Goal: Task Accomplishment & Management: Complete application form

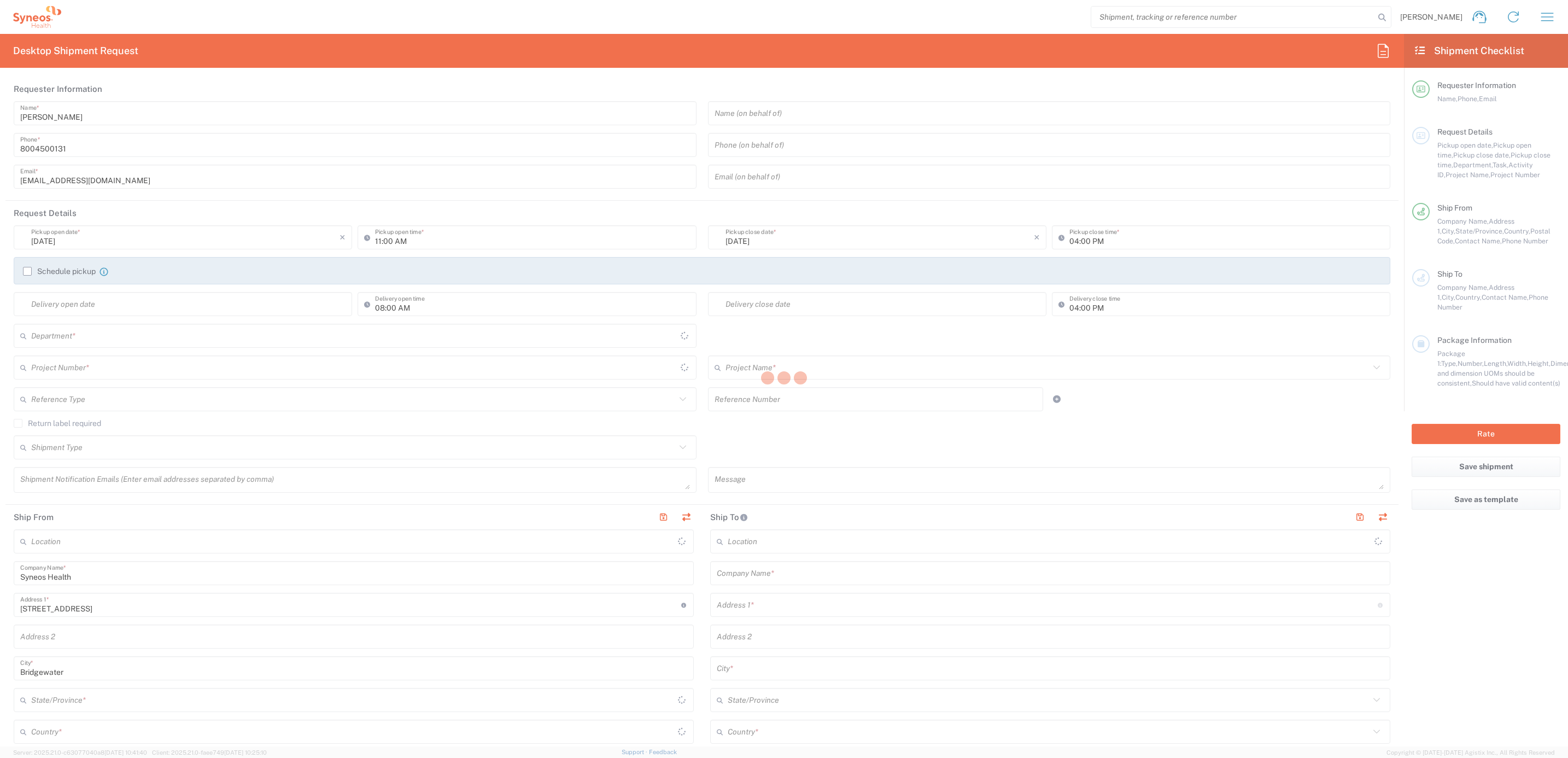
type input "4205"
type input "[US_STATE]"
type input "[GEOGRAPHIC_DATA]"
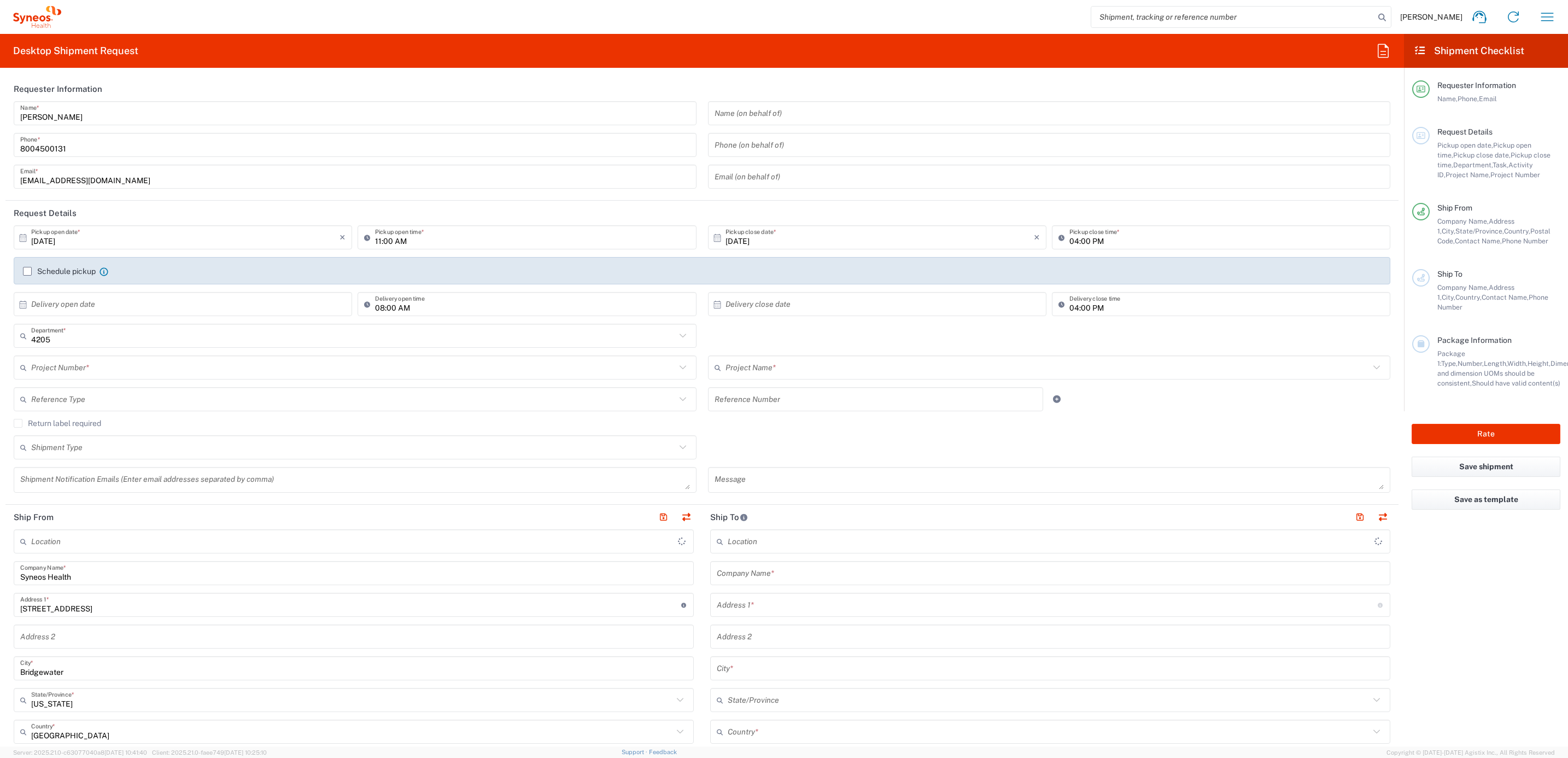
type input "Syneos Health Commercial Servi- [GEOGRAPHIC_DATA] [GEOGRAPHIC_DATA]"
drag, startPoint x: 91, startPoint y: 98, endPoint x: 6, endPoint y: 106, distance: 85.4
click at [91, 98] on header "Requester Information" at bounding box center [702, 88] width 1393 height 24
drag, startPoint x: 86, startPoint y: 110, endPoint x: 71, endPoint y: 115, distance: 15.8
click at [86, 110] on input "[PERSON_NAME]" at bounding box center [355, 113] width 669 height 19
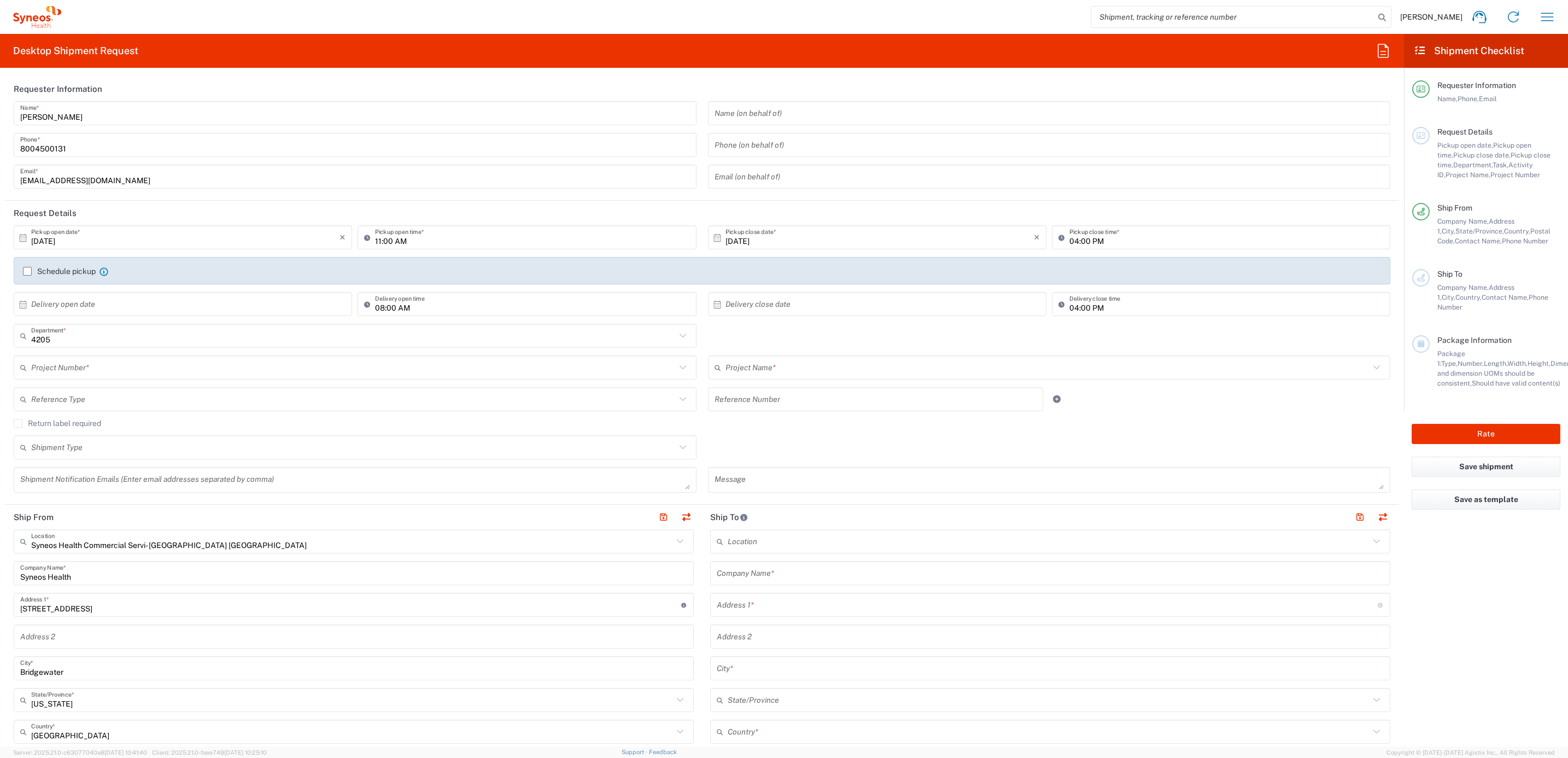
click at [86, 110] on input "[PERSON_NAME]" at bounding box center [355, 113] width 669 height 19
click at [83, 113] on input "[PERSON_NAME]" at bounding box center [355, 113] width 669 height 19
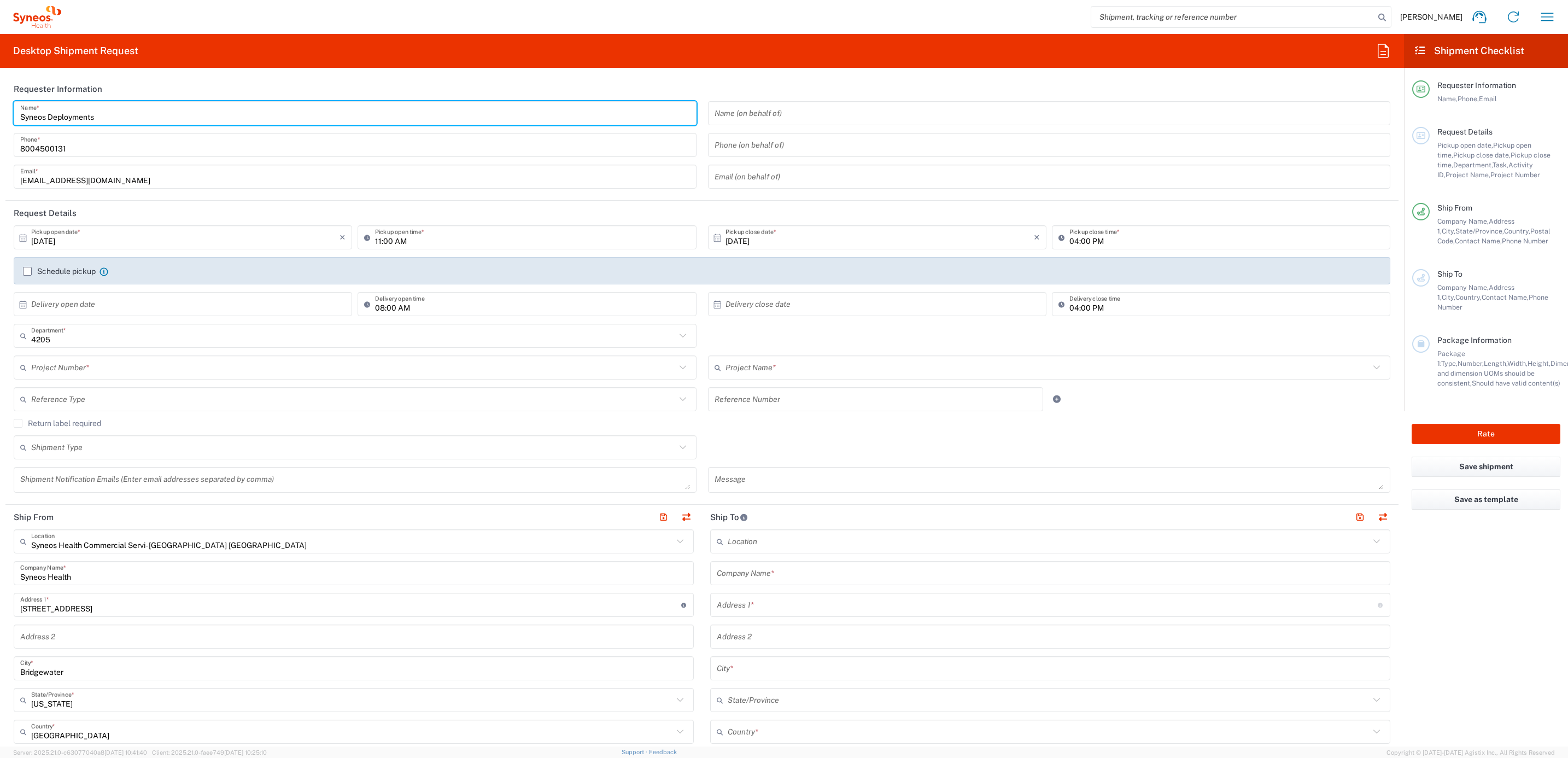
drag, startPoint x: 112, startPoint y: 115, endPoint x: 9, endPoint y: 105, distance: 103.5
click at [9, 105] on div "Syneos Deployments Name * [PHONE_NUMBER] Phone * [EMAIL_ADDRESS][DOMAIN_NAME] E…" at bounding box center [355, 148] width 695 height 95
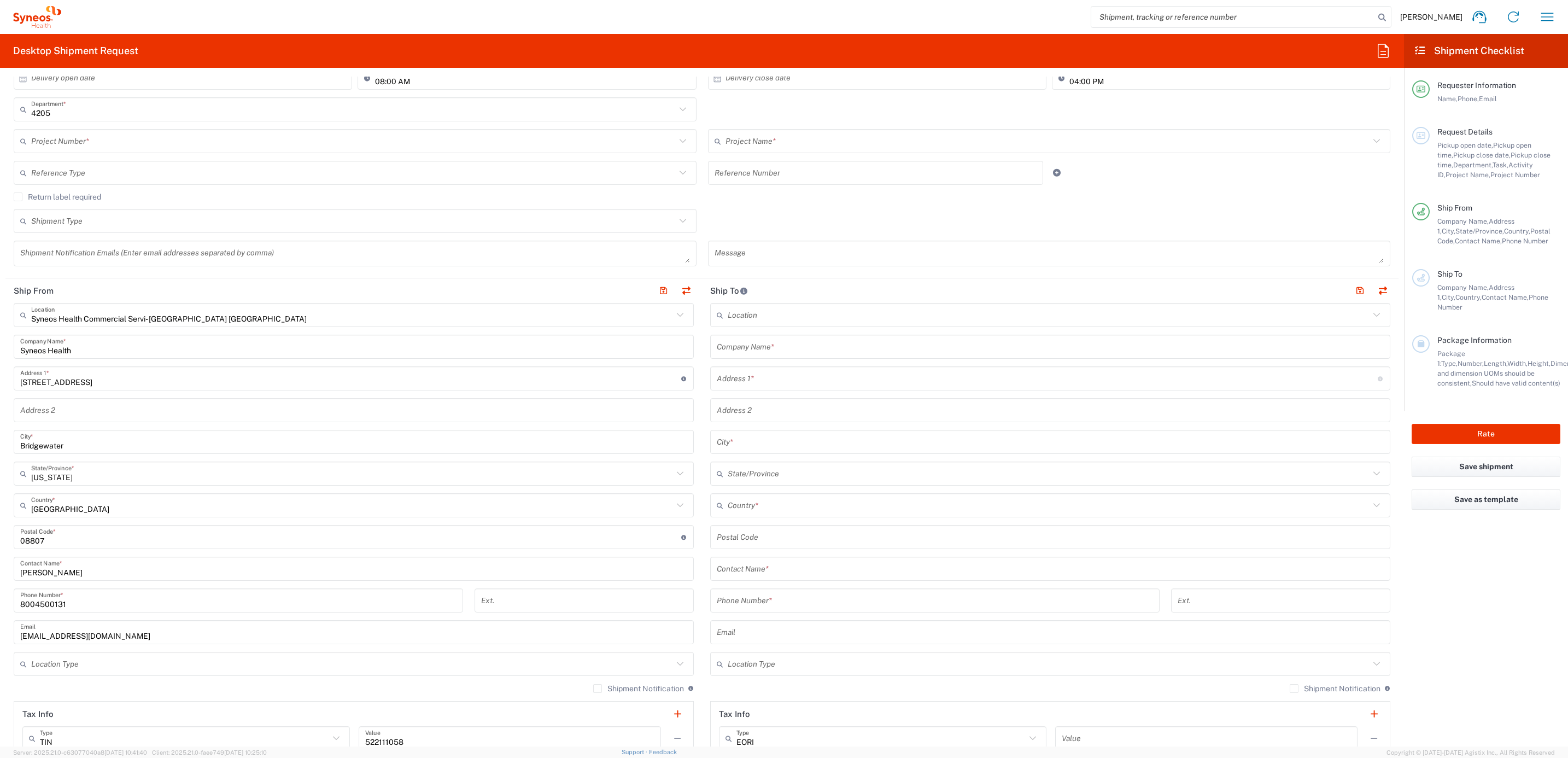
scroll to position [329, 0]
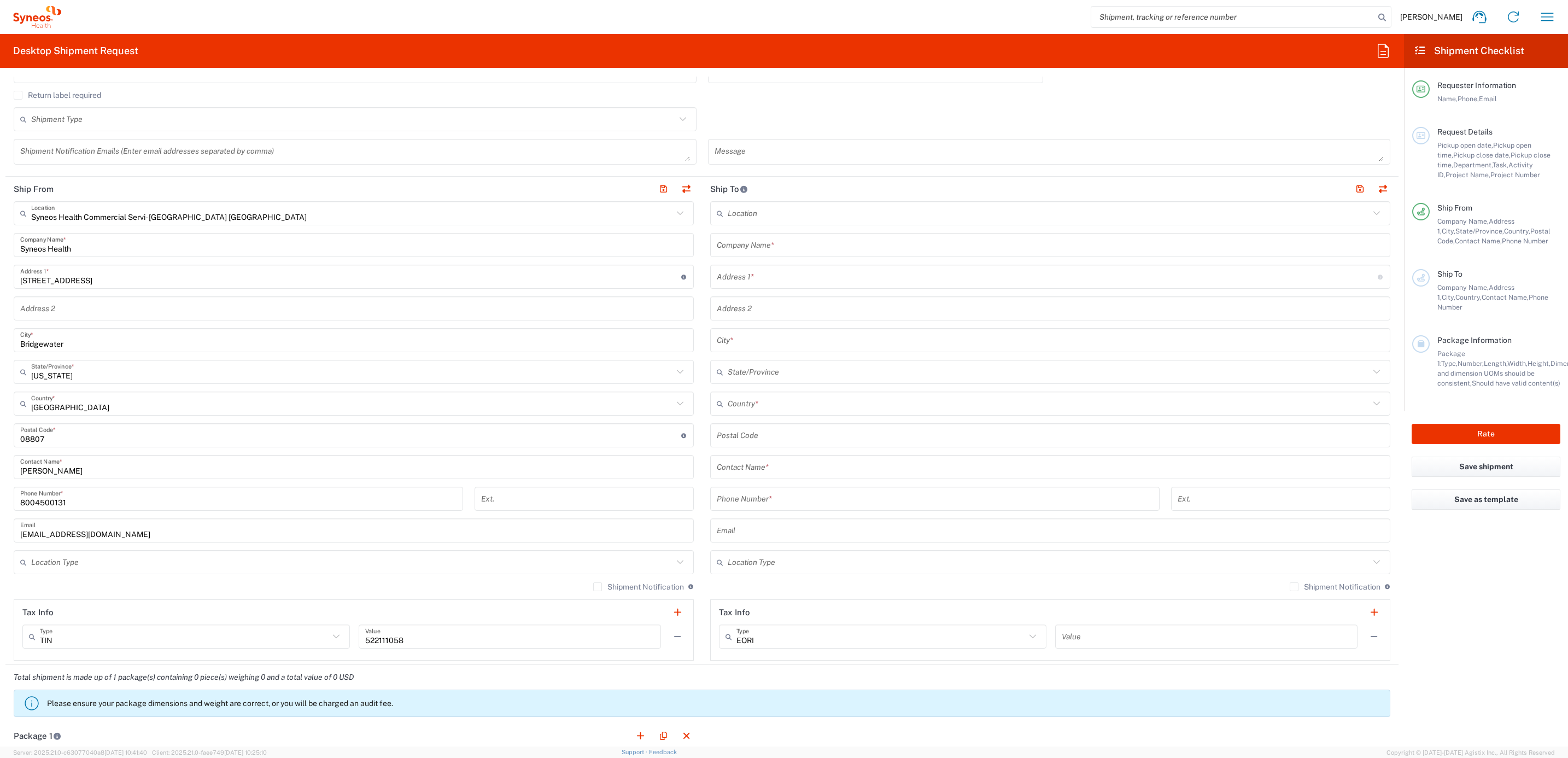
type input "Syneos Deployments"
drag, startPoint x: 50, startPoint y: 484, endPoint x: 188, endPoint y: 496, distance: 138.5
click at [0, 466] on html "[PERSON_NAME] Home Shipment estimator Shipment tracking Desktop shipment reques…" at bounding box center [784, 379] width 1568 height 758
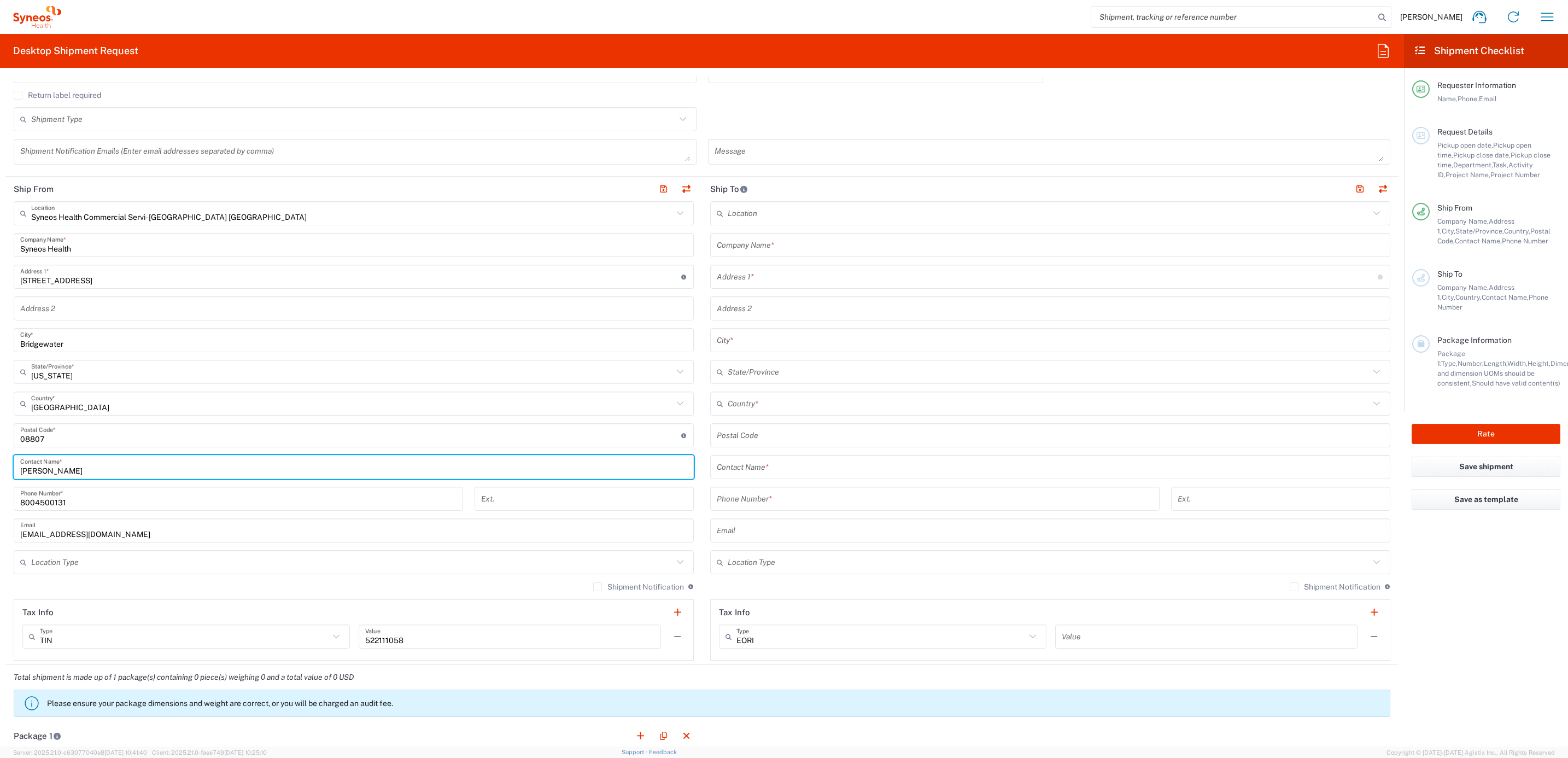
drag, startPoint x: 106, startPoint y: 473, endPoint x: 62, endPoint y: 466, distance: 44.6
click at [92, 474] on input "[PERSON_NAME]" at bounding box center [354, 467] width 667 height 19
click at [62, 466] on input "[PERSON_NAME]" at bounding box center [354, 467] width 667 height 19
drag, startPoint x: 79, startPoint y: 470, endPoint x: 183, endPoint y: 492, distance: 106.3
click at [2, 453] on form "Requester Information Syneos Deployments Name * [PHONE_NUMBER] Phone * [EMAIL_A…" at bounding box center [702, 411] width 1404 height 670
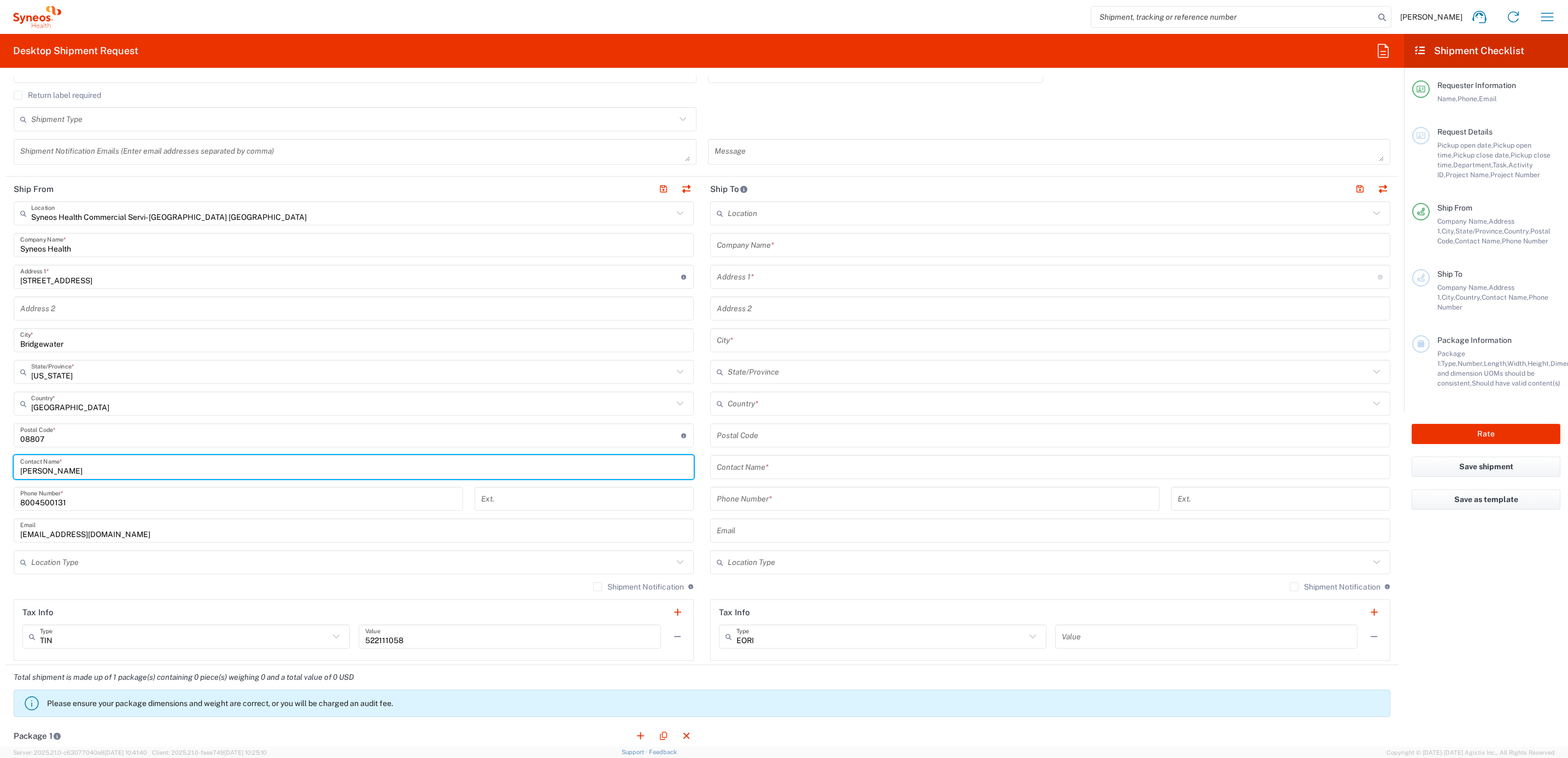
paste input "Syneos Deployments"
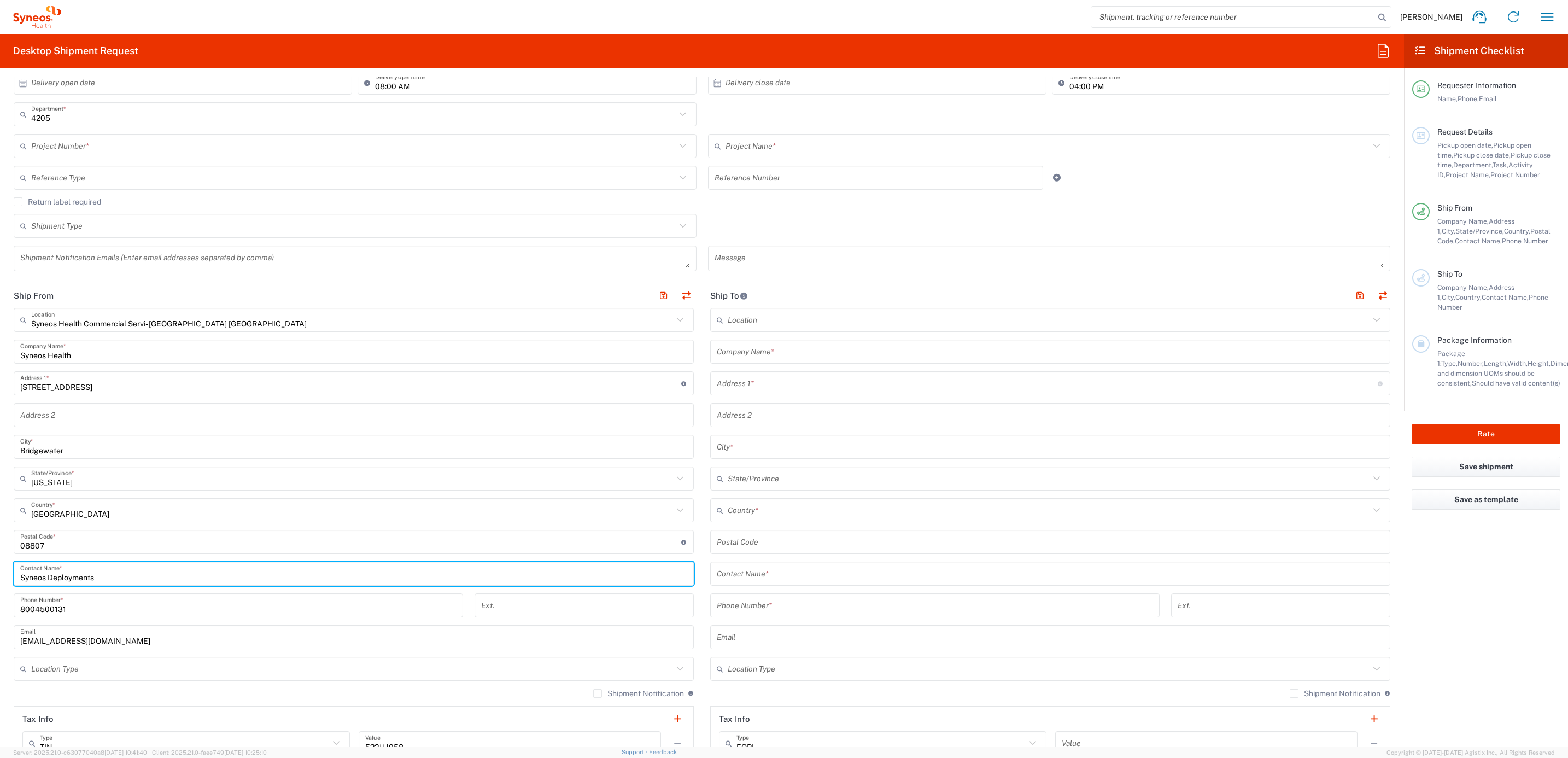
scroll to position [82, 0]
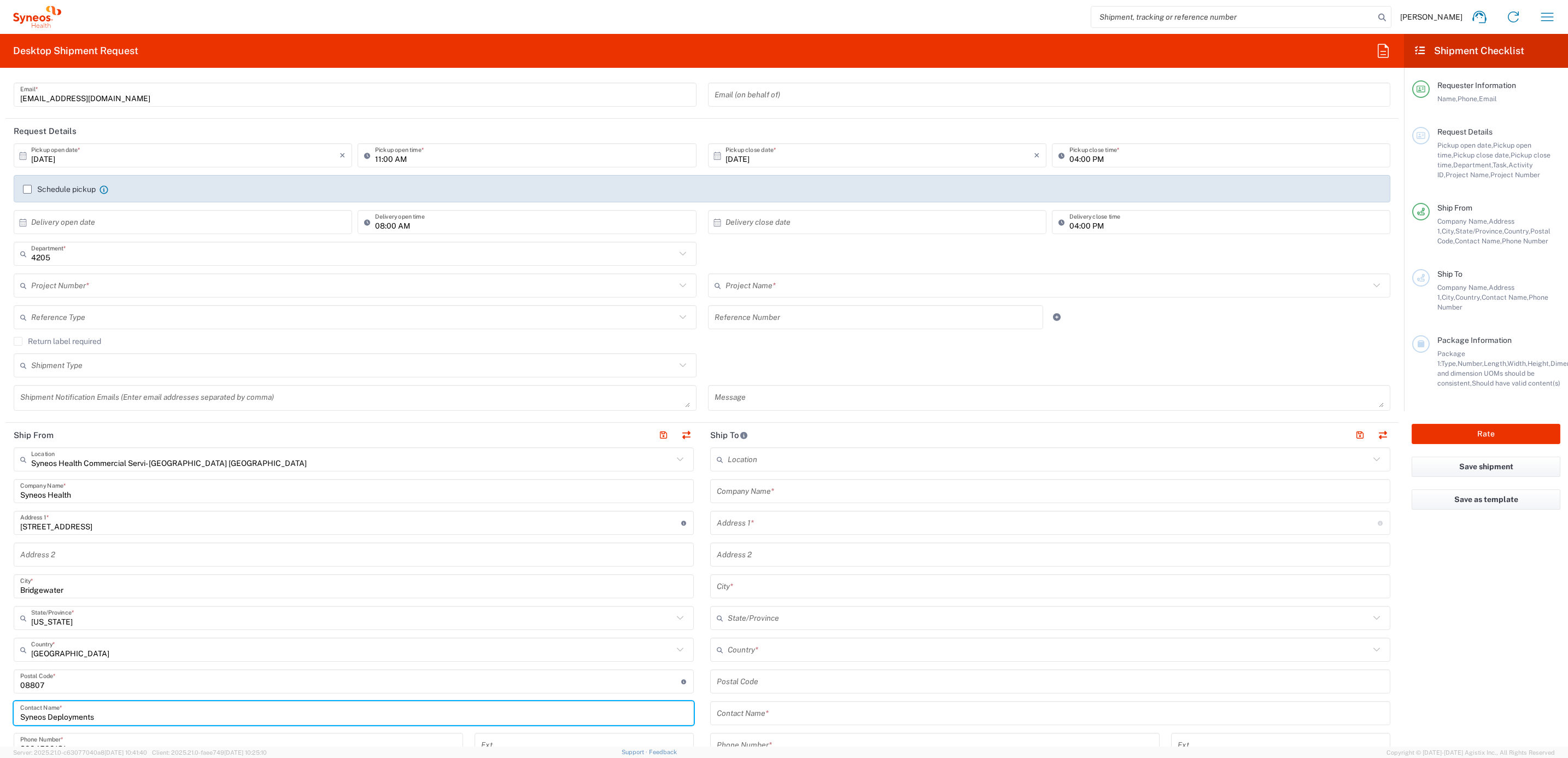
type input "Syneos Deployments"
click at [148, 282] on input "text" at bounding box center [354, 286] width 644 height 19
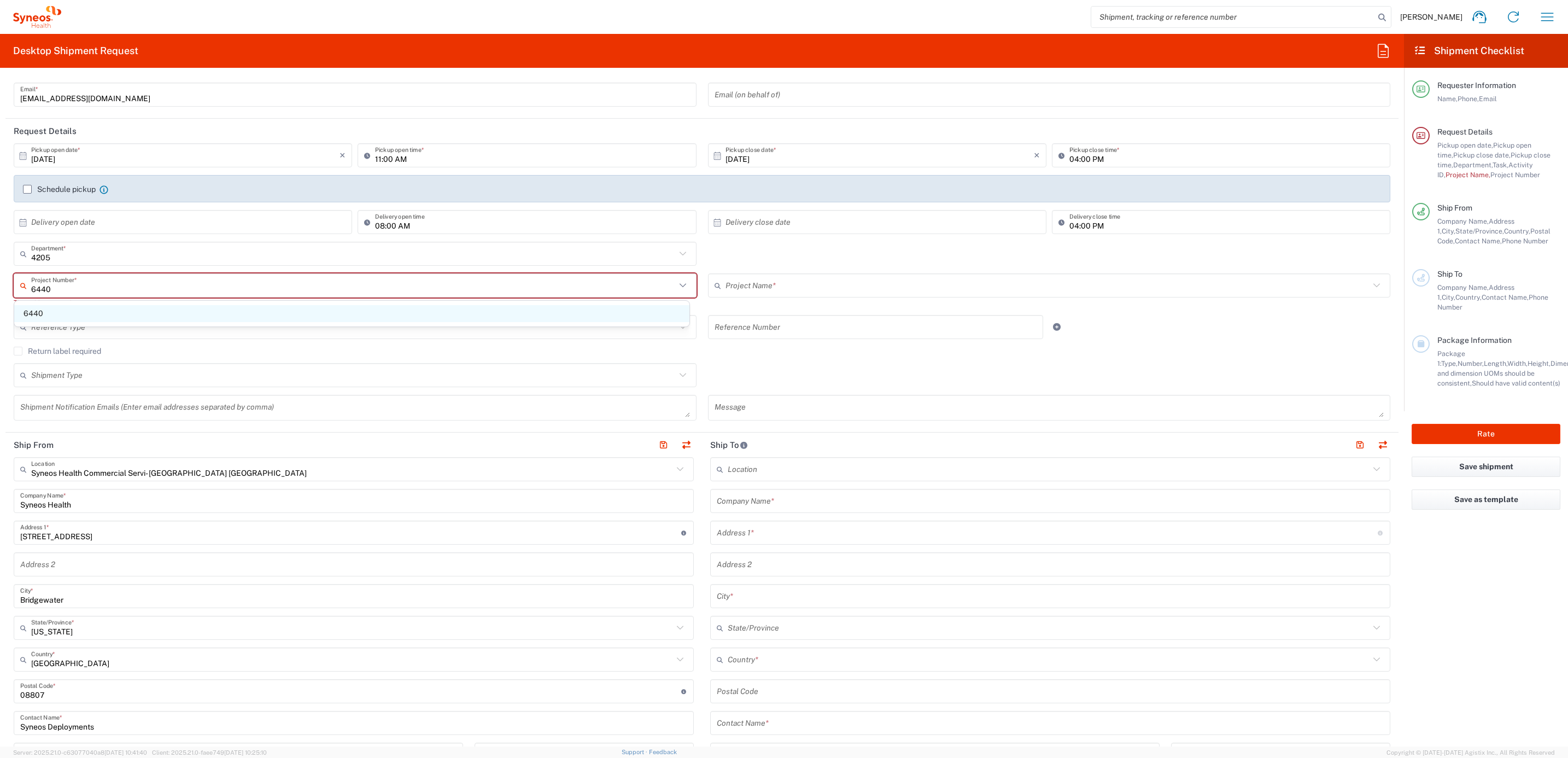
type input "6440"
click at [120, 307] on span "6440" at bounding box center [351, 314] width 675 height 17
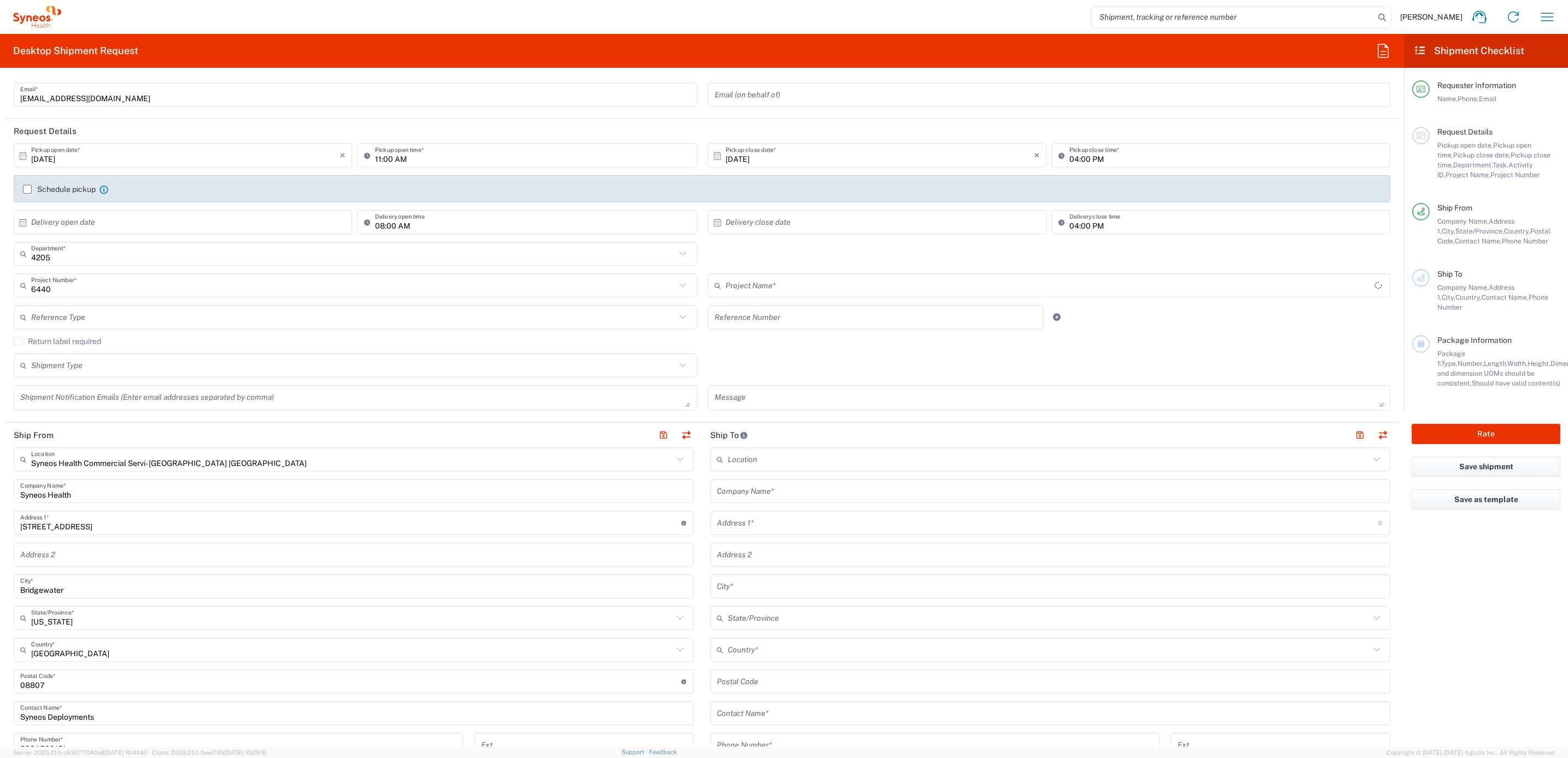
type input "MMS - US_Amgen, Inc_MMS"
drag, startPoint x: 213, startPoint y: 318, endPoint x: 222, endPoint y: 318, distance: 9.0
click at [213, 318] on input "text" at bounding box center [354, 318] width 644 height 19
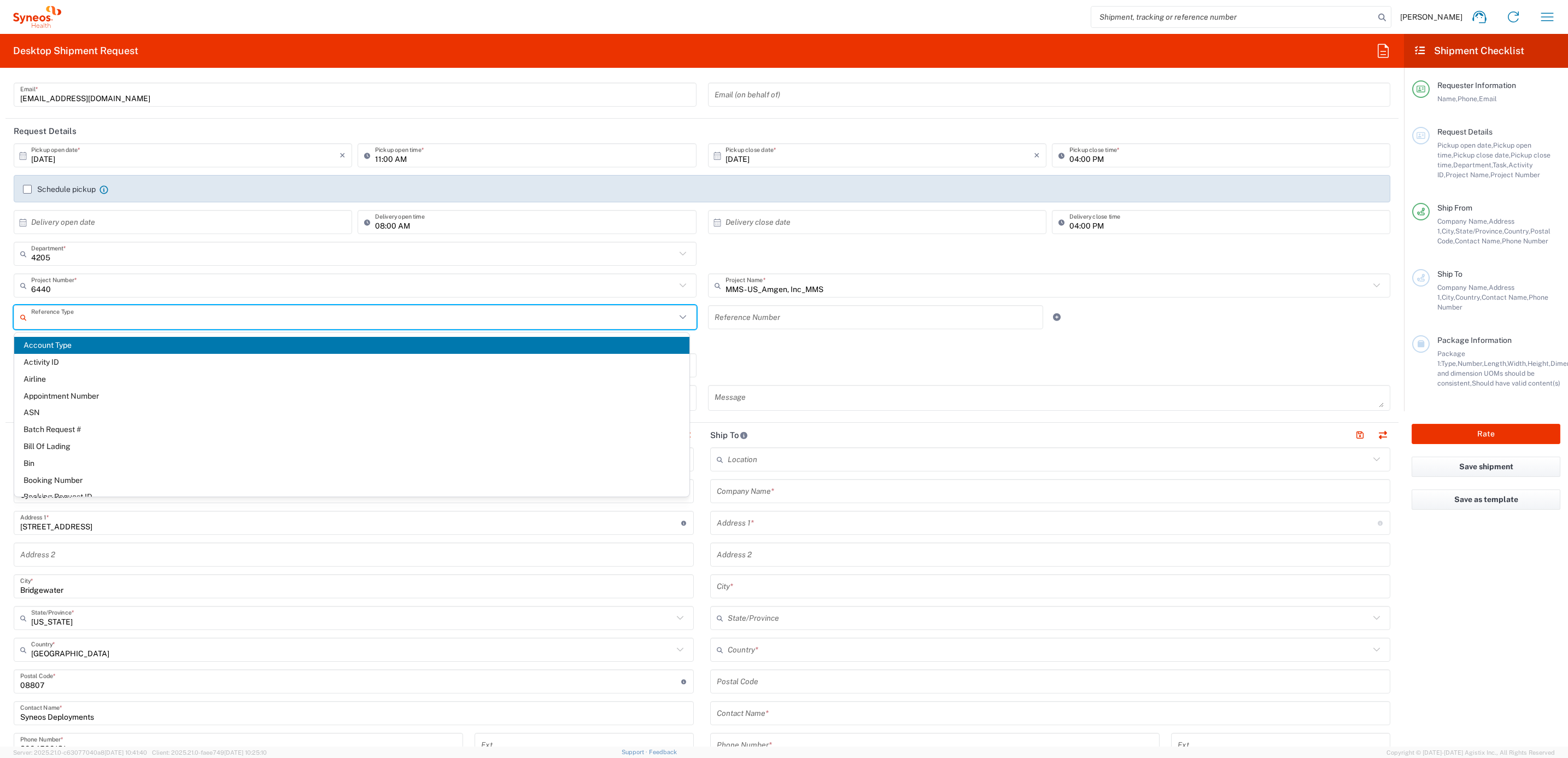
paste input "INC2672349"
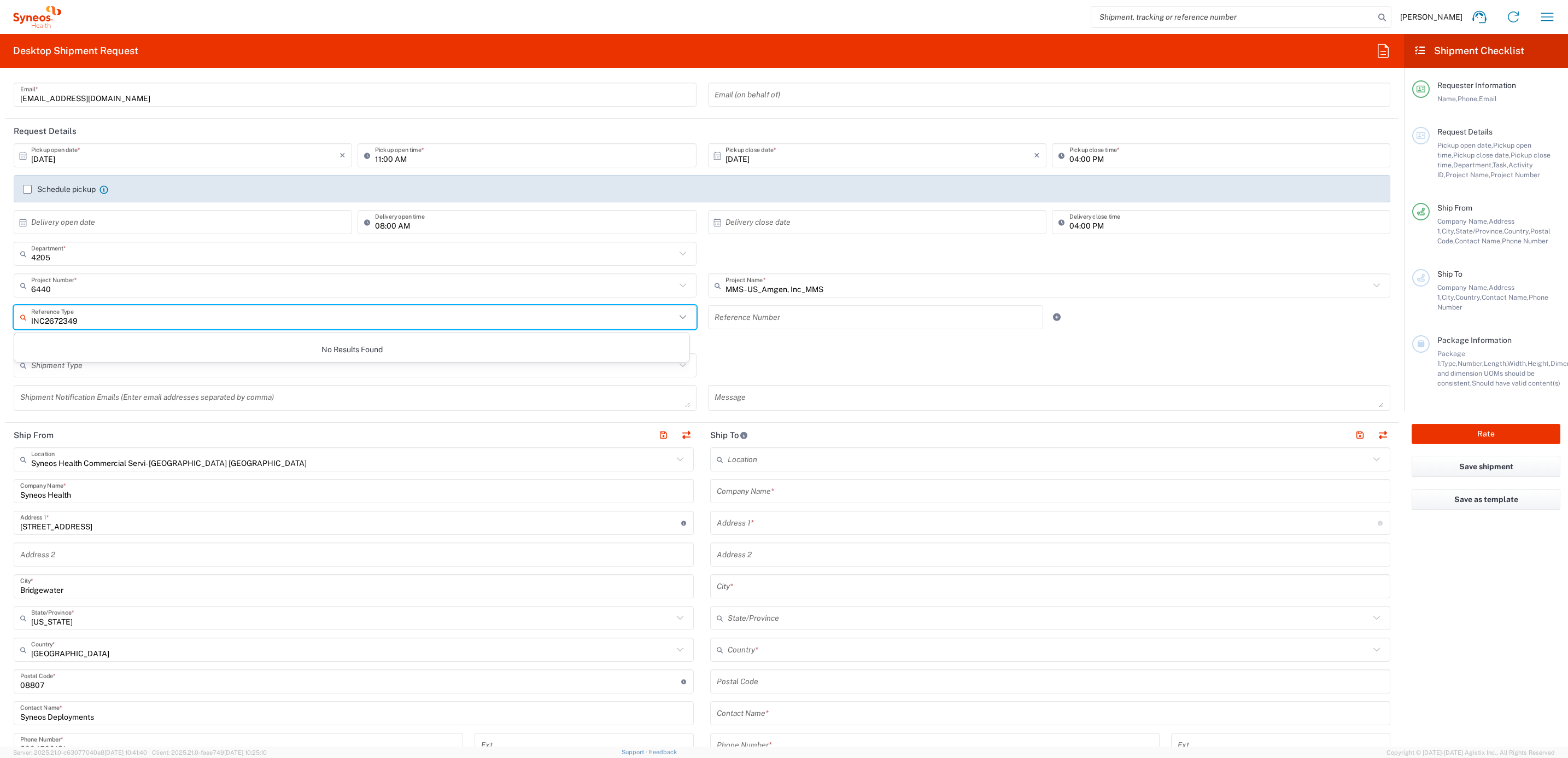
type input "INC2672349"
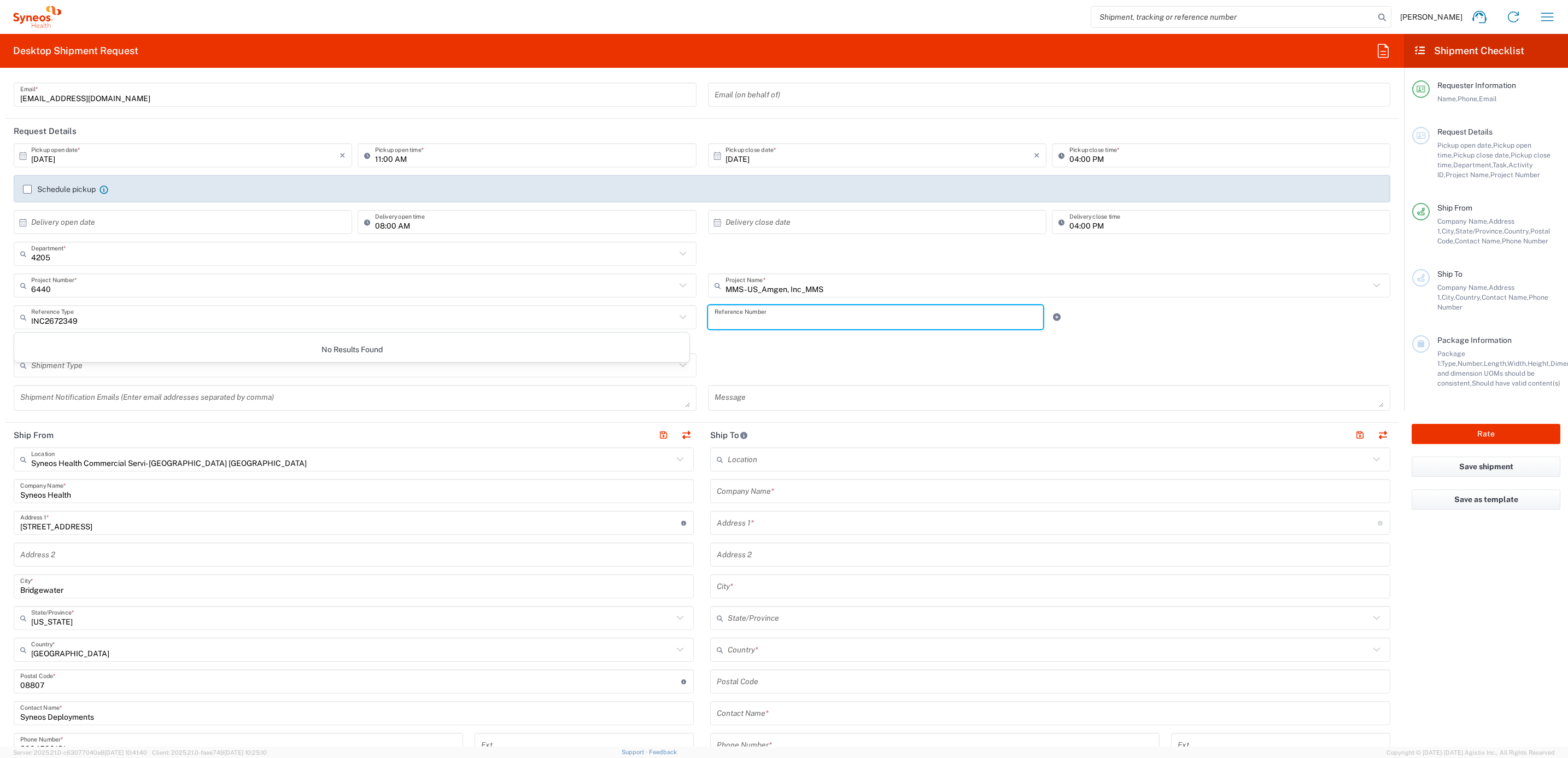
click at [744, 323] on input "text" at bounding box center [876, 318] width 323 height 19
paste input "INC2672349"
type input "INC2672349"
click at [458, 312] on input "text" at bounding box center [354, 318] width 644 height 19
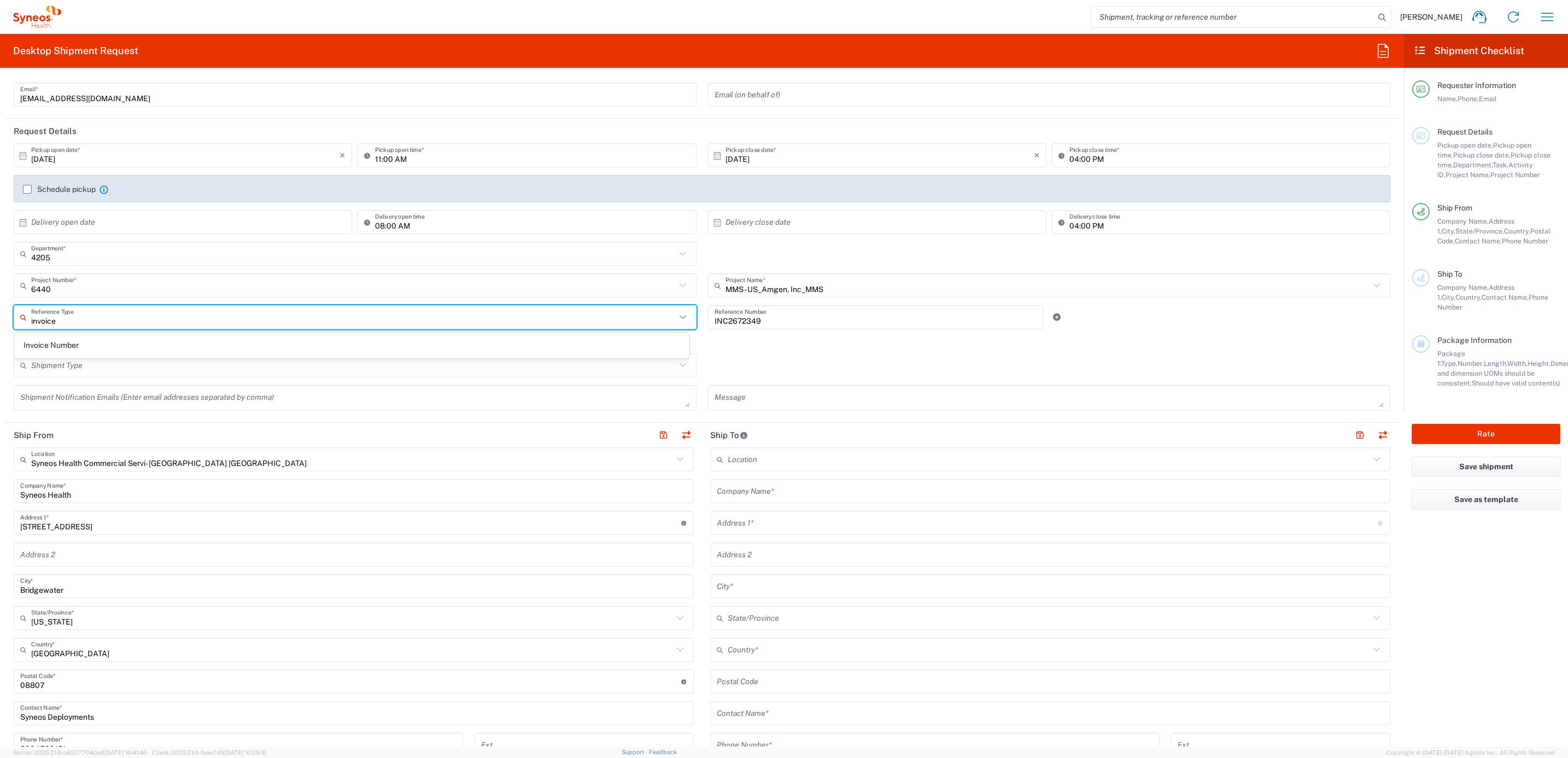
click at [441, 341] on span "Invoice Number" at bounding box center [351, 346] width 675 height 17
type input "Invoice Number"
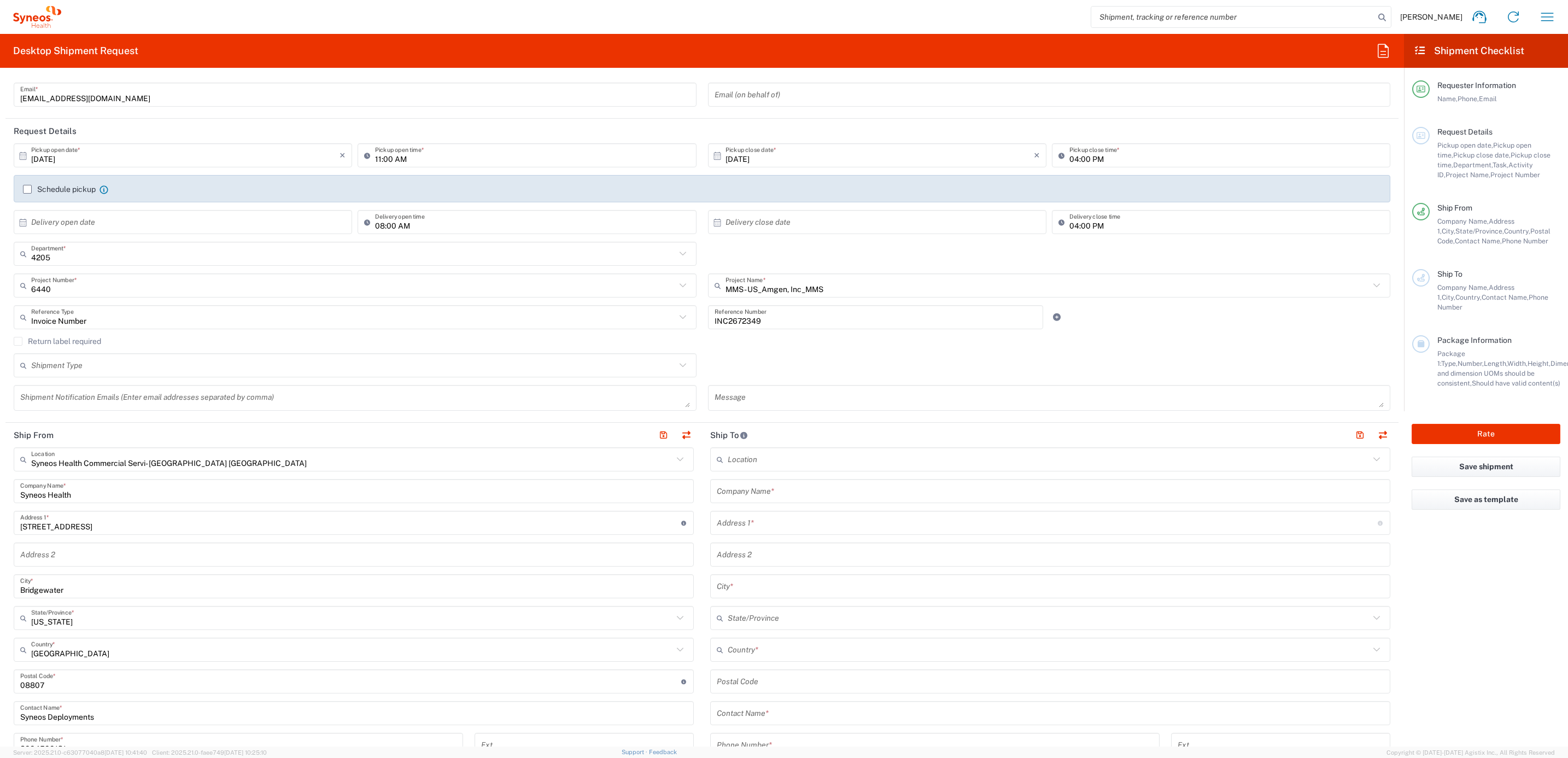
click at [85, 340] on label "Return label required" at bounding box center [57, 341] width 87 height 9
click at [18, 341] on input "Return label required" at bounding box center [18, 341] width 0 height 0
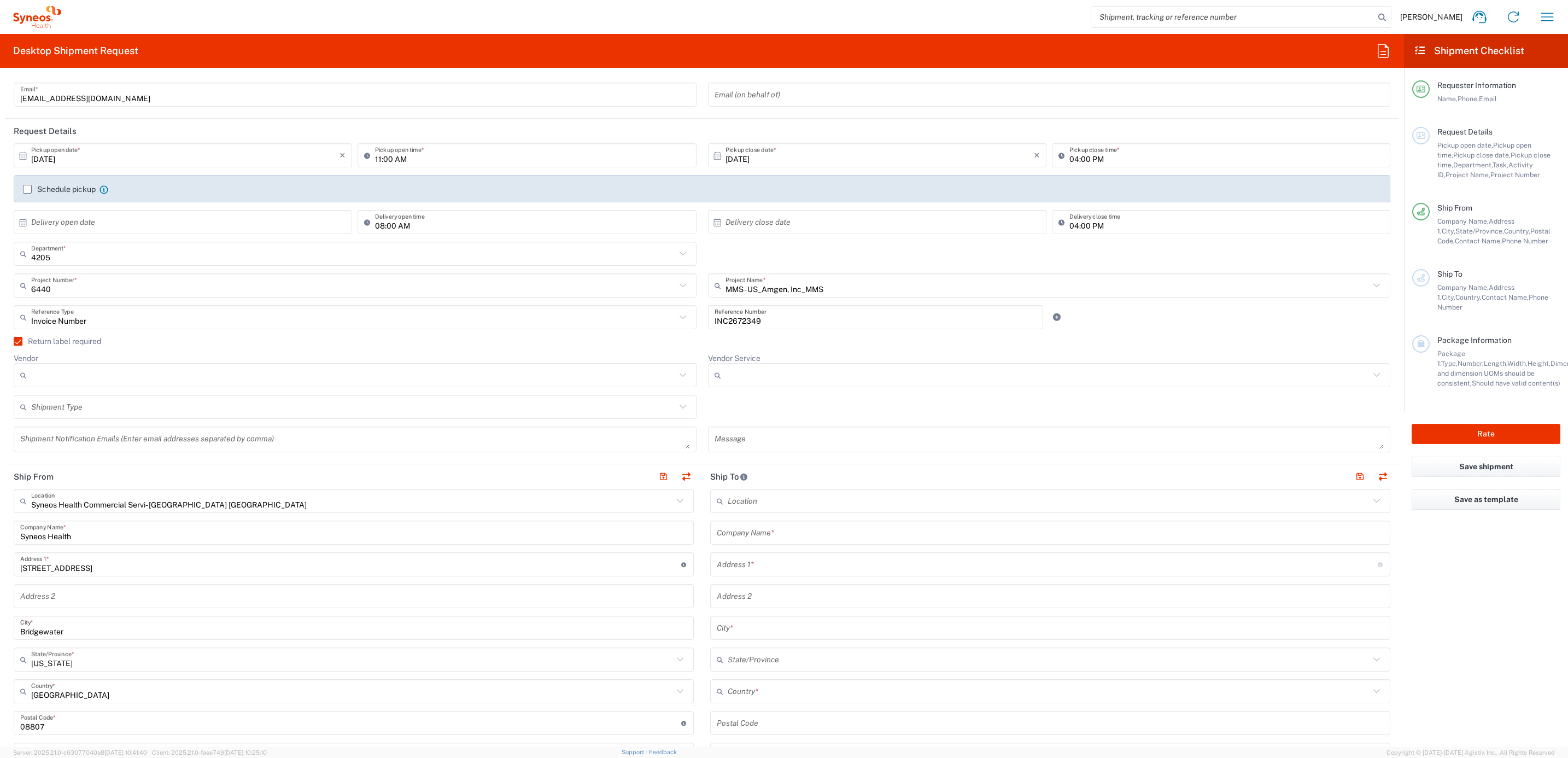
click at [79, 380] on input "Vendor" at bounding box center [354, 375] width 644 height 17
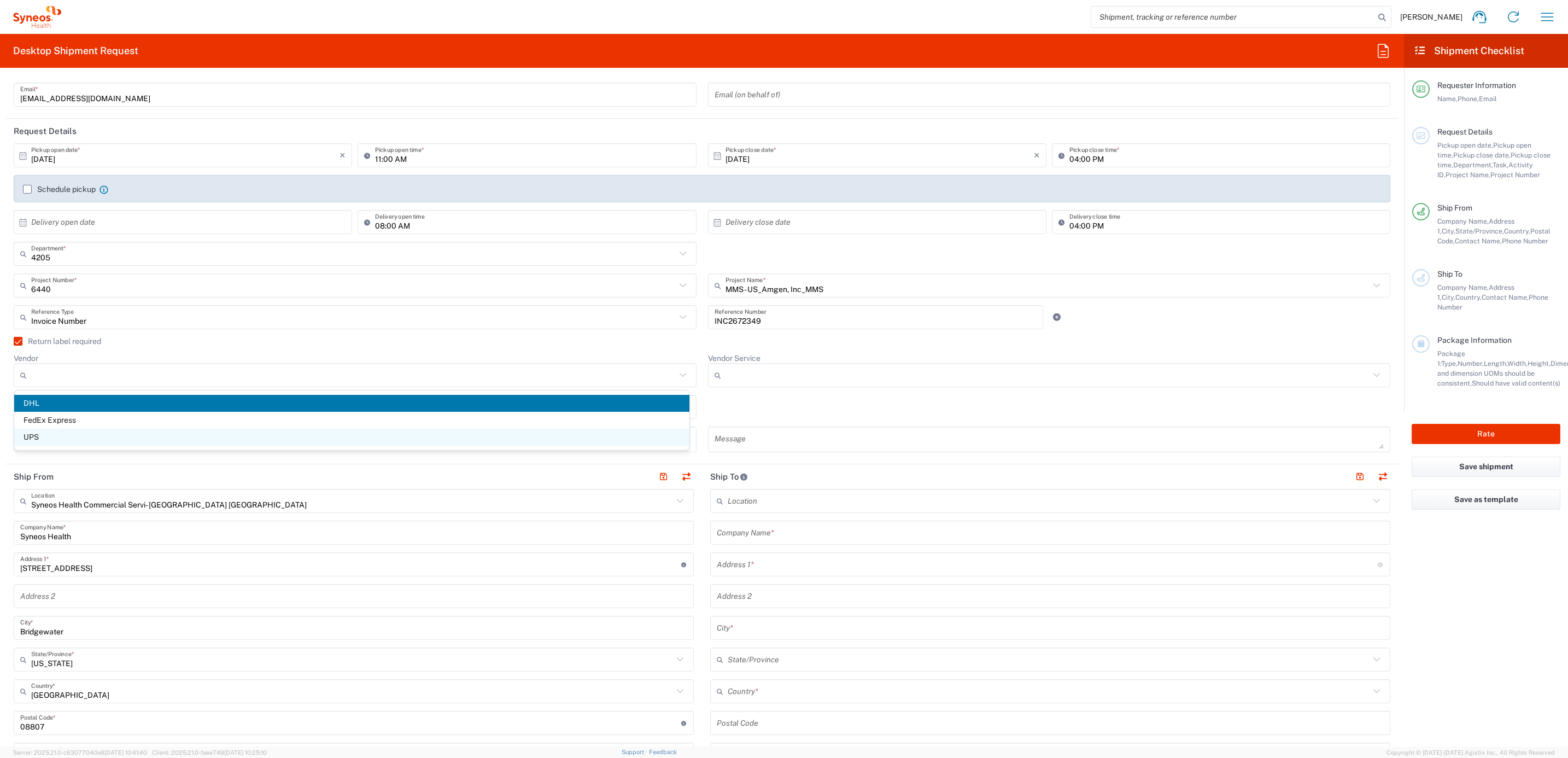
click at [80, 432] on span "UPS" at bounding box center [351, 437] width 675 height 17
type input "UPS"
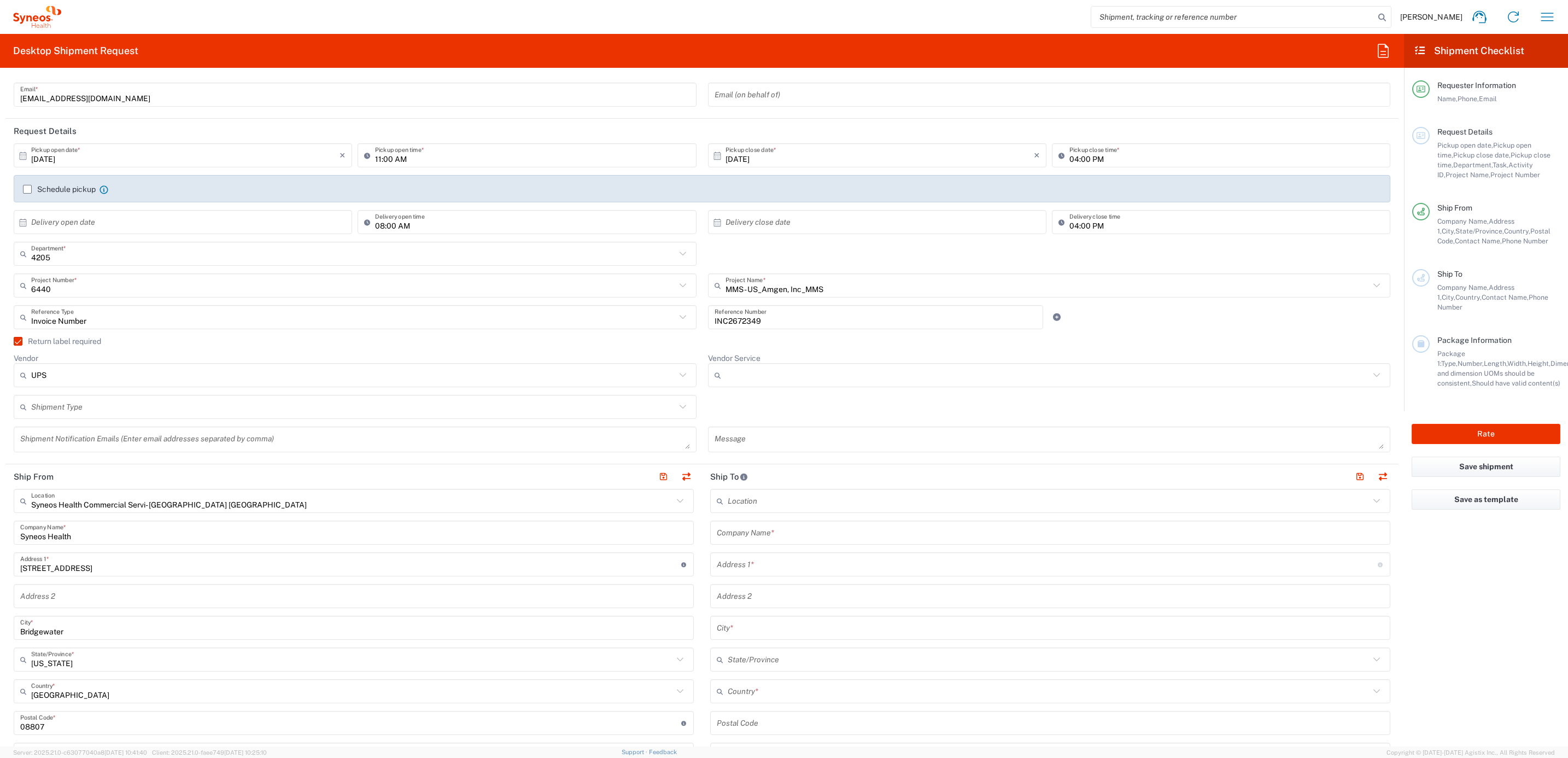
click at [769, 371] on input "Vendor Service" at bounding box center [1047, 375] width 644 height 17
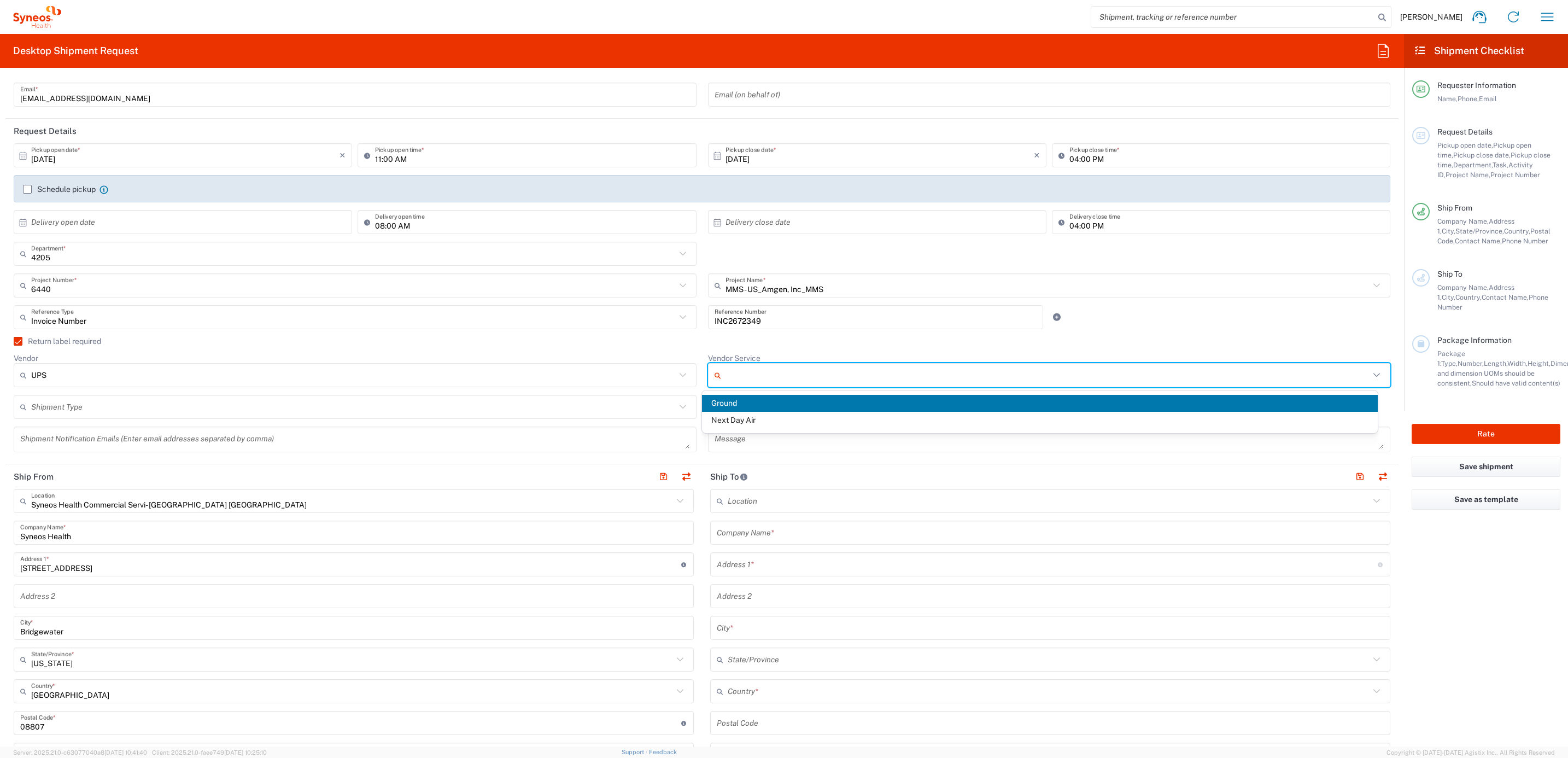
click at [762, 409] on span "Ground" at bounding box center [1039, 403] width 675 height 17
type input "Ground"
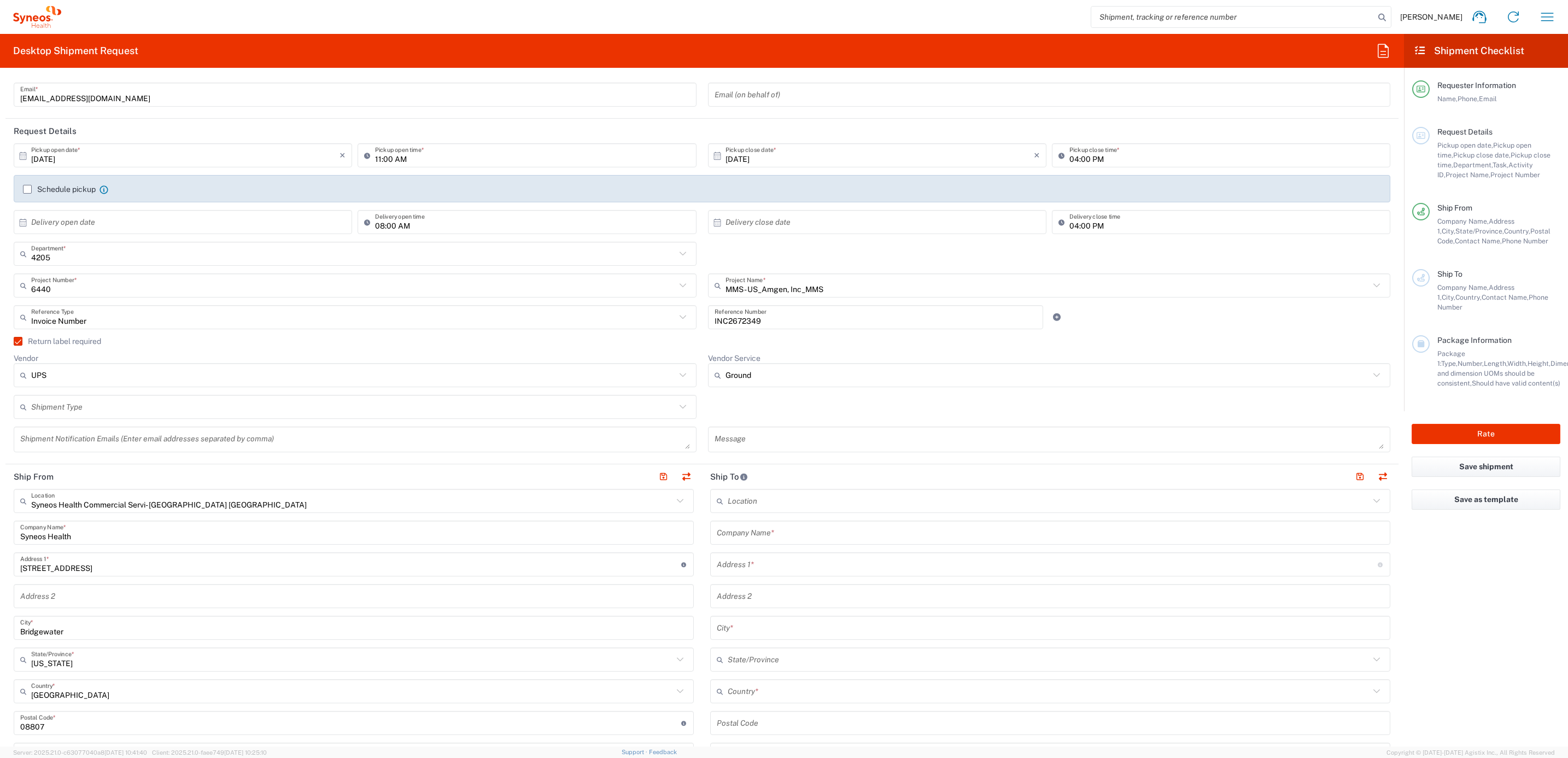
click at [697, 342] on agx-checkbox-control "Return label required" at bounding box center [702, 341] width 1377 height 9
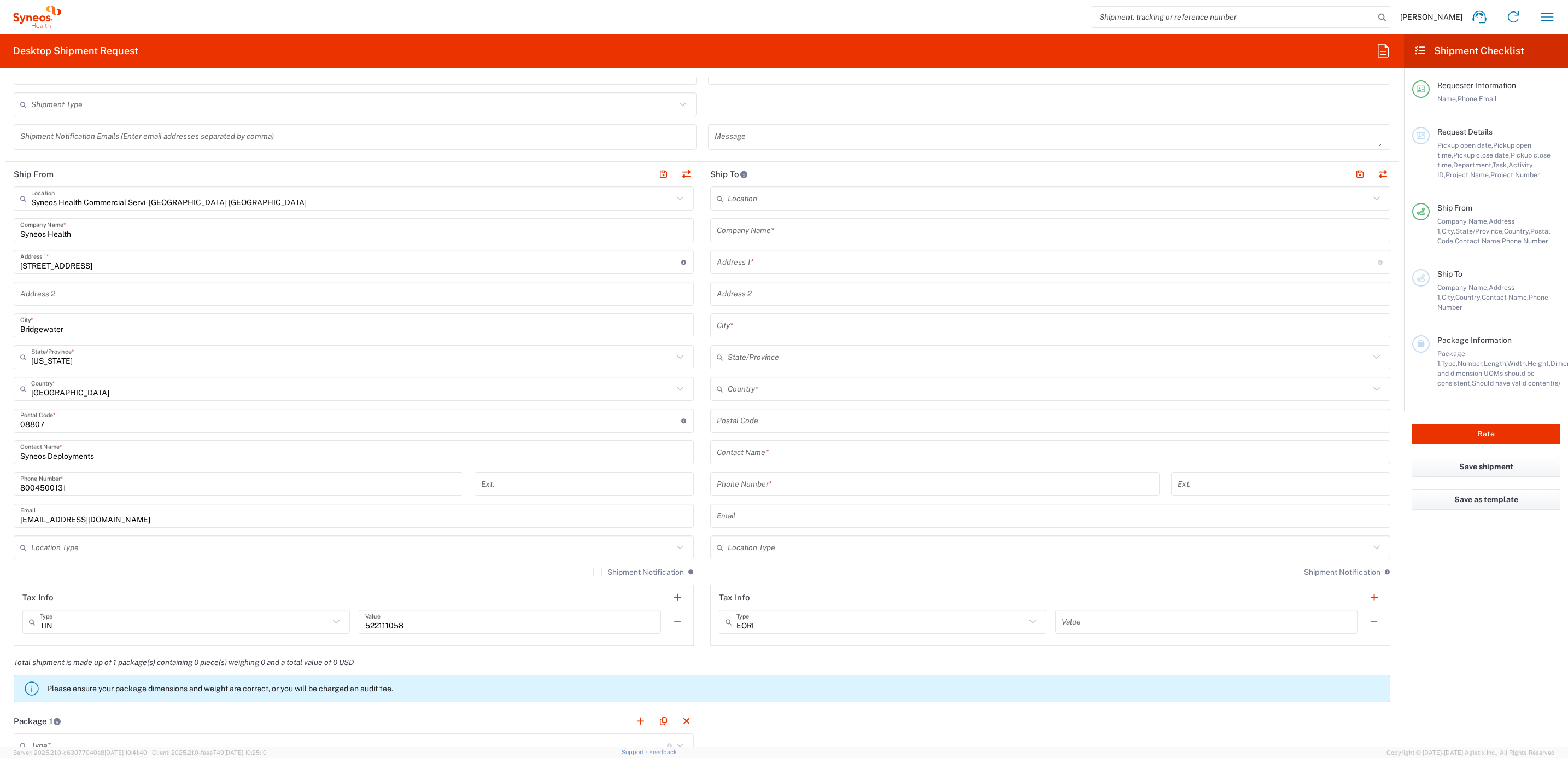
scroll to position [411, 0]
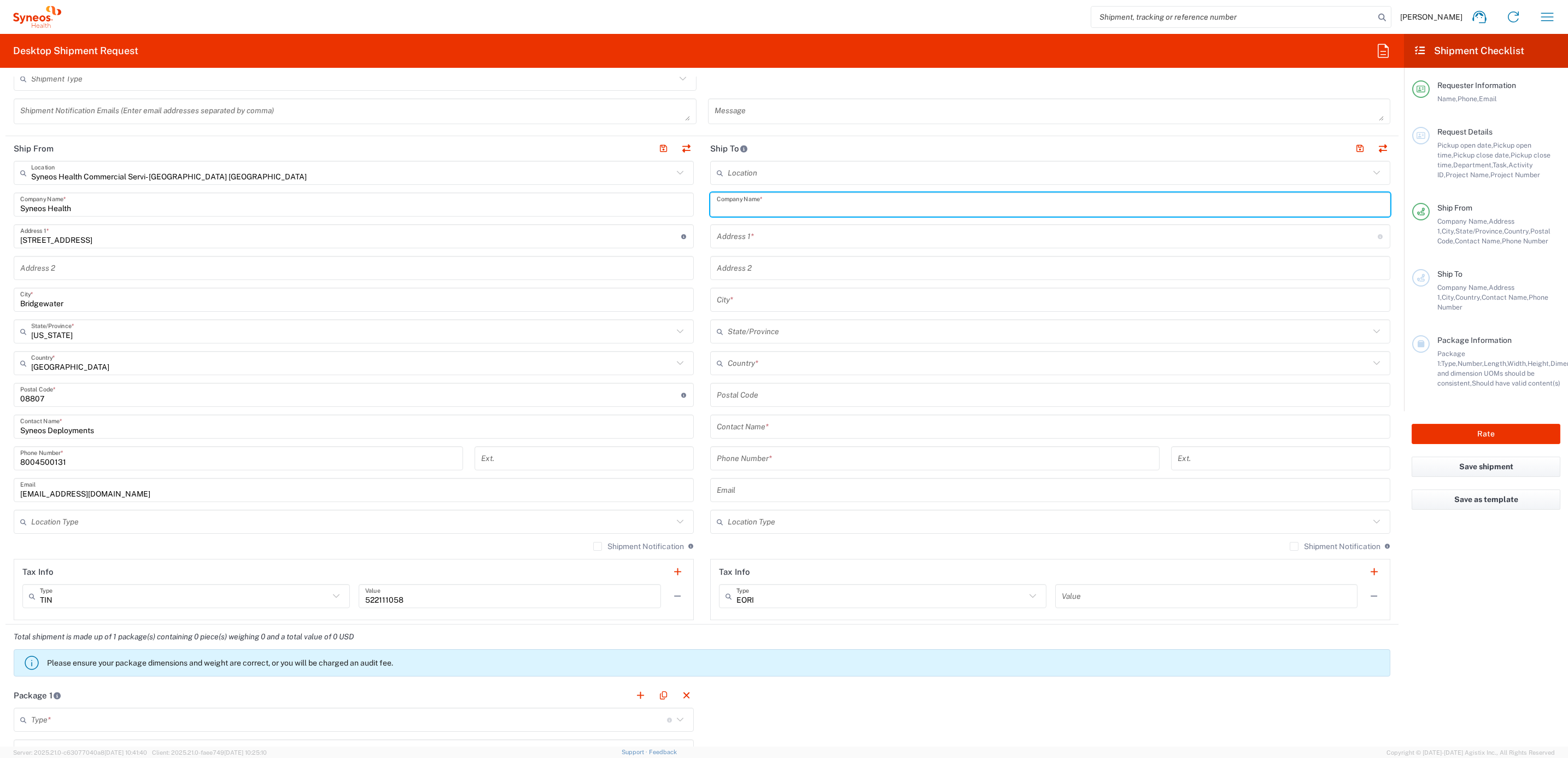
click at [756, 203] on input "text" at bounding box center [1050, 205] width 667 height 19
paste input "[PERSON_NAME]"
type input "[PERSON_NAME]"
click at [755, 427] on input "text" at bounding box center [1050, 427] width 667 height 19
paste input "[PERSON_NAME]"
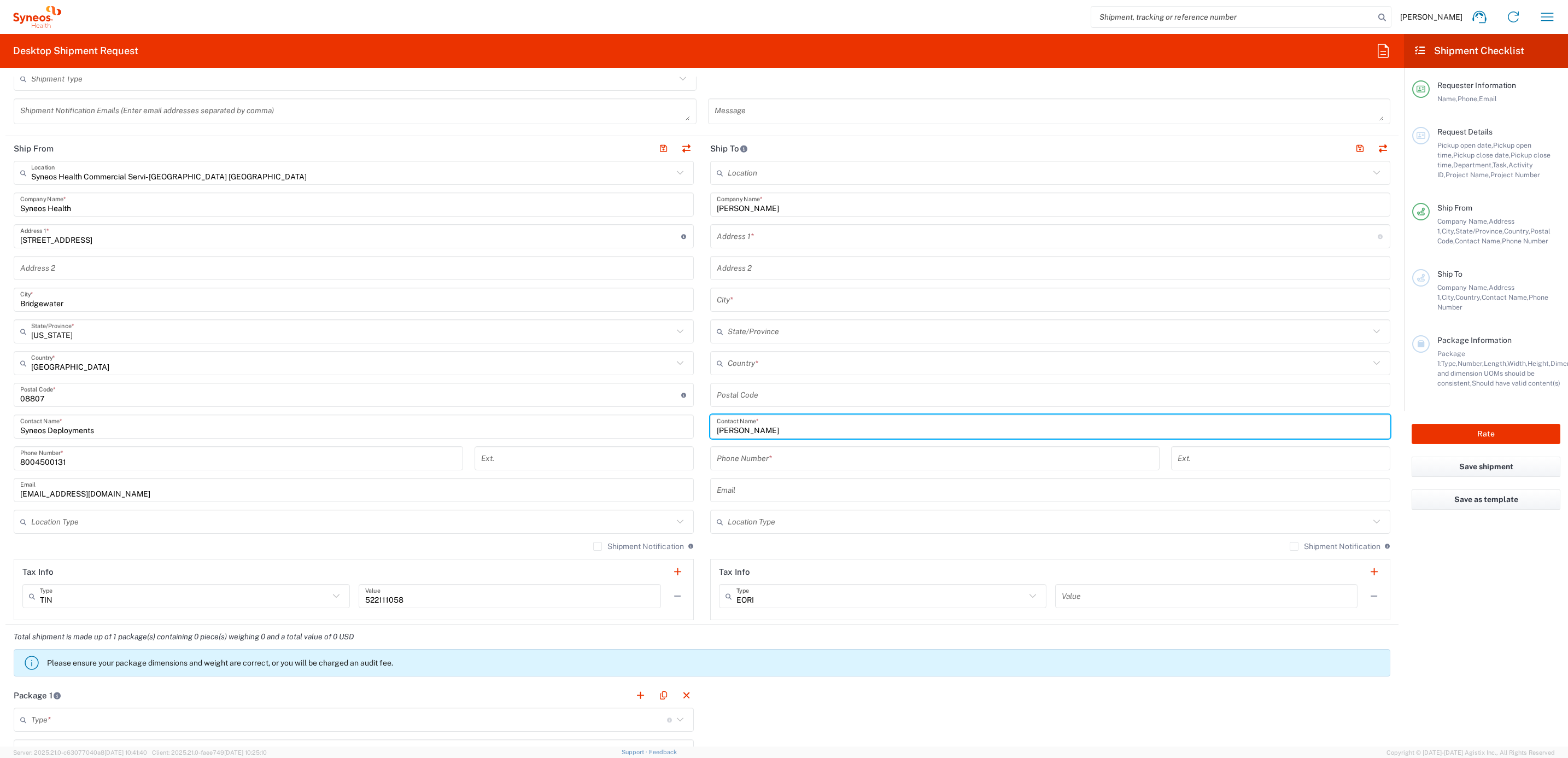
type input "[PERSON_NAME]"
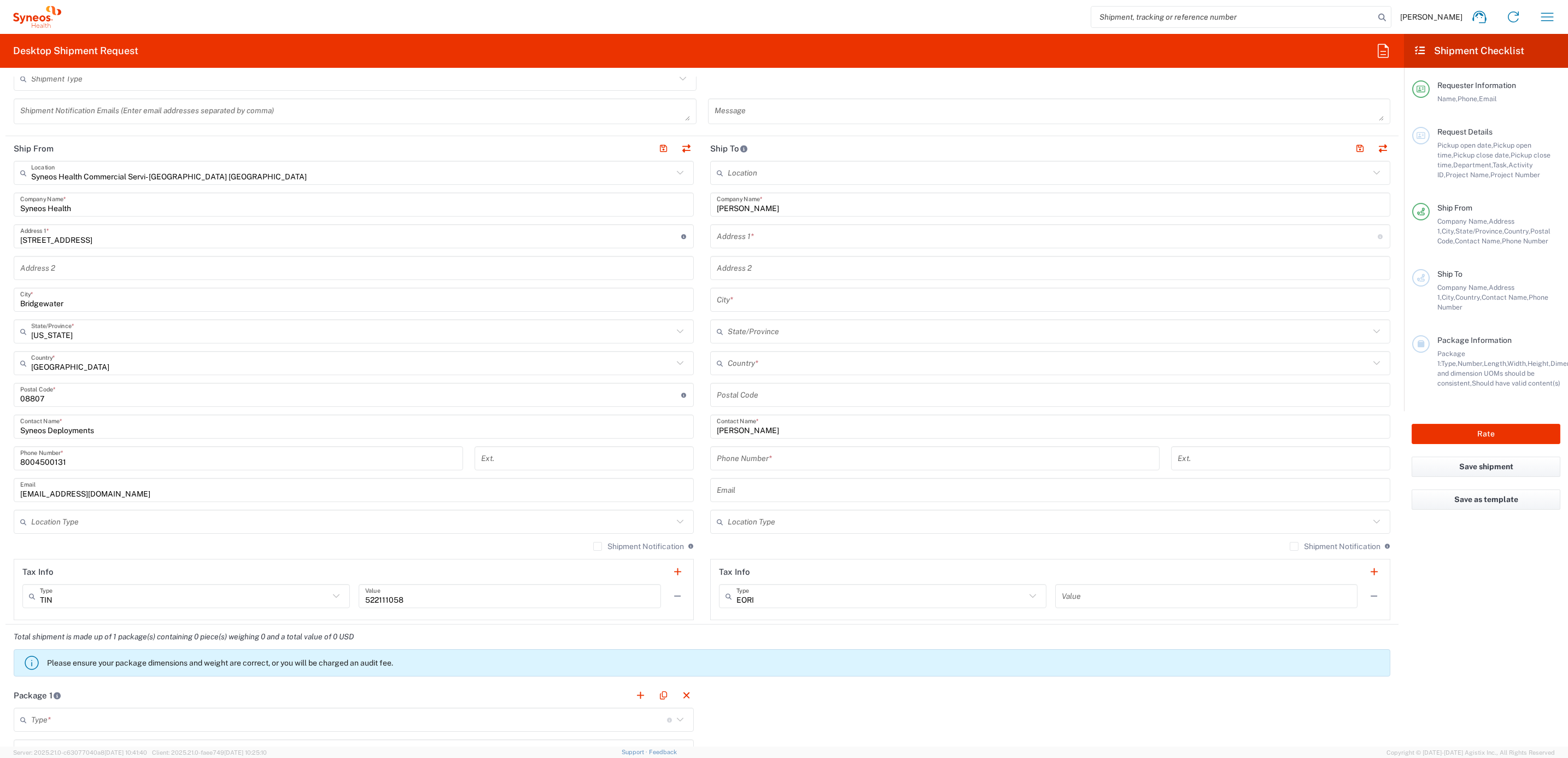
drag, startPoint x: 763, startPoint y: 243, endPoint x: 703, endPoint y: 276, distance: 68.5
click at [763, 243] on input "text" at bounding box center [1047, 236] width 661 height 19
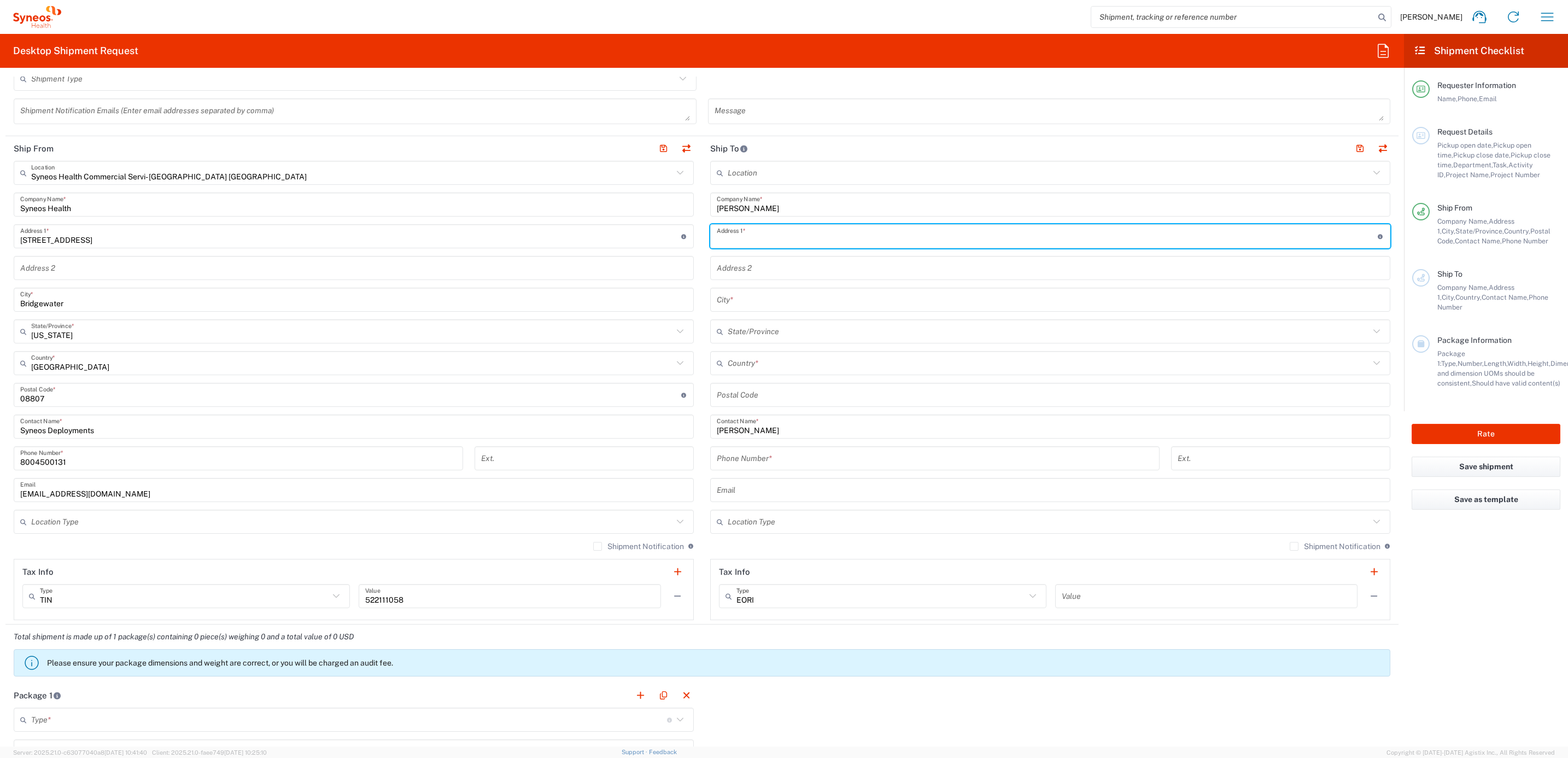
paste input "[STREET_ADDRESS]"
type input "[STREET_ADDRESS]"
drag, startPoint x: 742, startPoint y: 389, endPoint x: 780, endPoint y: 402, distance: 40.2
click at [742, 391] on input "undefined" at bounding box center [1050, 395] width 667 height 19
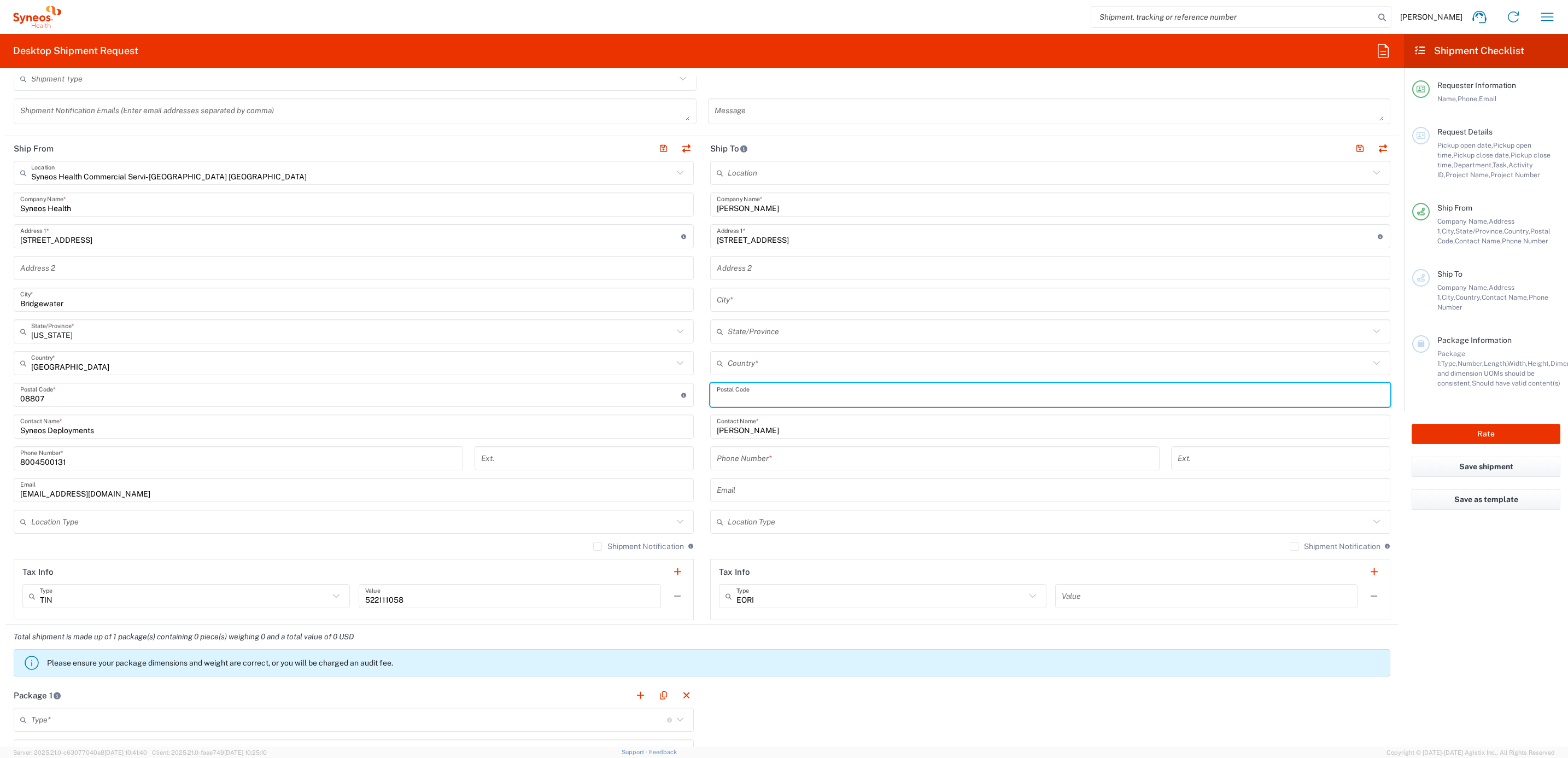
paste input "30101"
type input "30101"
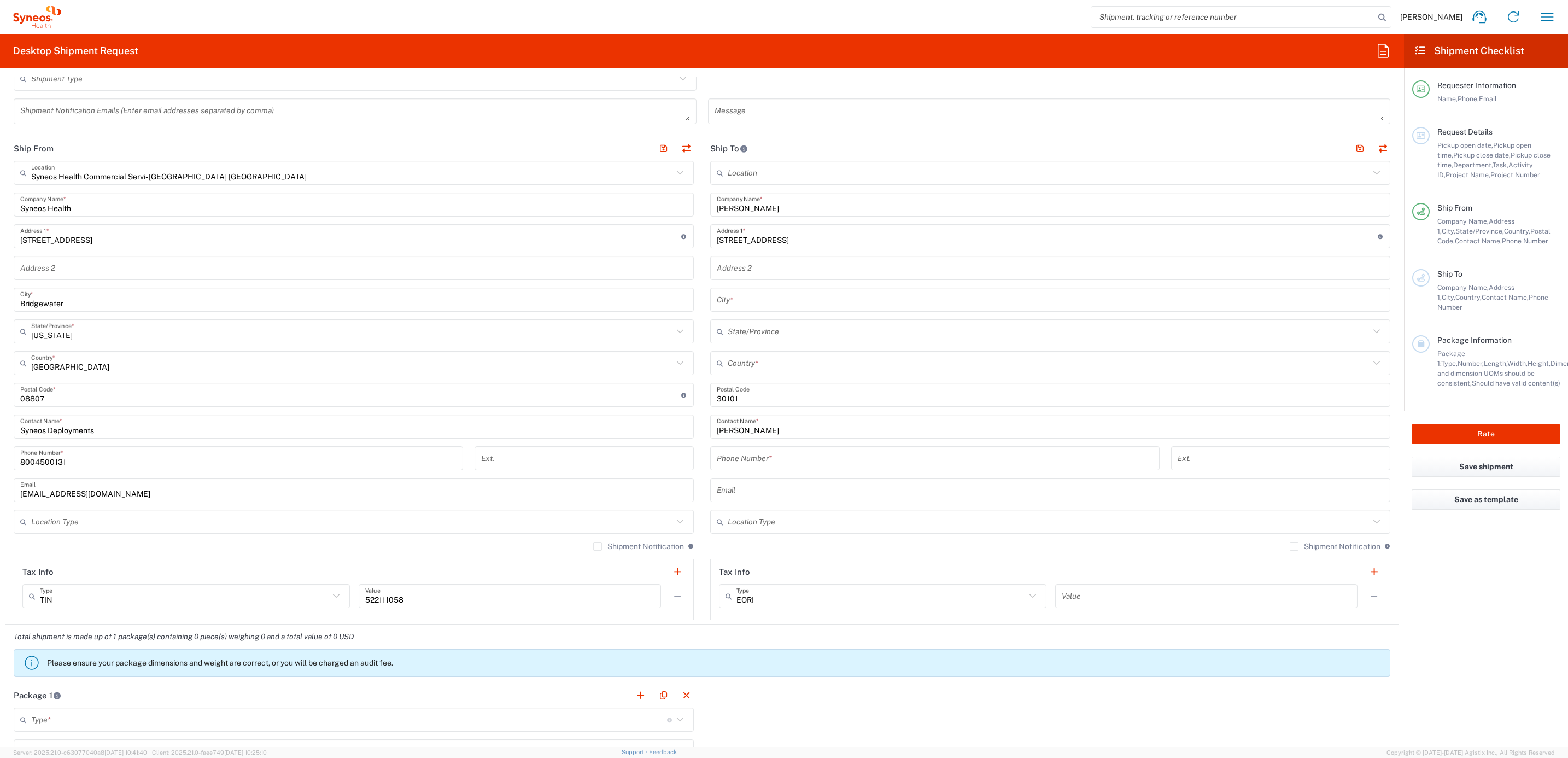
drag, startPoint x: 740, startPoint y: 297, endPoint x: 747, endPoint y: 318, distance: 22.1
click at [740, 297] on input "text" at bounding box center [1050, 300] width 667 height 19
paste input "ACWORTH"
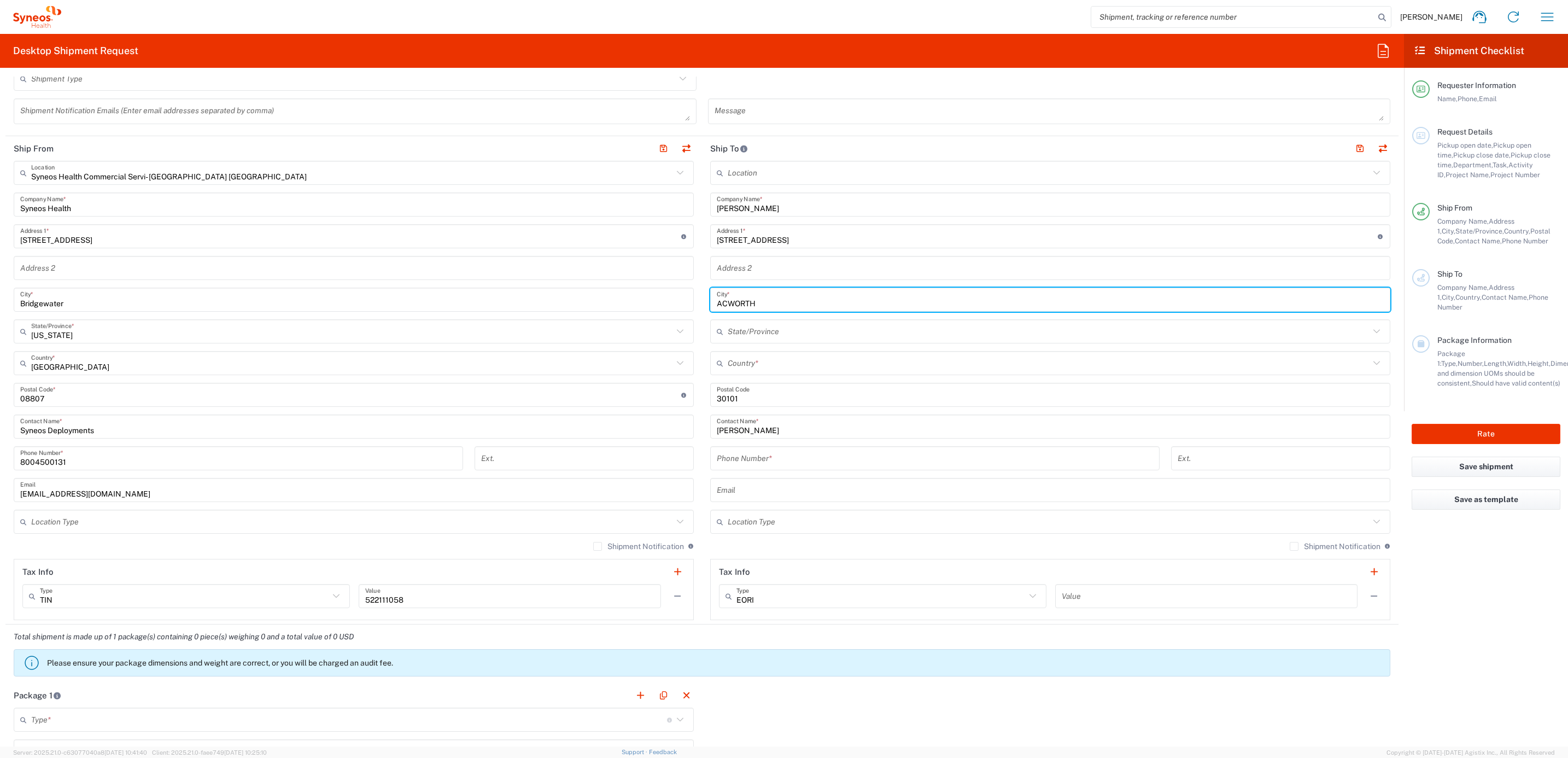
type input "ACWORTH"
click at [741, 364] on input "text" at bounding box center [1048, 363] width 642 height 19
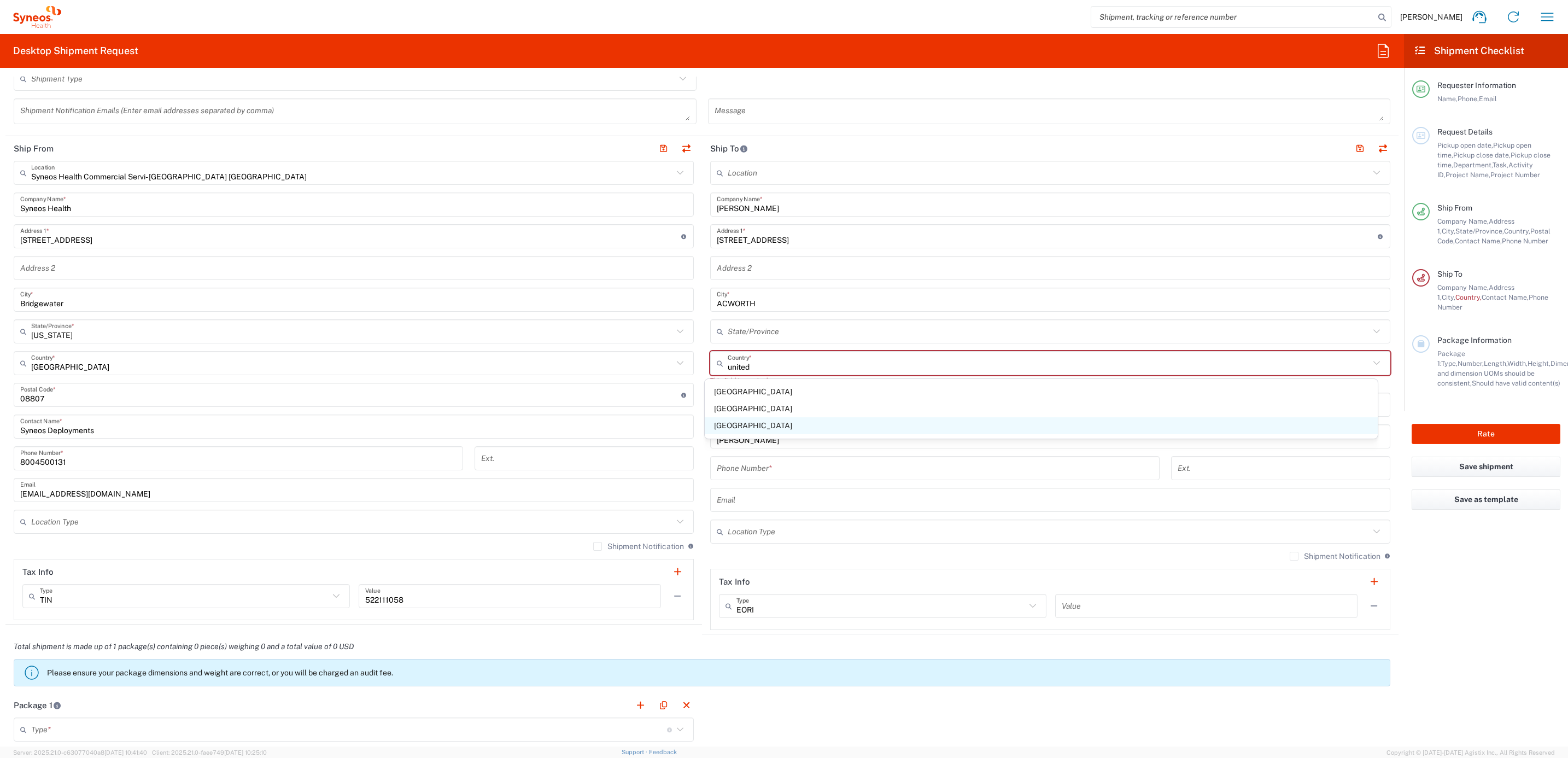
click at [737, 427] on span "[GEOGRAPHIC_DATA]" at bounding box center [1041, 426] width 673 height 17
type input "[GEOGRAPHIC_DATA]"
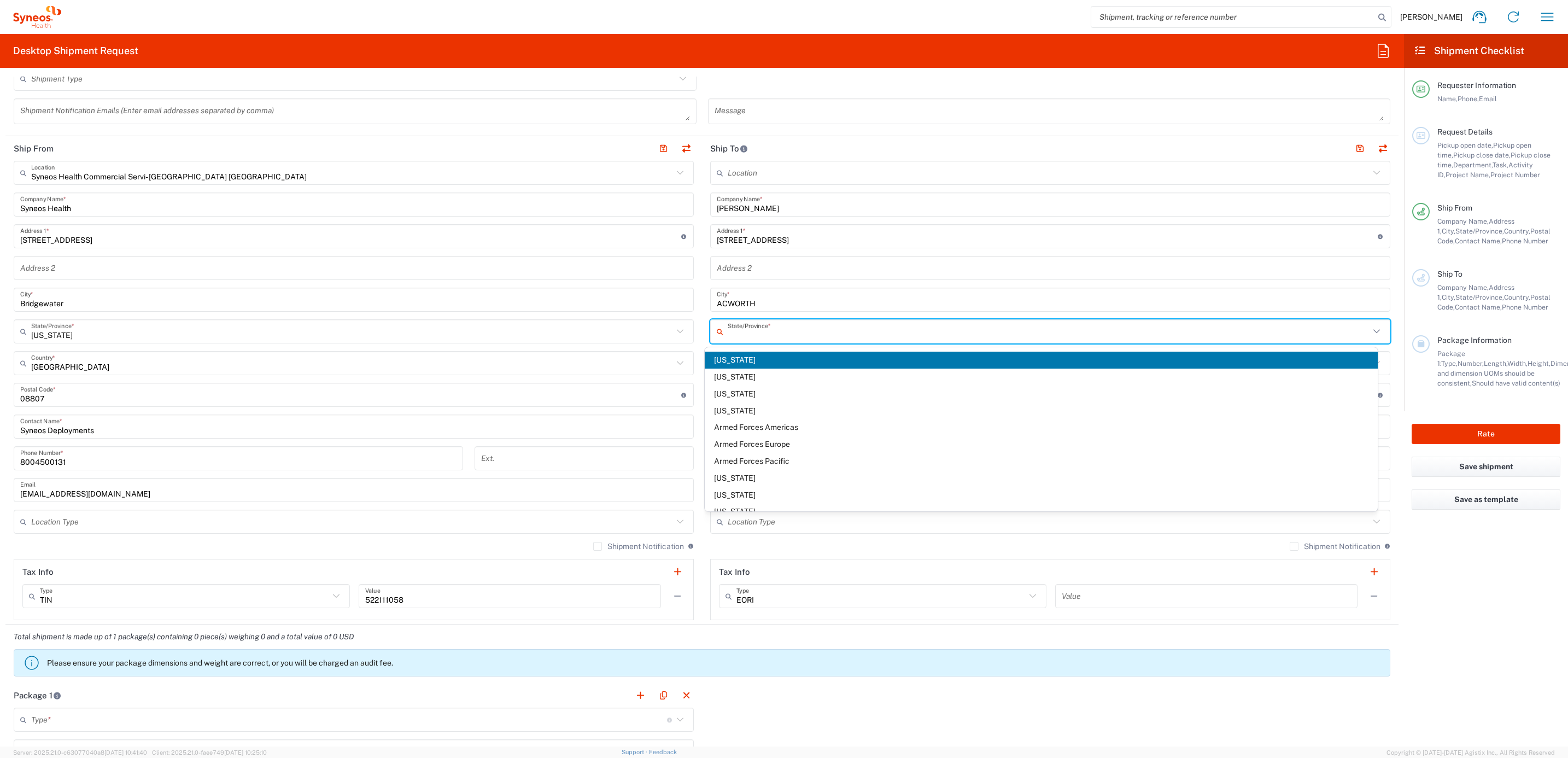
click at [761, 330] on input "text" at bounding box center [1048, 332] width 642 height 19
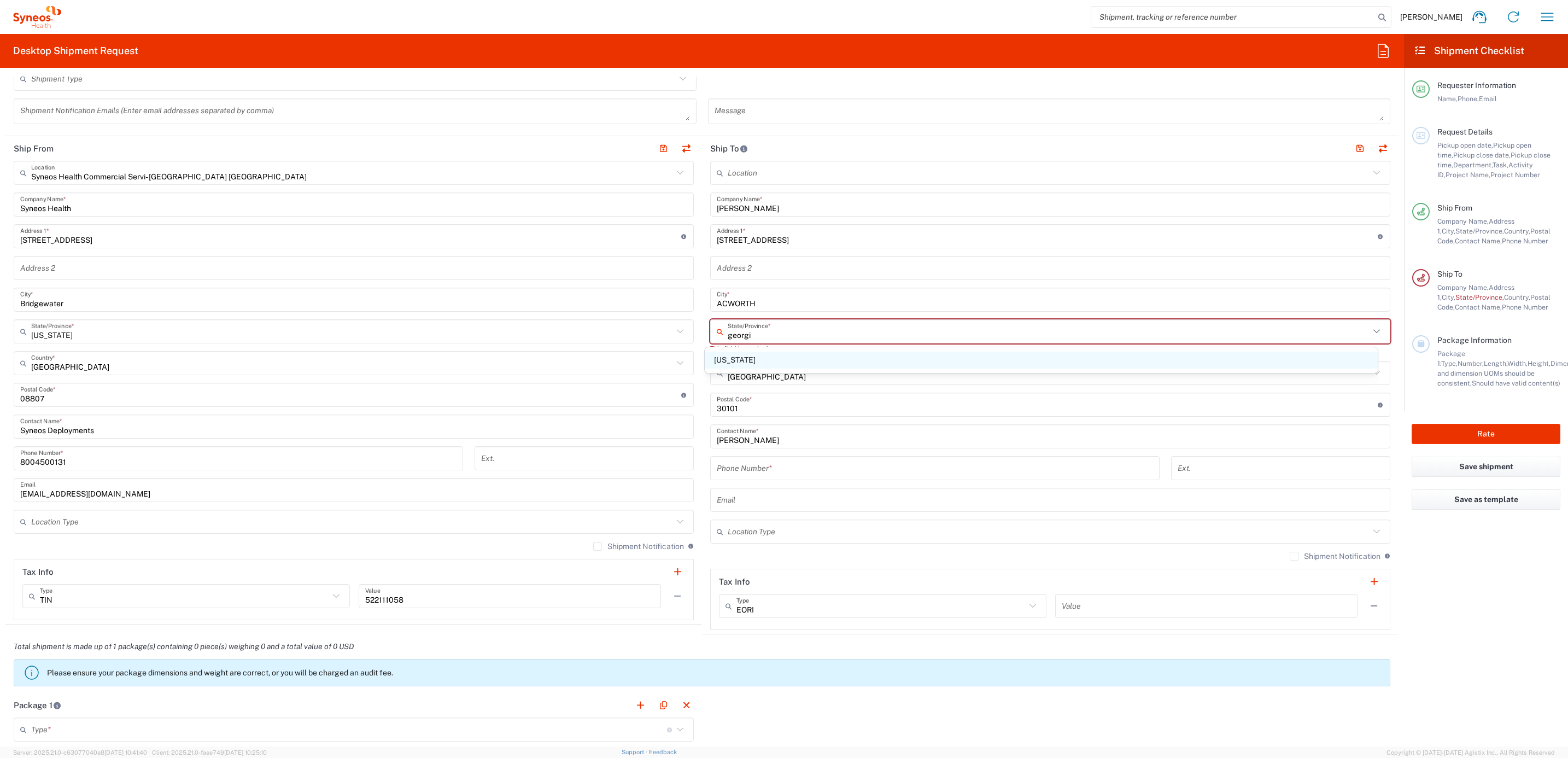
click at [748, 363] on span "[US_STATE]" at bounding box center [1041, 360] width 673 height 17
type input "[US_STATE]"
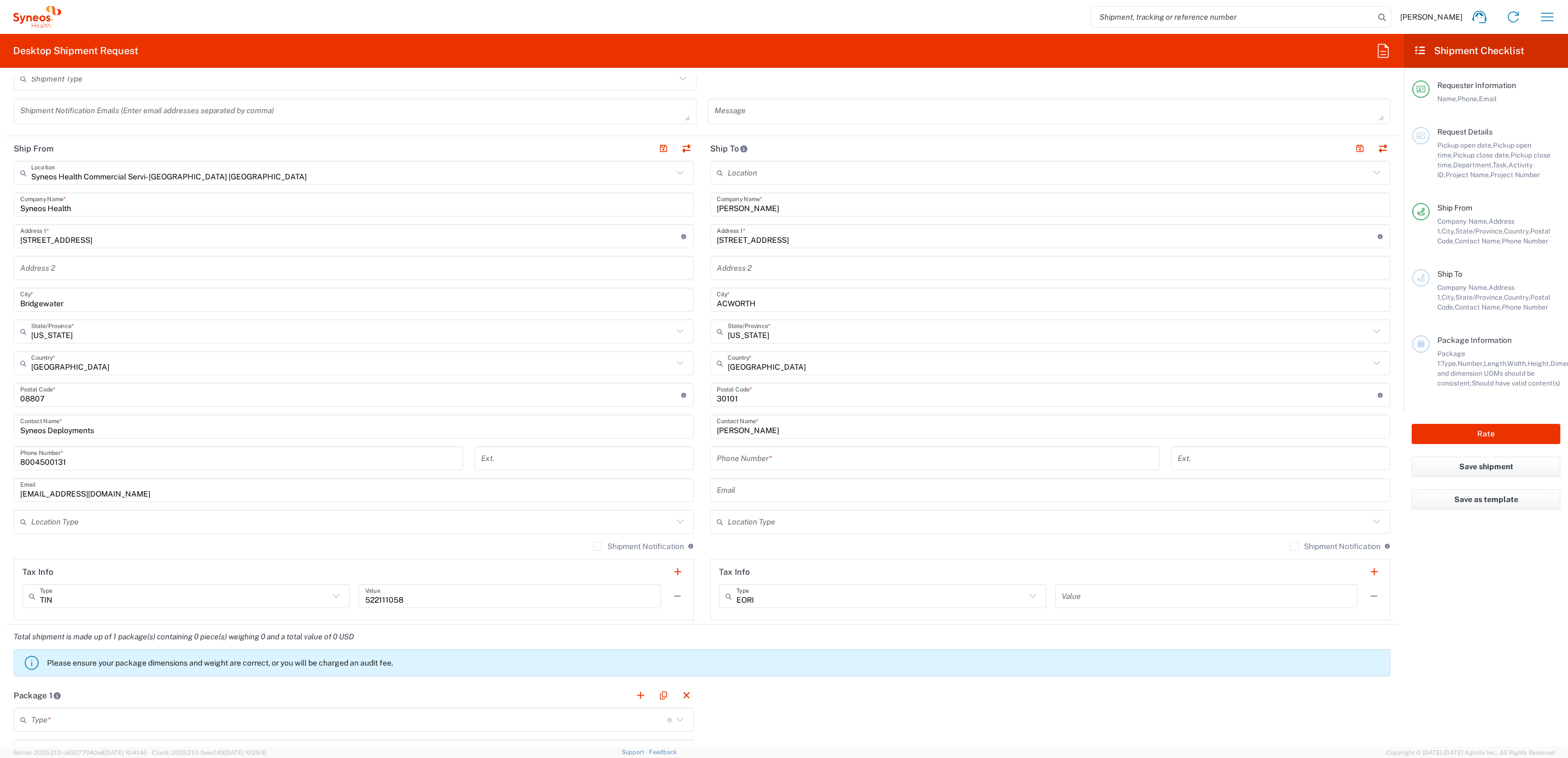
click at [804, 466] on input "tel" at bounding box center [935, 459] width 436 height 19
paste input "[PHONE_NUMBER]"
type input "[PHONE_NUMBER]"
click at [702, 269] on main "Location [PERSON_NAME] LLC-[GEOGRAPHIC_DATA] [GEOGRAPHIC_DATA] [GEOGRAPHIC_DATA…" at bounding box center [1050, 390] width 696 height 459
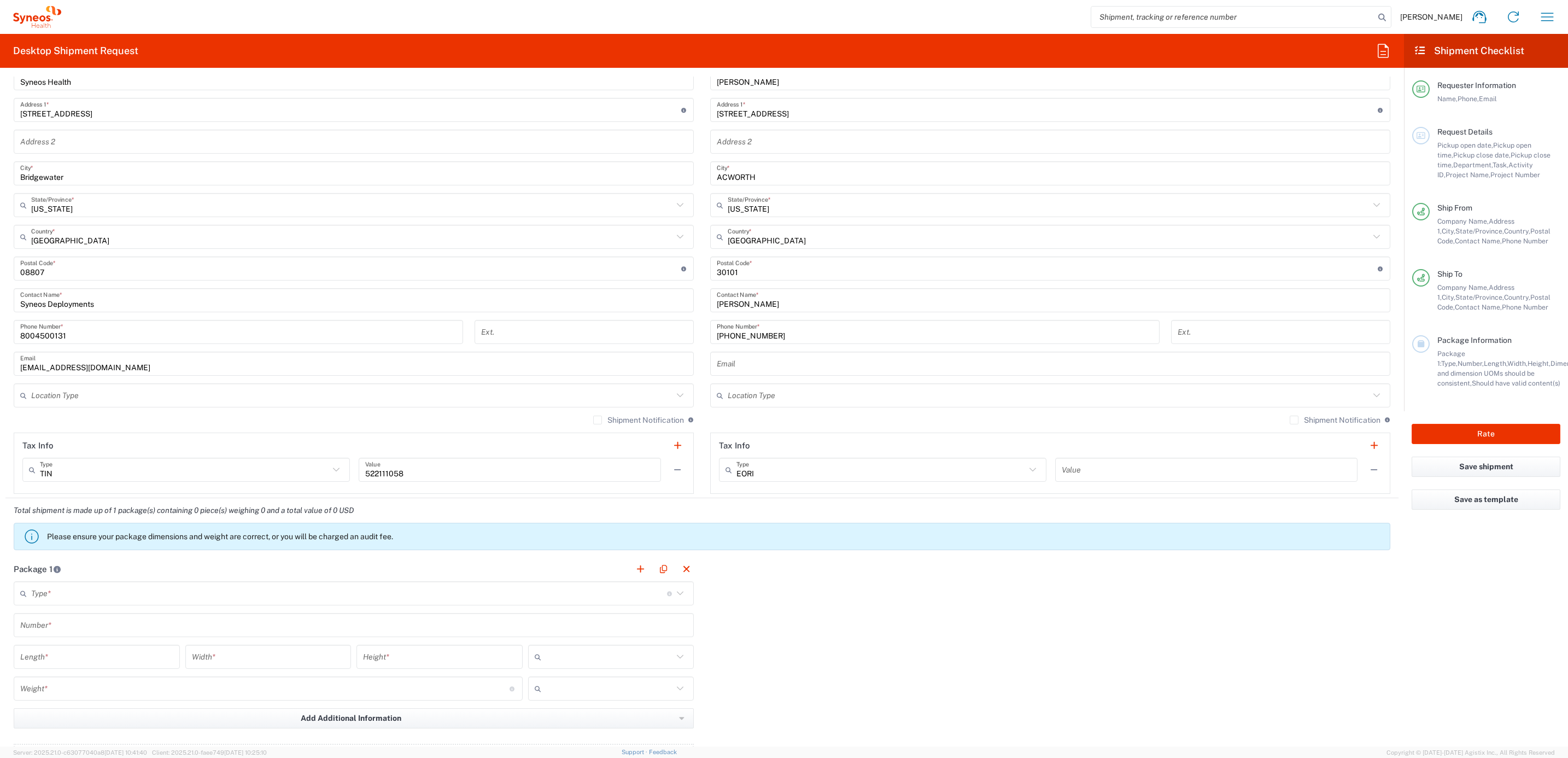
scroll to position [738, 0]
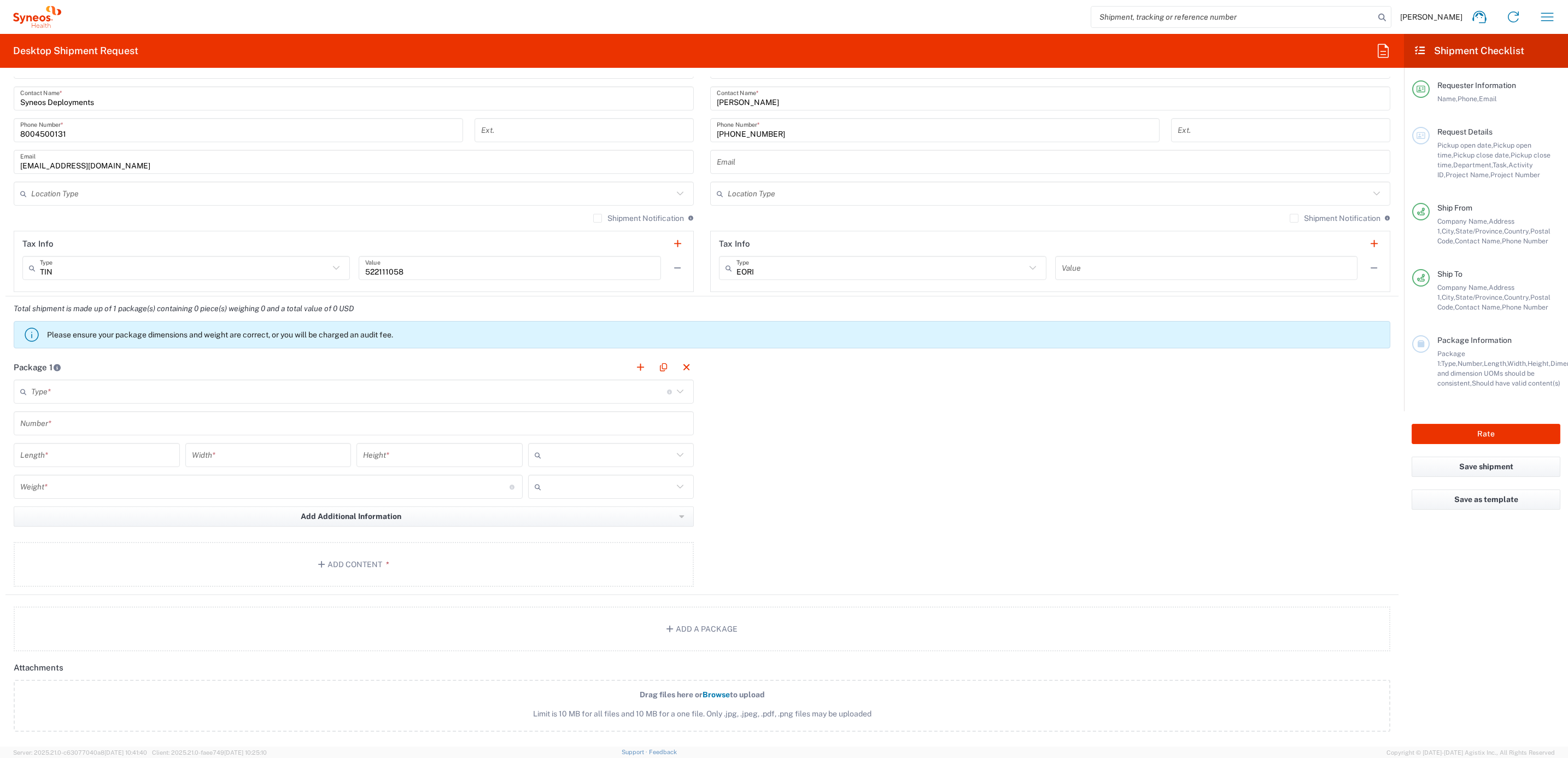
click at [196, 391] on input "text" at bounding box center [349, 392] width 636 height 19
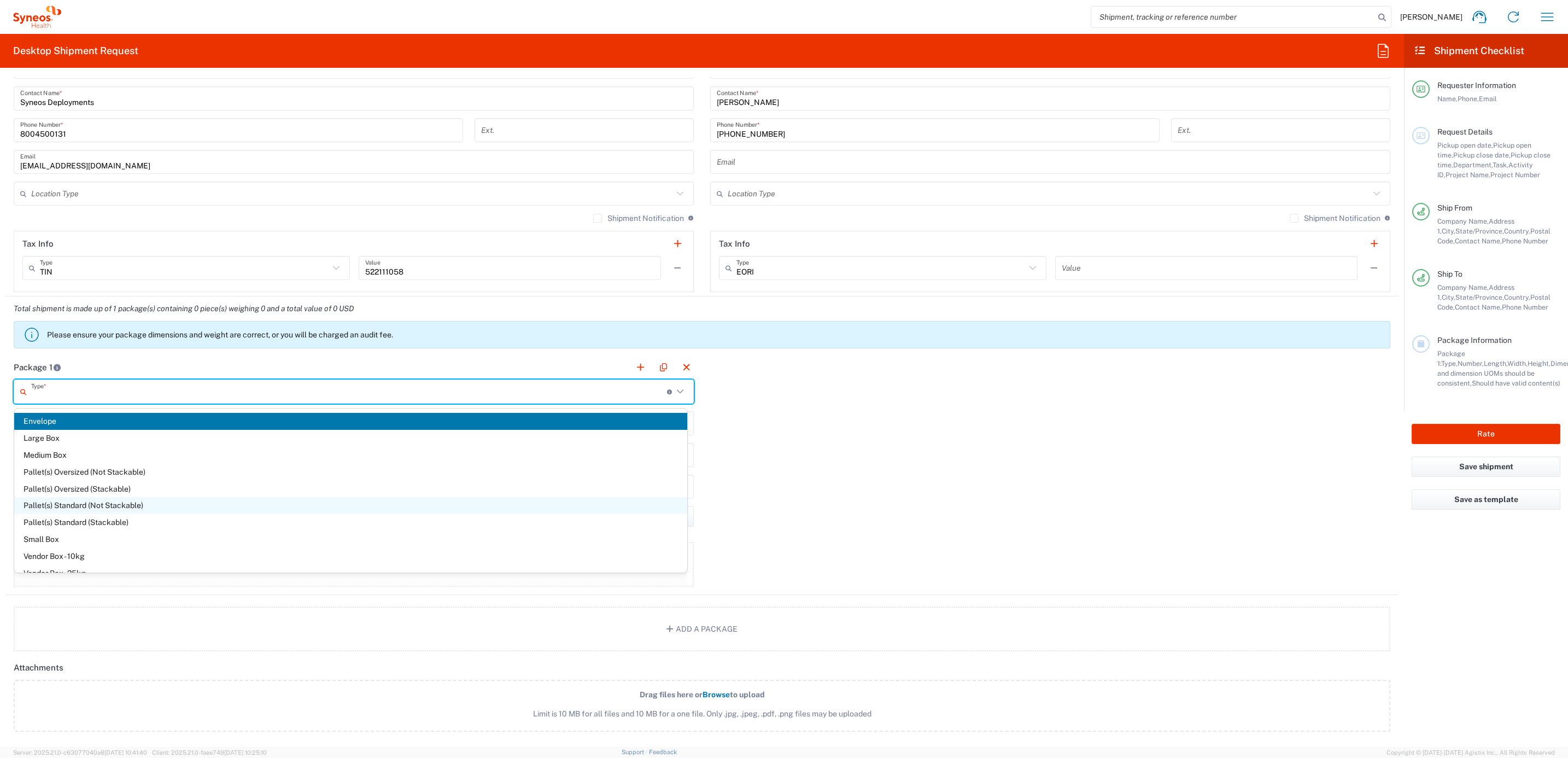
scroll to position [29, 0]
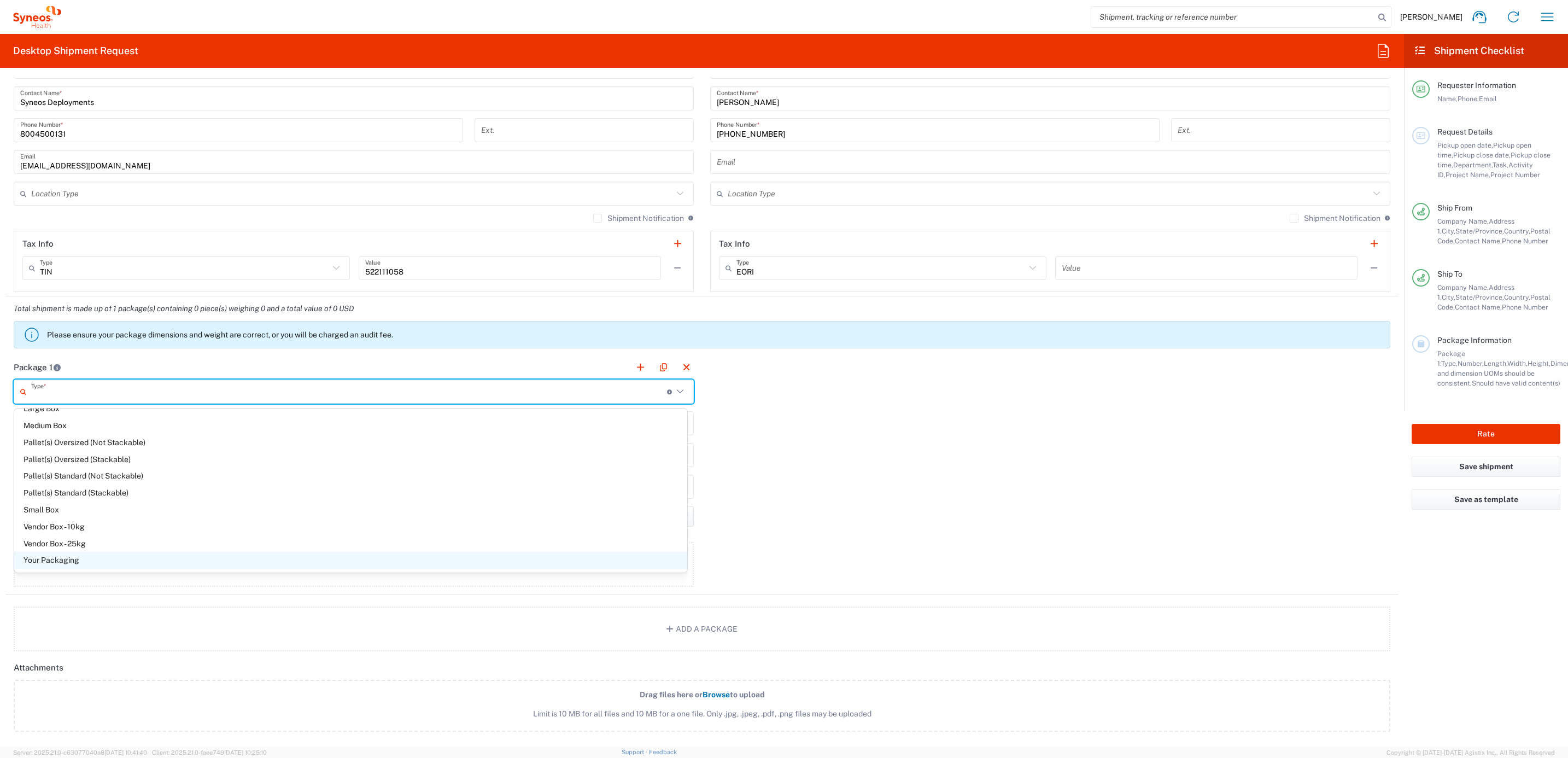
click at [71, 555] on span "Your Packaging" at bounding box center [350, 560] width 673 height 17
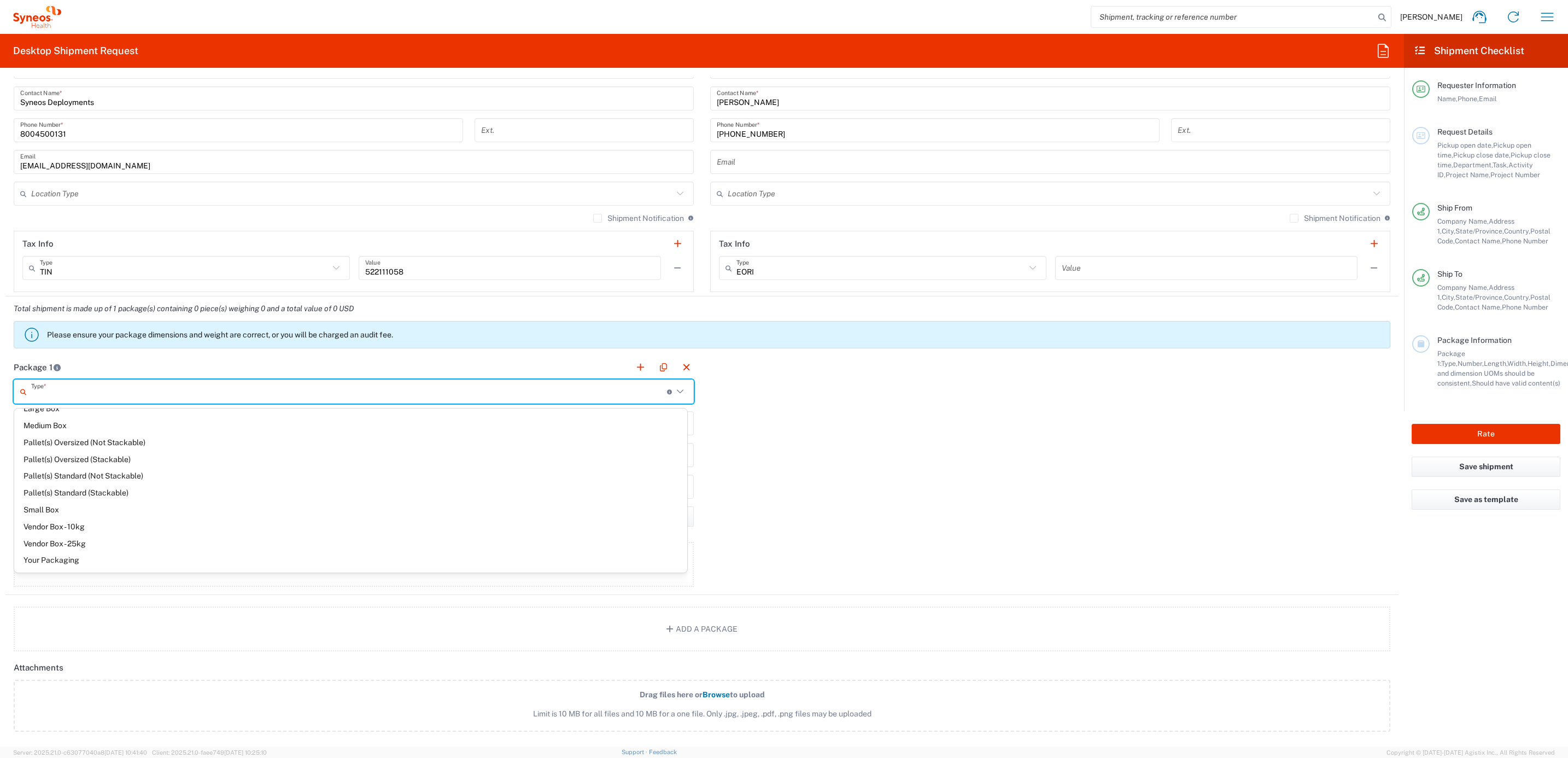
type input "Your Packaging"
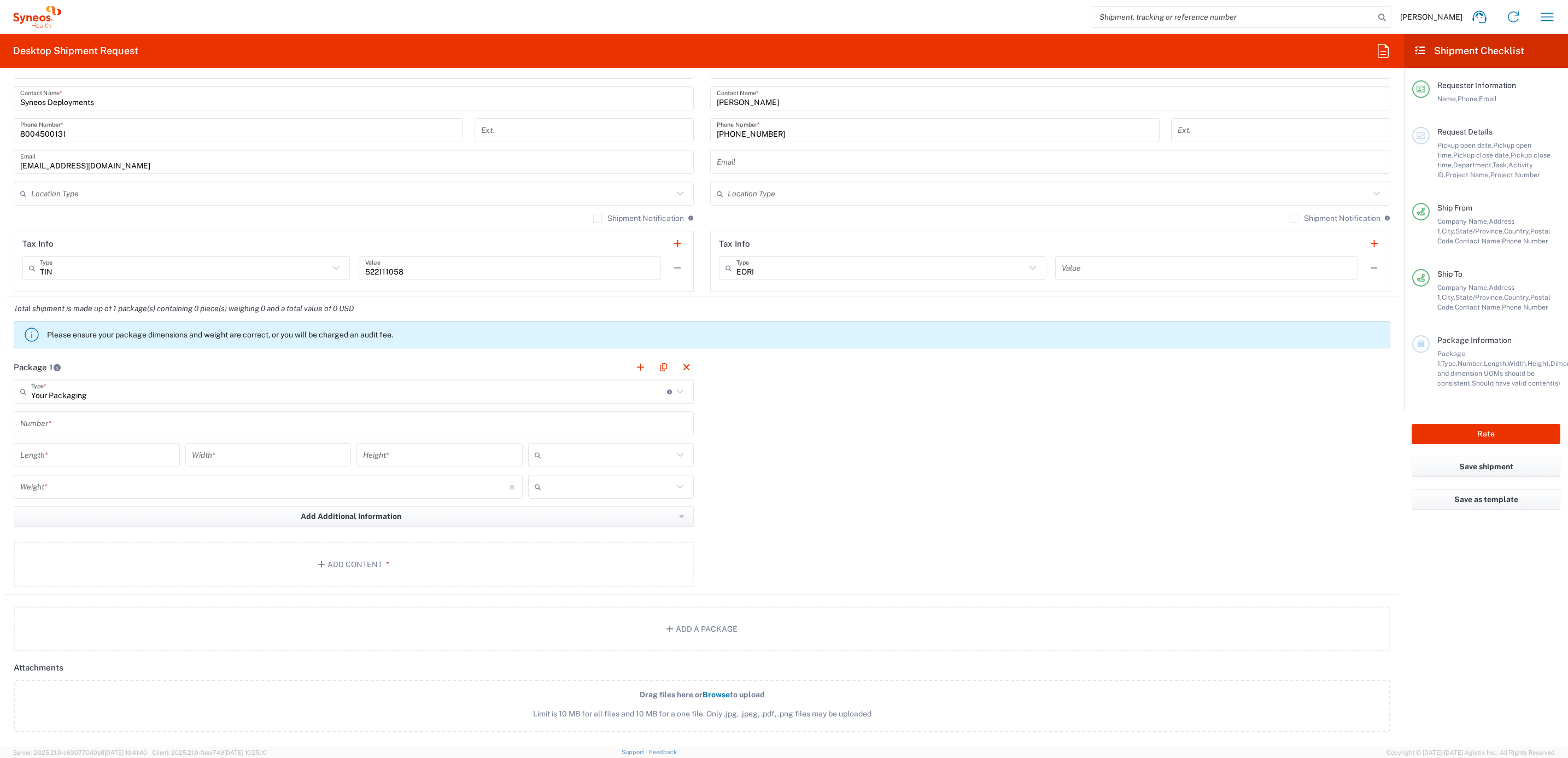
click at [62, 411] on main "Your Packaging Type * Material used to package goods Envelope Large Box Medium …" at bounding box center [354, 485] width 696 height 211
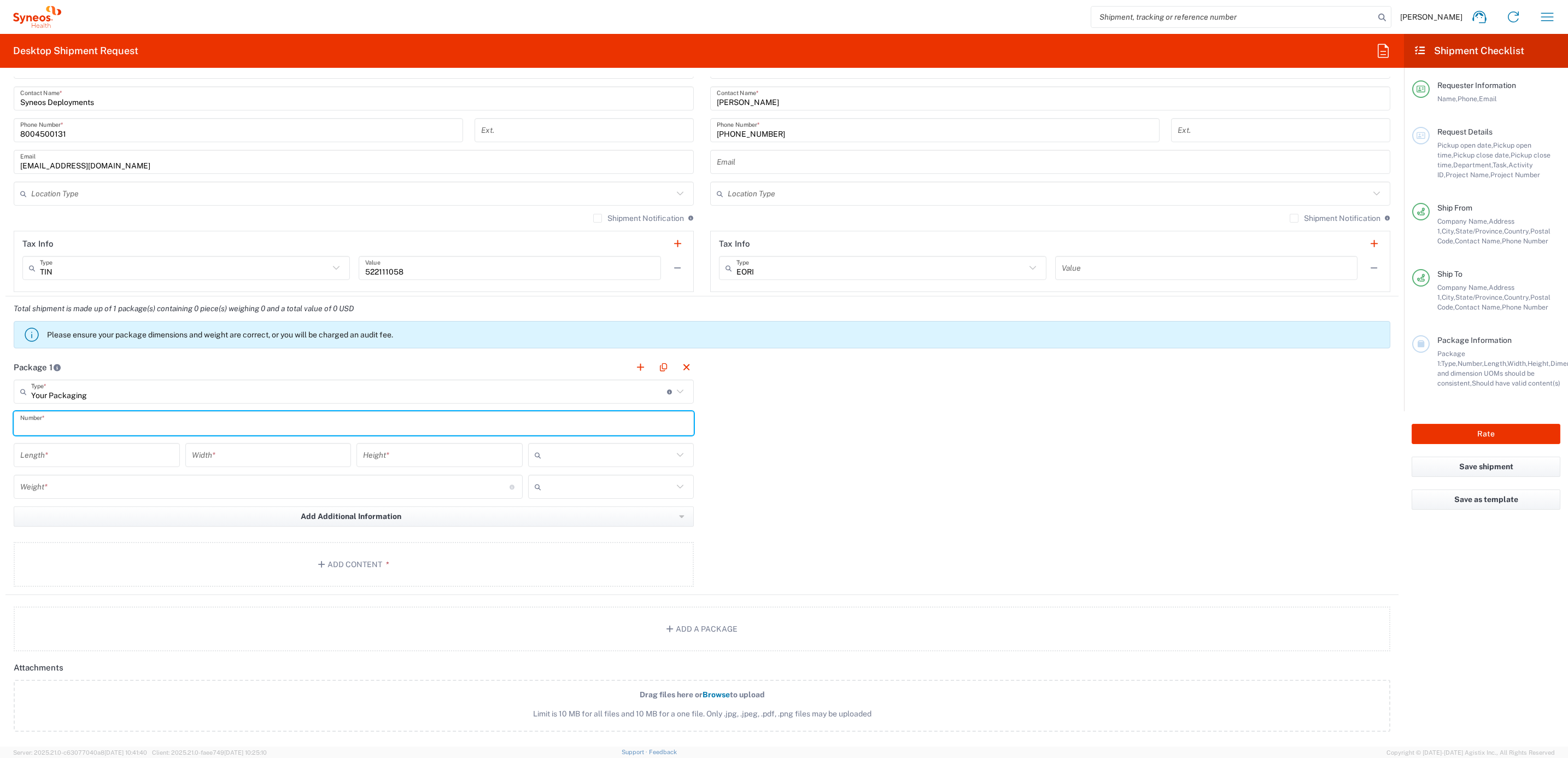
click at [58, 430] on input "text" at bounding box center [354, 423] width 667 height 19
type input "1"
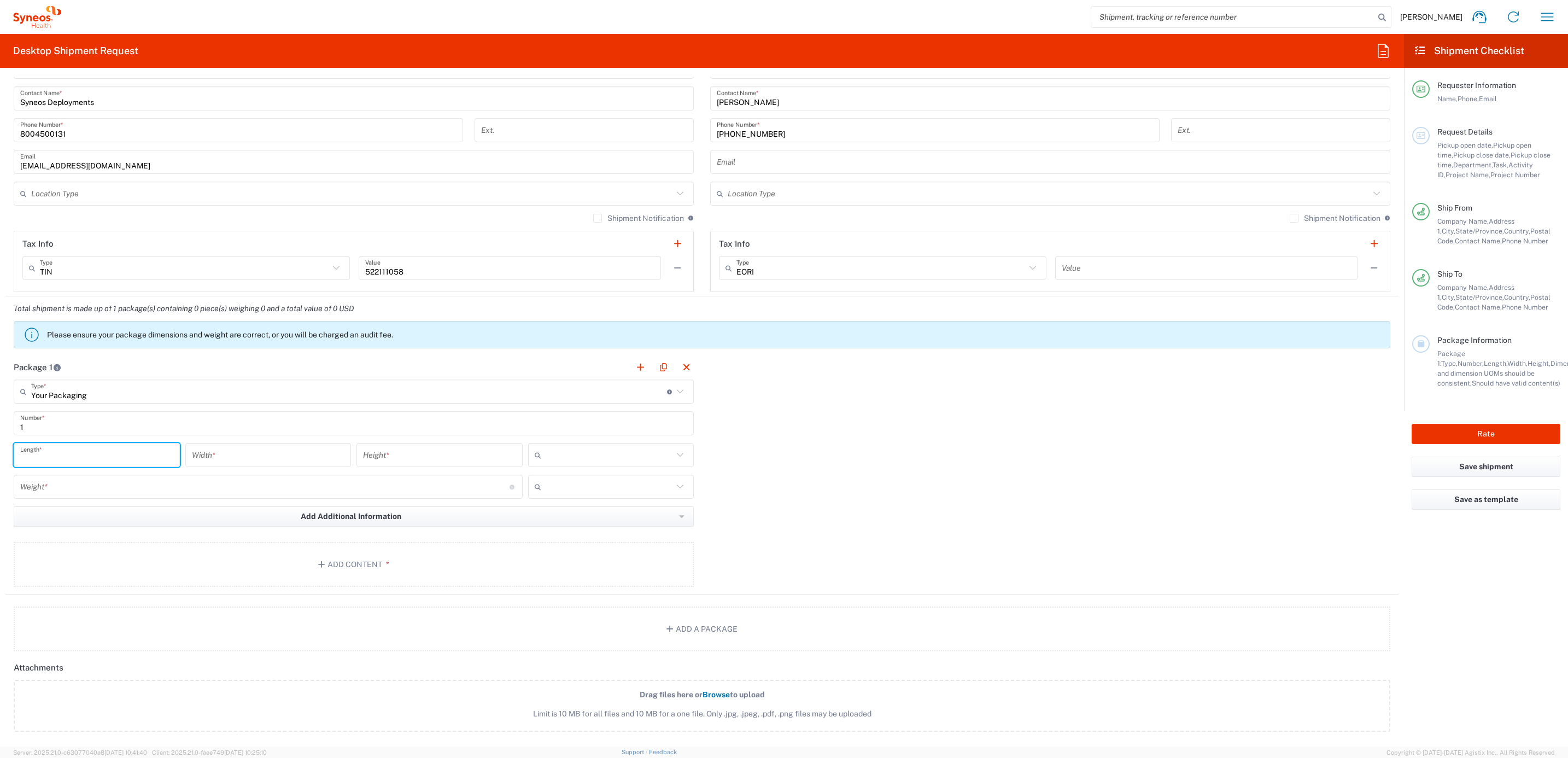
click at [35, 448] on input "number" at bounding box center [97, 455] width 153 height 19
type input "17"
type input "7"
click at [560, 459] on input "text" at bounding box center [610, 455] width 128 height 17
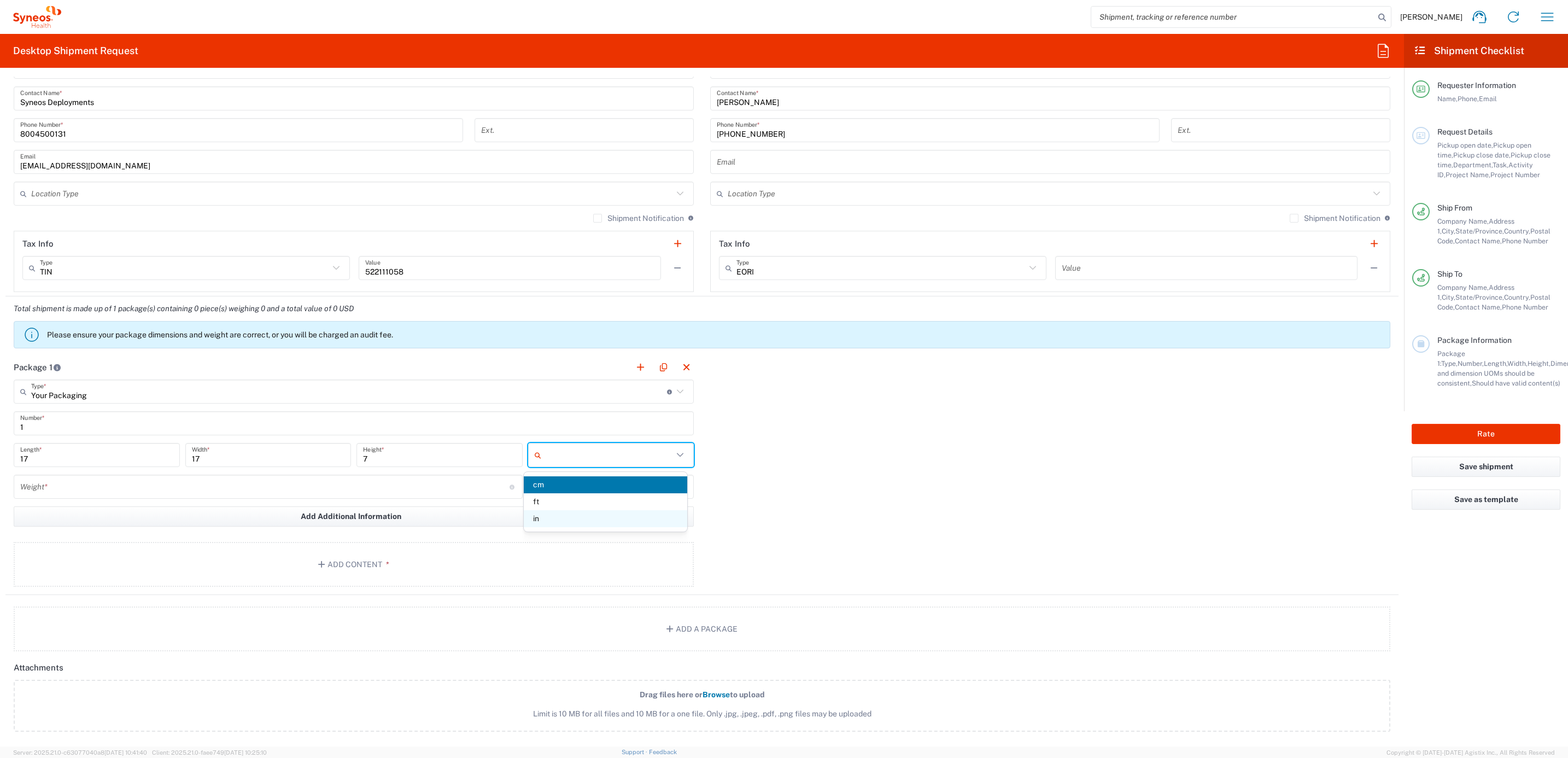
click at [568, 518] on span "in" at bounding box center [606, 519] width 164 height 17
type input "in"
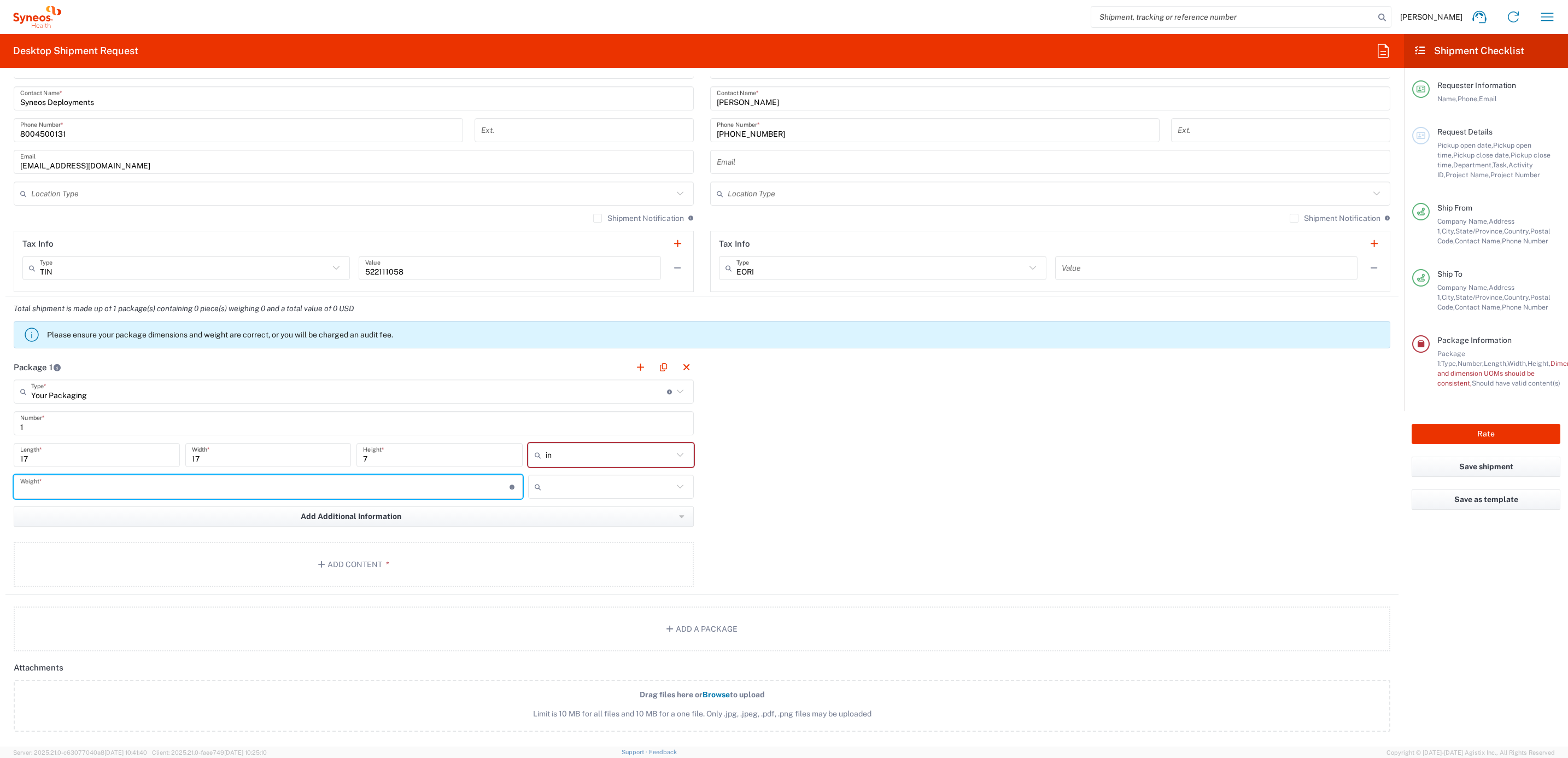
click at [292, 484] on input "number" at bounding box center [265, 487] width 489 height 19
type input "15"
drag, startPoint x: 686, startPoint y: 485, endPoint x: 677, endPoint y: 491, distance: 10.8
click at [679, 489] on div at bounding box center [611, 487] width 166 height 24
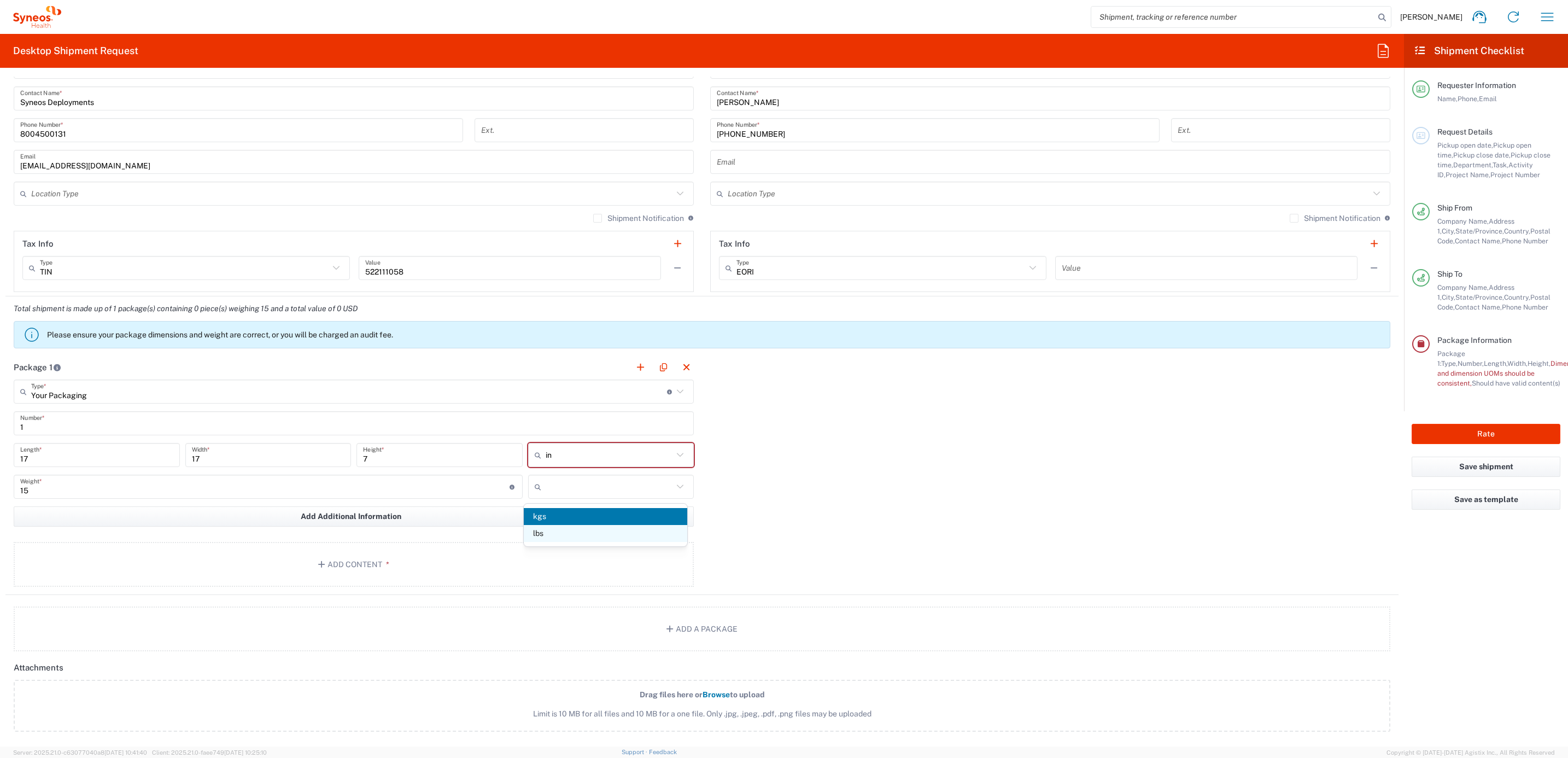
click at [619, 529] on span "lbs" at bounding box center [606, 533] width 164 height 17
type input "lbs"
click at [475, 546] on button "Add Content *" at bounding box center [354, 564] width 680 height 45
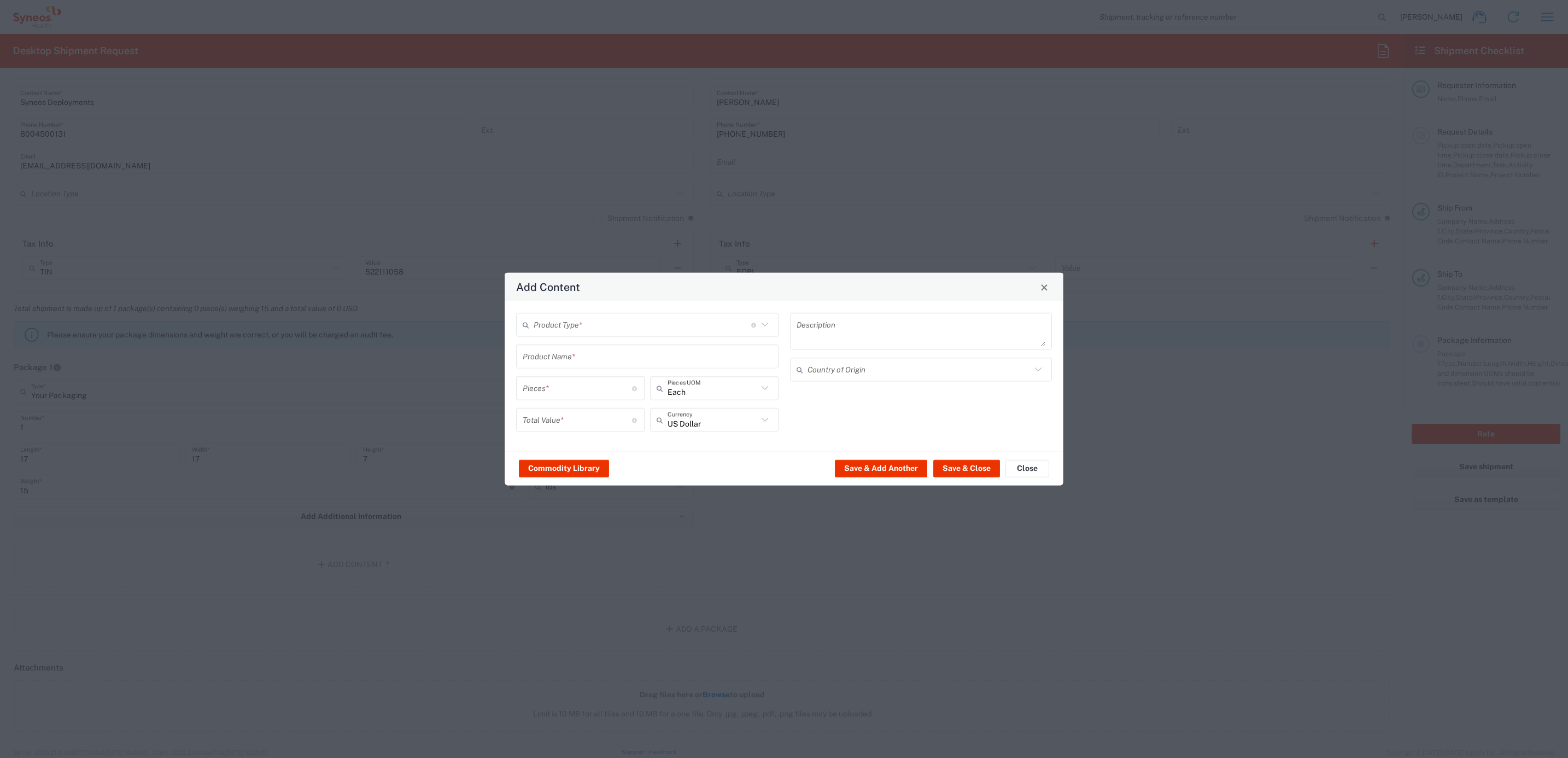
click at [565, 333] on div "Product Type * Document: Paper document generated internally by Syneos, a clien…" at bounding box center [647, 325] width 262 height 24
click at [571, 325] on input "text" at bounding box center [643, 325] width 217 height 19
click at [571, 363] on span "General Commodity" at bounding box center [647, 369] width 261 height 17
type input "General Commodity"
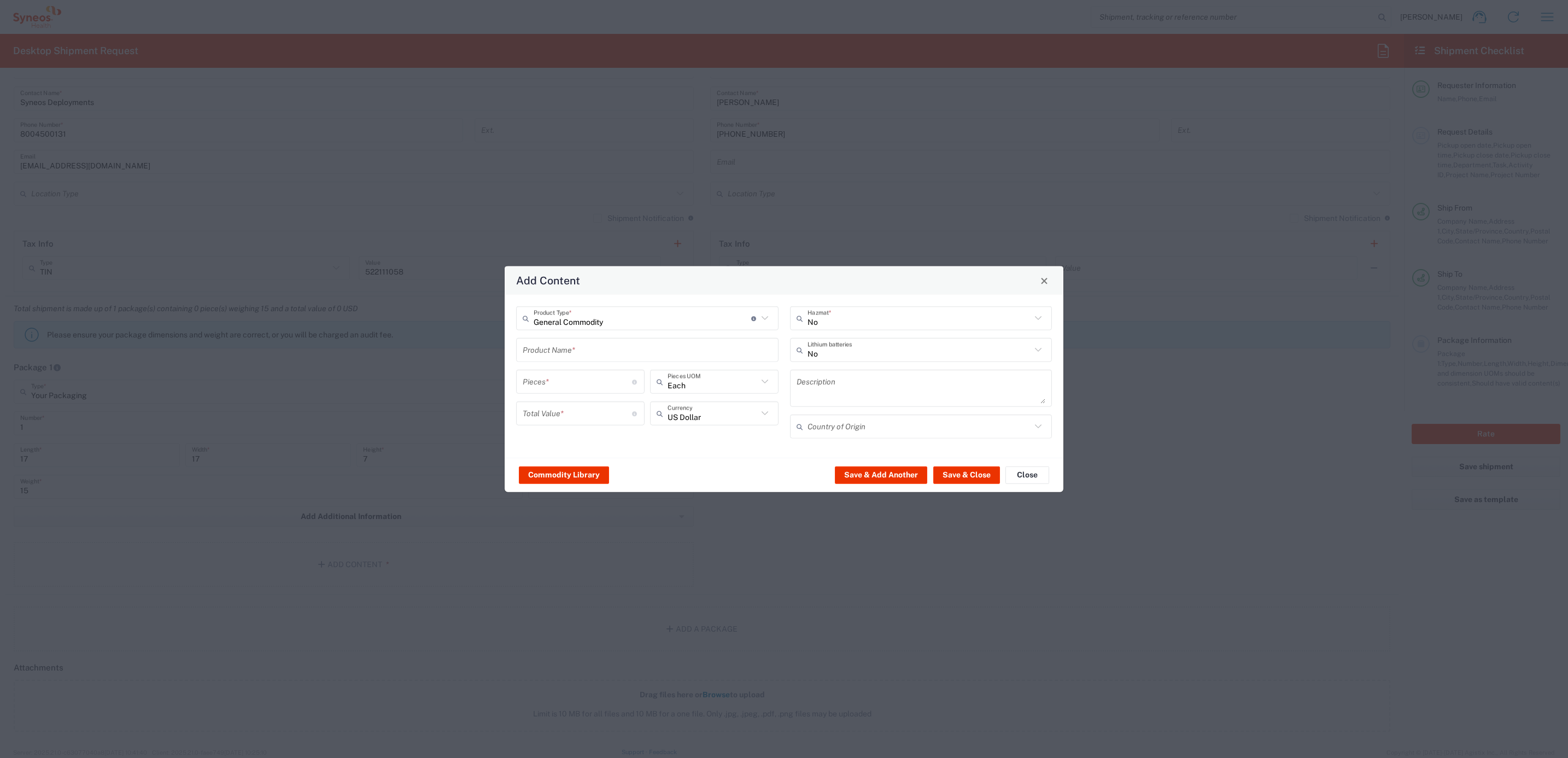
click at [565, 344] on input "text" at bounding box center [647, 350] width 250 height 19
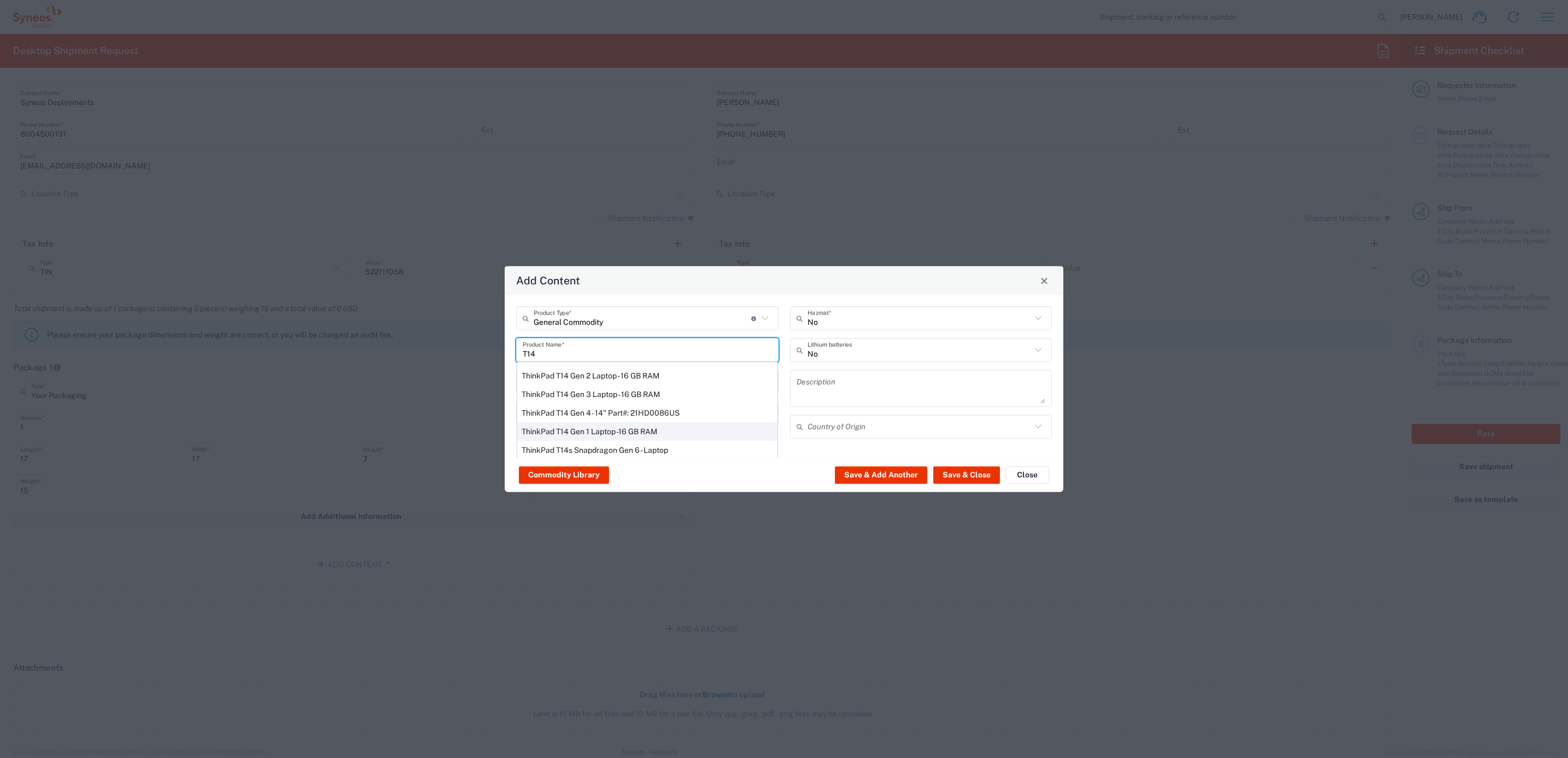
click at [650, 429] on div "ThinkPad T14 Gen 1 Laptop -16 GB RAM" at bounding box center [647, 432] width 260 height 19
type input "ThinkPad T14 Gen 1 Laptop -16 GB RAM"
type textarea "Intel Core i5-10210U- 14"- 512 GB SSD"
type input "[GEOGRAPHIC_DATA]"
type input "Yes"
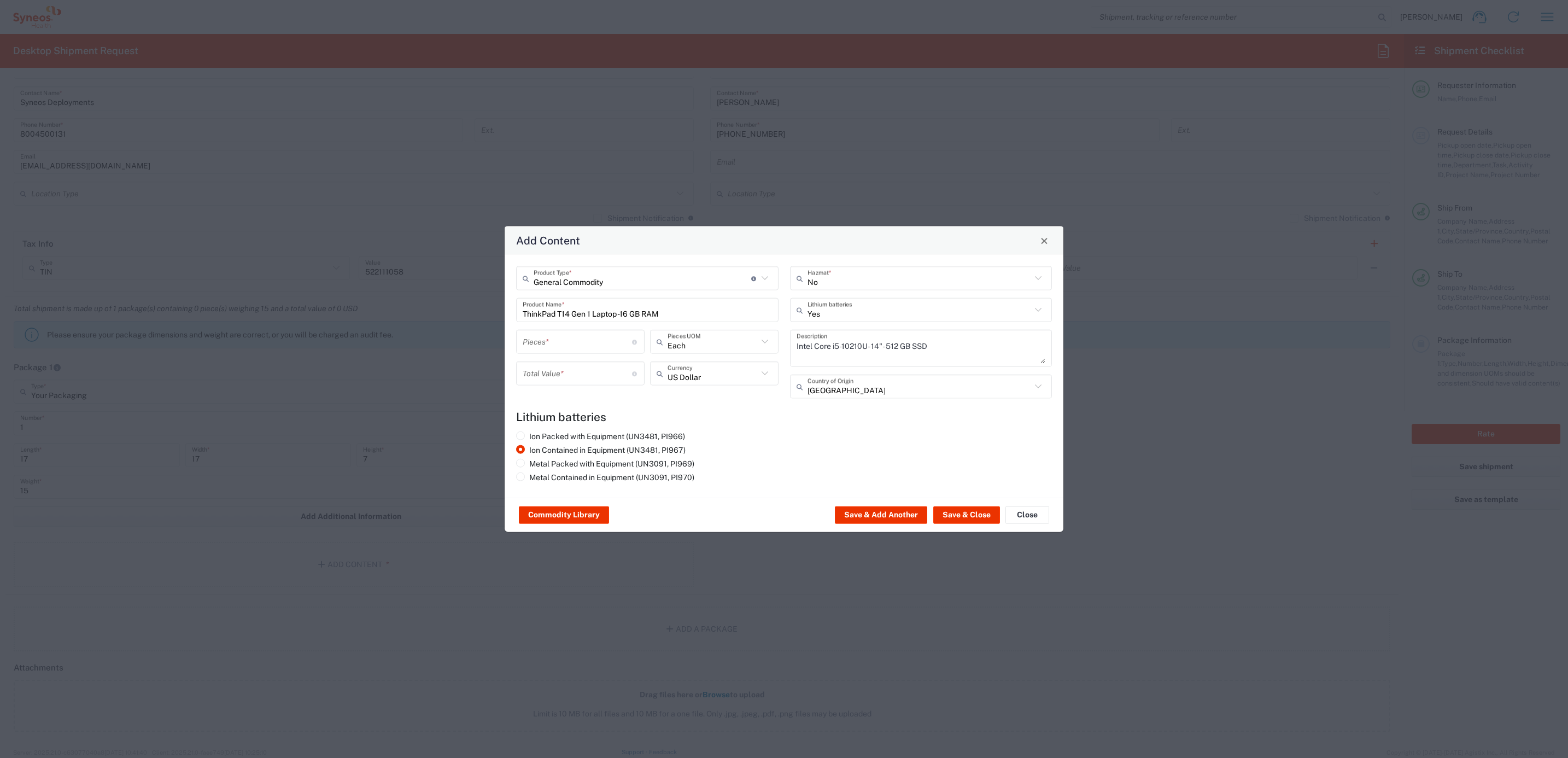
click at [551, 324] on div "General Commodity Product Type * Document: Paper document generated internally …" at bounding box center [647, 336] width 274 height 140
click at [551, 342] on input "number" at bounding box center [577, 341] width 109 height 19
type input "1"
click at [554, 380] on input "number" at bounding box center [577, 373] width 109 height 19
type input "1000"
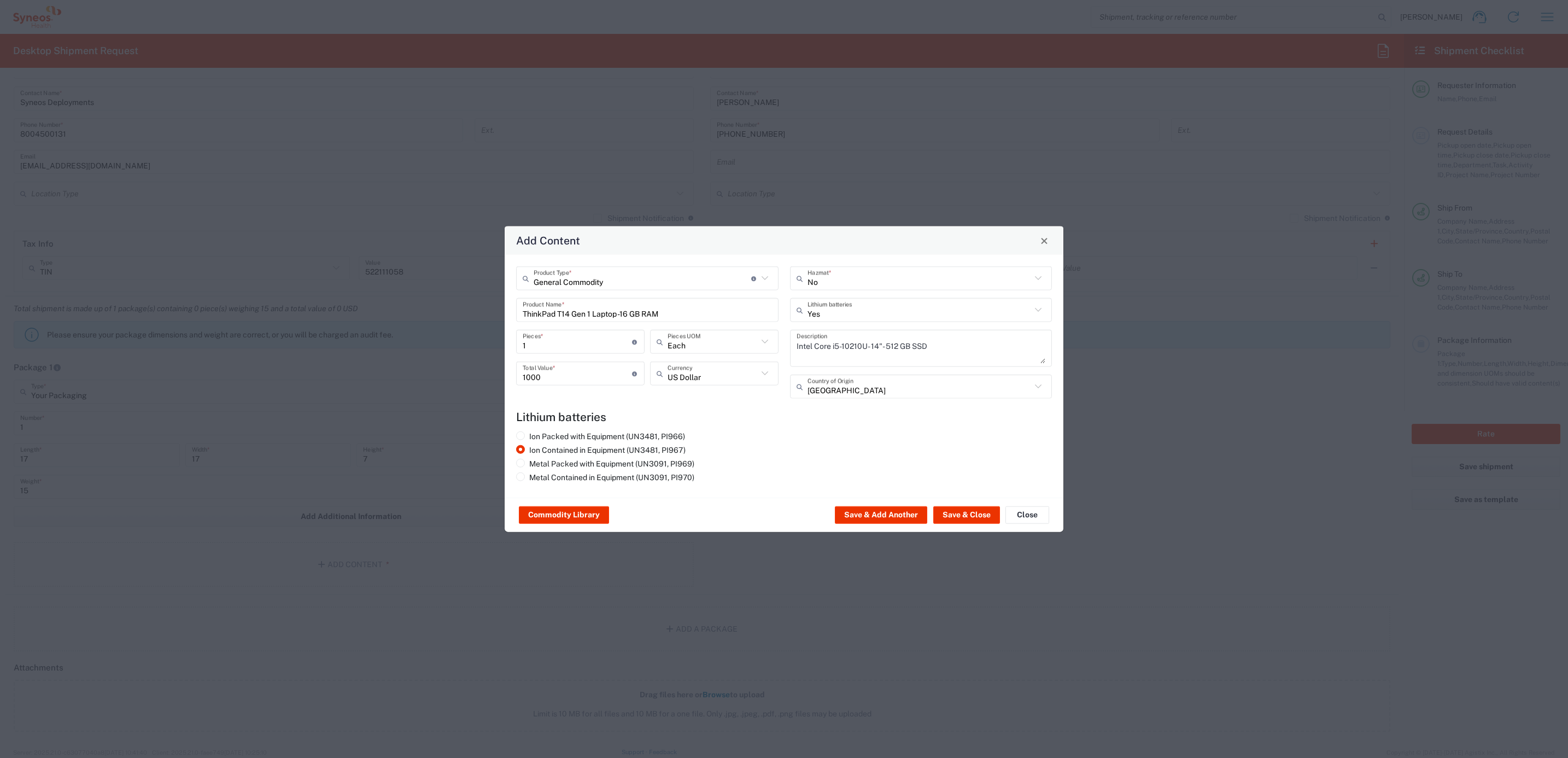
drag, startPoint x: 958, startPoint y: 497, endPoint x: 962, endPoint y: 503, distance: 7.2
click at [958, 498] on agx-package-content-widget "General Commodity Product Type * Document: Paper document generated internally …" at bounding box center [784, 393] width 558 height 277
click at [962, 507] on button "Save & Close" at bounding box center [966, 515] width 67 height 17
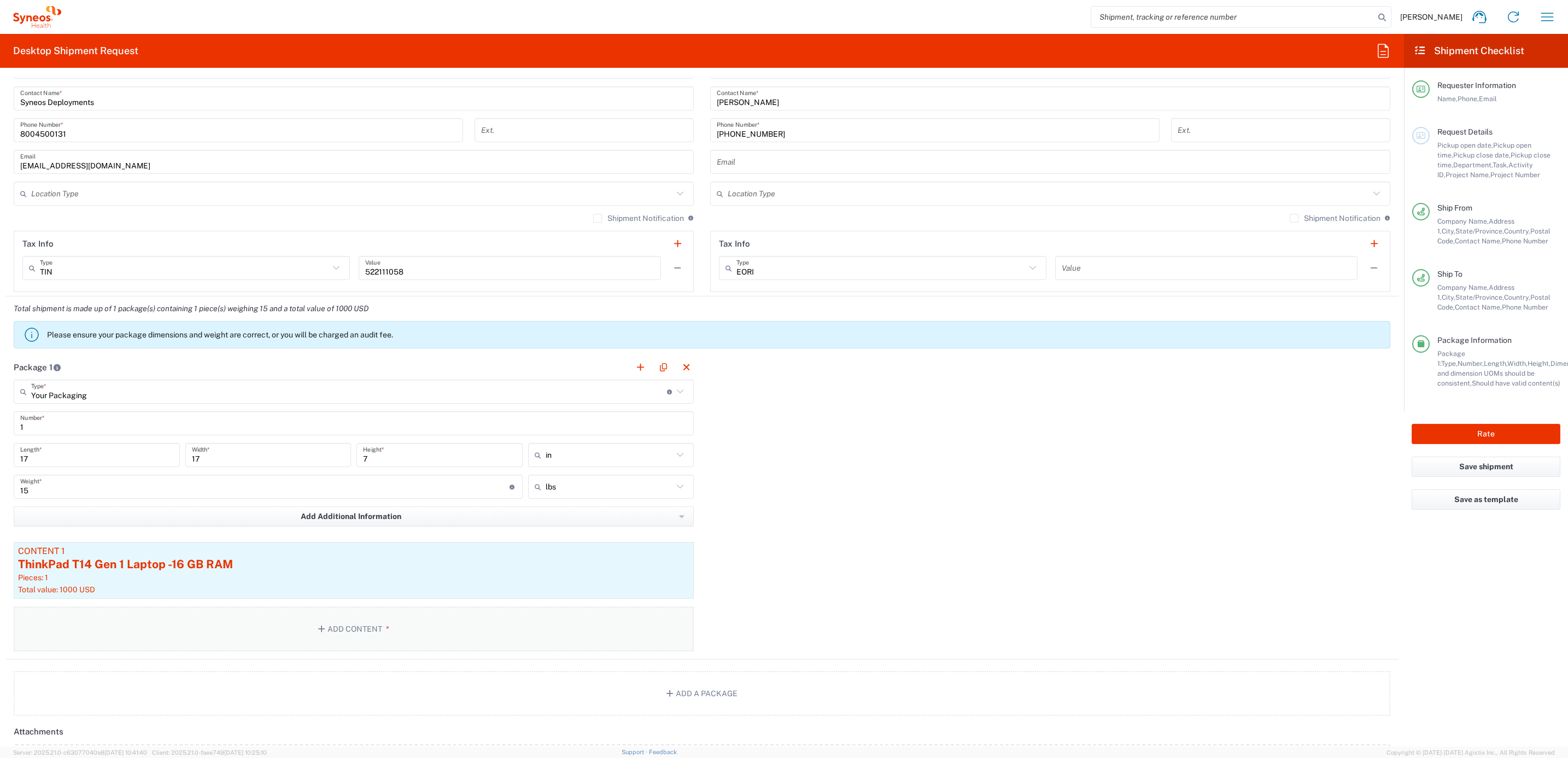
click at [369, 630] on button "Add Content *" at bounding box center [354, 629] width 680 height 45
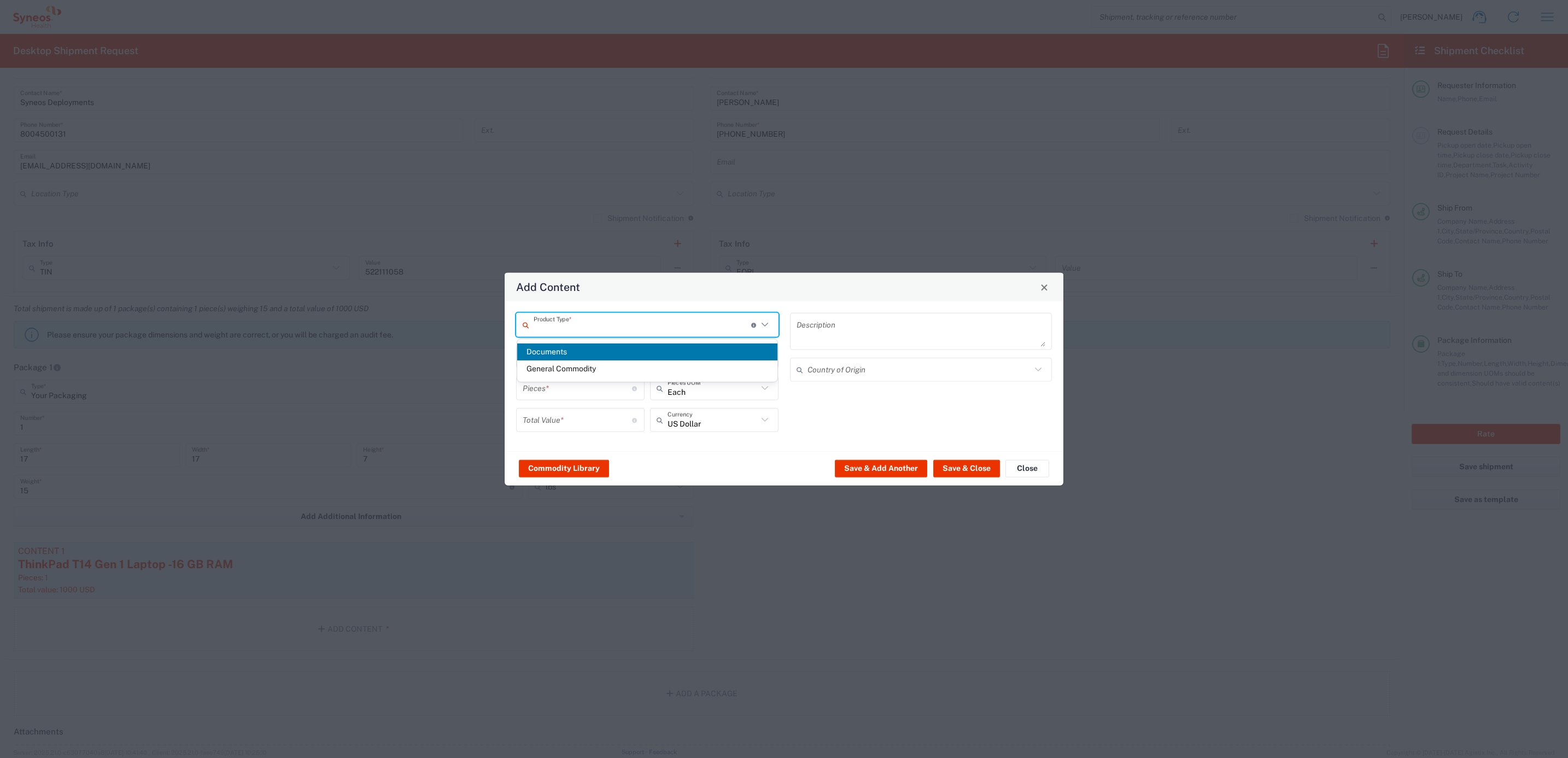
click at [589, 329] on input "text" at bounding box center [643, 325] width 217 height 19
click at [585, 362] on span "General Commodity" at bounding box center [647, 369] width 261 height 17
type input "General Commodity"
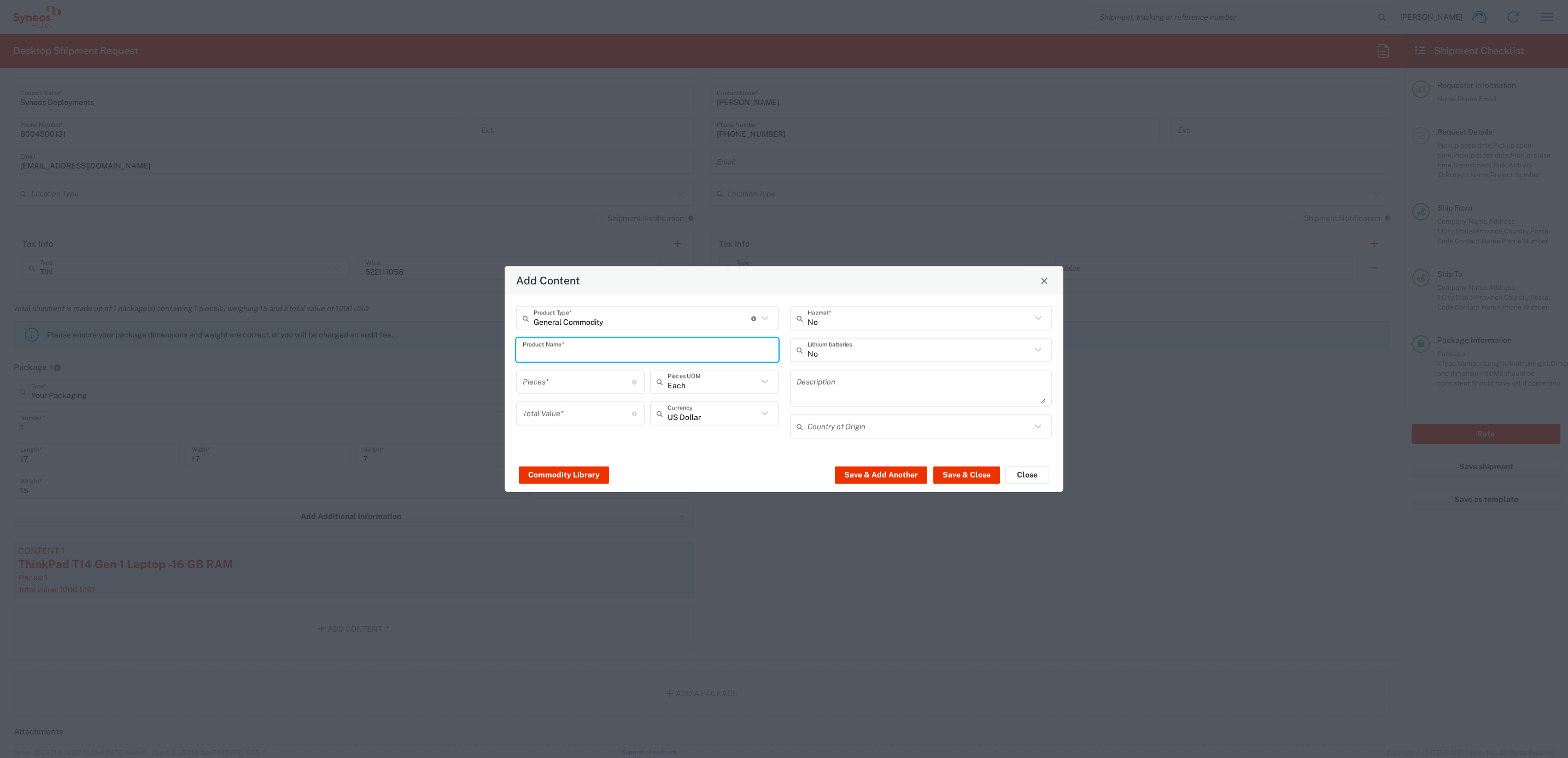
click at [588, 350] on input "text" at bounding box center [647, 350] width 250 height 19
click at [585, 376] on div "iPad Pro 12.9"" at bounding box center [647, 376] width 260 height 19
type input "iPad Pro 12.9""
type input "1"
type textarea "iPad Pro 12.9""
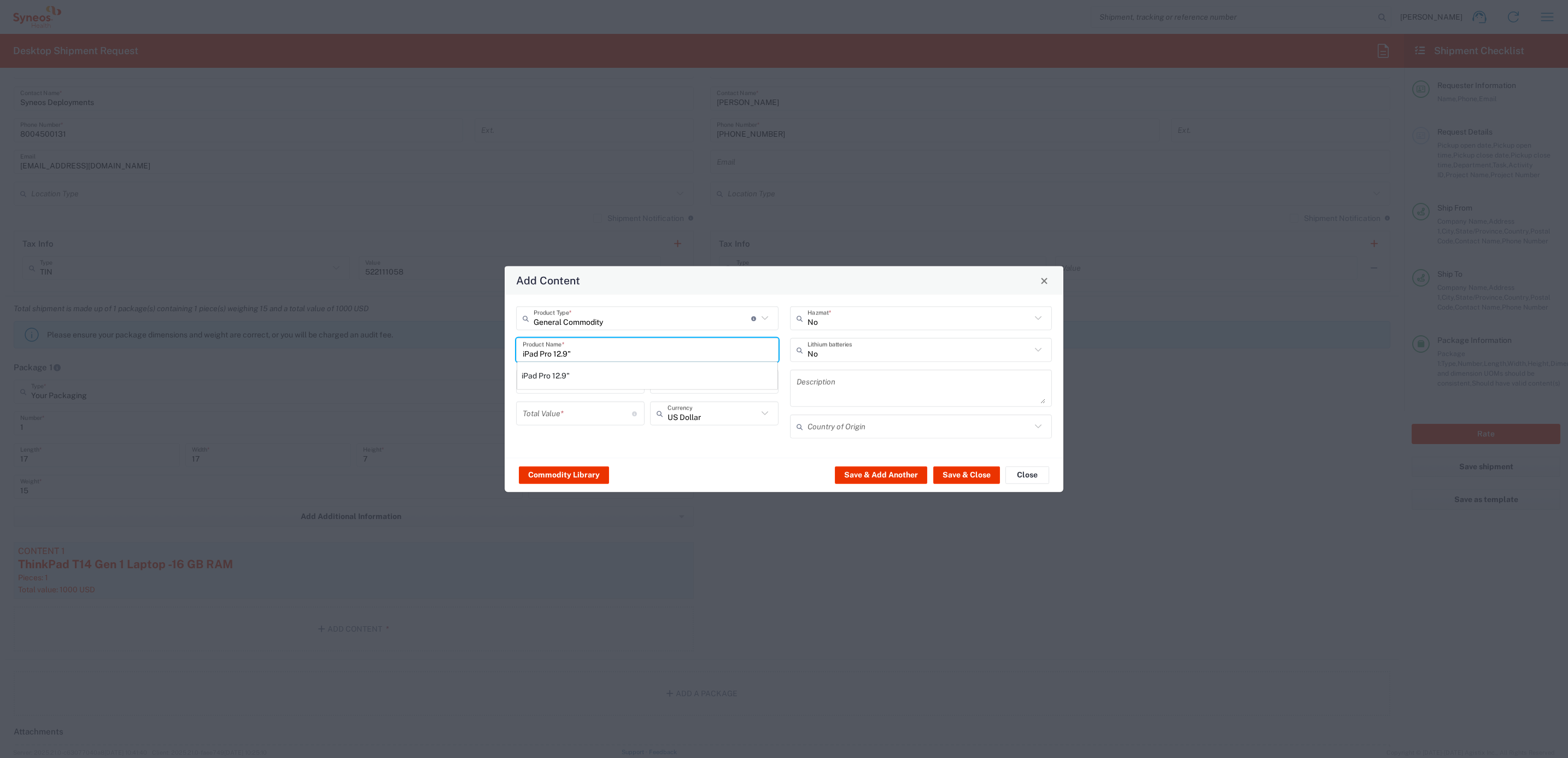
type input "[GEOGRAPHIC_DATA]"
type input "Yes"
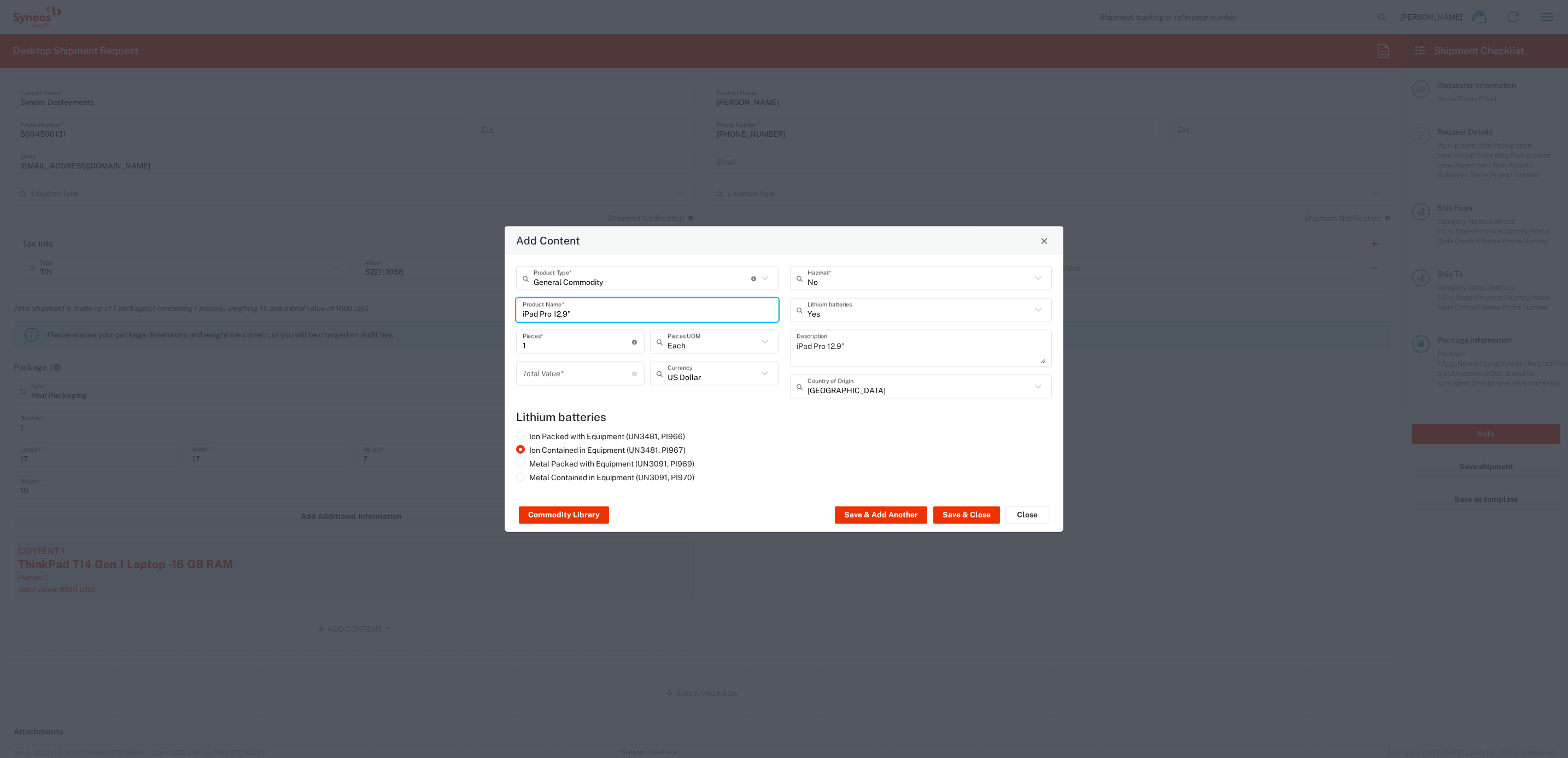
click at [584, 370] on input "number" at bounding box center [577, 373] width 109 height 19
type input "1000"
click at [953, 507] on button "Save & Close" at bounding box center [966, 515] width 67 height 17
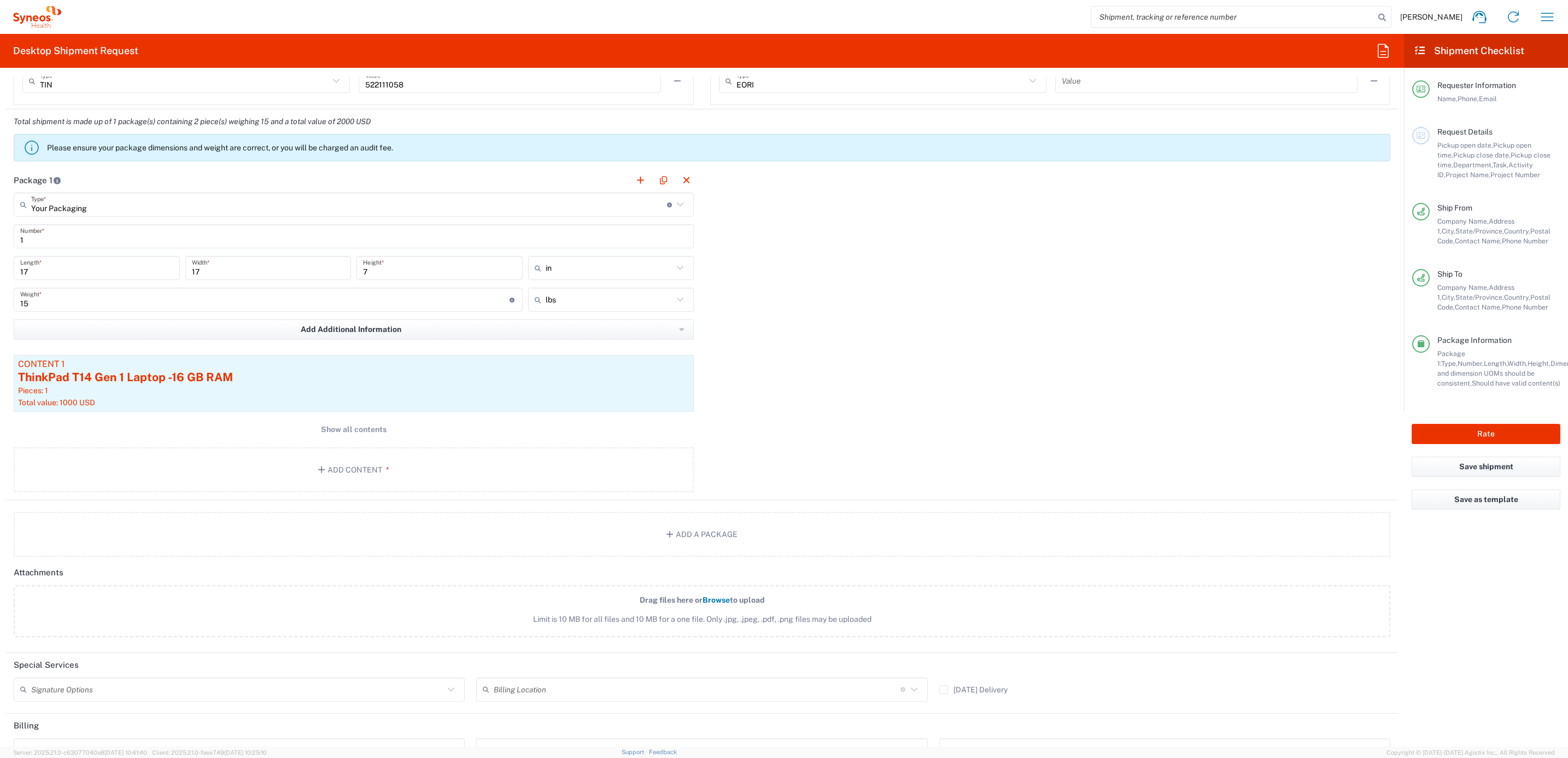
scroll to position [977, 0]
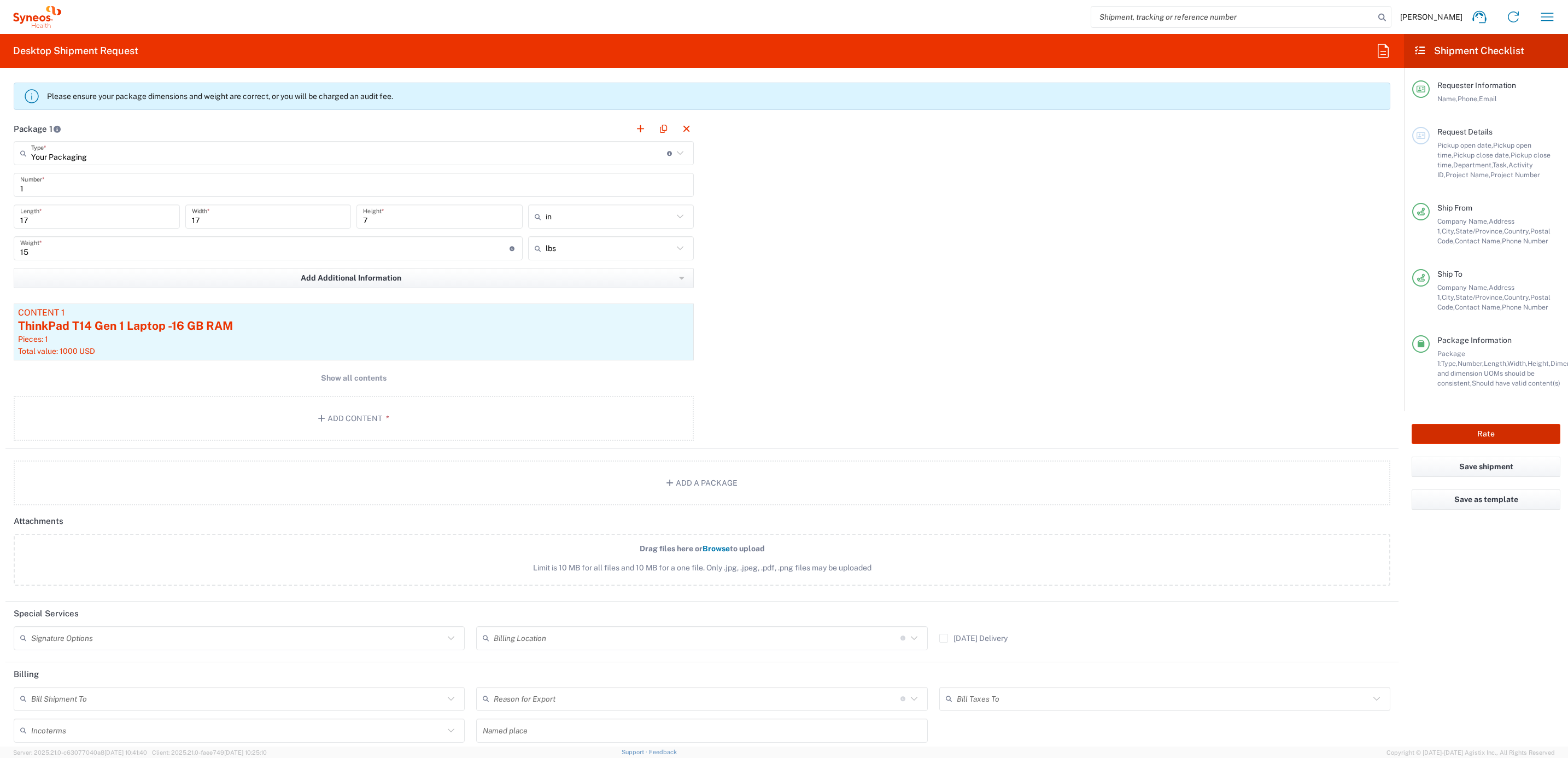
click at [1488, 437] on button "Rate" at bounding box center [1485, 434] width 149 height 20
type input "4205"
type input "6440"
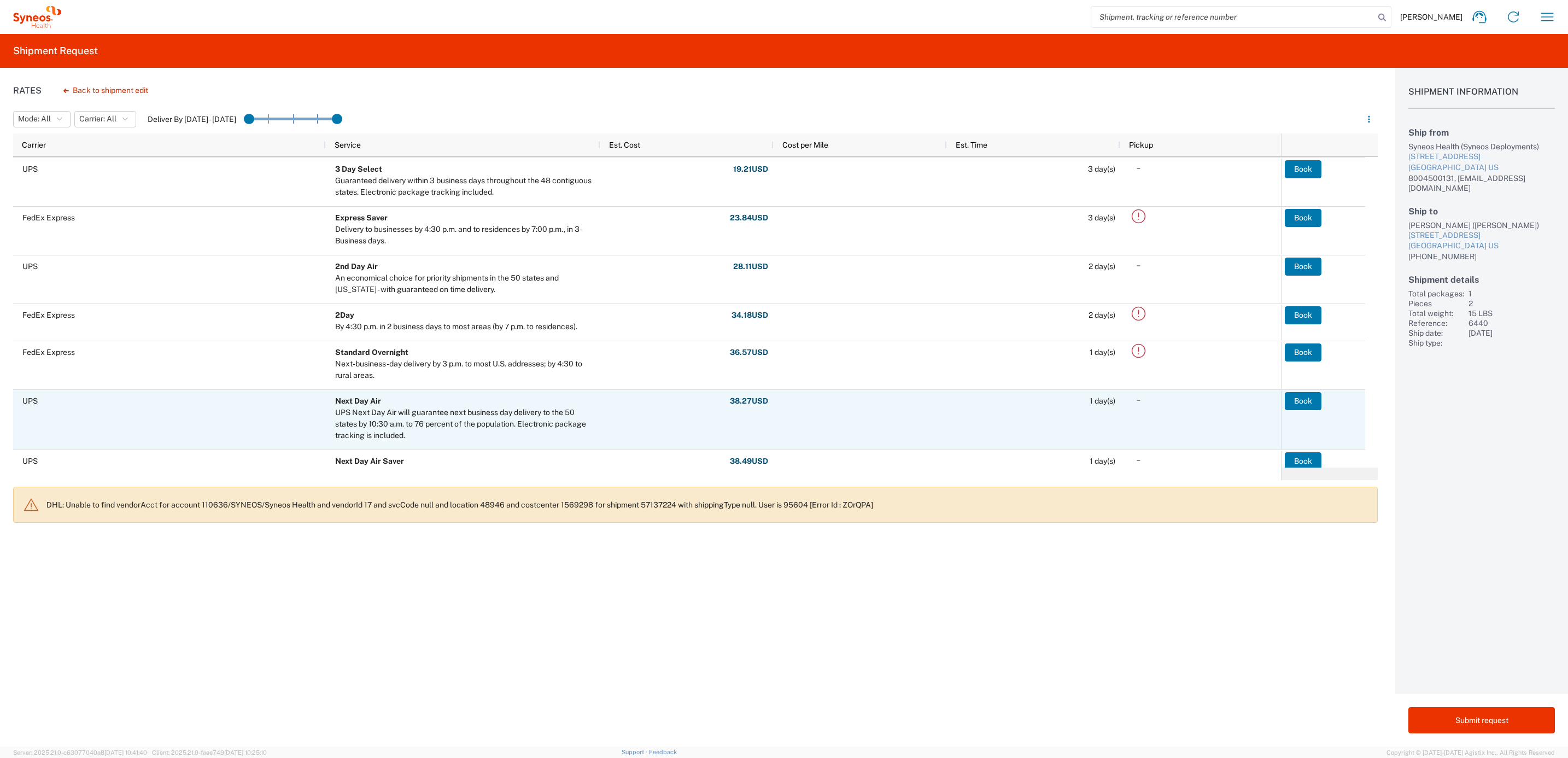
scroll to position [82, 0]
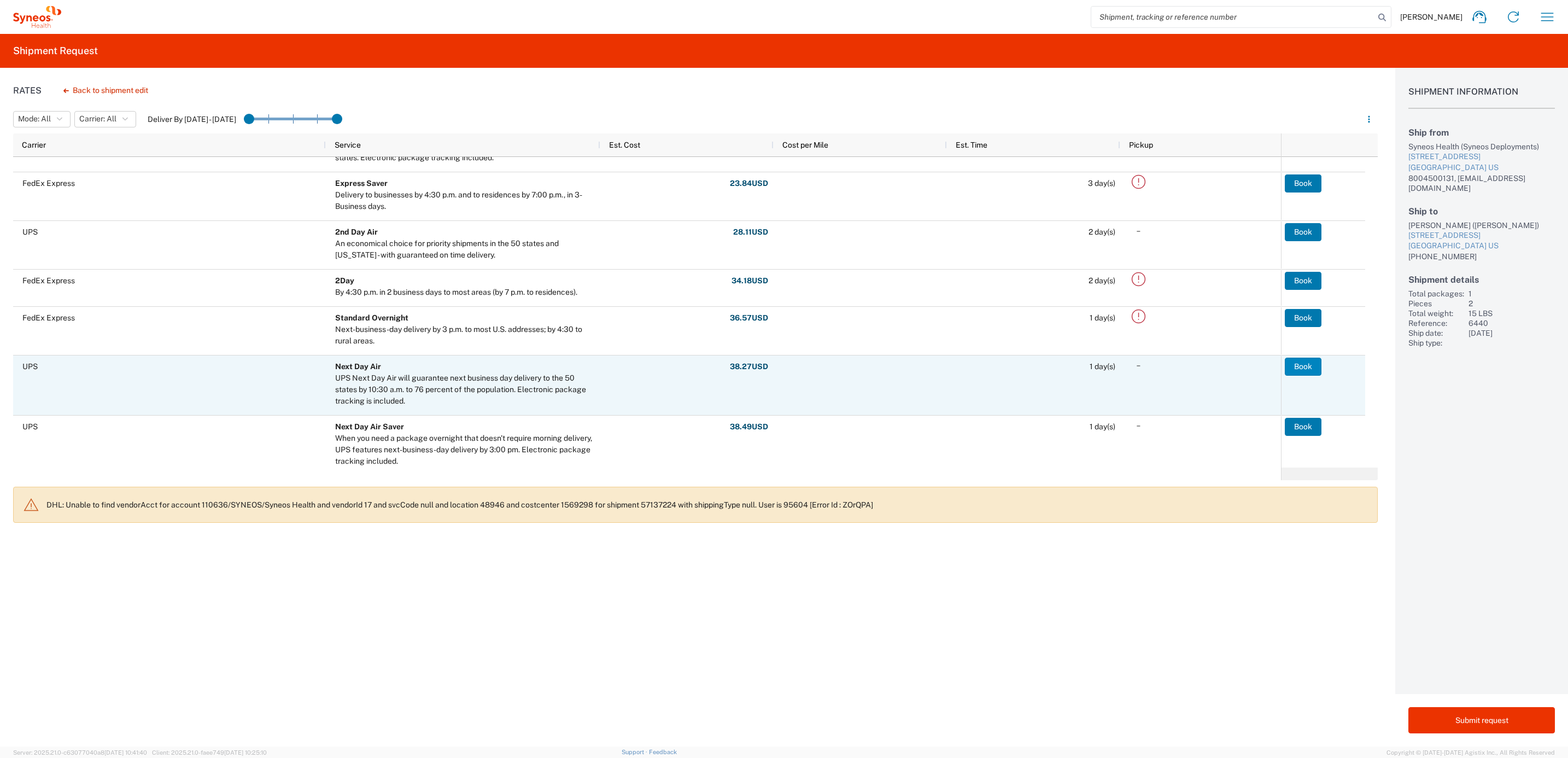
click at [1307, 367] on button "Book" at bounding box center [1303, 366] width 37 height 17
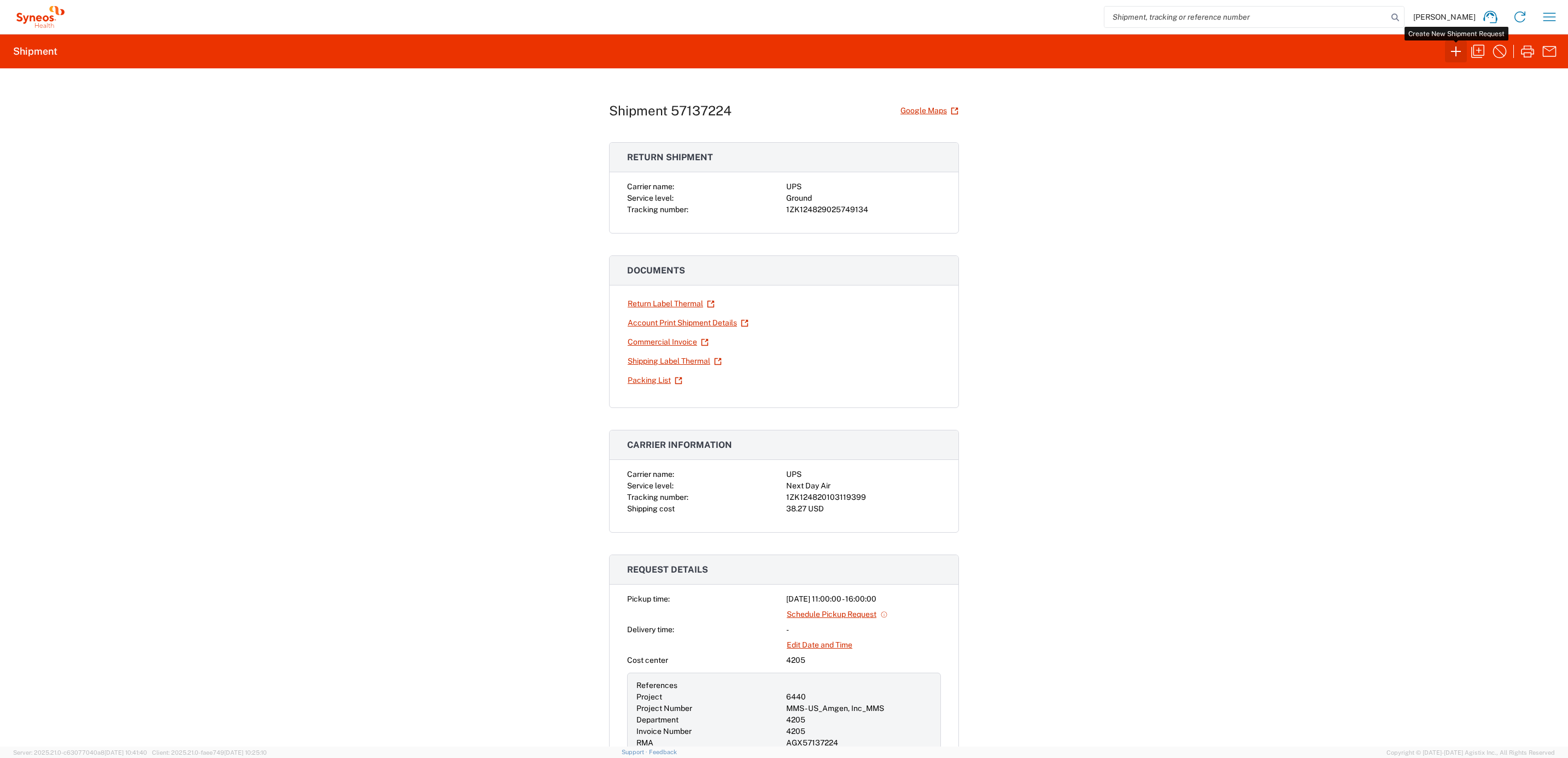
click at [1451, 50] on icon "button" at bounding box center [1455, 51] width 17 height 17
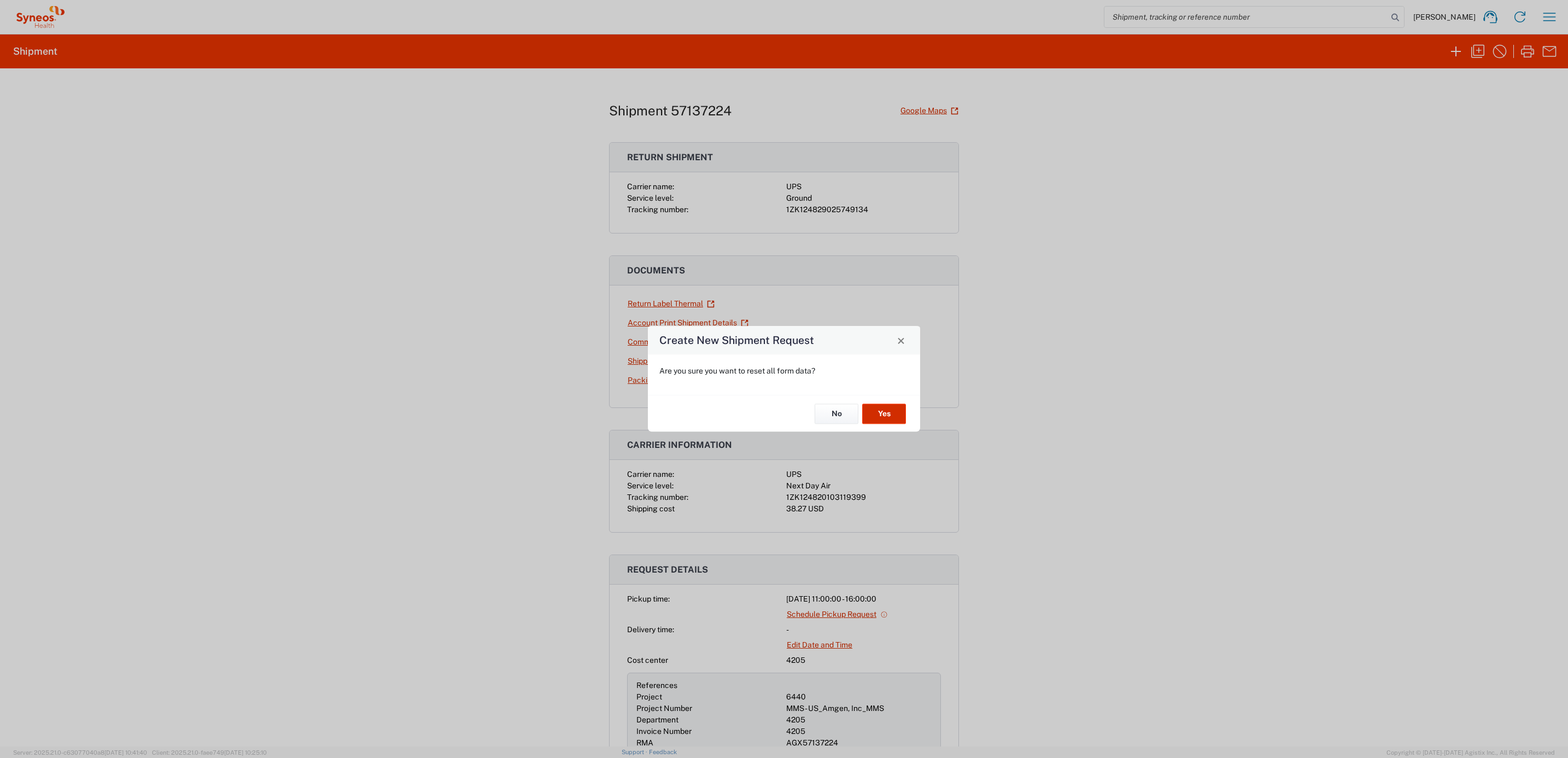
click at [884, 414] on button "Yes" at bounding box center [884, 414] width 44 height 20
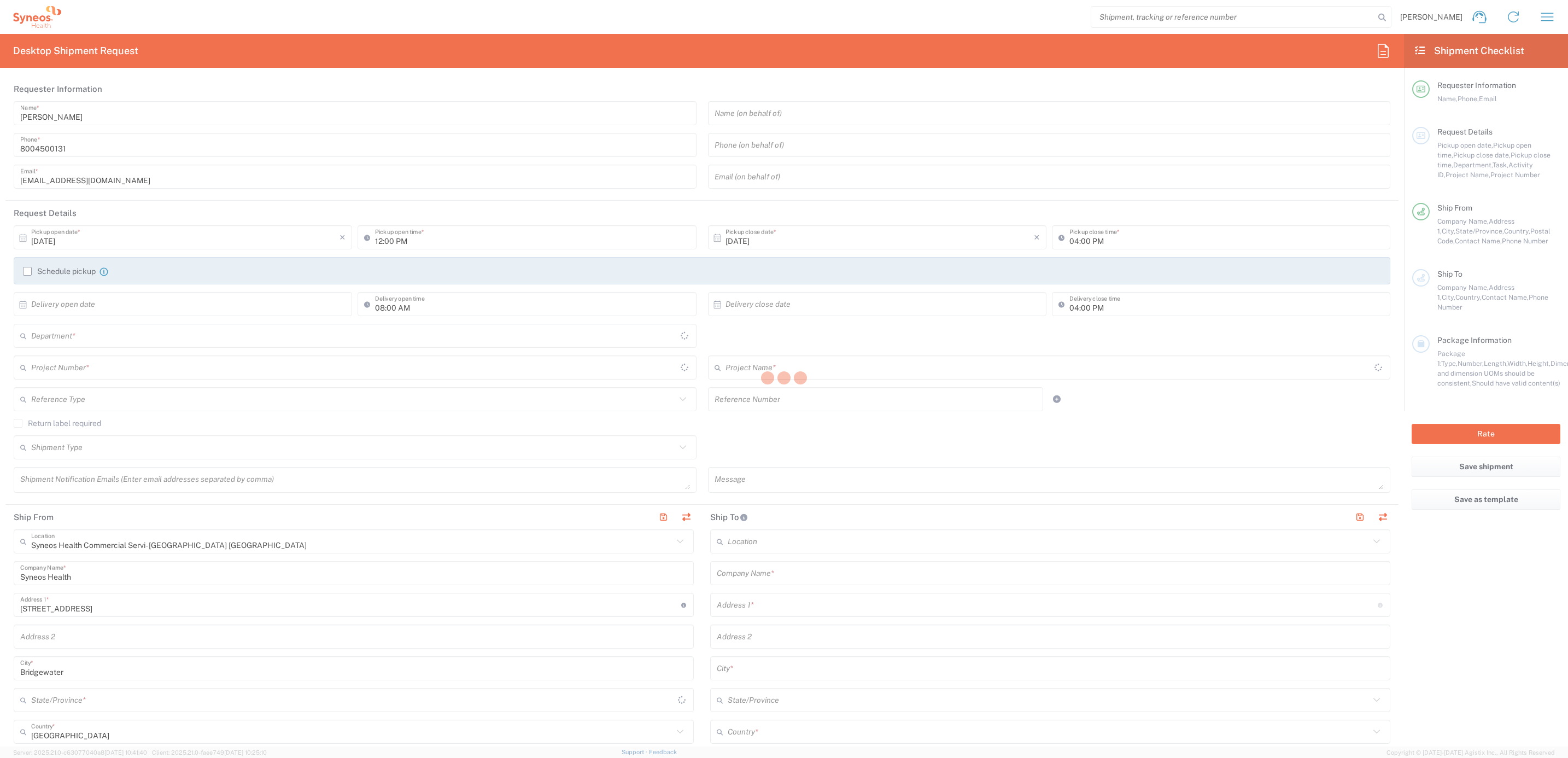
type input "[US_STATE]"
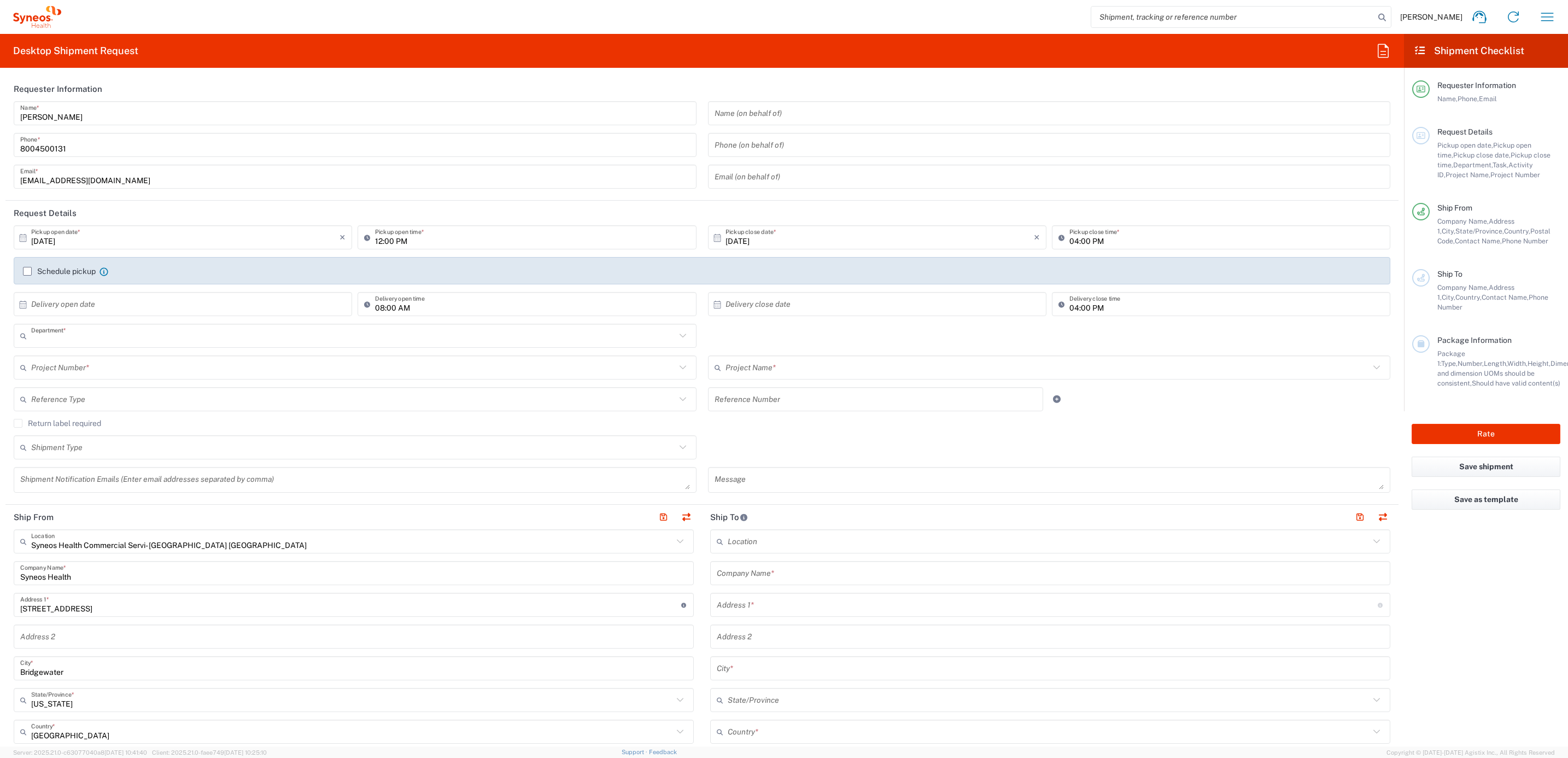
type input "4205"
click at [87, 122] on input "[PERSON_NAME]" at bounding box center [355, 113] width 669 height 19
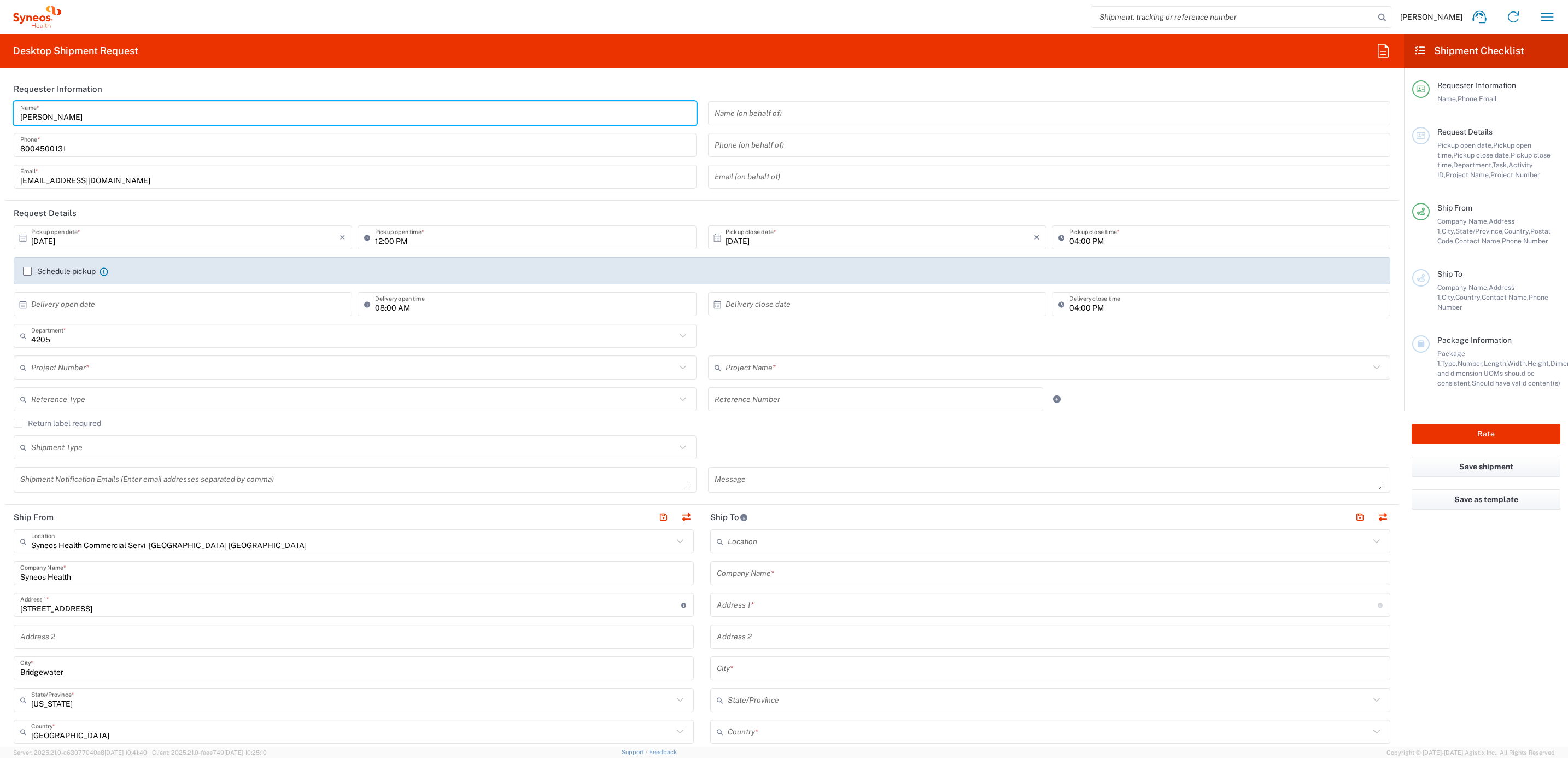
click at [87, 122] on input "[PERSON_NAME]" at bounding box center [355, 113] width 669 height 19
drag, startPoint x: 124, startPoint y: 121, endPoint x: 68, endPoint y: 94, distance: 62.2
click at [0, 100] on html "[PERSON_NAME] Home Shipment estimator Shipment tracking Desktop shipment reques…" at bounding box center [784, 379] width 1568 height 758
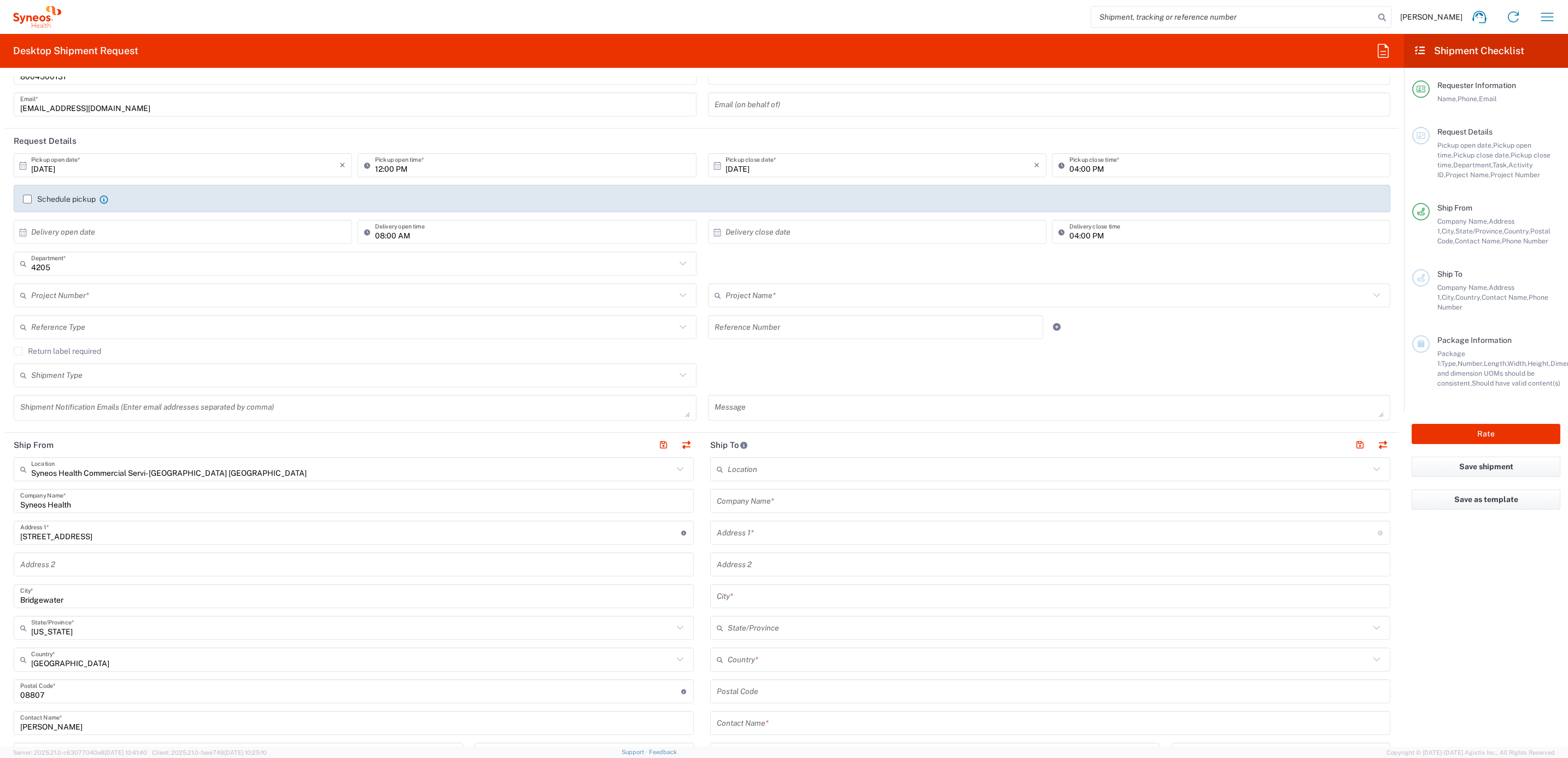
scroll to position [246, 0]
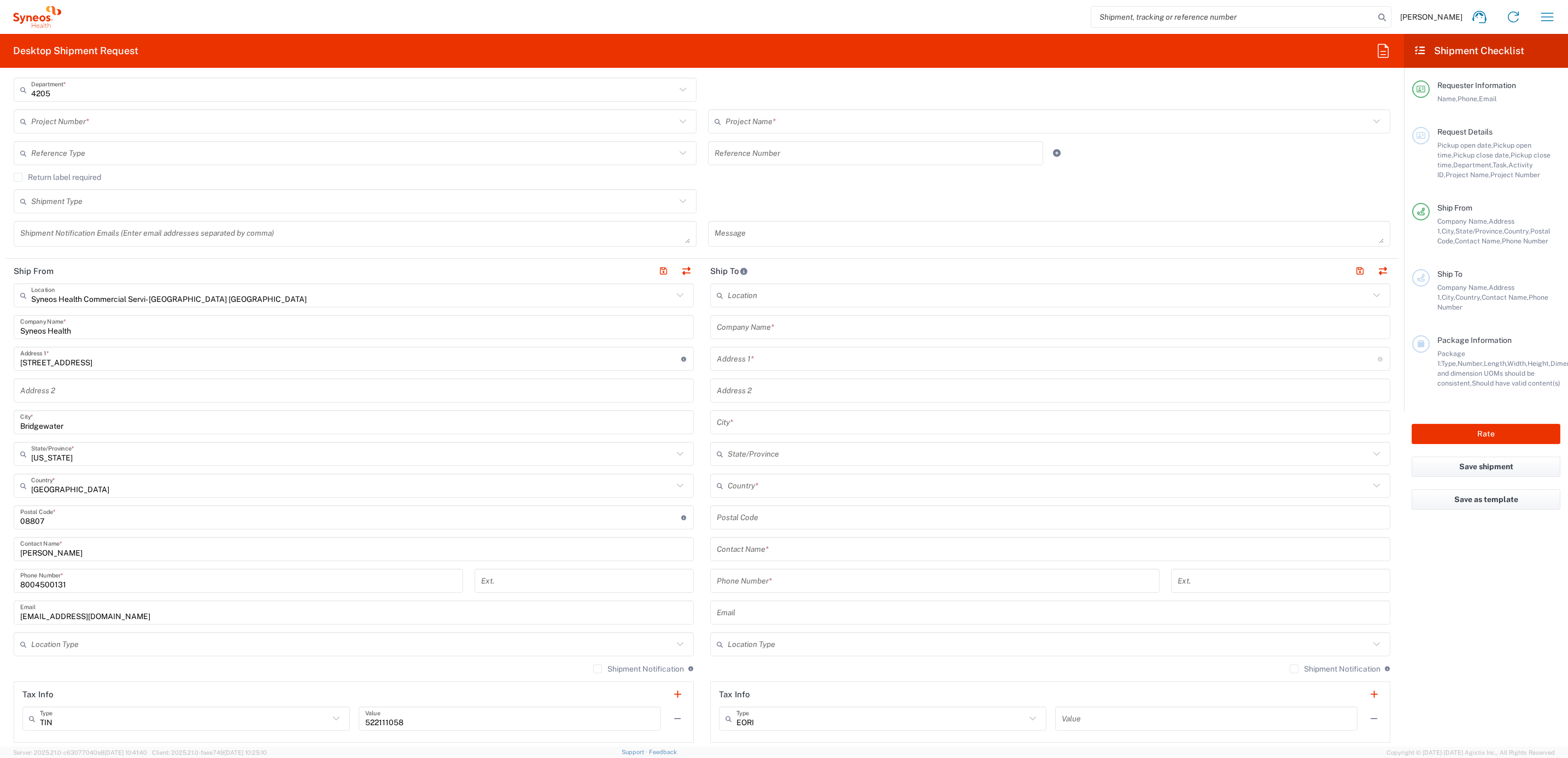
type input "Syneos Deployments"
drag, startPoint x: 88, startPoint y: 561, endPoint x: 21, endPoint y: 554, distance: 67.4
click at [21, 554] on div "[PERSON_NAME] Contact Name *" at bounding box center [354, 549] width 680 height 24
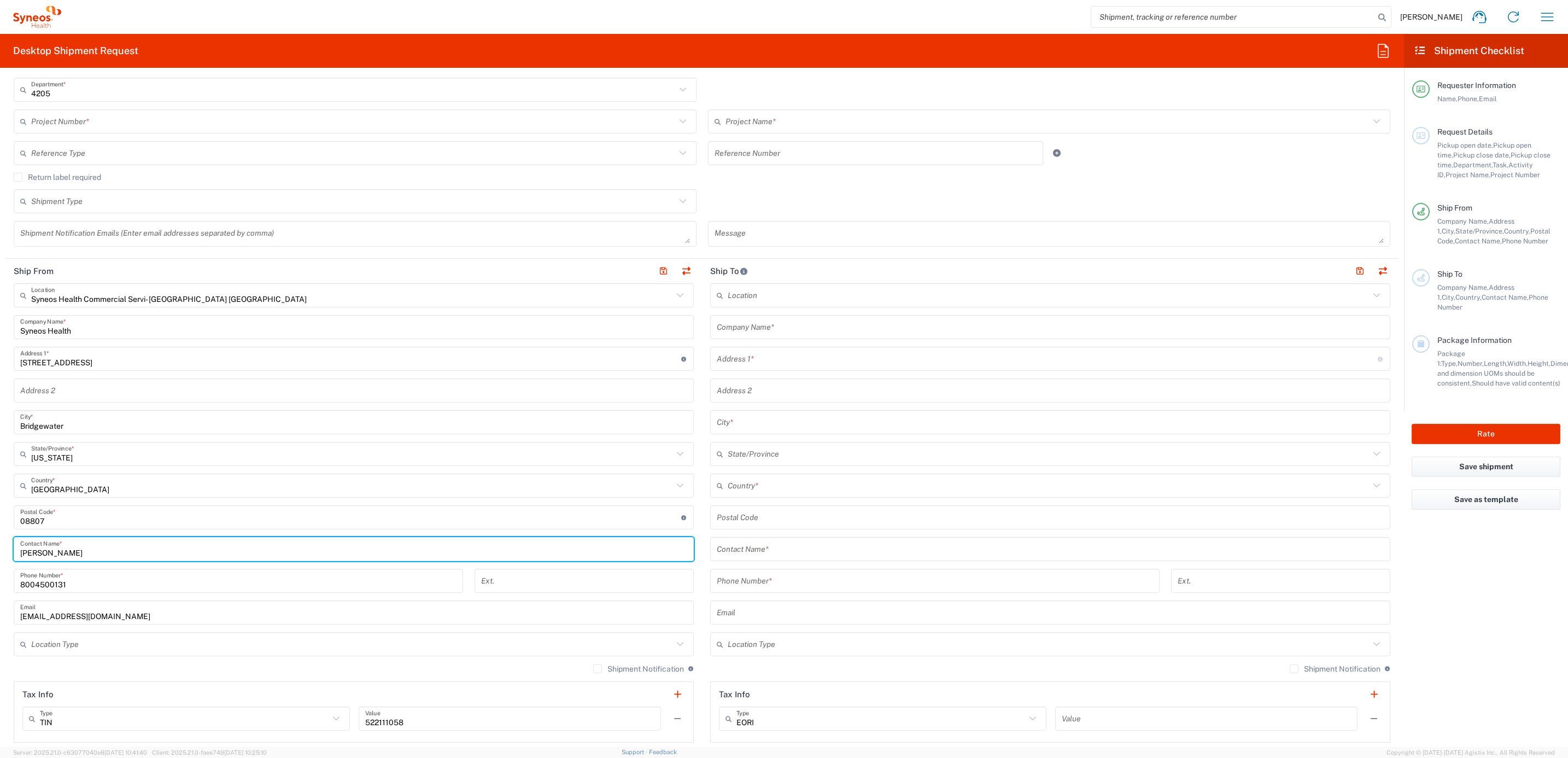
drag, startPoint x: 110, startPoint y: 552, endPoint x: 12, endPoint y: 548, distance: 98.1
click at [12, 548] on main "Syneos Health Commercial Servi- [GEOGRAPHIC_DATA] [GEOGRAPHIC_DATA] Location Sy…" at bounding box center [354, 513] width 696 height 459
paste input "Syneos Deployments"
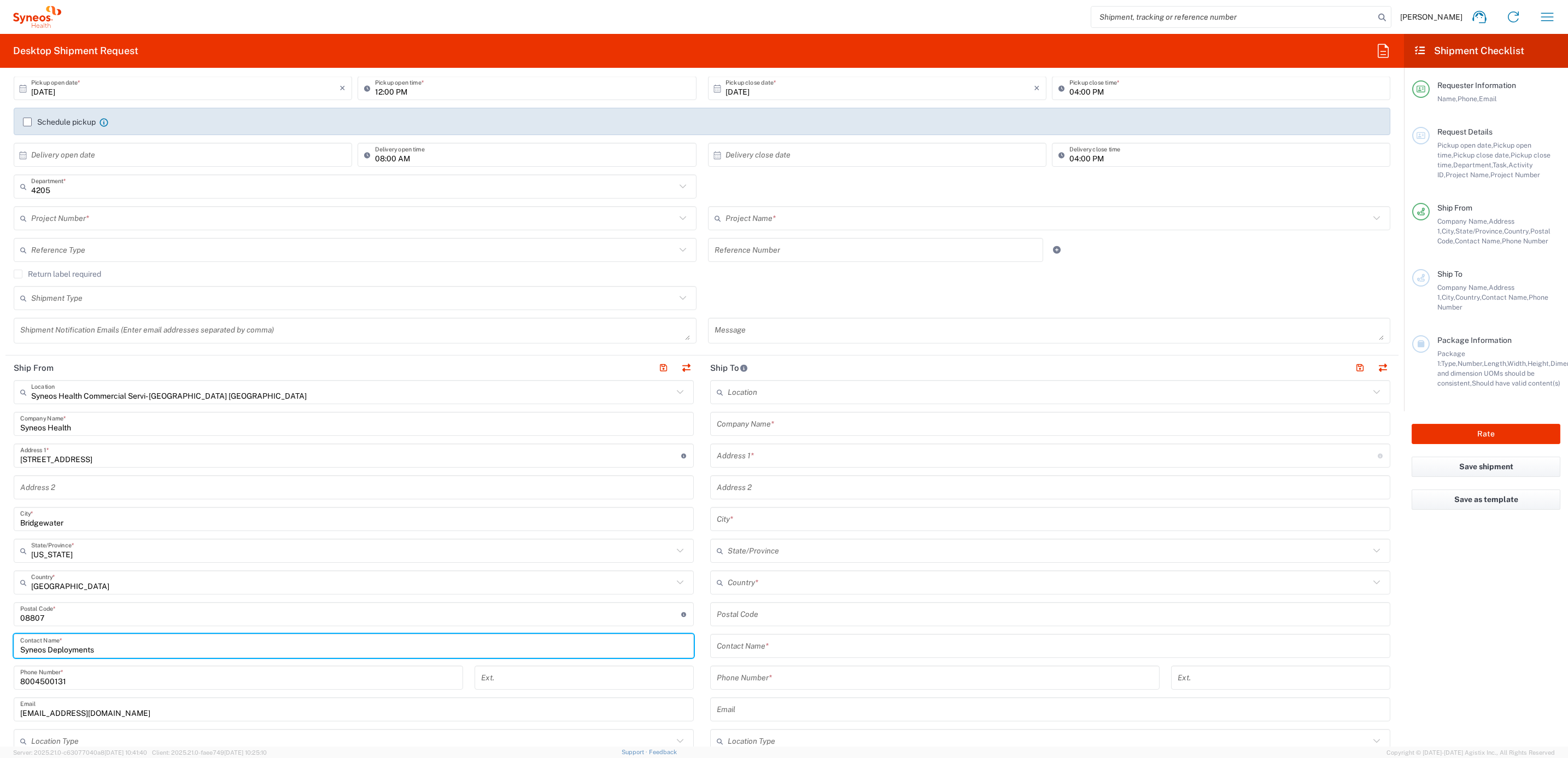
scroll to position [0, 0]
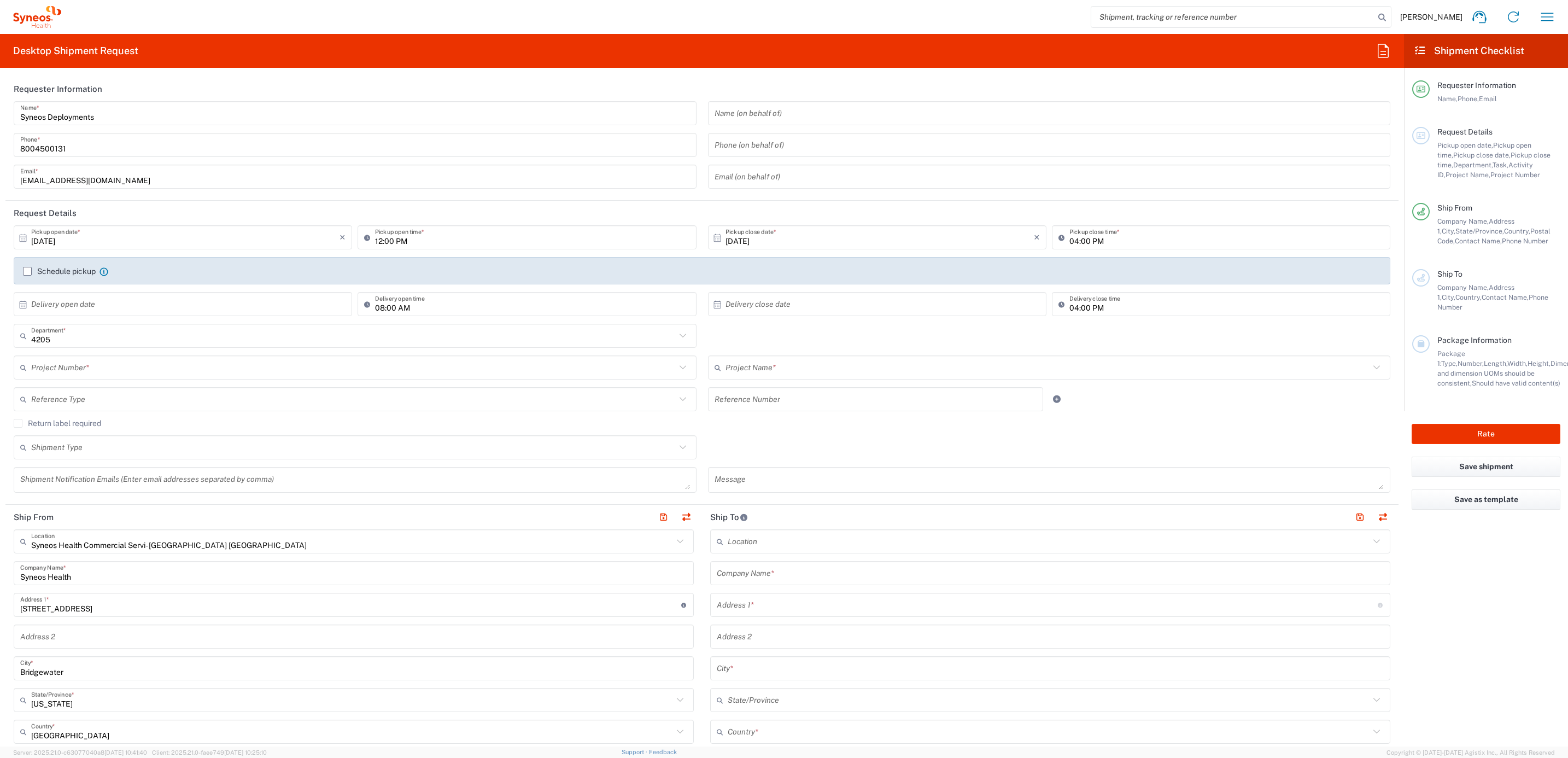
type input "Syneos Deployments"
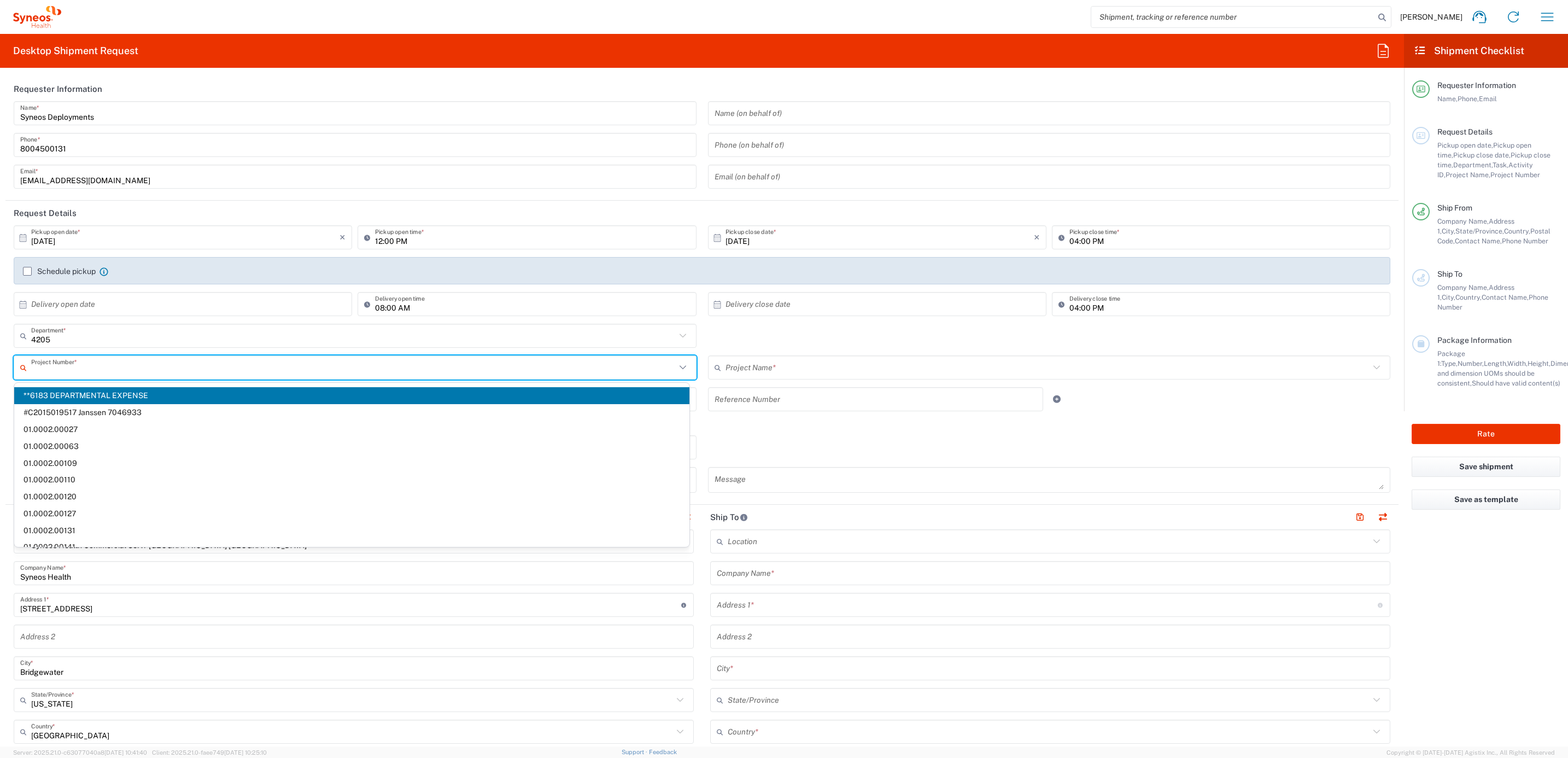
click at [94, 363] on input "text" at bounding box center [354, 368] width 644 height 19
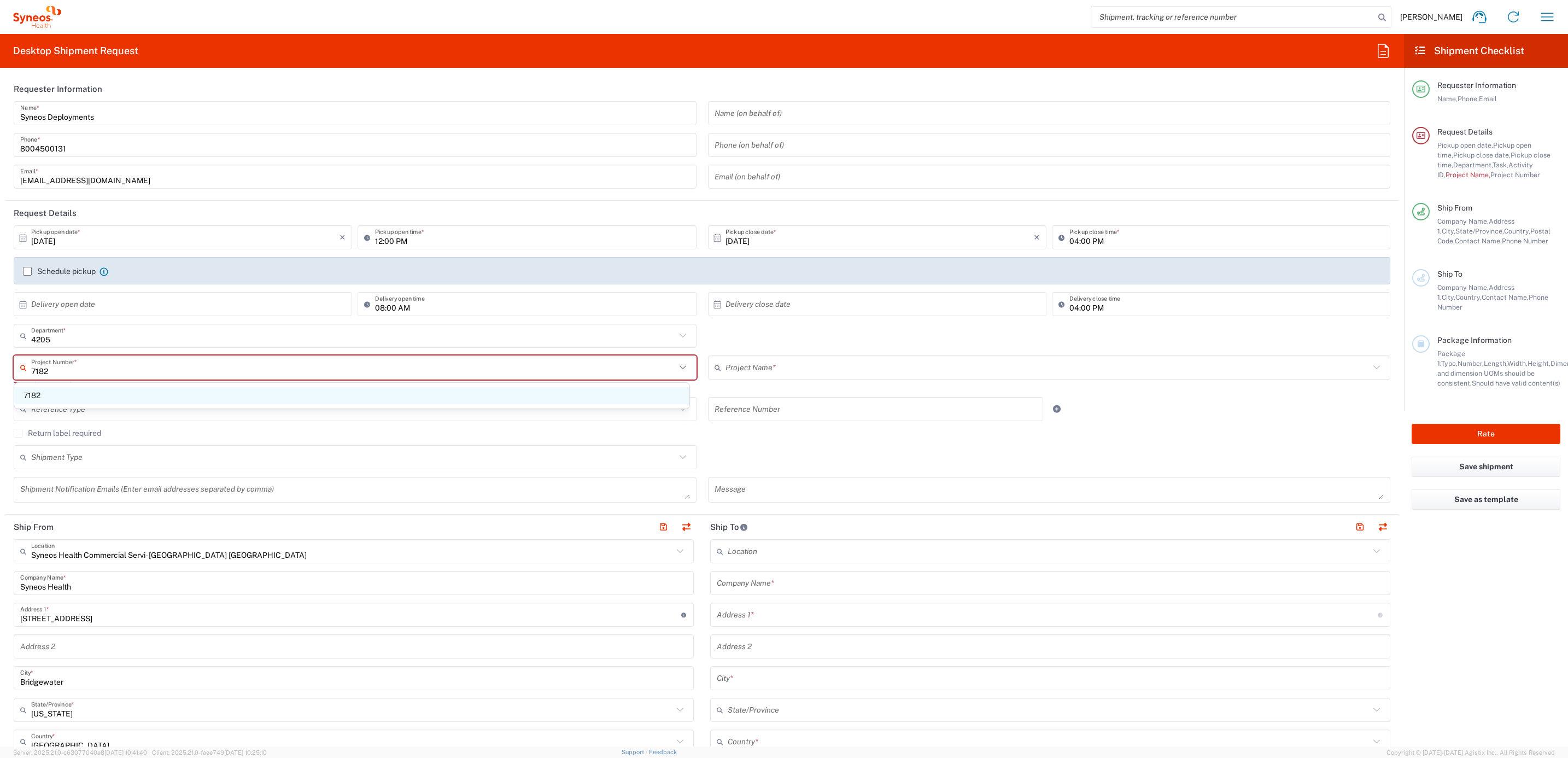
type input "7182"
click at [108, 399] on span "7182" at bounding box center [351, 396] width 675 height 17
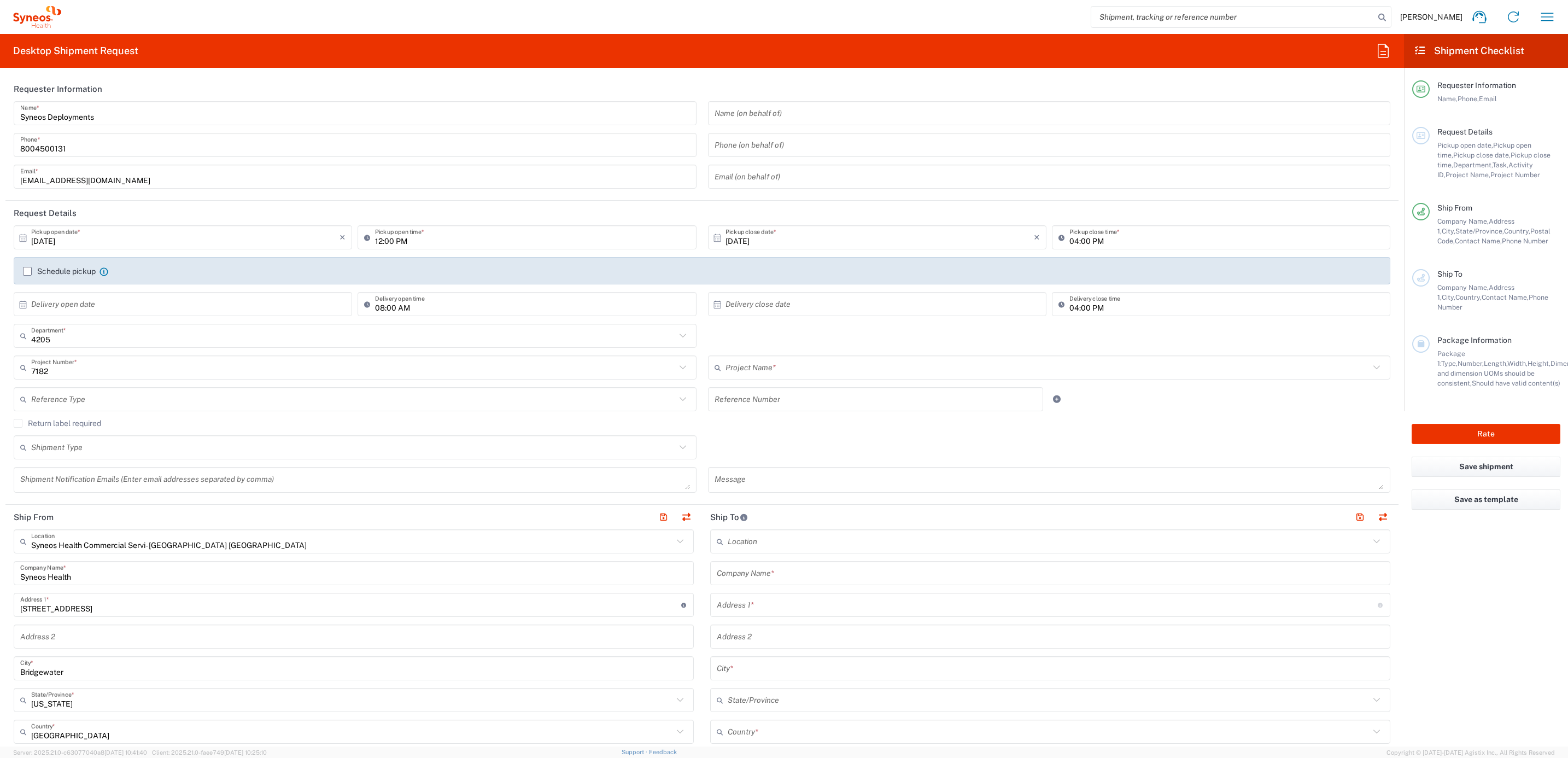
type input "ST-US_GlaxoSmithKline_Sales"
click at [197, 399] on input "text" at bounding box center [354, 399] width 644 height 19
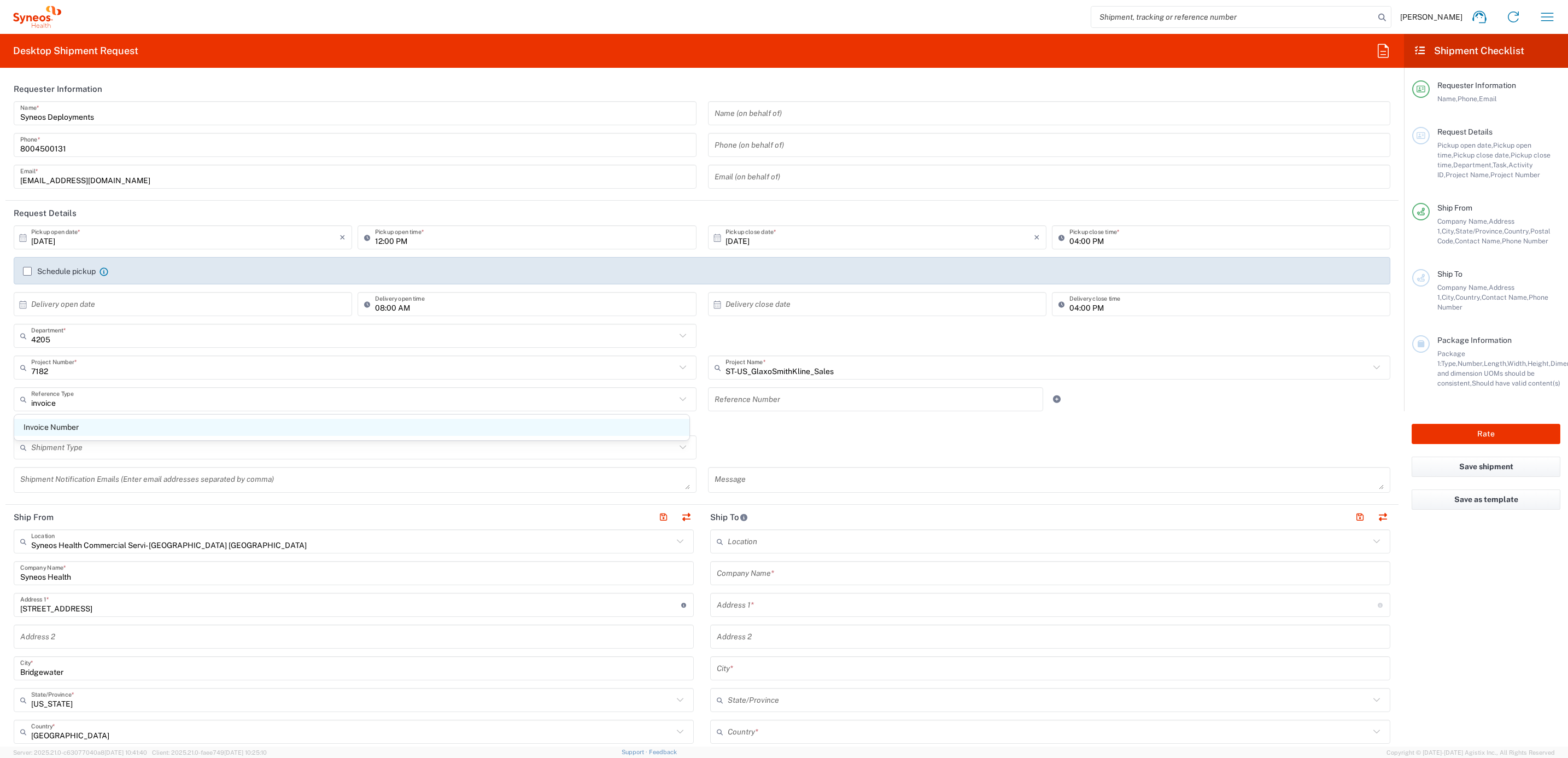
click at [181, 424] on span "Invoice Number" at bounding box center [351, 428] width 675 height 17
type input "Invoice Number"
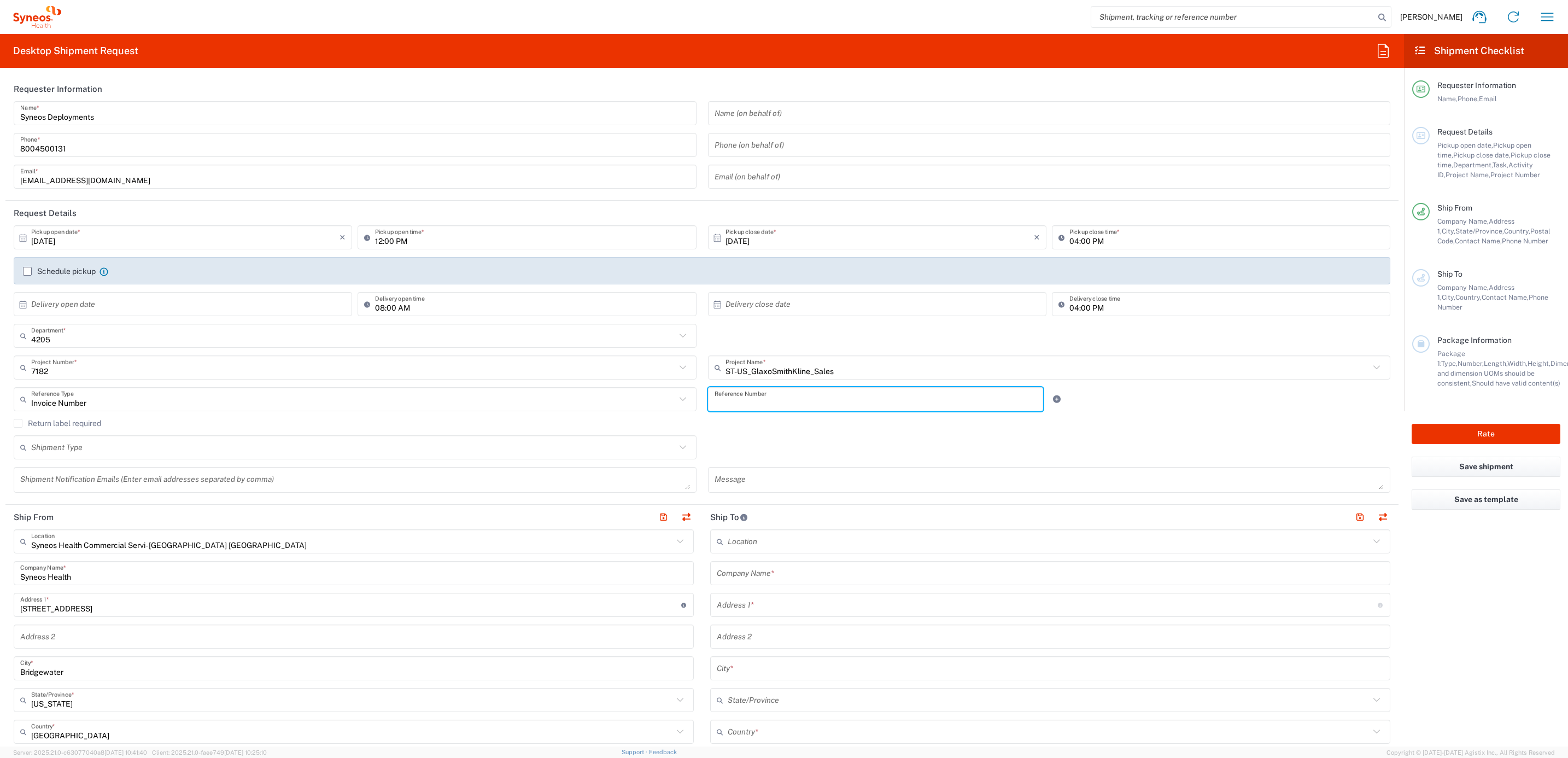
click at [760, 402] on input "text" at bounding box center [876, 399] width 323 height 19
paste input "INC2672825"
type input "INC2672825"
click at [80, 425] on label "Return label required" at bounding box center [57, 423] width 87 height 9
click at [18, 423] on input "Return label required" at bounding box center [18, 423] width 0 height 0
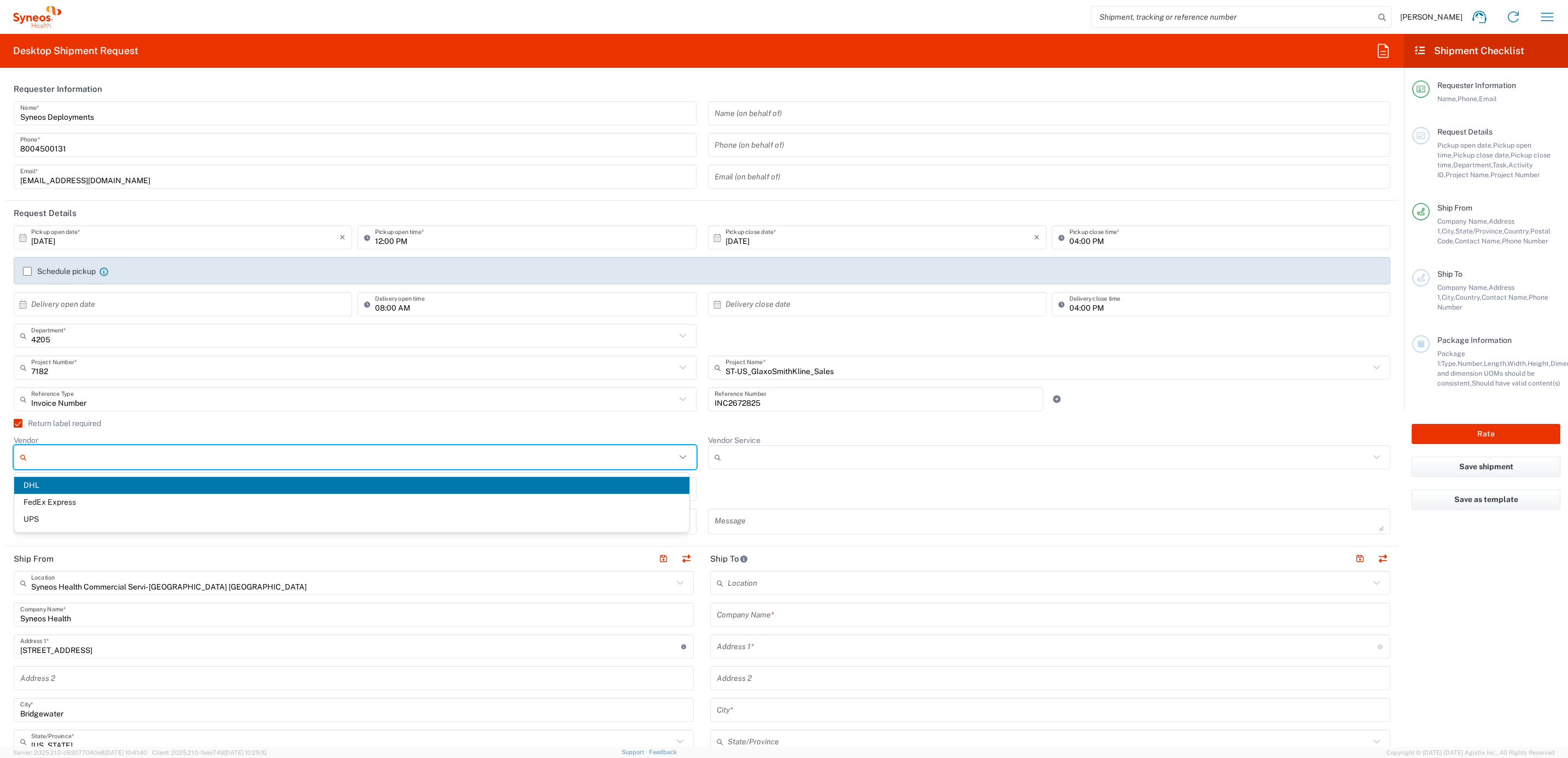
click at [104, 455] on input "Vendor" at bounding box center [354, 457] width 644 height 17
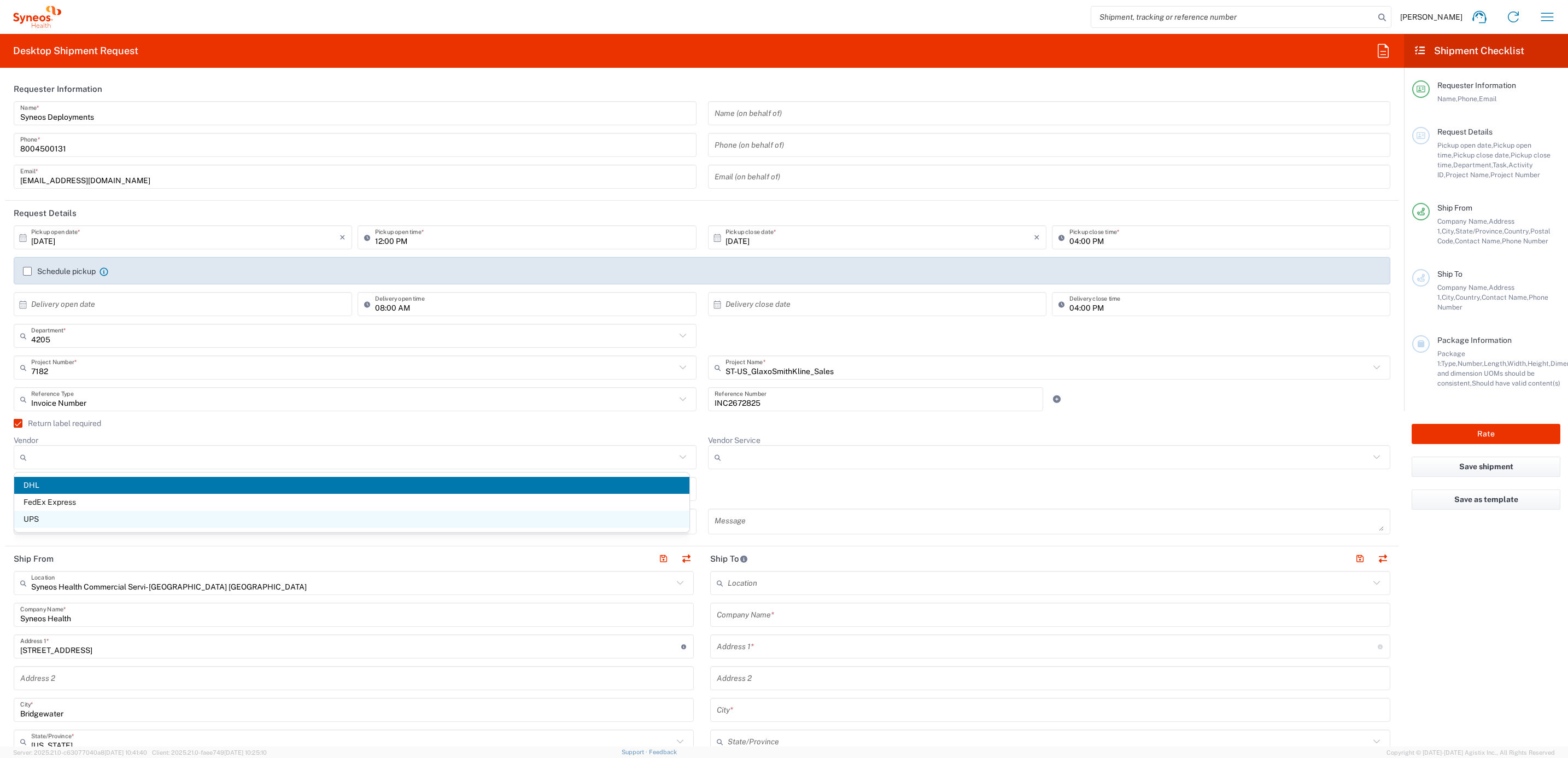
click at [113, 515] on span "UPS" at bounding box center [351, 519] width 675 height 17
type input "UPS"
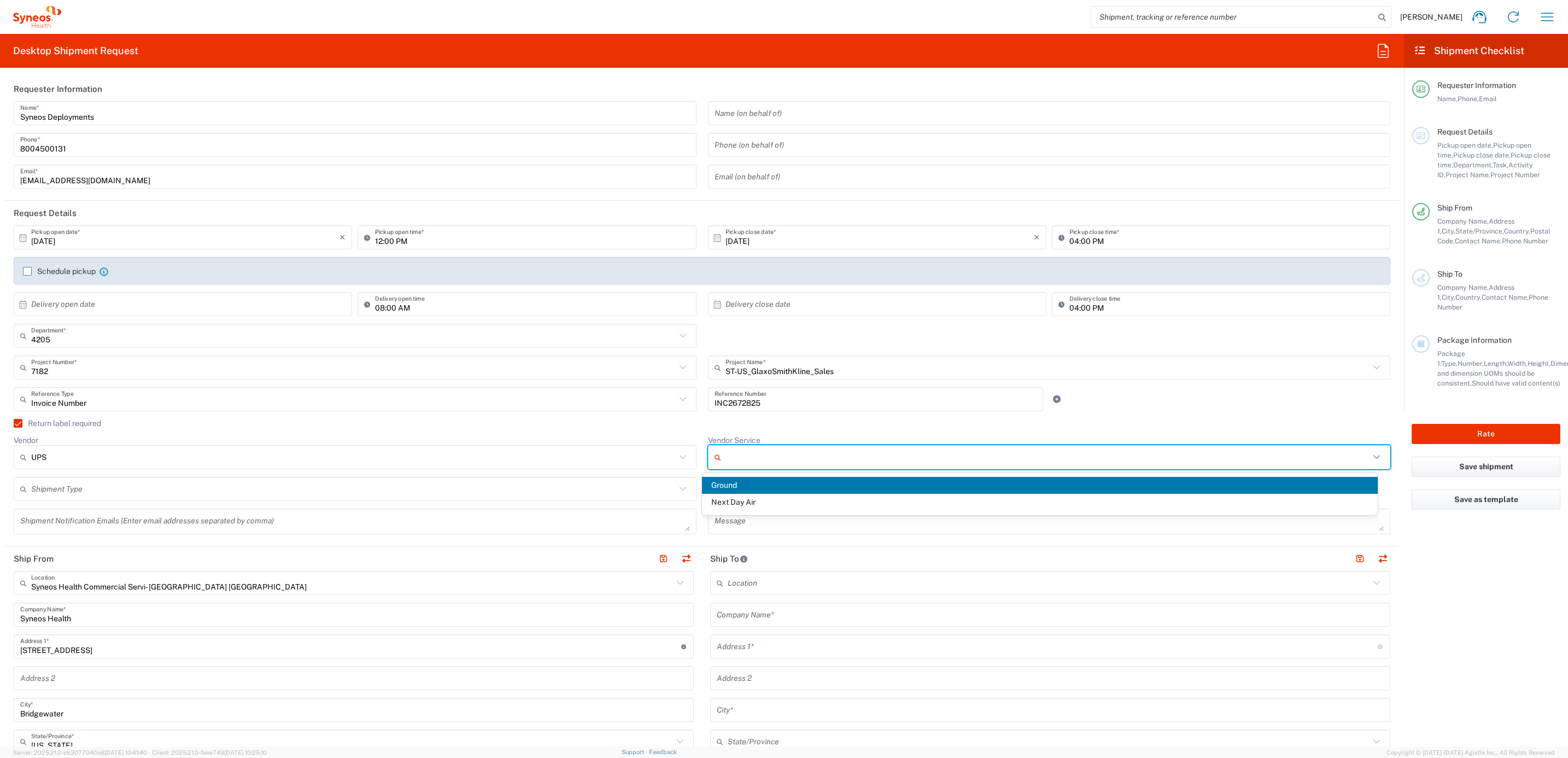
click at [743, 459] on input "Vendor Service" at bounding box center [1047, 457] width 644 height 17
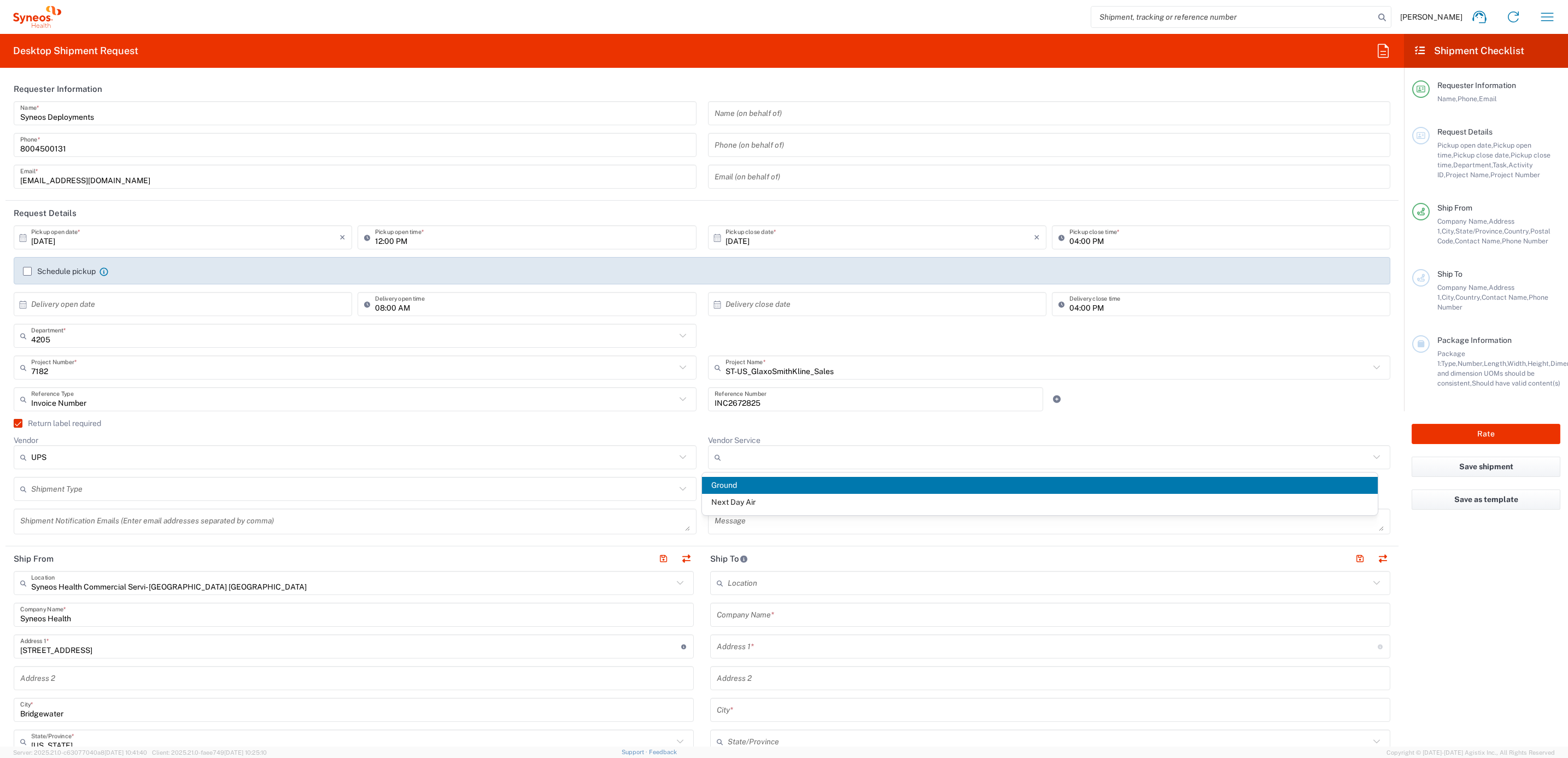
click at [739, 481] on span "Ground" at bounding box center [1039, 485] width 675 height 17
type input "Ground"
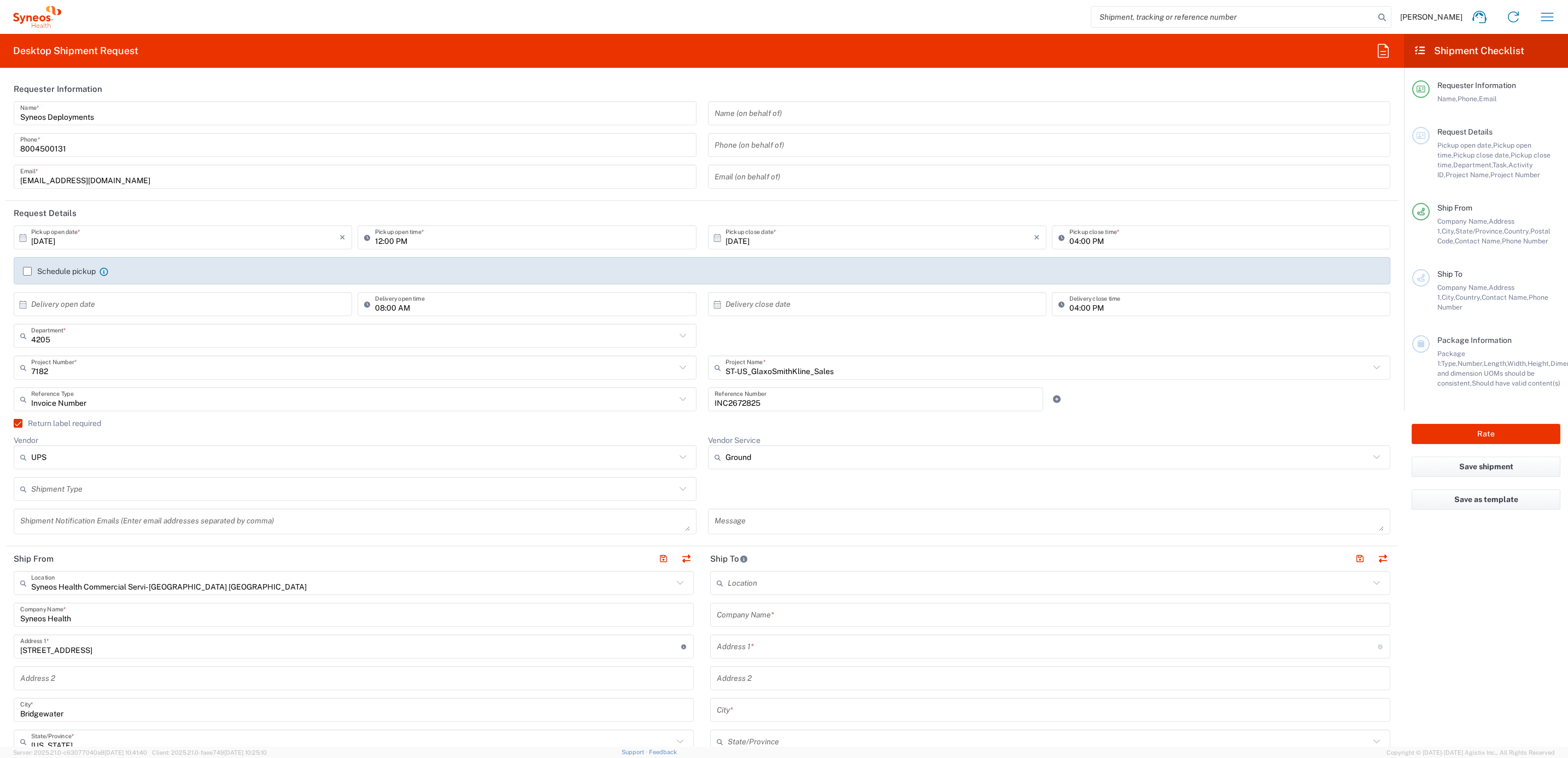
click at [681, 427] on agx-checkbox-control "Return label required" at bounding box center [702, 423] width 1377 height 9
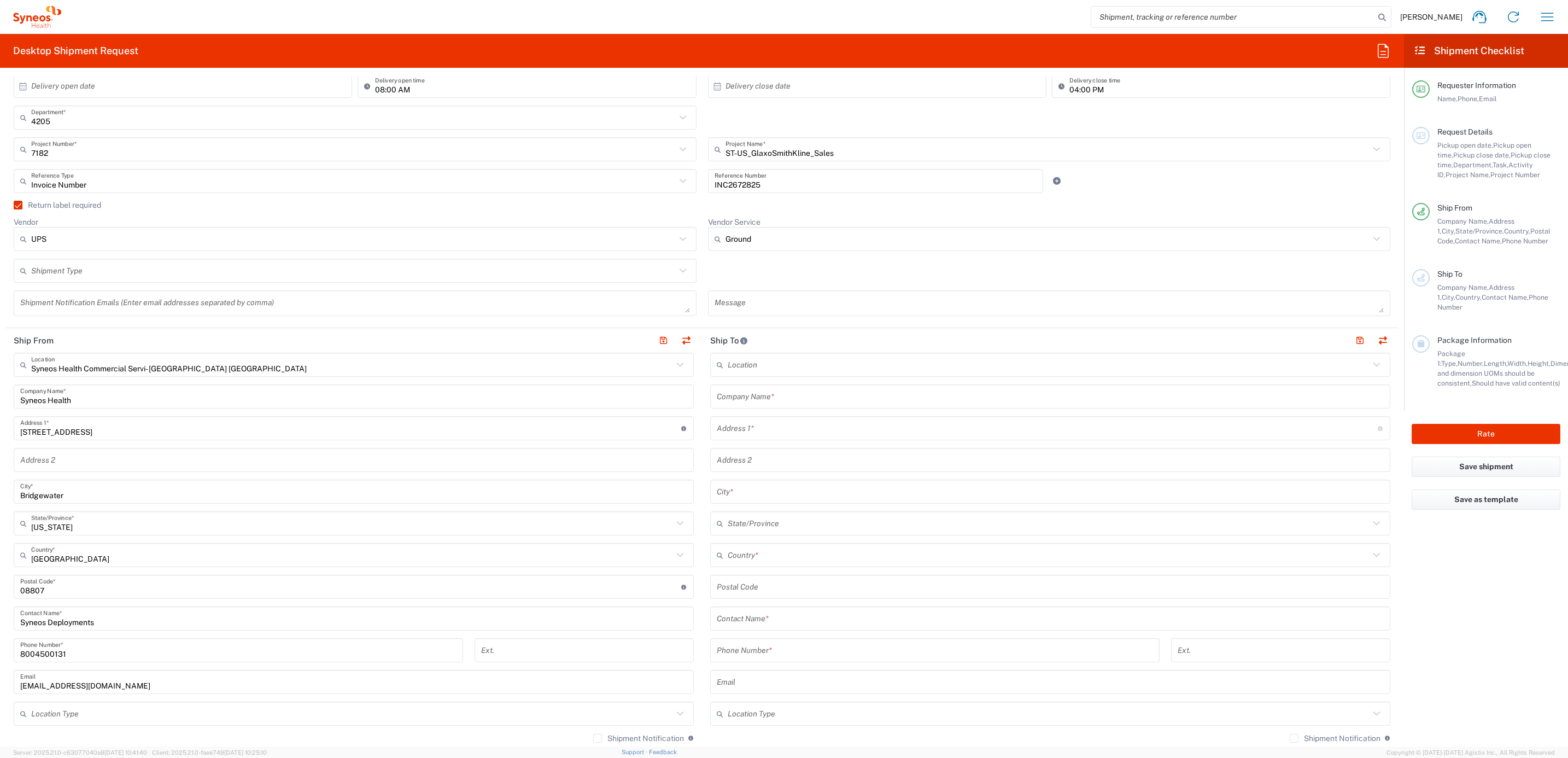
scroll to position [246, 0]
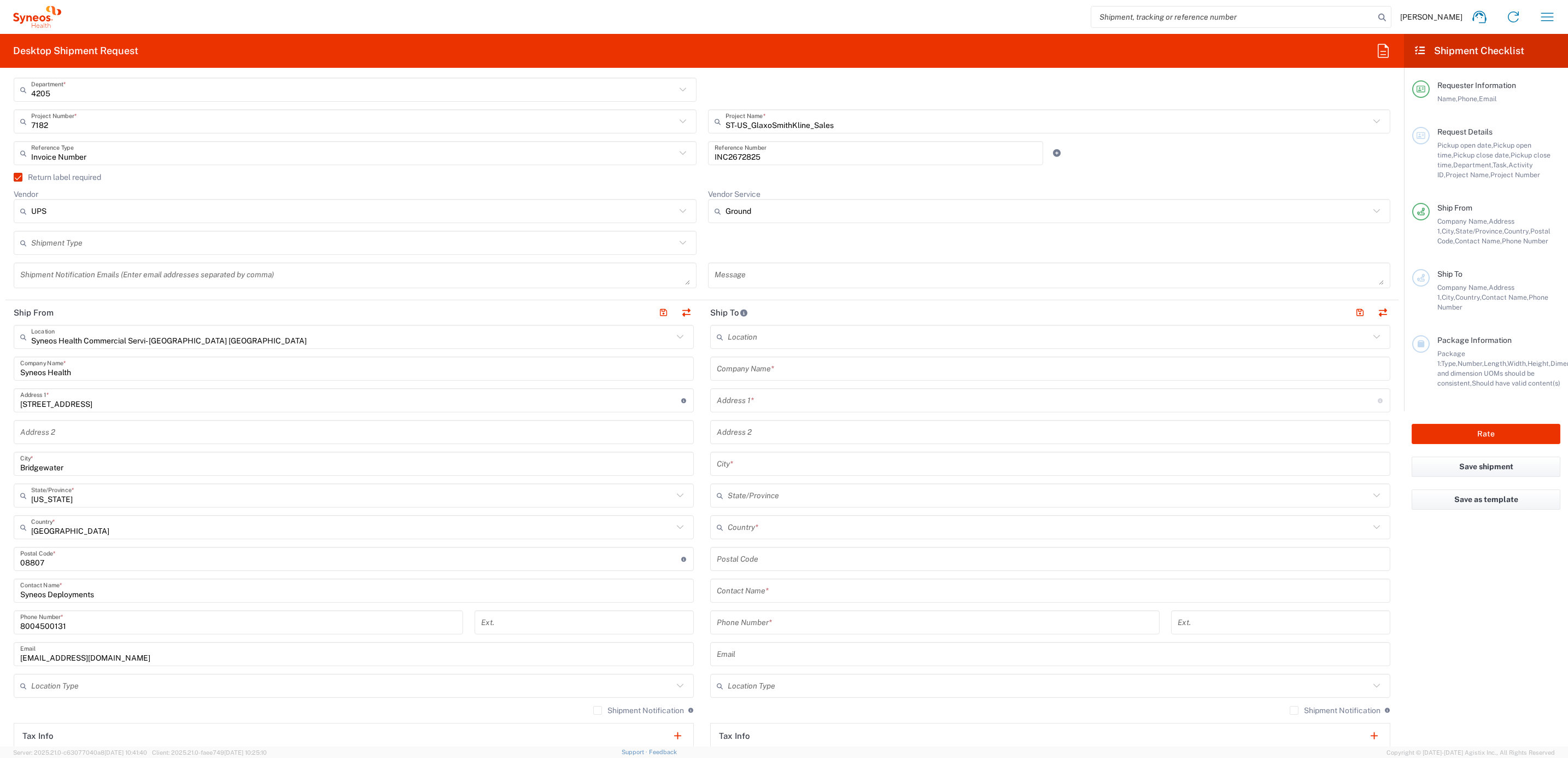
click at [742, 364] on input "text" at bounding box center [1050, 369] width 667 height 19
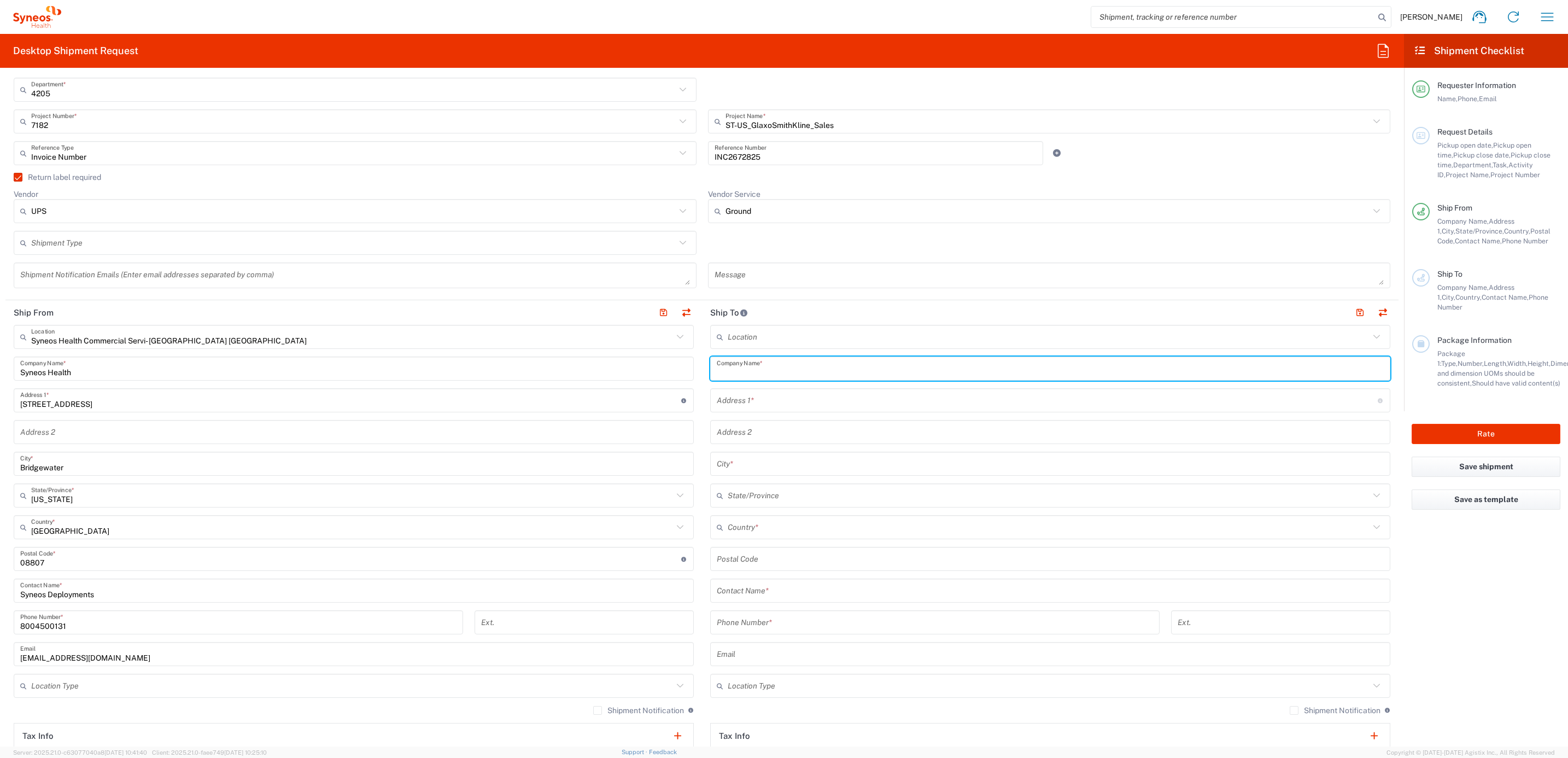
paste input "[PERSON_NAME]"
type input "[PERSON_NAME]"
click at [743, 593] on input "text" at bounding box center [1050, 591] width 667 height 19
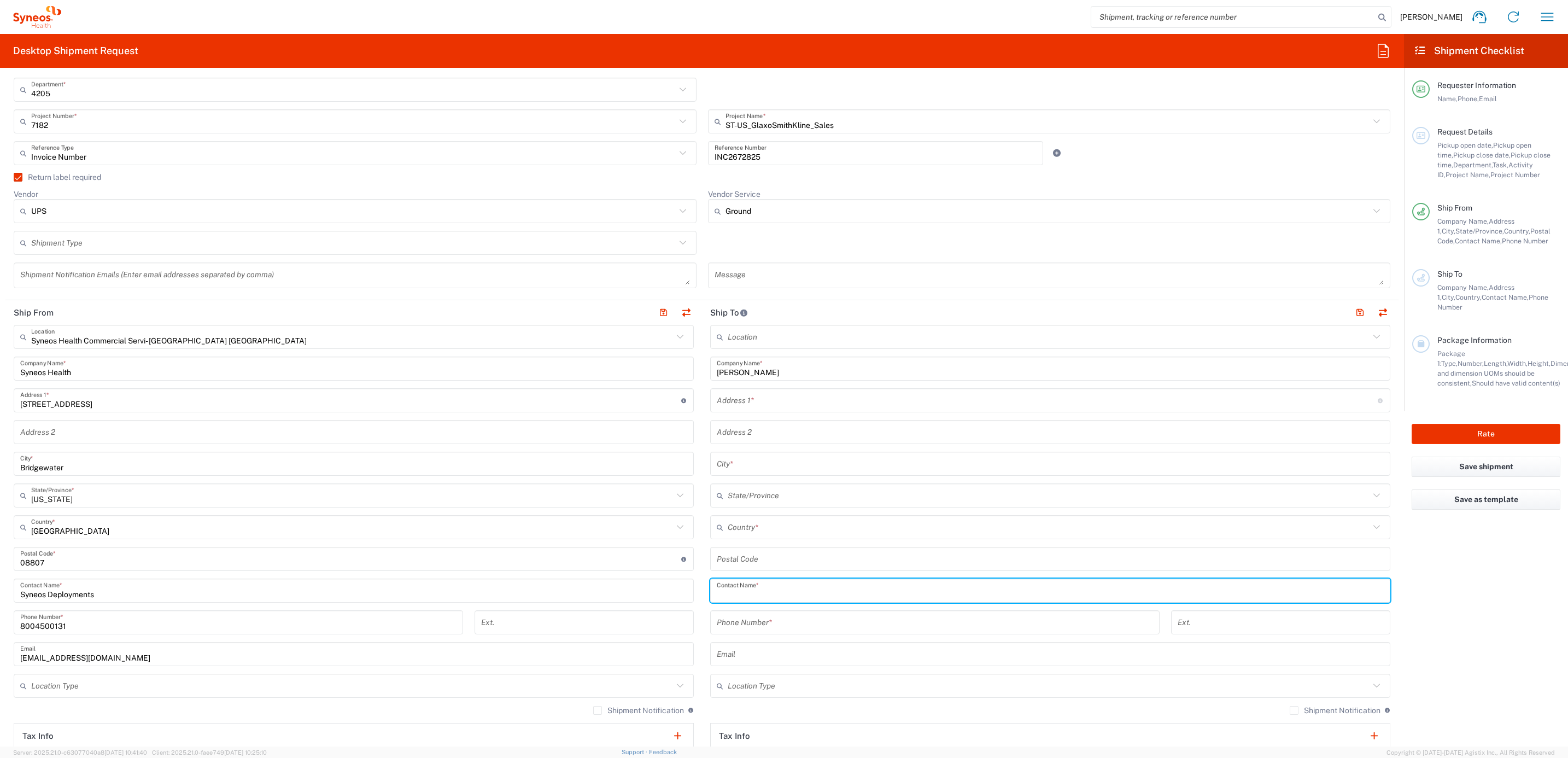
paste input "[PERSON_NAME]"
type input "[PERSON_NAME]"
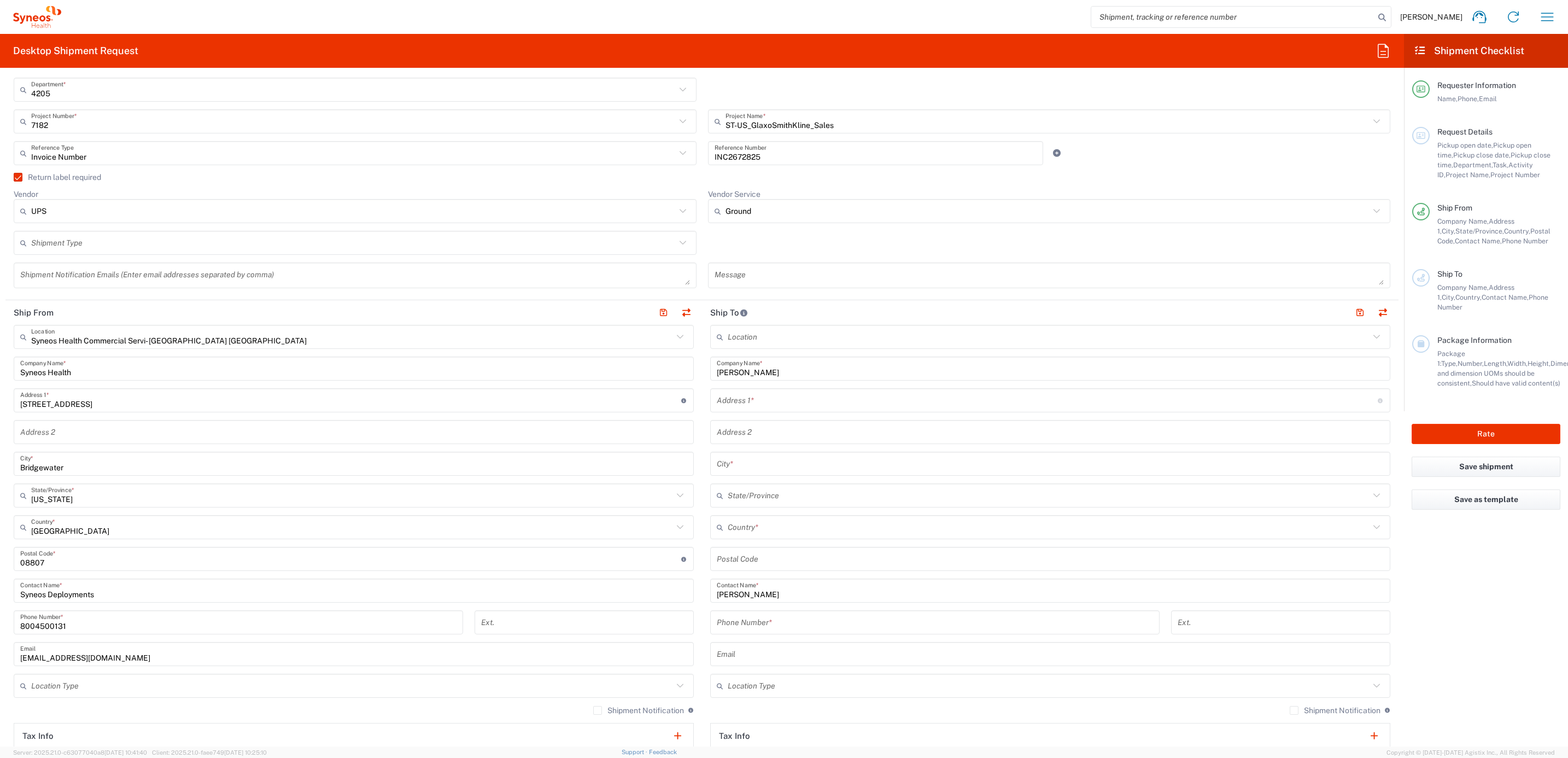
click at [769, 404] on input "text" at bounding box center [1047, 400] width 661 height 19
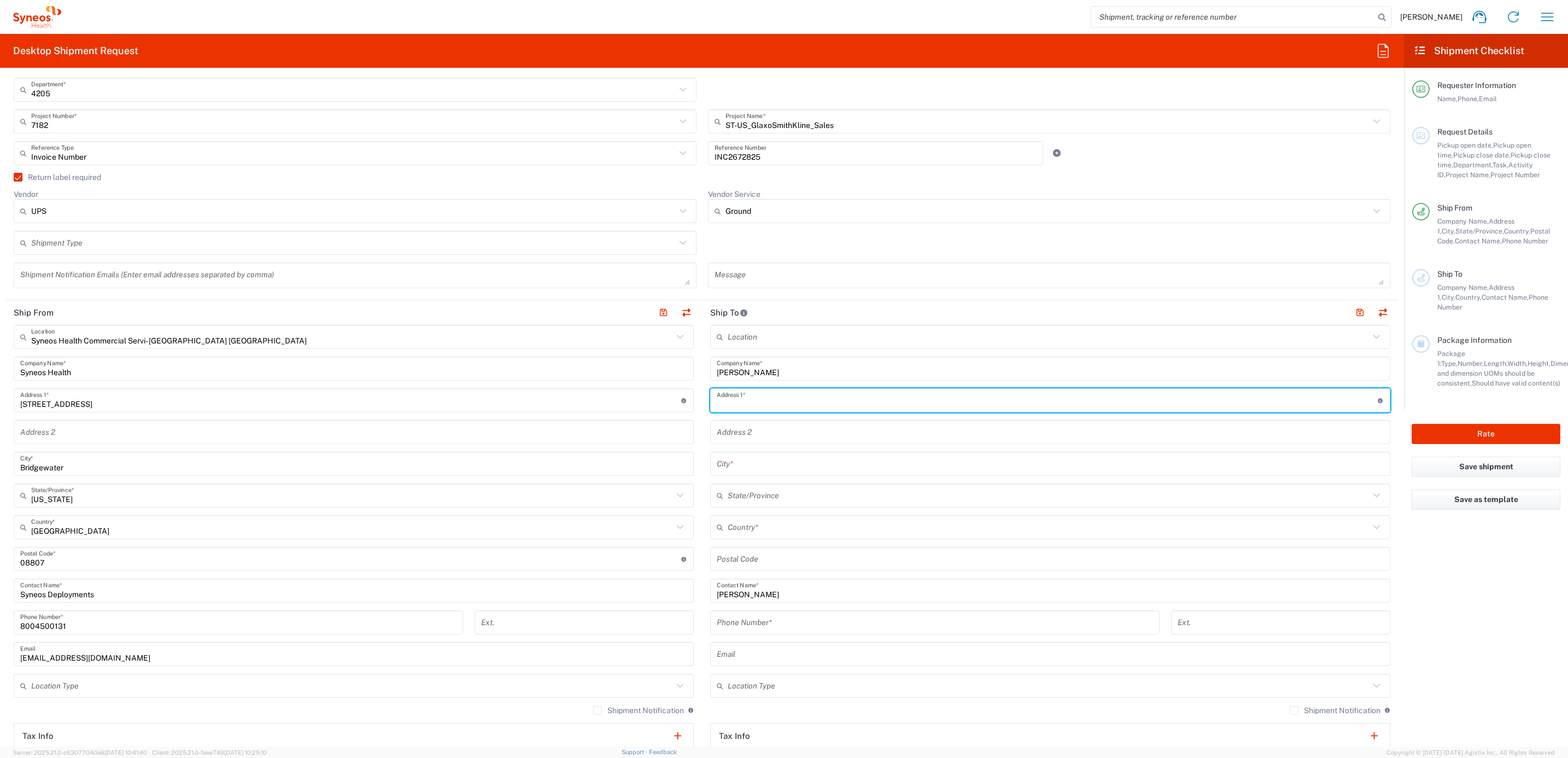
paste input "[STREET_ADDRESS][PERSON_NAME]"
type input "[STREET_ADDRESS][PERSON_NAME]"
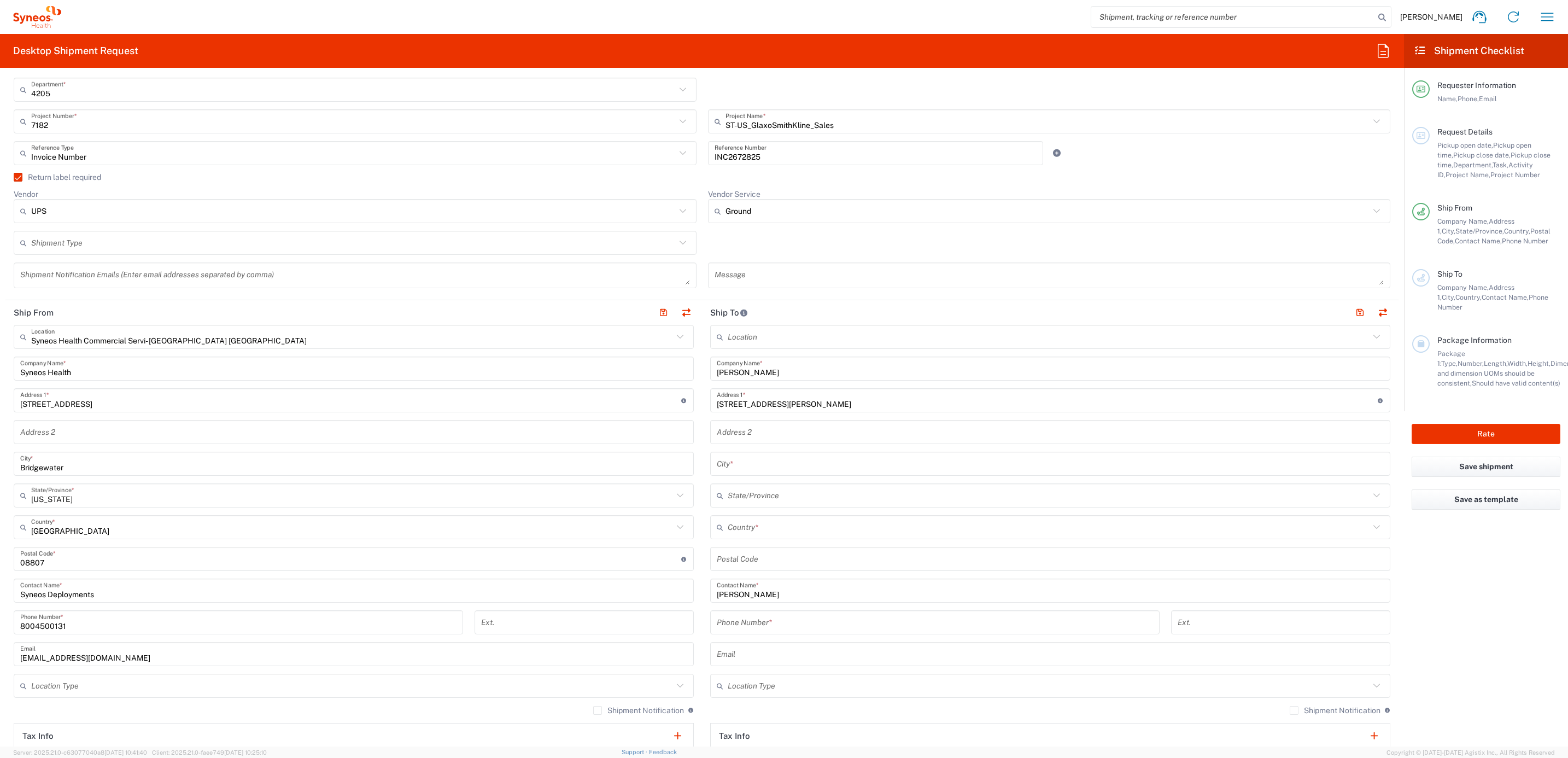
click at [742, 470] on input "text" at bounding box center [1050, 464] width 667 height 19
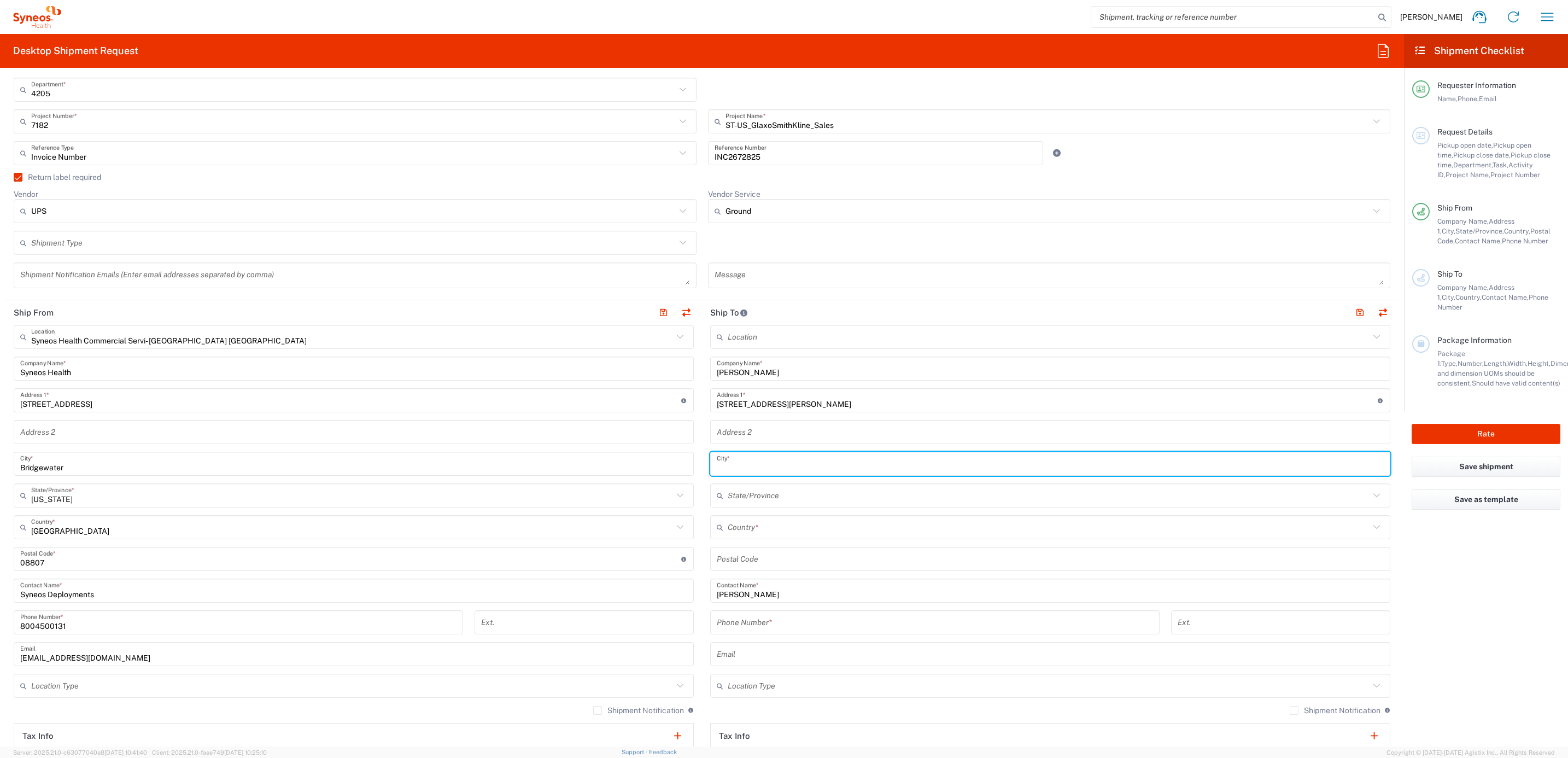
paste input "[US_STATE][GEOGRAPHIC_DATA]"
type input "[US_STATE][GEOGRAPHIC_DATA]"
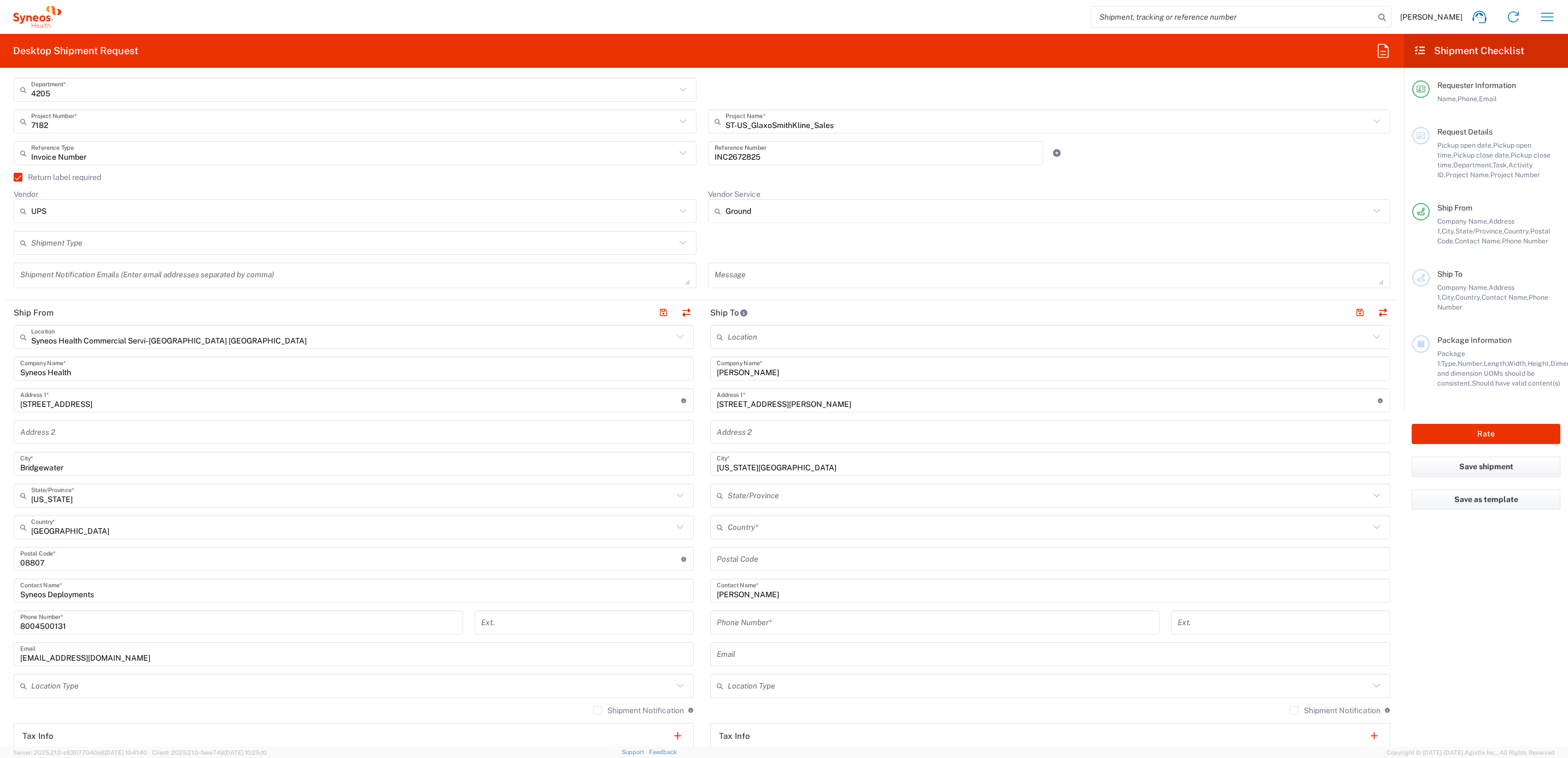
click at [736, 552] on input "undefined" at bounding box center [1050, 559] width 667 height 19
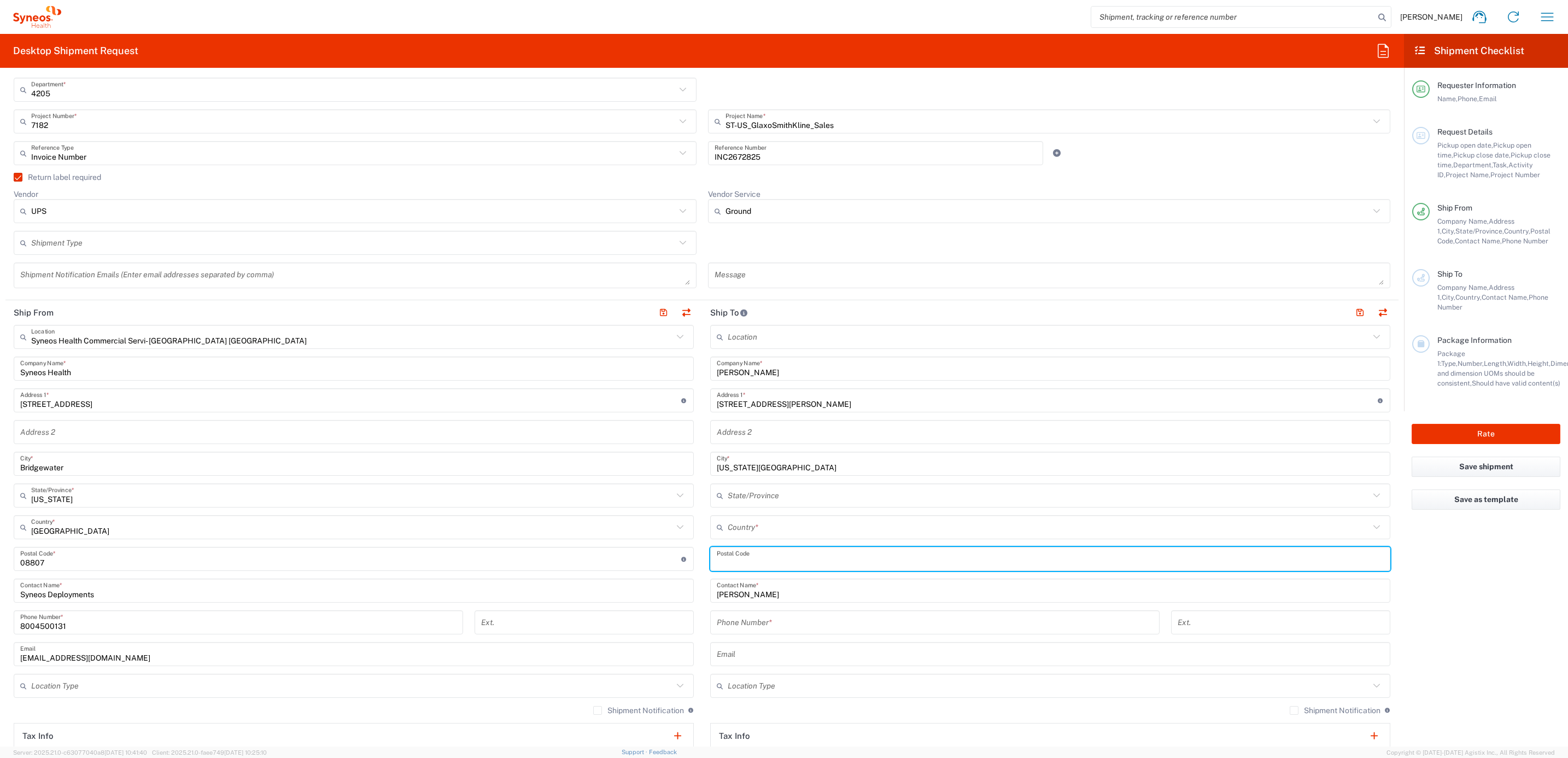
paste input "64112"
type input "64112"
click at [748, 530] on input "text" at bounding box center [1048, 527] width 642 height 19
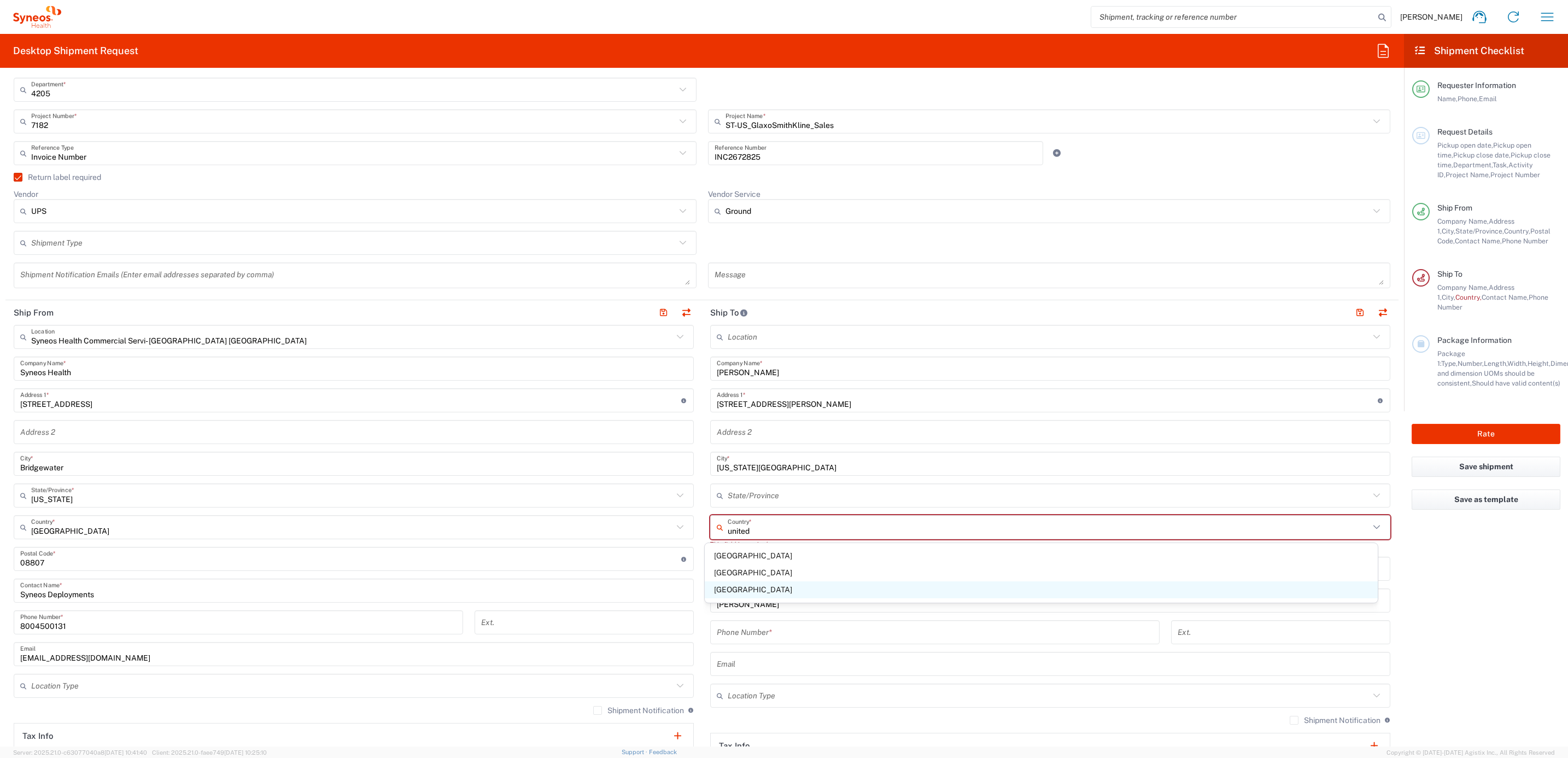
click at [757, 588] on span "[GEOGRAPHIC_DATA]" at bounding box center [1041, 590] width 673 height 17
type input "[GEOGRAPHIC_DATA]"
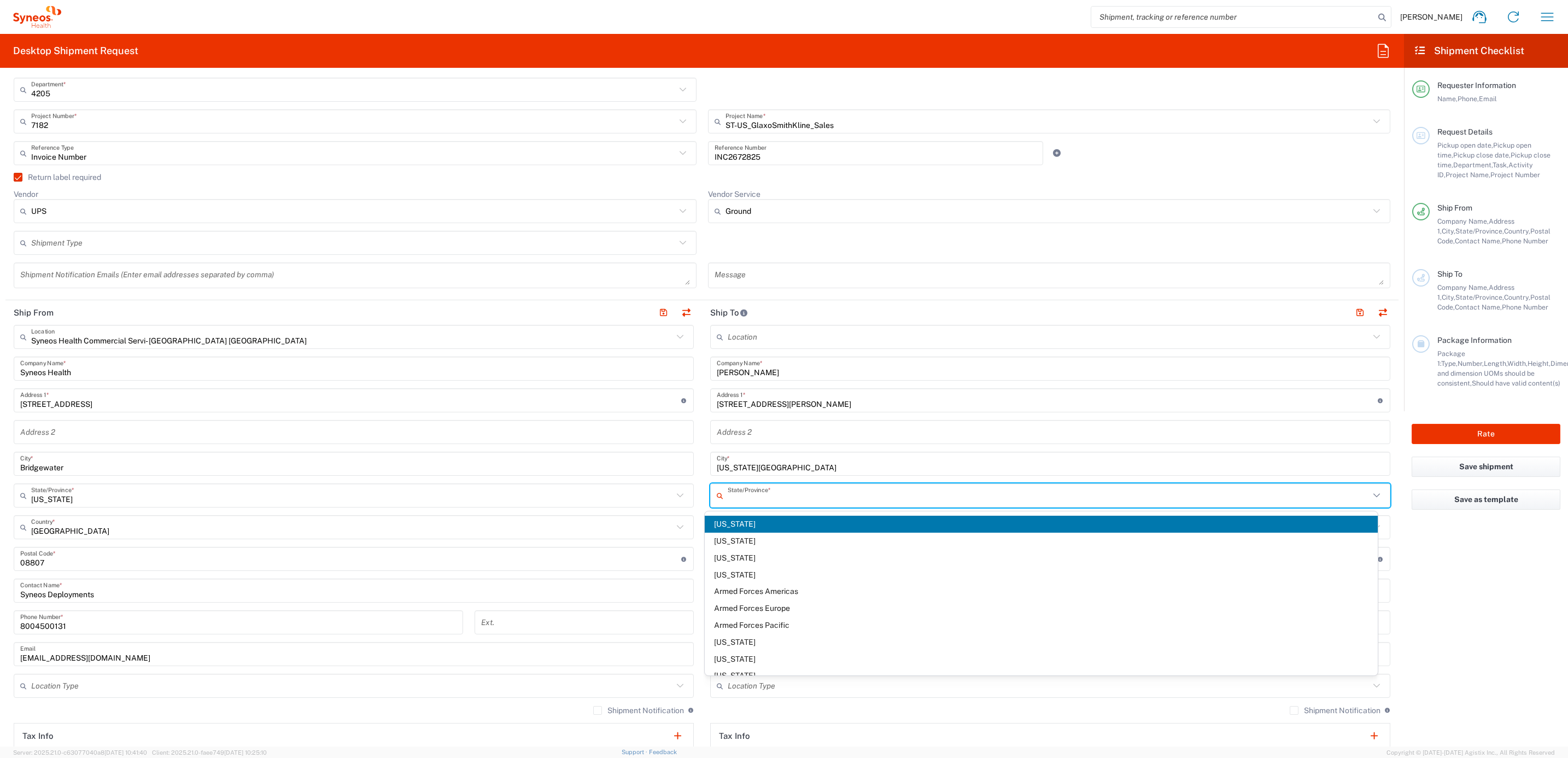
click at [737, 494] on input "text" at bounding box center [1048, 496] width 642 height 19
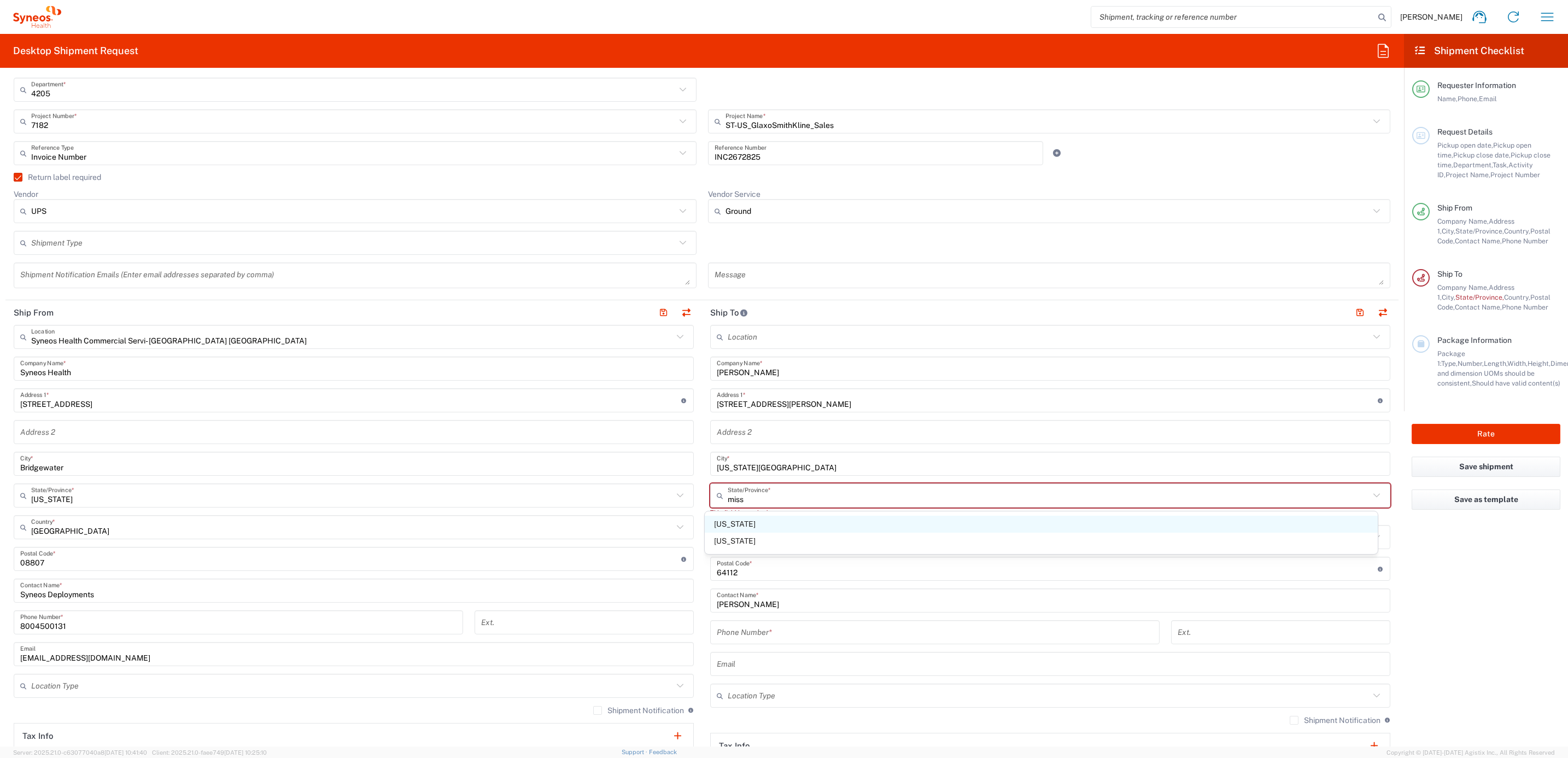
click at [750, 530] on span "[US_STATE]" at bounding box center [1041, 525] width 673 height 17
type input "[US_STATE]"
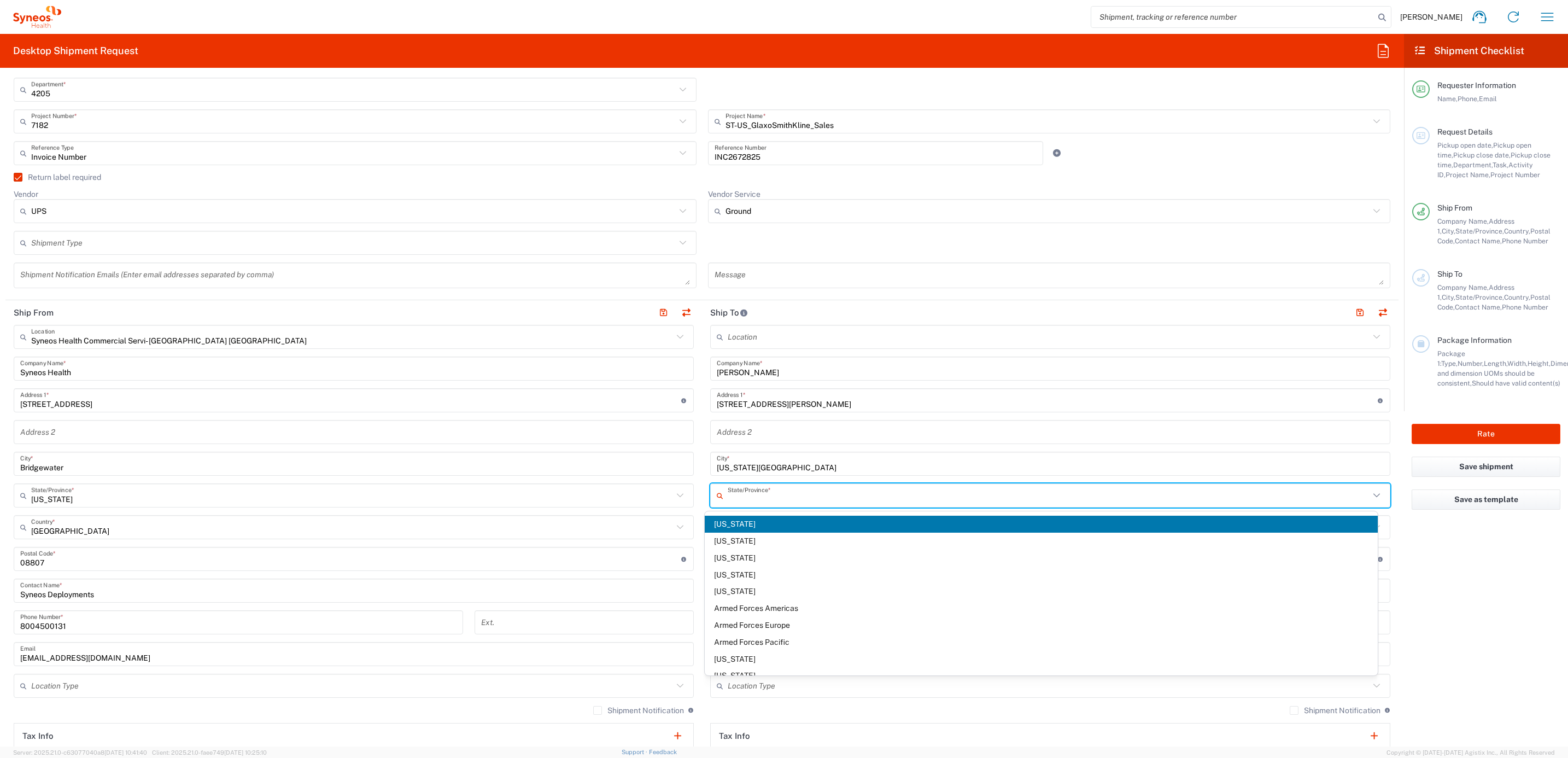
drag, startPoint x: 776, startPoint y: 495, endPoint x: 688, endPoint y: 498, distance: 88.1
click at [688, 499] on div "Ship From Syneos Health Commercial Servi- [GEOGRAPHIC_DATA] [GEOGRAPHIC_DATA] L…" at bounding box center [702, 544] width 1393 height 489
type input "M"
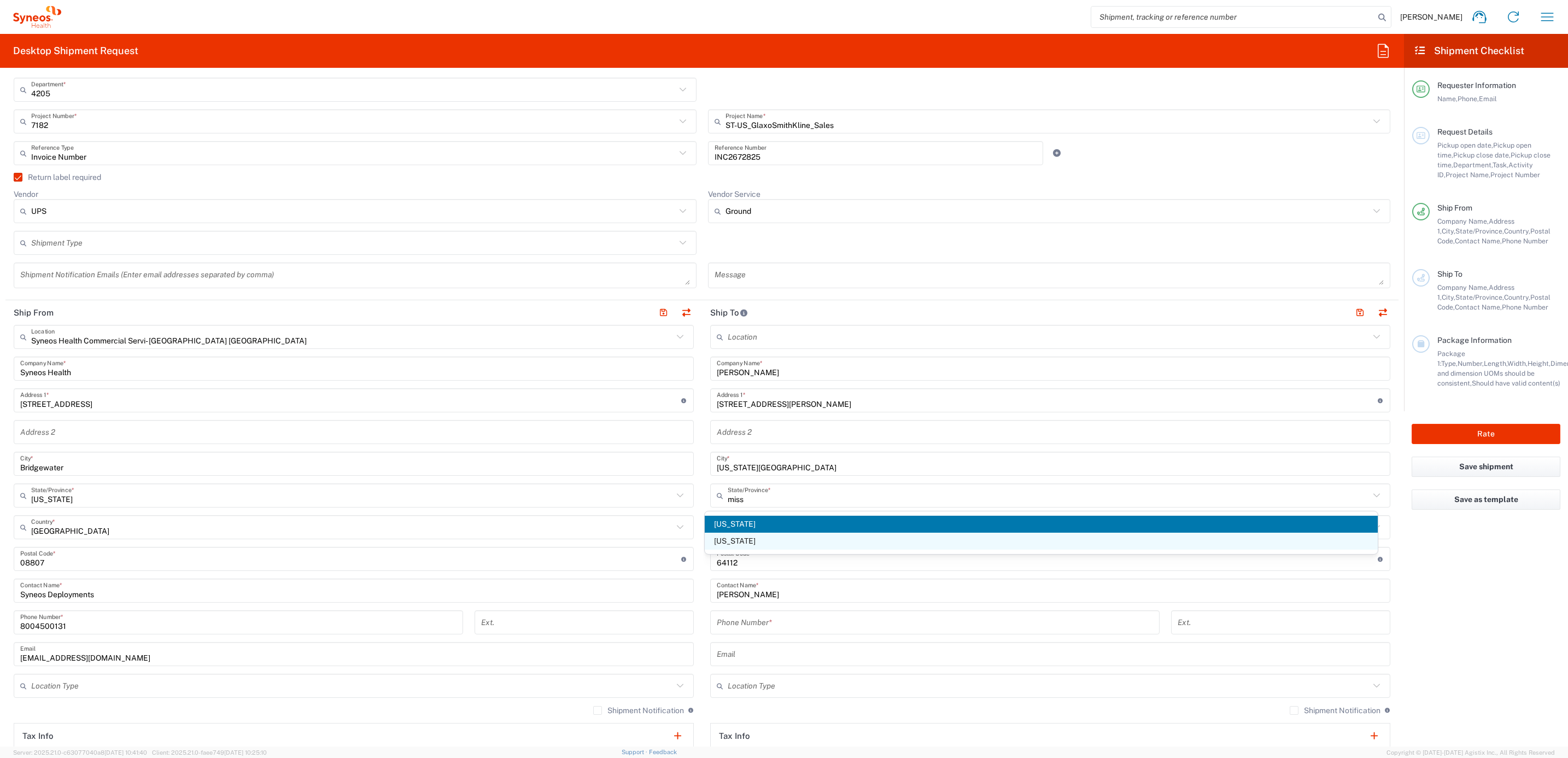
click at [733, 538] on span "[US_STATE]" at bounding box center [1041, 541] width 673 height 17
type input "[US_STATE]"
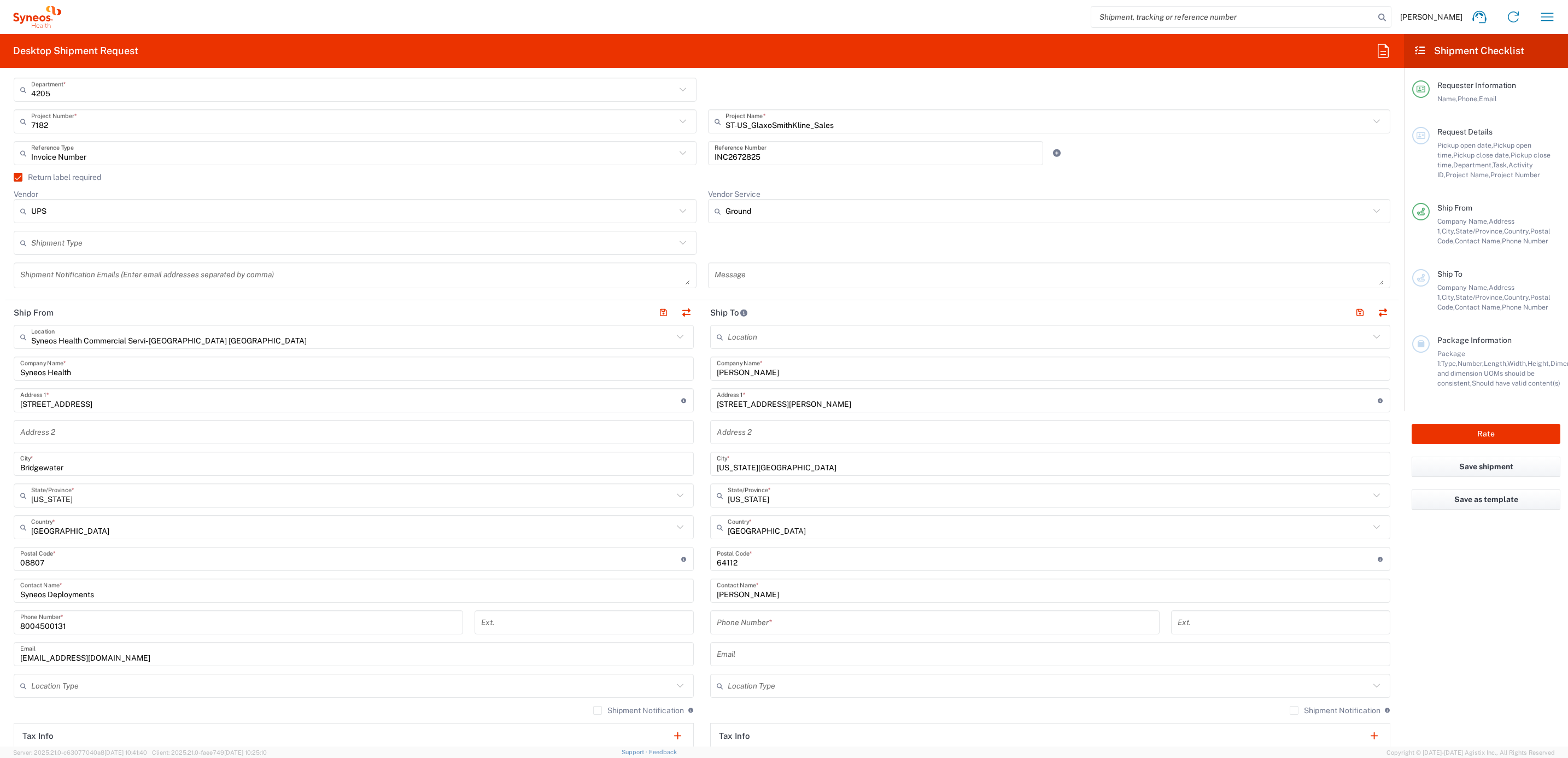
click at [691, 566] on main "Syneos Health Commercial Servi- [GEOGRAPHIC_DATA] [GEOGRAPHIC_DATA] Location Sy…" at bounding box center [354, 554] width 696 height 459
click at [748, 634] on div "Phone Number *" at bounding box center [935, 622] width 450 height 24
click at [757, 630] on input "tel" at bounding box center [935, 622] width 436 height 19
paste input "[PHONE_NUMBER]"
type input "[PHONE_NUMBER]"
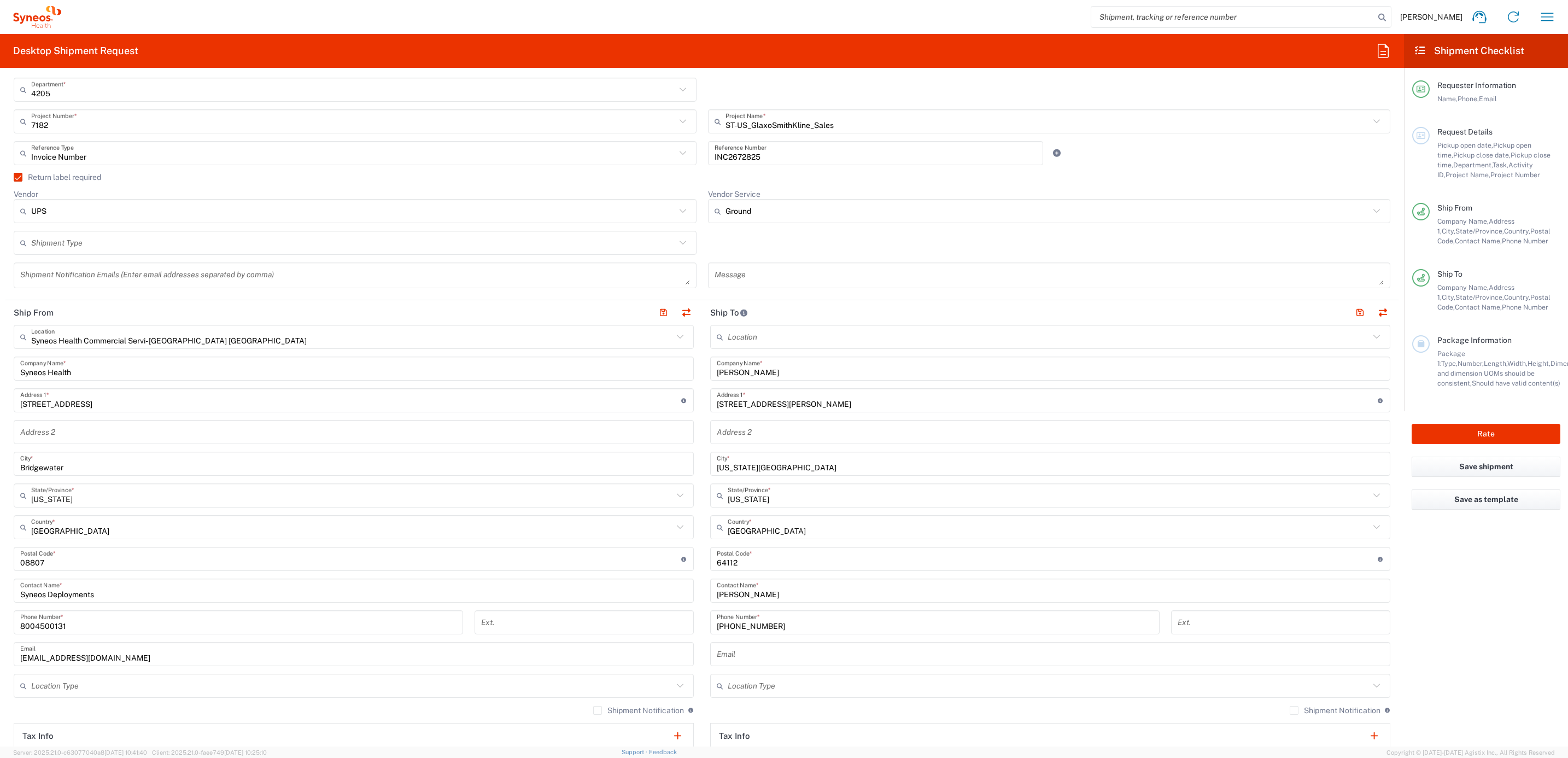
click at [705, 620] on div "[PHONE_NUMBER] Phone Number *" at bounding box center [935, 626] width 461 height 32
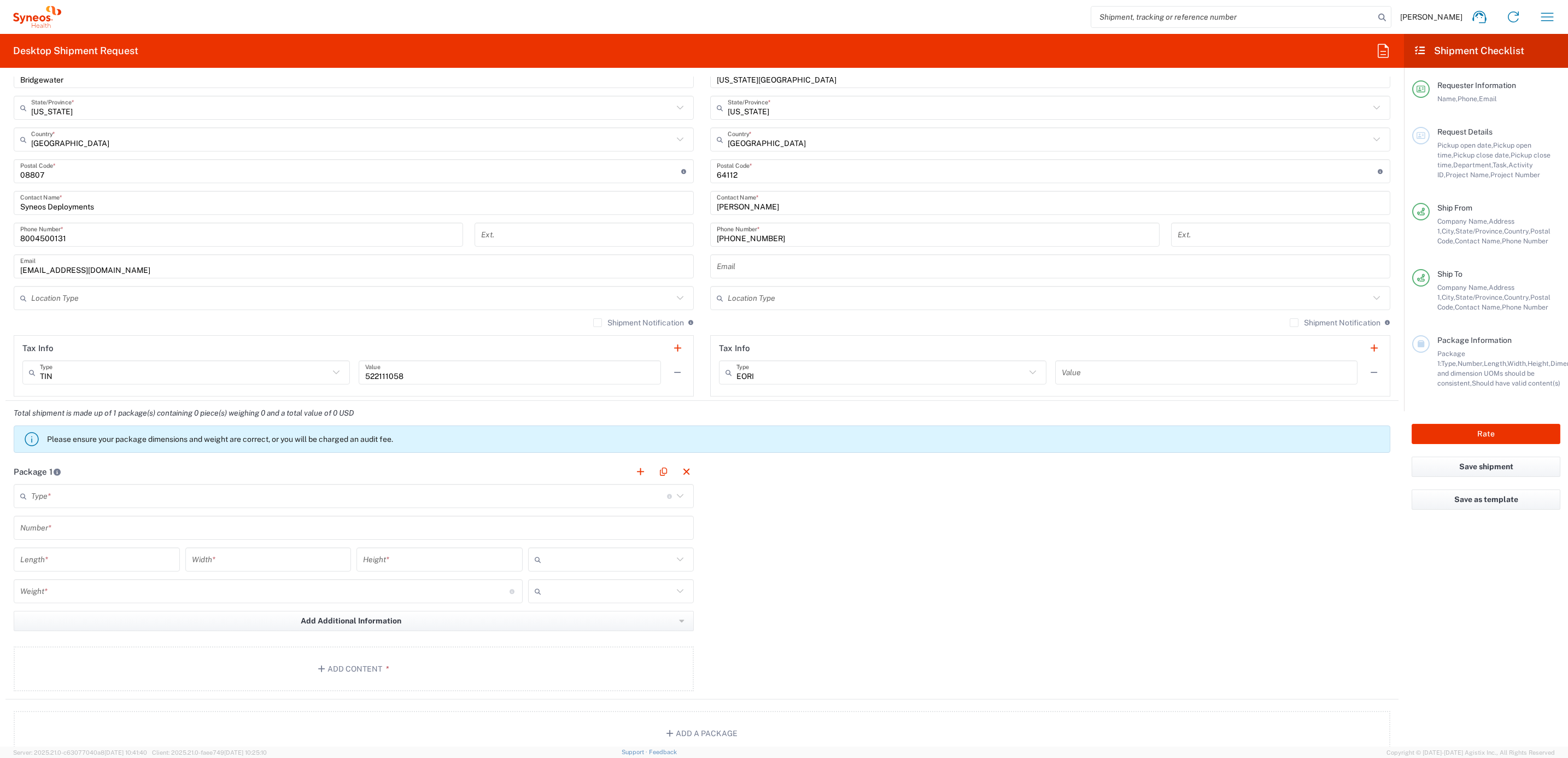
scroll to position [656, 0]
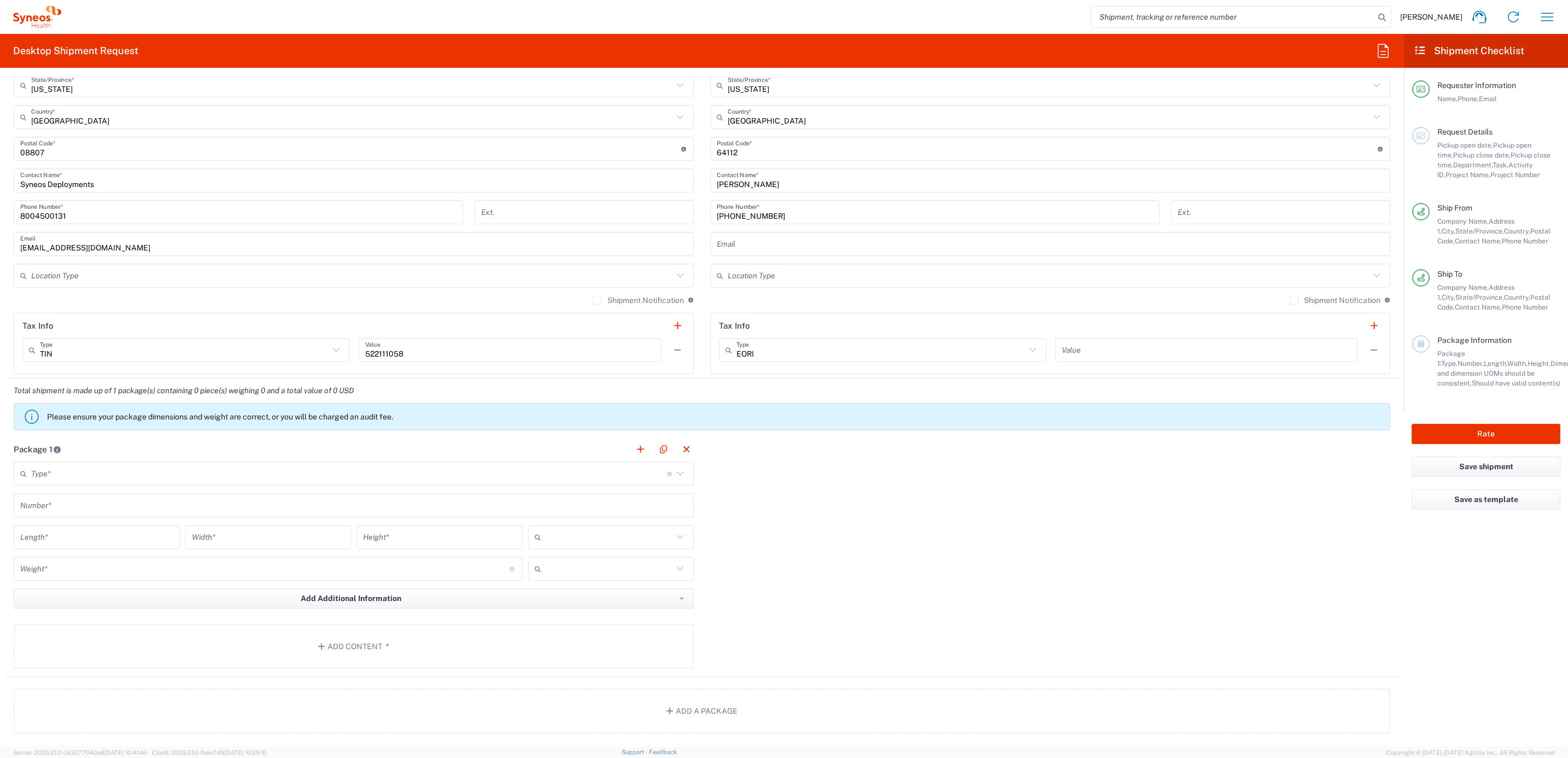
click at [56, 476] on input "text" at bounding box center [349, 474] width 636 height 19
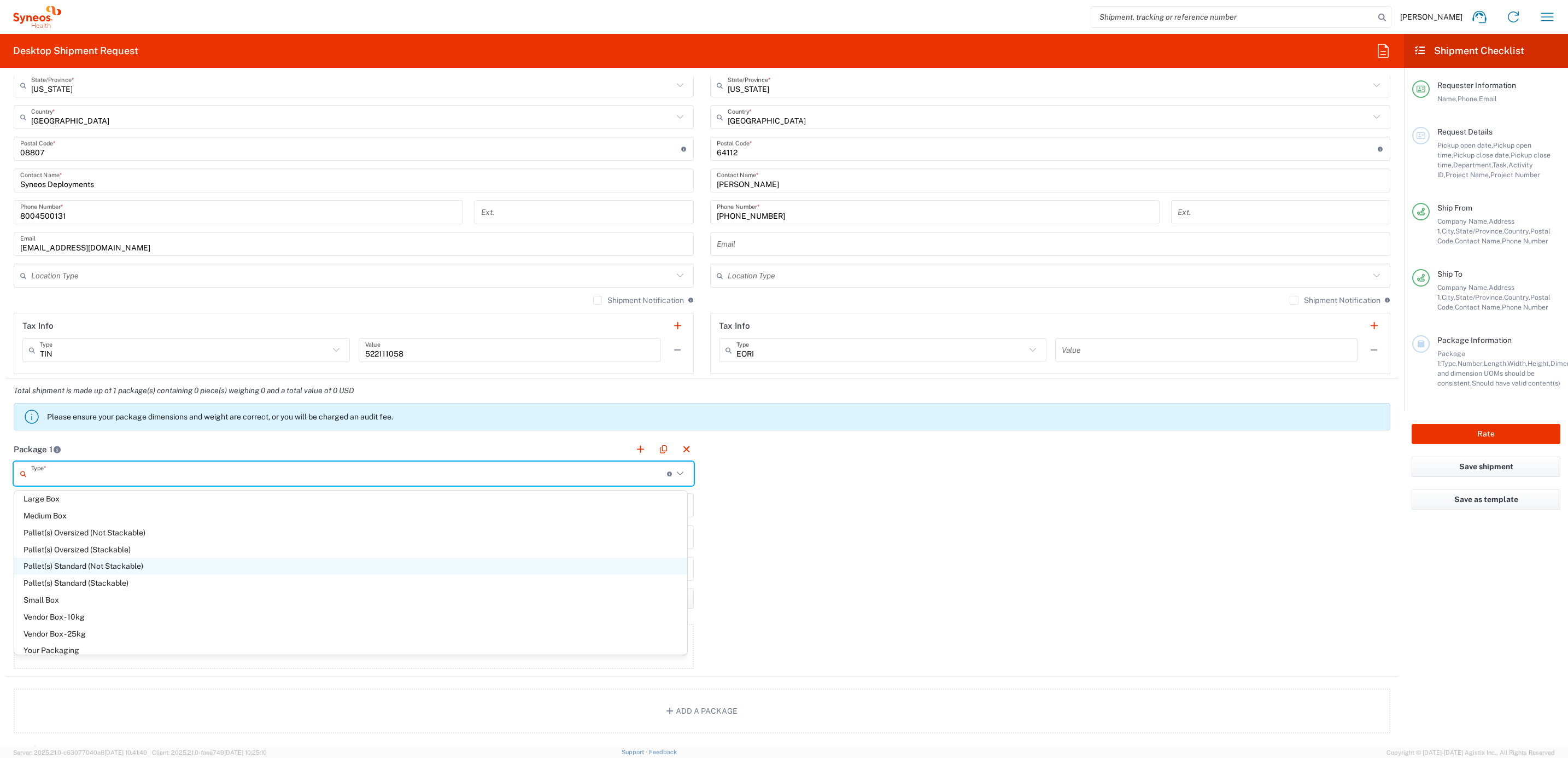
scroll to position [29, 0]
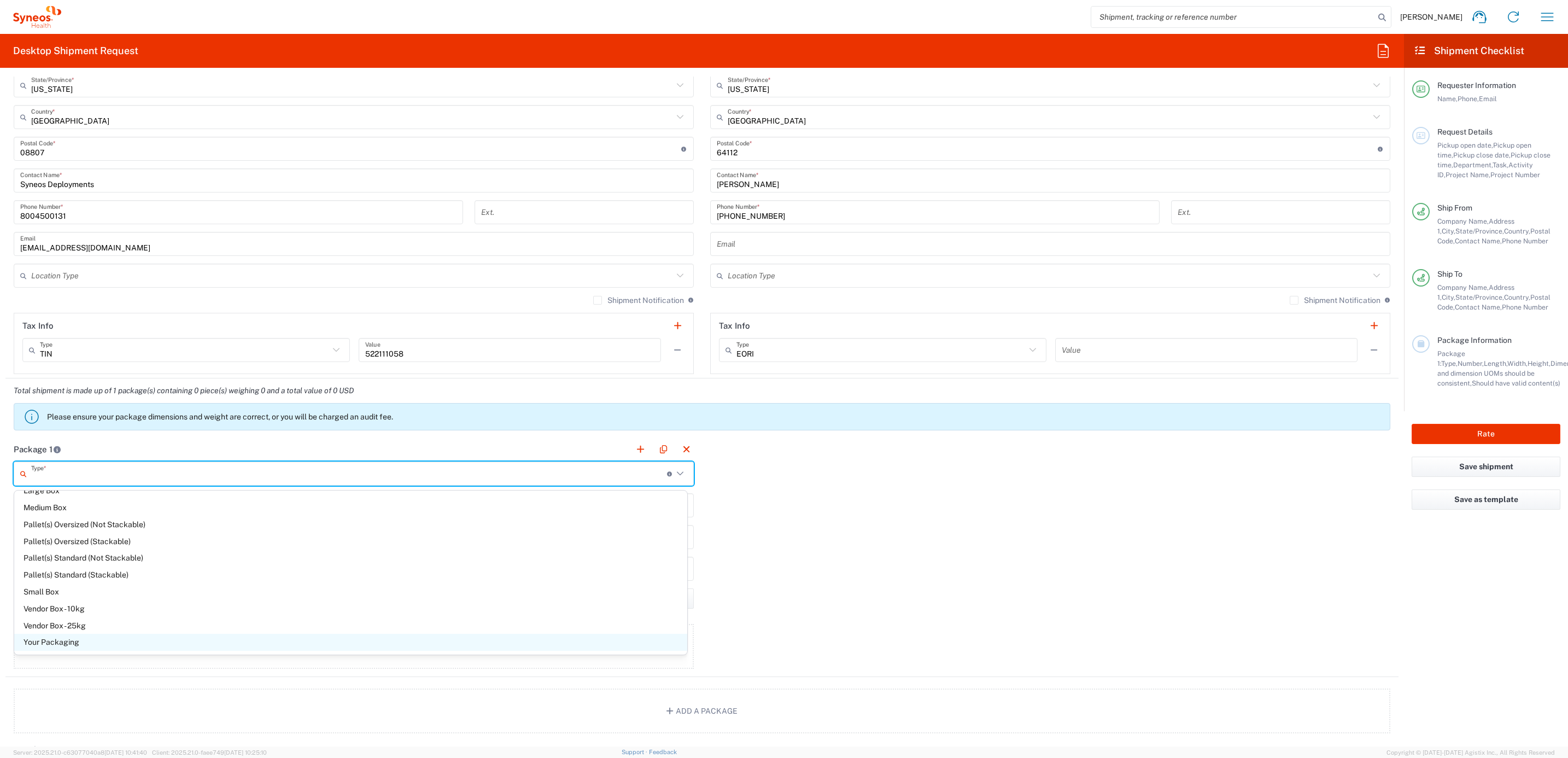
click at [82, 644] on span "Your Packaging" at bounding box center [350, 643] width 673 height 17
type input "Your Packaging"
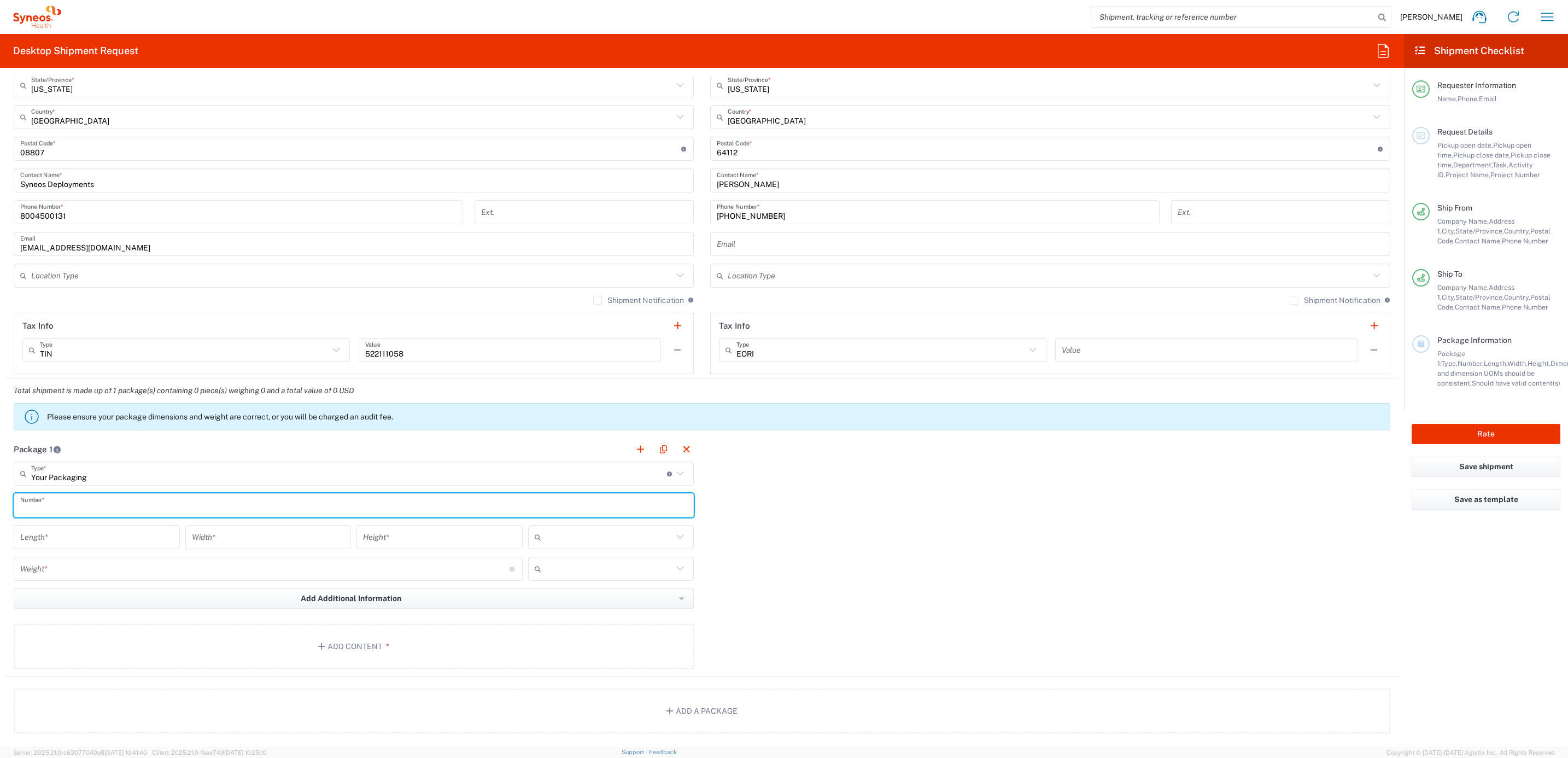
click at [69, 515] on input "text" at bounding box center [354, 506] width 667 height 19
click at [74, 505] on input "text" at bounding box center [354, 506] width 667 height 19
type input "1"
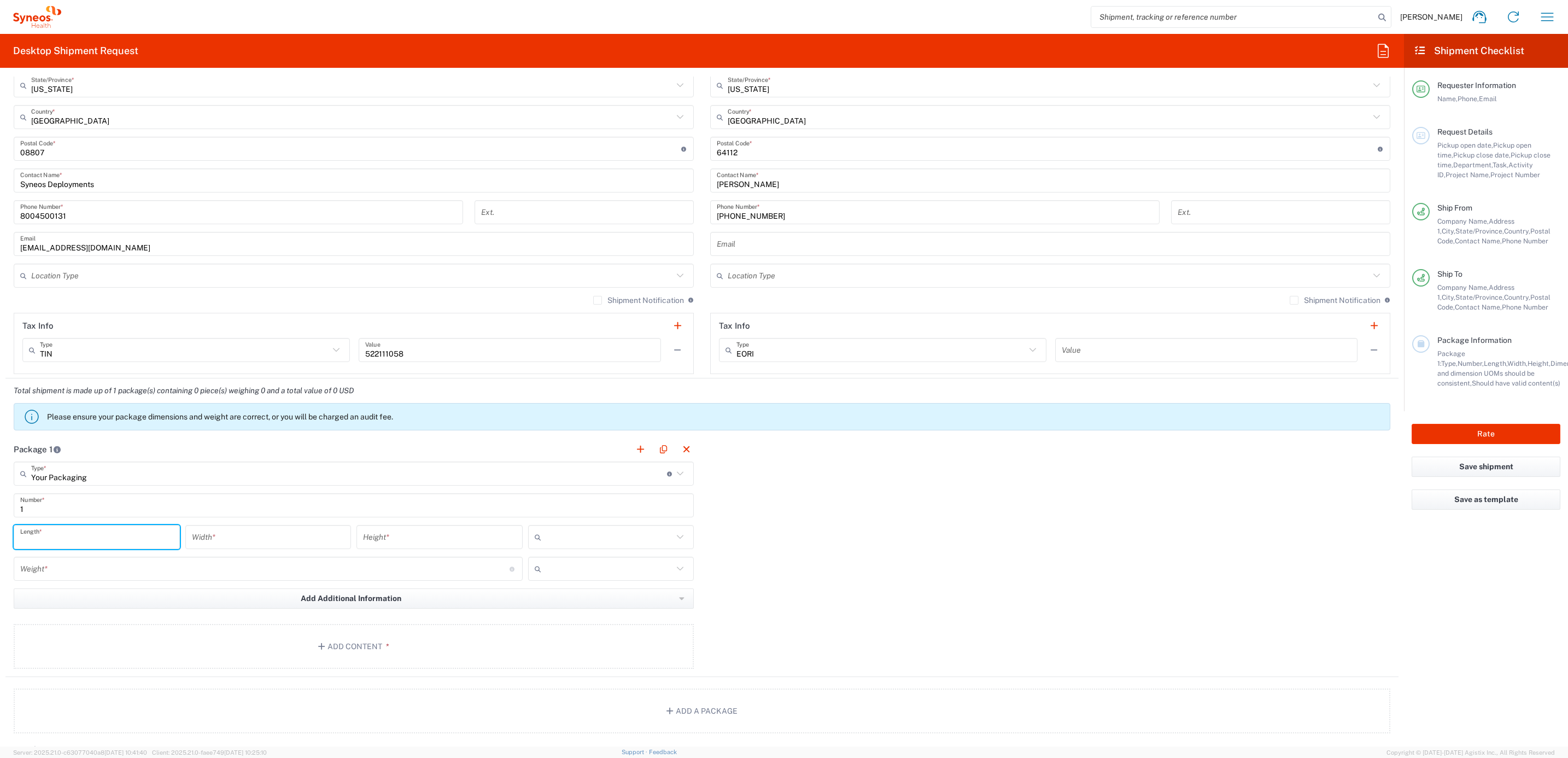
click at [91, 541] on input "number" at bounding box center [97, 537] width 153 height 19
type input "1"
type input "15"
type input "12.5"
click at [50, 542] on input "15" at bounding box center [97, 537] width 153 height 19
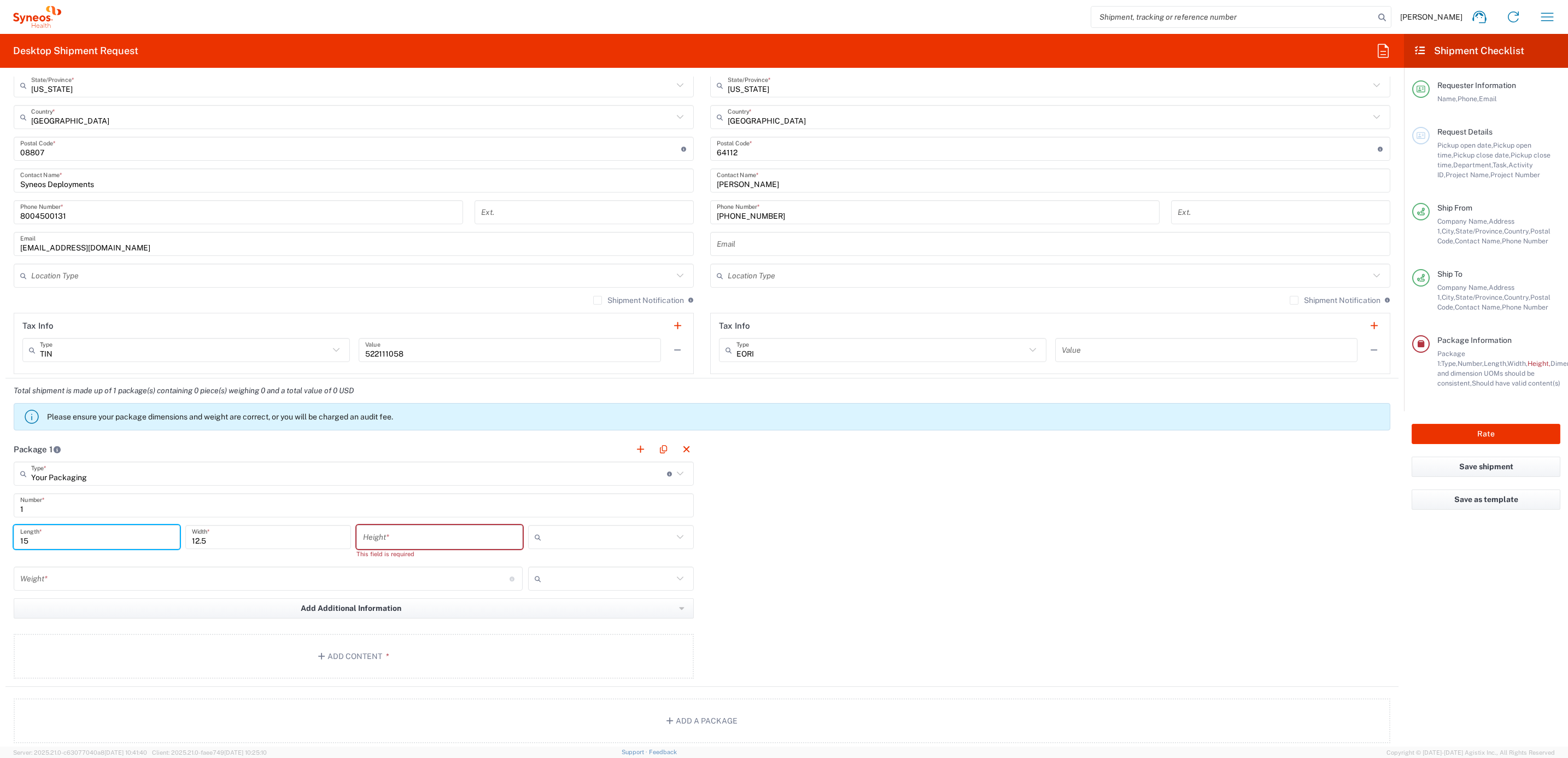
click at [50, 542] on input "15" at bounding box center [97, 537] width 153 height 19
type input "17"
type input "8.5"
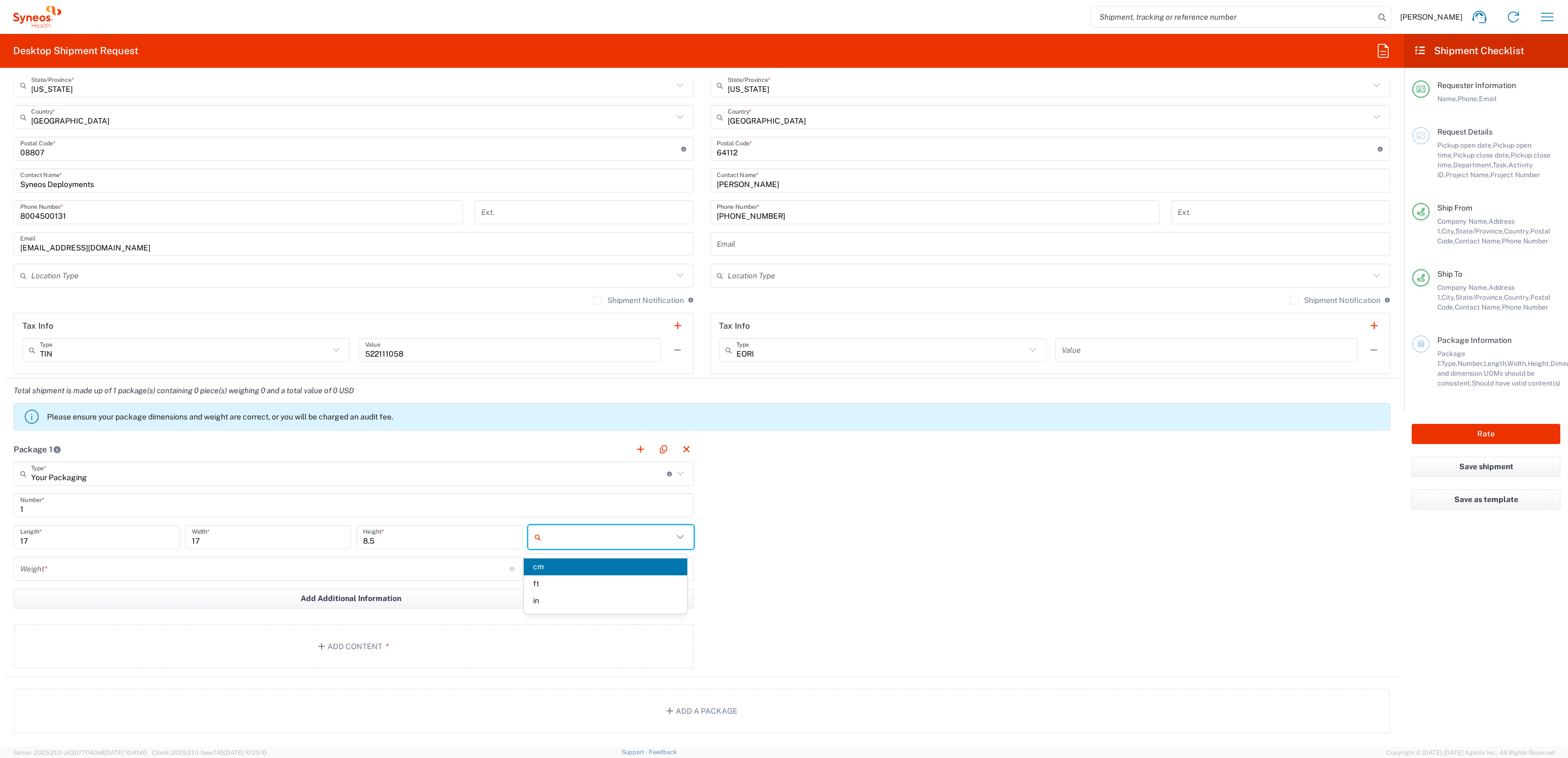
drag, startPoint x: 569, startPoint y: 533, endPoint x: 573, endPoint y: 567, distance: 34.2
click at [569, 536] on input "text" at bounding box center [610, 537] width 128 height 17
click at [548, 595] on span "in" at bounding box center [606, 601] width 164 height 17
type input "in"
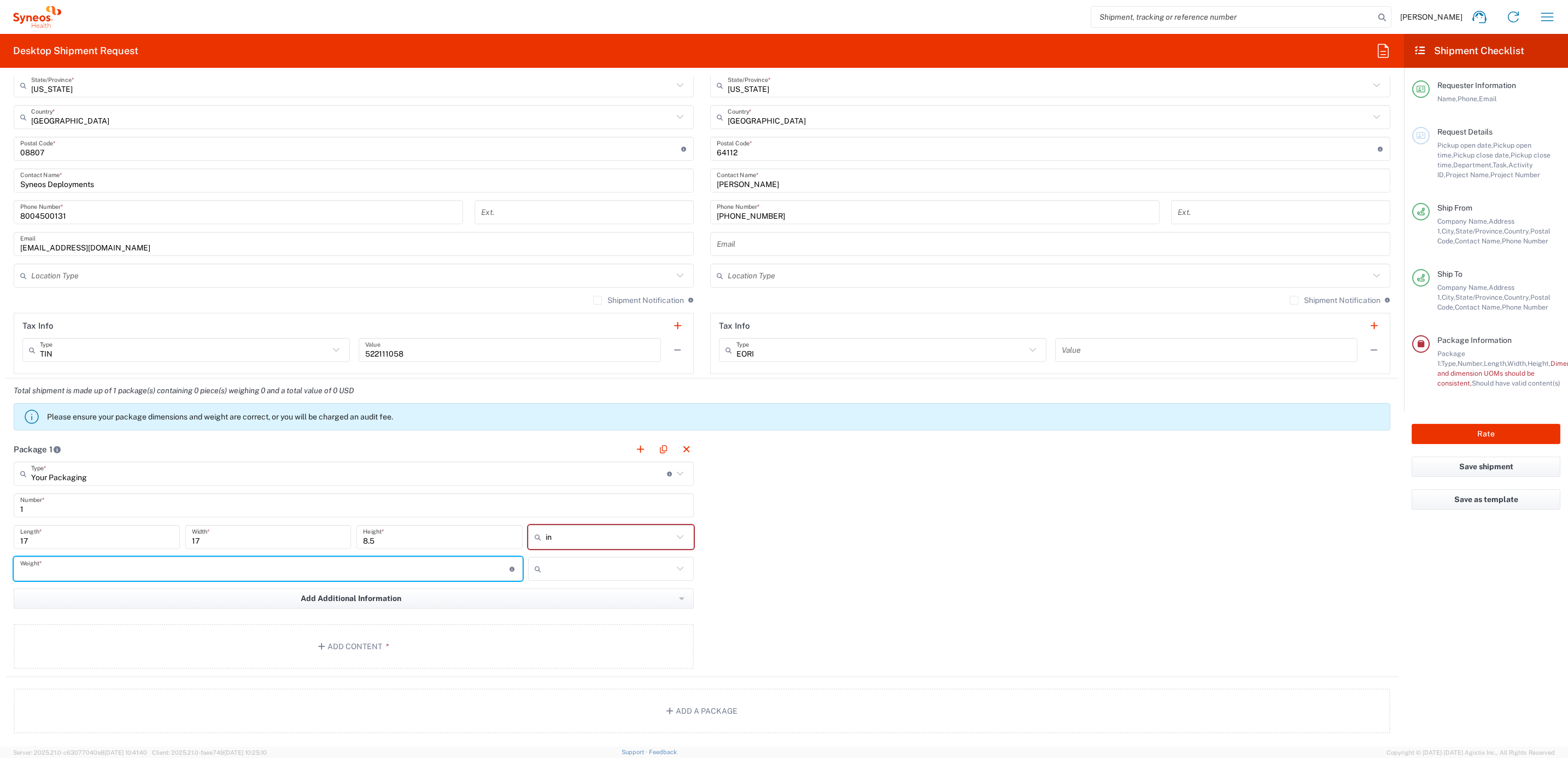
click at [235, 571] on input "number" at bounding box center [265, 569] width 489 height 19
click at [74, 568] on input "15" at bounding box center [265, 569] width 489 height 19
type input "10"
click at [868, 574] on div "Package 1 Your Packaging Type * Material used to package goods Envelope Large B…" at bounding box center [702, 557] width 1393 height 240
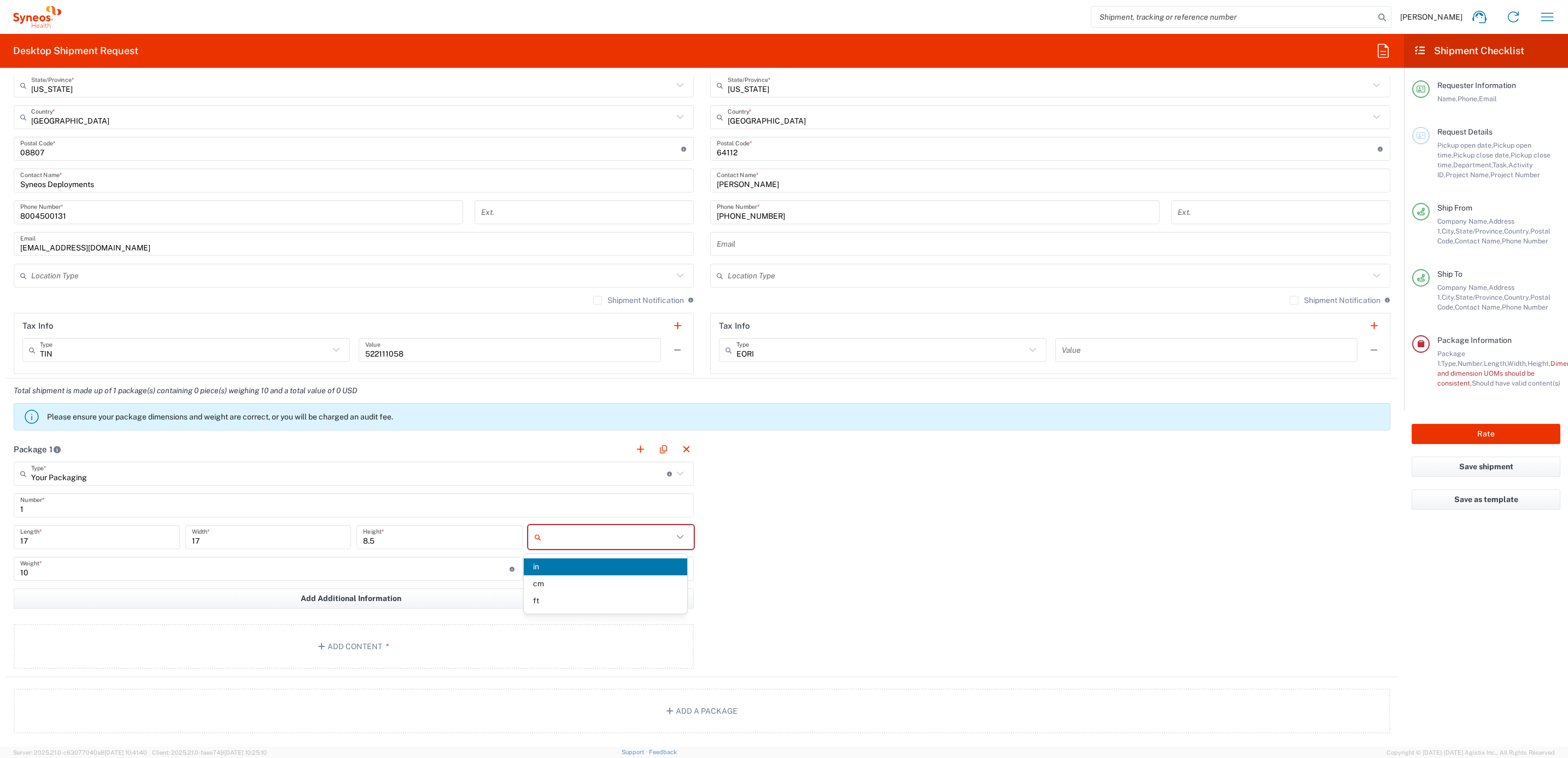
click at [630, 535] on input "text" at bounding box center [610, 537] width 128 height 17
click at [554, 563] on span "in" at bounding box center [606, 567] width 164 height 17
click at [276, 573] on input "10" at bounding box center [265, 569] width 489 height 19
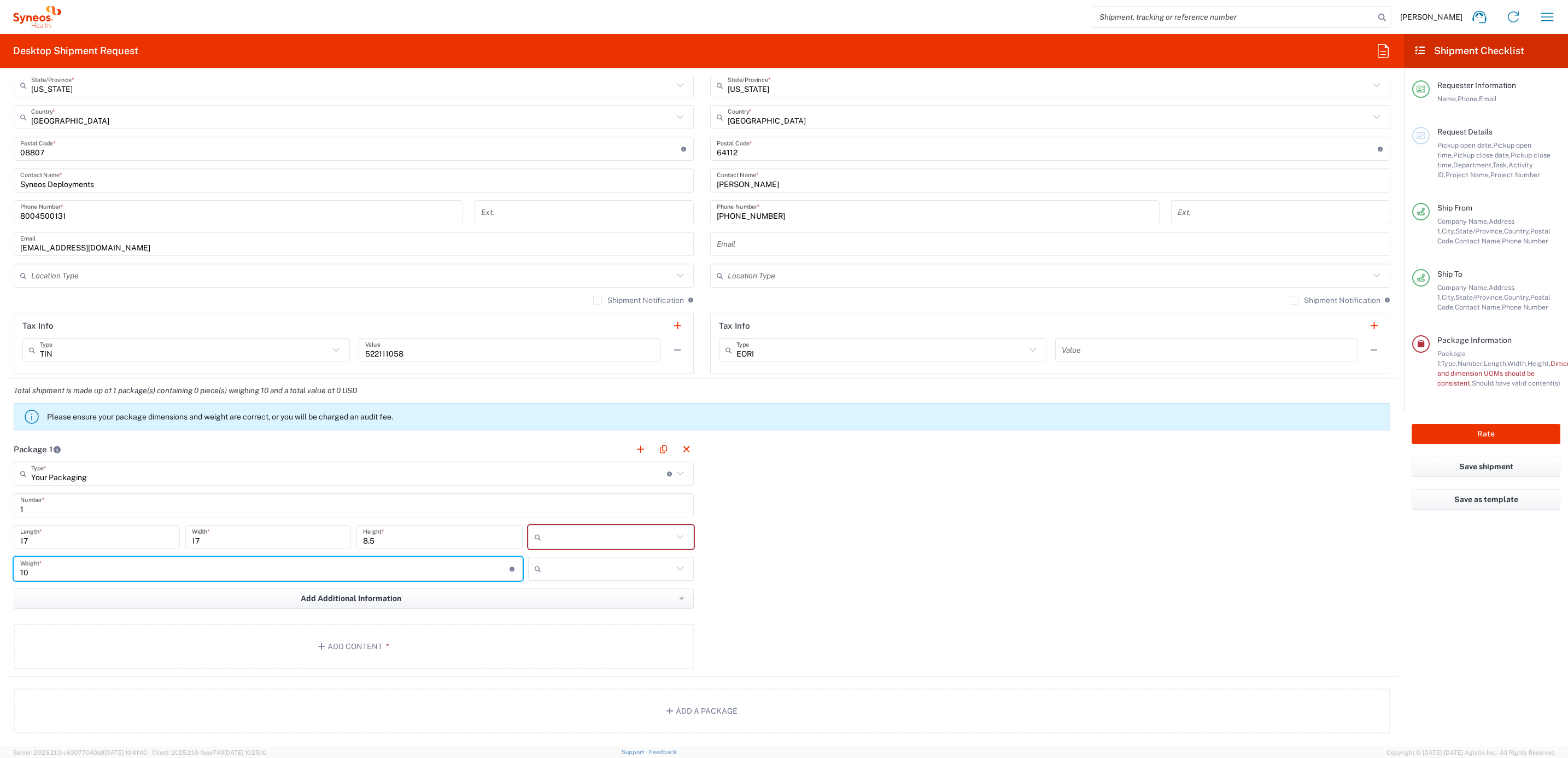
click at [566, 574] on input "text" at bounding box center [610, 569] width 128 height 17
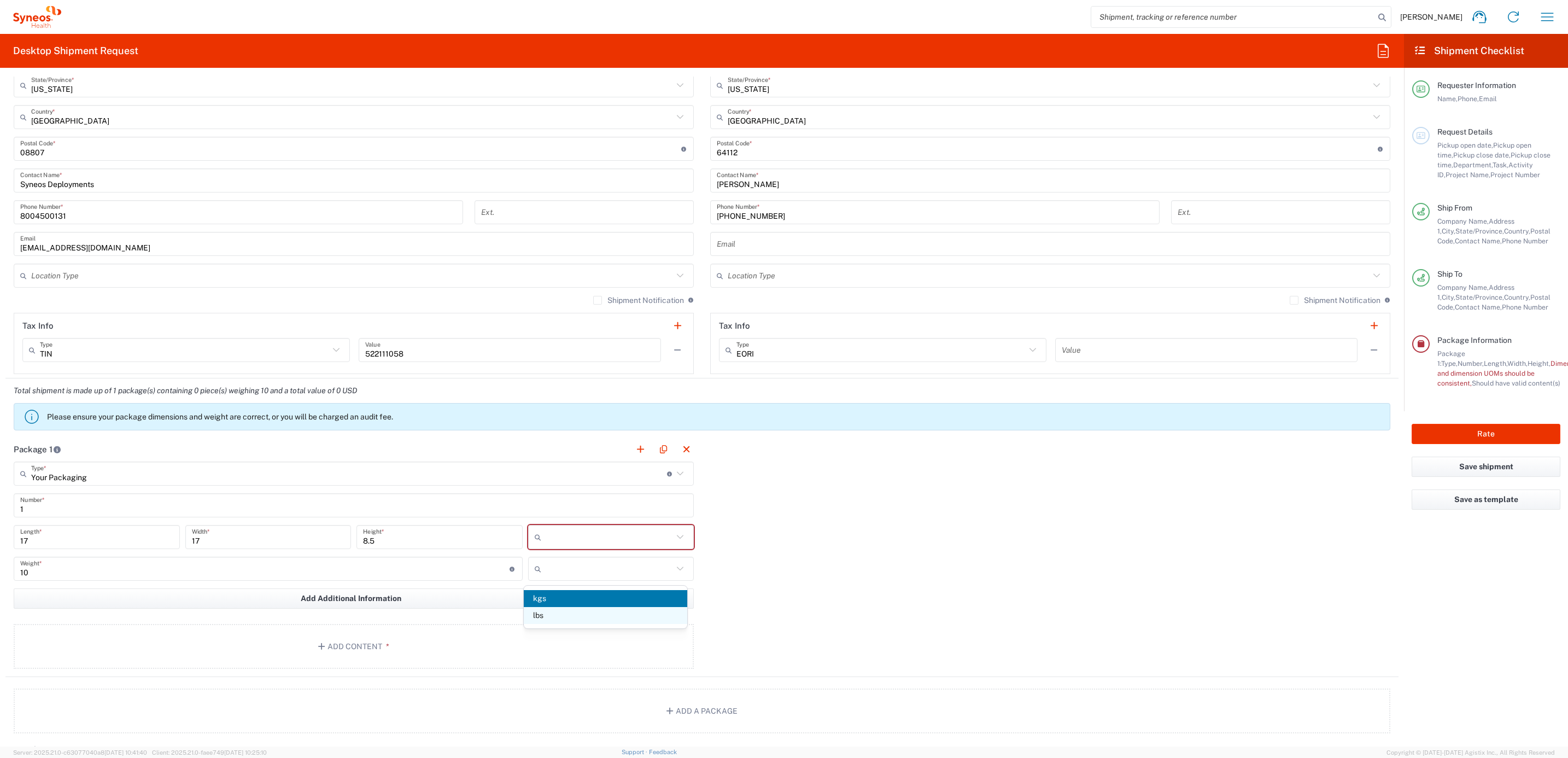
click at [561, 616] on span "lbs" at bounding box center [606, 616] width 164 height 17
type input "lbs"
click at [398, 665] on button "Add Content *" at bounding box center [354, 646] width 680 height 45
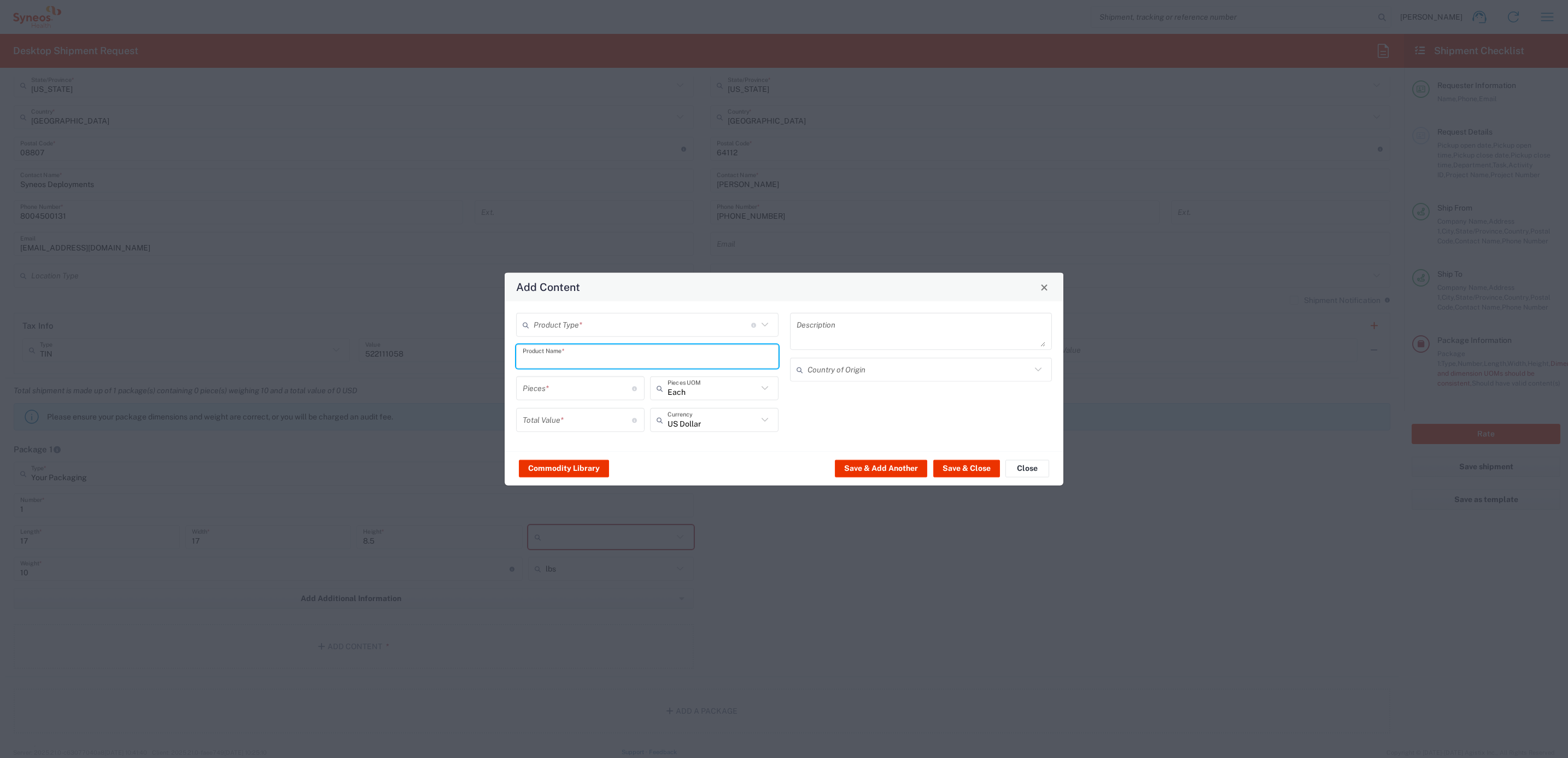
drag, startPoint x: 573, startPoint y: 358, endPoint x: 569, endPoint y: 362, distance: 5.7
click at [573, 359] on input "text" at bounding box center [647, 356] width 250 height 19
click at [558, 381] on div "iPad Pro 12.9"" at bounding box center [647, 382] width 260 height 19
type input "iPad Pro 12.9""
type input "1"
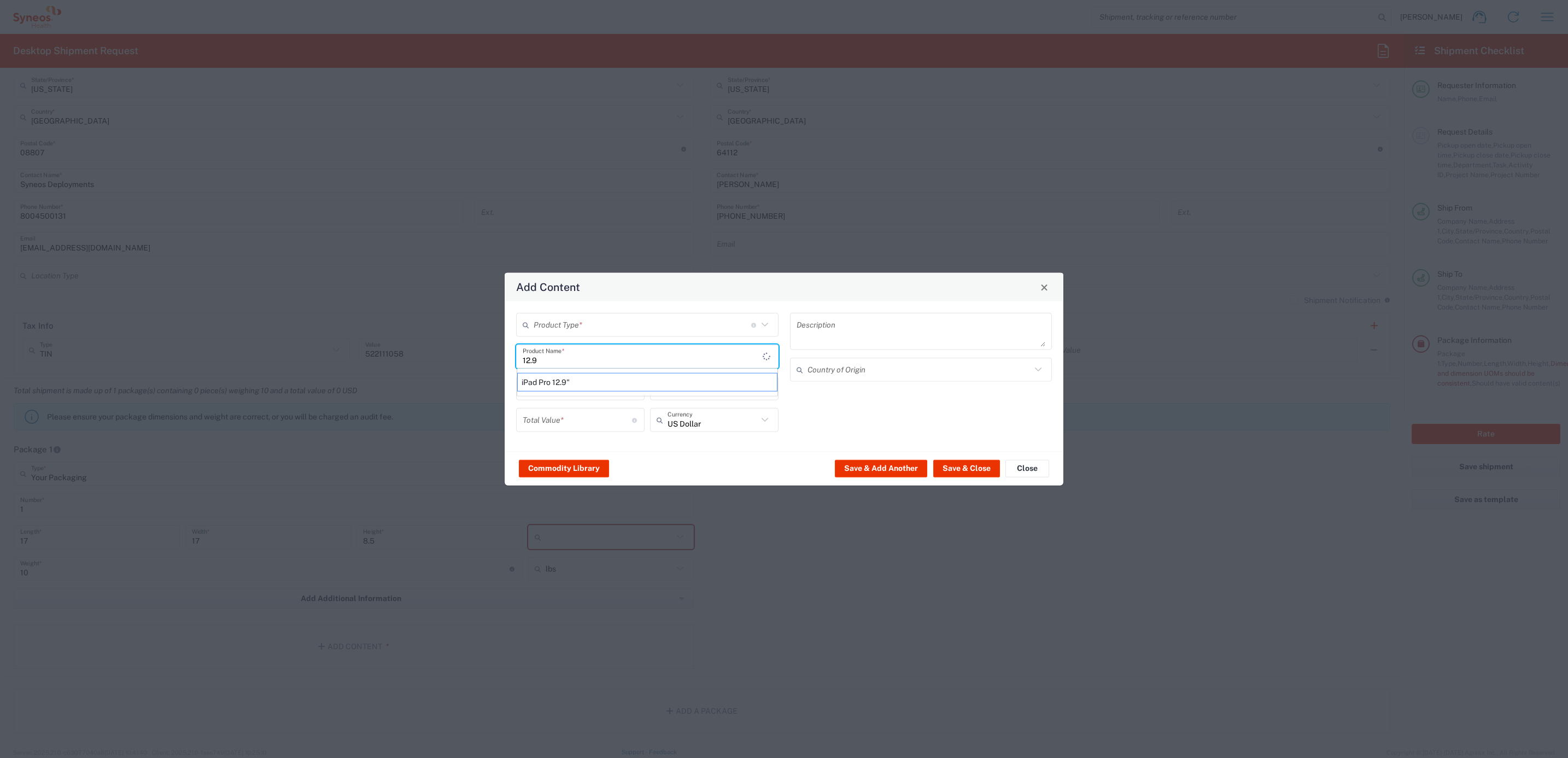
type textarea "iPad Pro 12.9""
type input "[GEOGRAPHIC_DATA]"
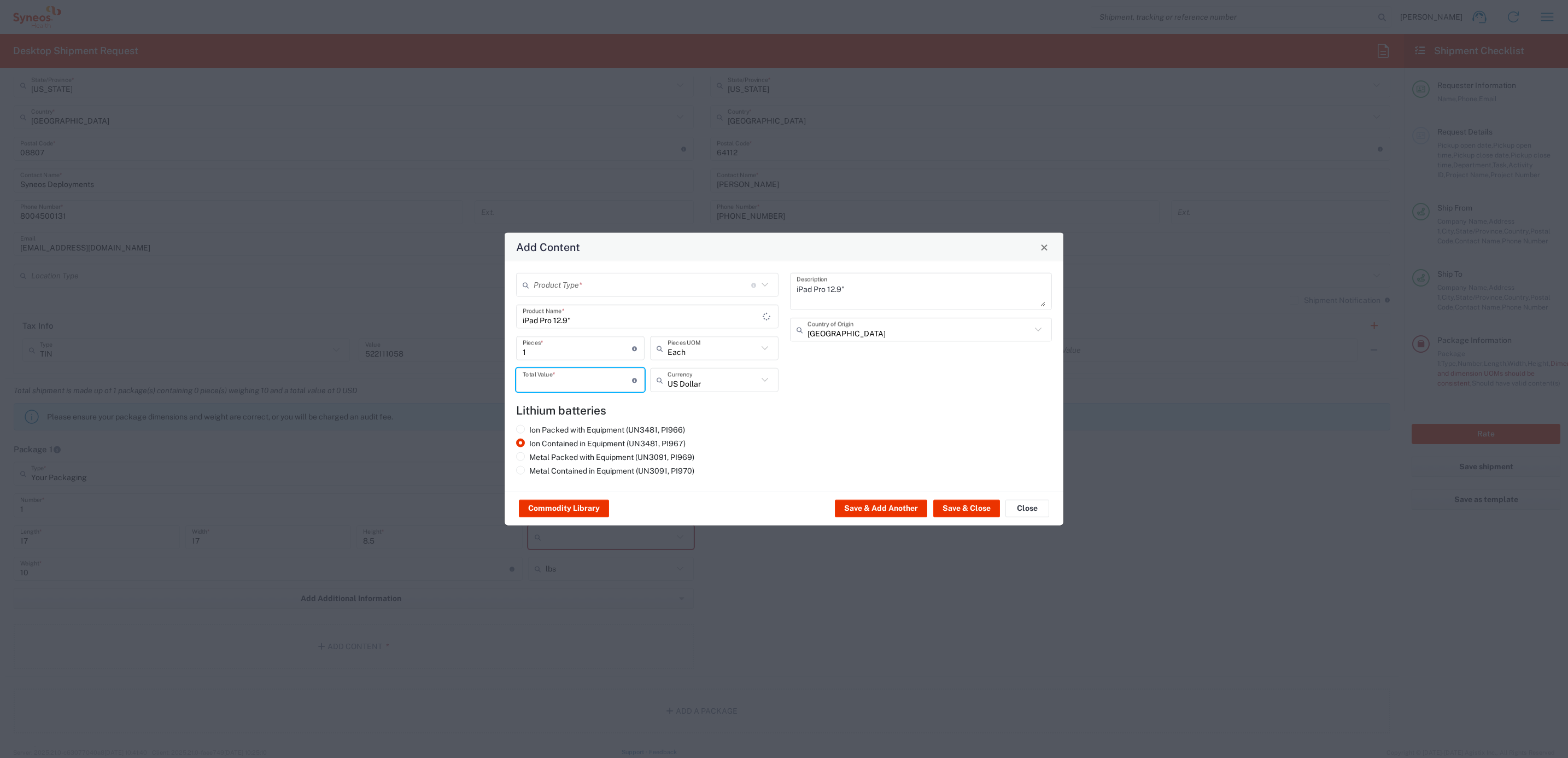
click at [595, 377] on input "number" at bounding box center [577, 380] width 109 height 19
type input "1000"
click at [988, 518] on div "Commodity Library Save & Add Another Save & Close Close" at bounding box center [784, 508] width 558 height 35
click at [958, 515] on button "Save & Close" at bounding box center [966, 508] width 67 height 17
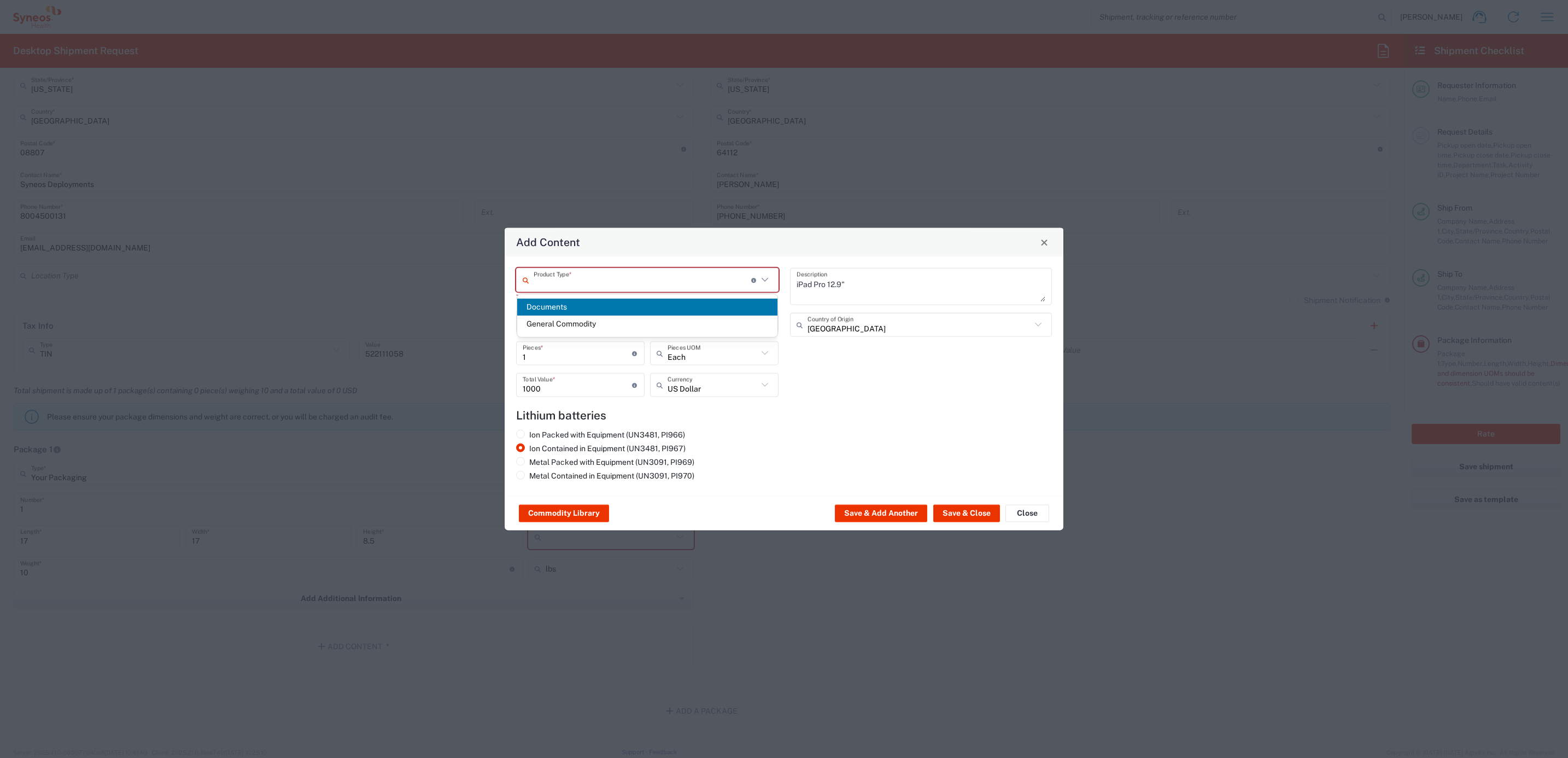
click at [623, 284] on input "text" at bounding box center [643, 280] width 217 height 19
click at [595, 318] on span "General Commodity" at bounding box center [647, 325] width 261 height 17
type input "General Commodity"
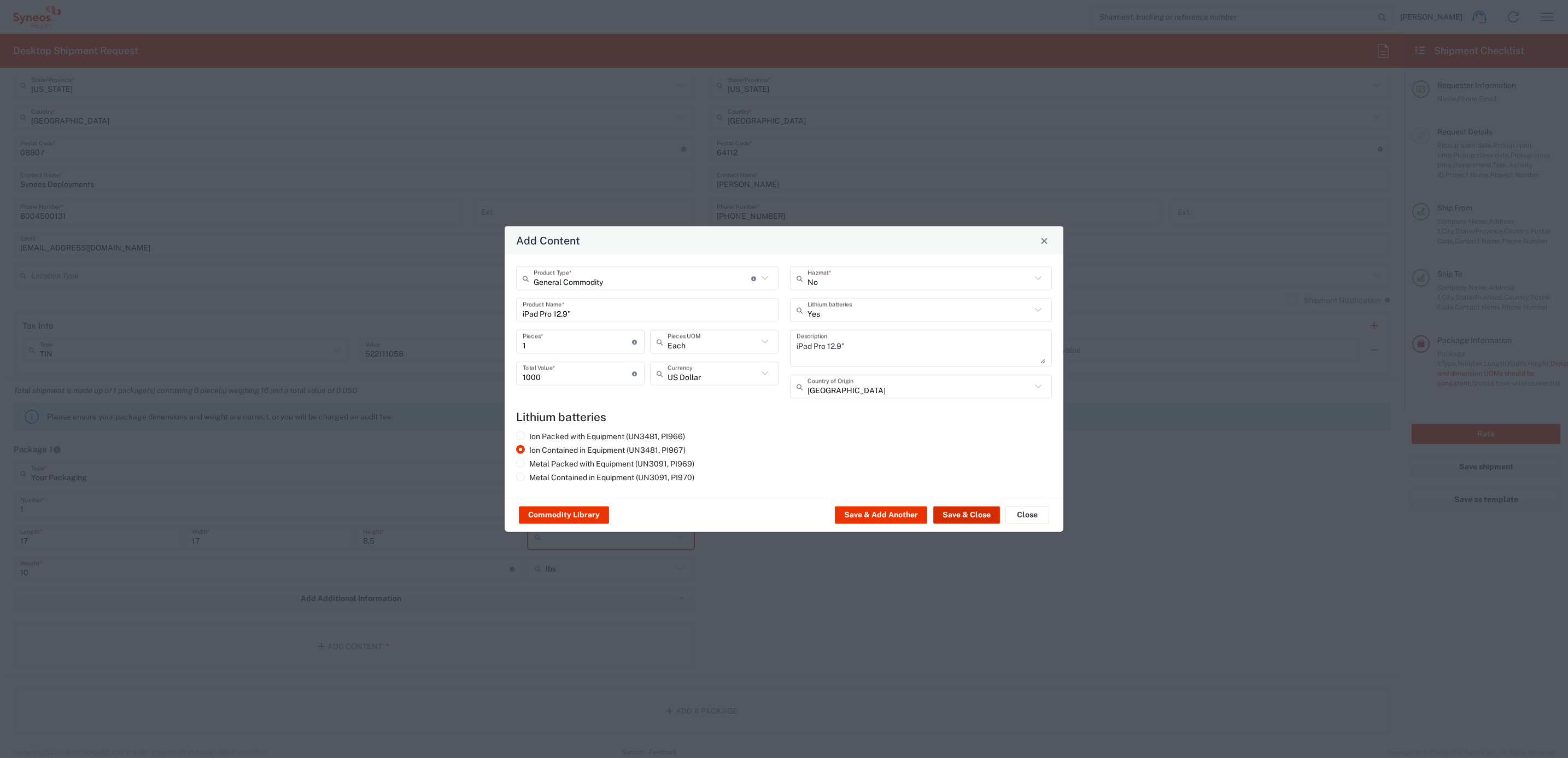
click at [950, 509] on button "Save & Close" at bounding box center [966, 515] width 67 height 17
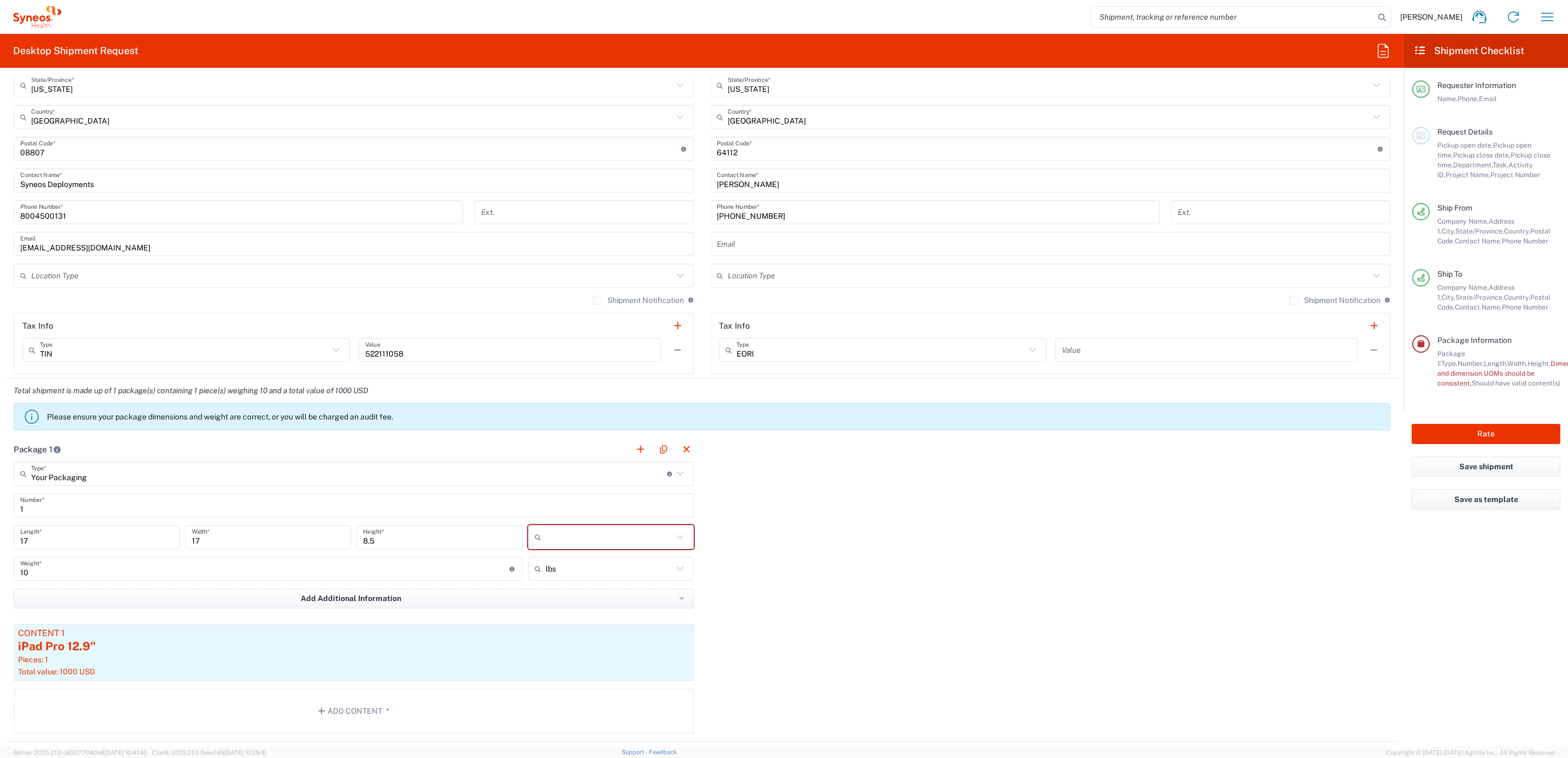
click at [682, 539] on div at bounding box center [611, 537] width 166 height 24
click at [543, 598] on span "in" at bounding box center [606, 601] width 164 height 17
type input "in"
click at [760, 566] on div "Package 1 Your Packaging Type * Material used to package goods Envelope Large B…" at bounding box center [702, 589] width 1393 height 305
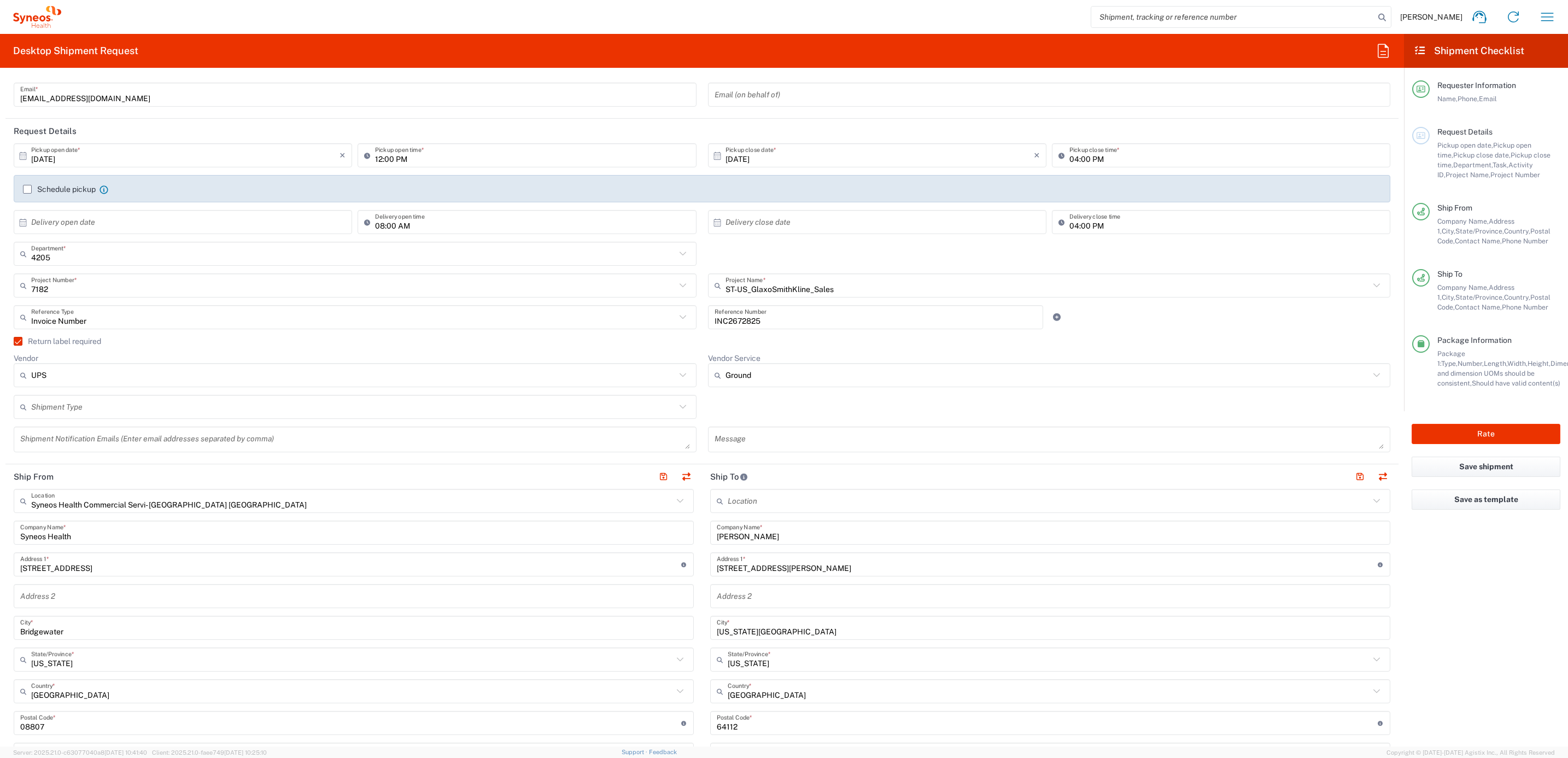
scroll to position [411, 0]
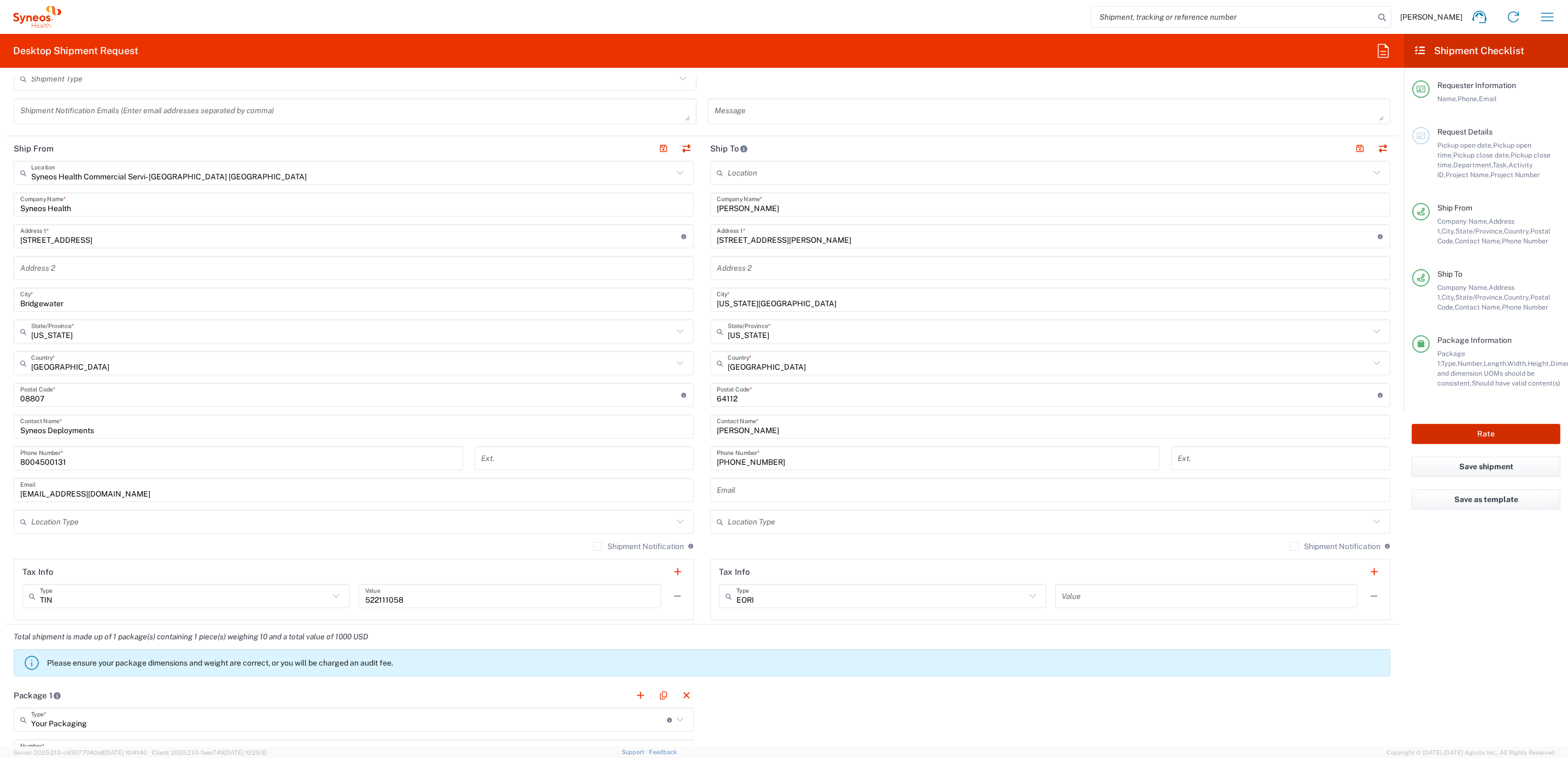
click at [1425, 432] on button "Rate" at bounding box center [1485, 434] width 149 height 20
type input "4205"
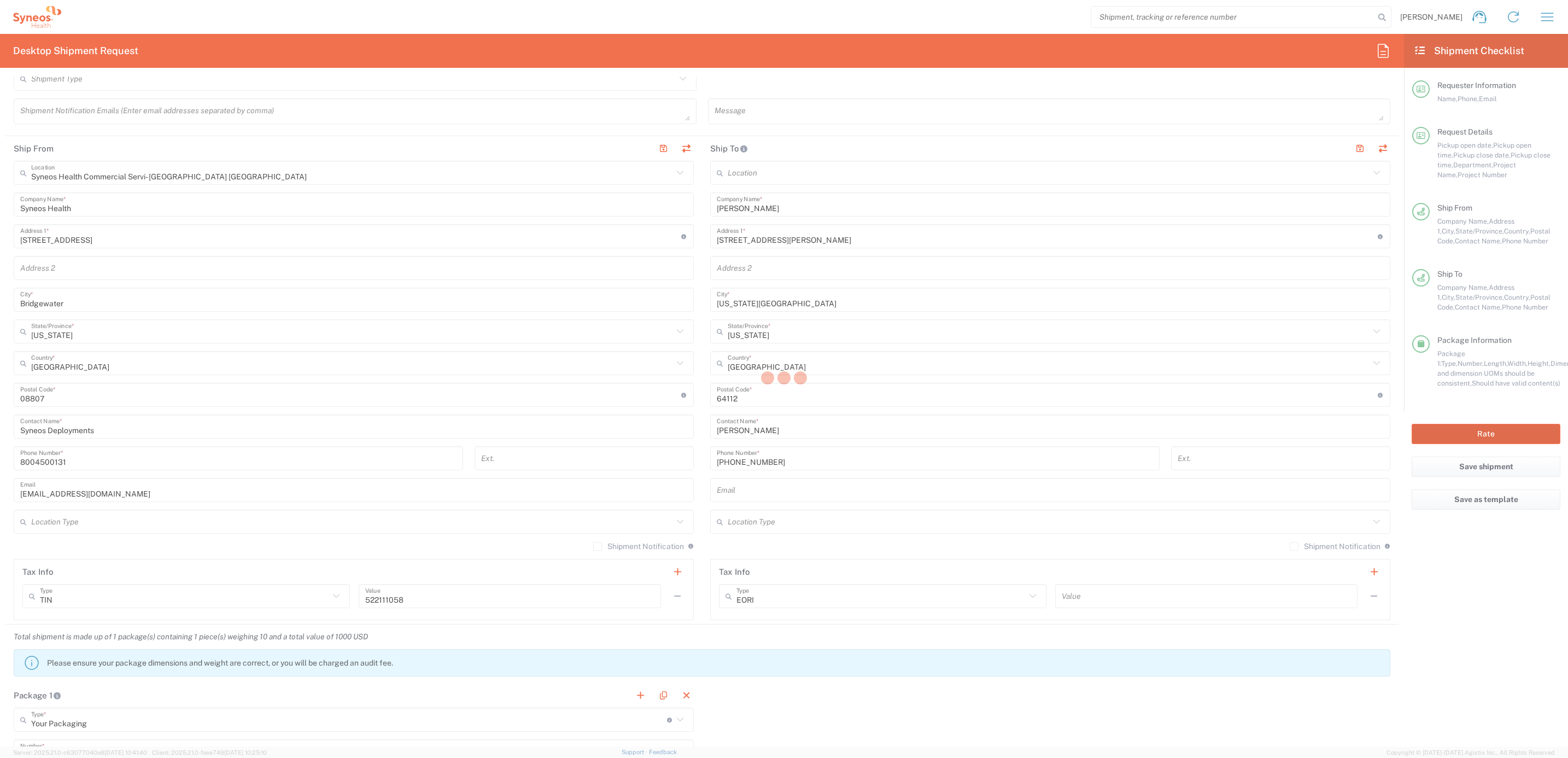
type input "7182"
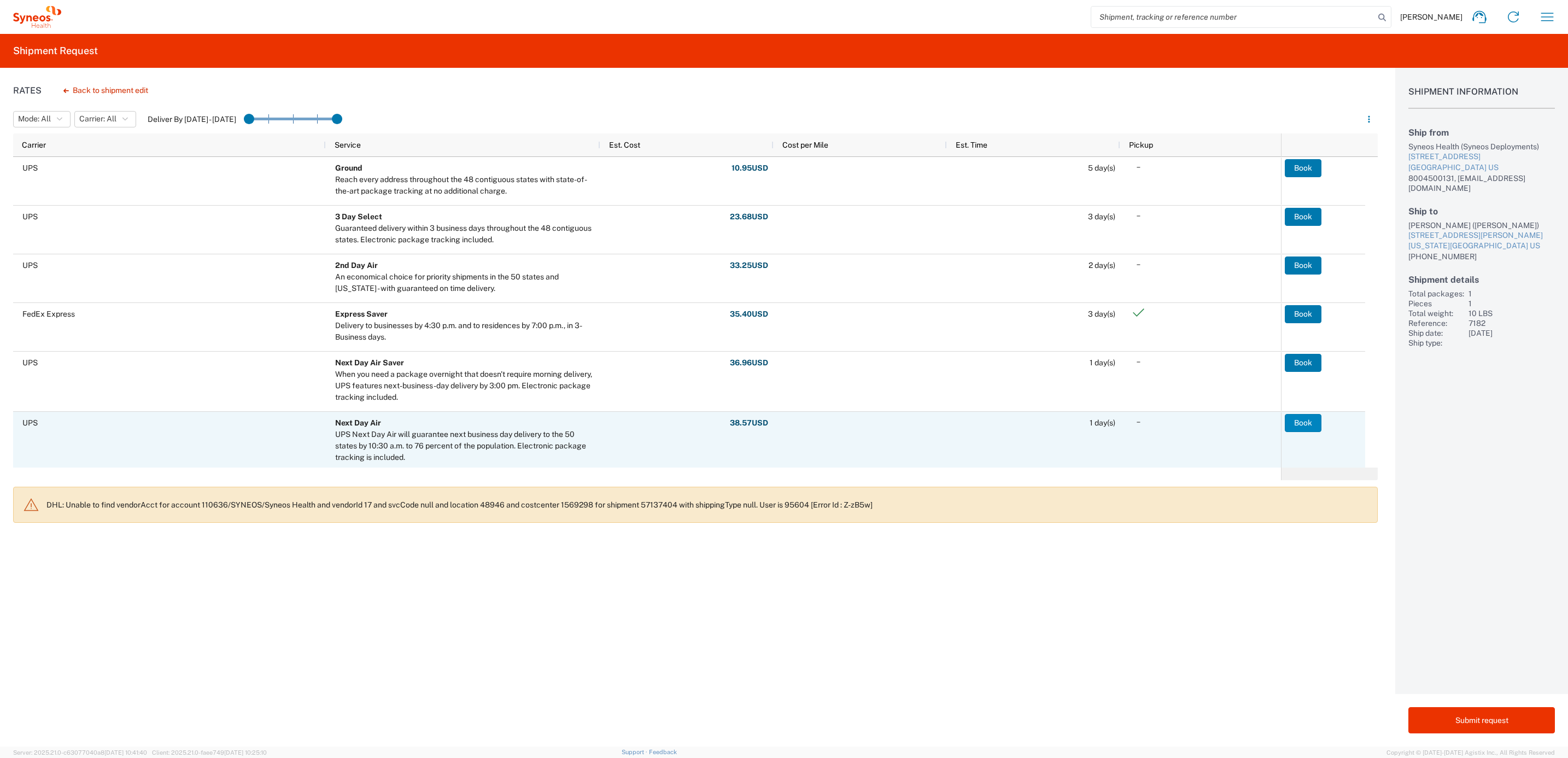
click at [1310, 422] on button "Book" at bounding box center [1303, 422] width 37 height 17
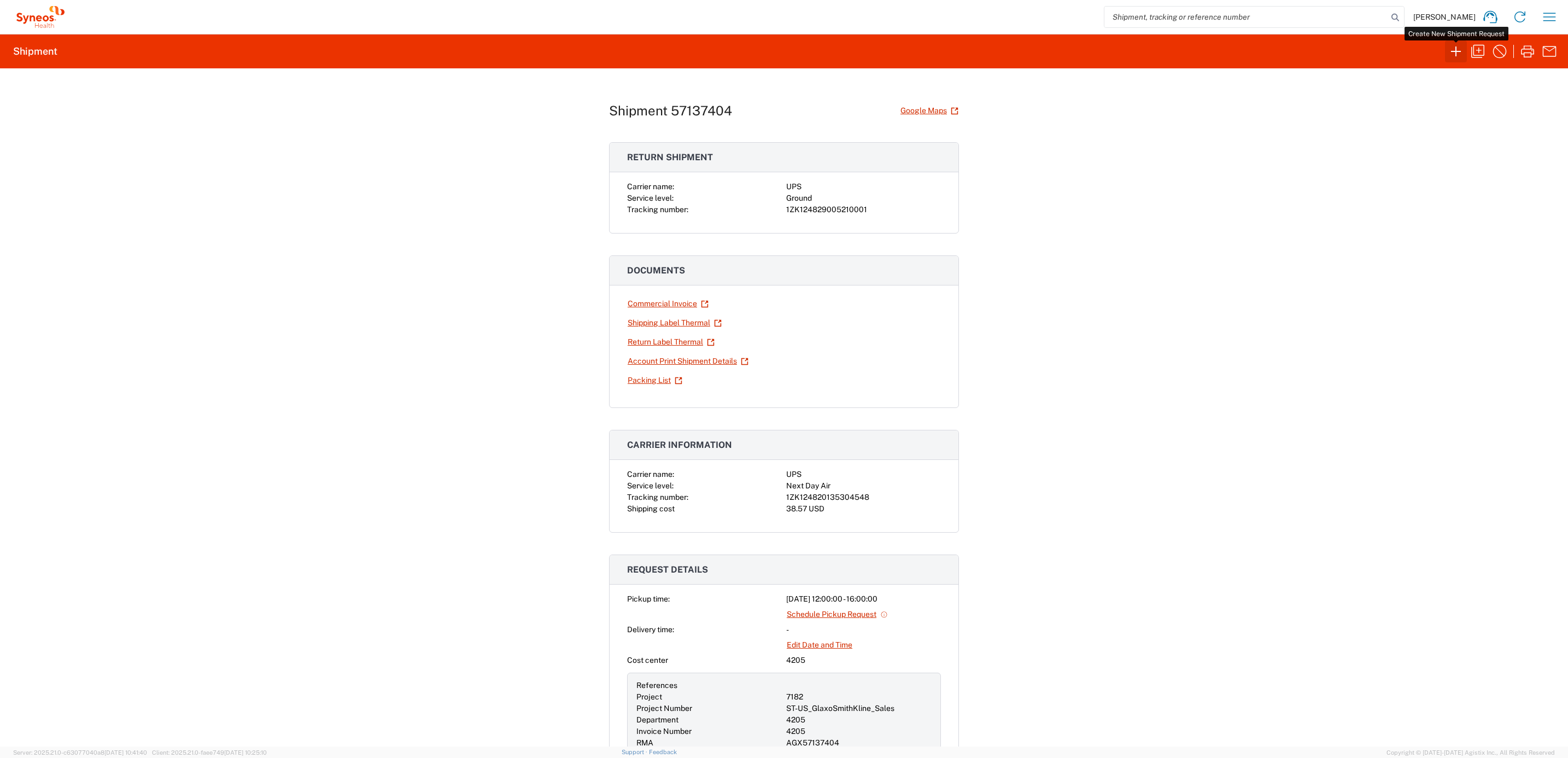
click at [1451, 59] on icon "button" at bounding box center [1455, 51] width 17 height 17
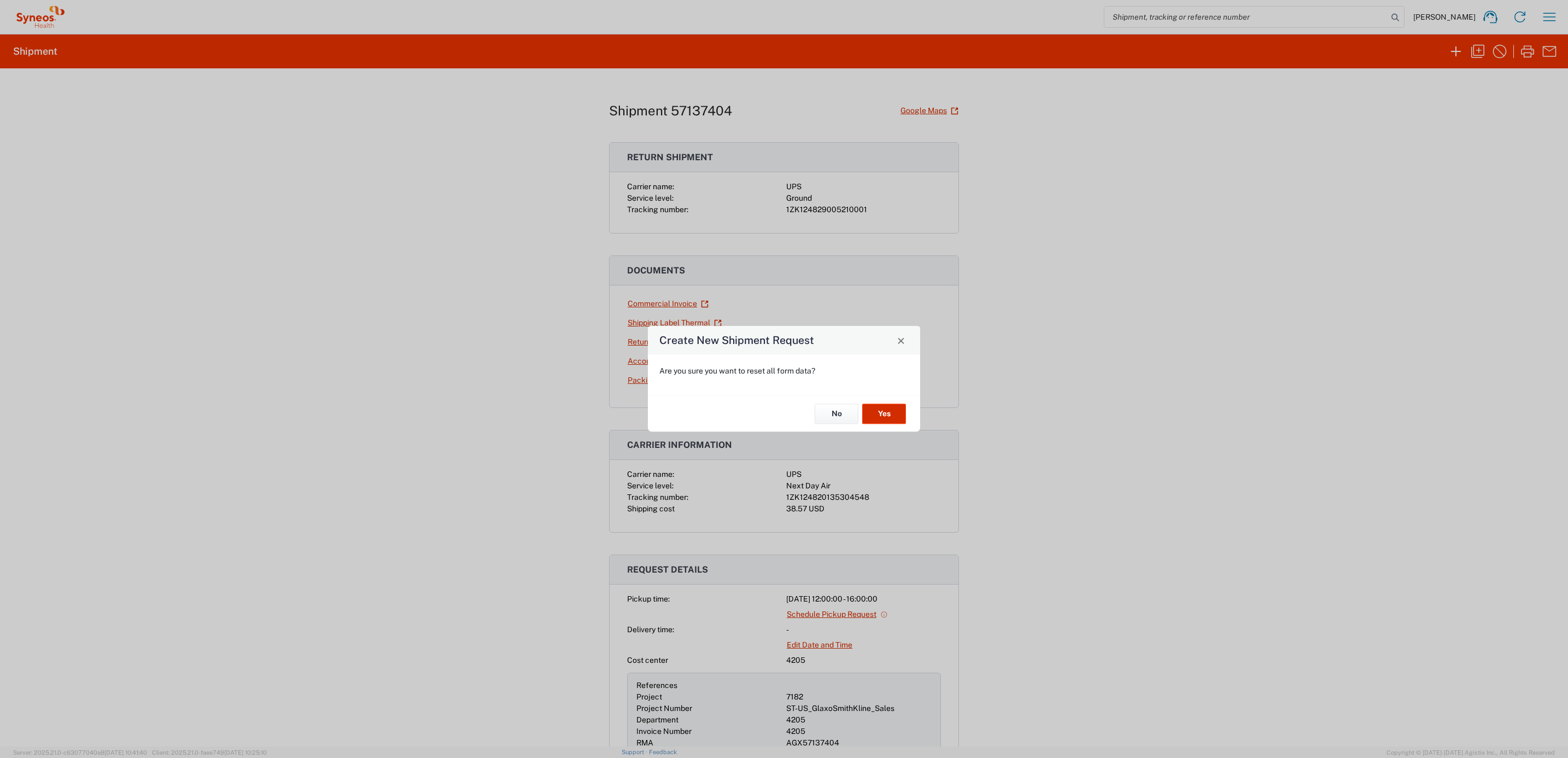
click at [884, 416] on button "Yes" at bounding box center [884, 414] width 44 height 20
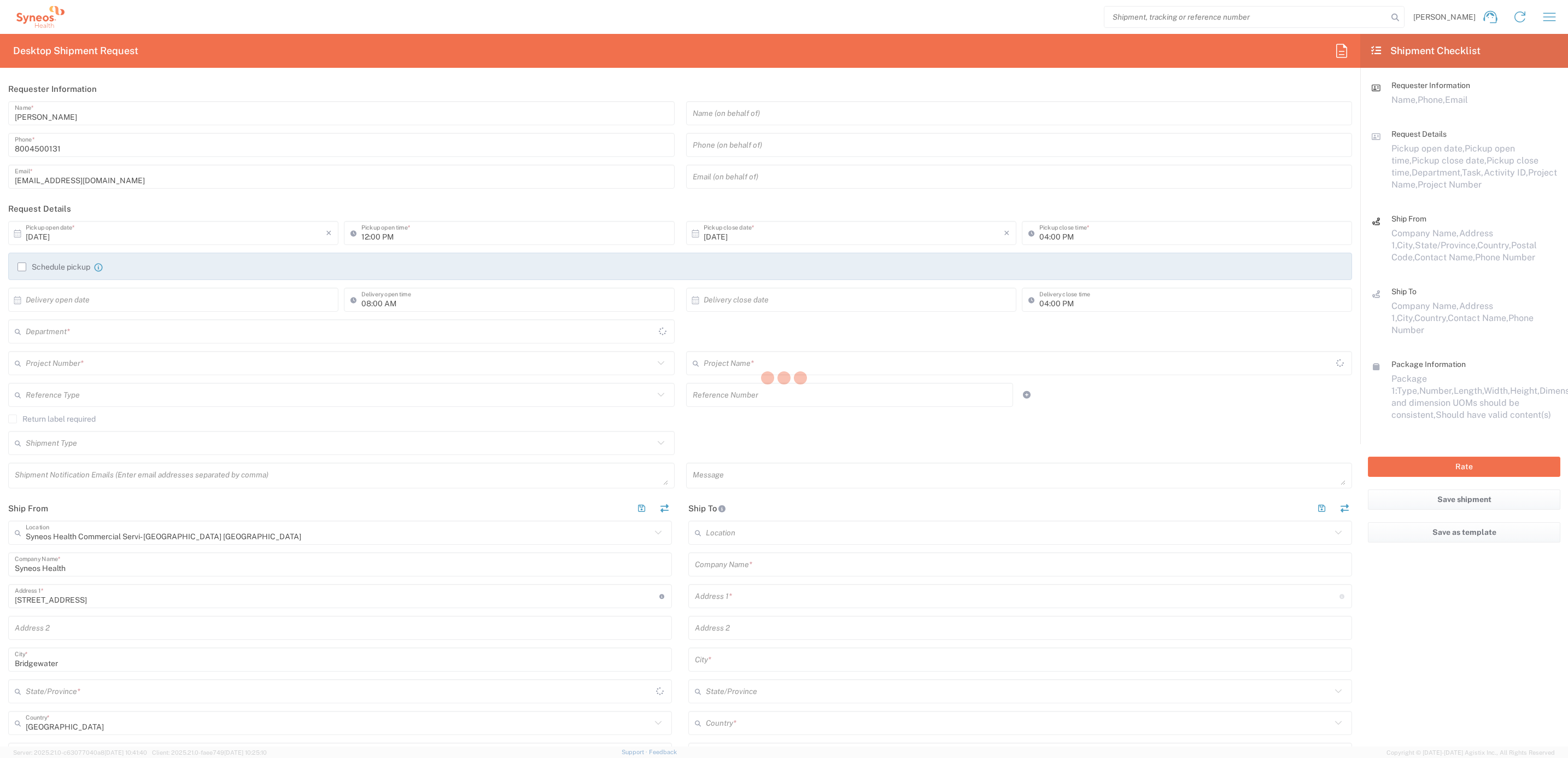
type input "4205"
type input "[US_STATE]"
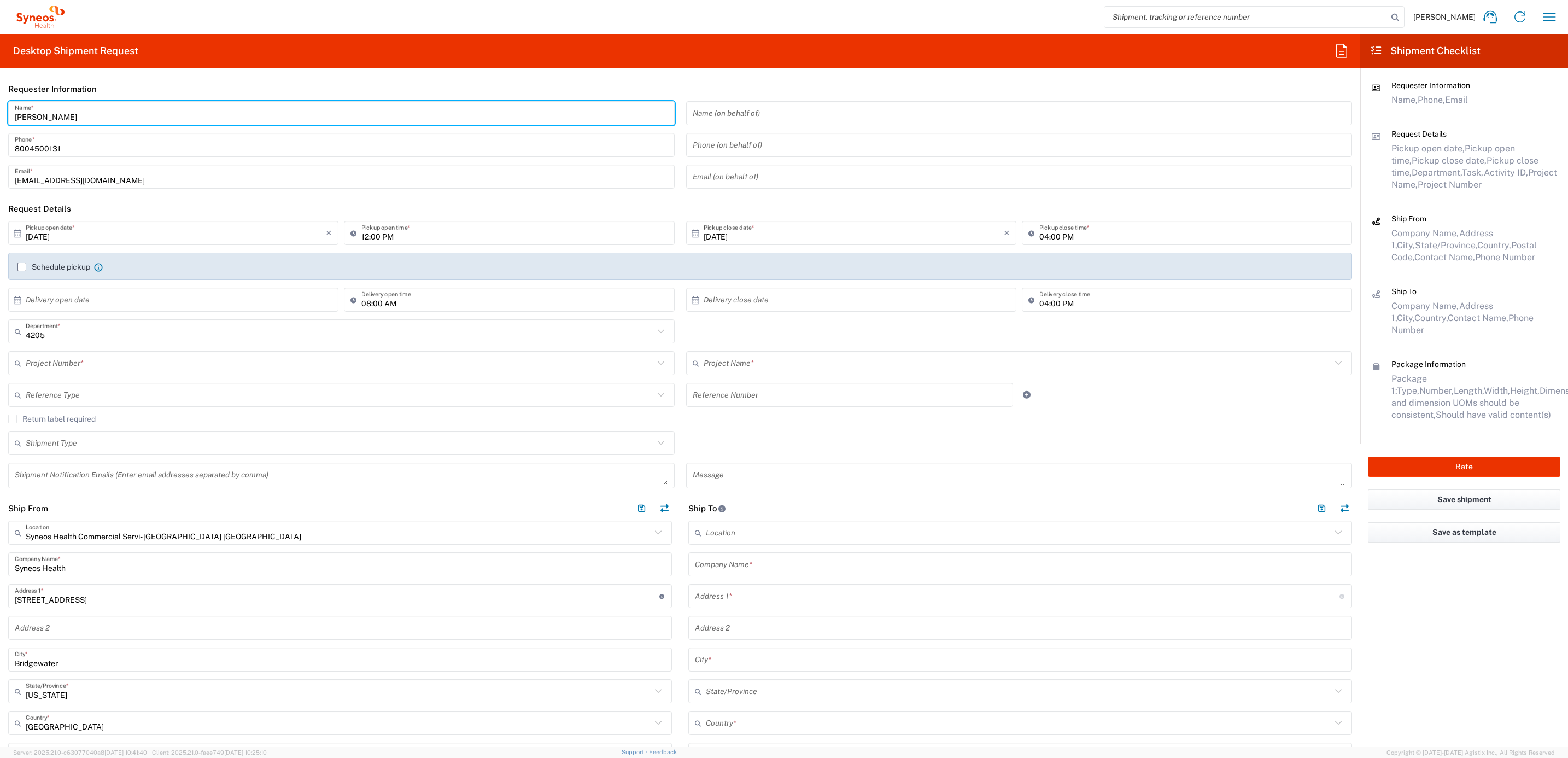
drag, startPoint x: 100, startPoint y: 119, endPoint x: -131, endPoint y: 82, distance: 233.9
click at [0, 82] on html "[PERSON_NAME] Home Shipment estimator Shipment tracking Desktop shipment reques…" at bounding box center [784, 379] width 1568 height 758
click at [104, 105] on input "Syneos Deployments" at bounding box center [342, 113] width 654 height 19
drag, startPoint x: 99, startPoint y: 113, endPoint x: -73, endPoint y: 107, distance: 172.1
click at [0, 107] on html "[PERSON_NAME] Home Shipment estimator Shipment tracking Desktop shipment reques…" at bounding box center [784, 379] width 1568 height 758
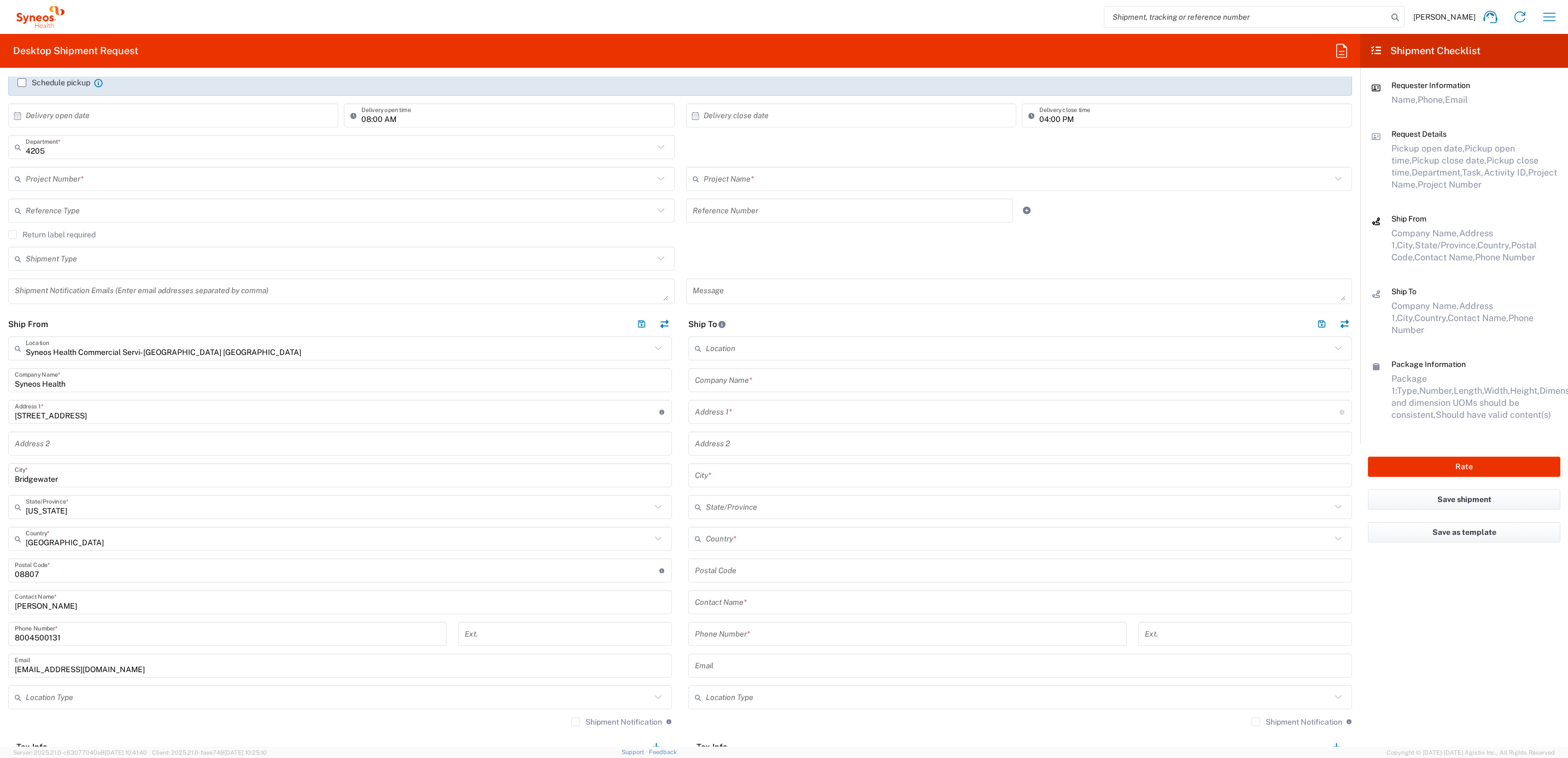
scroll to position [246, 0]
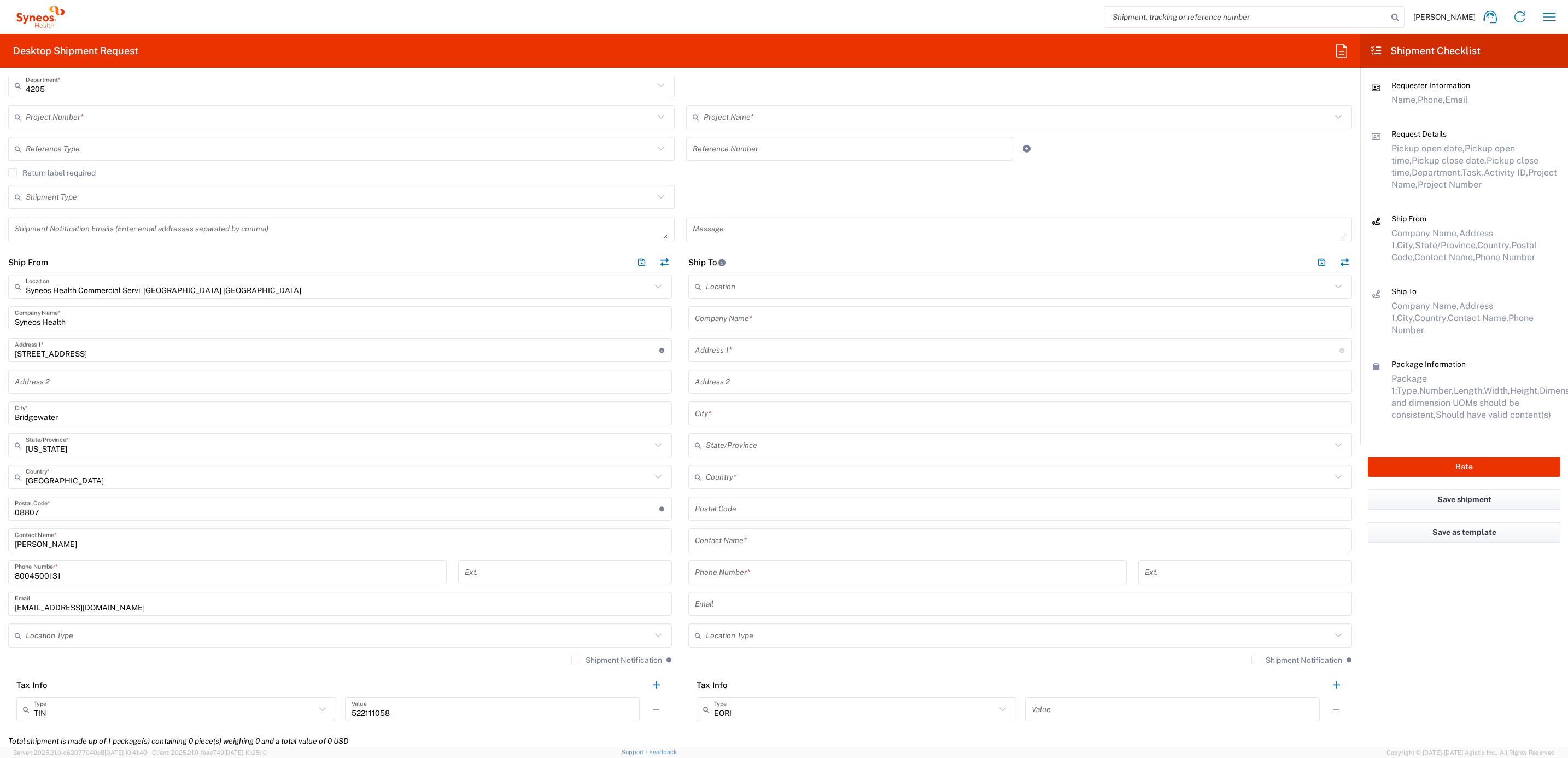
type input "Syneos Deployments"
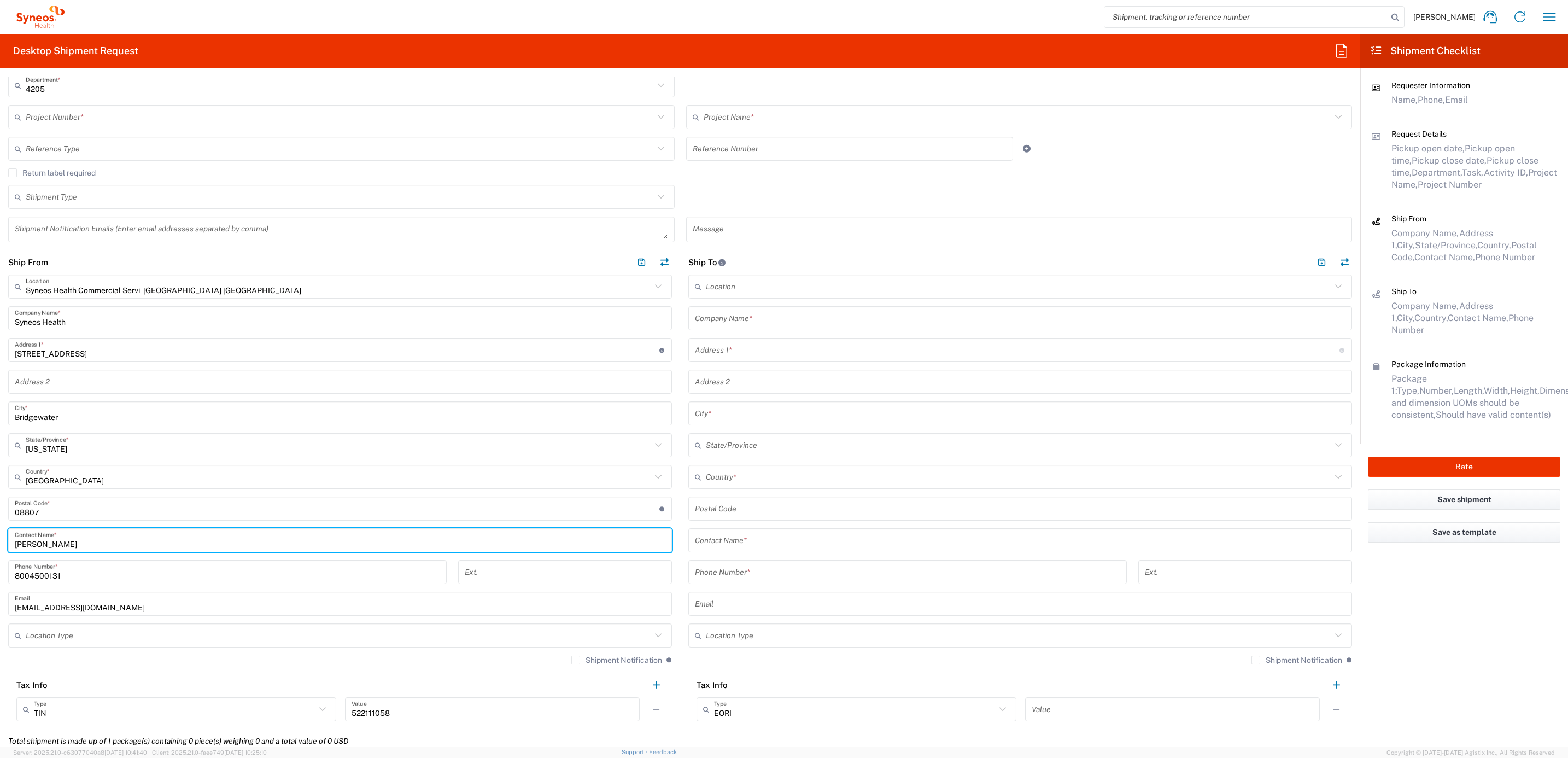
drag, startPoint x: 60, startPoint y: 540, endPoint x: -15, endPoint y: 547, distance: 75.3
click at [0, 547] on html "[PERSON_NAME] Home Shipment estimator Shipment tracking Desktop shipment reques…" at bounding box center [784, 379] width 1568 height 758
paste input "Syneos Deployments"
type input "Syneos Deployments"
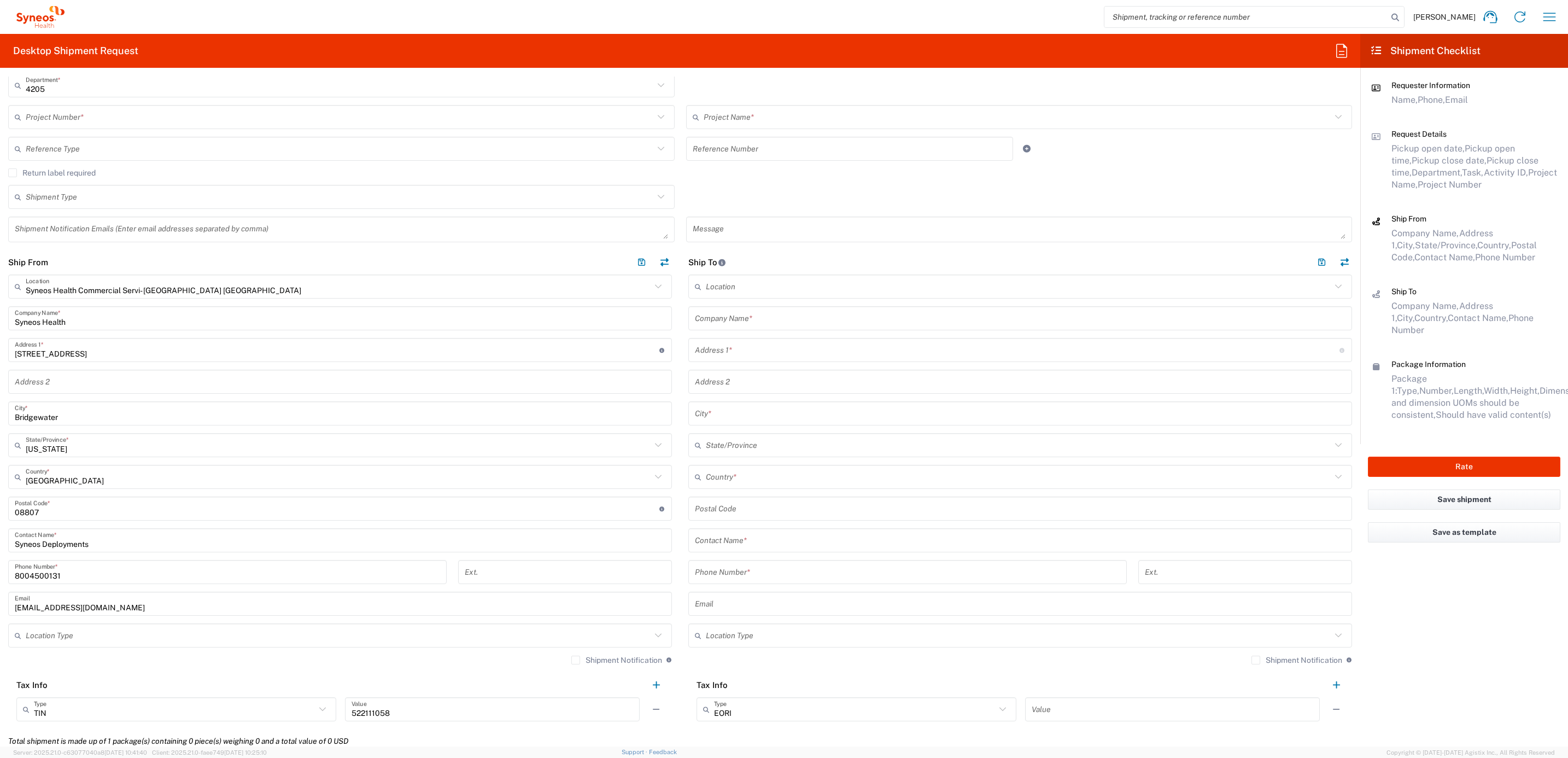
click at [688, 194] on div "Shipment Type Batch Regular" at bounding box center [680, 201] width 1355 height 32
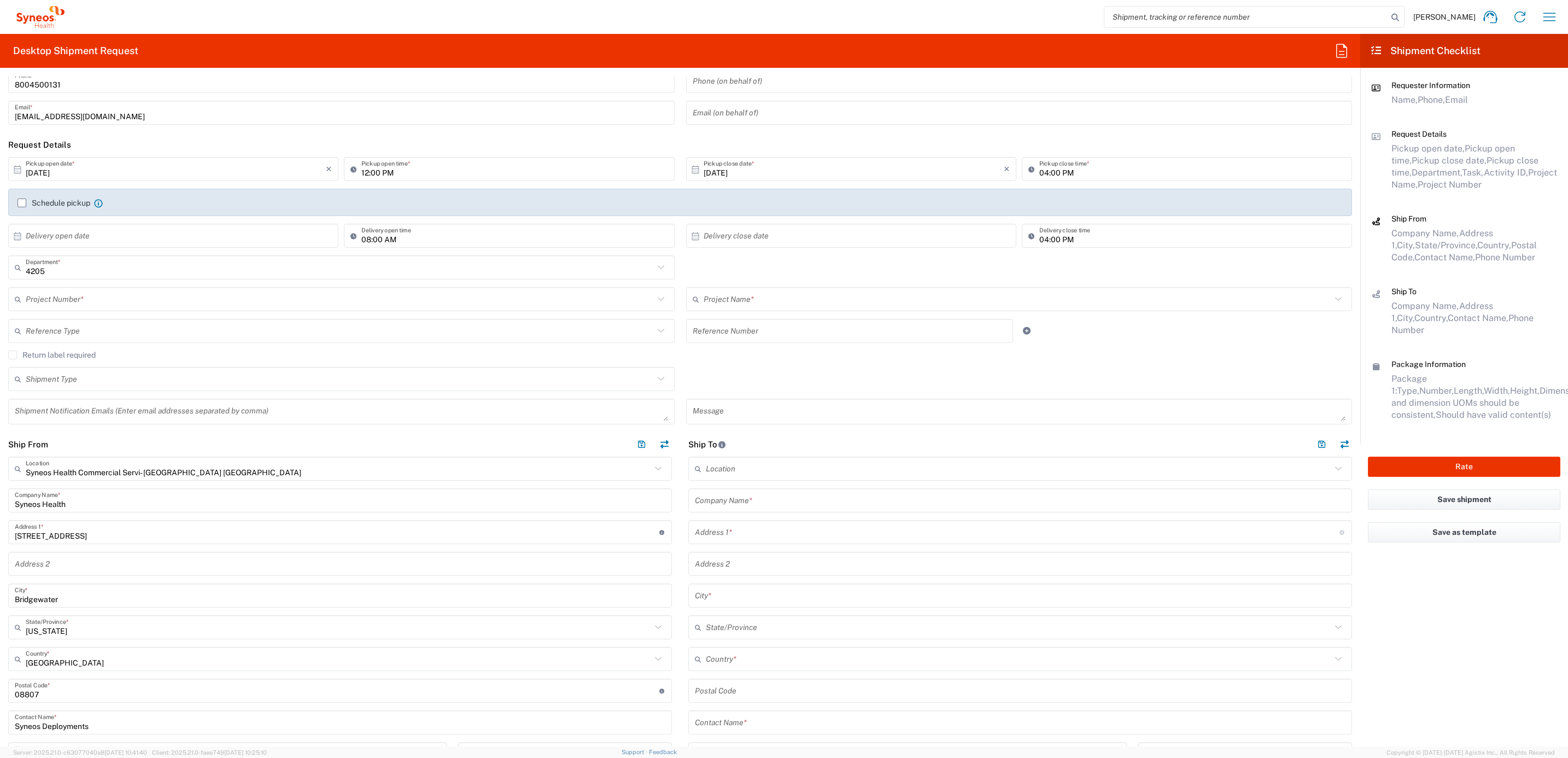
scroll to position [0, 0]
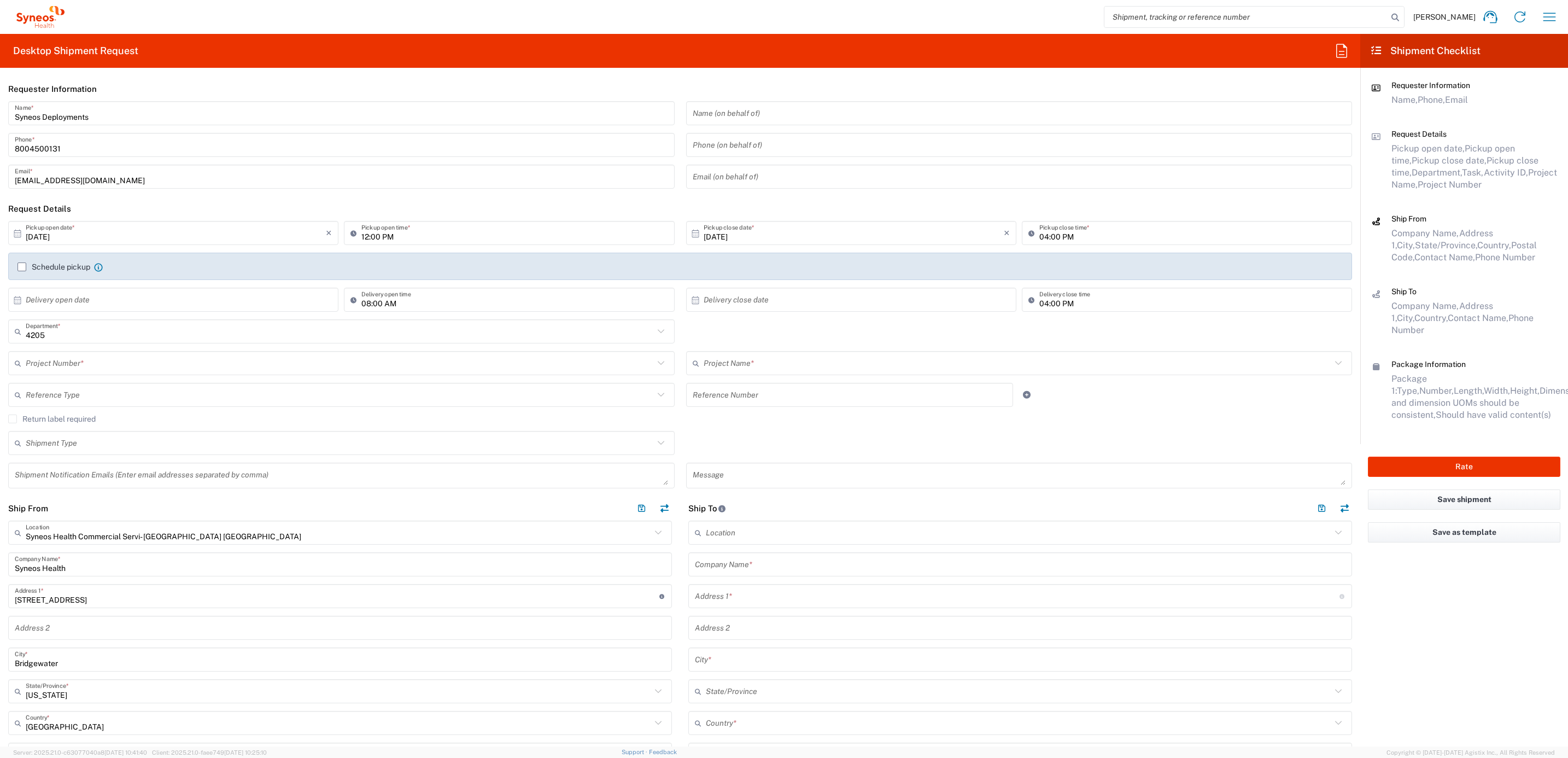
click at [77, 357] on input "text" at bounding box center [340, 363] width 628 height 19
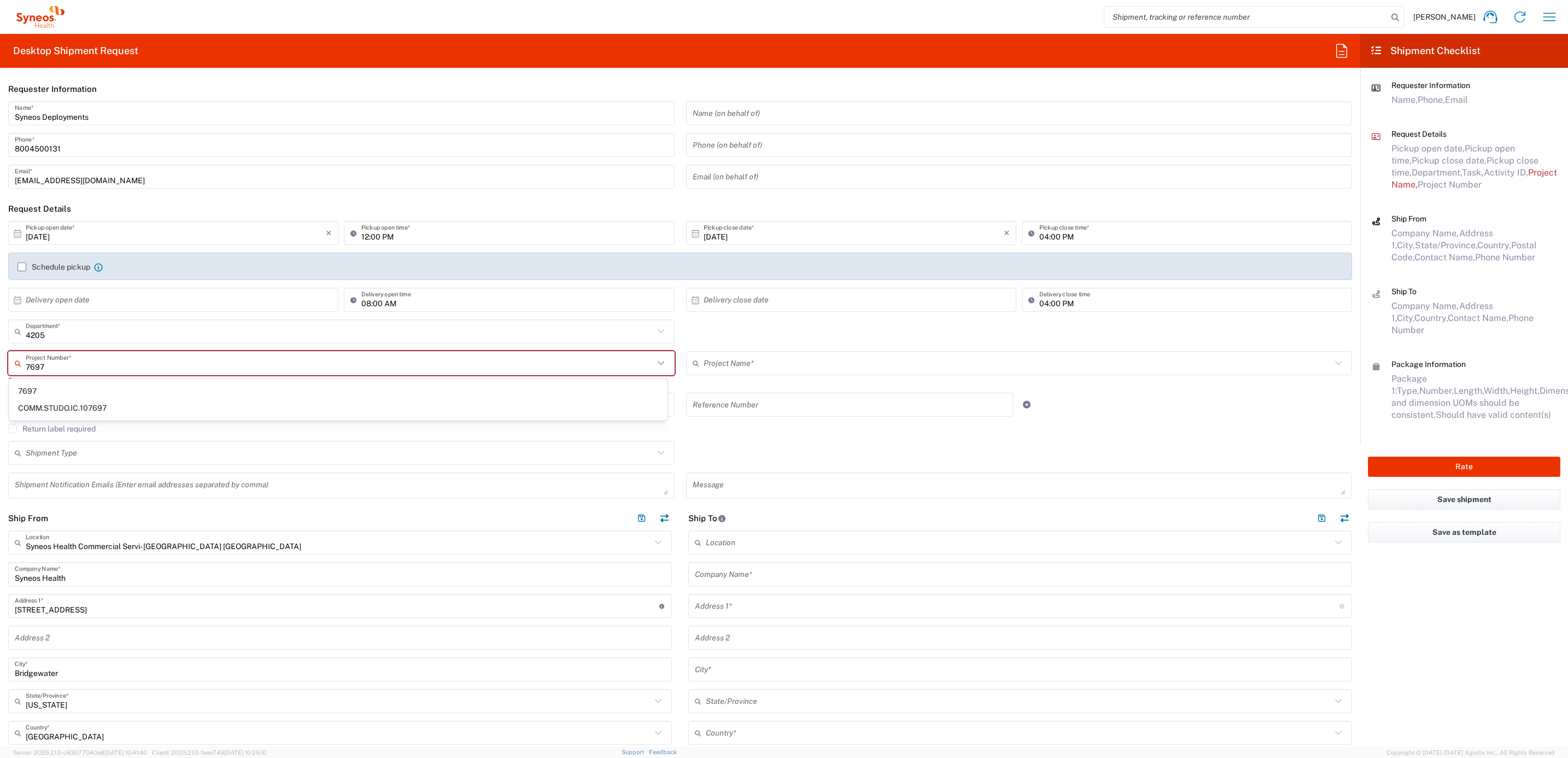
type input "7697"
click at [76, 389] on span "7697" at bounding box center [338, 392] width 658 height 17
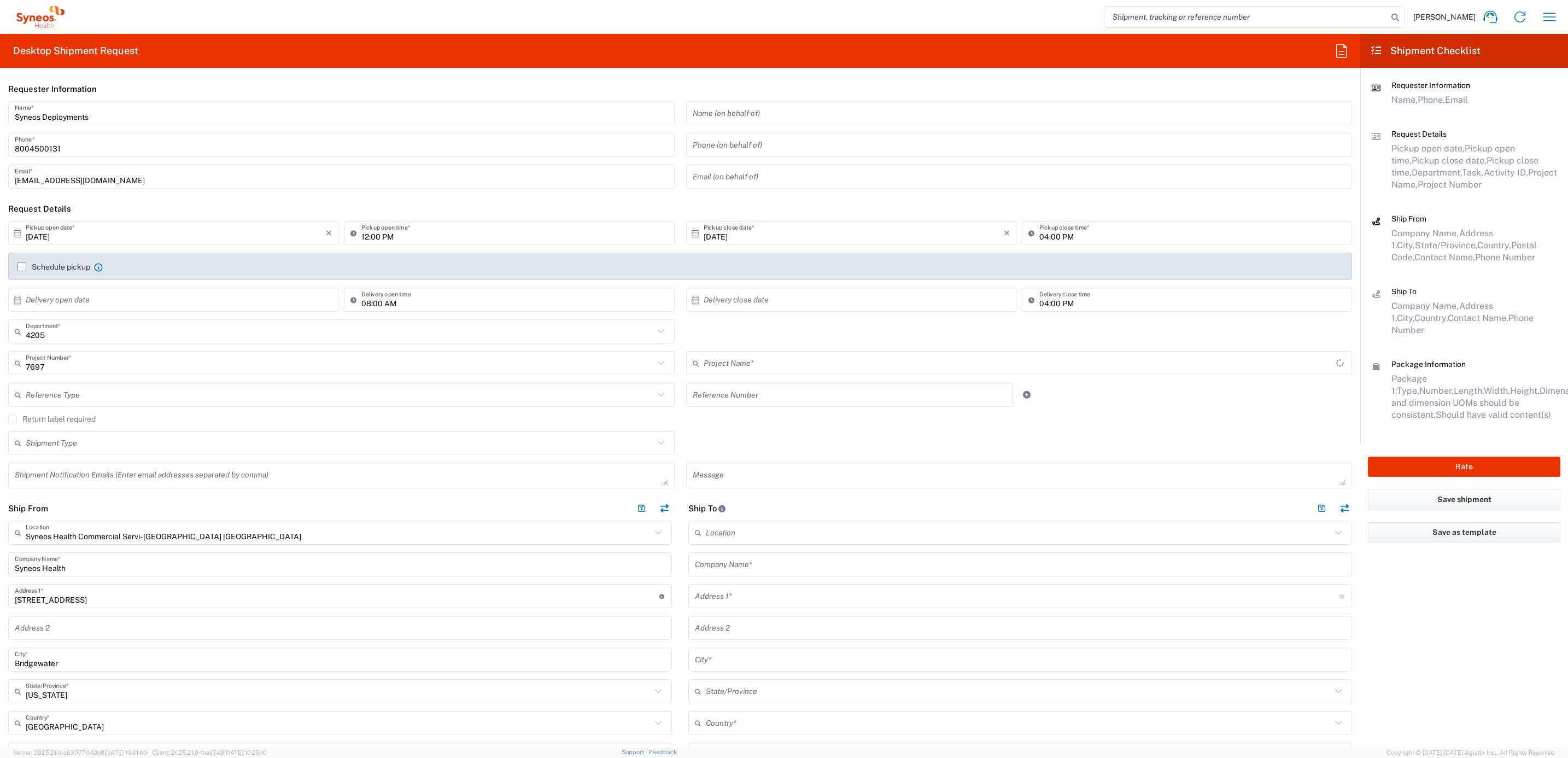
type input "EC-US JBI EC Team"
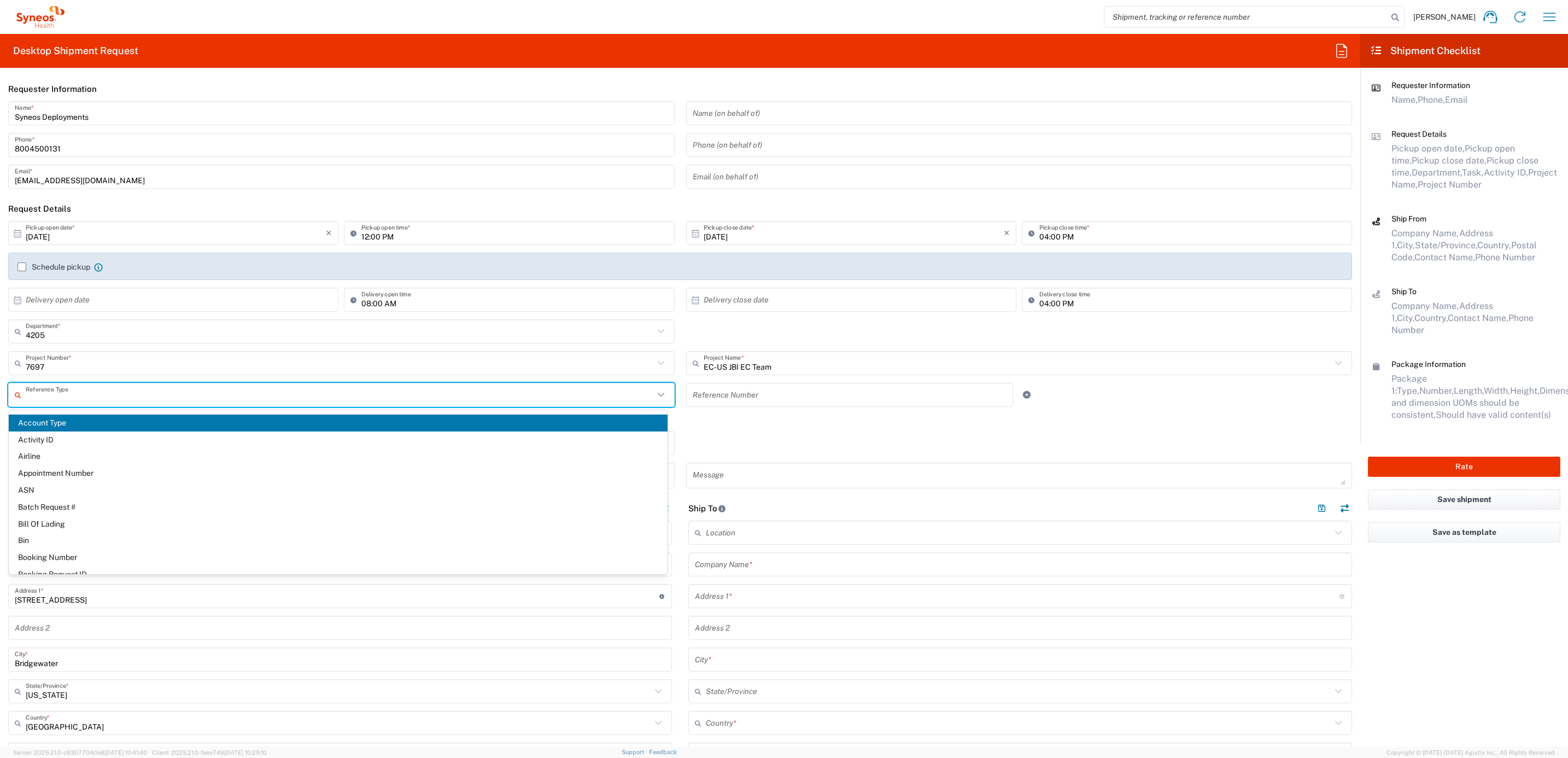
click at [171, 392] on input "text" at bounding box center [340, 395] width 628 height 19
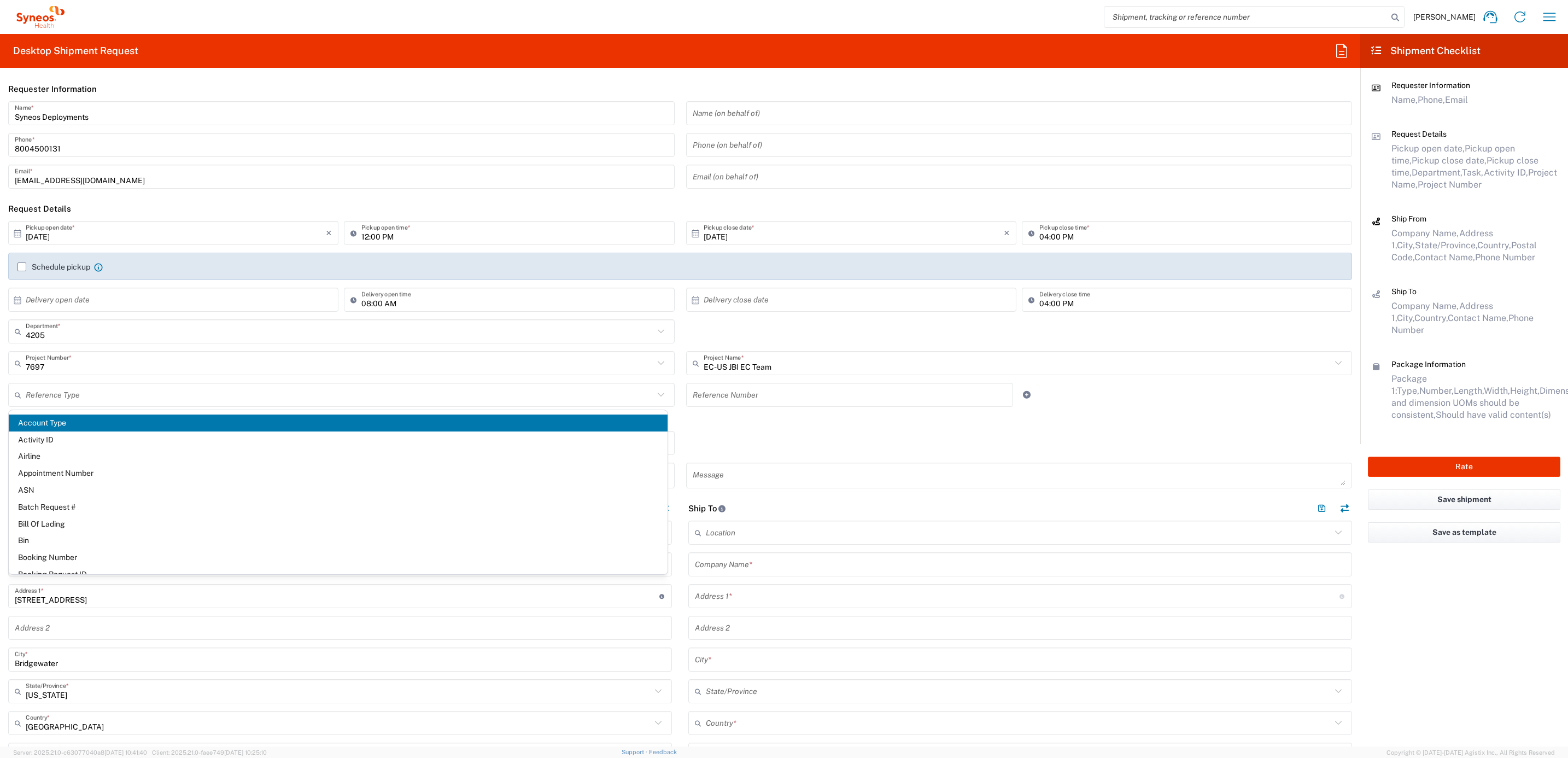
click at [748, 440] on div "Shipment Type Batch Regular" at bounding box center [680, 447] width 1355 height 32
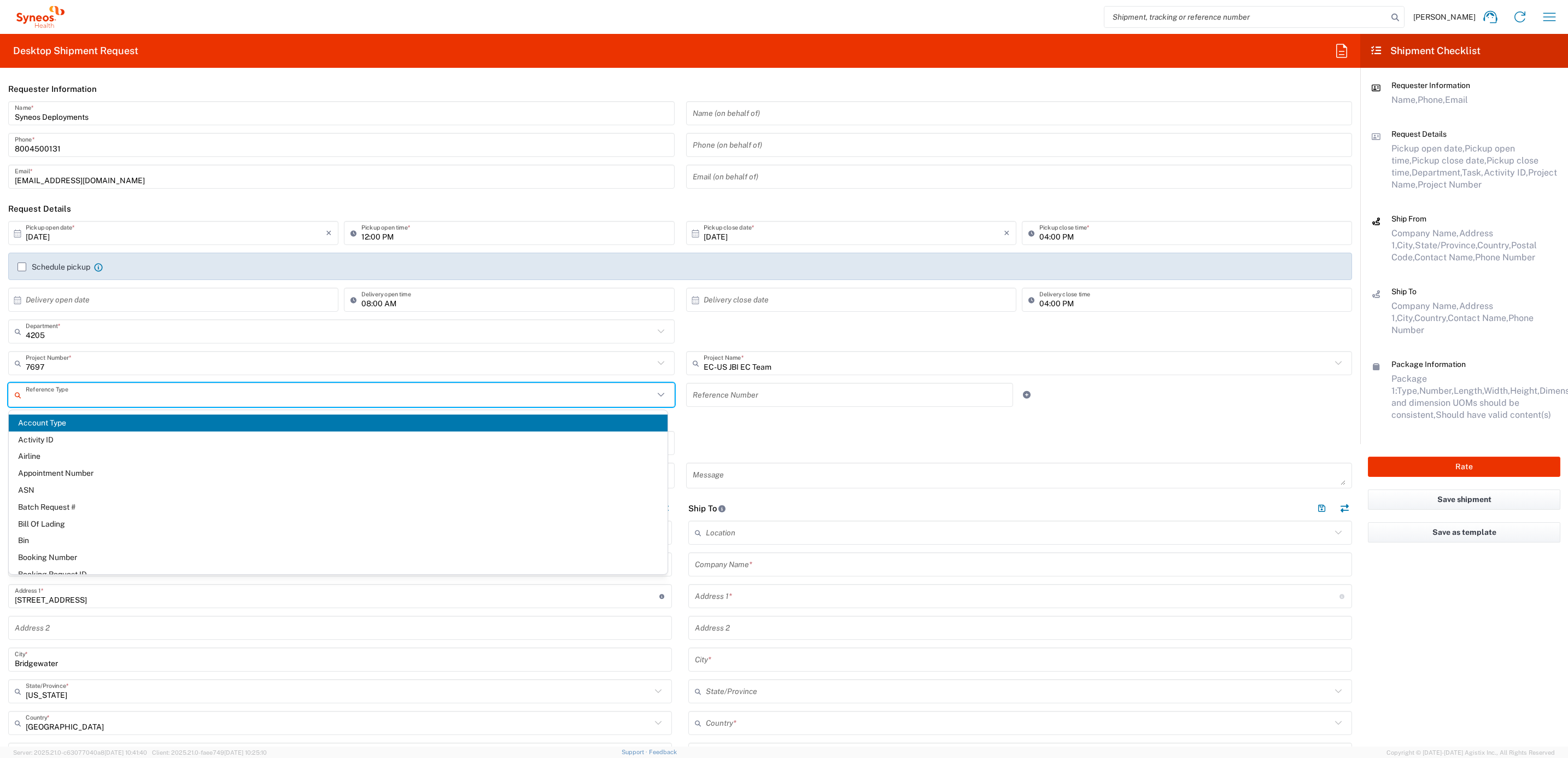
click at [77, 391] on input "text" at bounding box center [340, 395] width 628 height 19
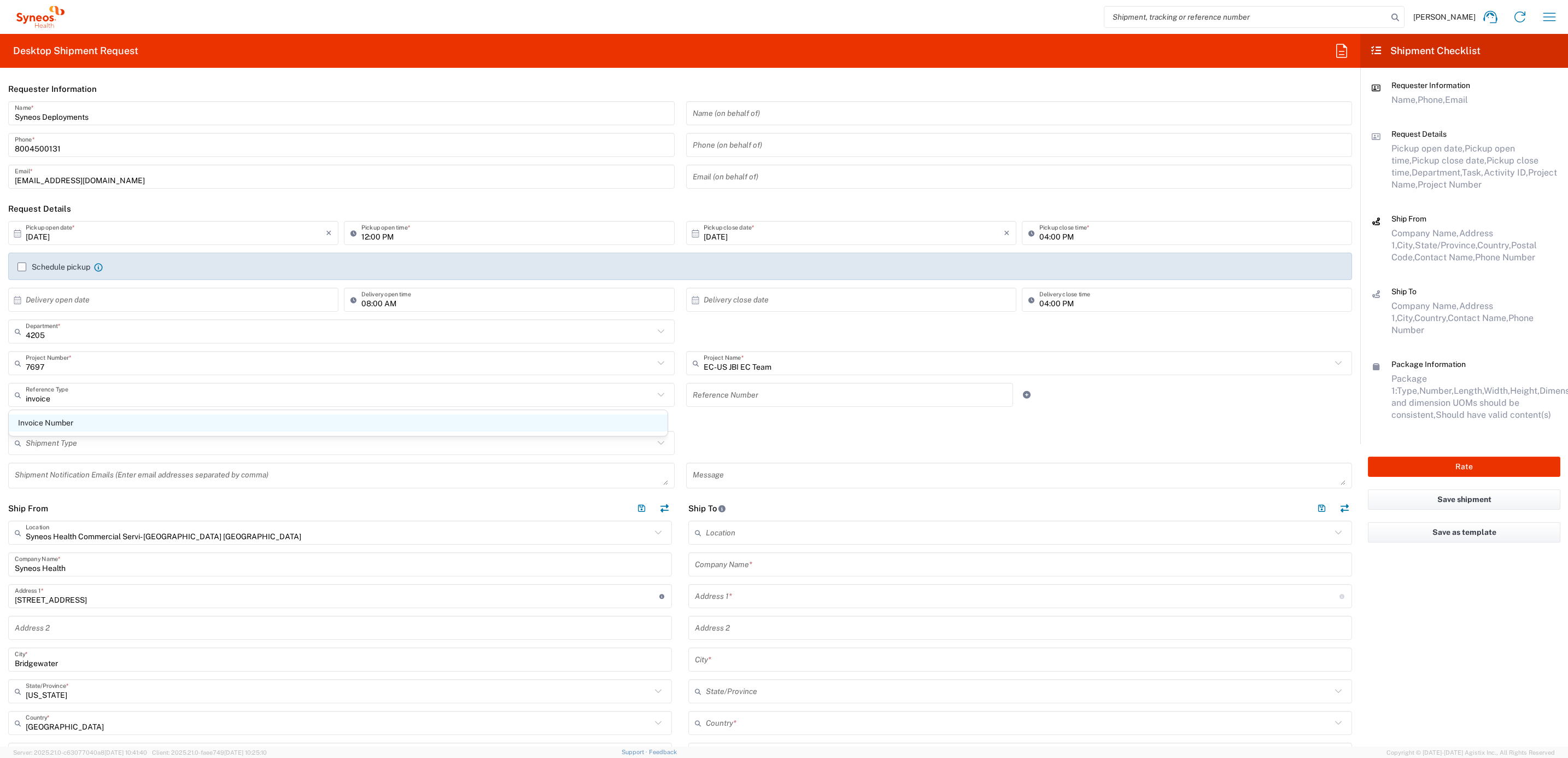
drag, startPoint x: 51, startPoint y: 415, endPoint x: 335, endPoint y: 414, distance: 284.0
click at [53, 415] on span "Invoice Number" at bounding box center [338, 423] width 658 height 17
type input "Invoice Number"
click at [751, 394] on input "text" at bounding box center [850, 395] width 314 height 19
paste input "INC2673190"
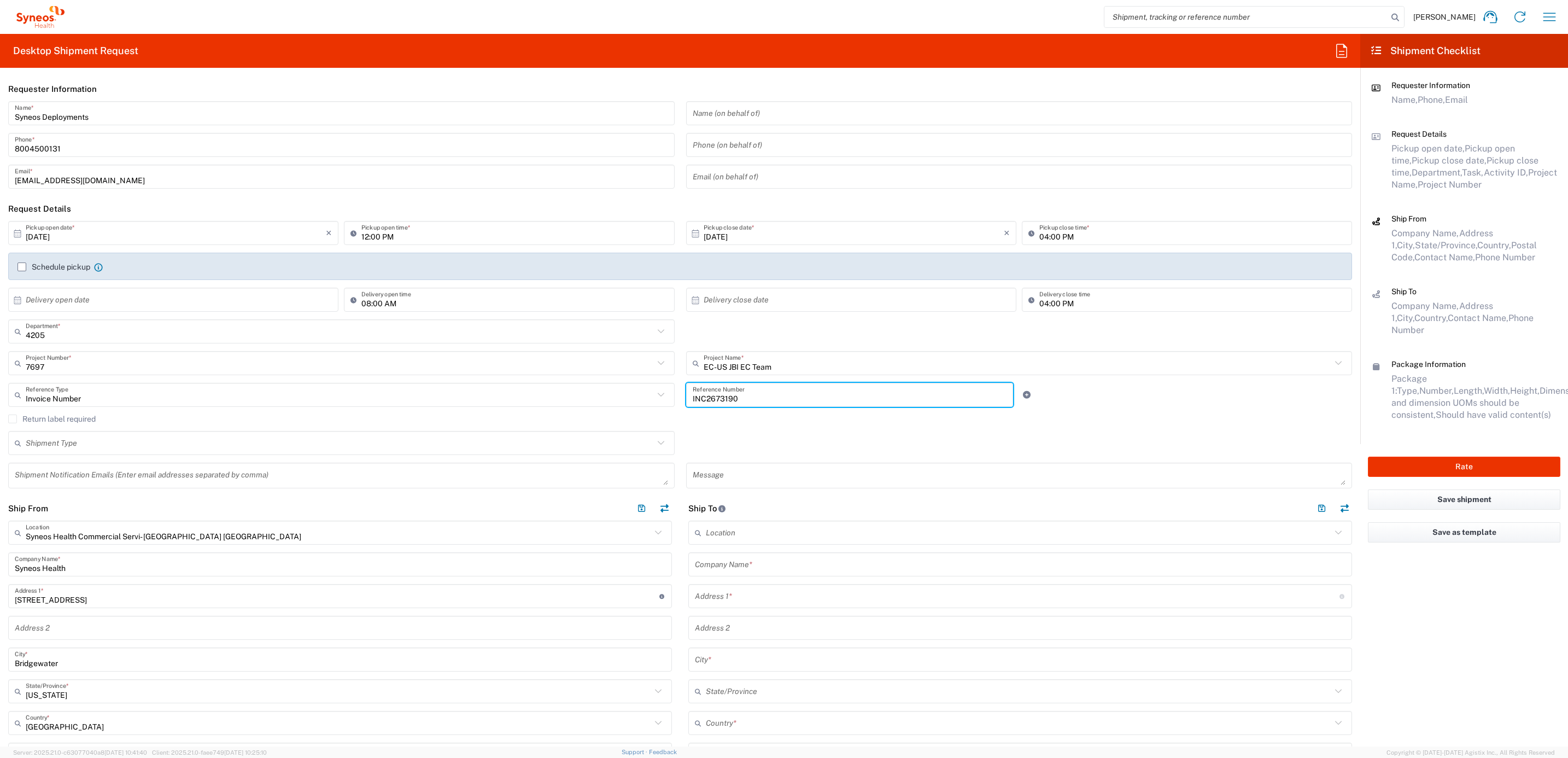
type input "INC2673190"
click at [678, 418] on agx-checkbox-control "Return label required" at bounding box center [680, 418] width 1344 height 9
click at [48, 415] on label "Return label required" at bounding box center [51, 418] width 87 height 9
click at [13, 419] on input "Return label required" at bounding box center [13, 419] width 0 height 0
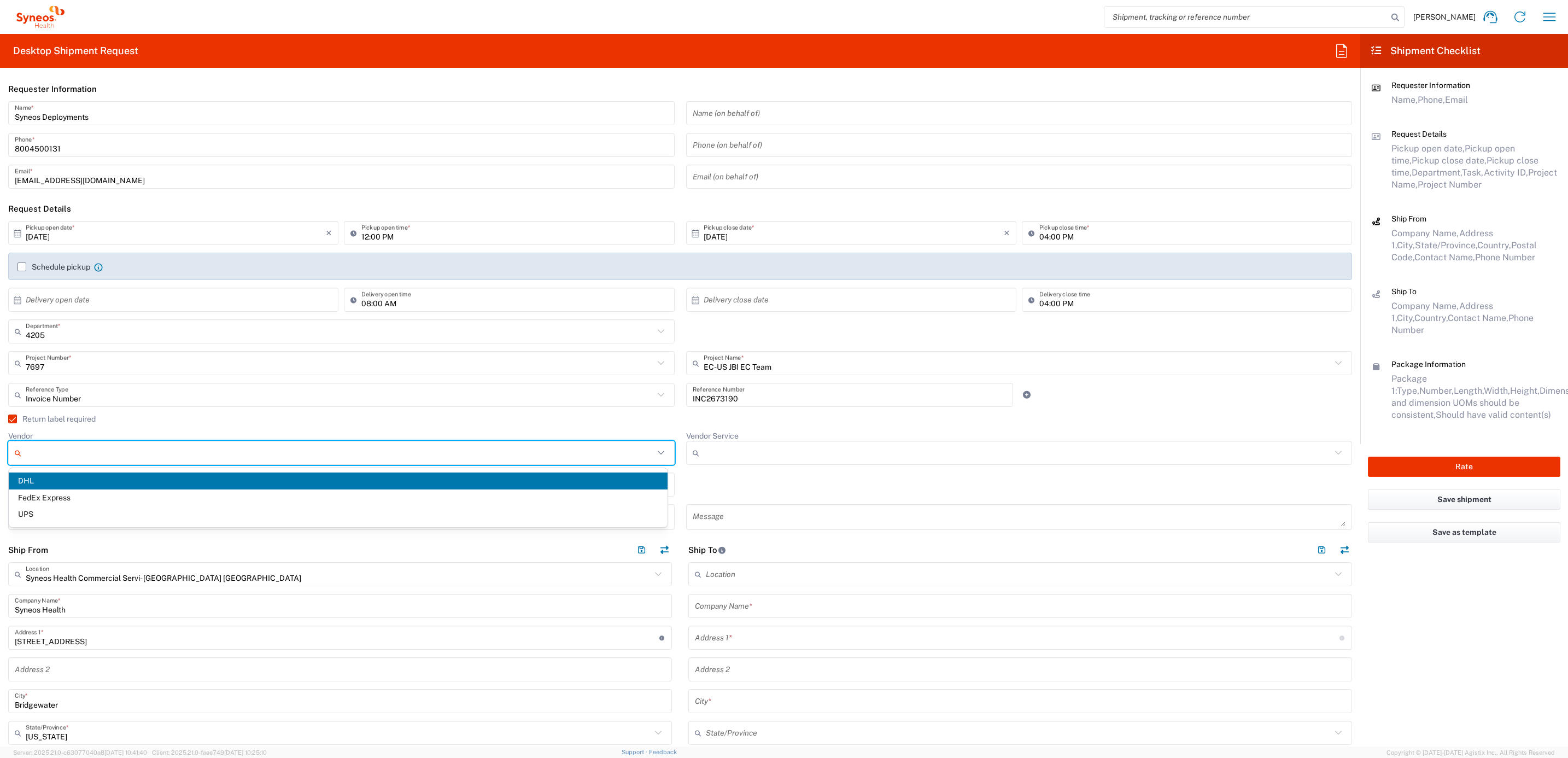
click at [48, 455] on input "Vendor" at bounding box center [340, 453] width 628 height 17
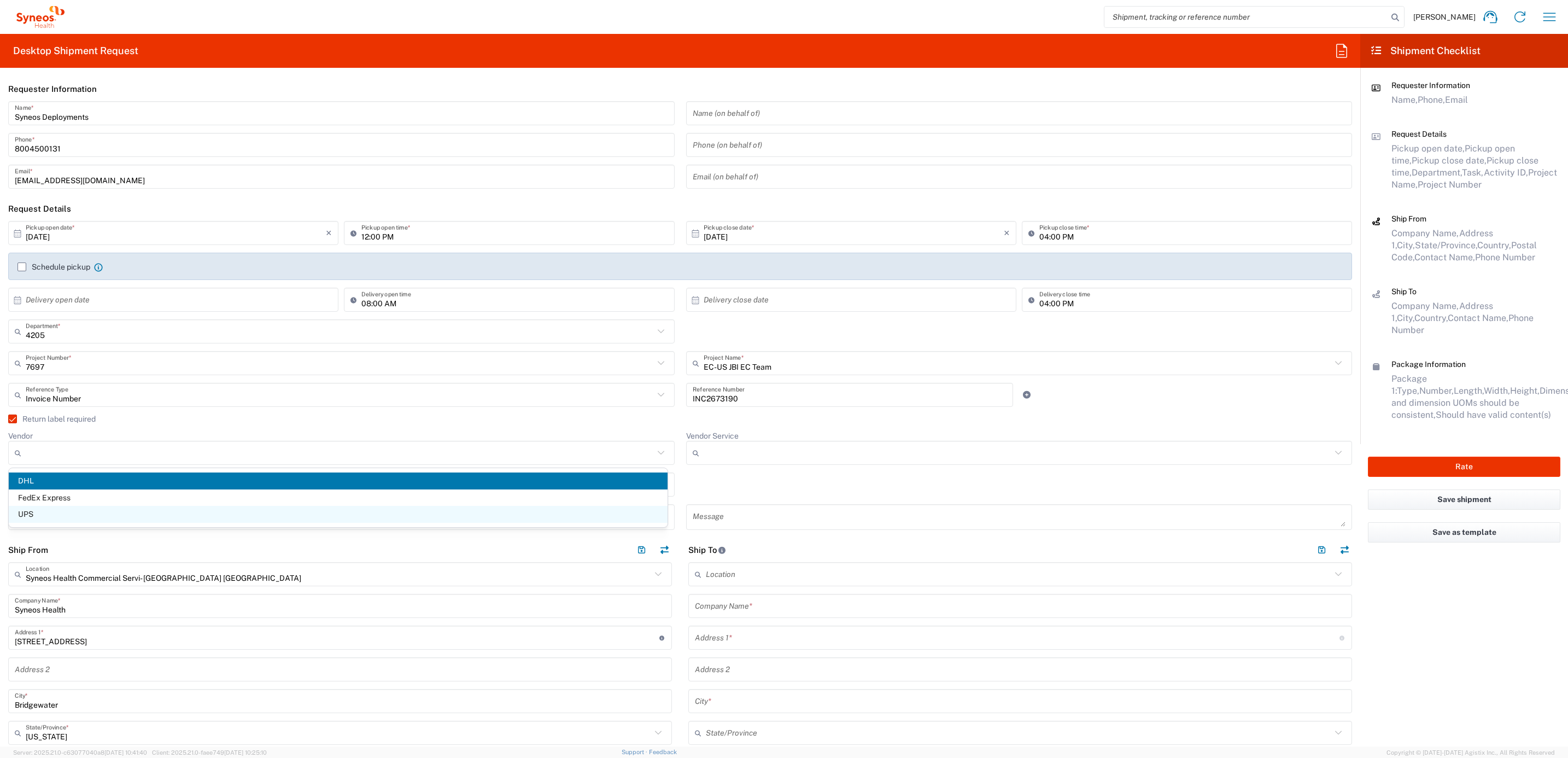
click at [58, 512] on span "UPS" at bounding box center [338, 515] width 658 height 17
type input "UPS"
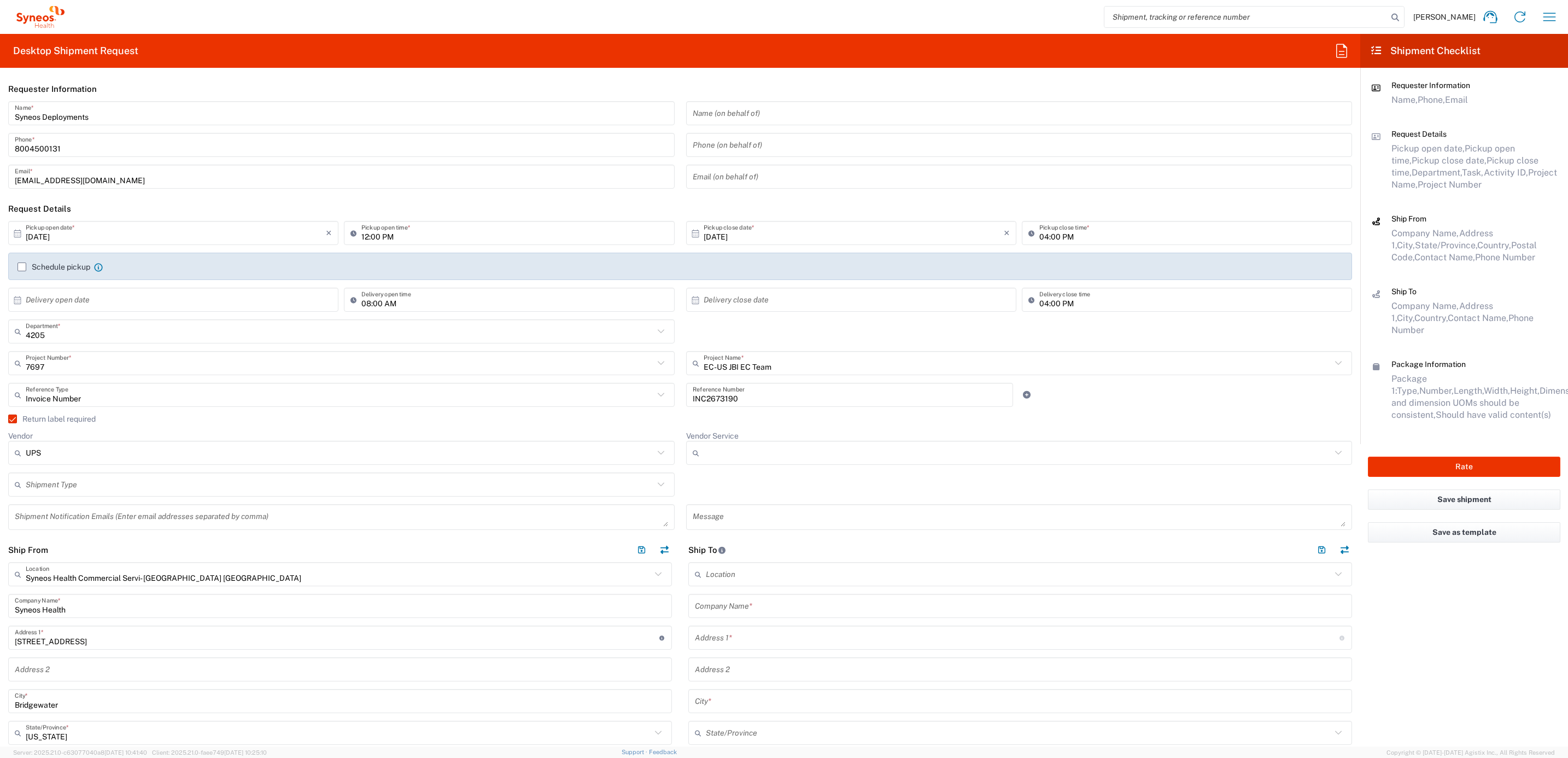
click at [730, 453] on input "Vendor Service" at bounding box center [1018, 453] width 628 height 17
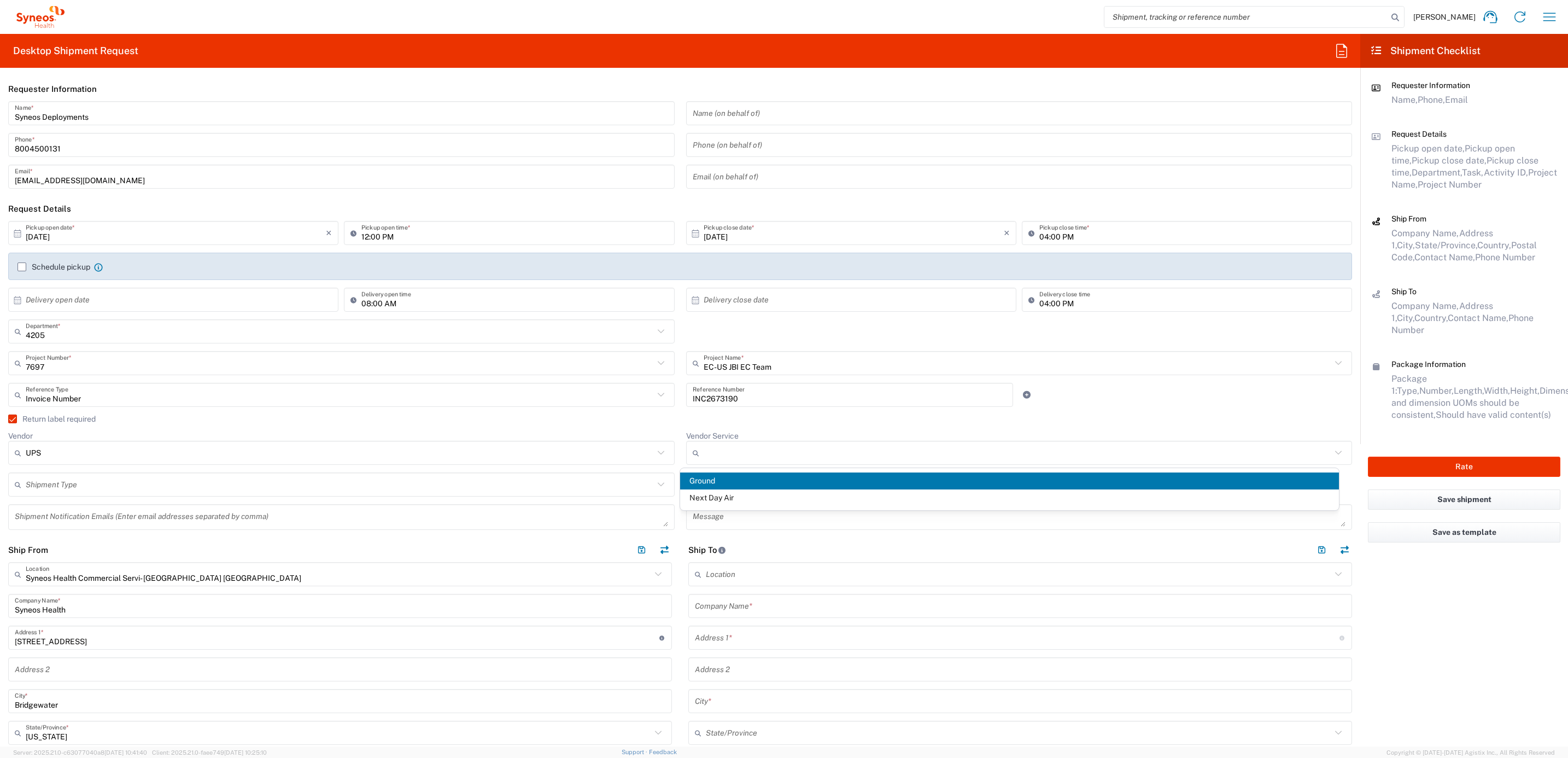
click at [720, 481] on span "Ground" at bounding box center [1010, 481] width 658 height 17
type input "Ground"
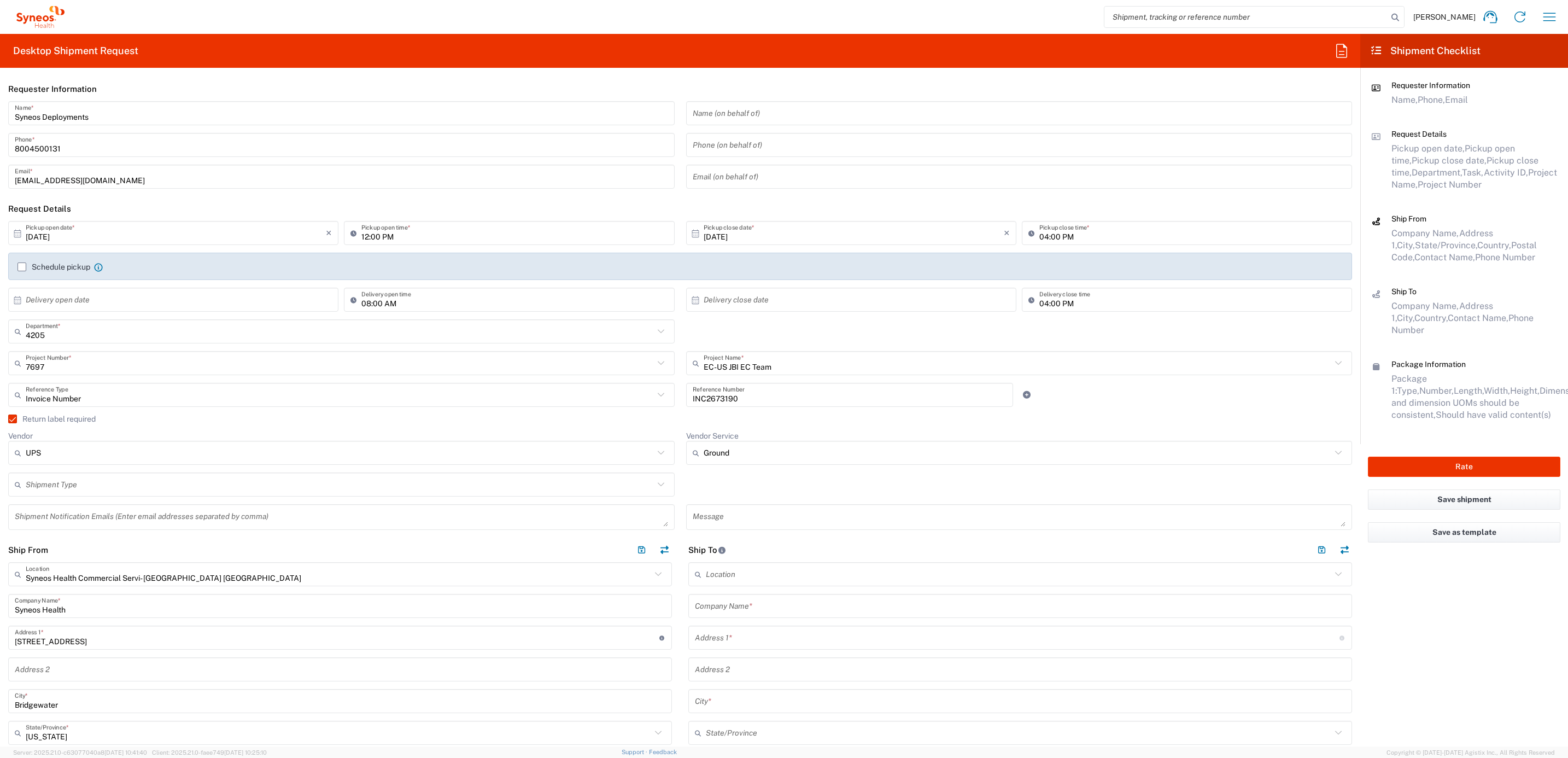
click at [676, 417] on agx-checkbox-control "Return label required" at bounding box center [680, 418] width 1344 height 9
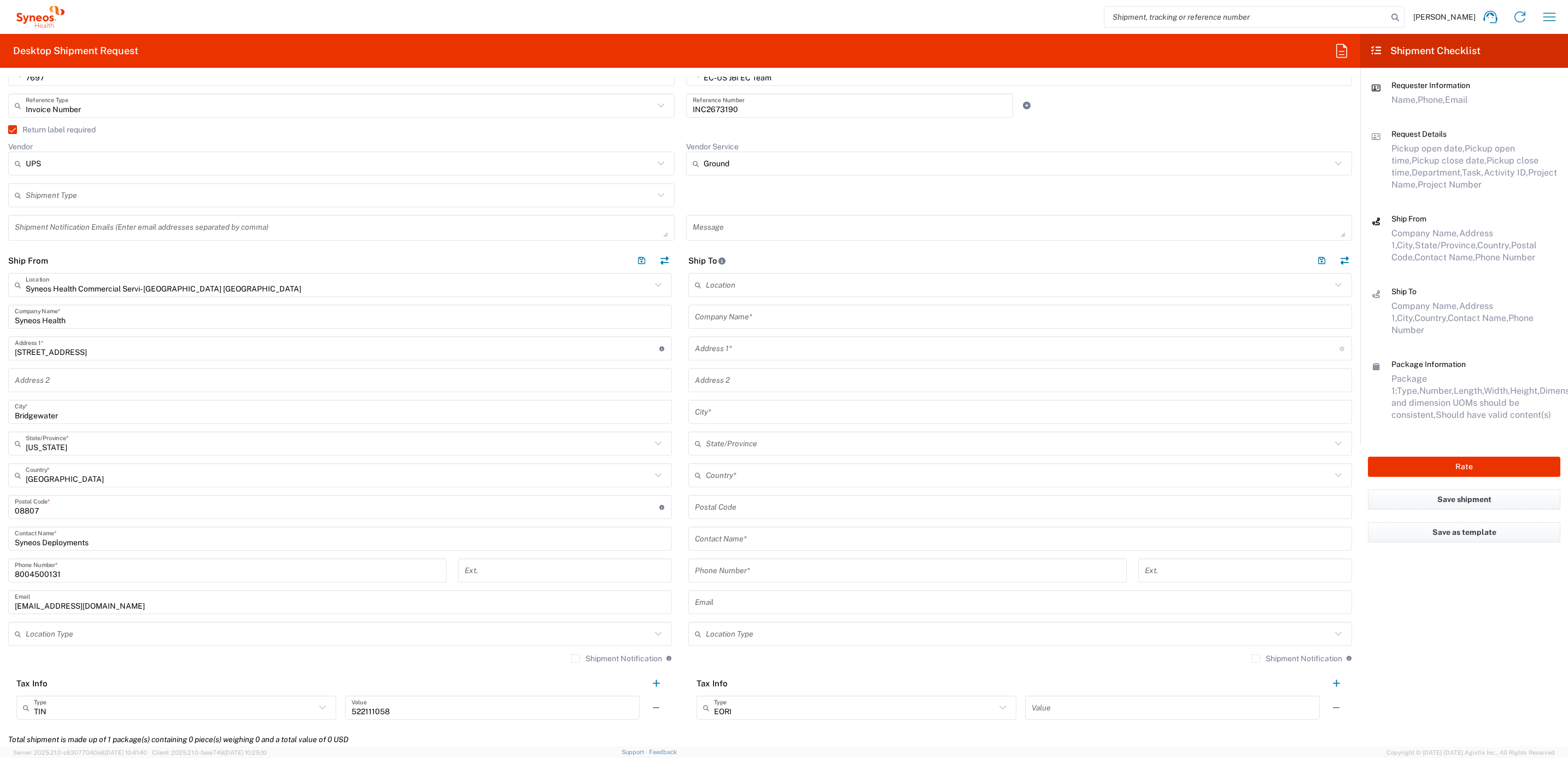
scroll to position [329, 0]
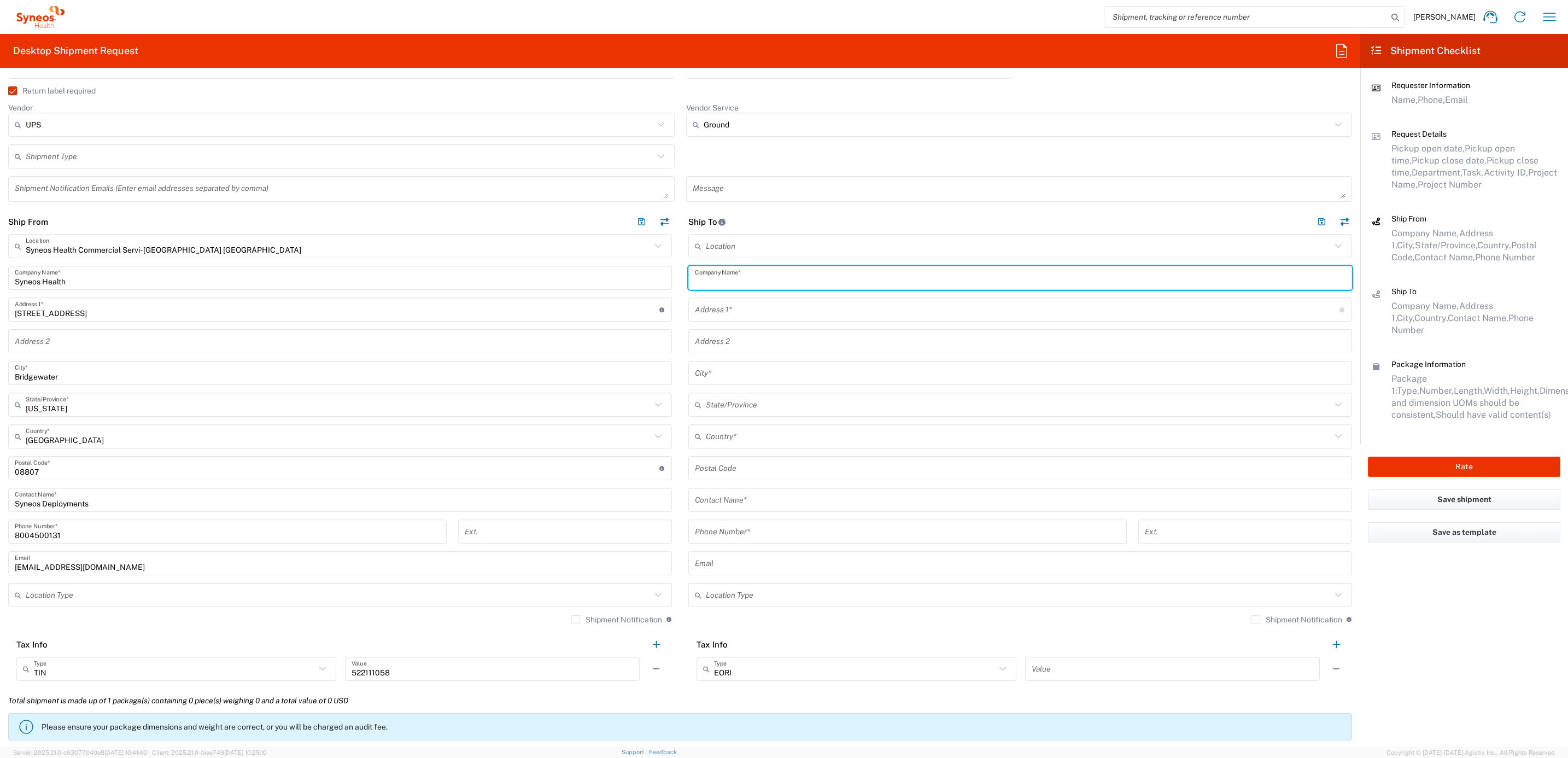
click at [728, 281] on input "text" at bounding box center [1020, 278] width 651 height 19
paste input "[PERSON_NAME]"
type input "[PERSON_NAME]"
click at [727, 503] on input "text" at bounding box center [1020, 500] width 651 height 19
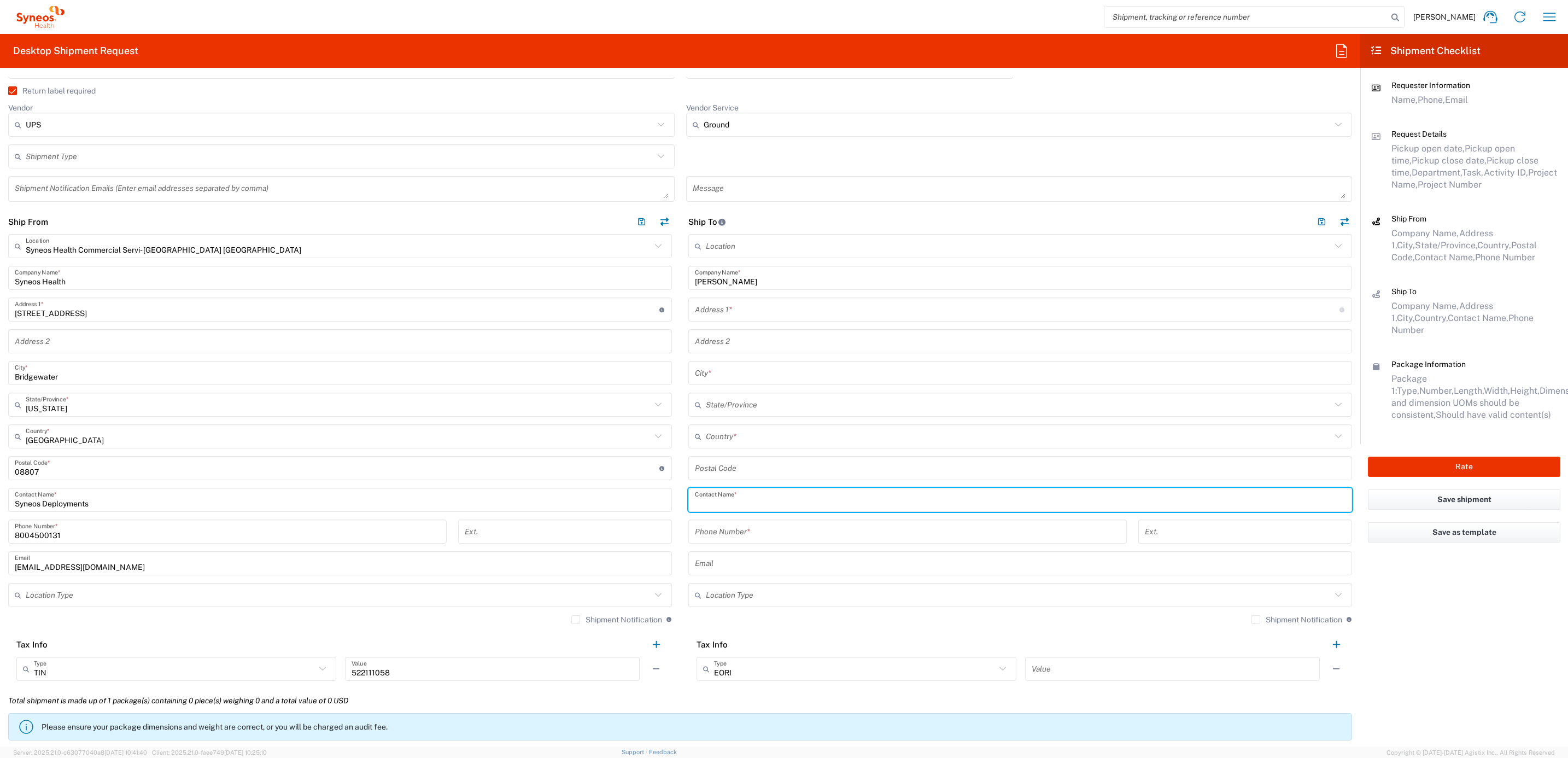
paste input "[PERSON_NAME]"
type input "[PERSON_NAME]"
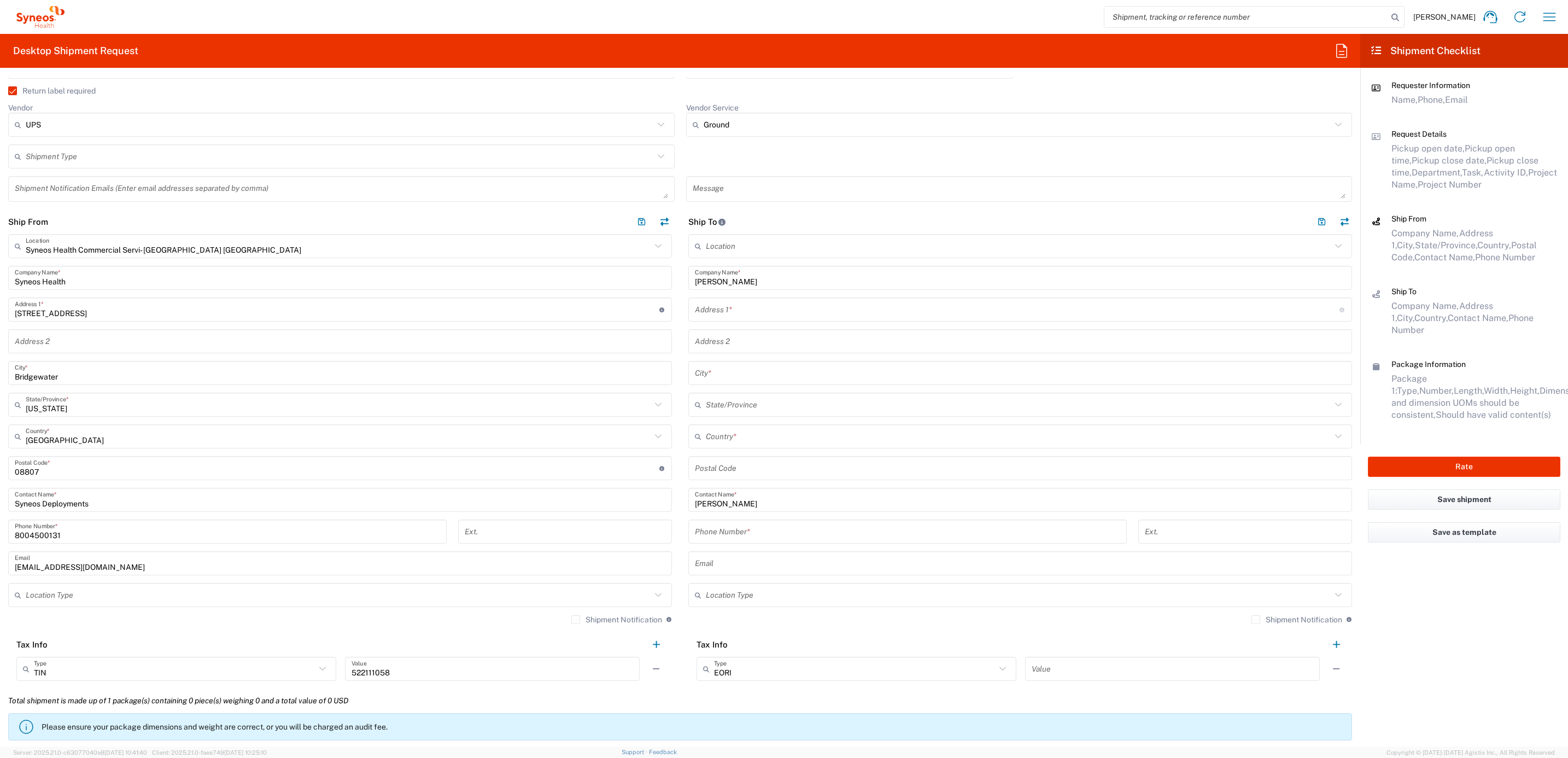
click at [720, 321] on div "Address 1 * For cross streets use street names with '&' or 'and' in between. Fo…" at bounding box center [1020, 310] width 664 height 24
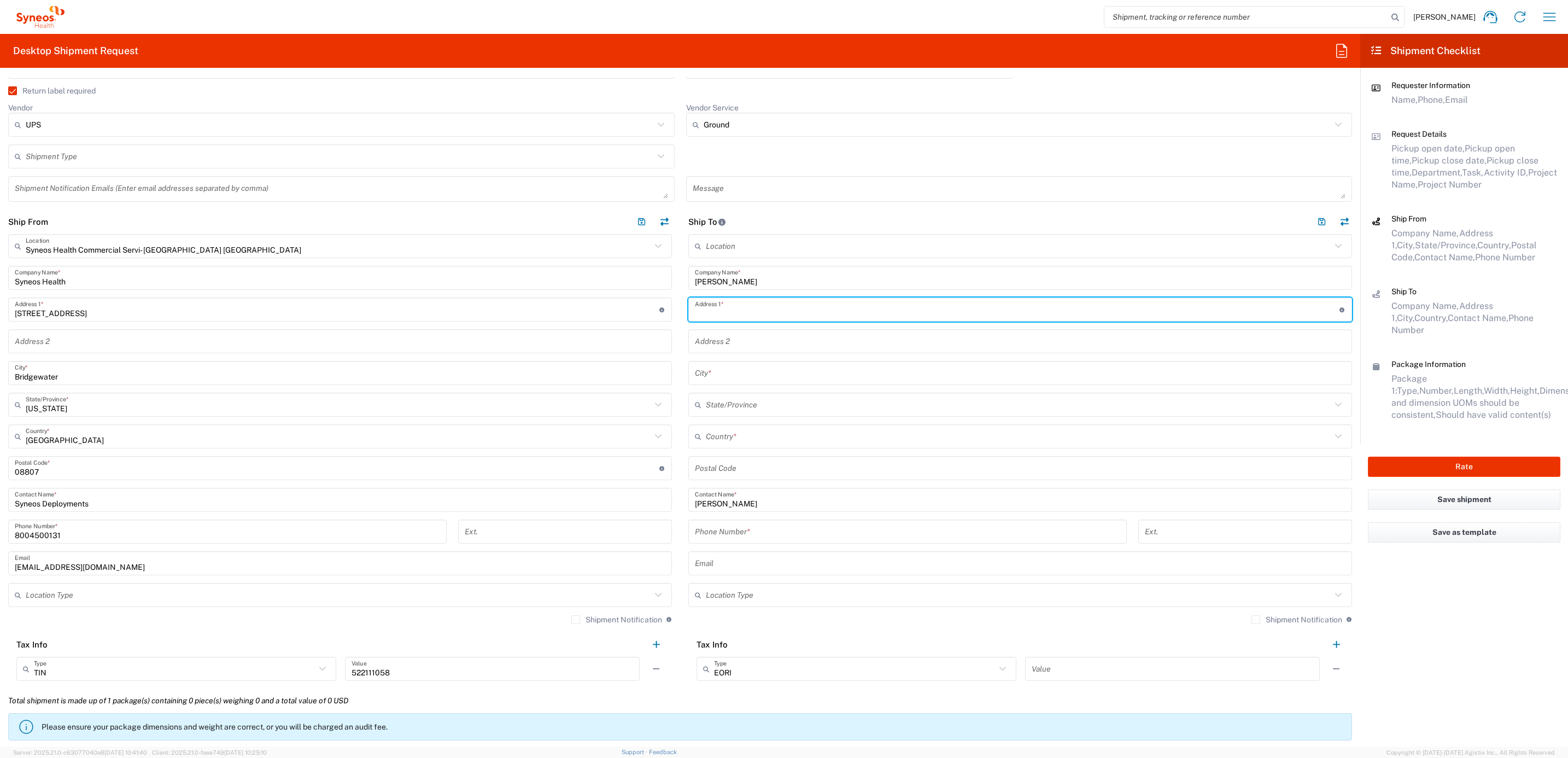
click at [727, 310] on input "text" at bounding box center [1017, 310] width 644 height 19
paste input "[STREET_ADDRESS][PERSON_NAME]"
type input "[STREET_ADDRESS][PERSON_NAME]"
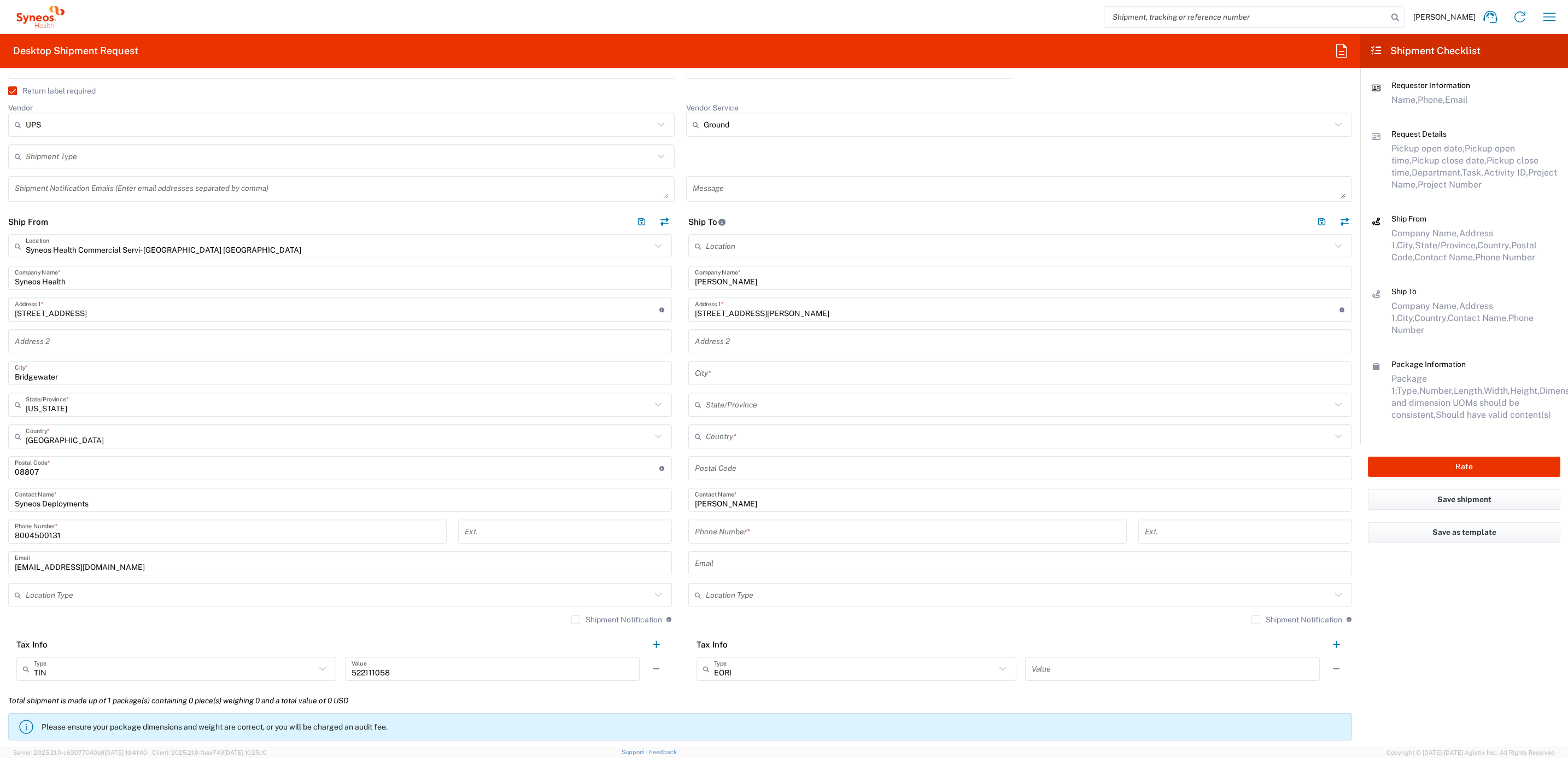
click at [732, 474] on input "undefined" at bounding box center [1020, 468] width 651 height 19
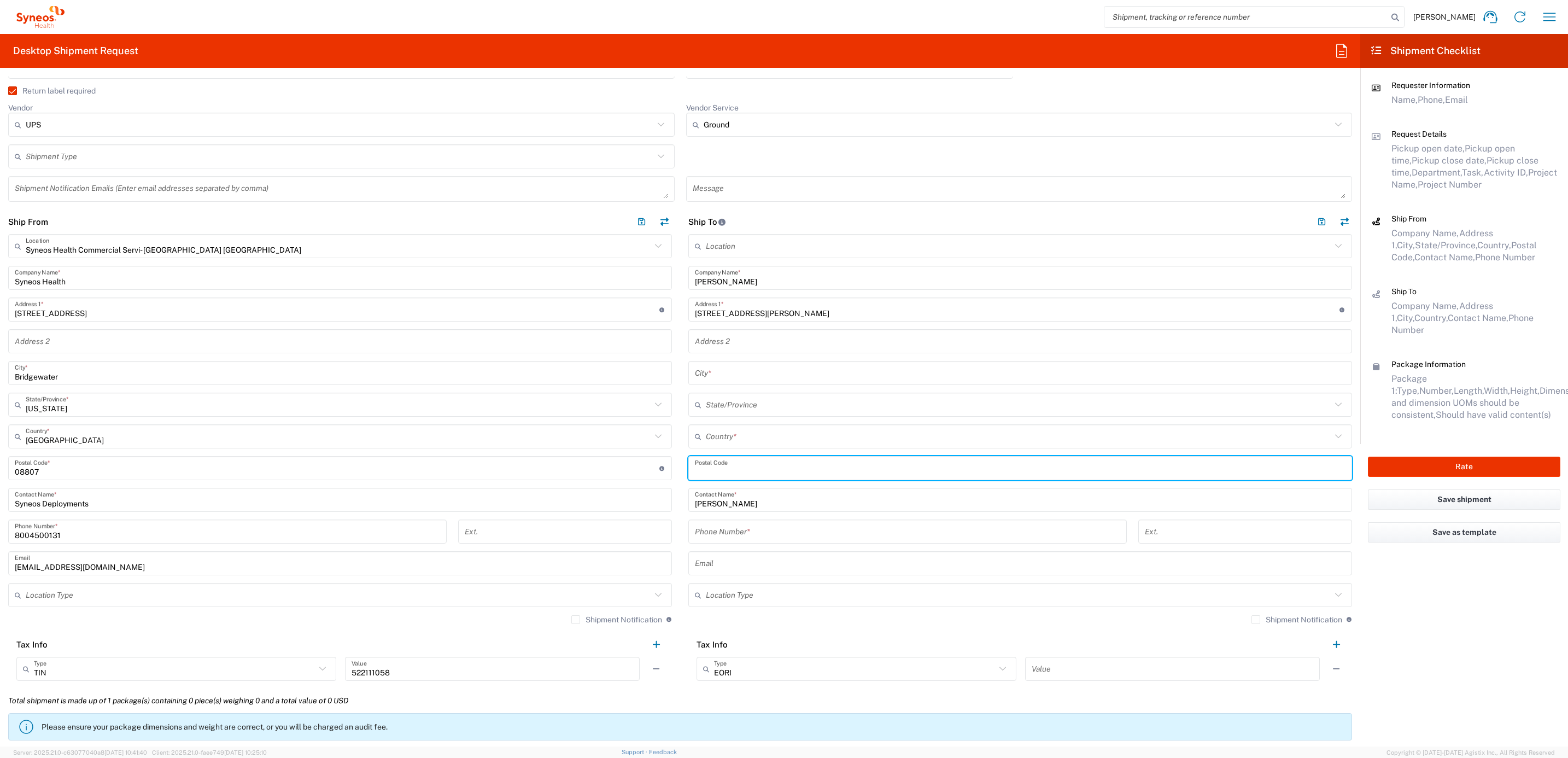
paste input "29388"
type input "29388"
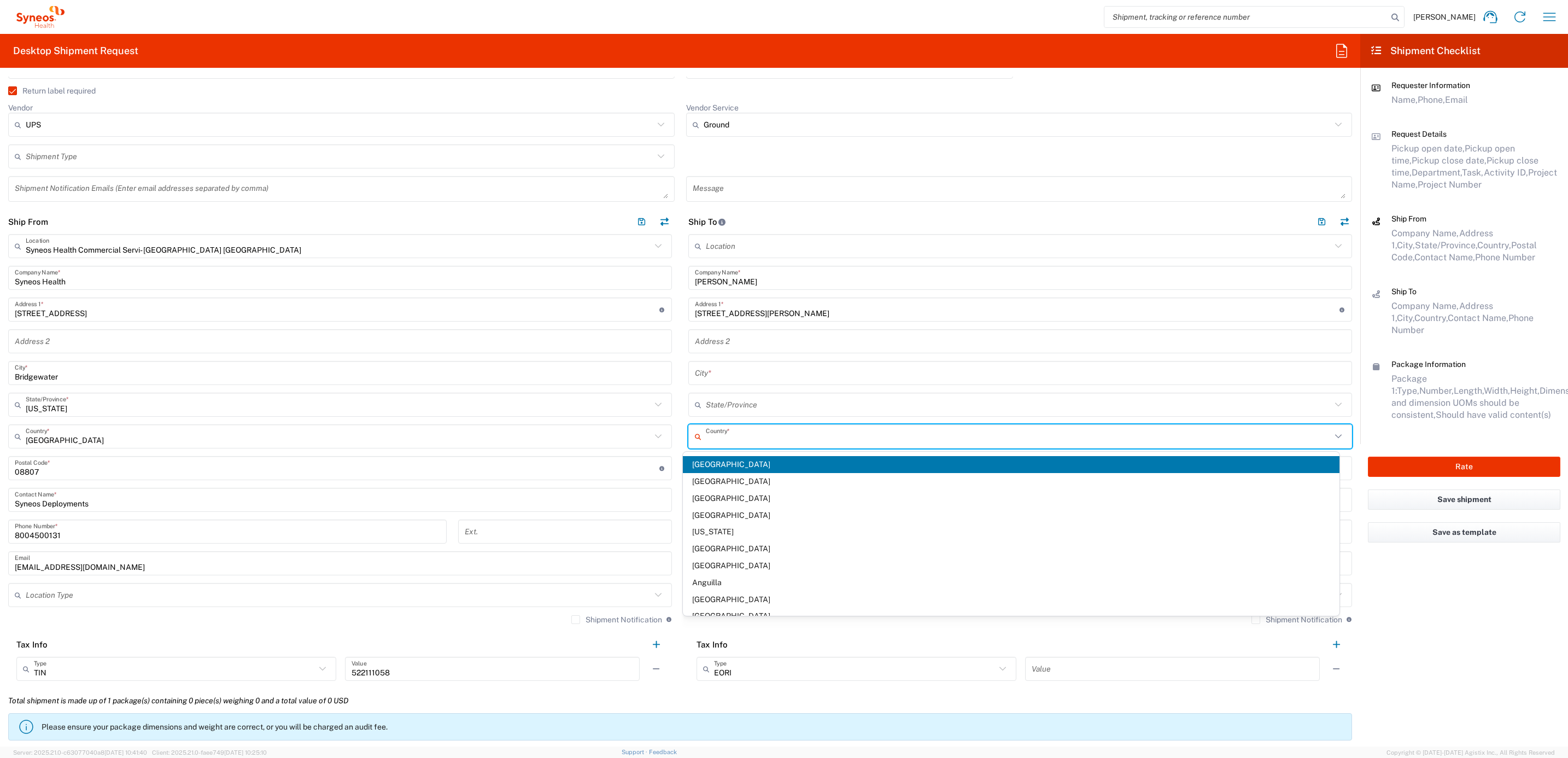
click at [737, 442] on input "text" at bounding box center [1018, 437] width 625 height 19
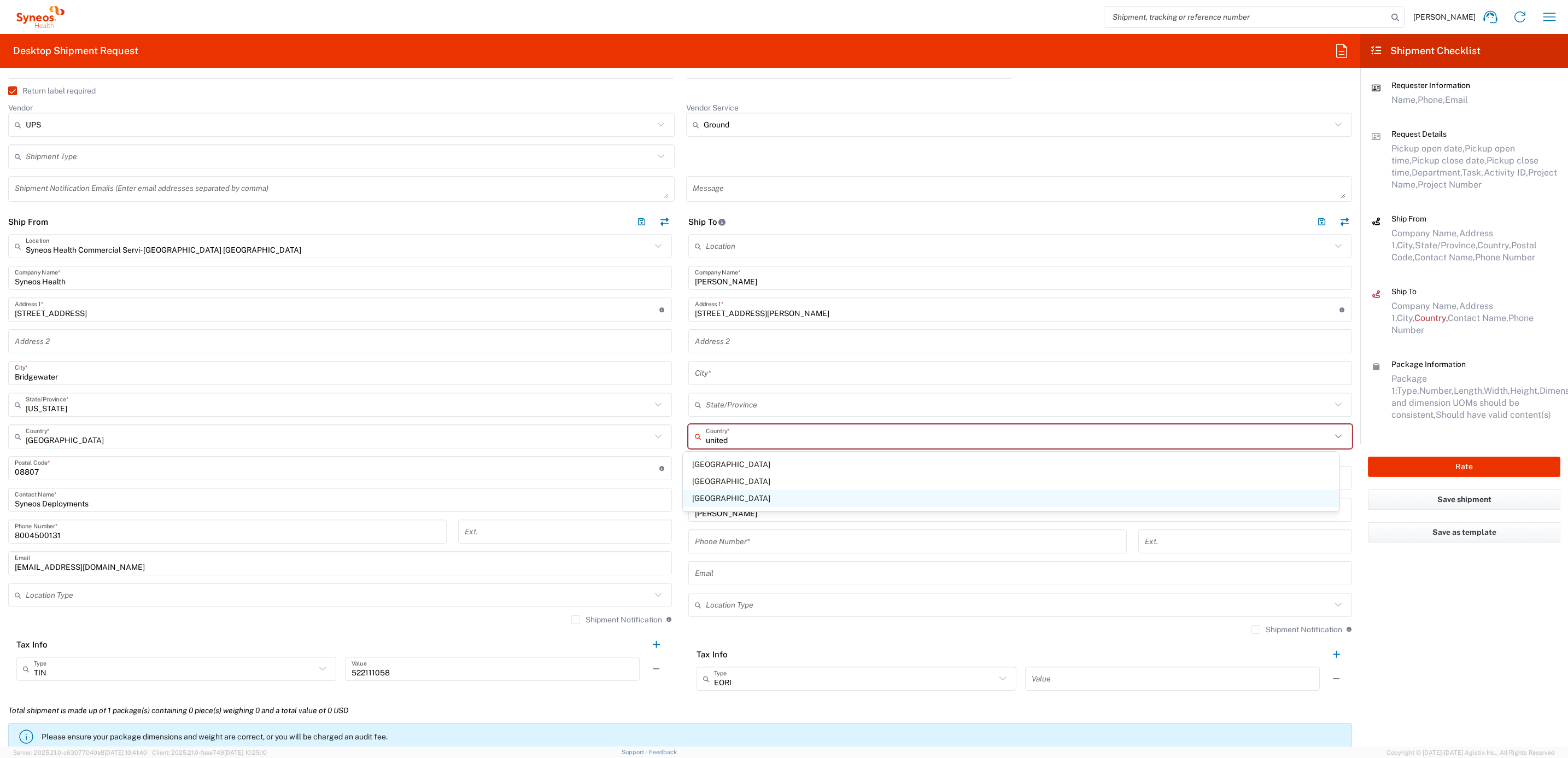
click at [721, 495] on span "[GEOGRAPHIC_DATA]" at bounding box center [1011, 499] width 657 height 17
type input "[GEOGRAPHIC_DATA]"
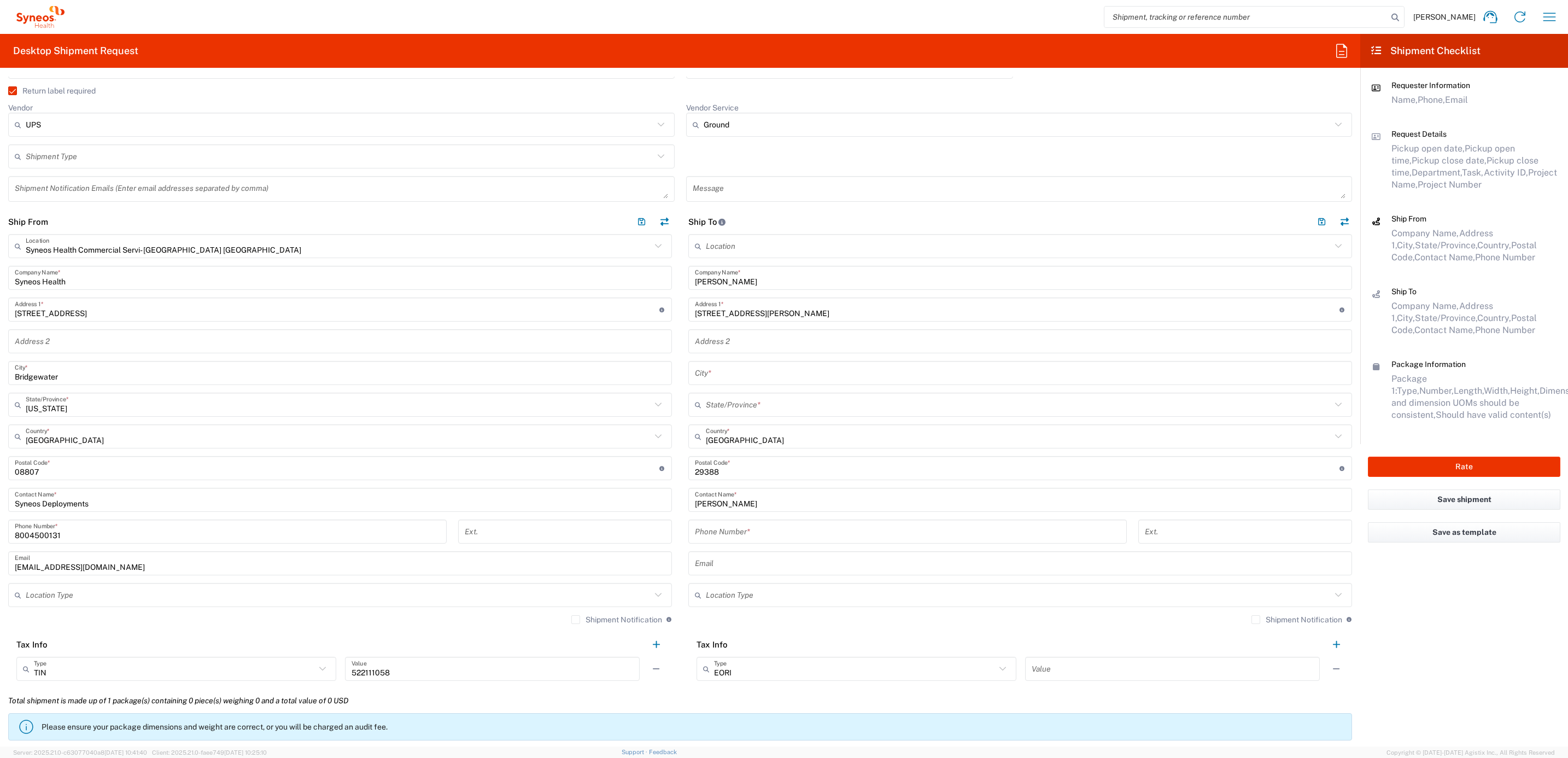
click at [717, 411] on input "text" at bounding box center [1018, 405] width 625 height 19
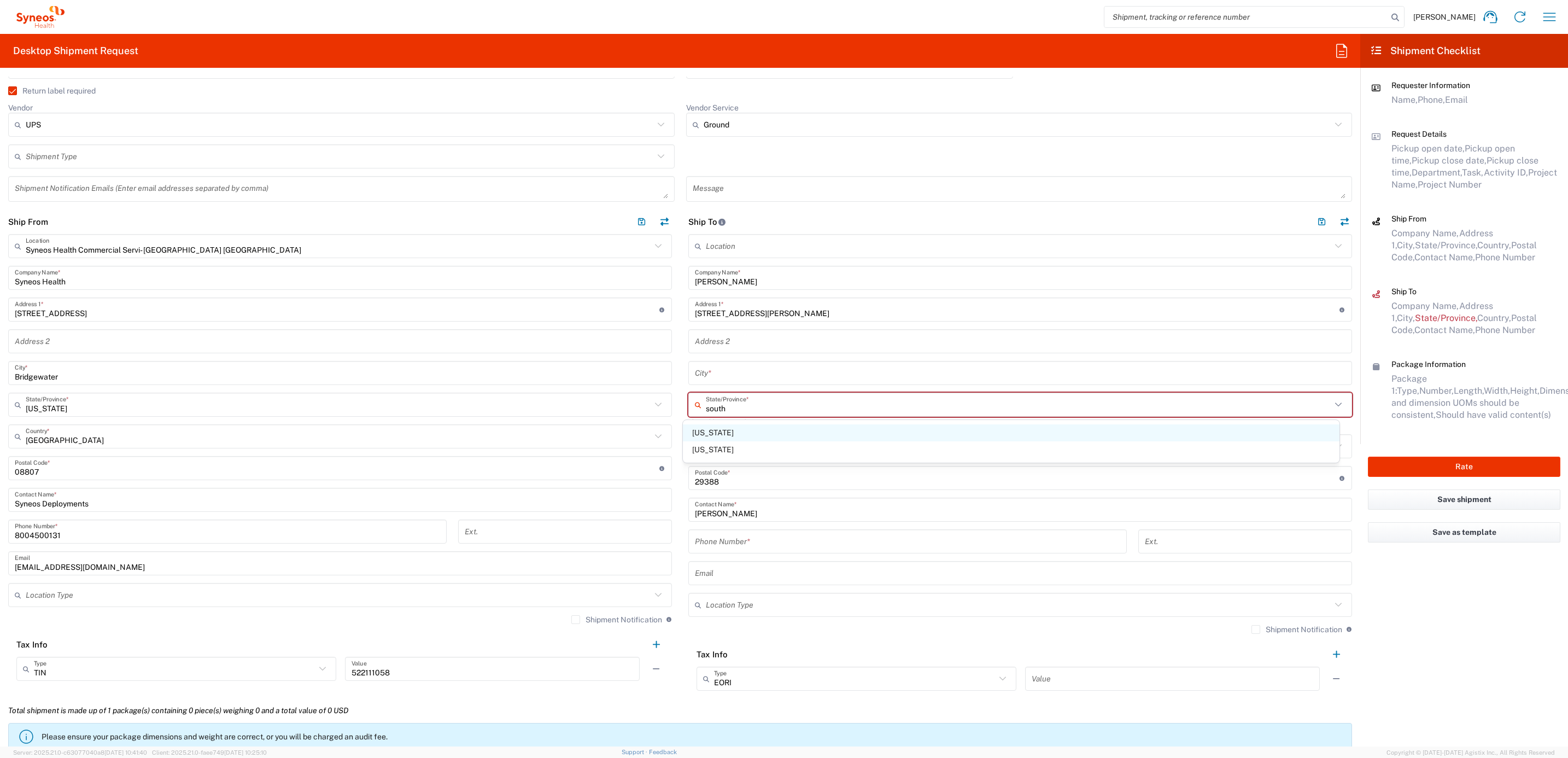
click at [748, 433] on span "[US_STATE]" at bounding box center [1011, 433] width 657 height 17
type input "[US_STATE]"
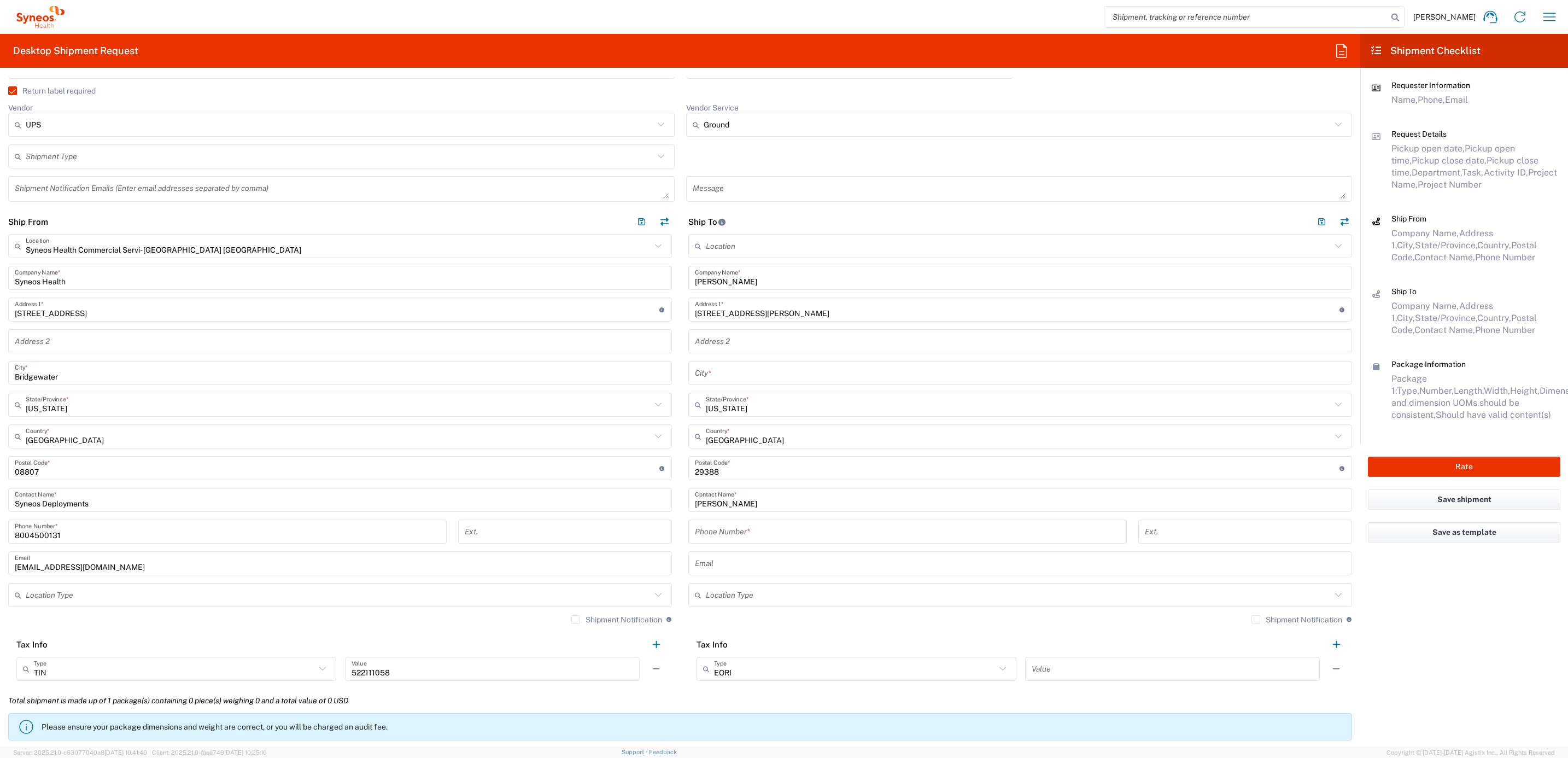
click at [740, 522] on div "Phone Number *" at bounding box center [907, 531] width 439 height 24
click at [744, 530] on input "tel" at bounding box center [907, 532] width 425 height 19
paste input "8647878036"
type input "8647878036"
click at [747, 374] on input "text" at bounding box center [1020, 373] width 651 height 19
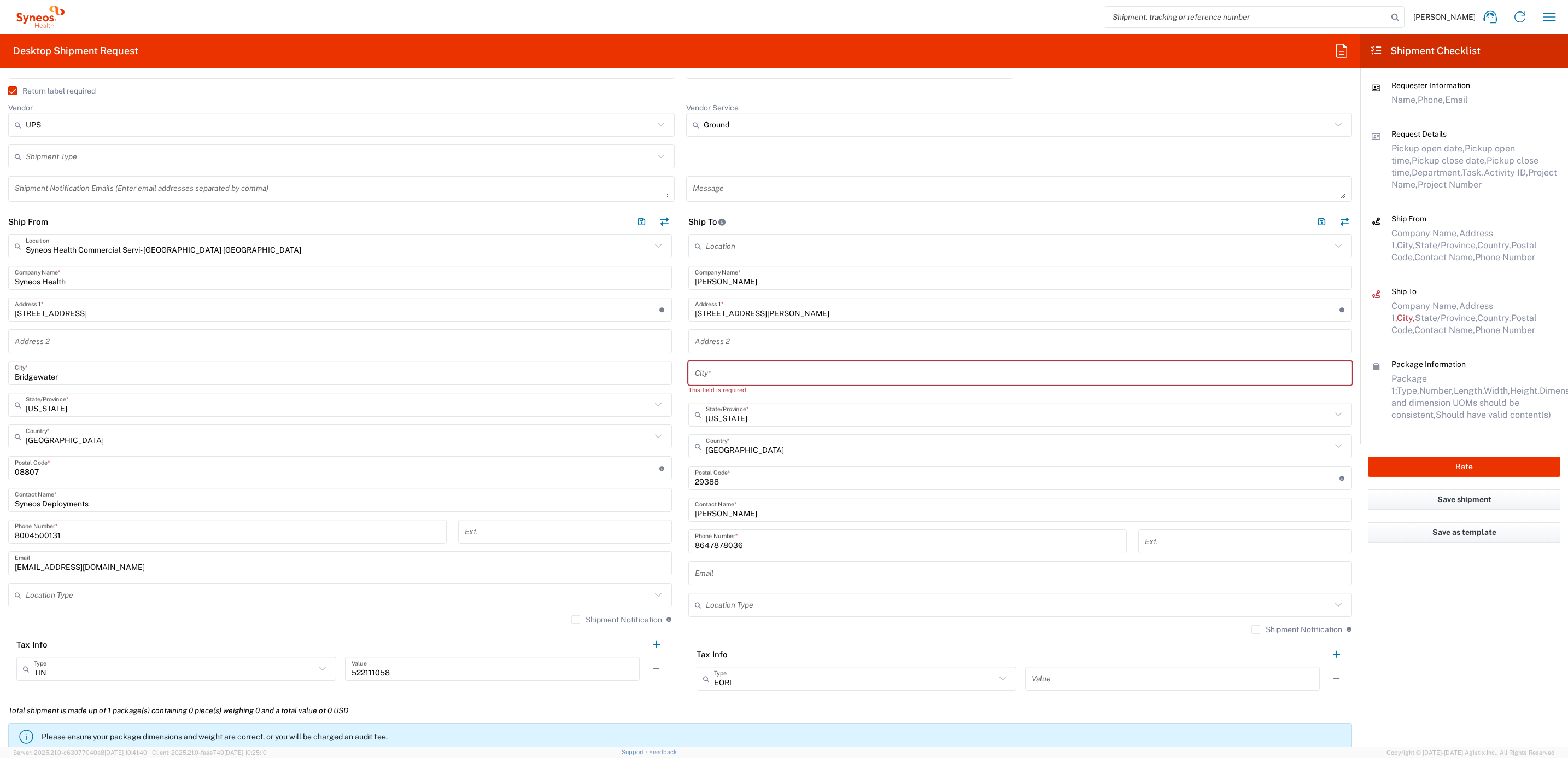
click at [730, 368] on input "text" at bounding box center [1020, 373] width 651 height 19
paste input "Woodruss"
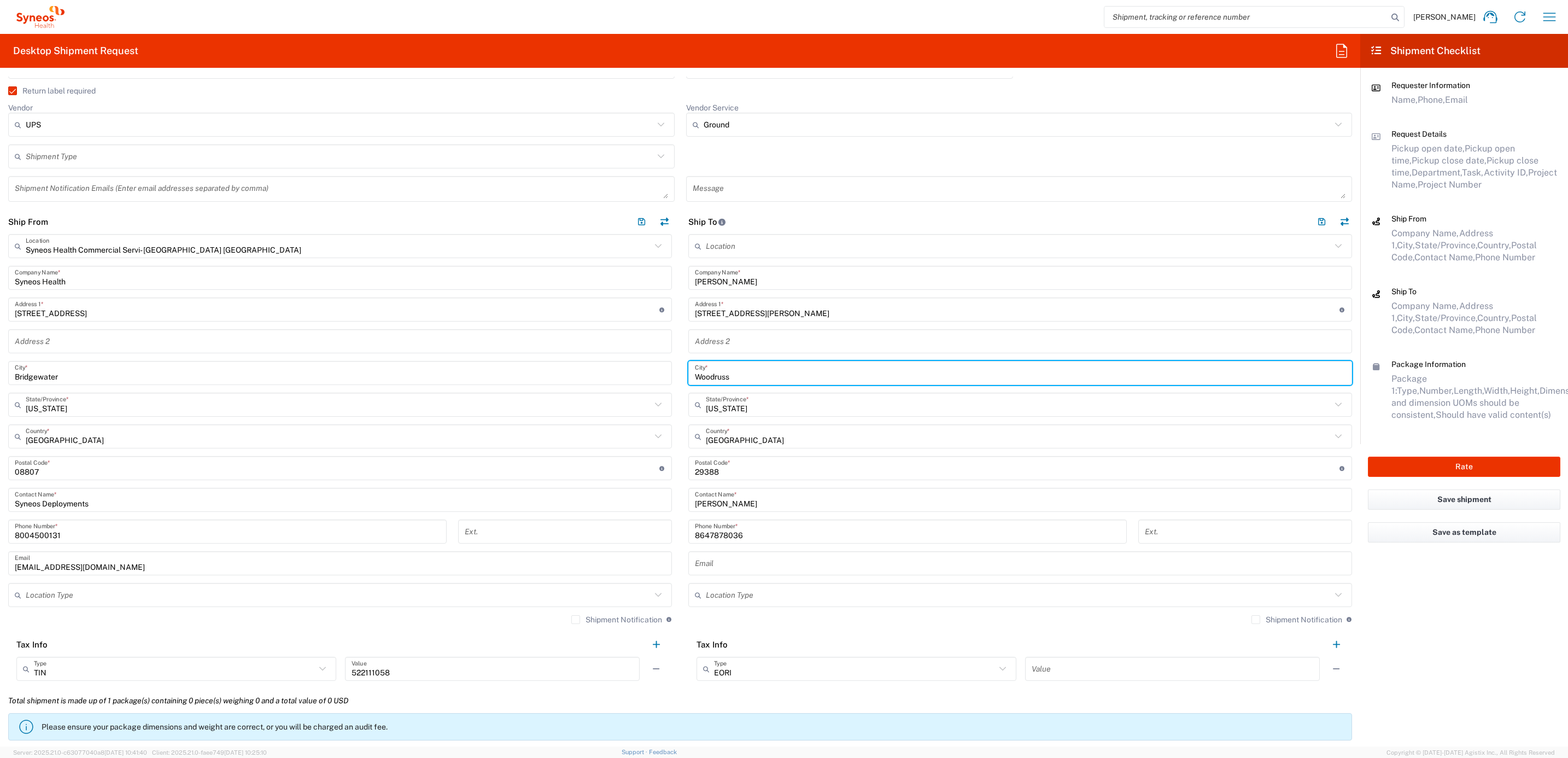
type input "Woodruss"
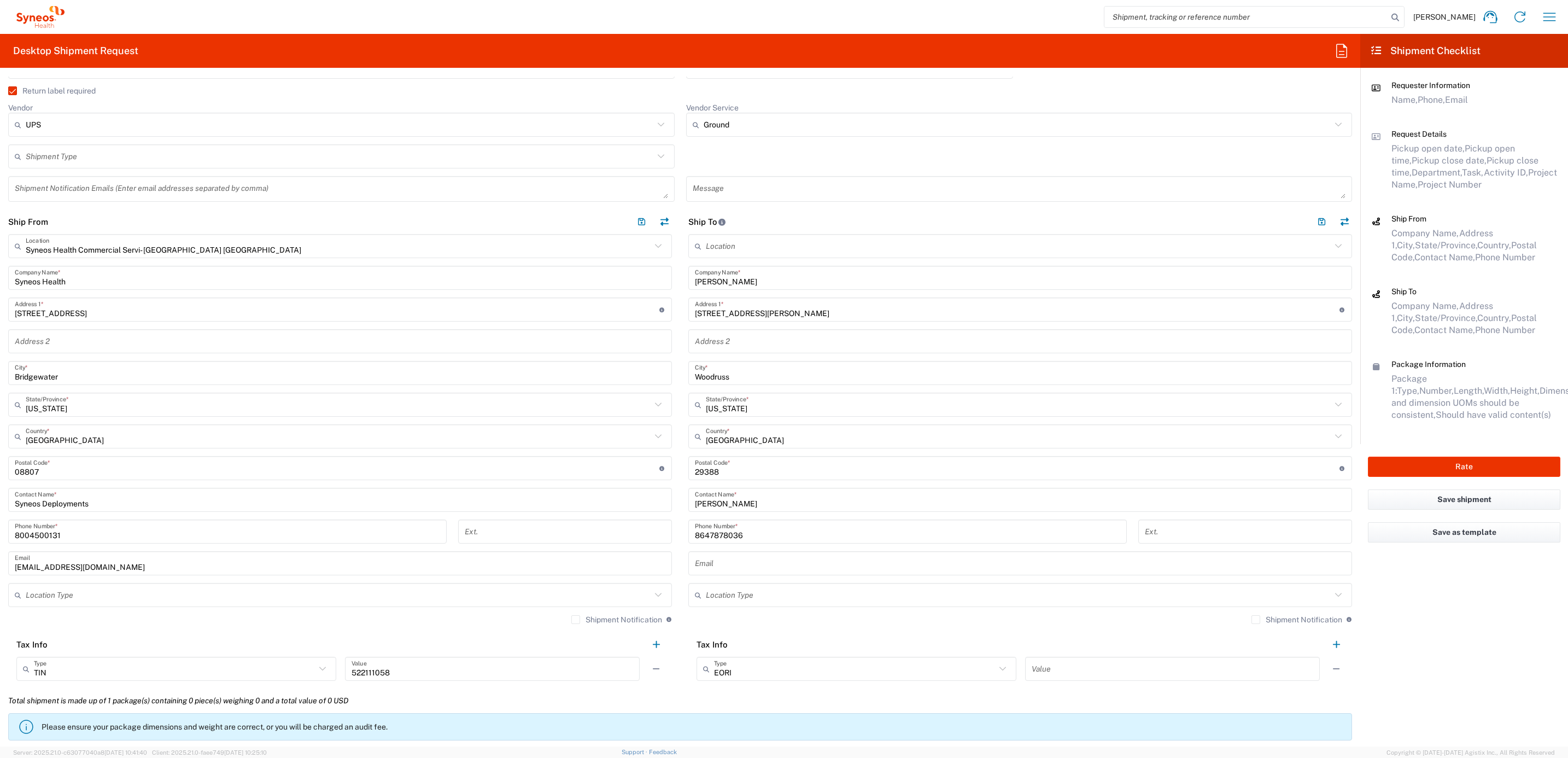
click at [680, 344] on main "Location [PERSON_NAME] LLC-[GEOGRAPHIC_DATA] [GEOGRAPHIC_DATA] [GEOGRAPHIC_DATA…" at bounding box center [1021, 461] width 680 height 455
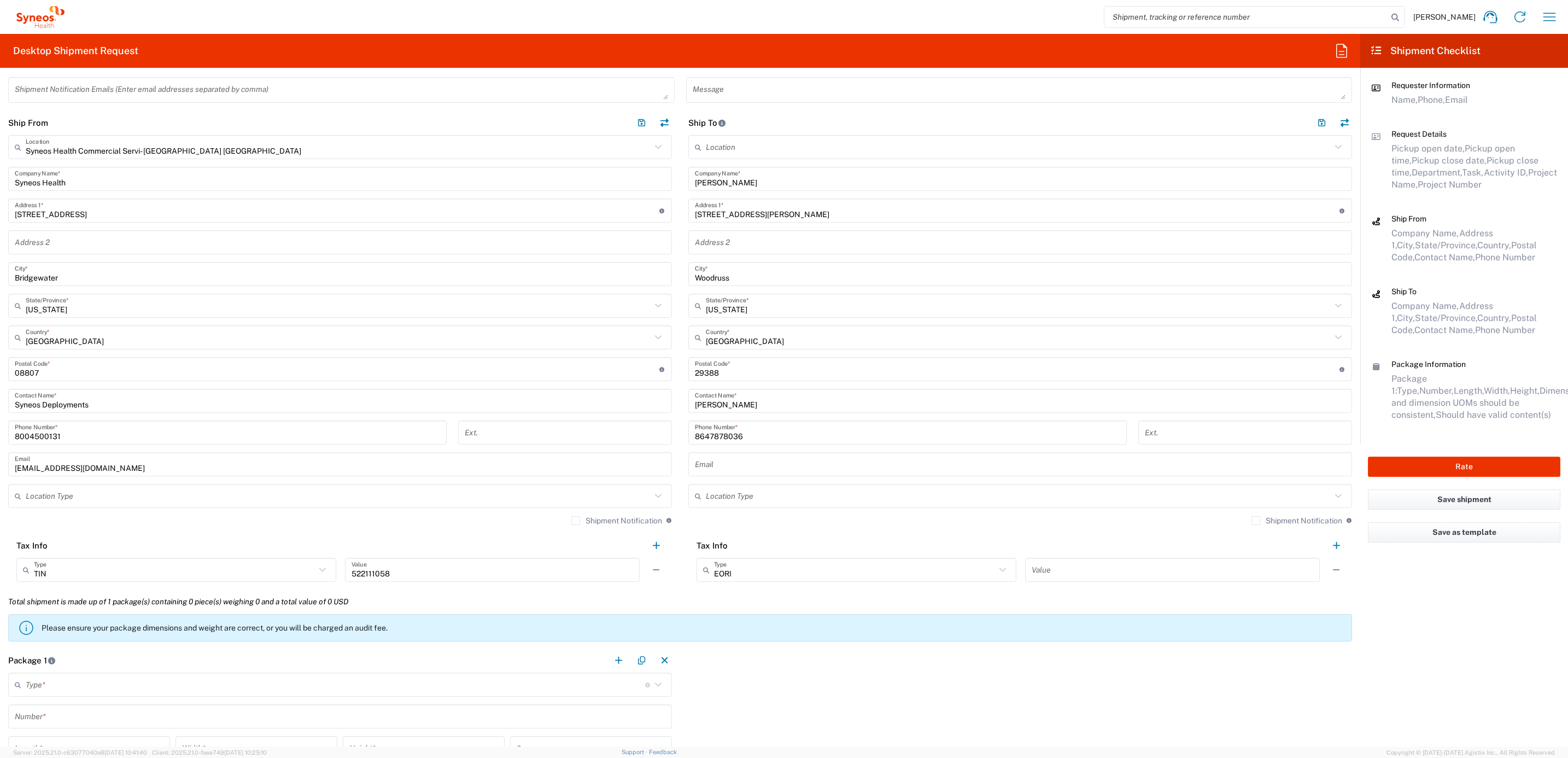
scroll to position [656, 0]
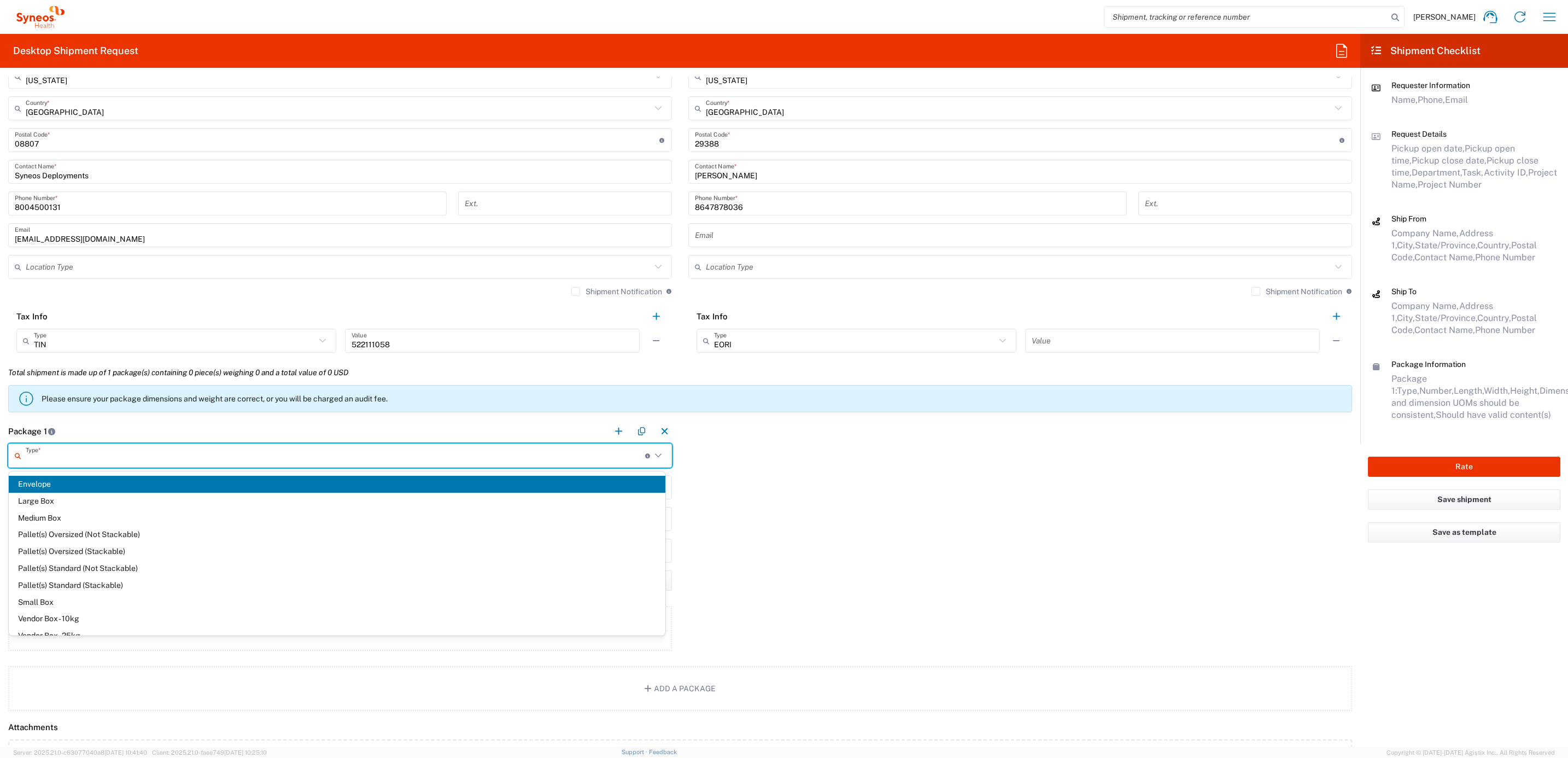
click at [117, 453] on input "text" at bounding box center [335, 455] width 620 height 19
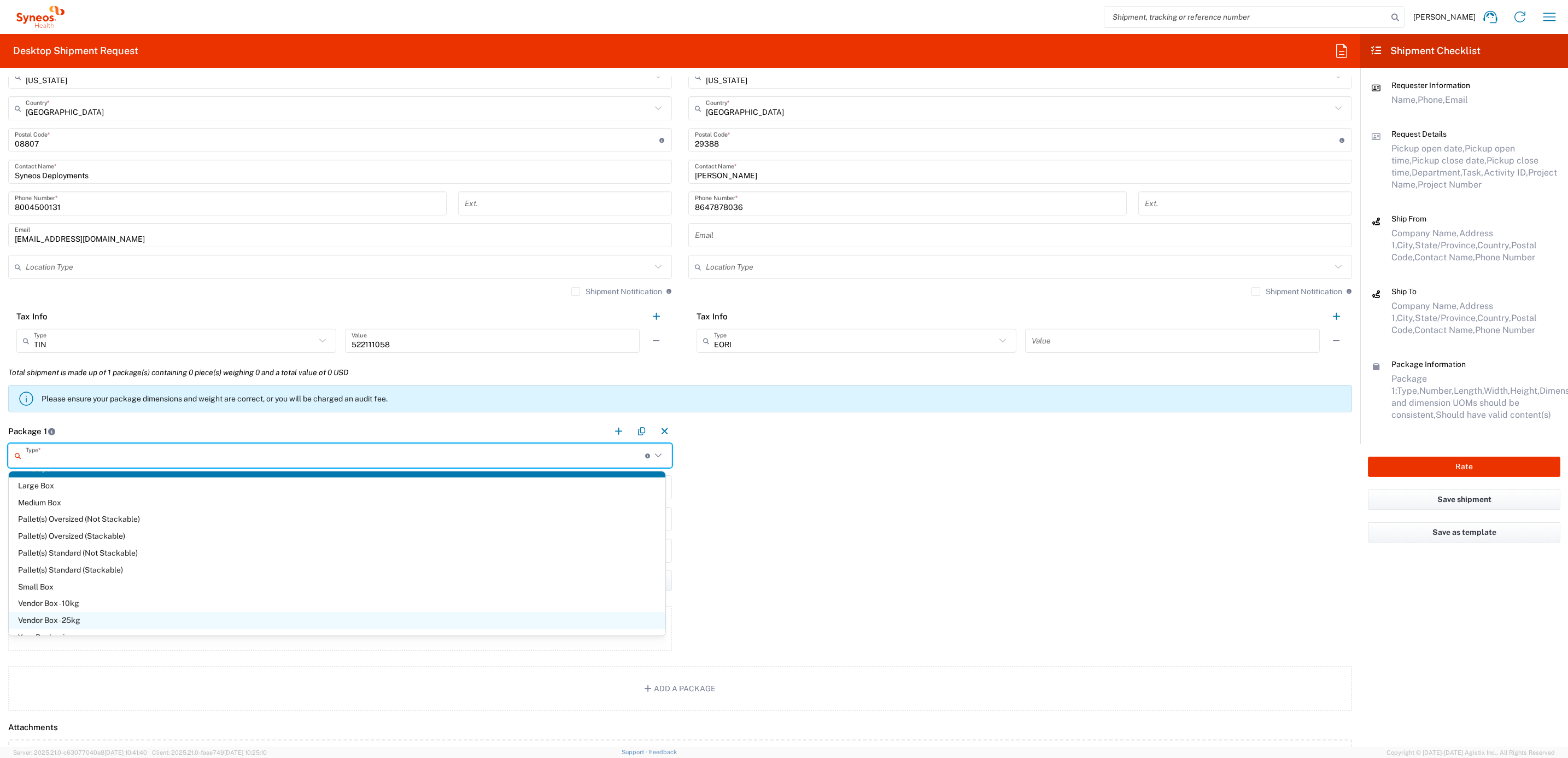
scroll to position [30, 0]
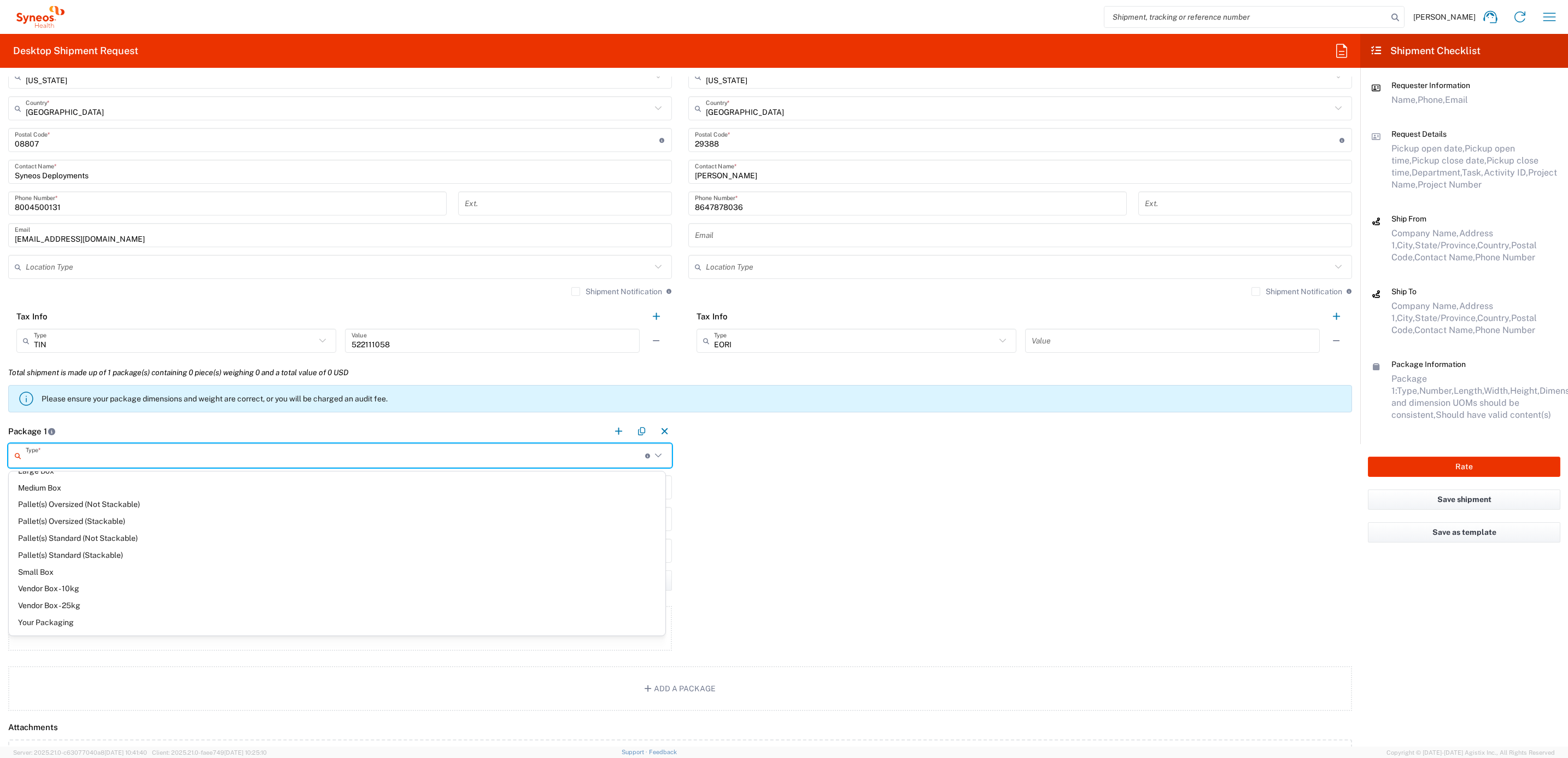
click at [65, 629] on span "Your Packaging" at bounding box center [337, 623] width 657 height 17
type input "Your Packaging"
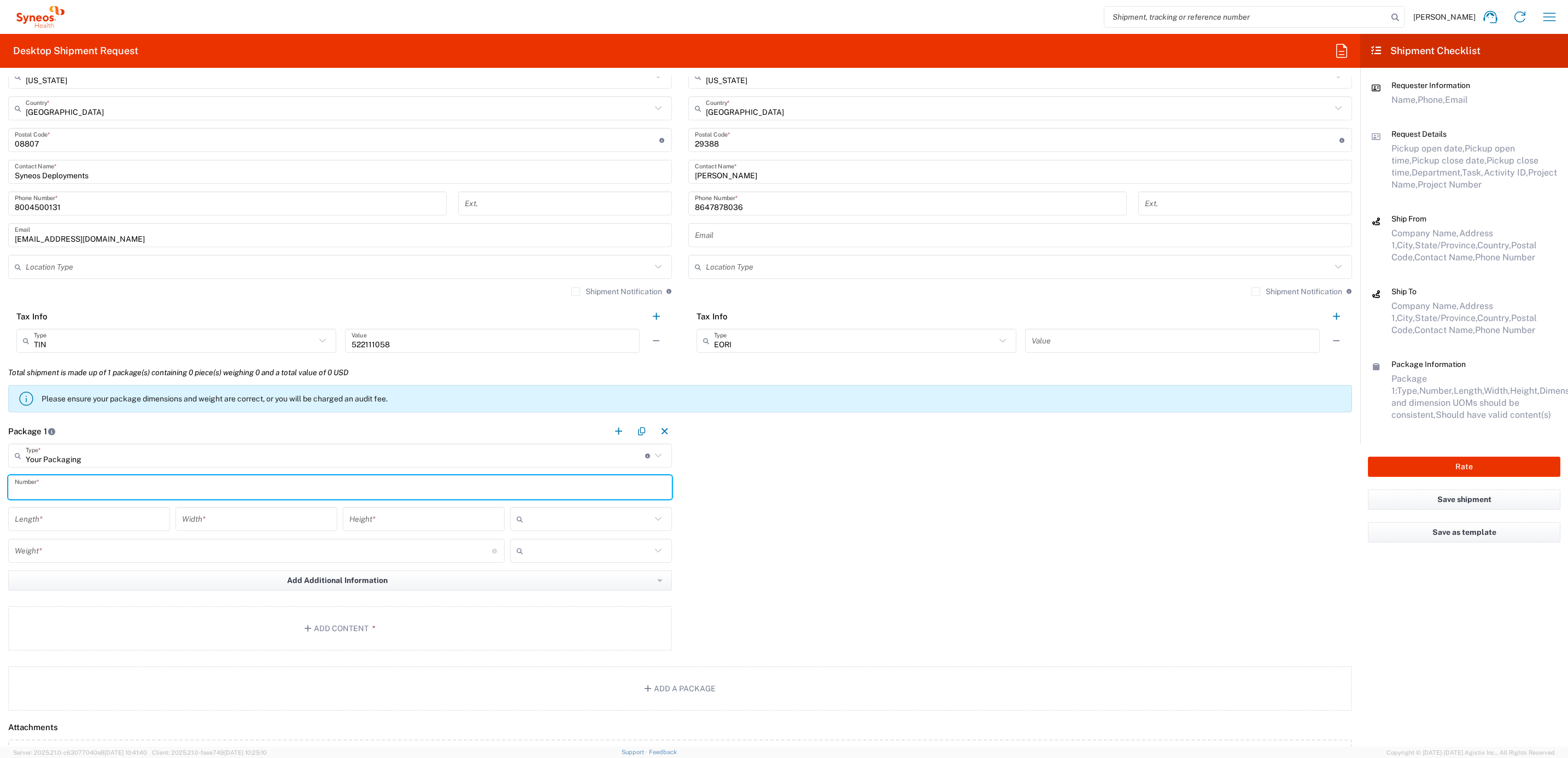
click at [106, 478] on input "text" at bounding box center [340, 488] width 651 height 19
type input "1"
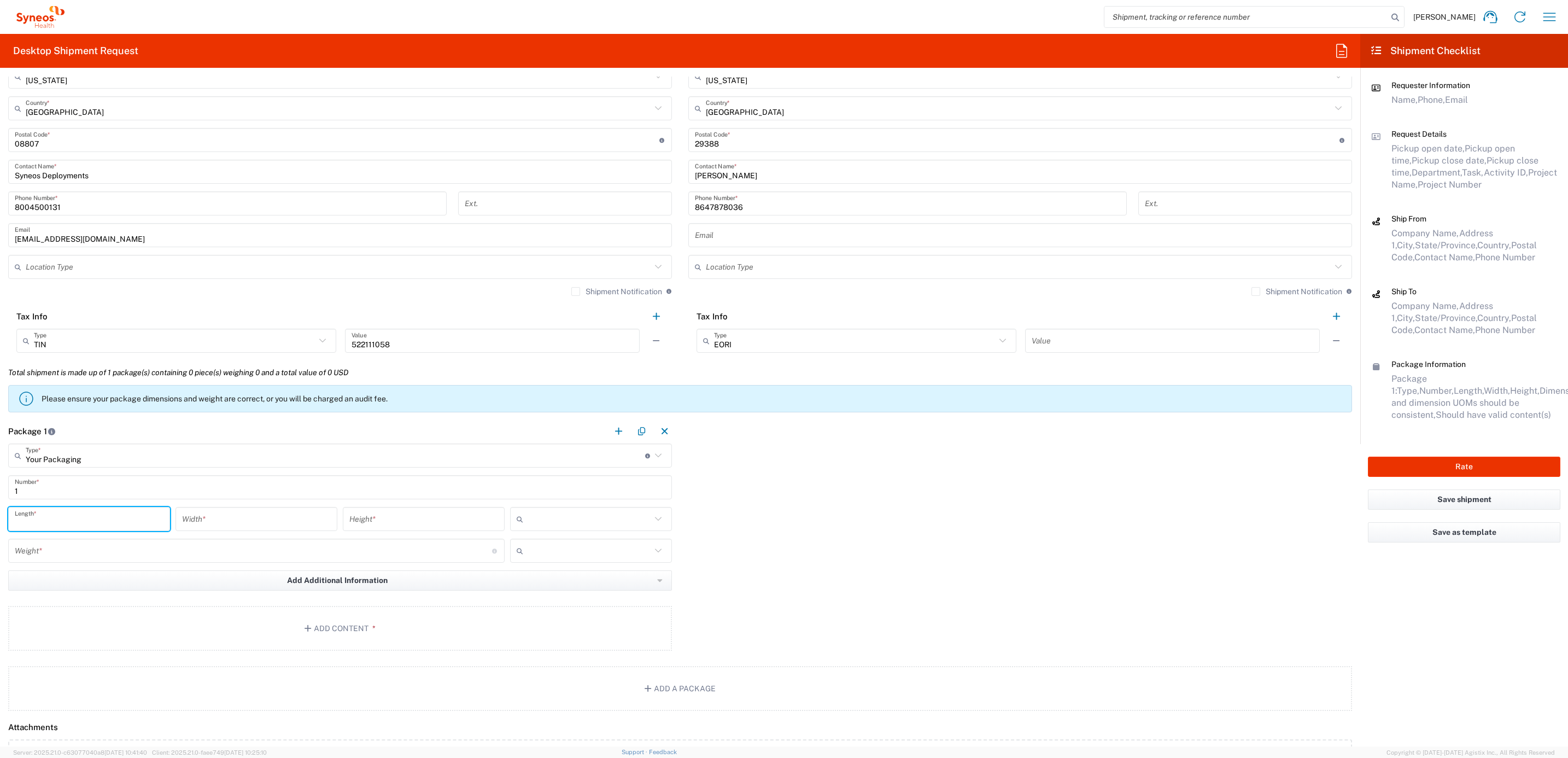
click at [122, 523] on input "number" at bounding box center [89, 519] width 149 height 19
type input "17"
type input "8.5"
click at [80, 516] on input "17" at bounding box center [89, 519] width 149 height 19
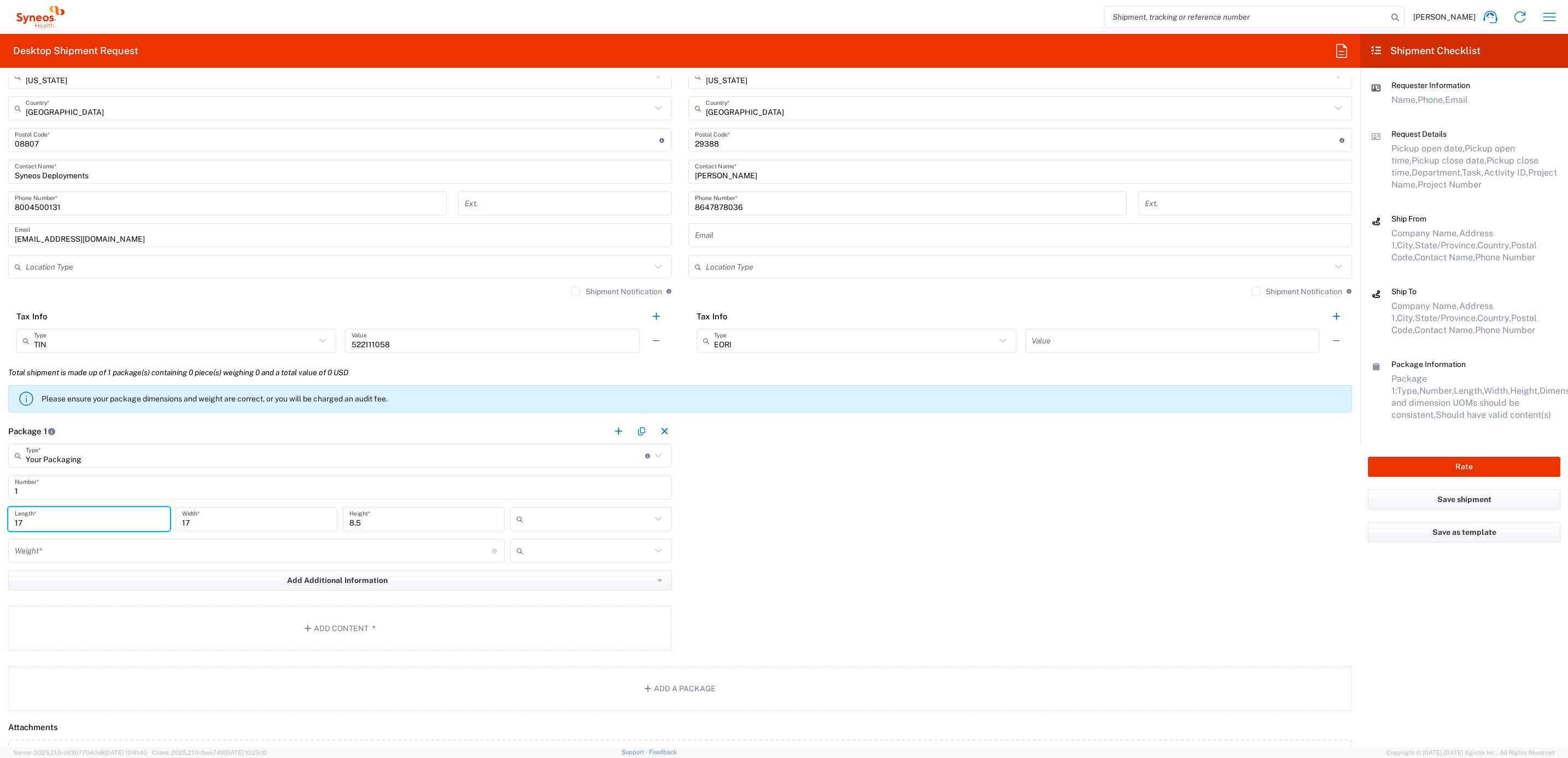
click at [78, 518] on input "17" at bounding box center [89, 519] width 149 height 19
type input "22"
type input "16"
type input "5"
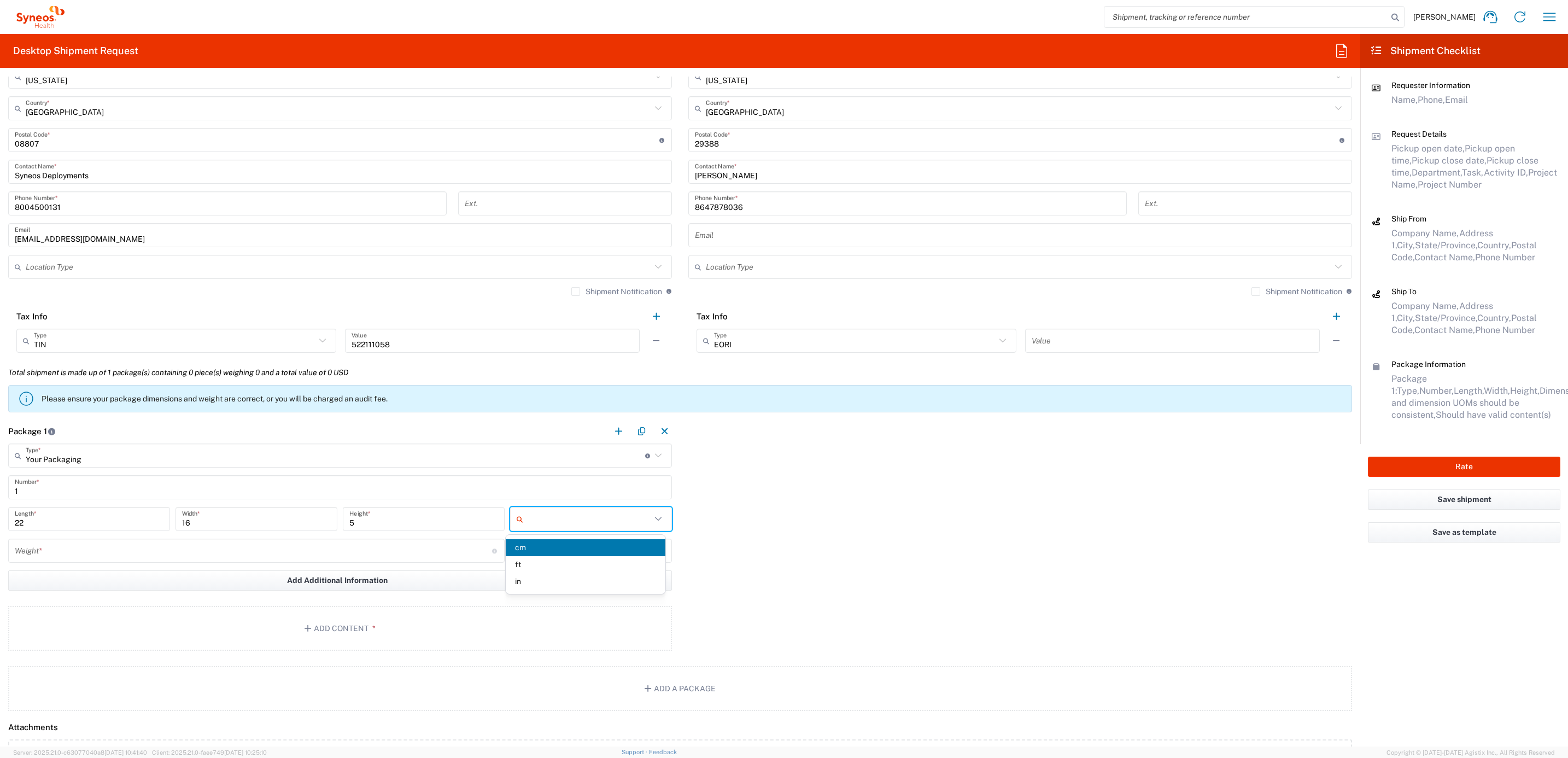
click at [536, 525] on input "text" at bounding box center [589, 519] width 124 height 17
click at [543, 578] on span "in" at bounding box center [585, 582] width 159 height 17
type input "in"
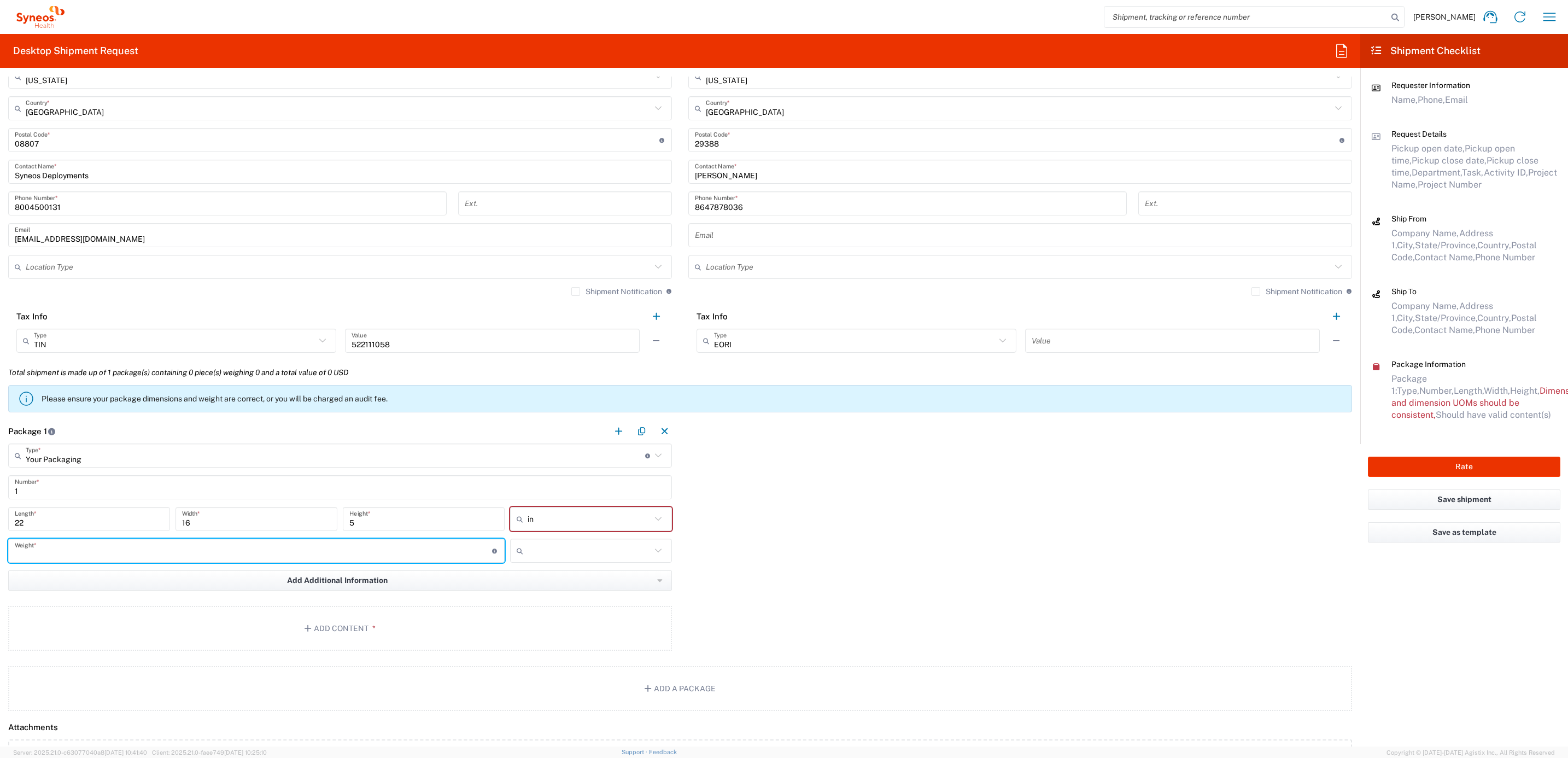
click at [332, 552] on input "number" at bounding box center [254, 551] width 477 height 19
type input "10"
click at [558, 546] on input "text" at bounding box center [589, 551] width 124 height 17
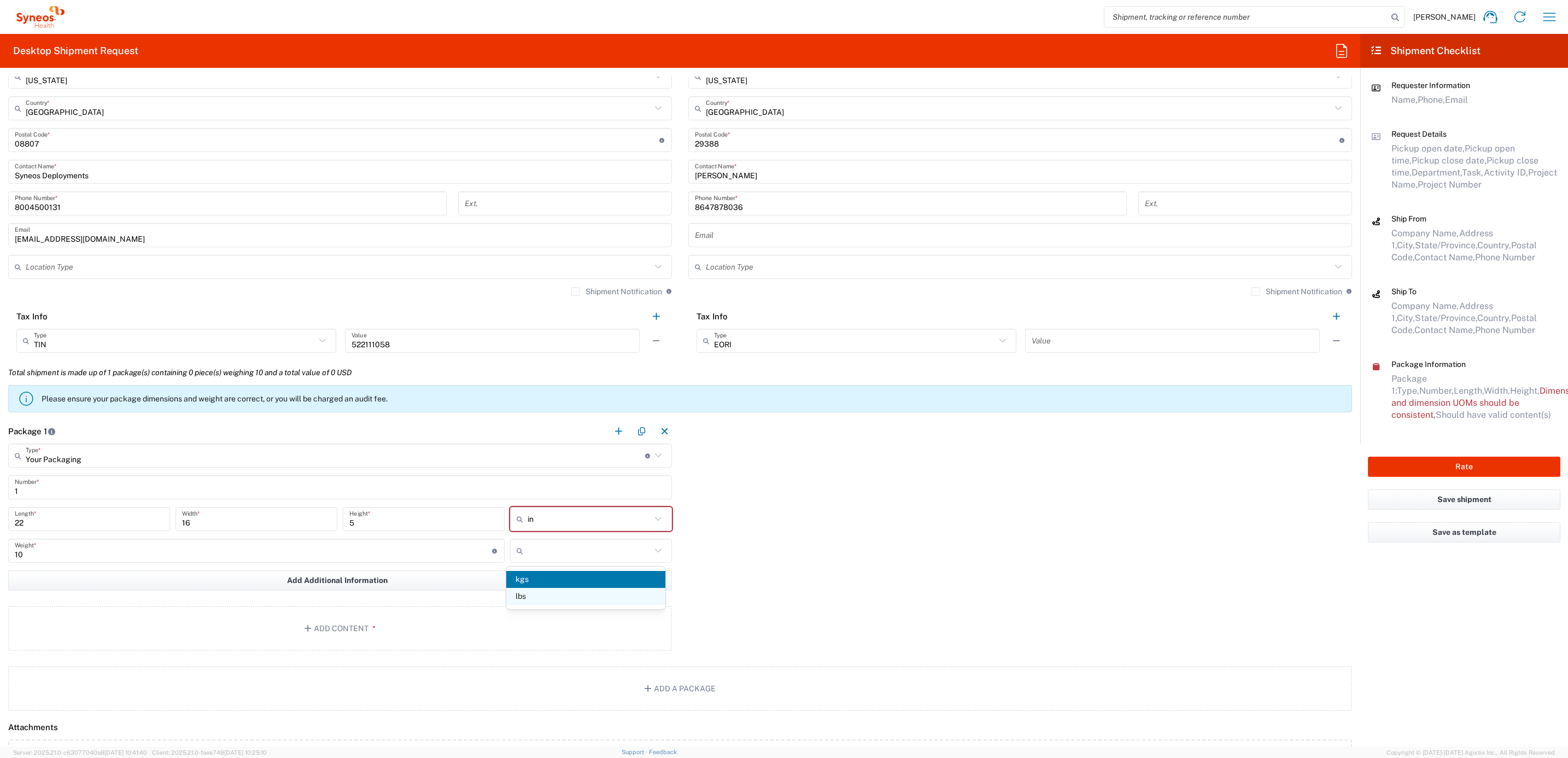
click at [554, 596] on span "lbs" at bounding box center [586, 596] width 159 height 17
type input "lbs"
click at [412, 634] on button "Add Content *" at bounding box center [339, 628] width 664 height 45
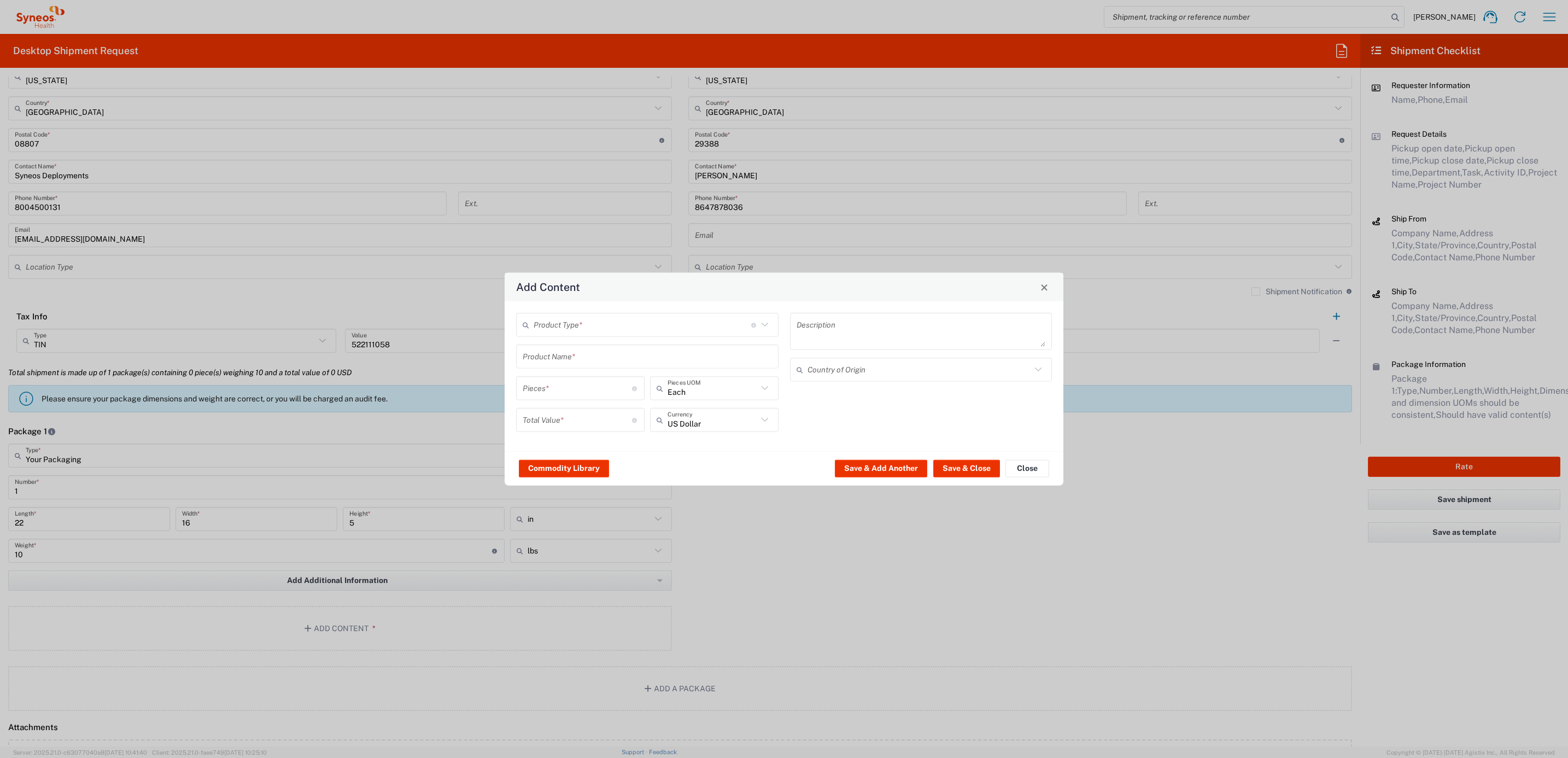
click at [551, 323] on input "text" at bounding box center [643, 325] width 217 height 19
click at [565, 367] on span "General Commodity" at bounding box center [647, 369] width 261 height 17
type input "General Commodity"
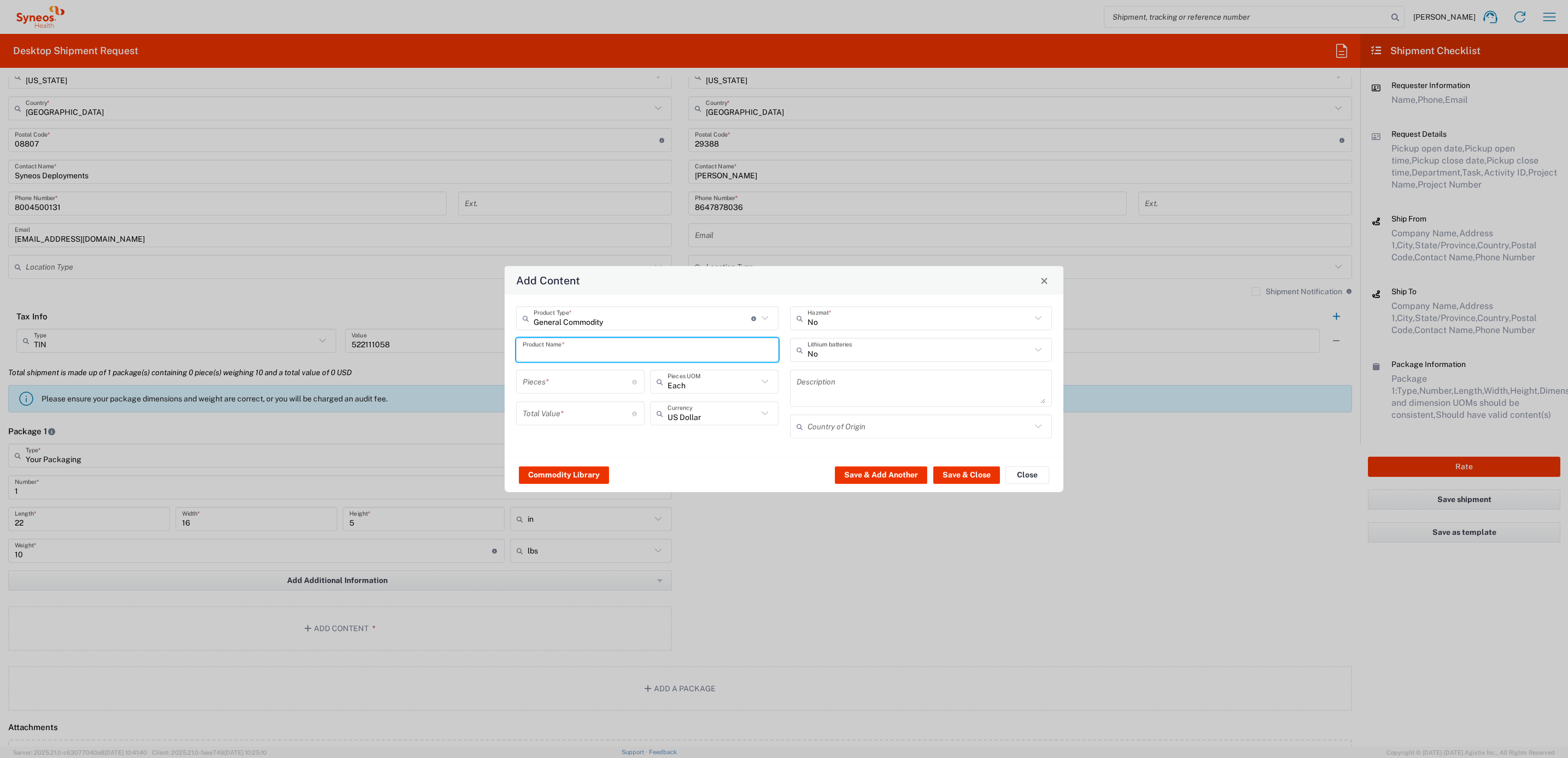
click at [563, 351] on input "text" at bounding box center [647, 350] width 250 height 19
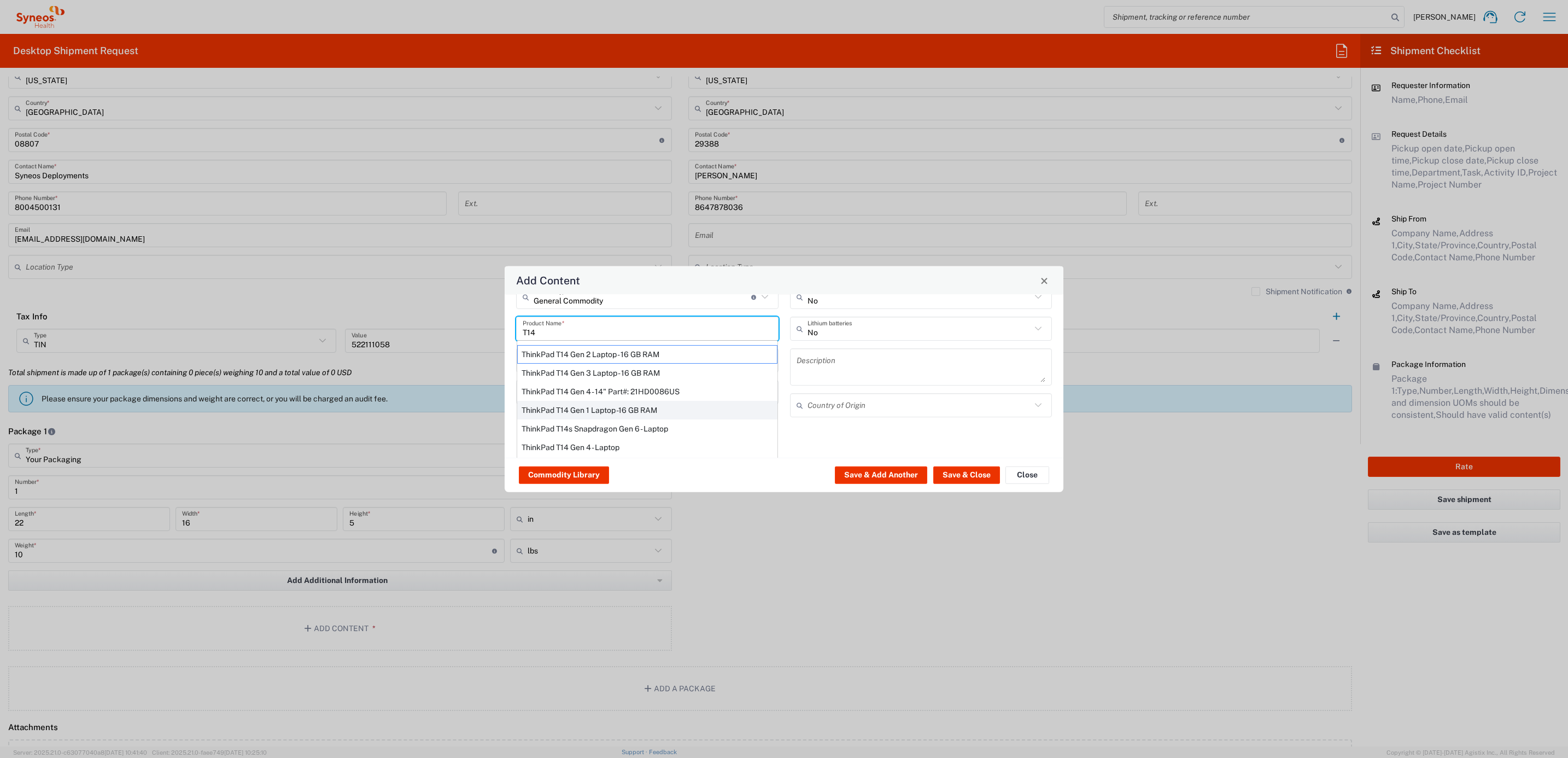
scroll to position [28, 0]
click at [618, 409] on div "ThinkPad T14 Gen 1 Laptop -16 GB RAM" at bounding box center [647, 407] width 260 height 19
type input "ThinkPad T14 Gen 1 Laptop -16 GB RAM"
type textarea "Intel Core i5-10210U- 14"- 512 GB SSD"
type input "[GEOGRAPHIC_DATA]"
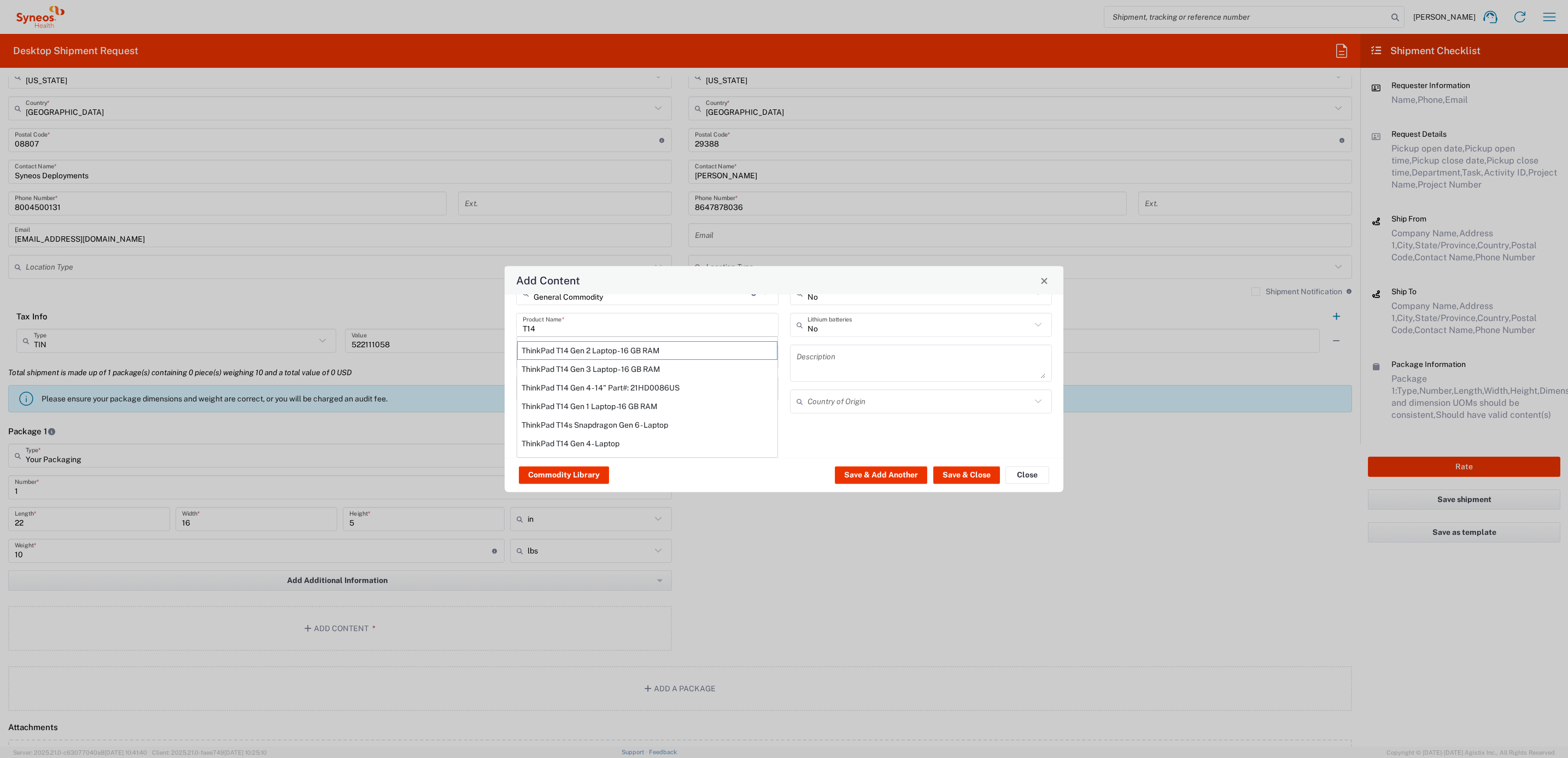
type input "Yes"
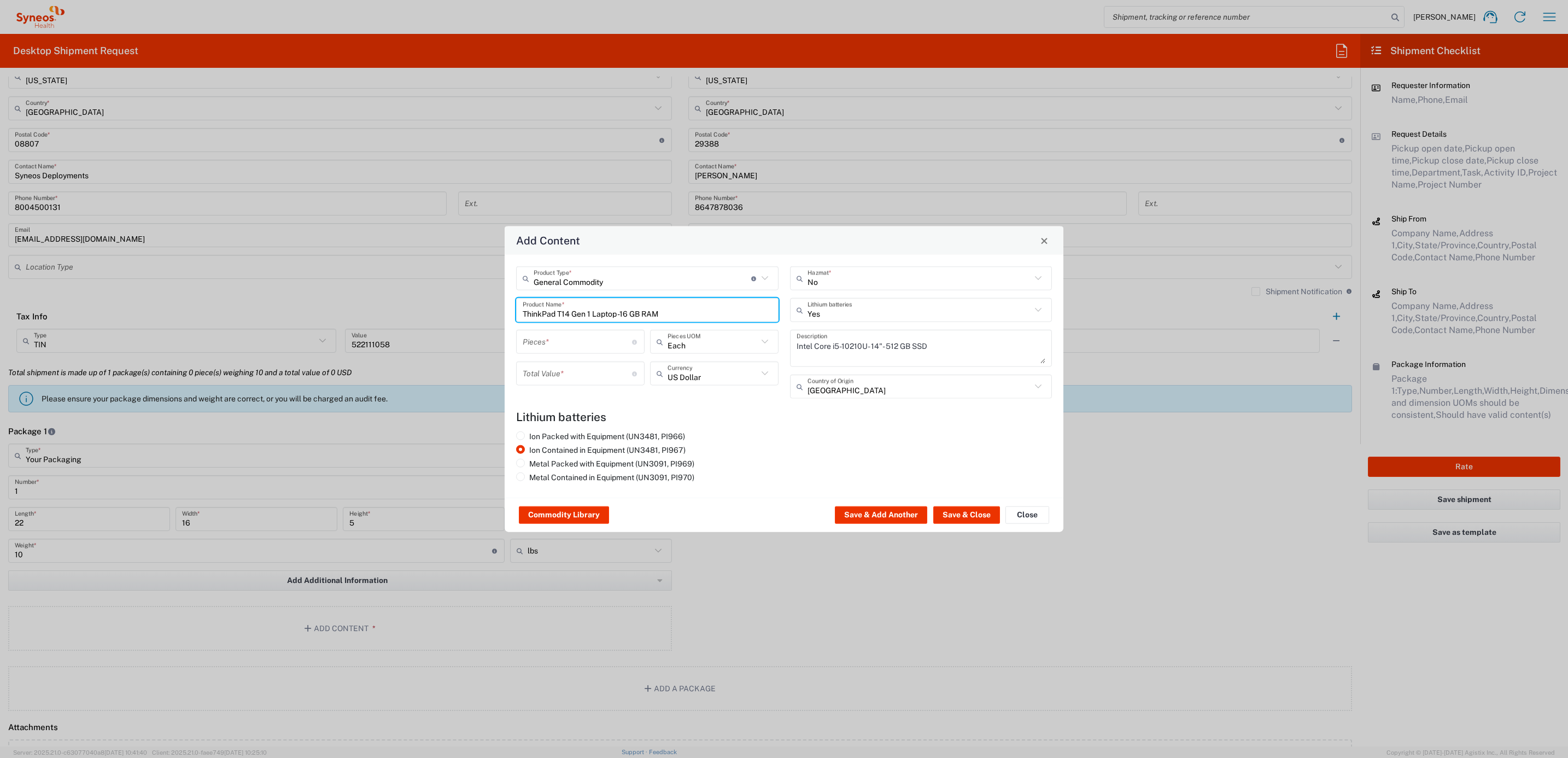
scroll to position [0, 0]
click at [574, 344] on input "number" at bounding box center [577, 341] width 109 height 19
type input "1"
click at [566, 382] on div "Total Value * Total value of all the pieces" at bounding box center [580, 373] width 128 height 24
click at [574, 370] on input "number" at bounding box center [577, 373] width 109 height 19
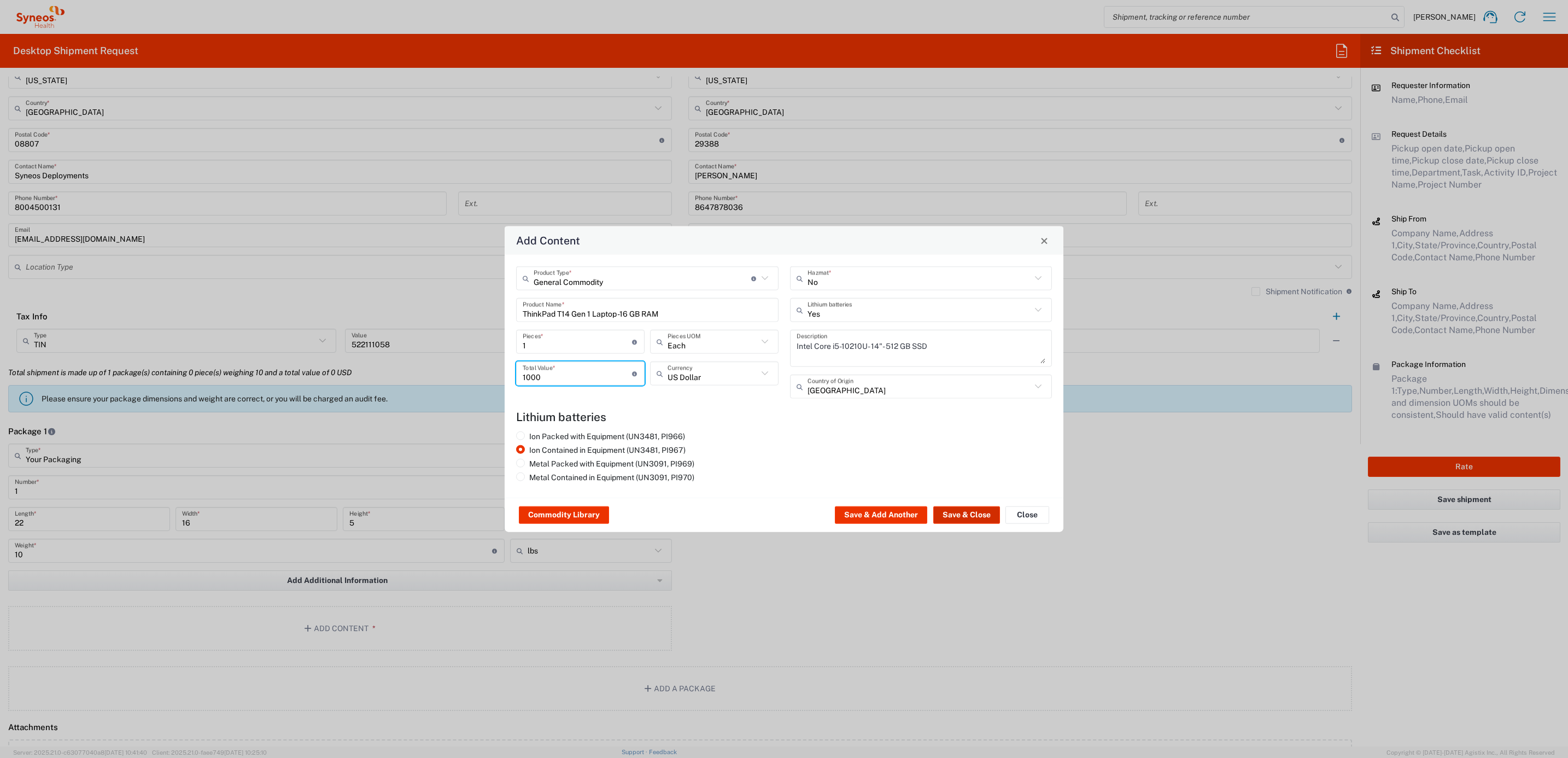
type input "1000"
click at [969, 514] on button "Save & Close" at bounding box center [966, 515] width 67 height 17
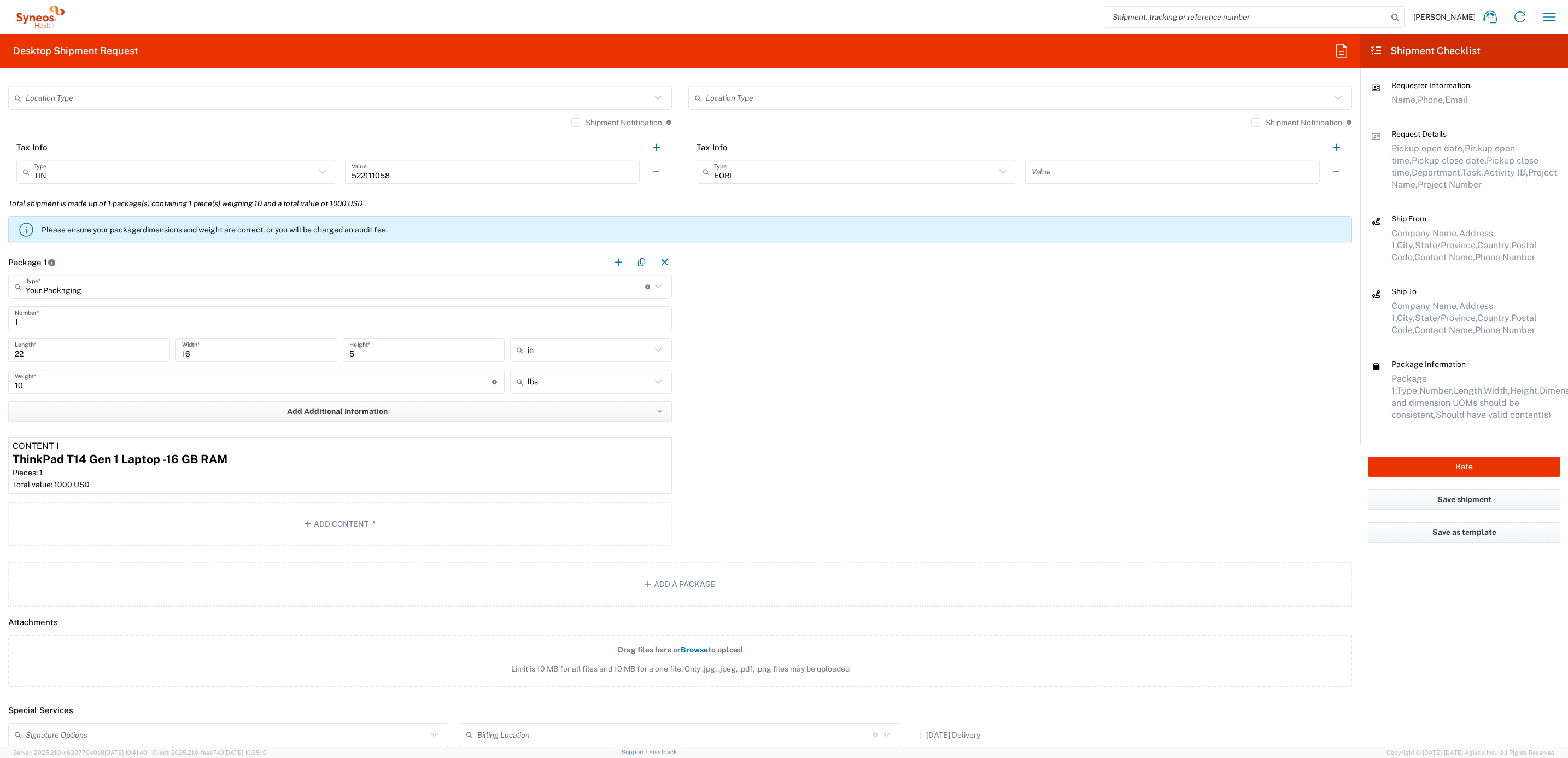
scroll to position [902, 0]
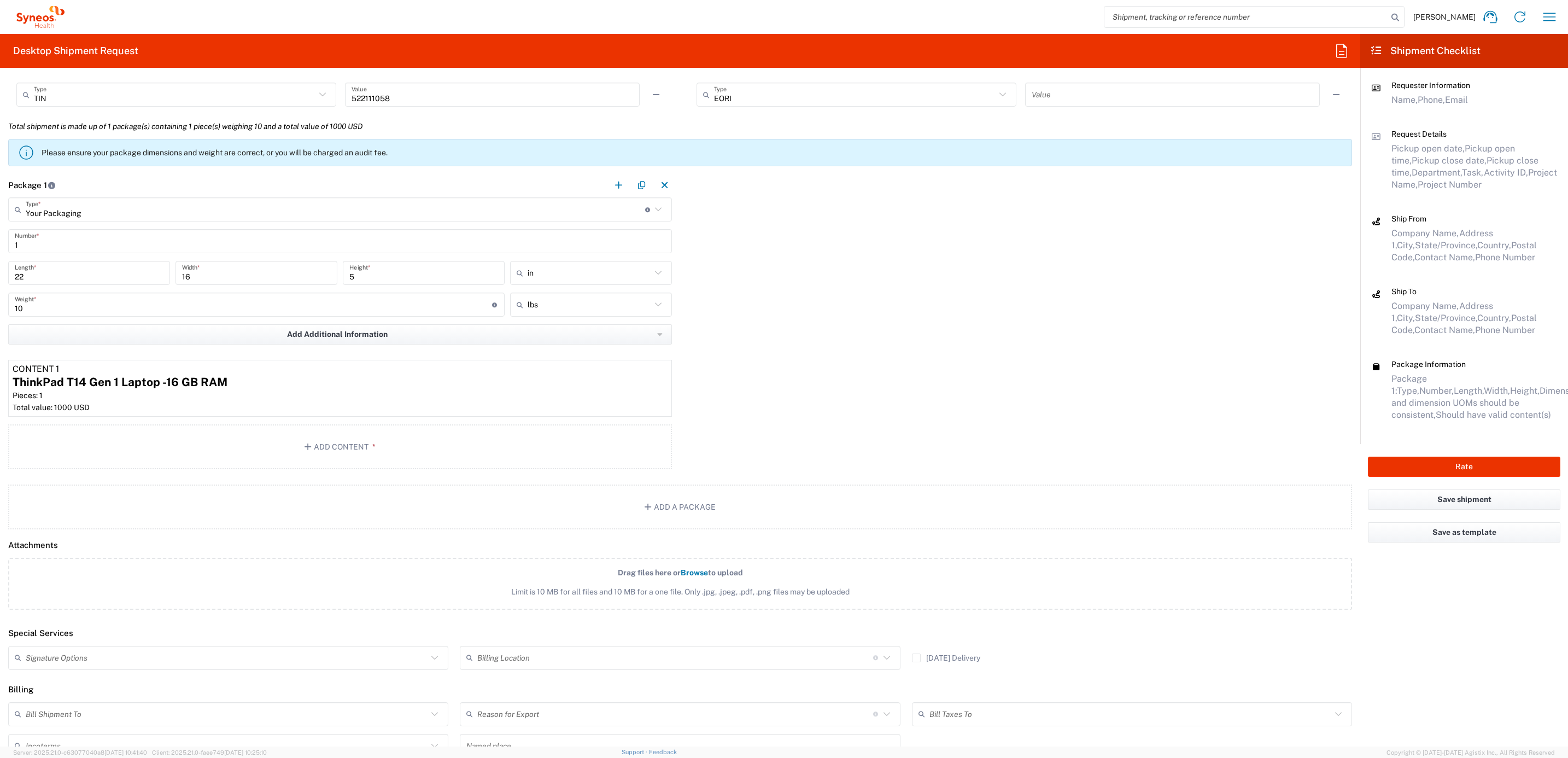
click at [72, 645] on header "Special Services" at bounding box center [680, 634] width 1360 height 24
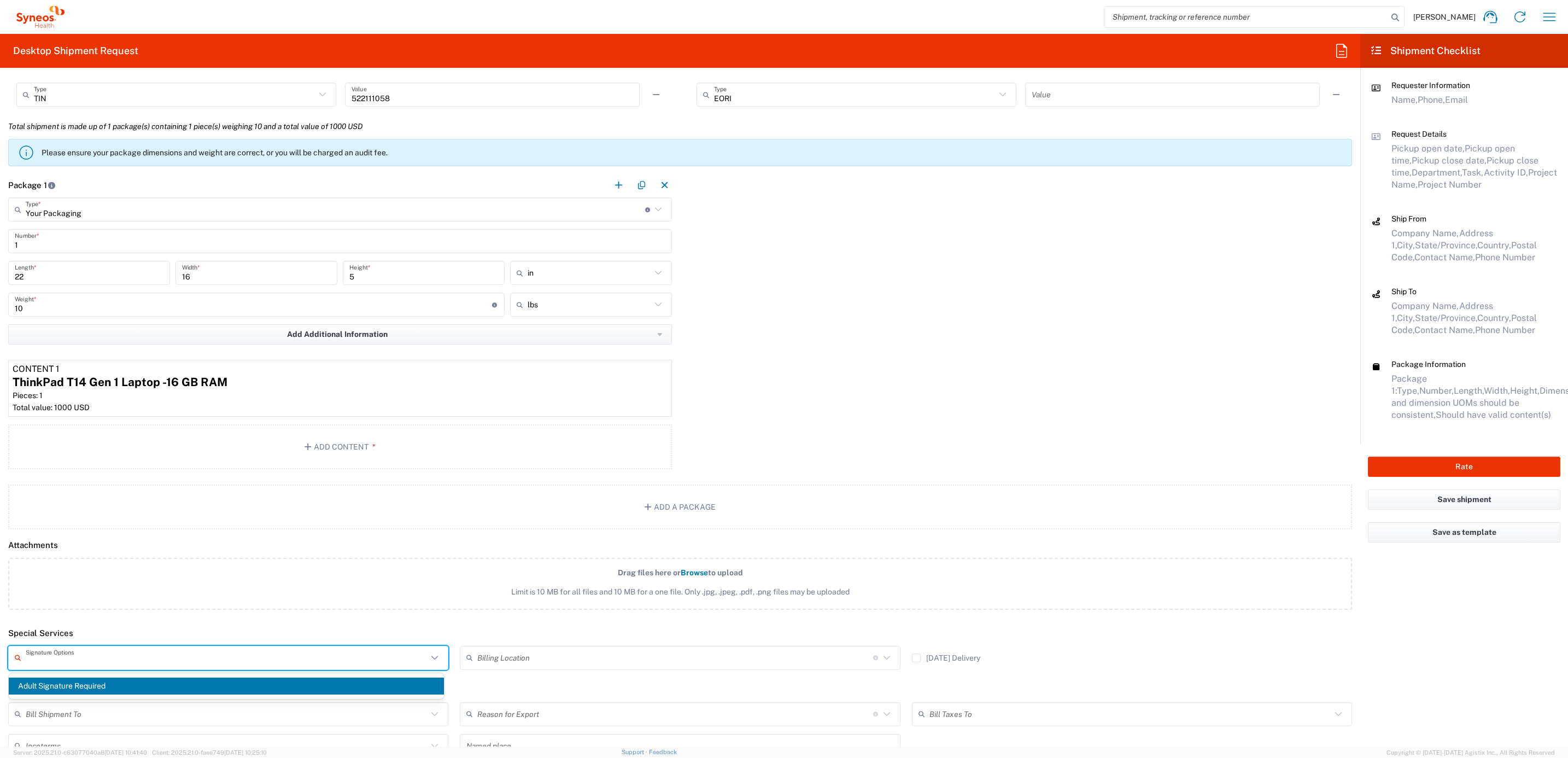
click at [76, 655] on input "text" at bounding box center [227, 658] width 402 height 19
click at [83, 685] on span "Adult Signature Required" at bounding box center [226, 686] width 436 height 17
type input "Adult Signature Required"
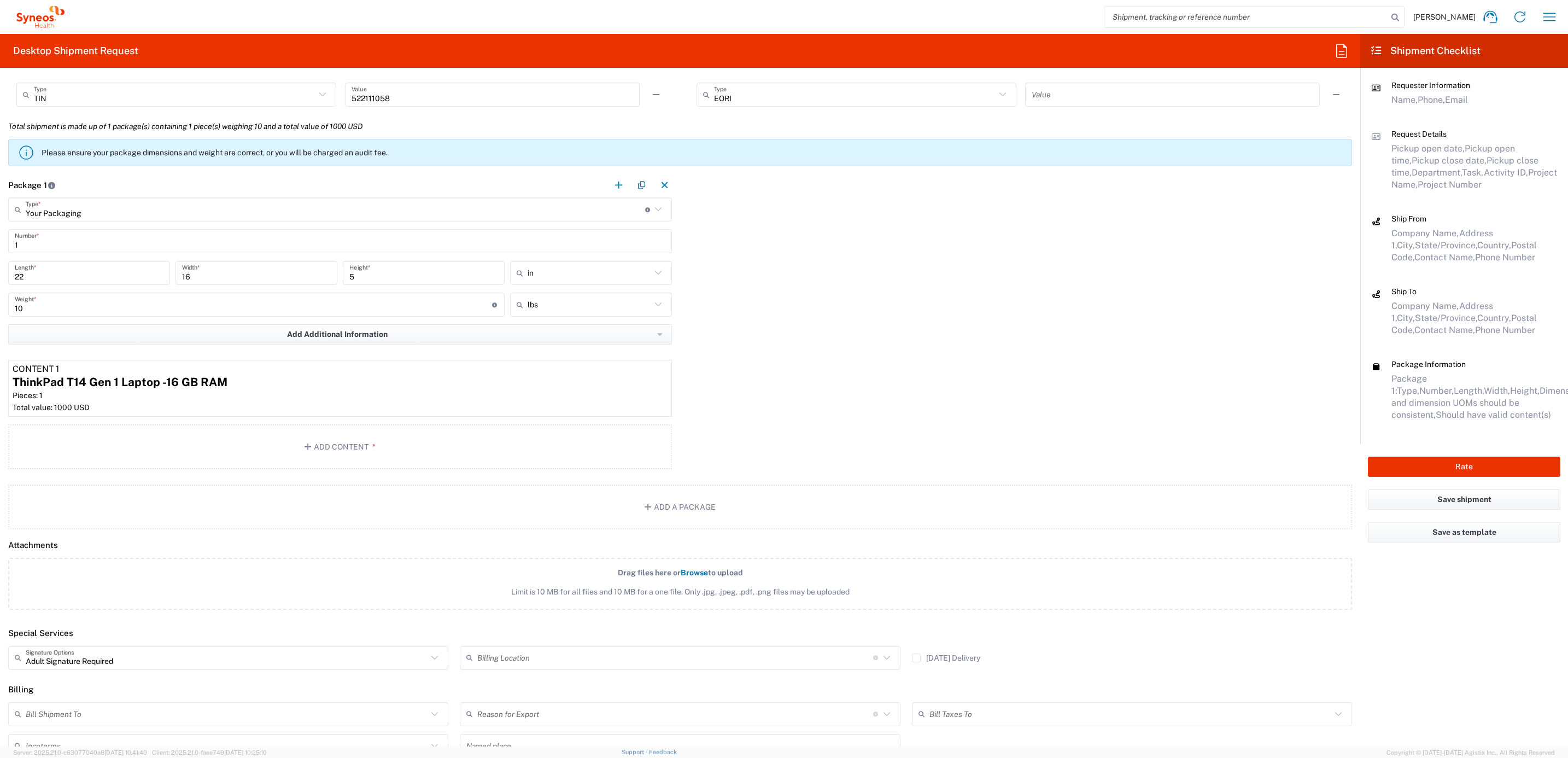
click at [848, 418] on div "Package 1 Your Packaging Type * Material used to package goods Envelope Large B…" at bounding box center [680, 322] width 1360 height 300
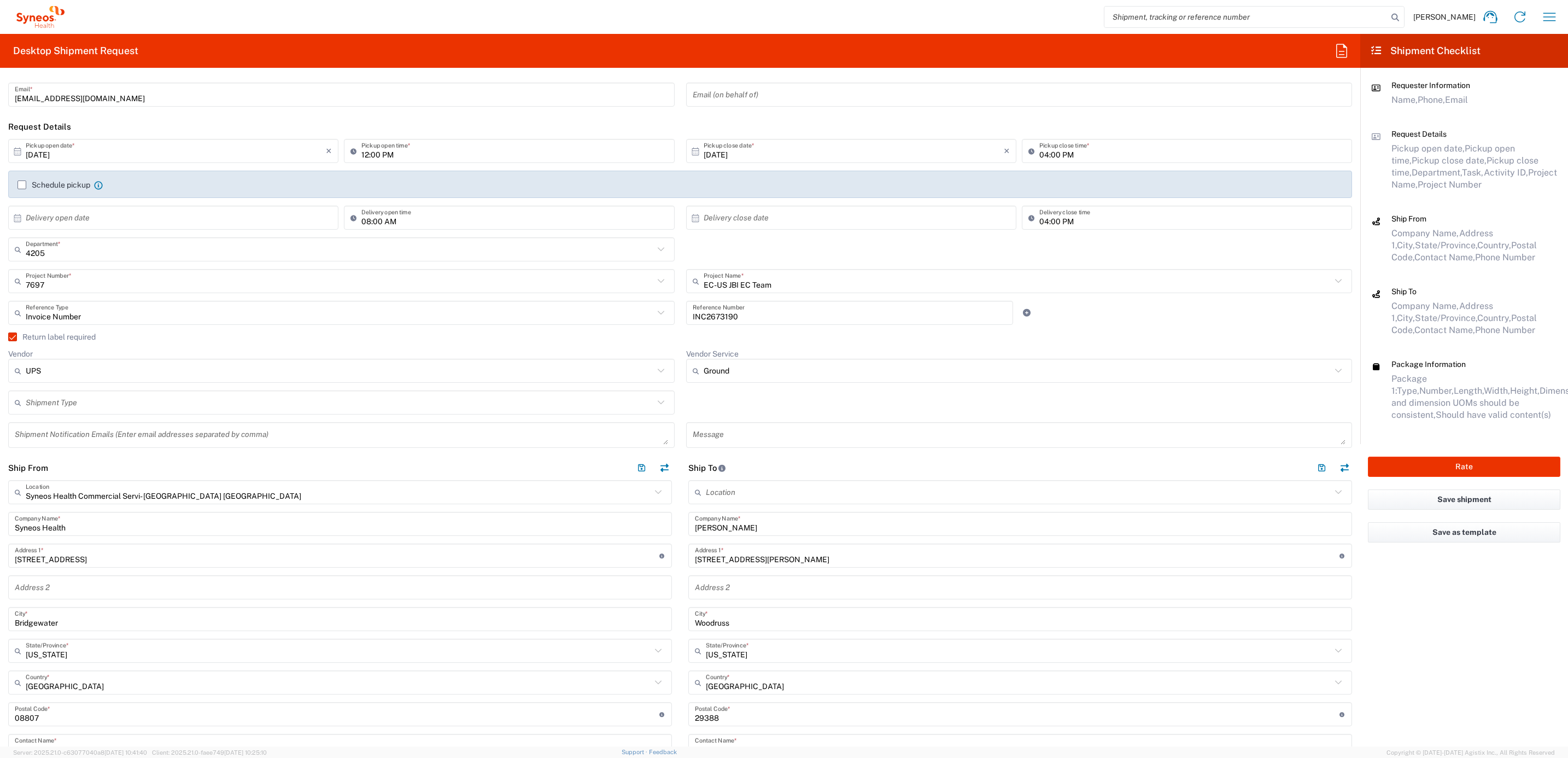
scroll to position [0, 0]
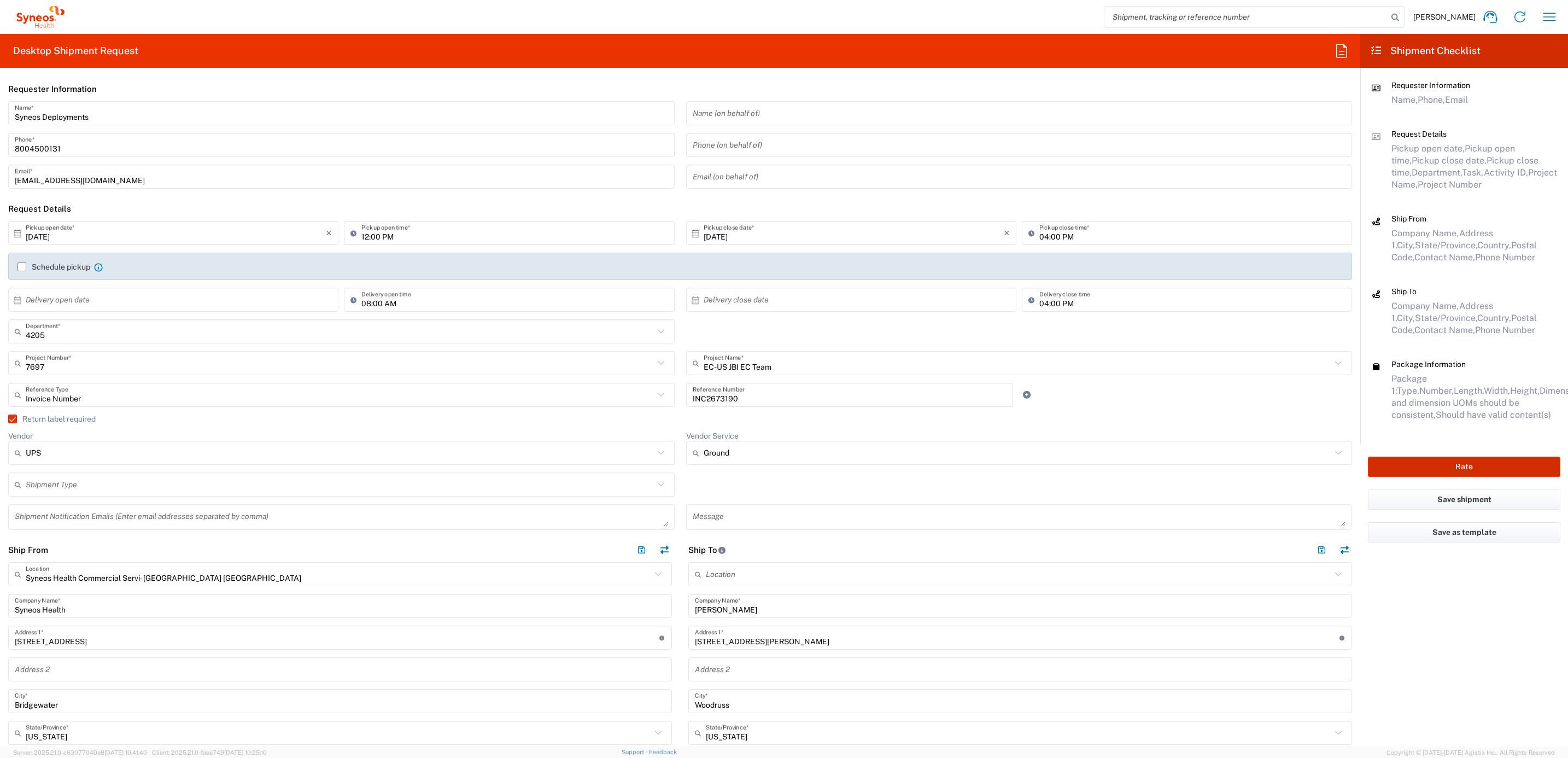
click at [1399, 464] on button "Rate" at bounding box center [1464, 467] width 192 height 20
type input "4205"
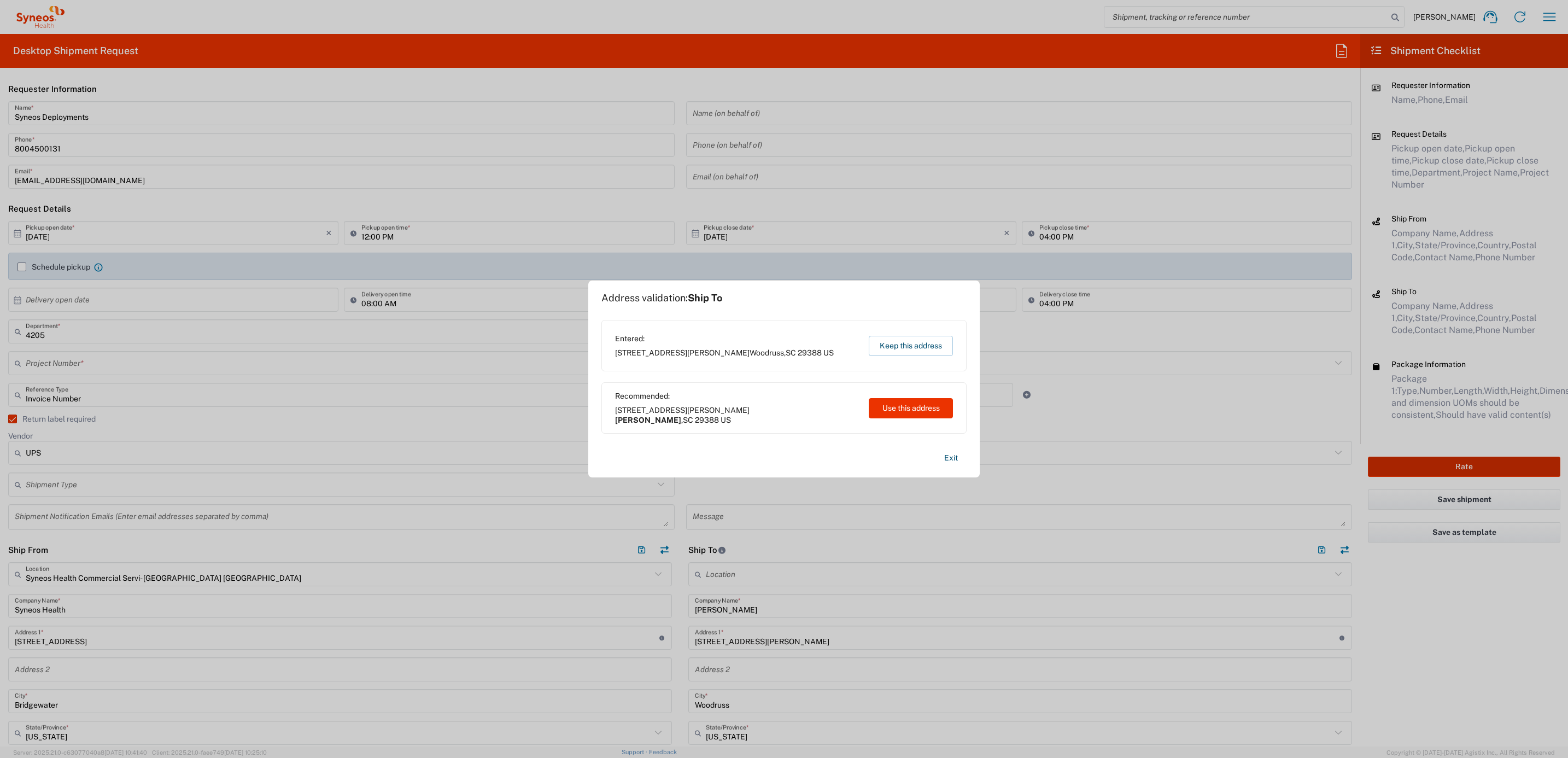
type input "7697"
drag, startPoint x: 917, startPoint y: 407, endPoint x: 1130, endPoint y: 391, distance: 213.6
click at [917, 407] on button "Use this address" at bounding box center [910, 408] width 84 height 20
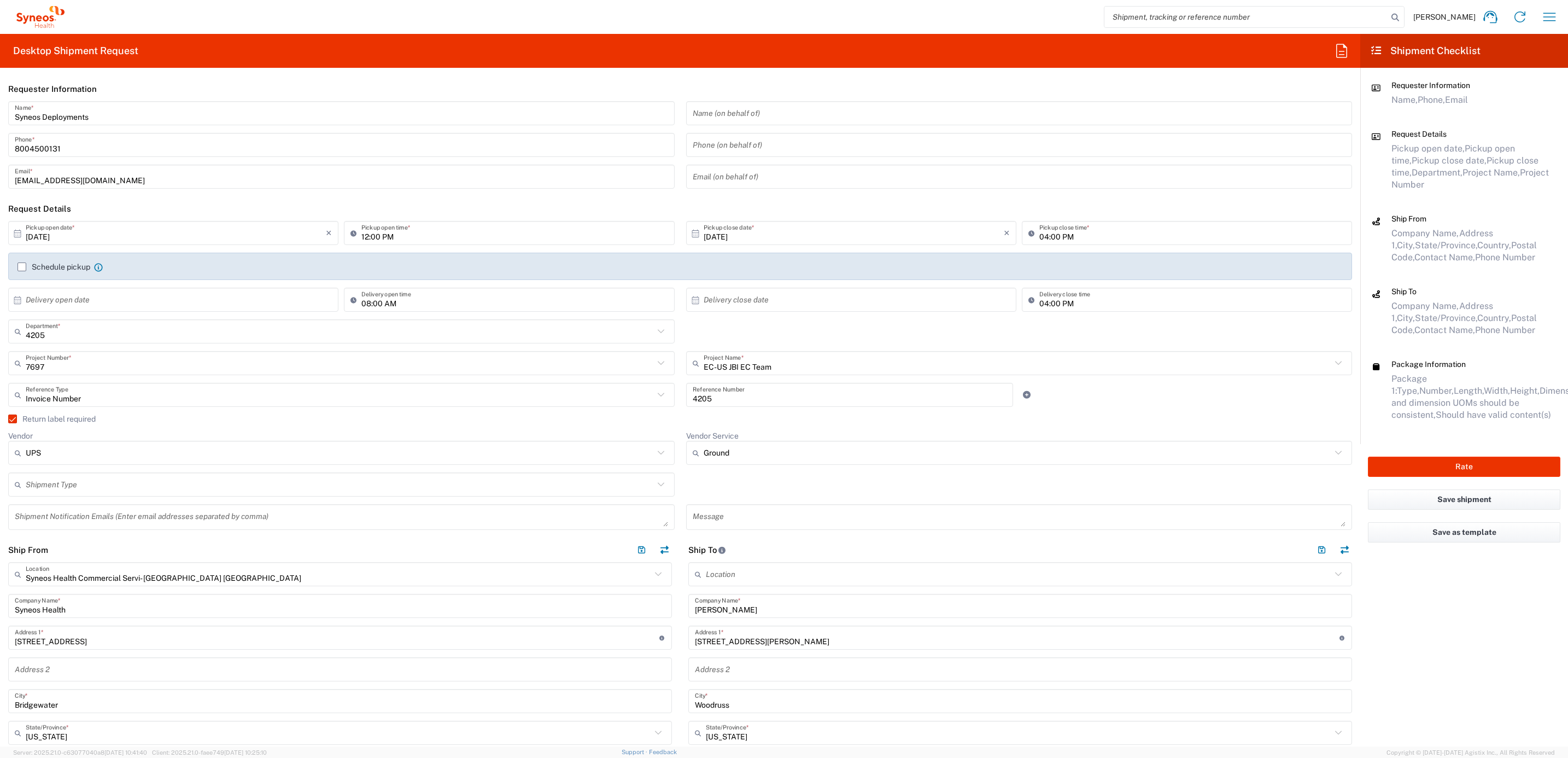
type input "[PERSON_NAME]"
type input "[US_STATE]"
type input "[GEOGRAPHIC_DATA]"
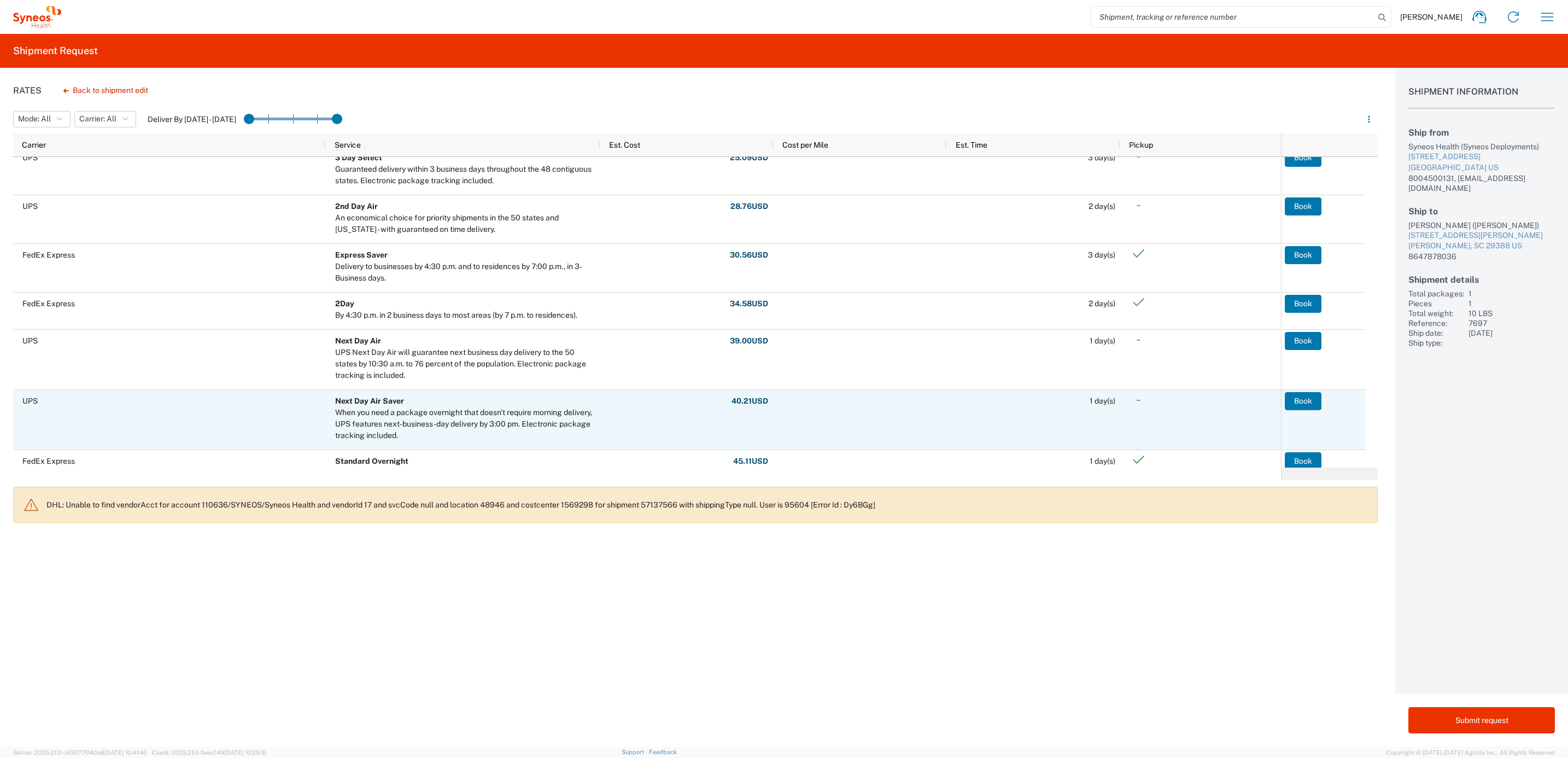
scroll to position [82, 0]
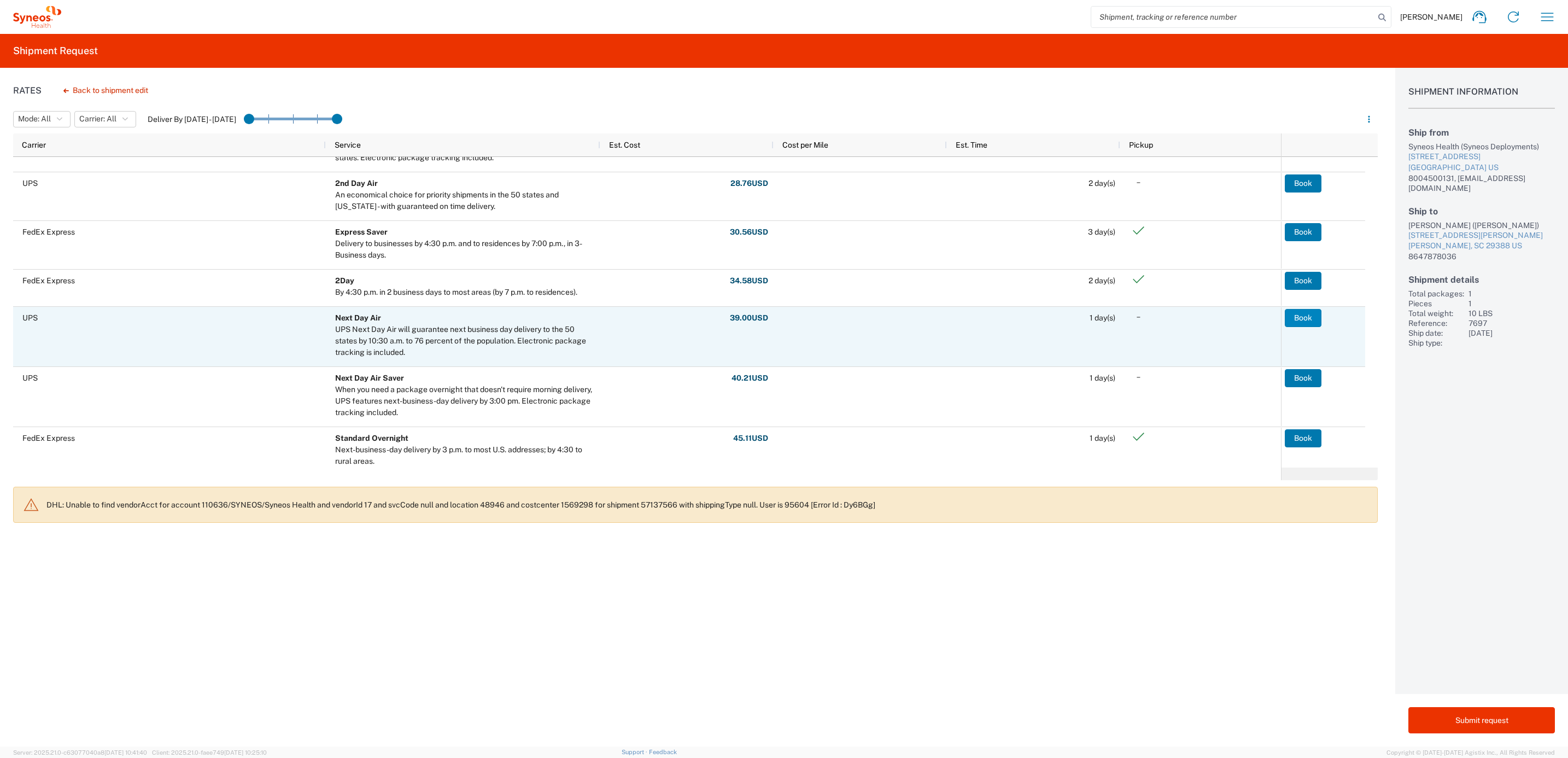
click at [1301, 316] on button "Book" at bounding box center [1303, 318] width 37 height 17
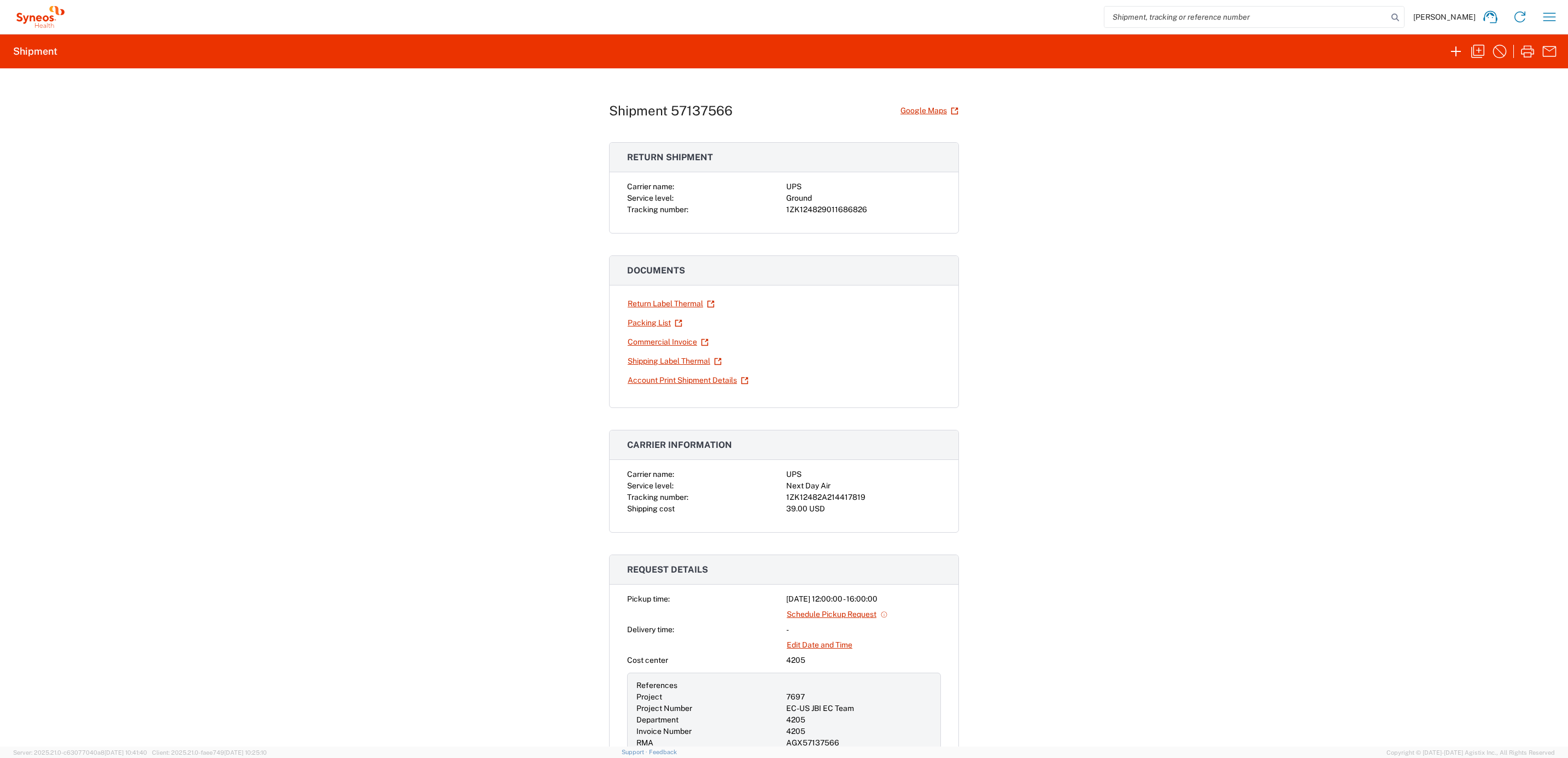
click at [392, 264] on div "Shipment 57137566 Google Maps Return shipment Carrier name: UPS Service level: …" at bounding box center [784, 407] width 1568 height 678
click at [1459, 59] on icon "button" at bounding box center [1455, 51] width 17 height 17
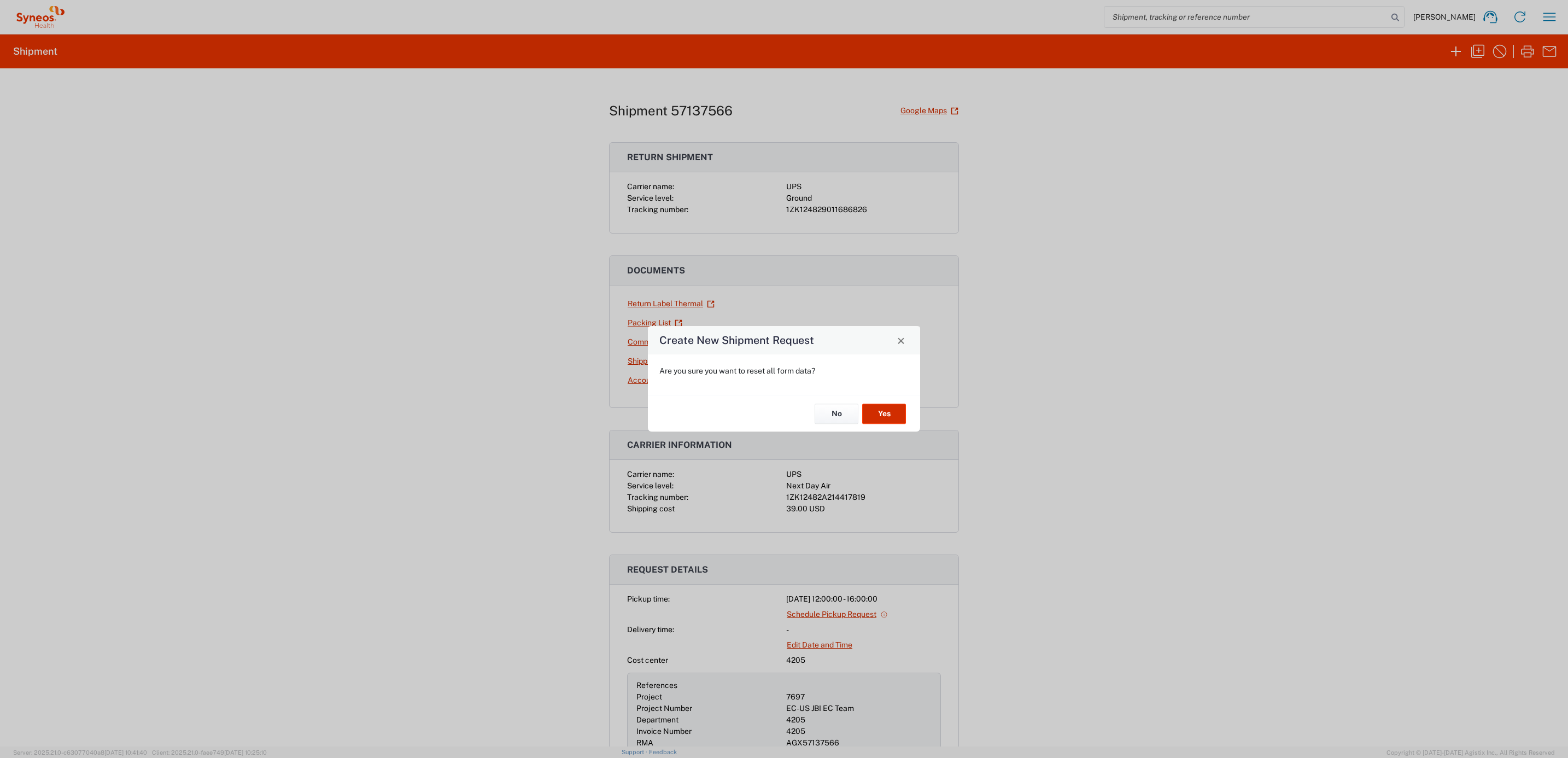
click at [898, 409] on button "Yes" at bounding box center [884, 414] width 44 height 20
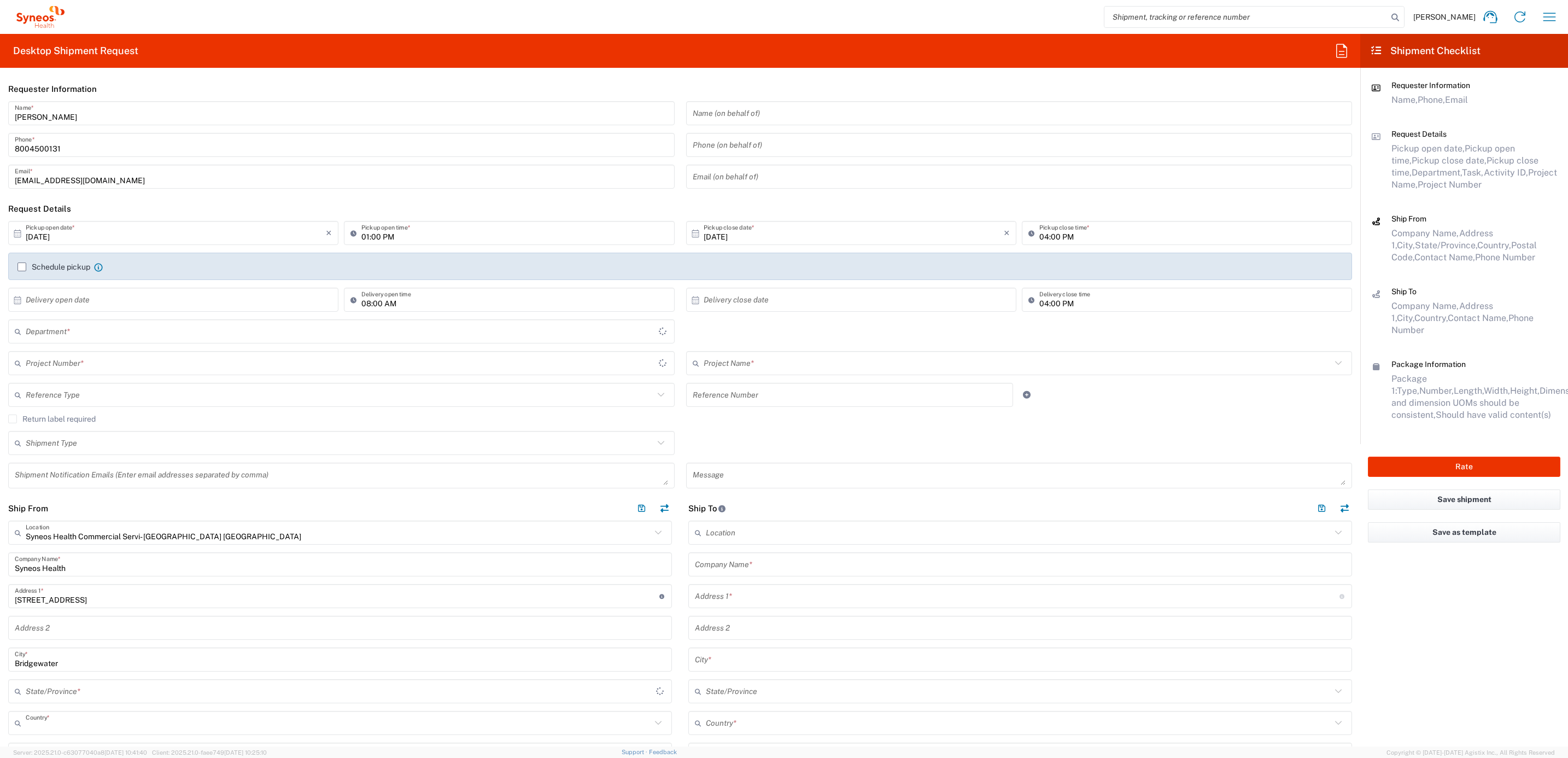
type input "[US_STATE]"
type input "[GEOGRAPHIC_DATA]"
type input "4205"
click at [80, 112] on input "[PERSON_NAME]" at bounding box center [342, 113] width 654 height 19
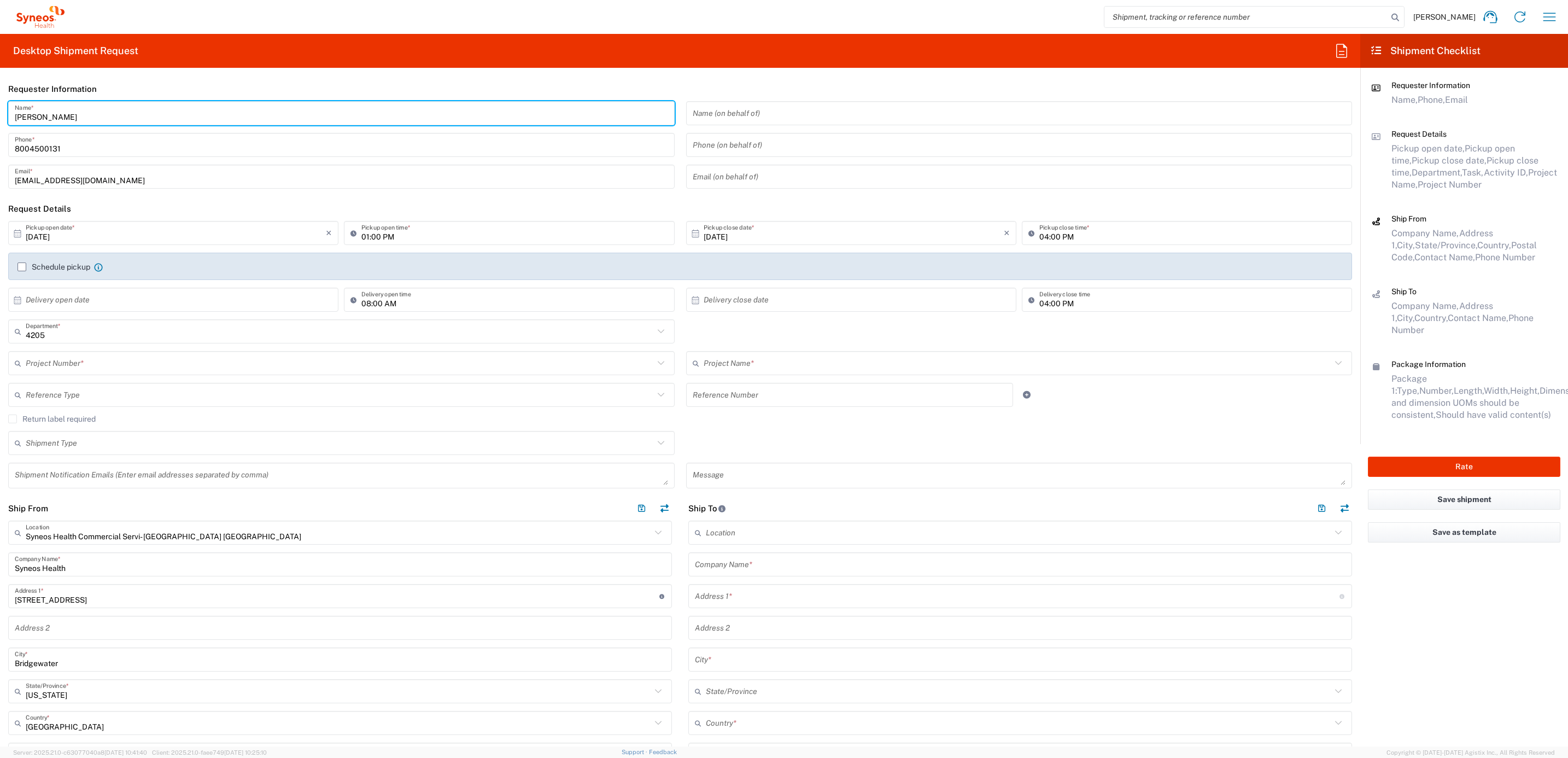
click at [80, 112] on input "[PERSON_NAME]" at bounding box center [342, 113] width 654 height 19
click at [118, 115] on input "Syneos Deployments" at bounding box center [342, 113] width 654 height 19
drag, startPoint x: 112, startPoint y: 113, endPoint x: 233, endPoint y: 115, distance: 121.0
click at [15, 121] on input "Syneos Deployments" at bounding box center [342, 113] width 654 height 19
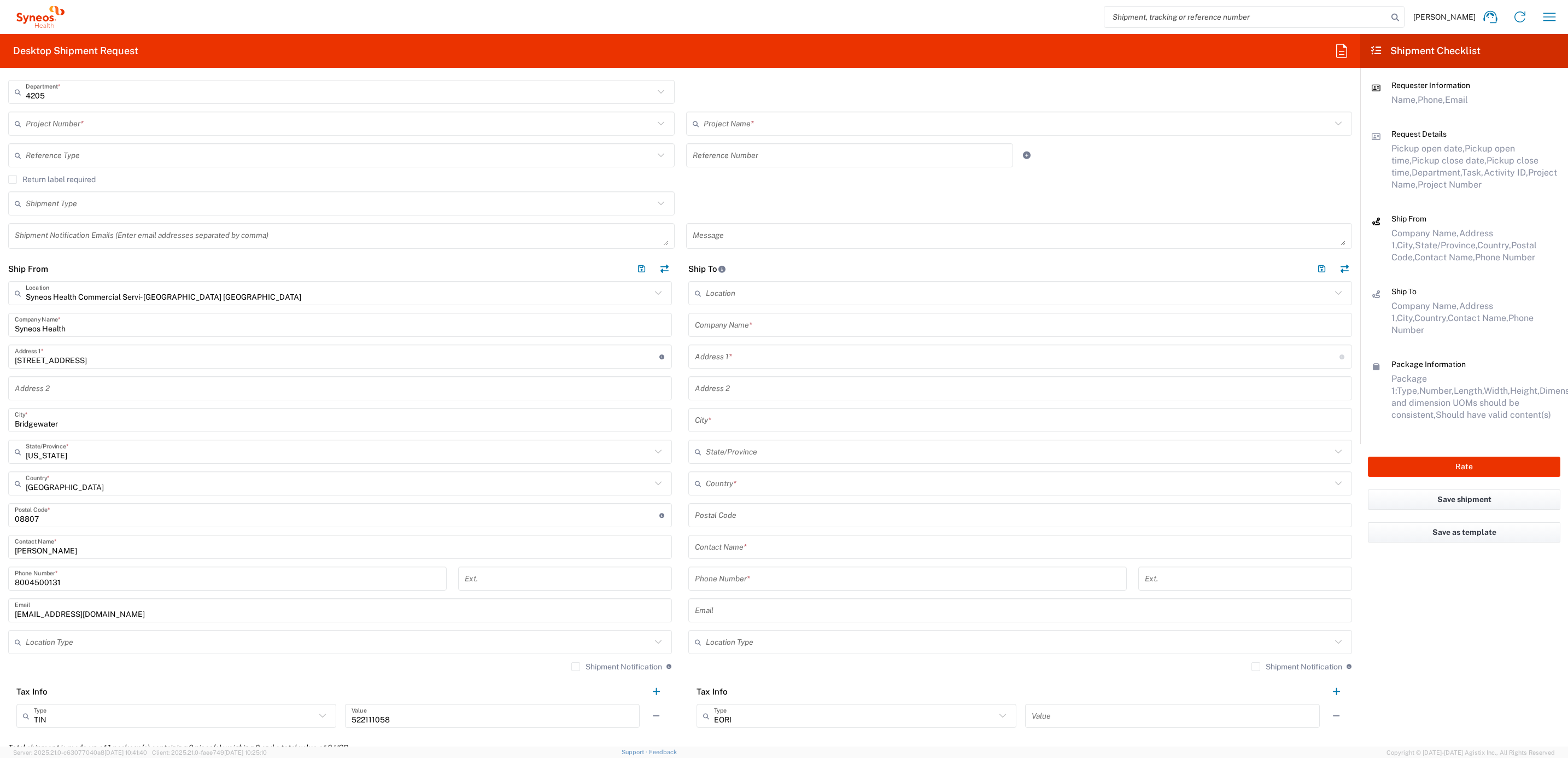
scroll to position [411, 0]
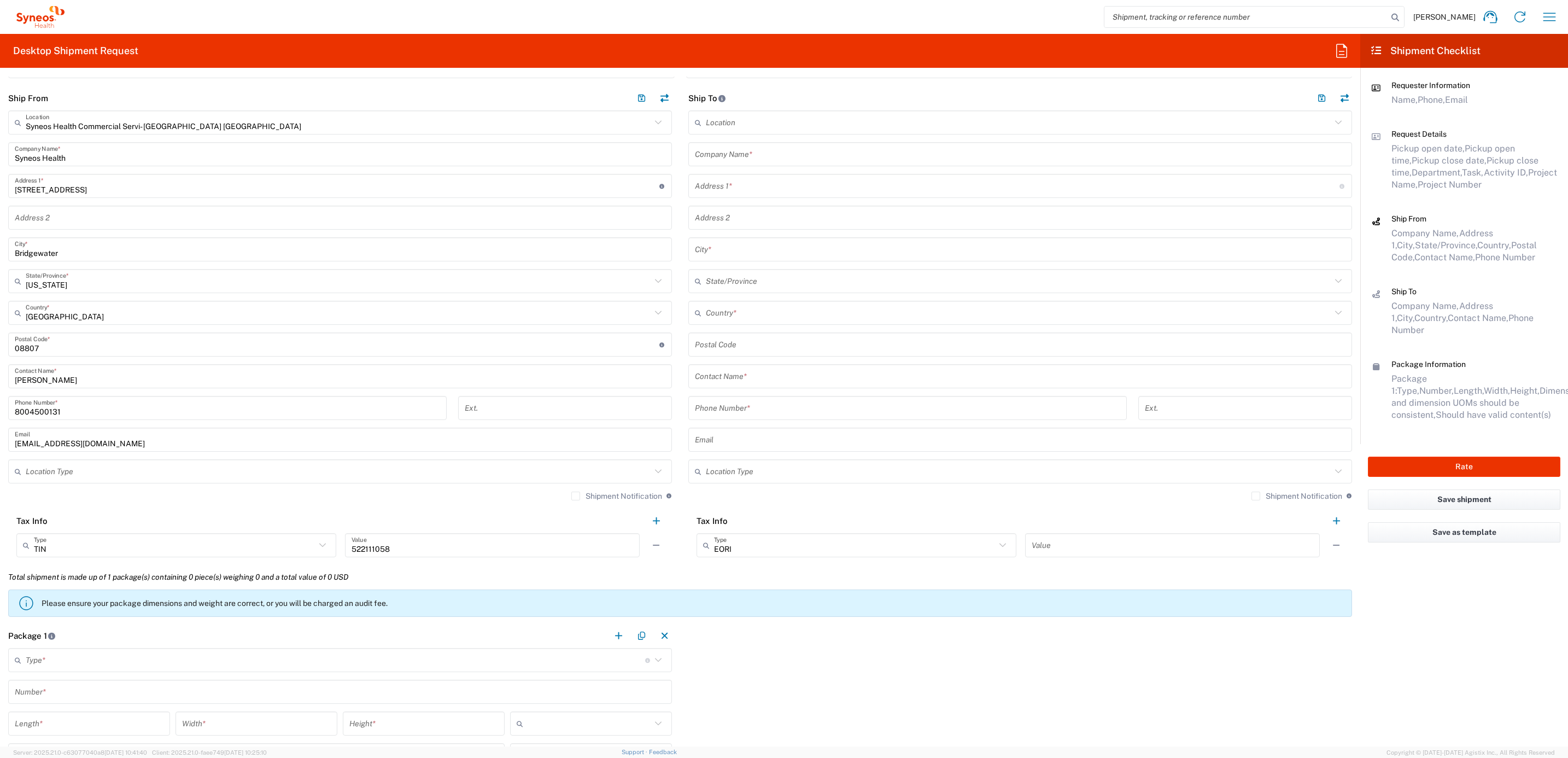
type input "Syneos Deployments"
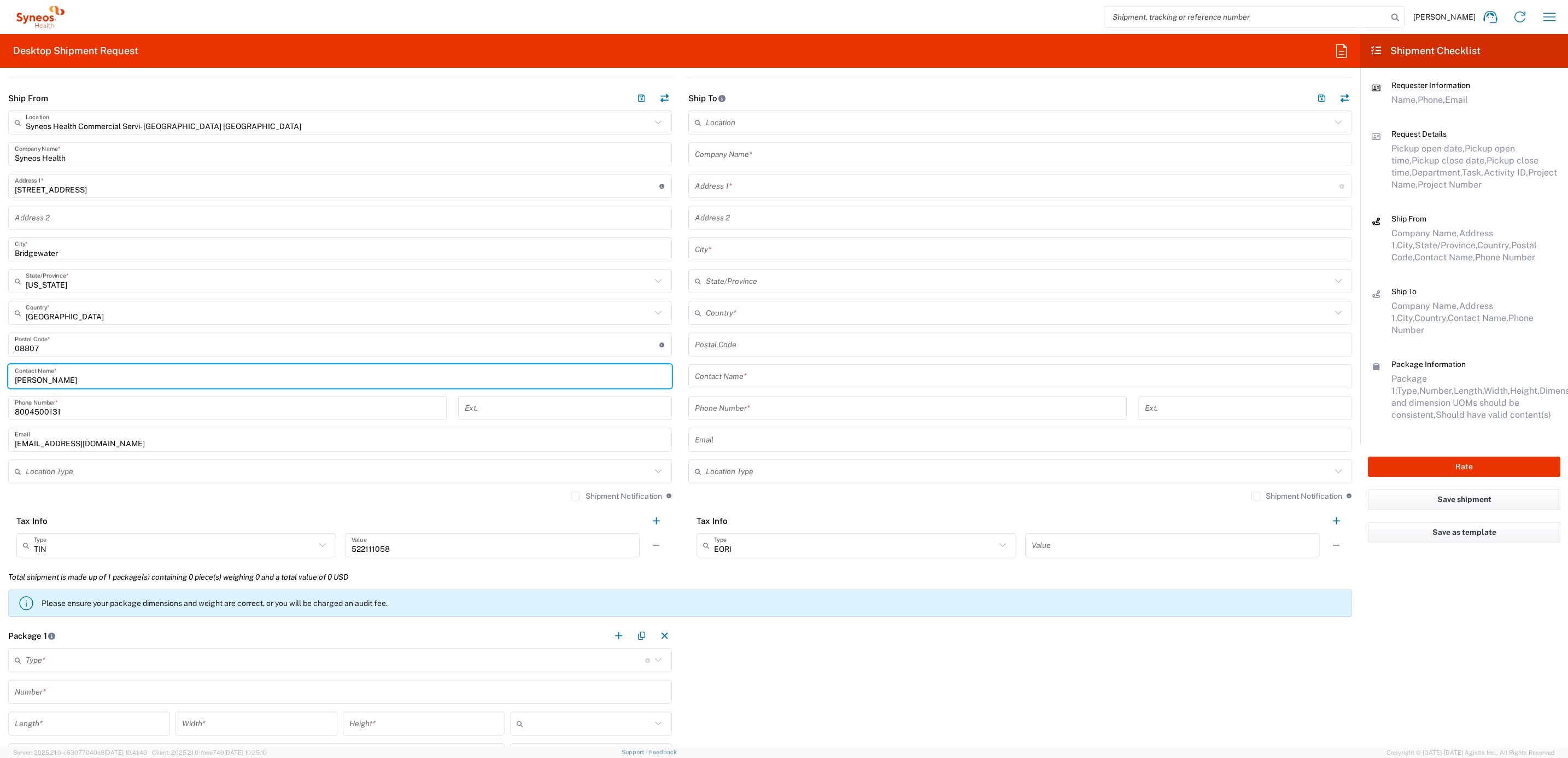
drag, startPoint x: 83, startPoint y: 384, endPoint x: 195, endPoint y: 394, distance: 112.4
click at [0, 358] on html "[PERSON_NAME] Home Shipment estimator Shipment tracking Desktop shipment reques…" at bounding box center [784, 379] width 1568 height 758
paste input "Syneos Deployments"
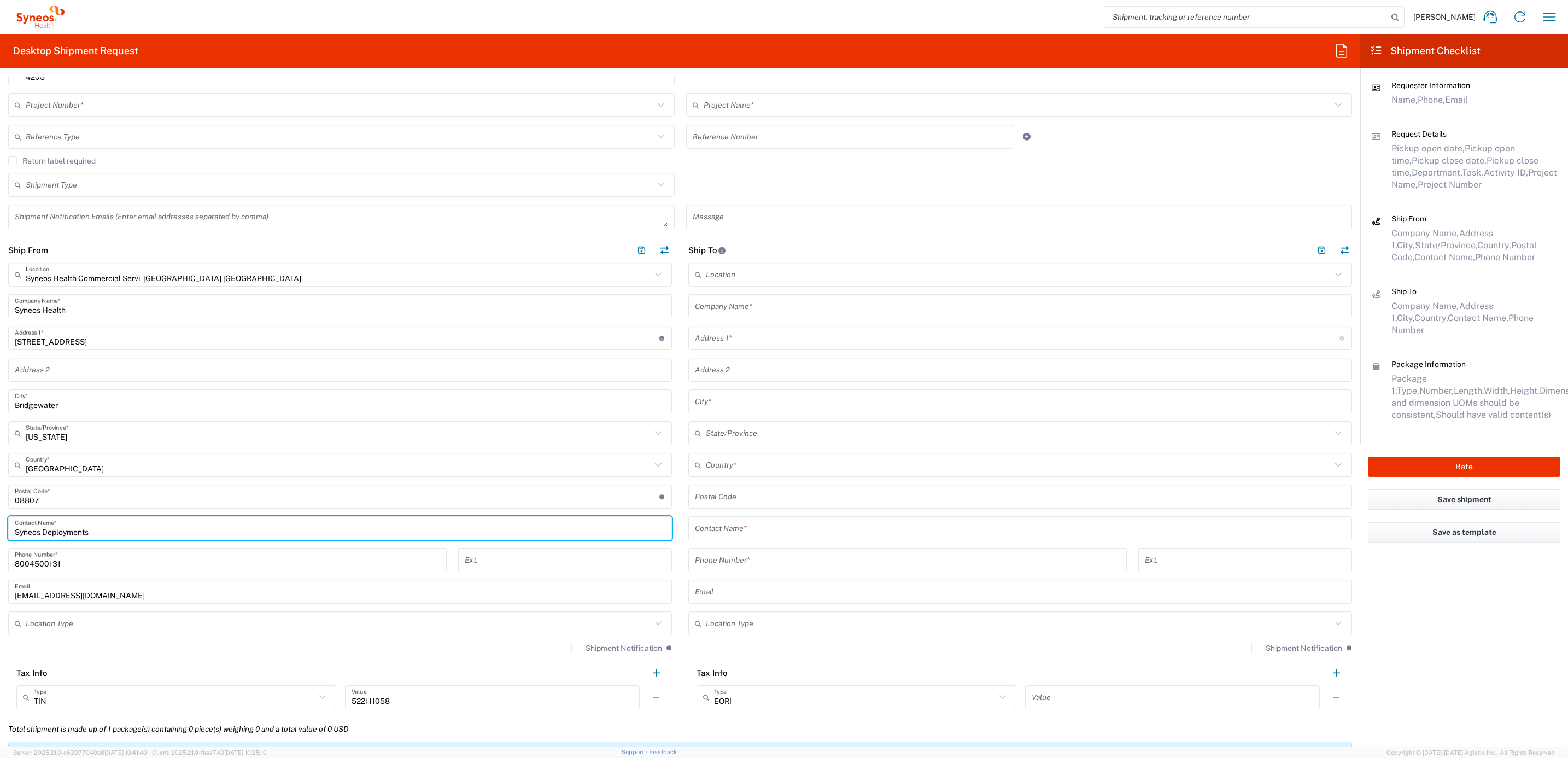
scroll to position [82, 0]
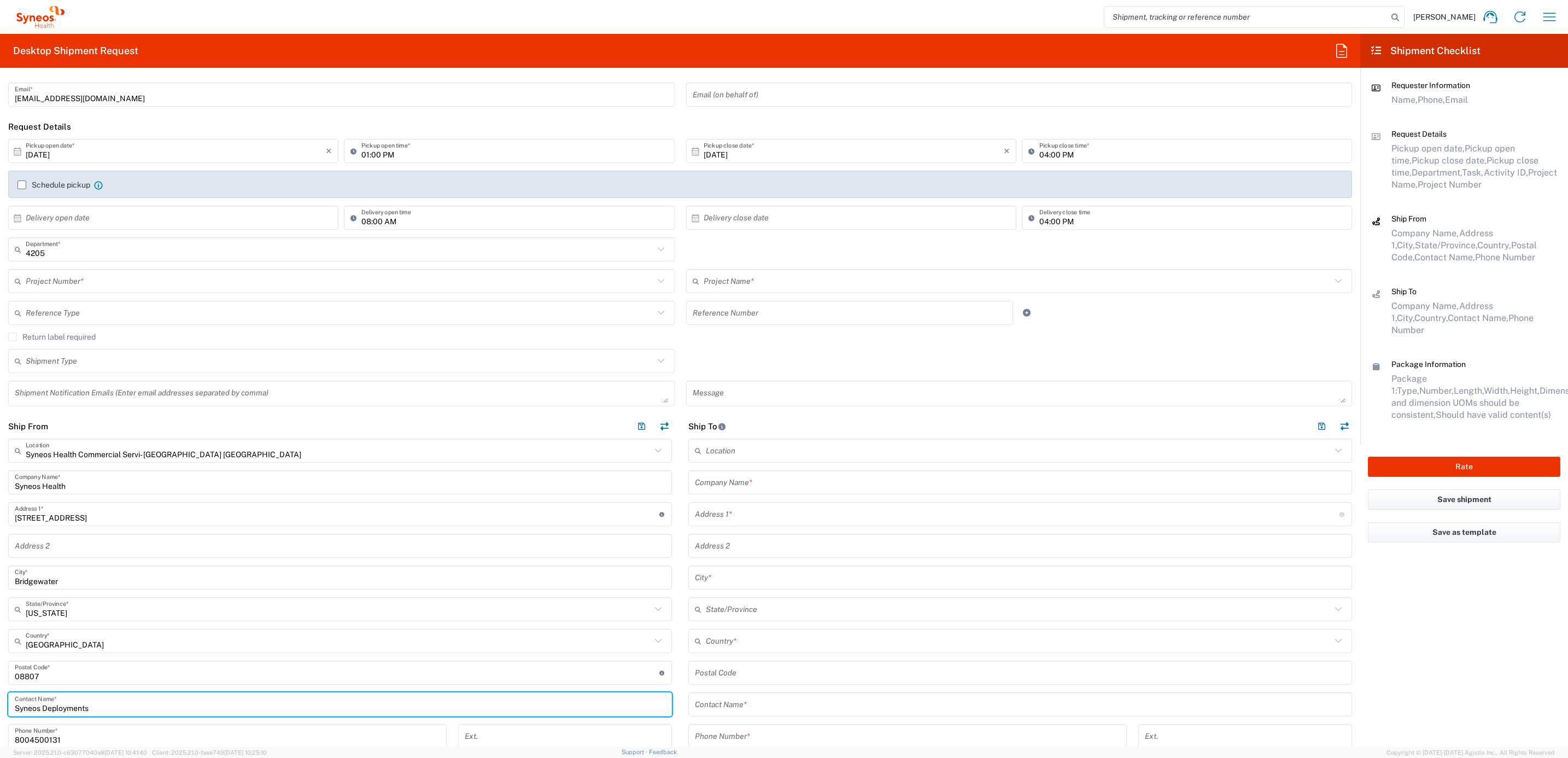
type input "Syneos Deployments"
click at [104, 284] on input "text" at bounding box center [340, 281] width 628 height 19
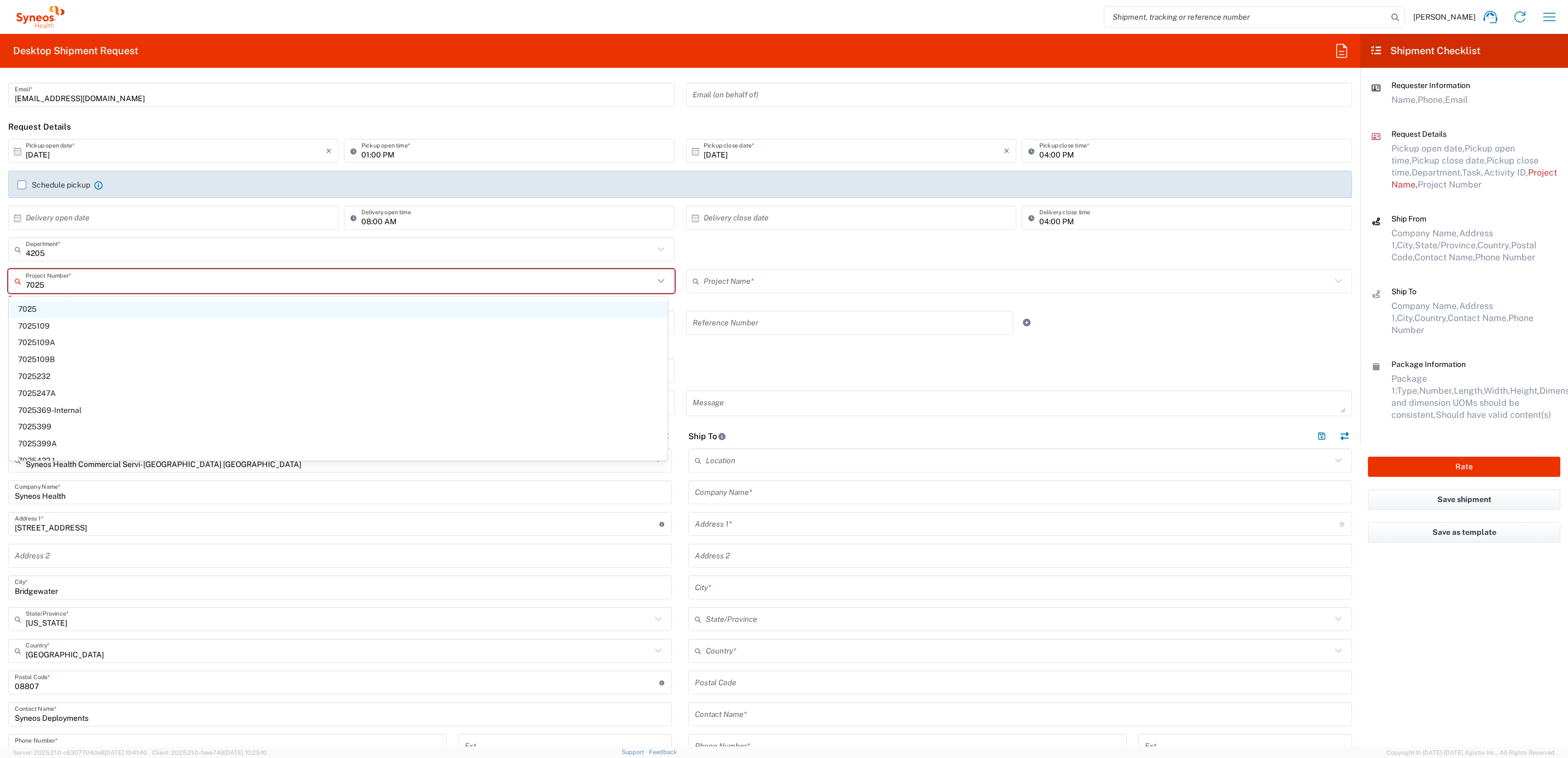
type input "7025"
click at [76, 309] on span "7025" at bounding box center [338, 310] width 658 height 17
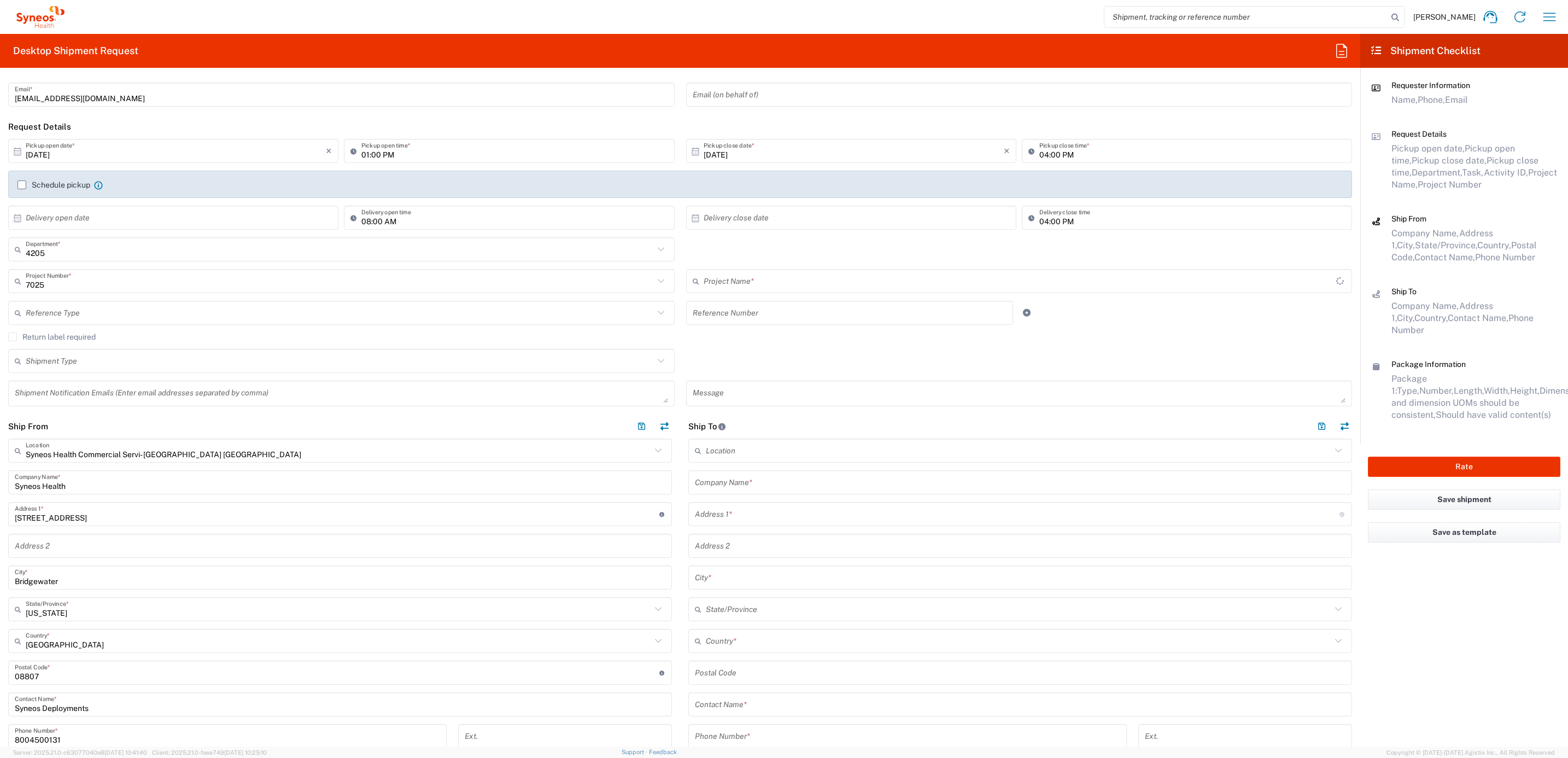
type input "ST-US - GSK VM (0325)"
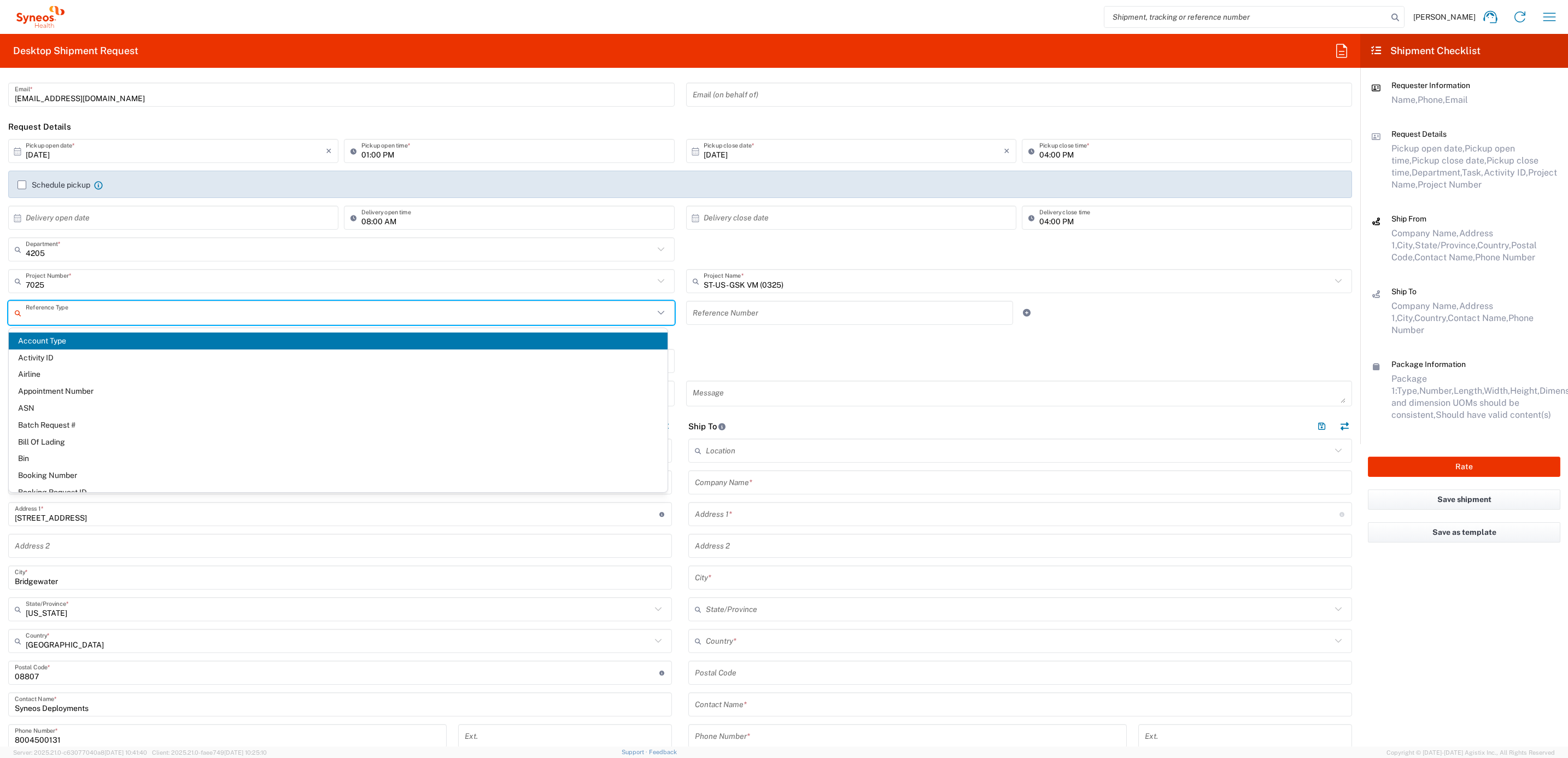
click at [143, 306] on input "text" at bounding box center [340, 313] width 628 height 19
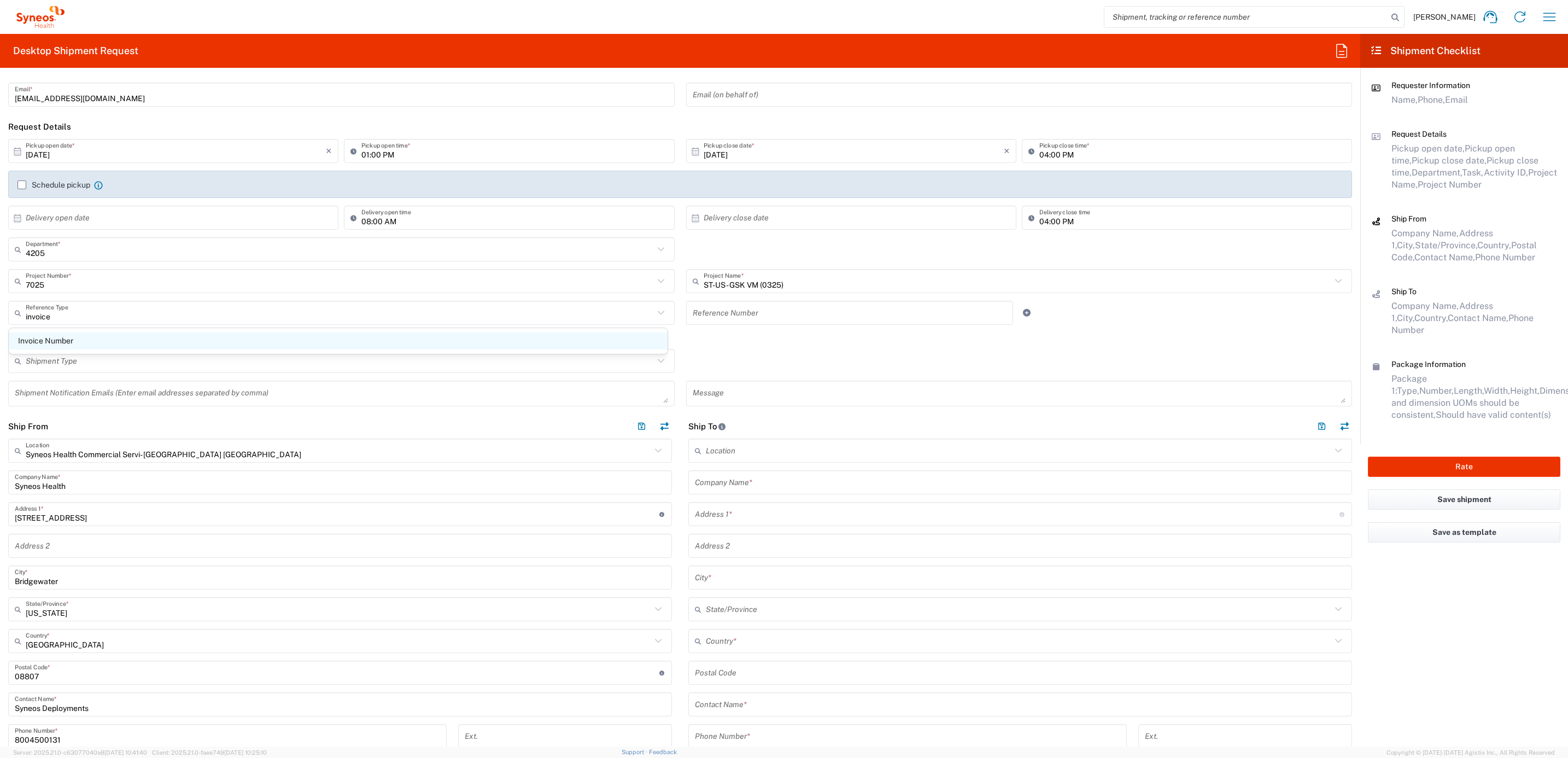
click at [133, 337] on span "Invoice Number" at bounding box center [338, 341] width 658 height 17
type input "Invoice Number"
click at [758, 315] on input "text" at bounding box center [850, 313] width 314 height 19
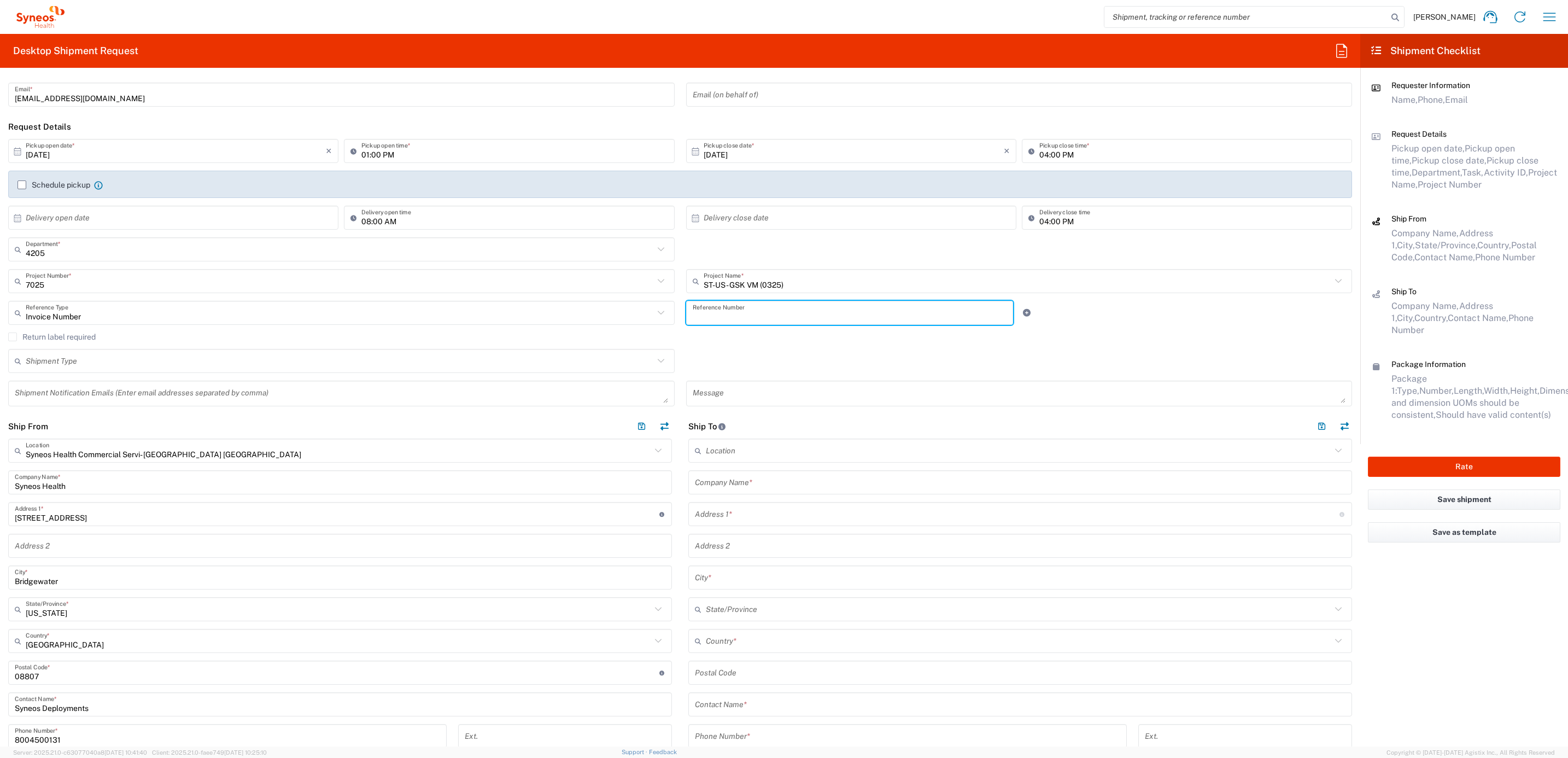
paste input "INC2673437"
type input "INC2673437"
drag, startPoint x: 72, startPoint y: 335, endPoint x: 102, endPoint y: 333, distance: 30.1
click at [74, 335] on label "Return label required" at bounding box center [51, 336] width 87 height 9
drag, startPoint x: 102, startPoint y: 333, endPoint x: 72, endPoint y: 342, distance: 31.3
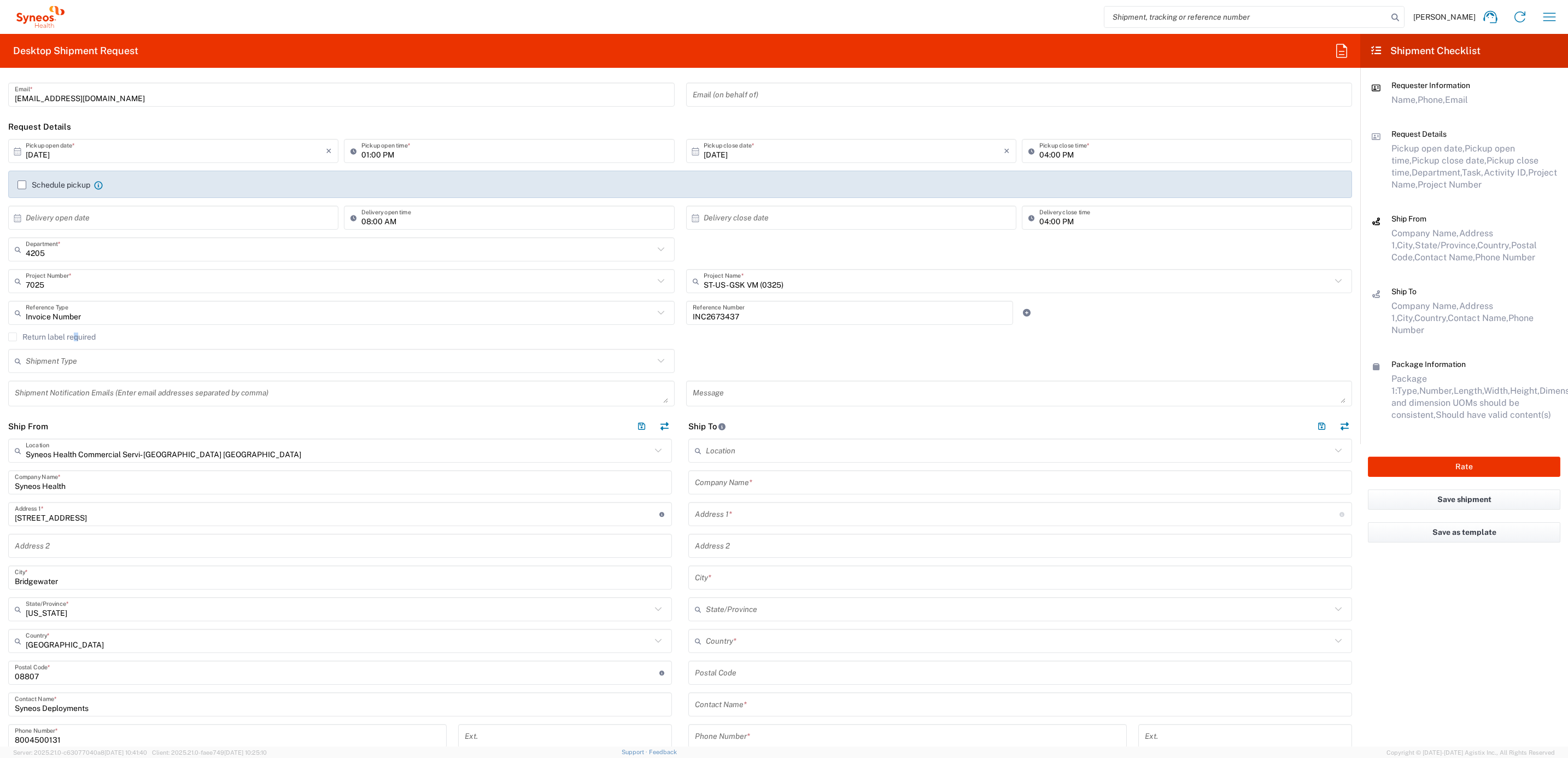
click at [72, 346] on div "Return label required" at bounding box center [680, 340] width 1344 height 17
click at [67, 337] on label "Return label required" at bounding box center [51, 336] width 87 height 9
click at [13, 337] on input "Return label required" at bounding box center [13, 337] width 0 height 0
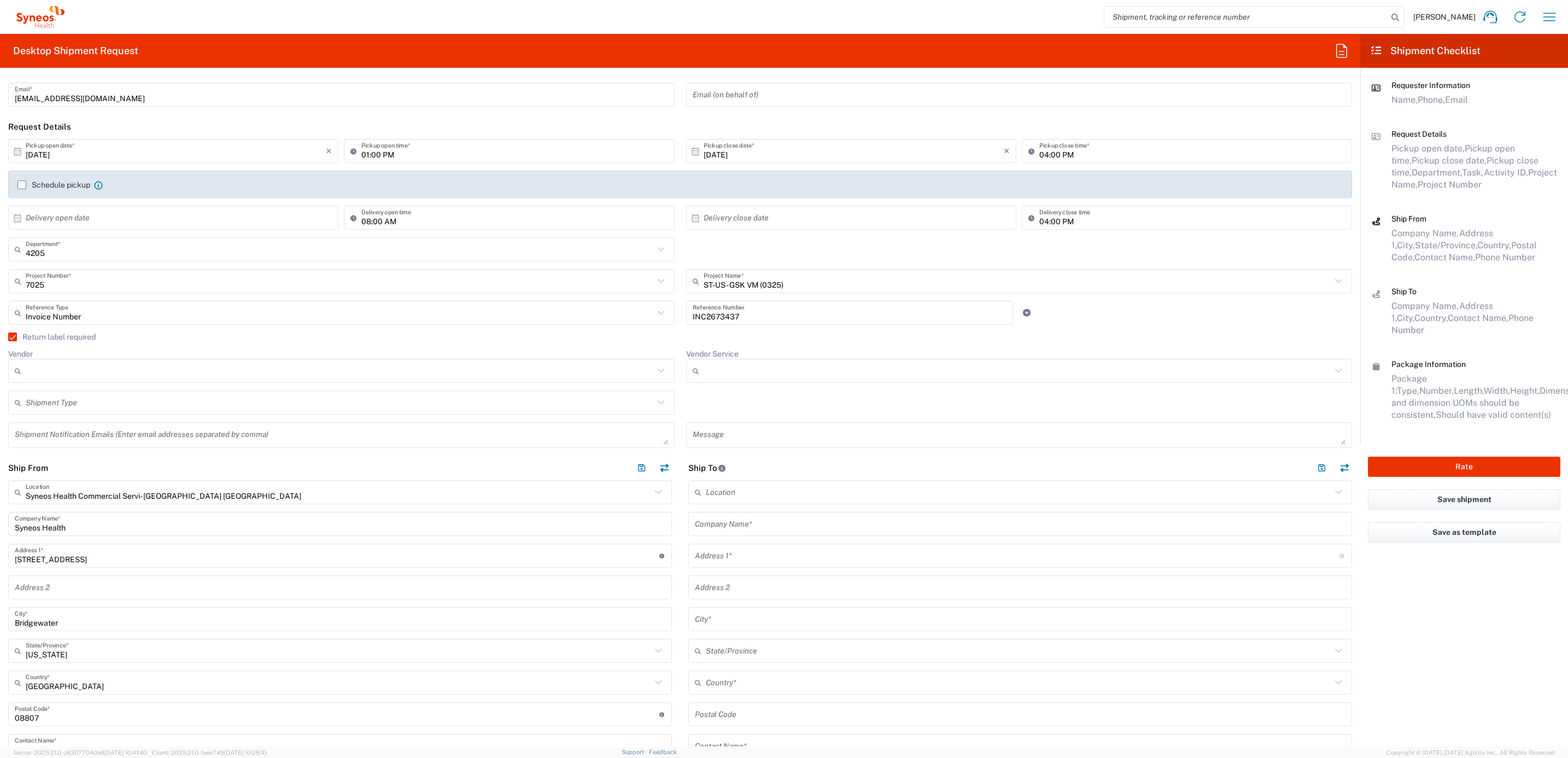
click at [85, 371] on input "Vendor" at bounding box center [340, 371] width 628 height 17
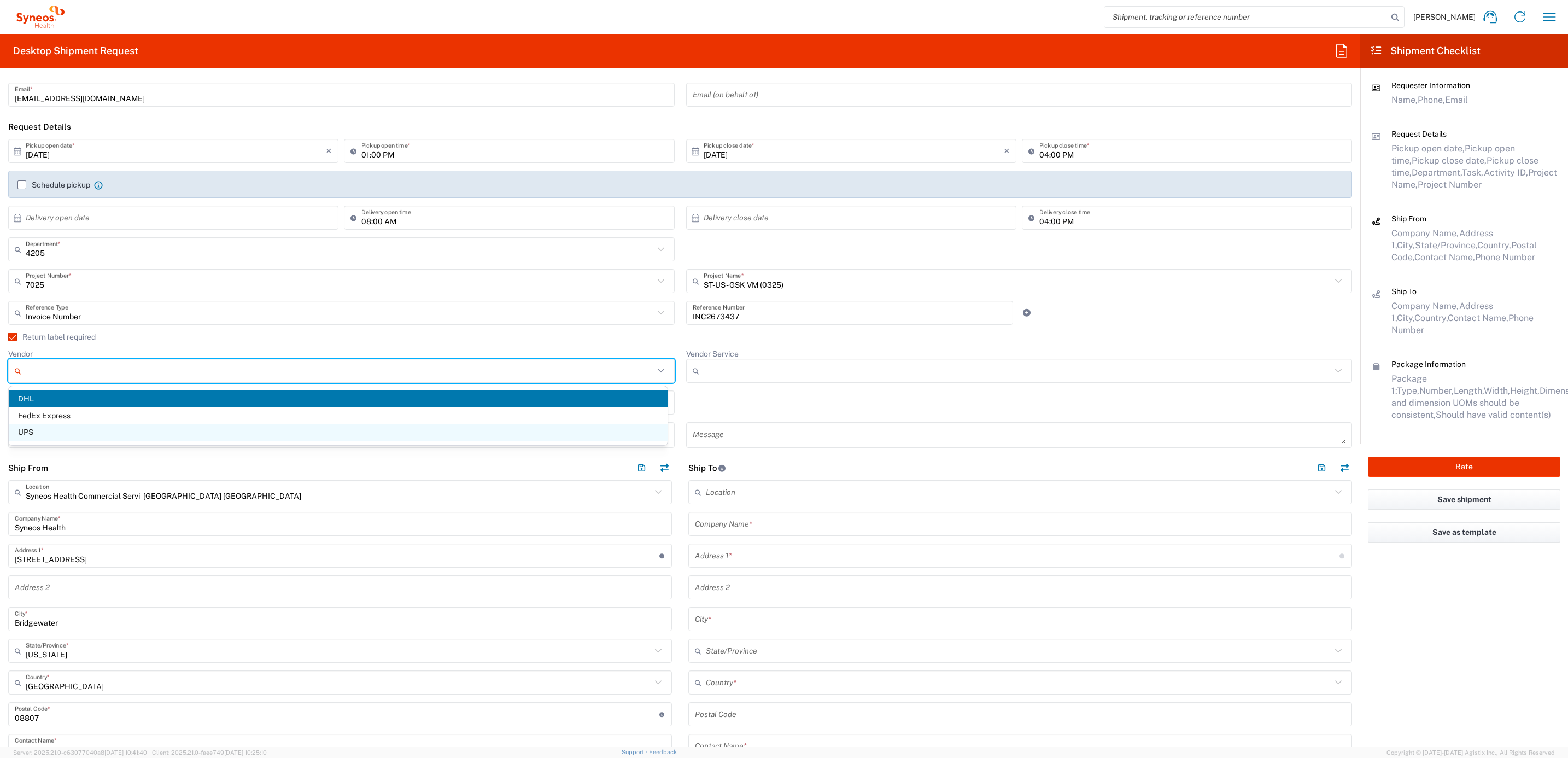
click at [71, 426] on span "UPS" at bounding box center [338, 433] width 658 height 17
type input "UPS"
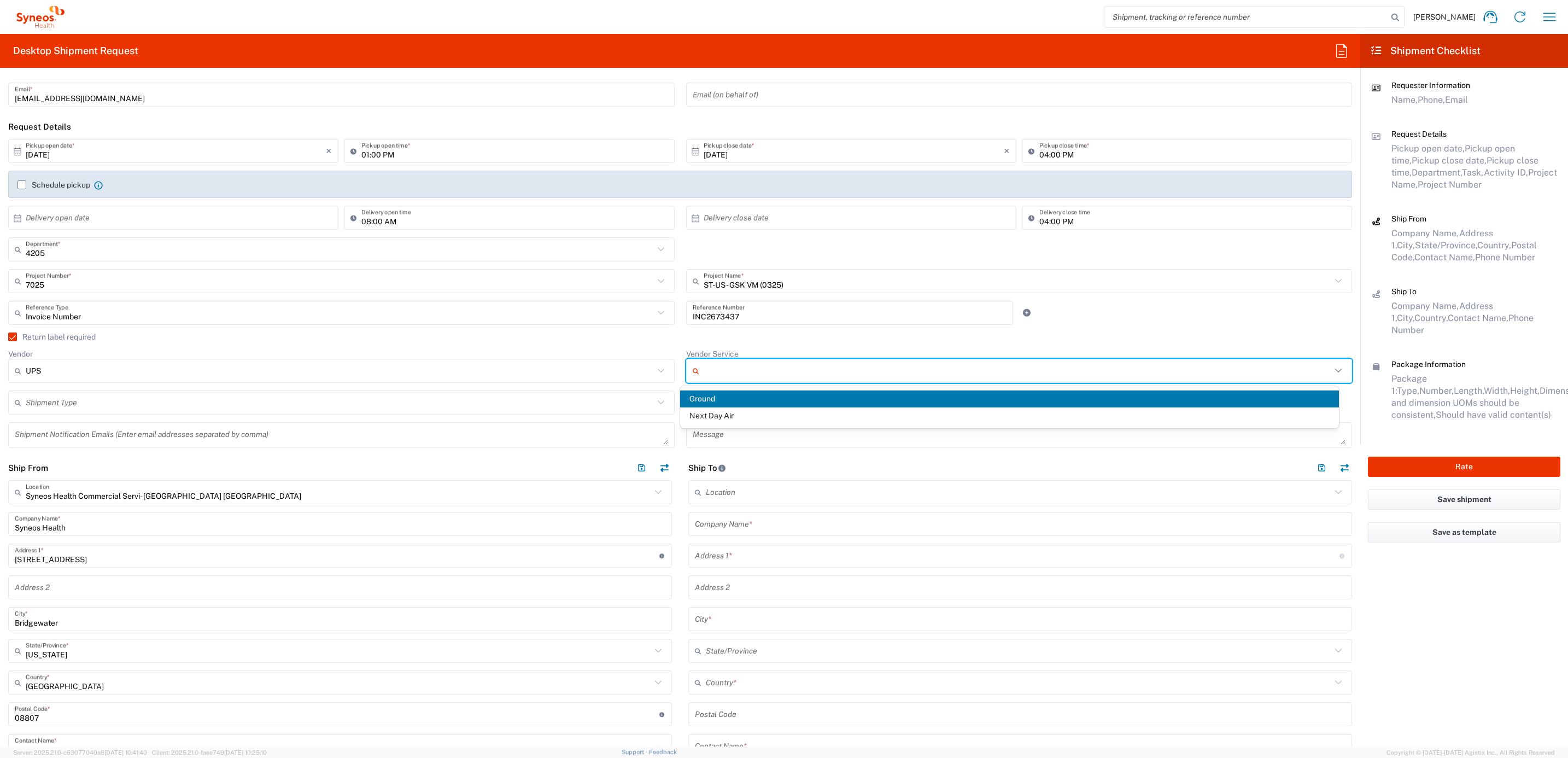
click at [721, 367] on input "Vendor Service" at bounding box center [1018, 371] width 628 height 17
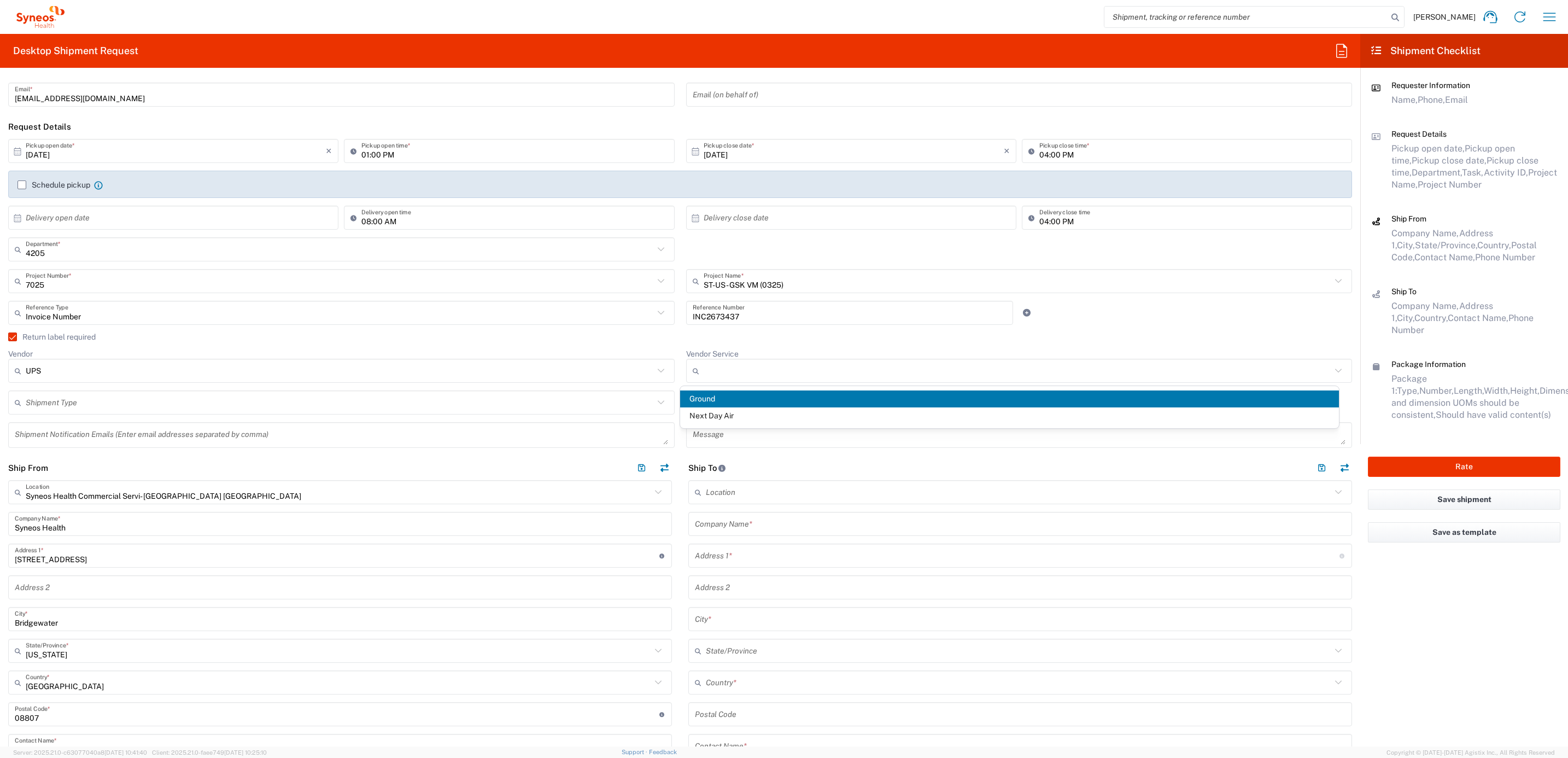
click at [716, 394] on span "Ground" at bounding box center [1010, 399] width 658 height 17
type input "Ground"
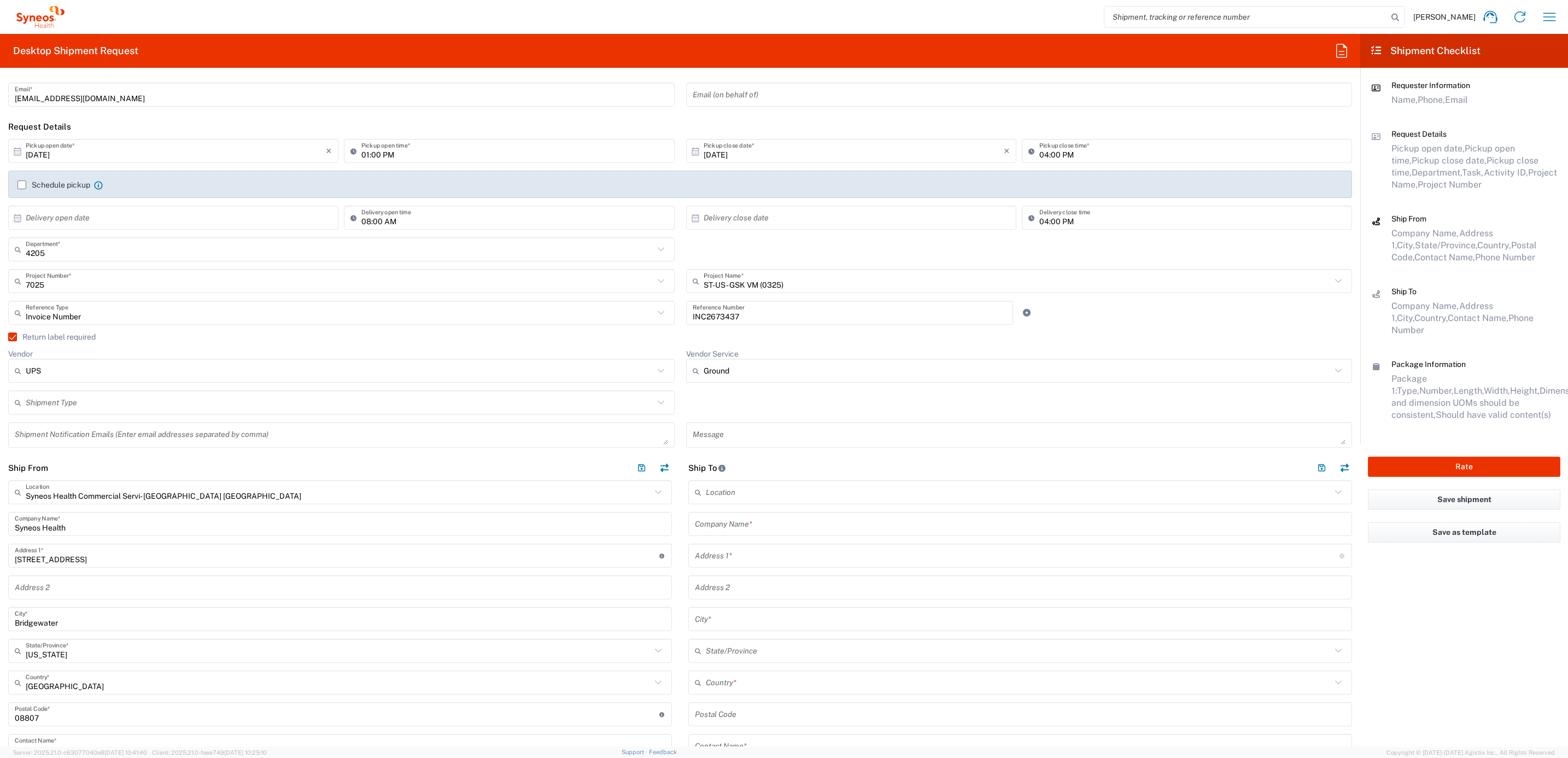
click at [675, 344] on div "Return label required" at bounding box center [680, 340] width 1344 height 17
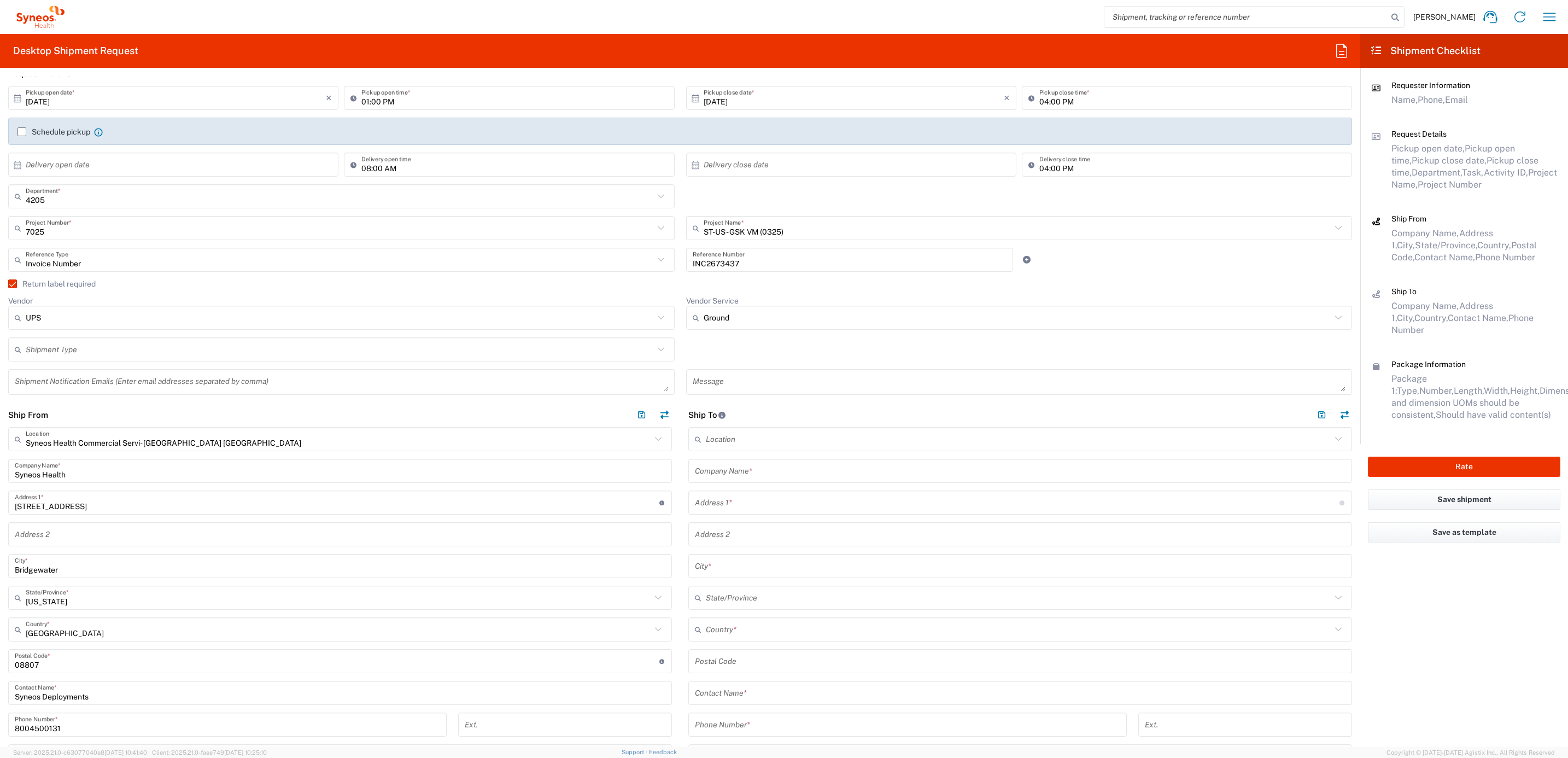
scroll to position [164, 0]
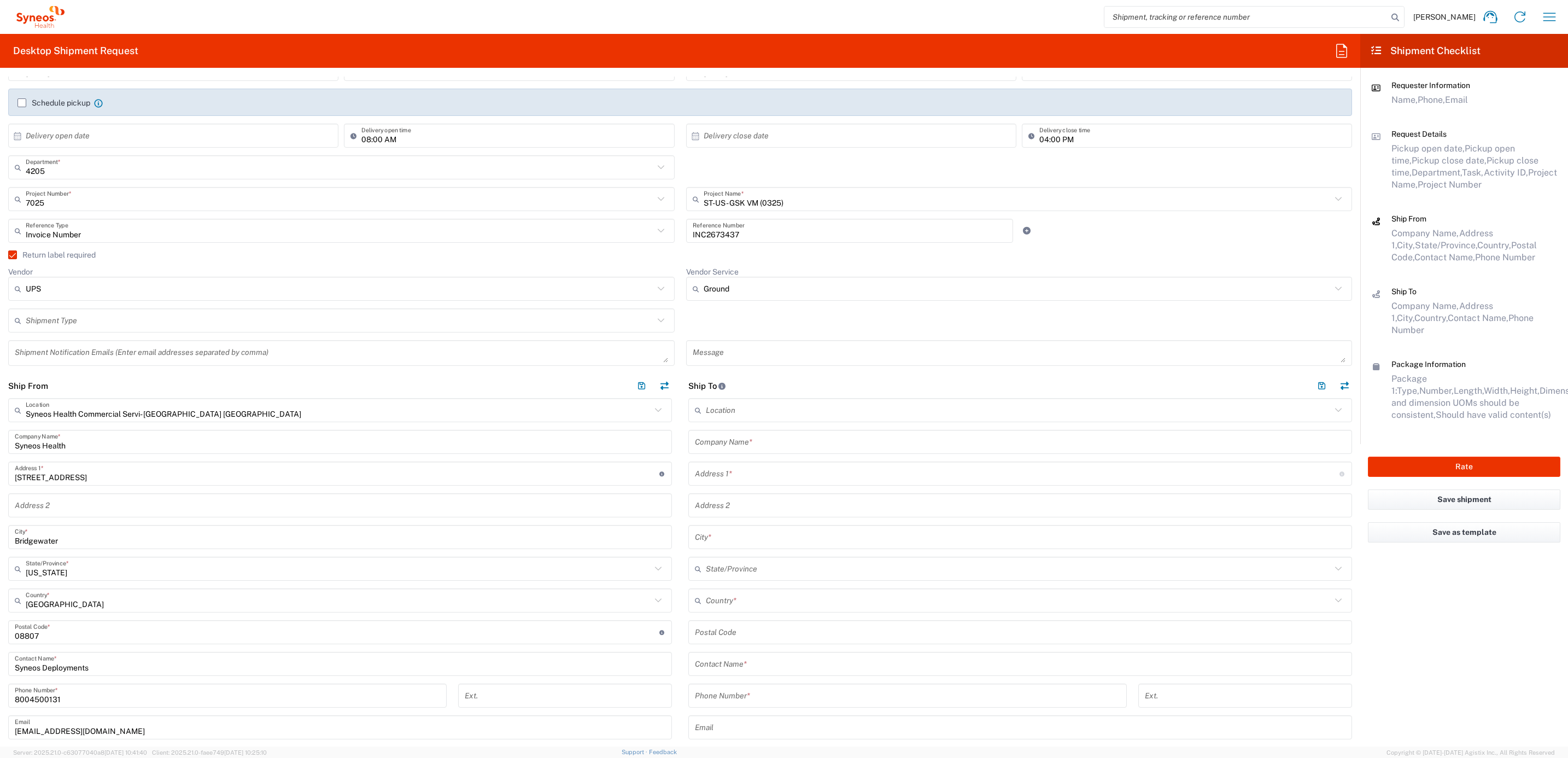
drag, startPoint x: 728, startPoint y: 438, endPoint x: 743, endPoint y: 439, distance: 15.0
click at [728, 438] on input "text" at bounding box center [1020, 442] width 651 height 19
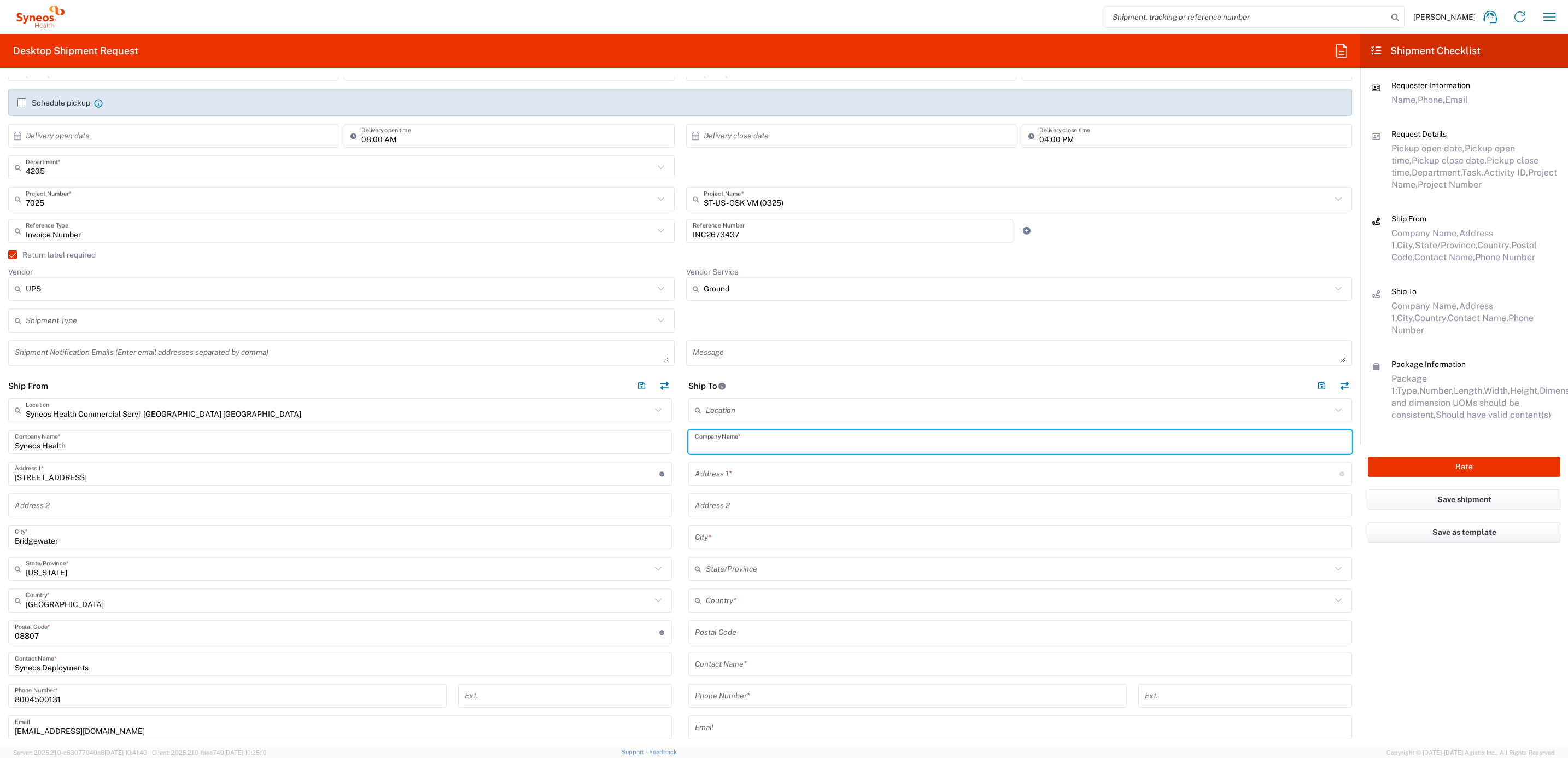
paste input "[PERSON_NAME]"
type input "[PERSON_NAME]"
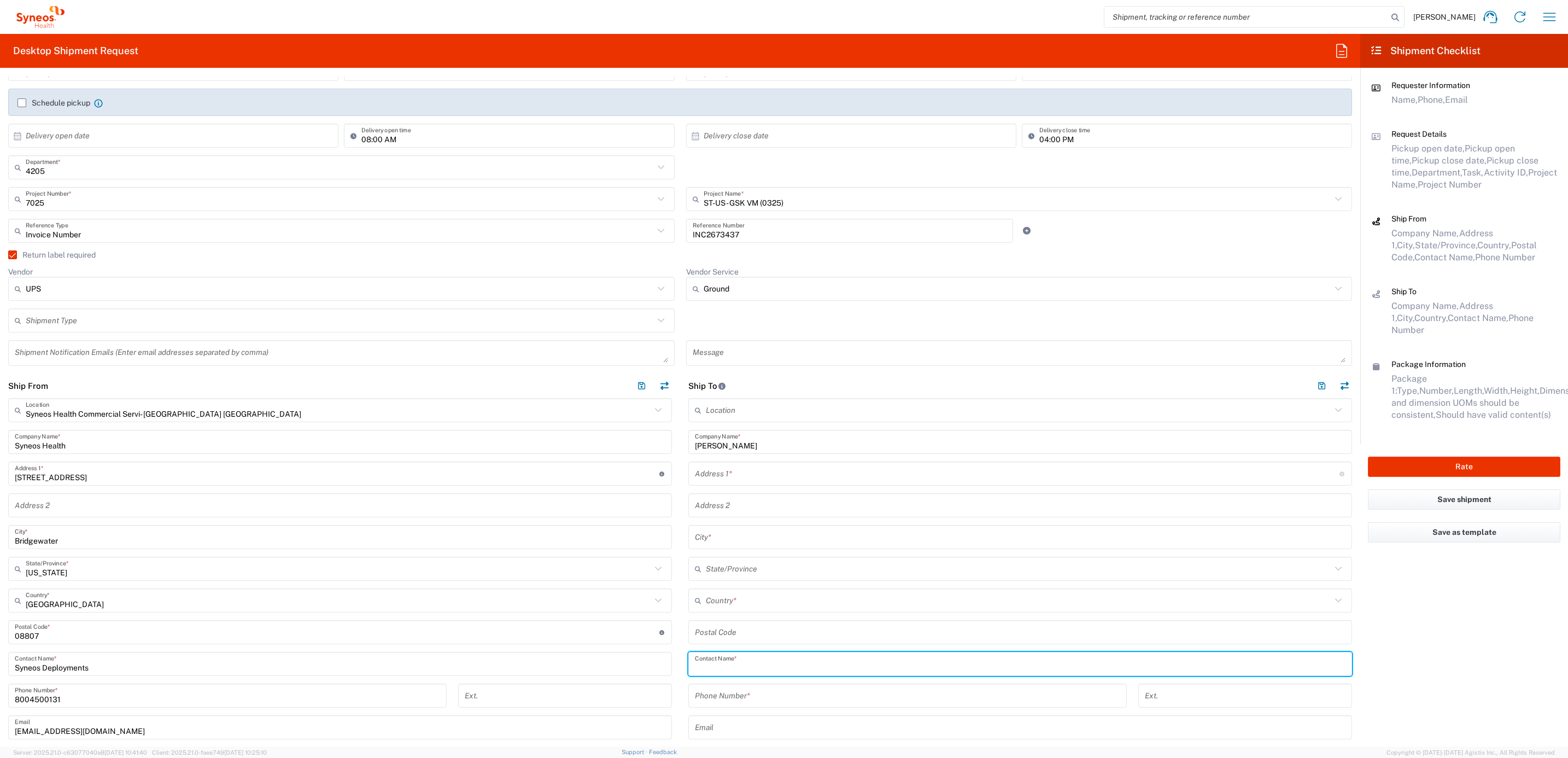
click at [735, 673] on input "text" at bounding box center [1020, 664] width 651 height 19
paste input "[PERSON_NAME]"
type input "[PERSON_NAME]"
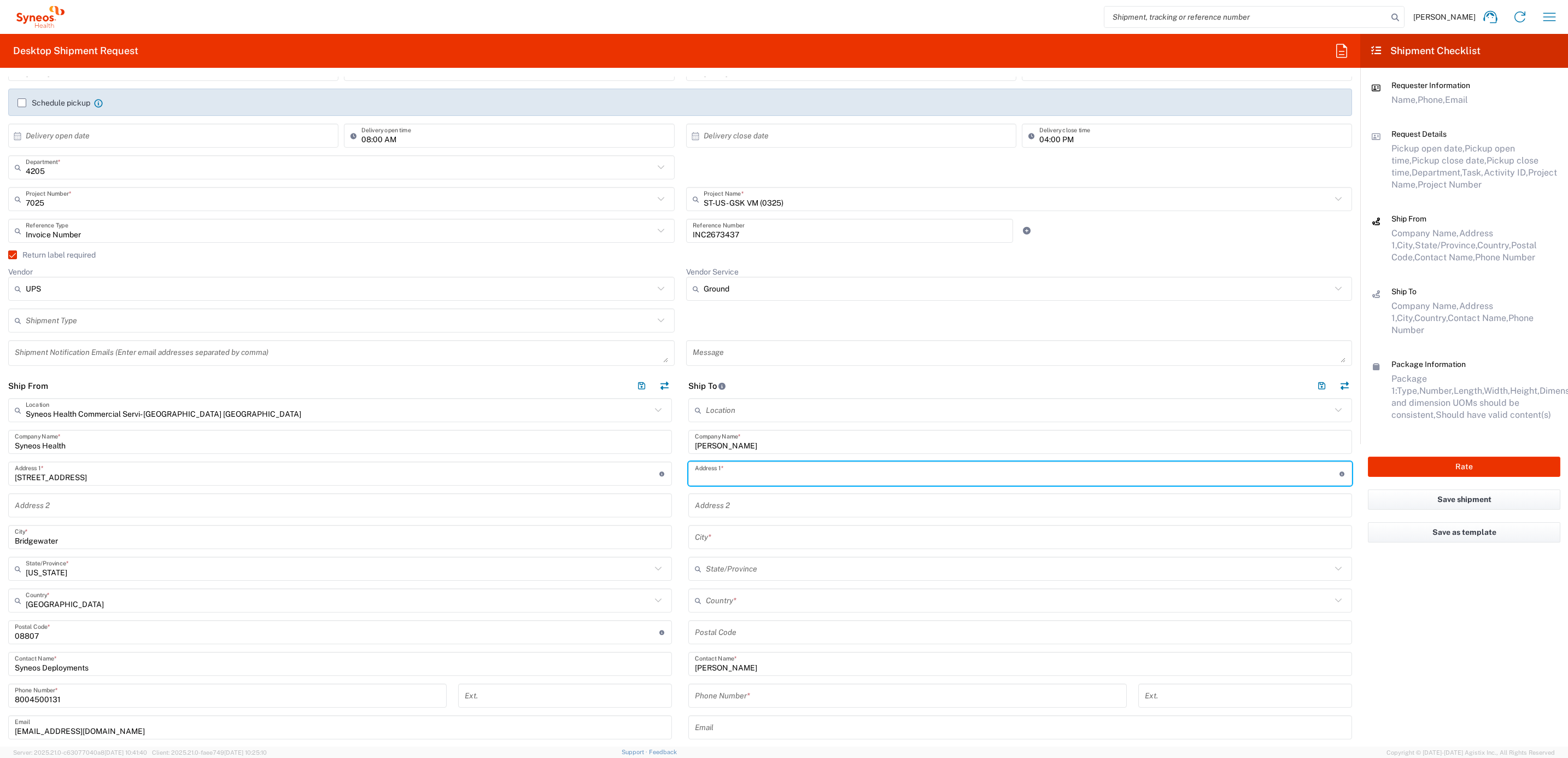
click at [760, 479] on input "text" at bounding box center [1017, 474] width 644 height 19
paste input "[STREET_ADDRESS]"
type input "[STREET_ADDRESS]"
click at [694, 518] on div "Address 2" at bounding box center [1020, 505] width 664 height 24
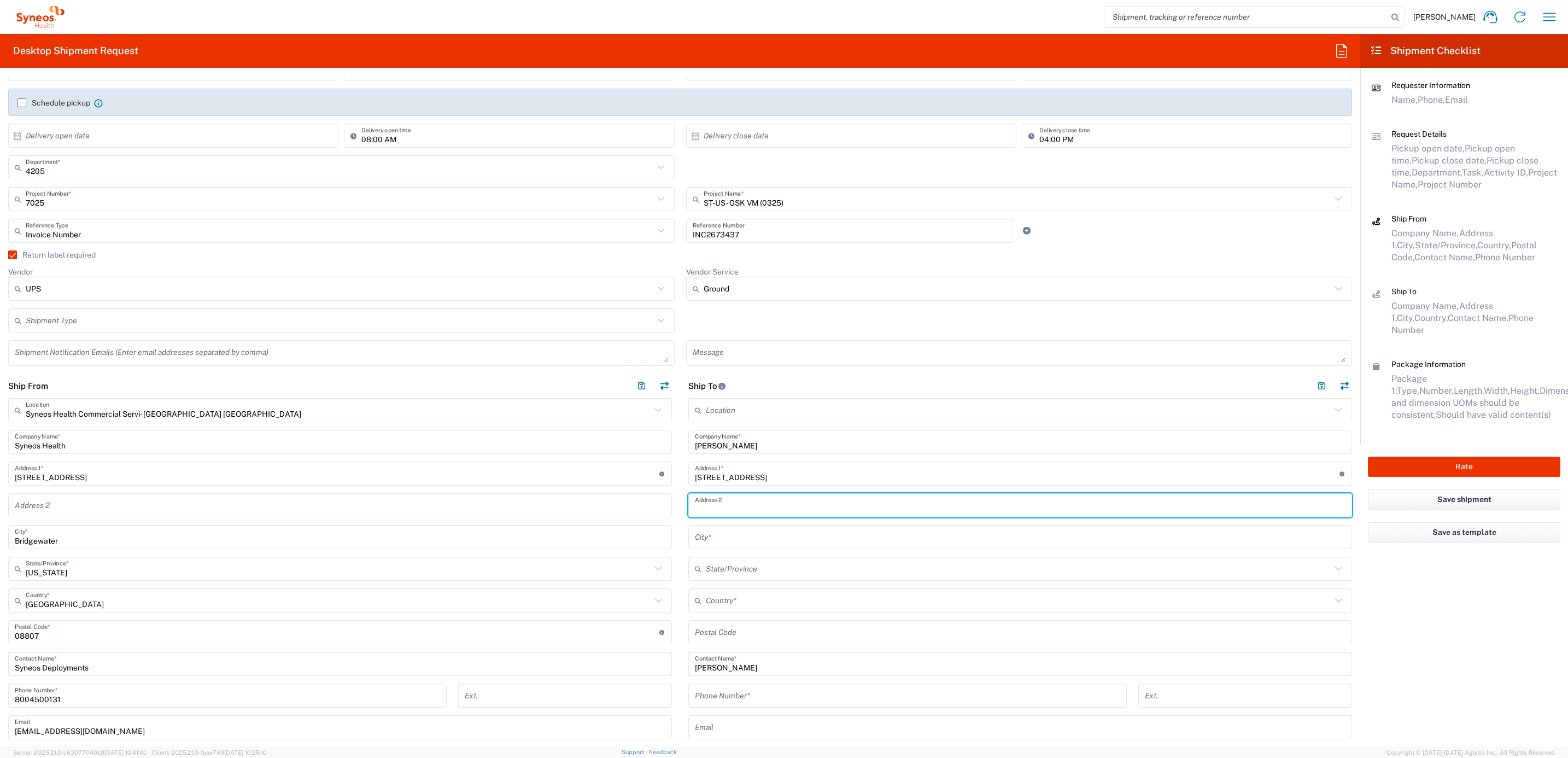
click at [714, 509] on input "text" at bounding box center [1020, 506] width 651 height 19
click at [732, 505] on input "Suite:" at bounding box center [1020, 506] width 651 height 19
paste input "121 - 66"
type input "Suite: 121 - 66"
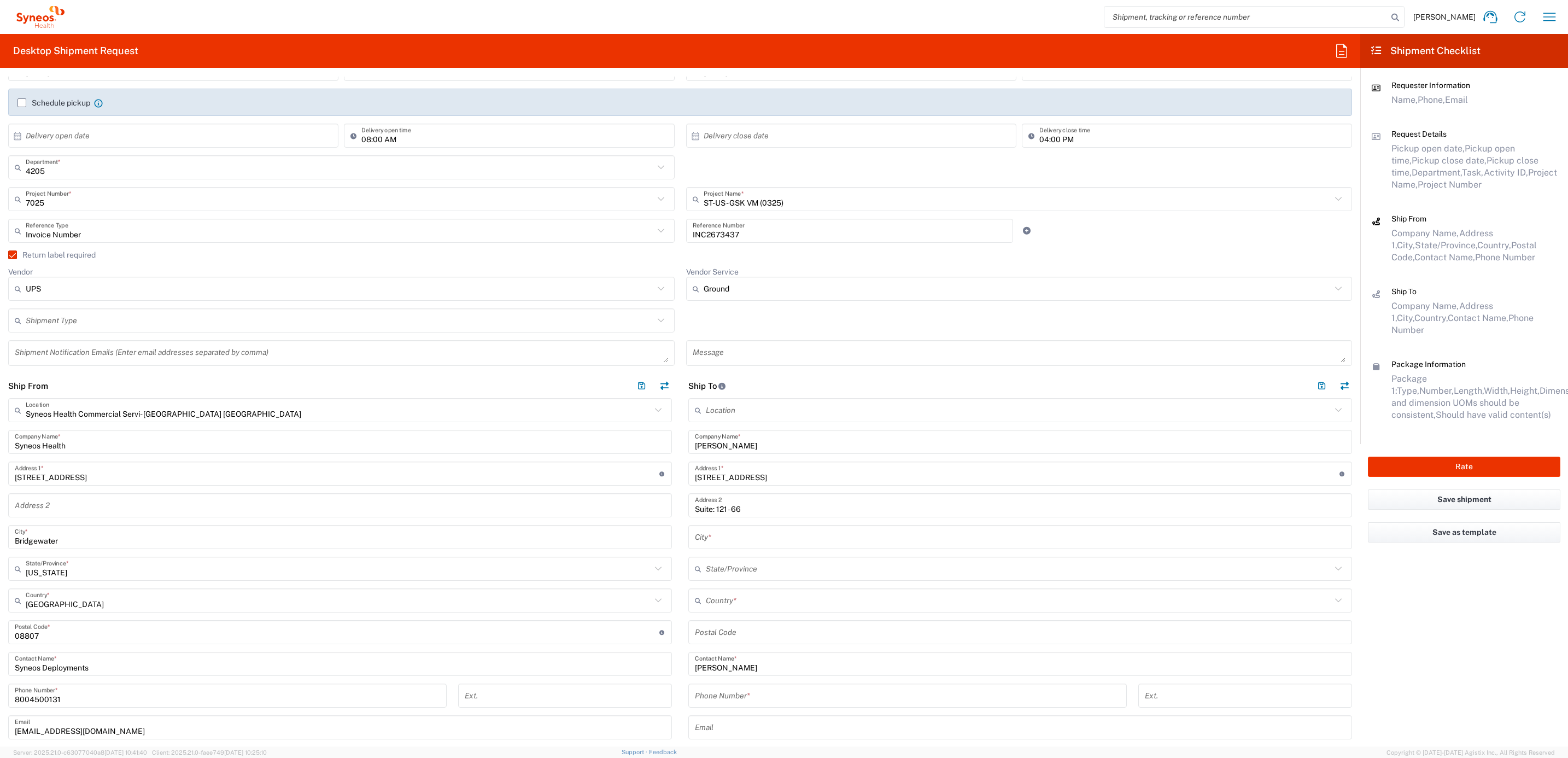
click at [751, 543] on input "text" at bounding box center [1020, 537] width 651 height 19
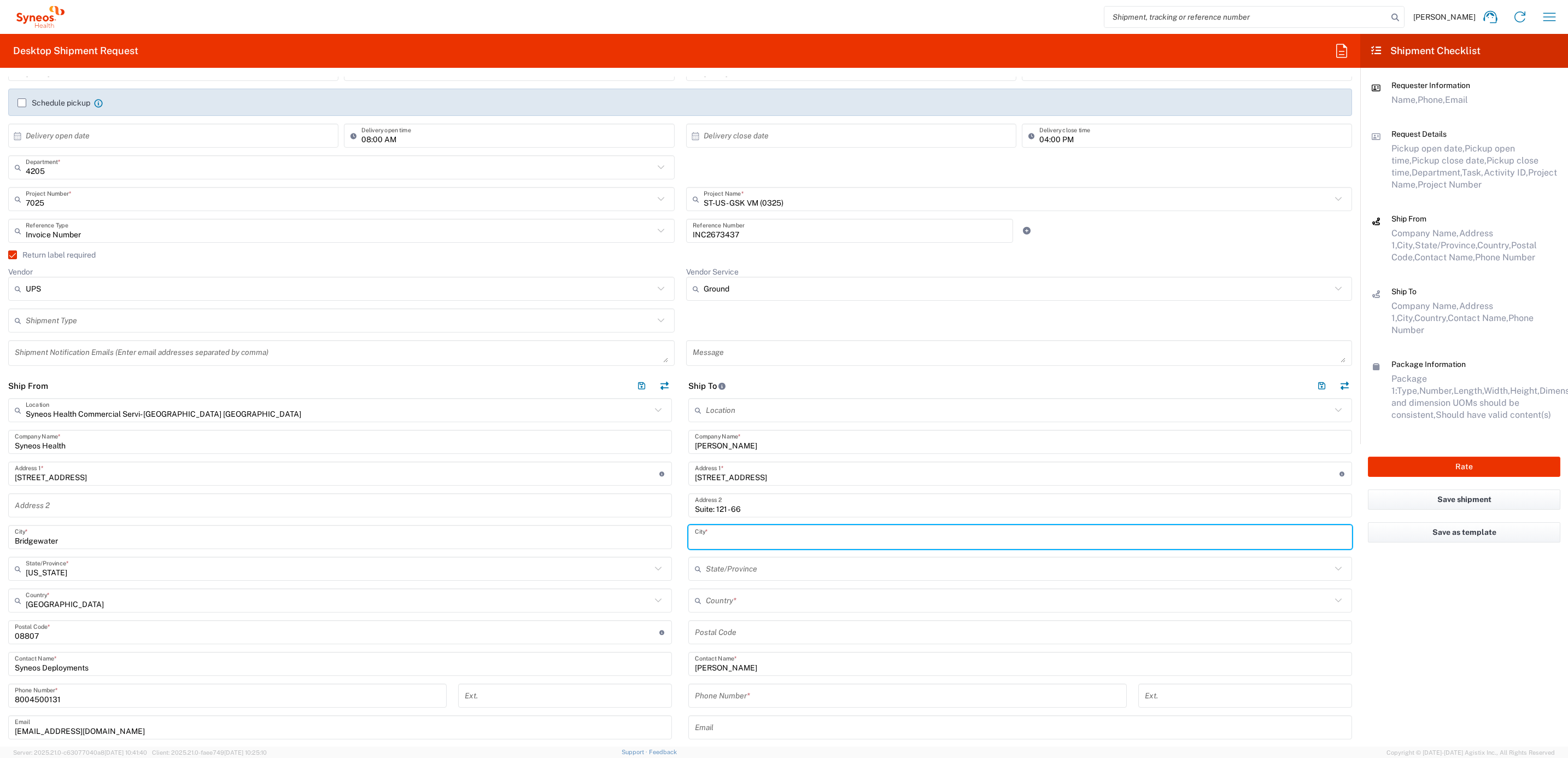
paste input "Pearland"
type input "Pearland"
click at [740, 603] on input "text" at bounding box center [1018, 600] width 625 height 19
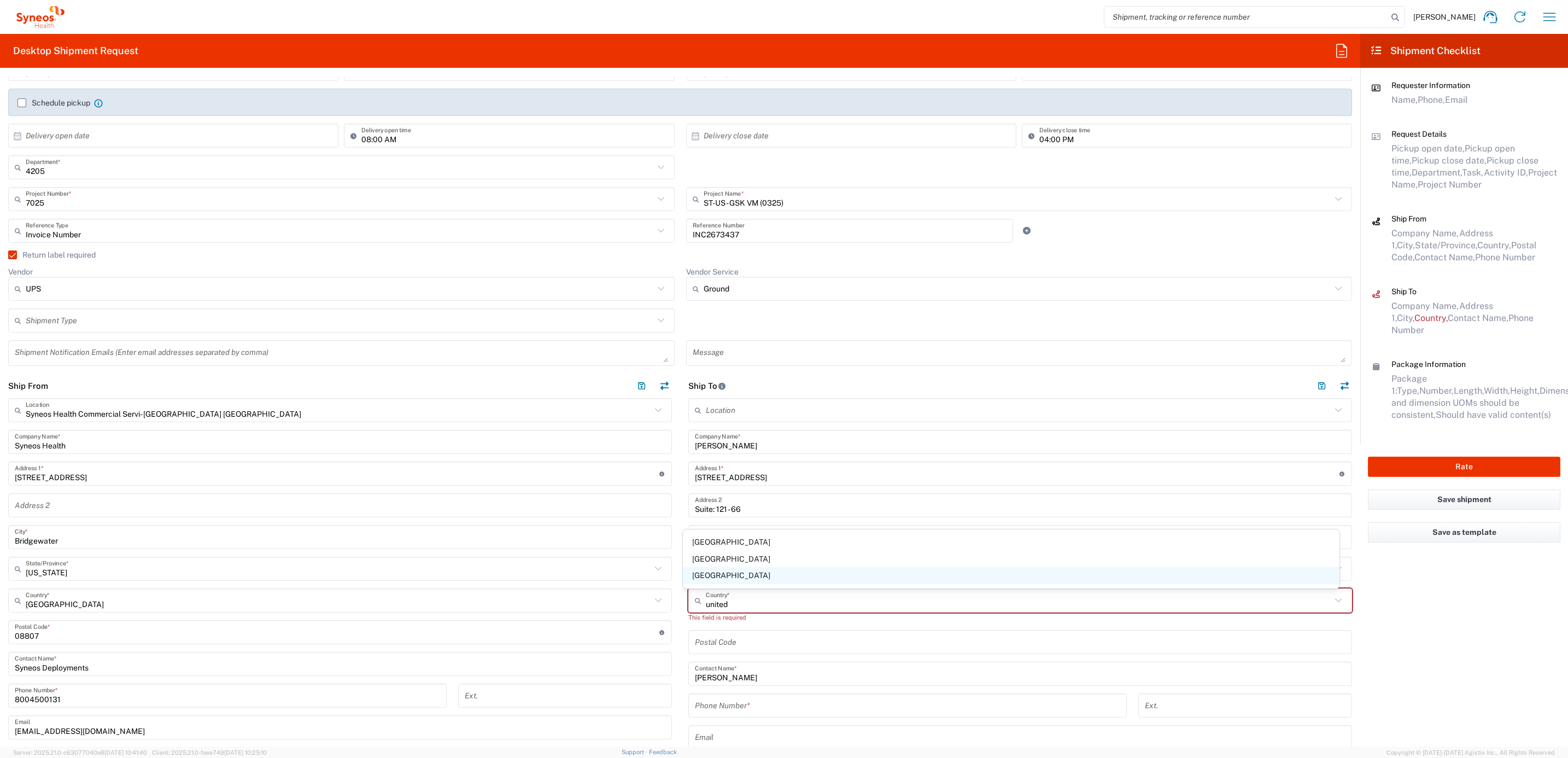
click at [718, 571] on span "[GEOGRAPHIC_DATA]" at bounding box center [1011, 576] width 657 height 17
type input "[GEOGRAPHIC_DATA]"
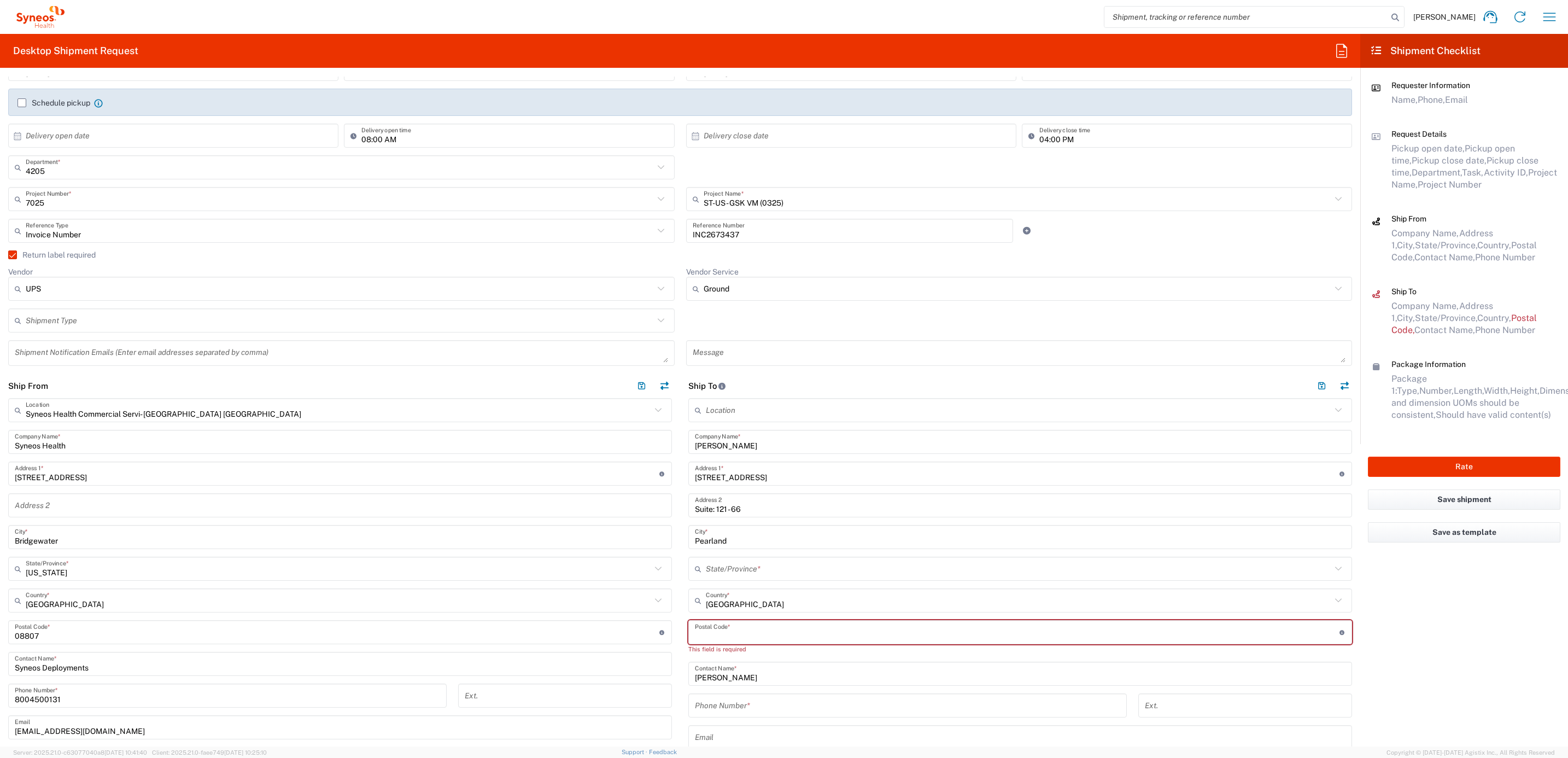
click at [732, 637] on input "undefined" at bounding box center [1017, 633] width 644 height 19
paste input "77584"
type input "77584"
click at [725, 579] on div "State/Province *" at bounding box center [1020, 569] width 664 height 24
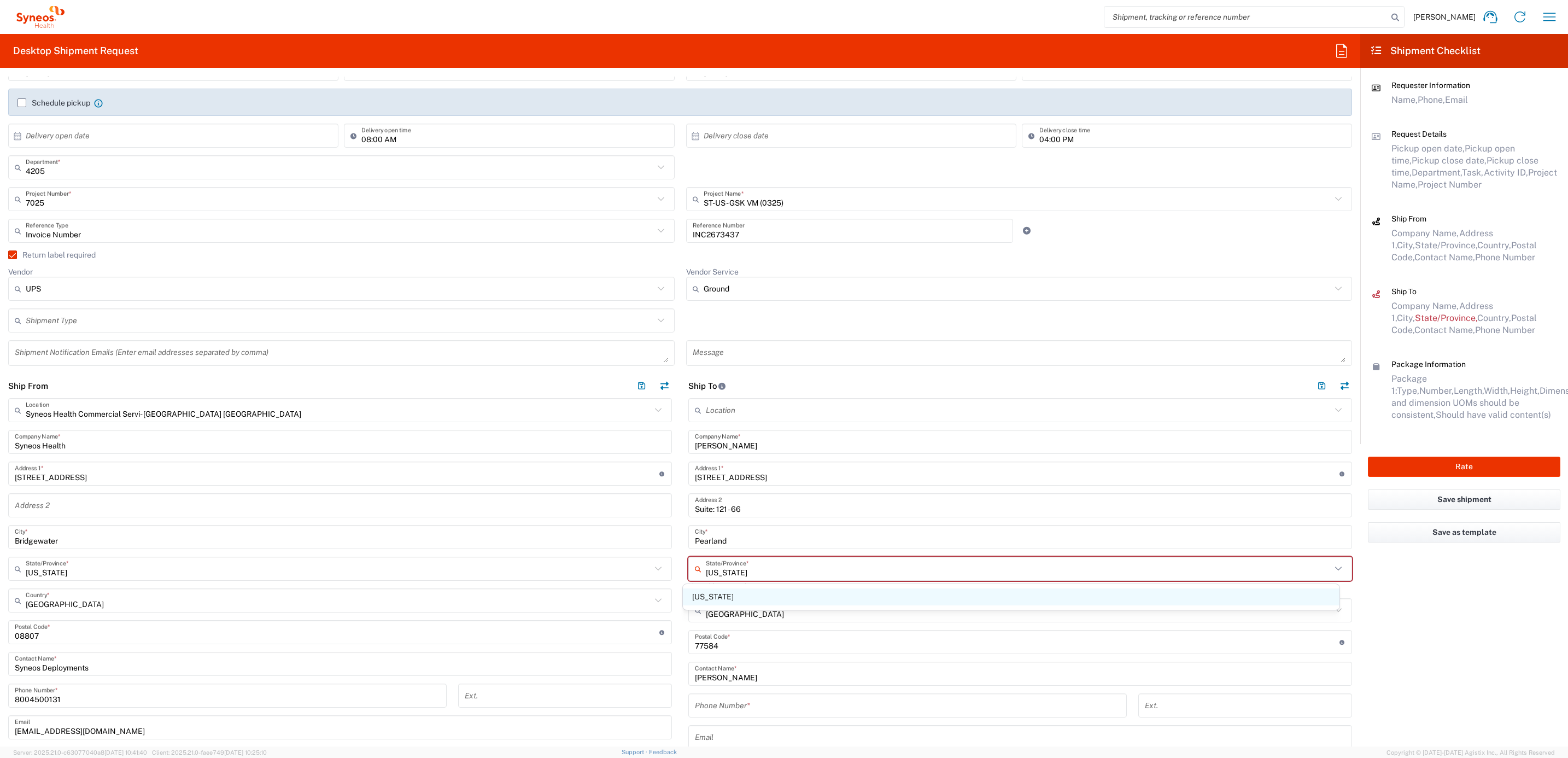
click at [707, 595] on span "[US_STATE]" at bounding box center [1011, 597] width 657 height 17
type input "[US_STATE]"
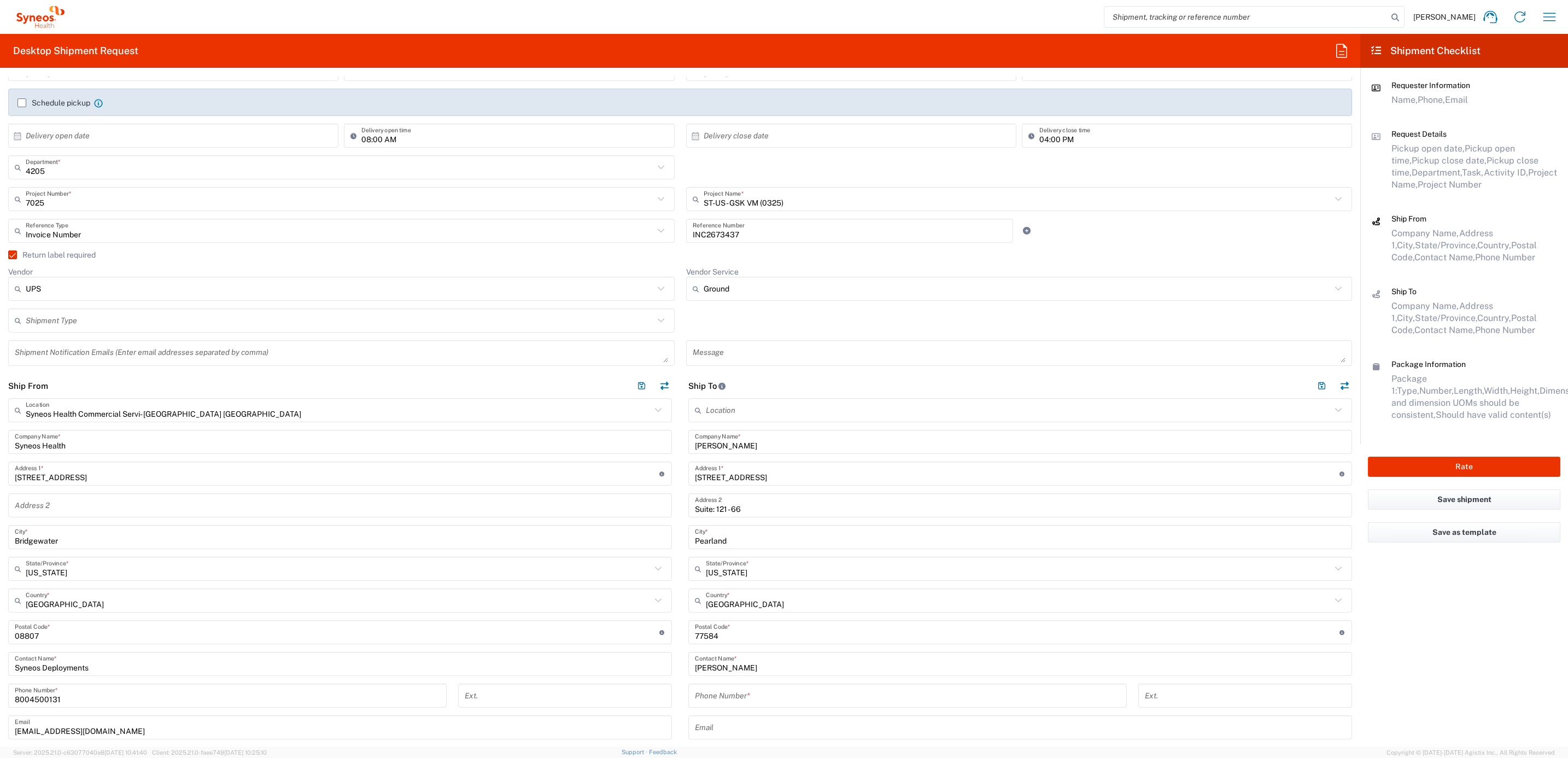
scroll to position [246, 0]
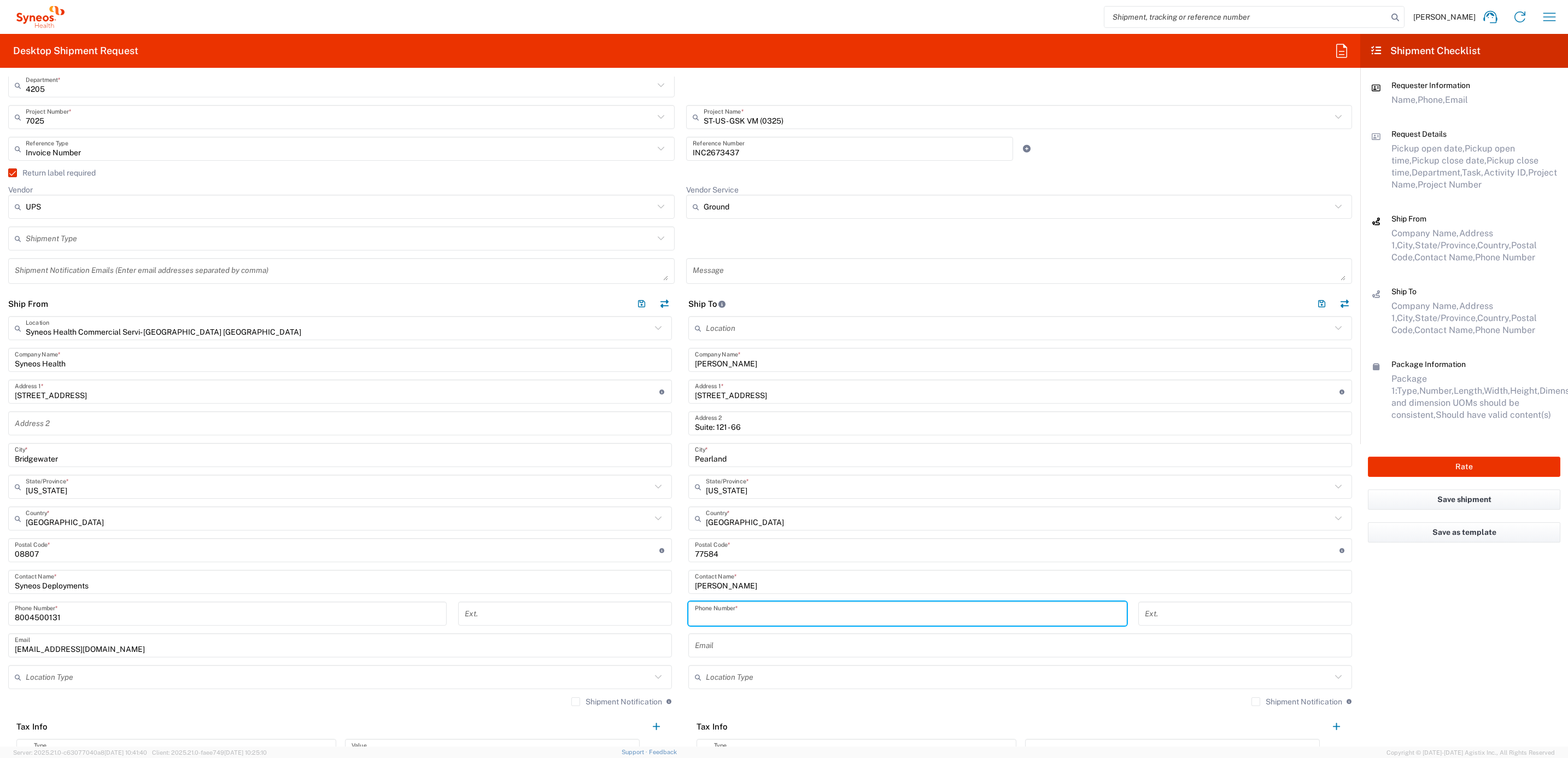
click at [709, 603] on div "Phone Number *" at bounding box center [907, 614] width 439 height 24
paste input "2819081234"
type input "2819081234"
click at [680, 593] on main "Location [PERSON_NAME] LLC-[GEOGRAPHIC_DATA] [GEOGRAPHIC_DATA] [GEOGRAPHIC_DATA…" at bounding box center [1021, 543] width 680 height 455
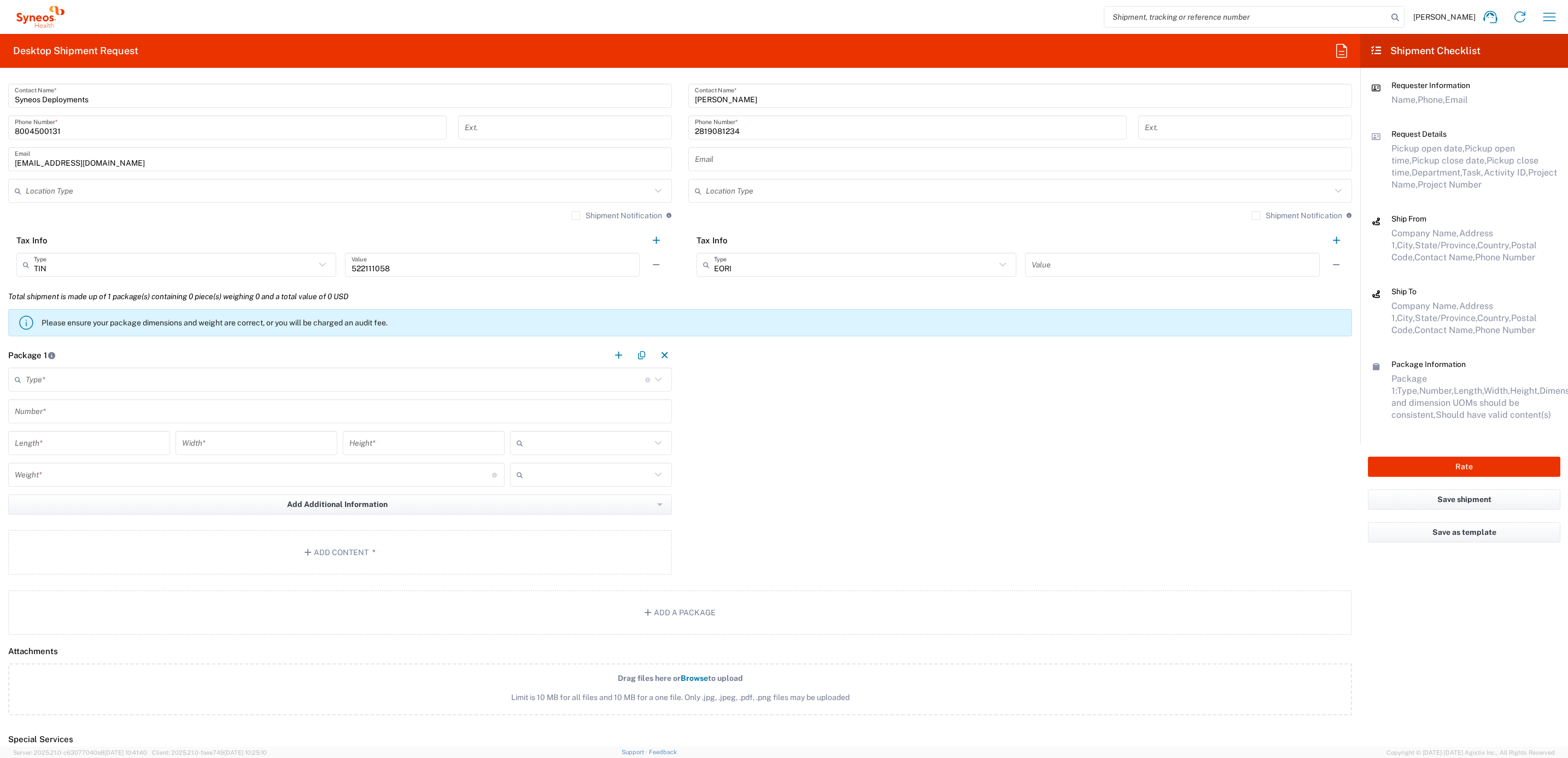
scroll to position [738, 0]
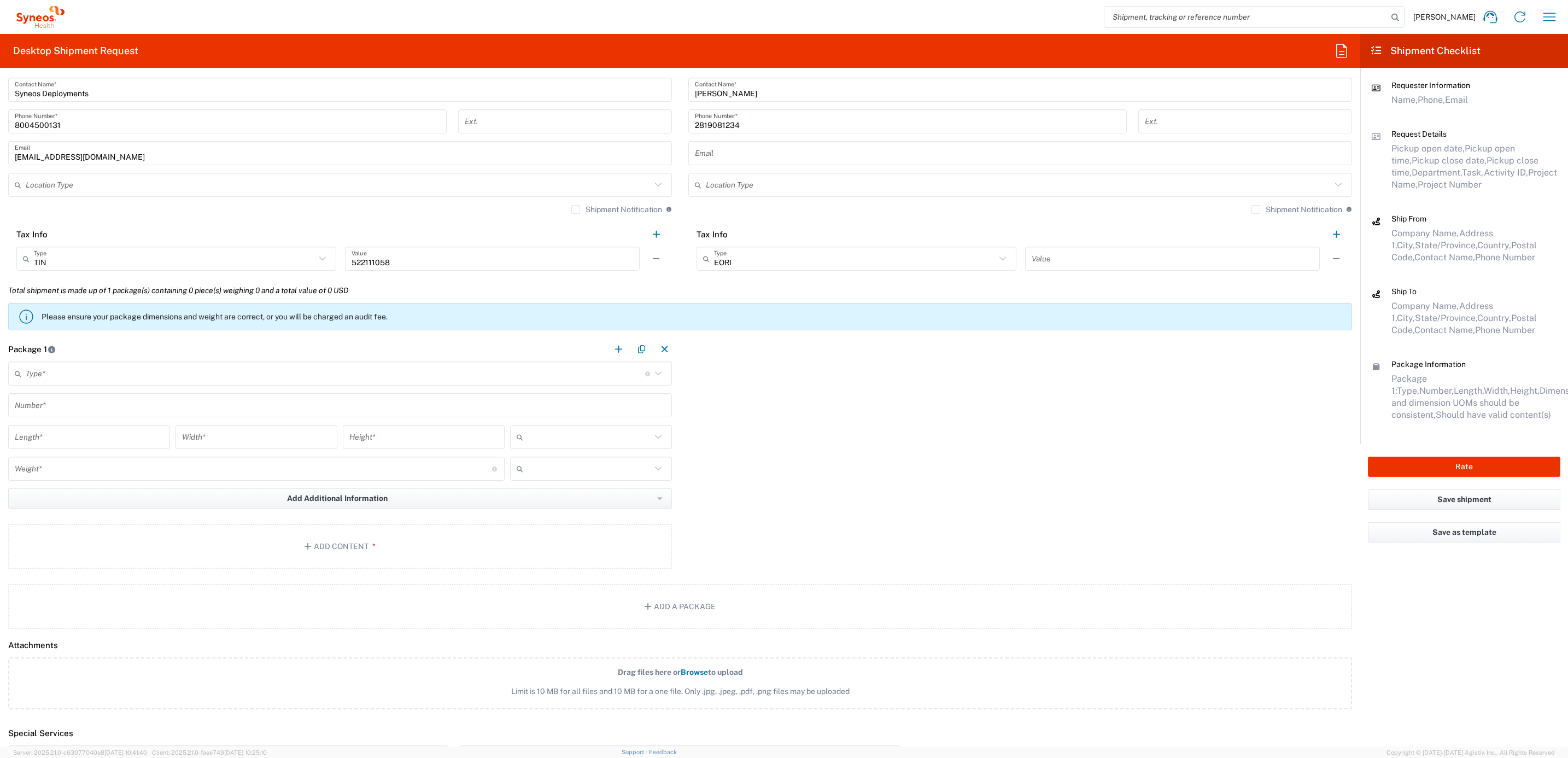
drag, startPoint x: 37, startPoint y: 350, endPoint x: 46, endPoint y: 375, distance: 26.6
click at [38, 353] on h2 "Package 1" at bounding box center [32, 350] width 47 height 11
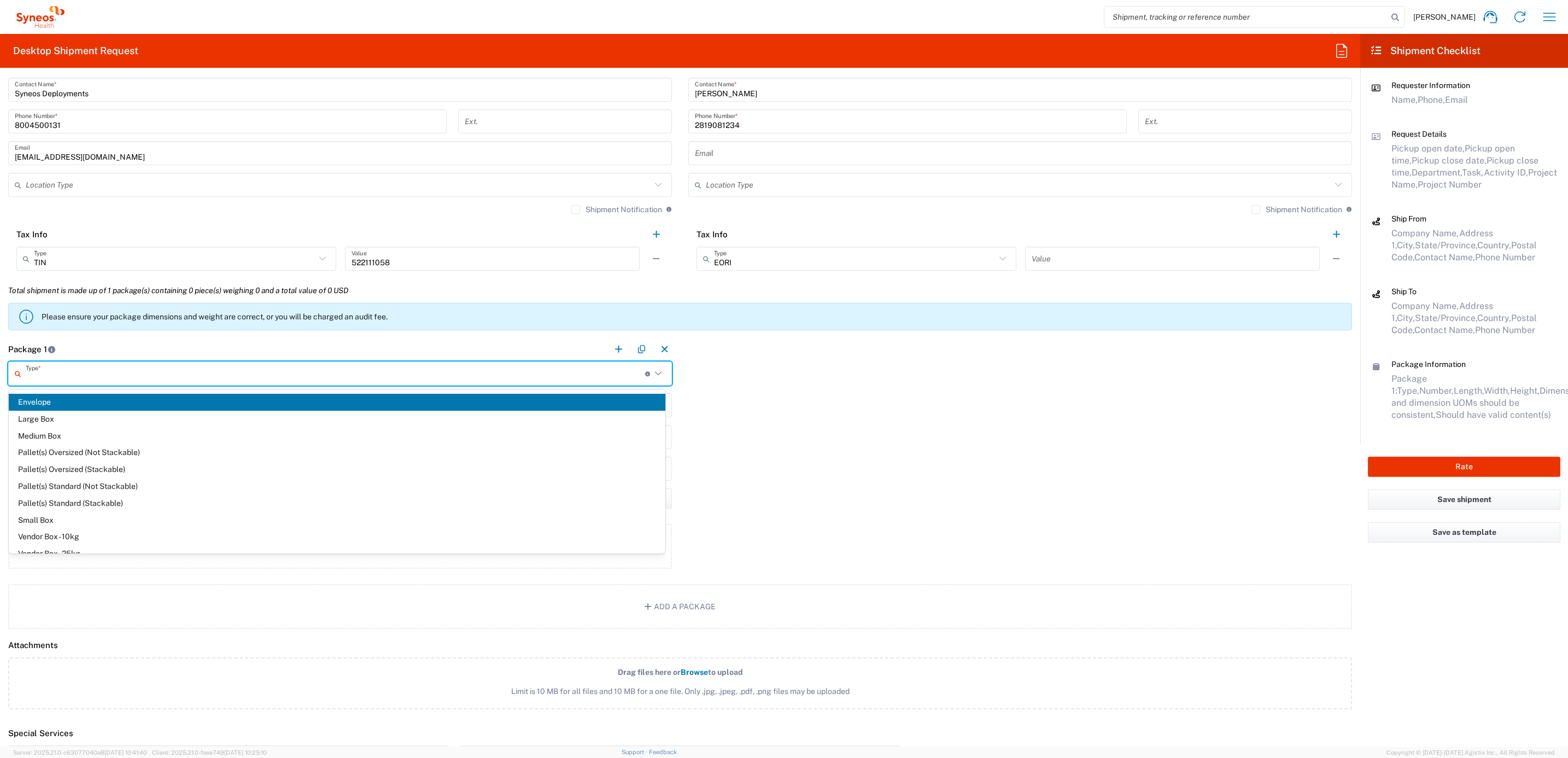
click at [49, 378] on input "text" at bounding box center [335, 373] width 620 height 19
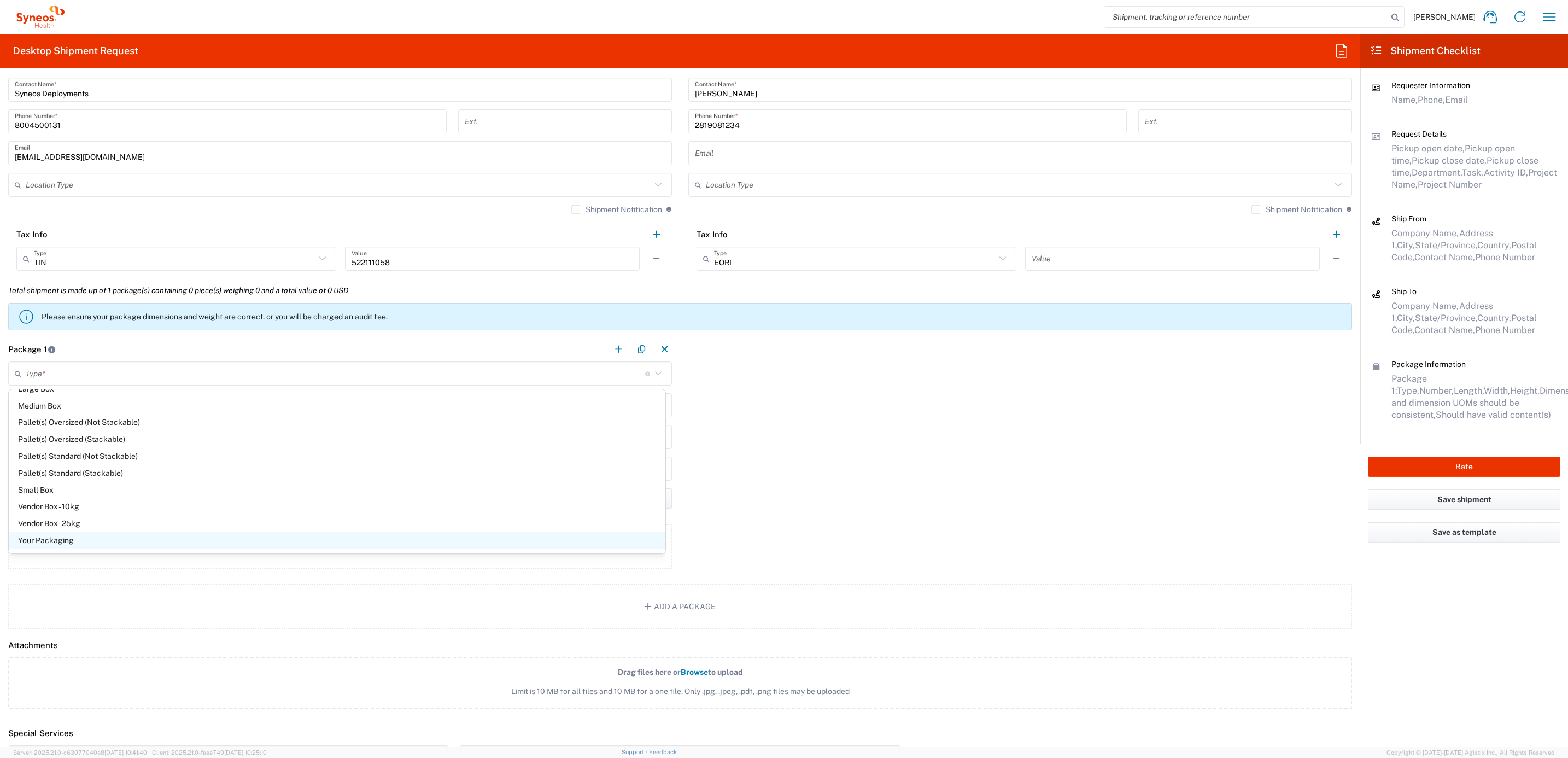
click at [80, 533] on span "Your Packaging" at bounding box center [337, 541] width 657 height 17
type input "Your Packaging"
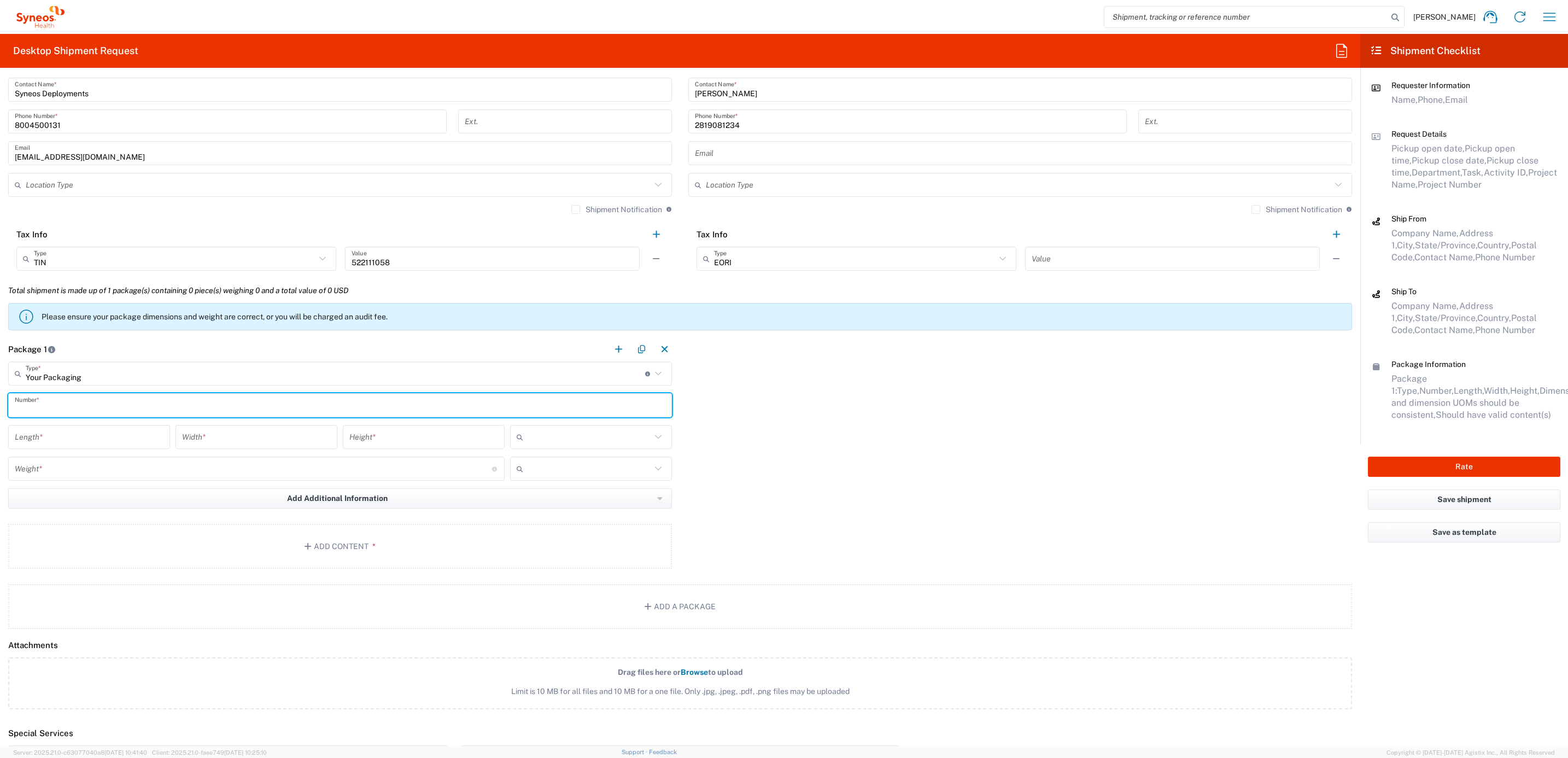
click at [76, 411] on input "text" at bounding box center [340, 406] width 651 height 19
type input "1"
click at [67, 438] on input "number" at bounding box center [89, 437] width 149 height 19
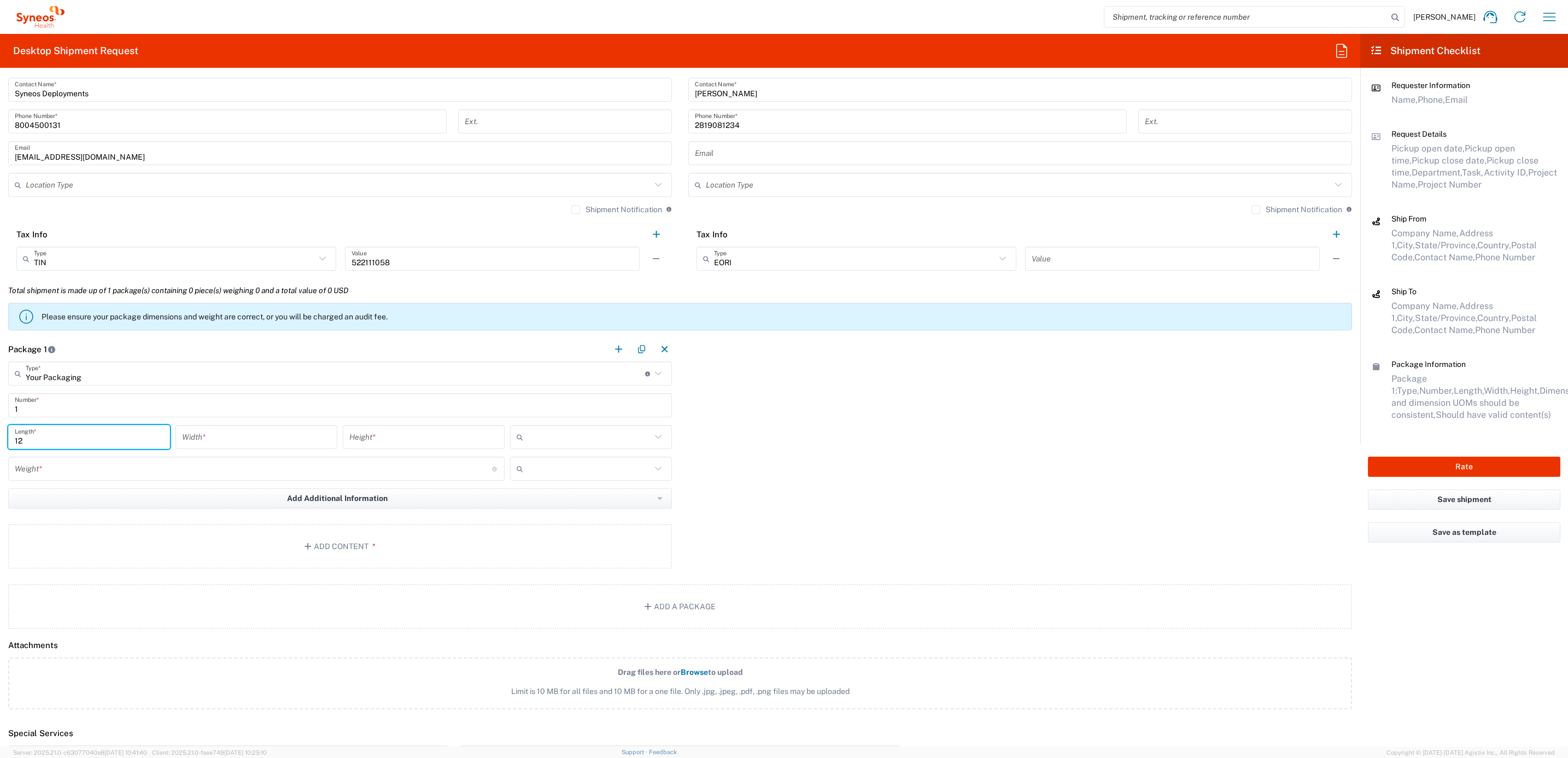
type input "1"
type input "17"
type input "8.5"
click at [539, 500] on span "in" at bounding box center [585, 500] width 159 height 17
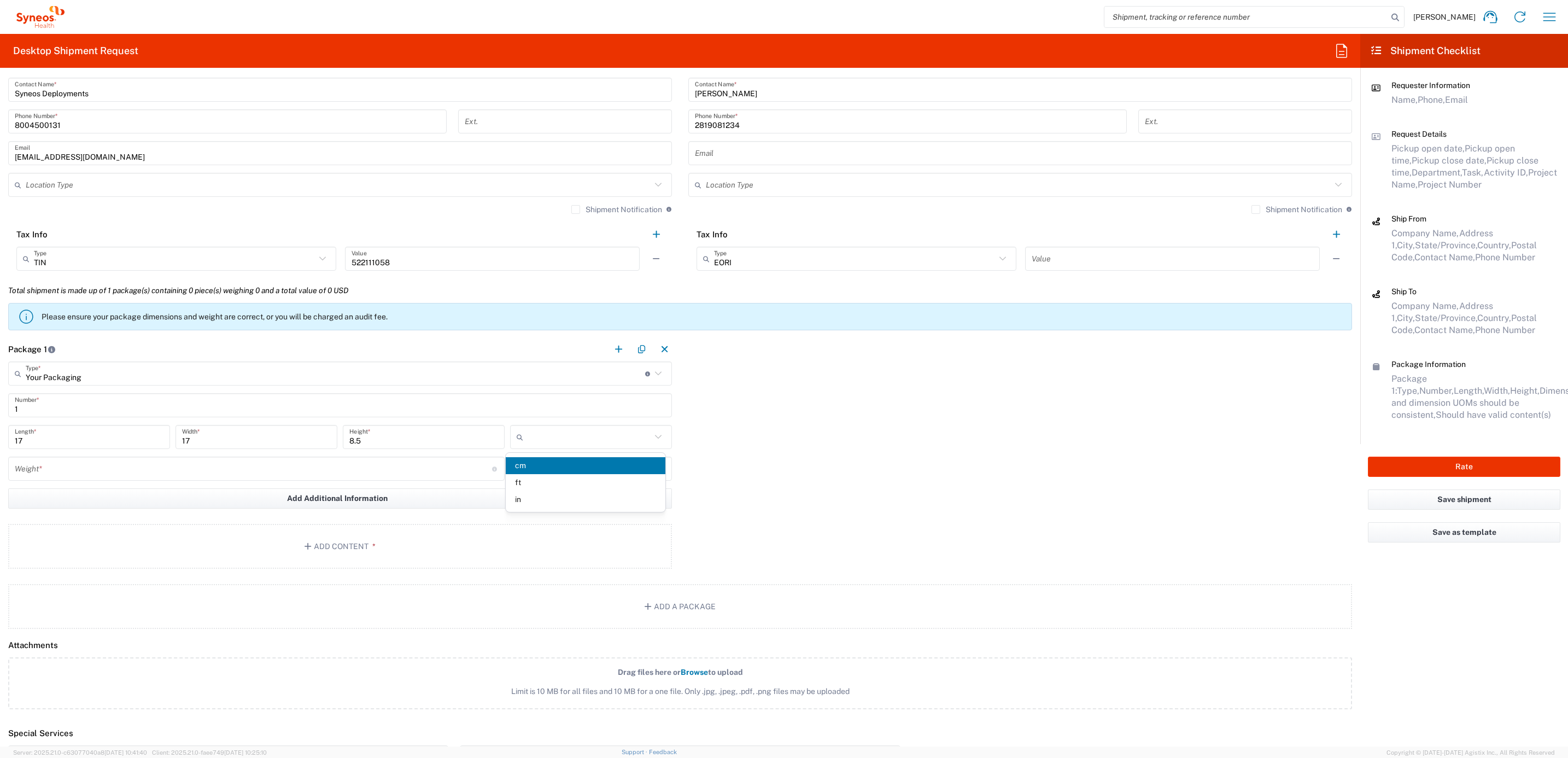
type input "in"
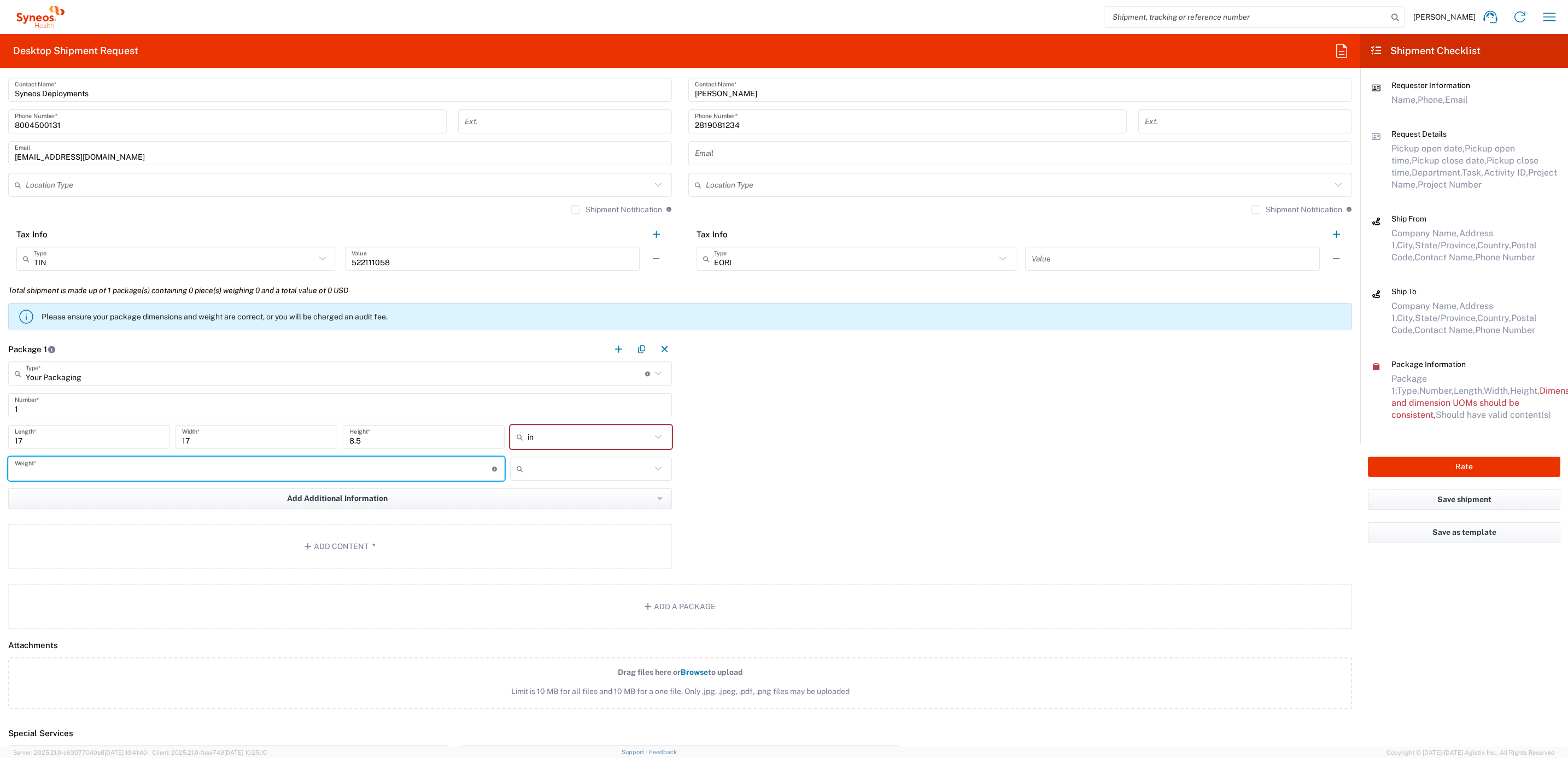
click at [163, 473] on input "number" at bounding box center [254, 469] width 477 height 19
type input "15"
click at [573, 474] on input "text" at bounding box center [589, 469] width 124 height 17
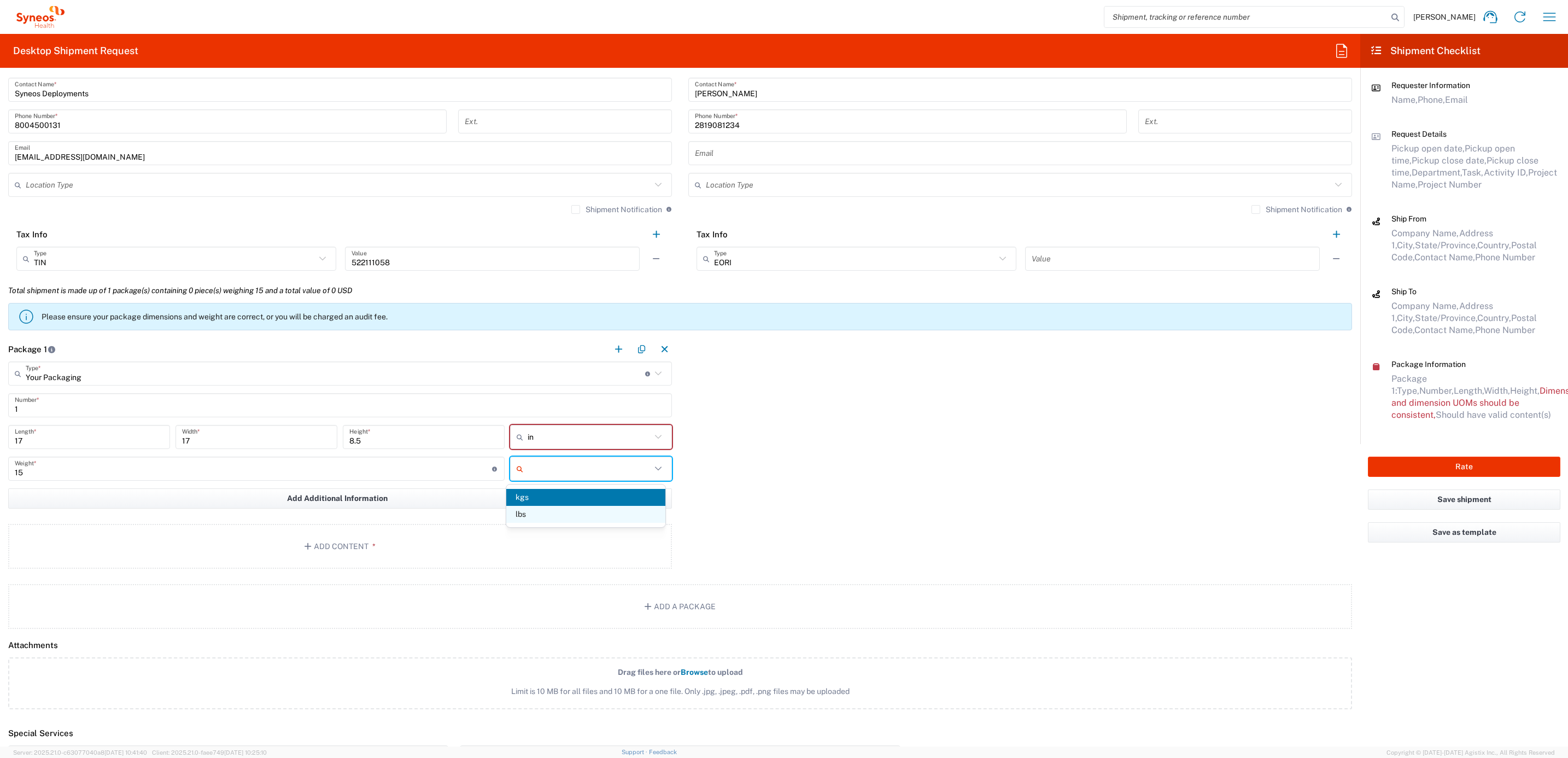
click at [554, 511] on span "lbs" at bounding box center [586, 515] width 159 height 17
type input "lbs"
click at [423, 552] on button "Add Content *" at bounding box center [339, 546] width 664 height 45
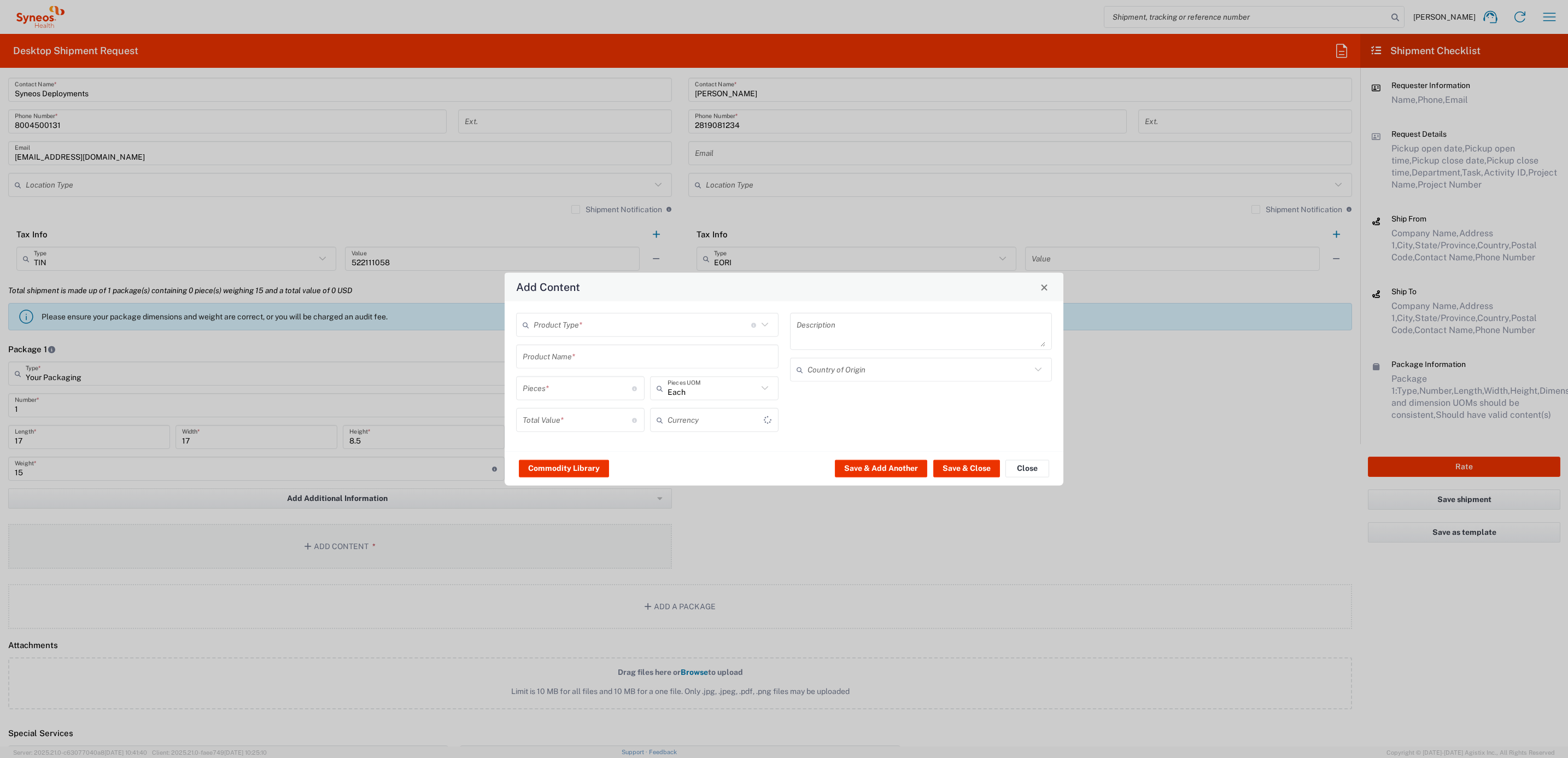
type input "US Dollar"
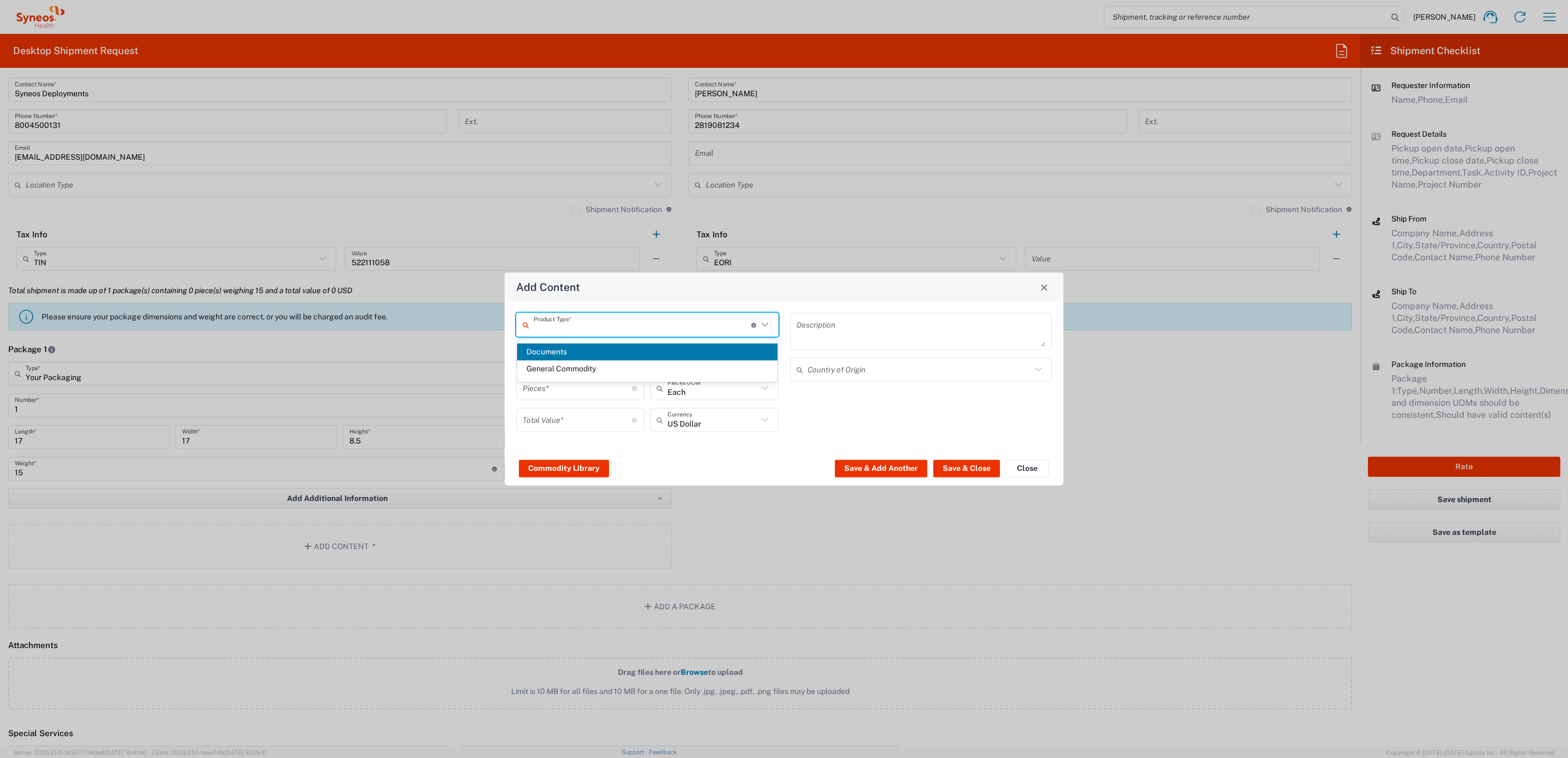
click at [585, 324] on input "text" at bounding box center [643, 325] width 217 height 19
click at [571, 371] on span "General Commodity" at bounding box center [647, 369] width 261 height 17
type input "General Commodity"
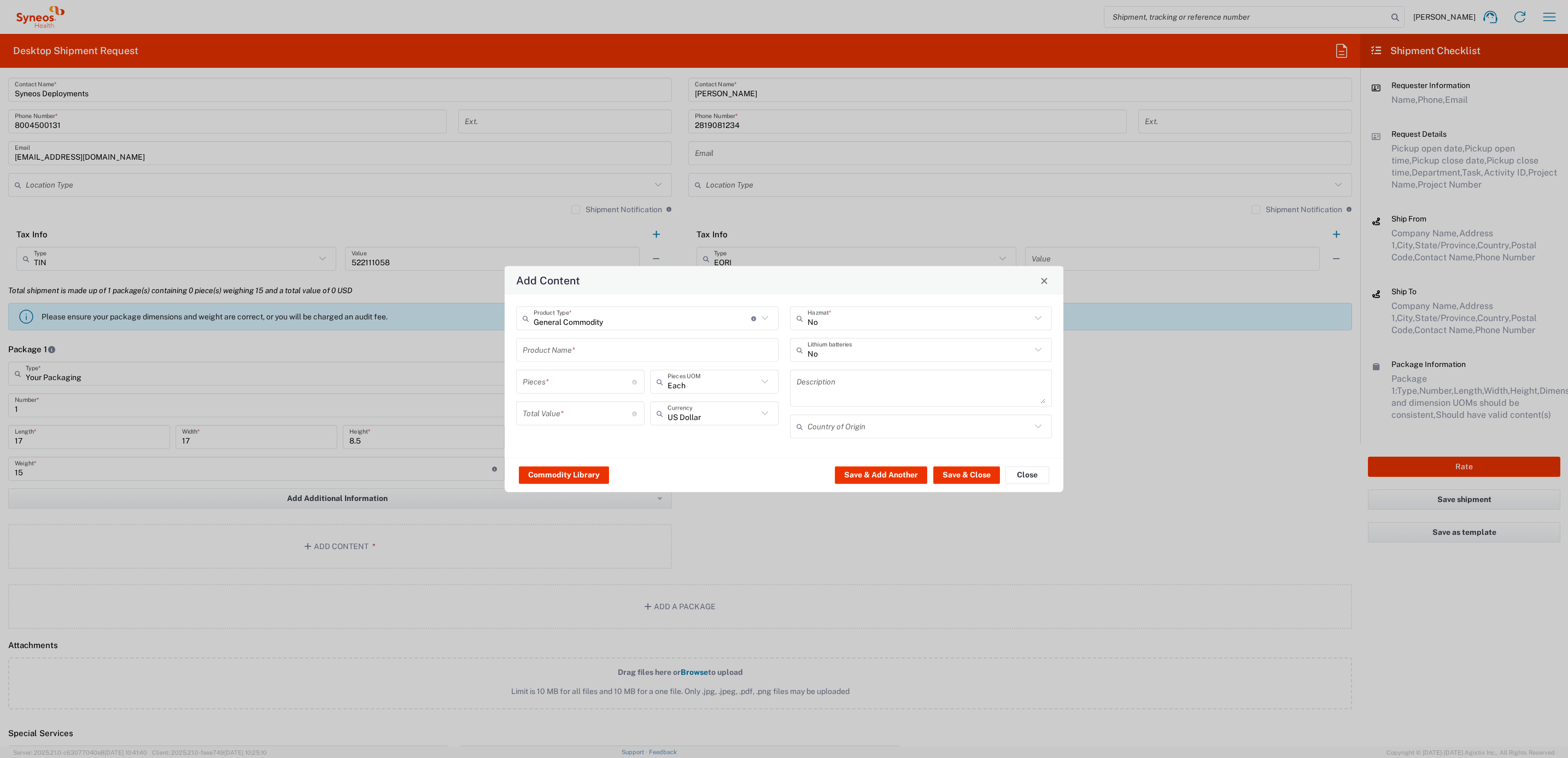
click at [574, 348] on input "text" at bounding box center [647, 350] width 250 height 19
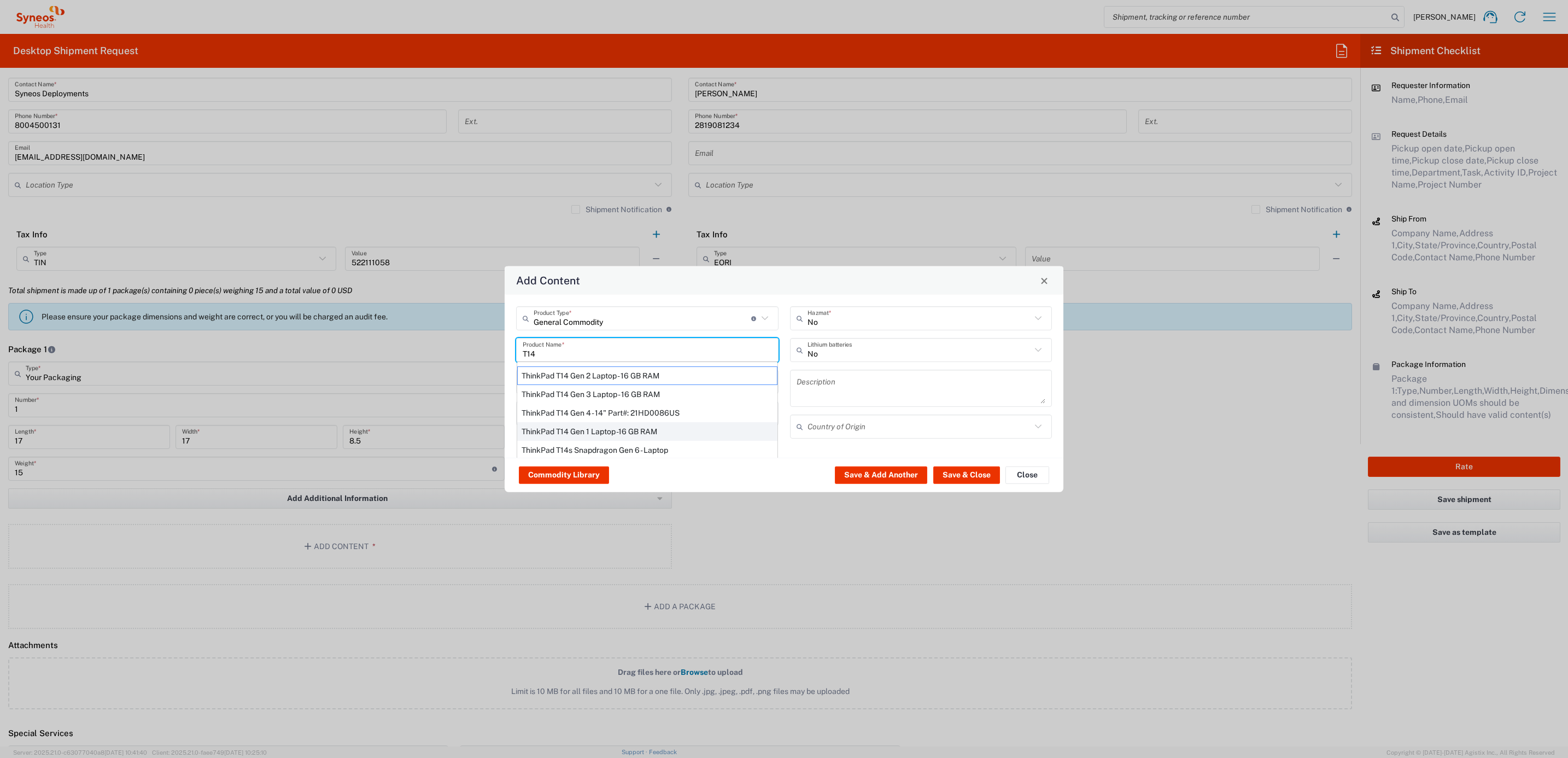
click at [594, 435] on div "ThinkPad T14 Gen 1 Laptop -16 GB RAM" at bounding box center [647, 432] width 260 height 19
type input "ThinkPad T14 Gen 1 Laptop -16 GB RAM"
type textarea "Intel Core i5-10210U- 14"- 512 GB SSD"
type input "[GEOGRAPHIC_DATA]"
type input "Yes"
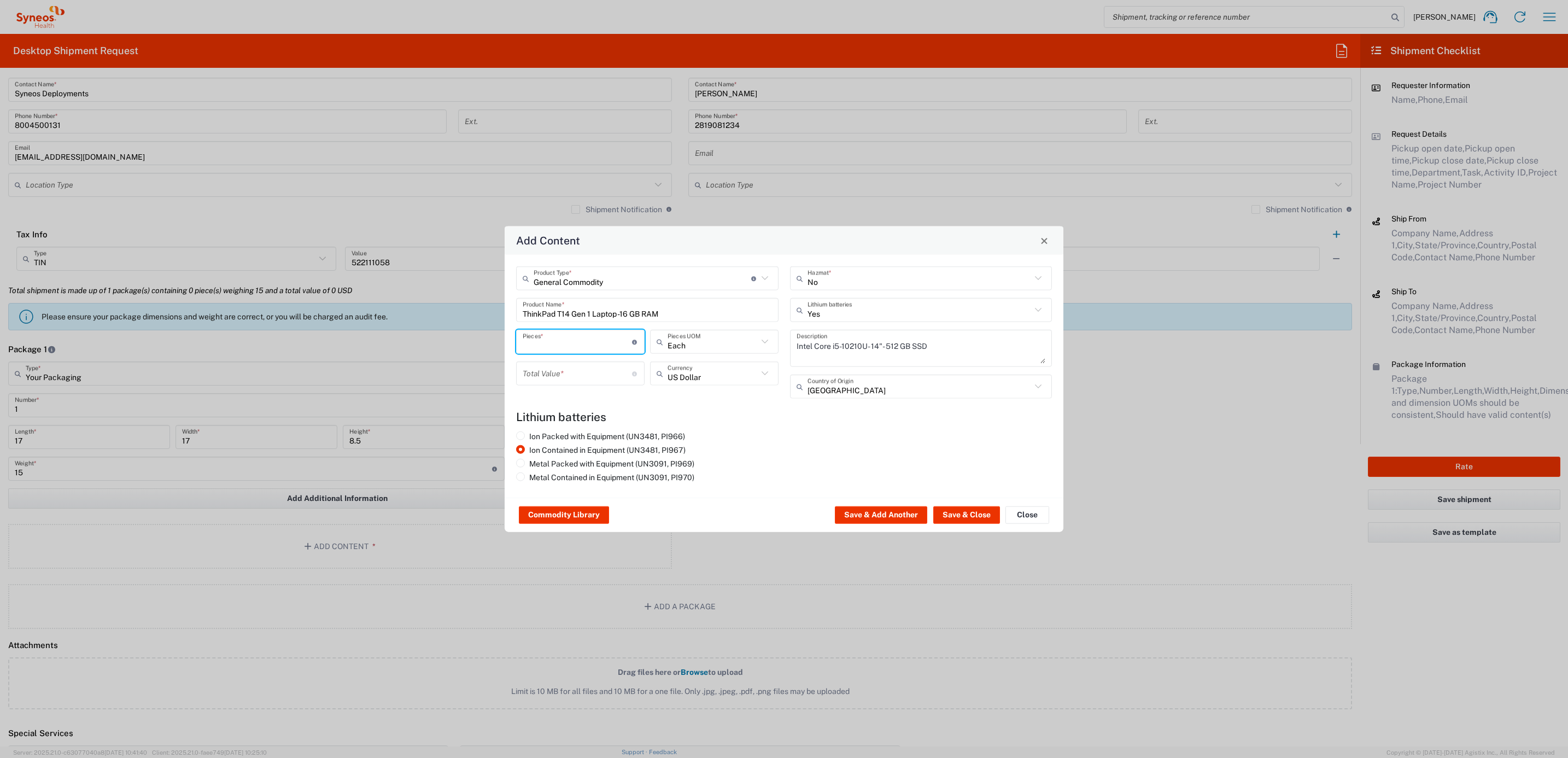
click at [586, 345] on input "number" at bounding box center [577, 341] width 109 height 19
click at [584, 344] on input "number" at bounding box center [577, 341] width 109 height 19
type input "1"
click at [568, 381] on input "number" at bounding box center [577, 373] width 109 height 19
type input "1000"
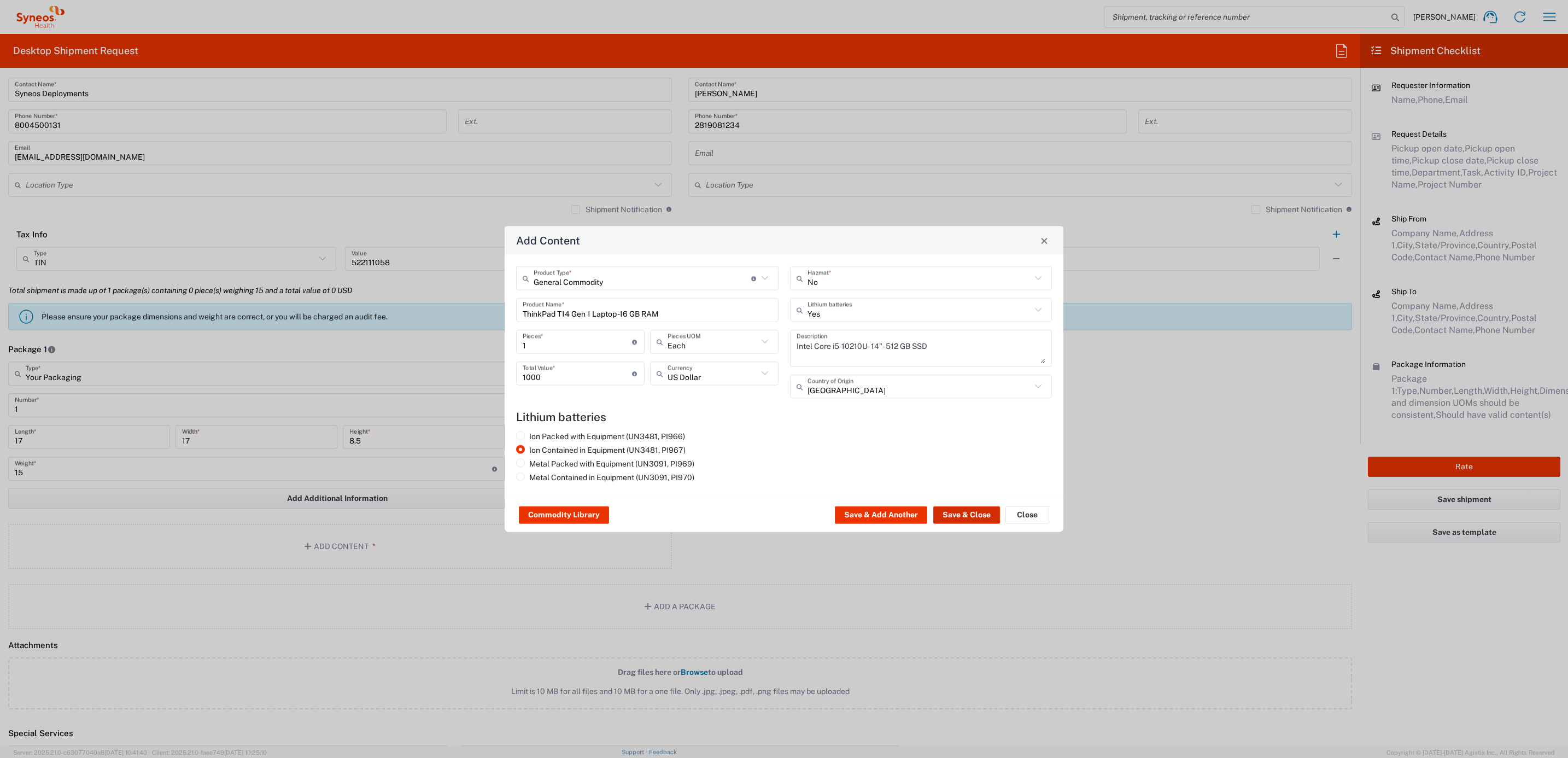
click at [965, 507] on button "Save & Close" at bounding box center [966, 515] width 67 height 17
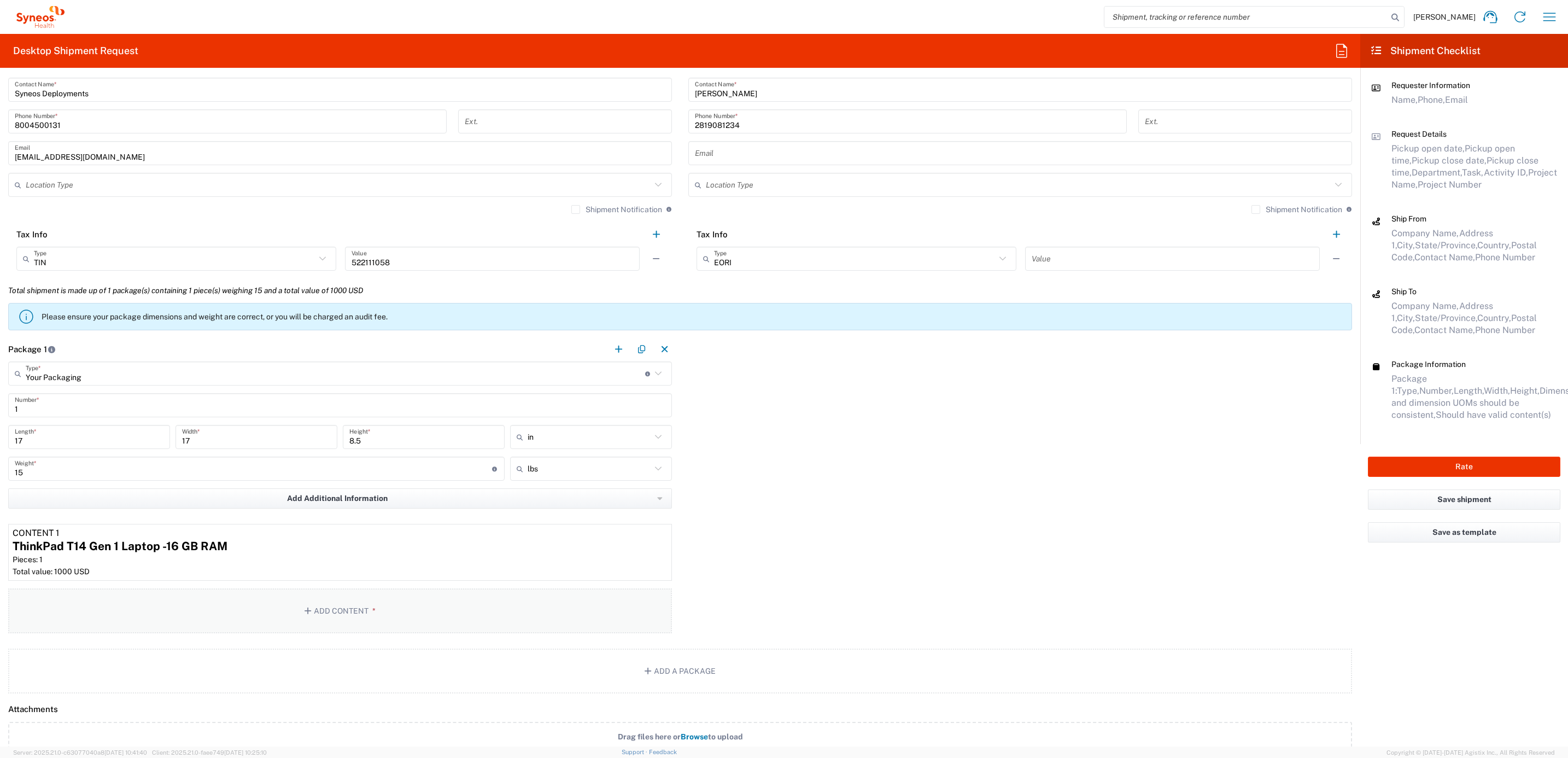
click at [432, 606] on button "Add Content *" at bounding box center [339, 611] width 664 height 45
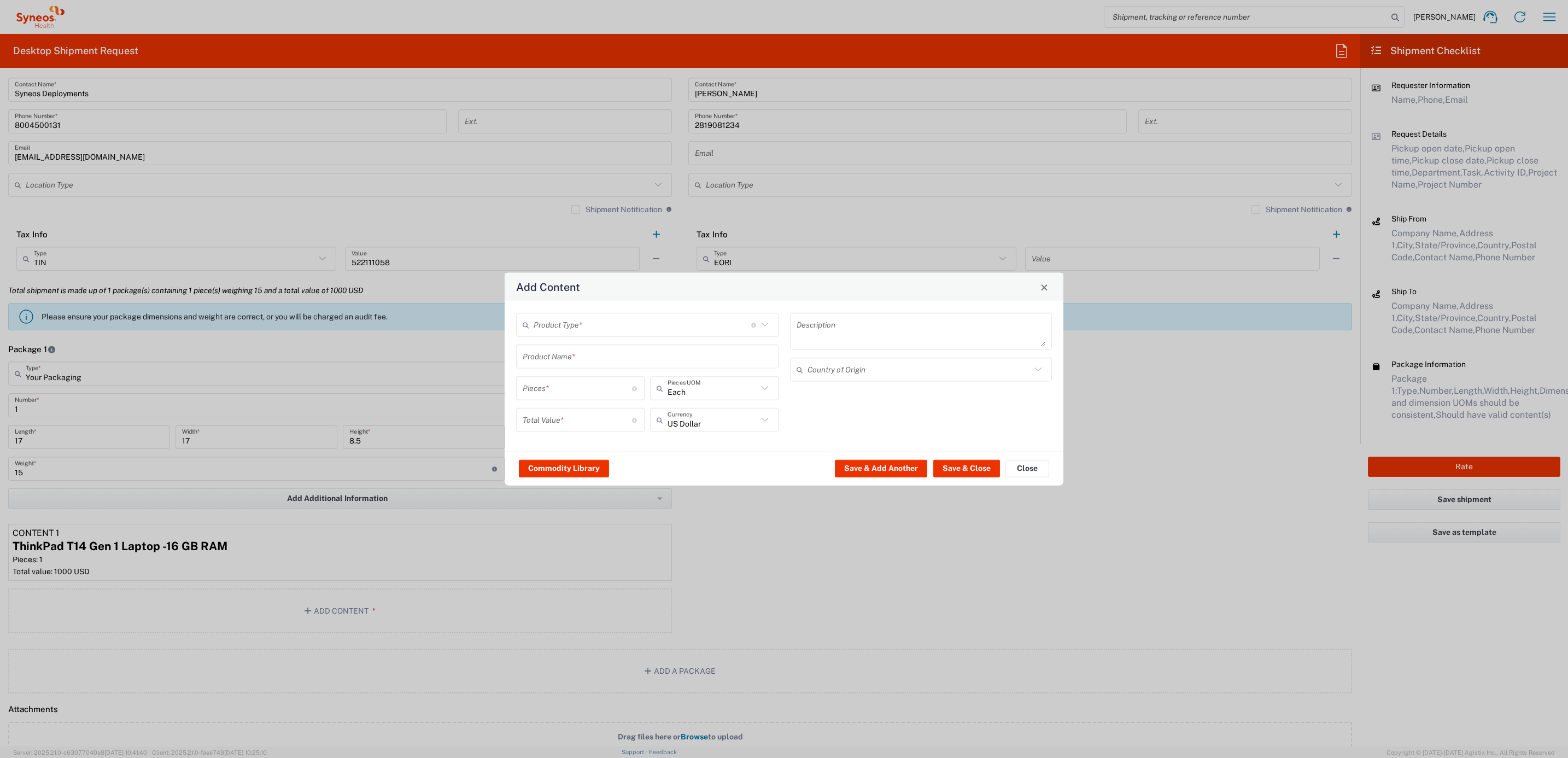
click at [554, 325] on input "text" at bounding box center [643, 325] width 217 height 19
click at [573, 363] on span "General Commodity" at bounding box center [647, 369] width 261 height 17
type input "General Commodity"
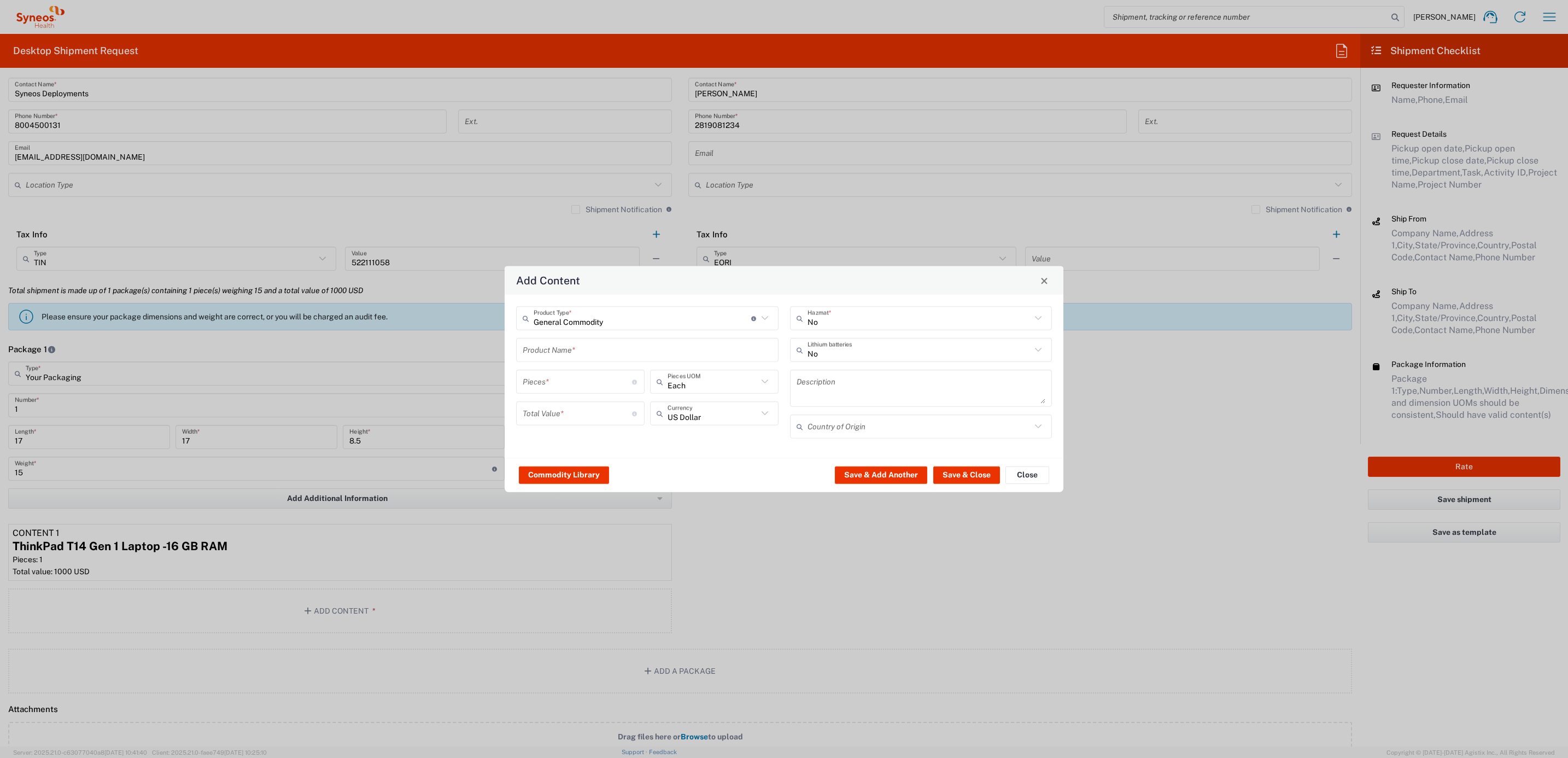
click at [576, 340] on input "text" at bounding box center [647, 350] width 250 height 19
click at [601, 414] on div "iPad Pro 12.9"" at bounding box center [647, 413] width 260 height 19
type input "iPad Pro 12.9""
type input "1"
type textarea "iPad Pro 12.9""
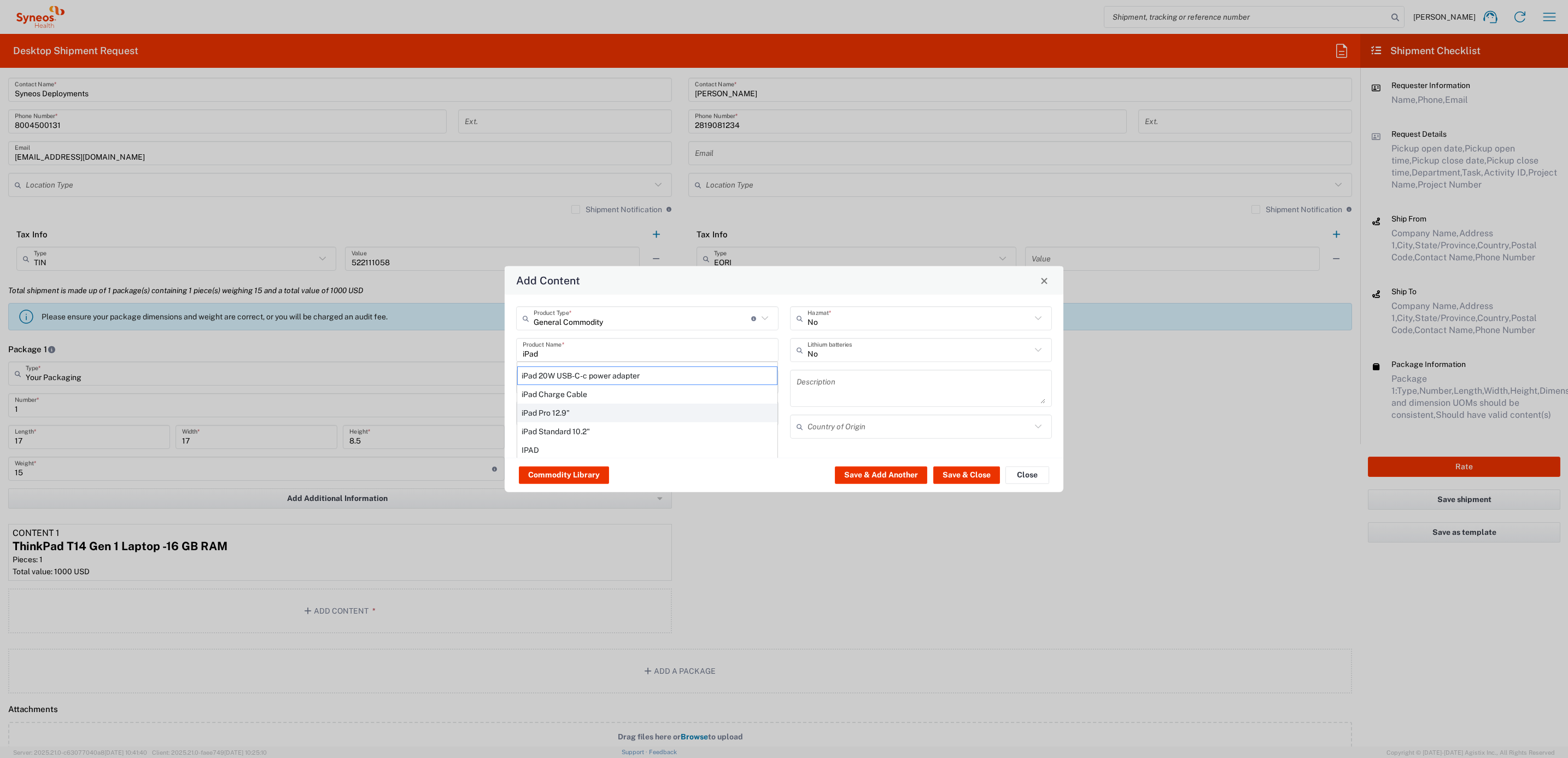
type input "[GEOGRAPHIC_DATA]"
type input "Yes"
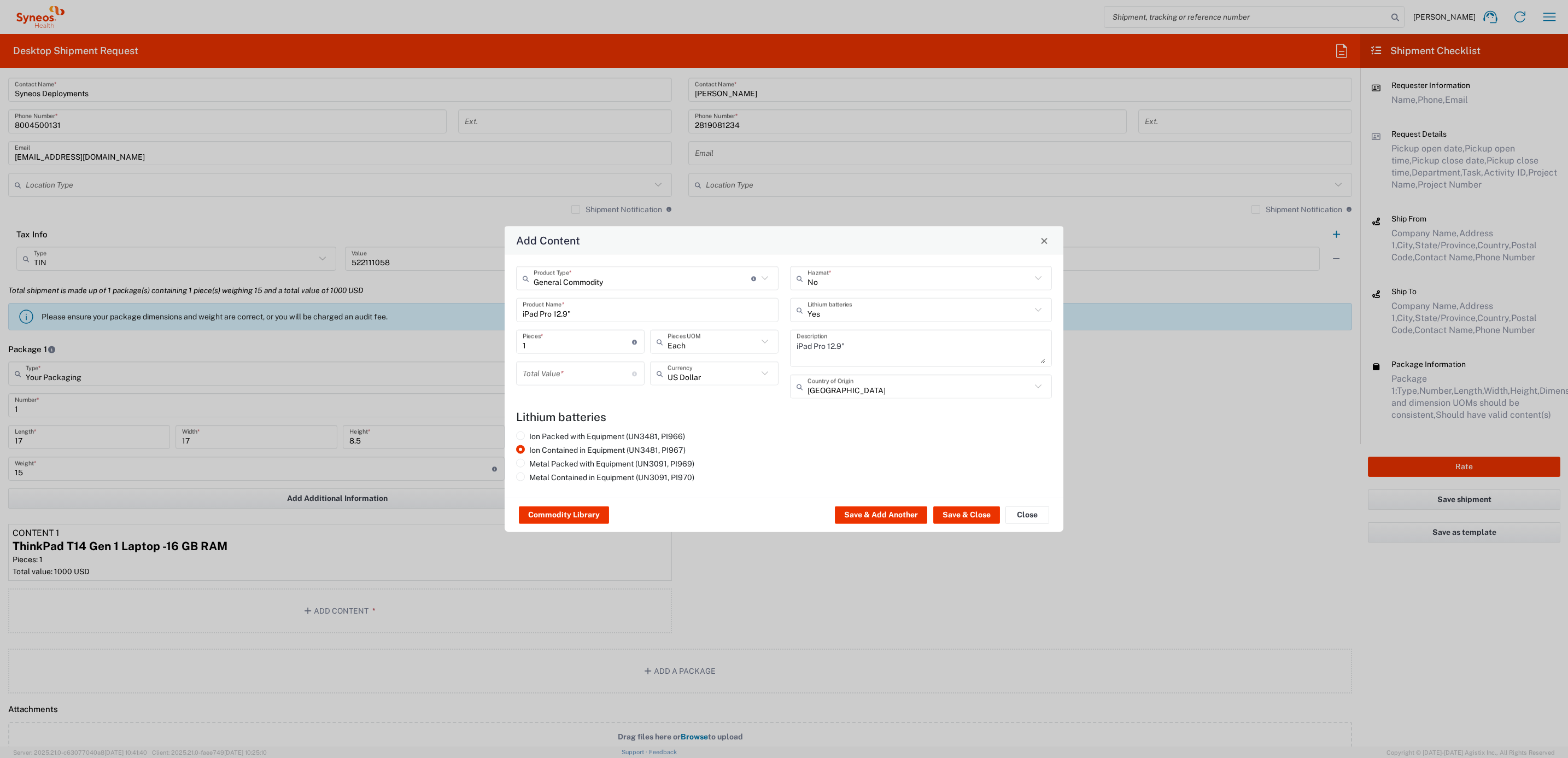
click at [569, 362] on agx-material-input "Total Value * Total value of all the pieces" at bounding box center [580, 373] width 128 height 24
click at [569, 371] on input "number" at bounding box center [577, 373] width 109 height 19
type input "1000"
click at [965, 514] on button "Save & Close" at bounding box center [966, 515] width 67 height 17
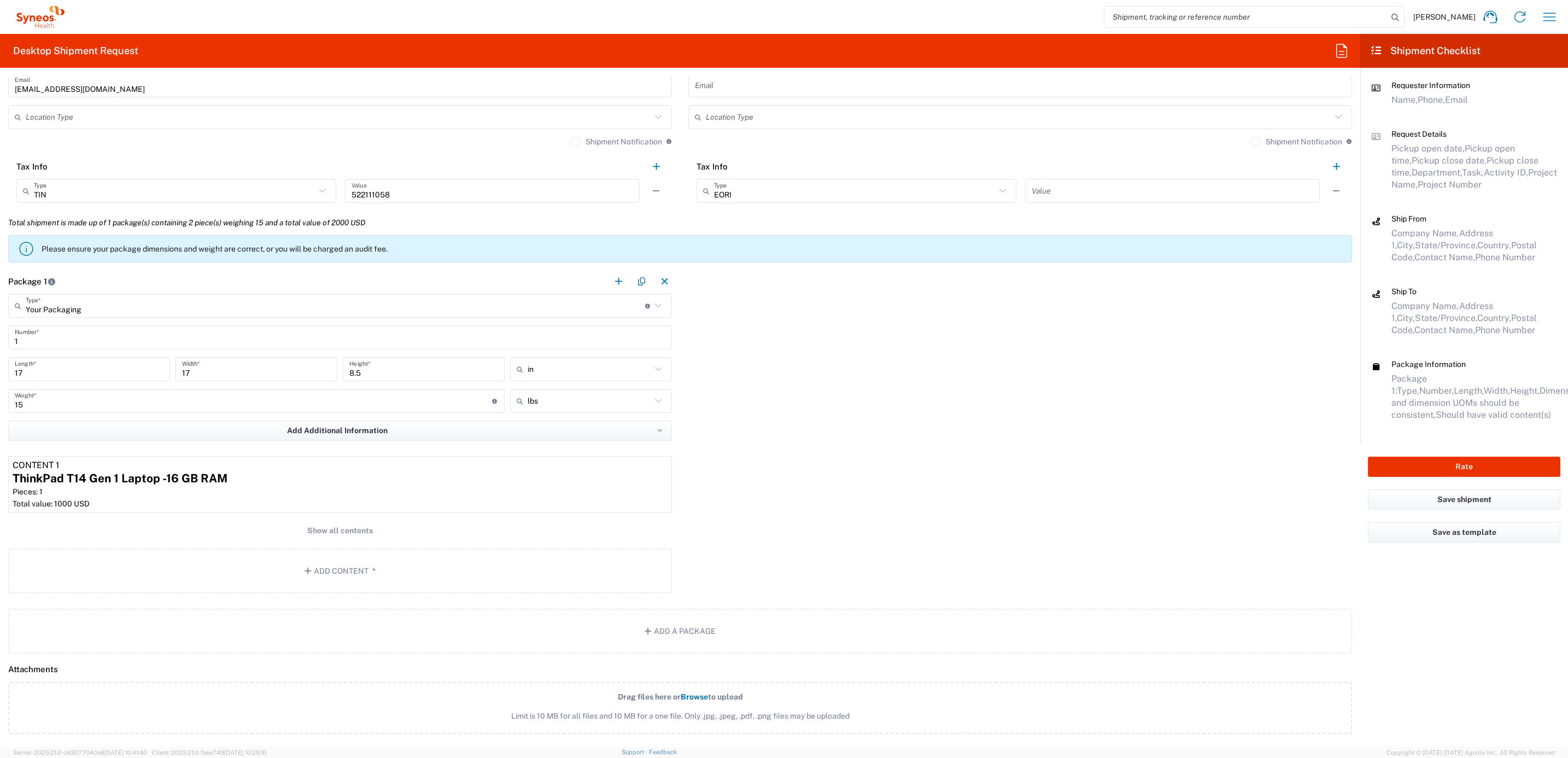
scroll to position [820, 0]
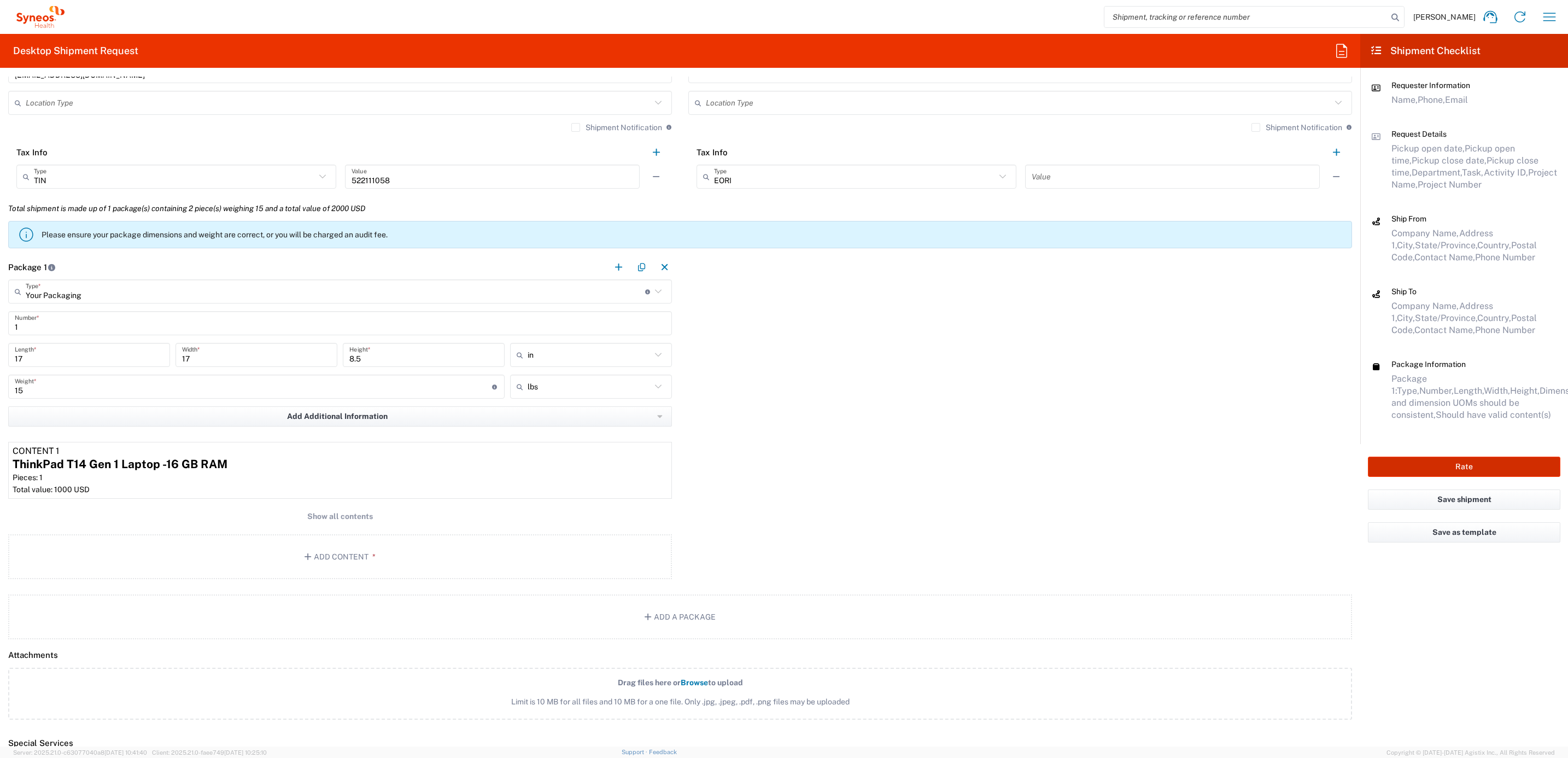
click at [1395, 457] on button "Rate" at bounding box center [1464, 467] width 192 height 20
type input "4205"
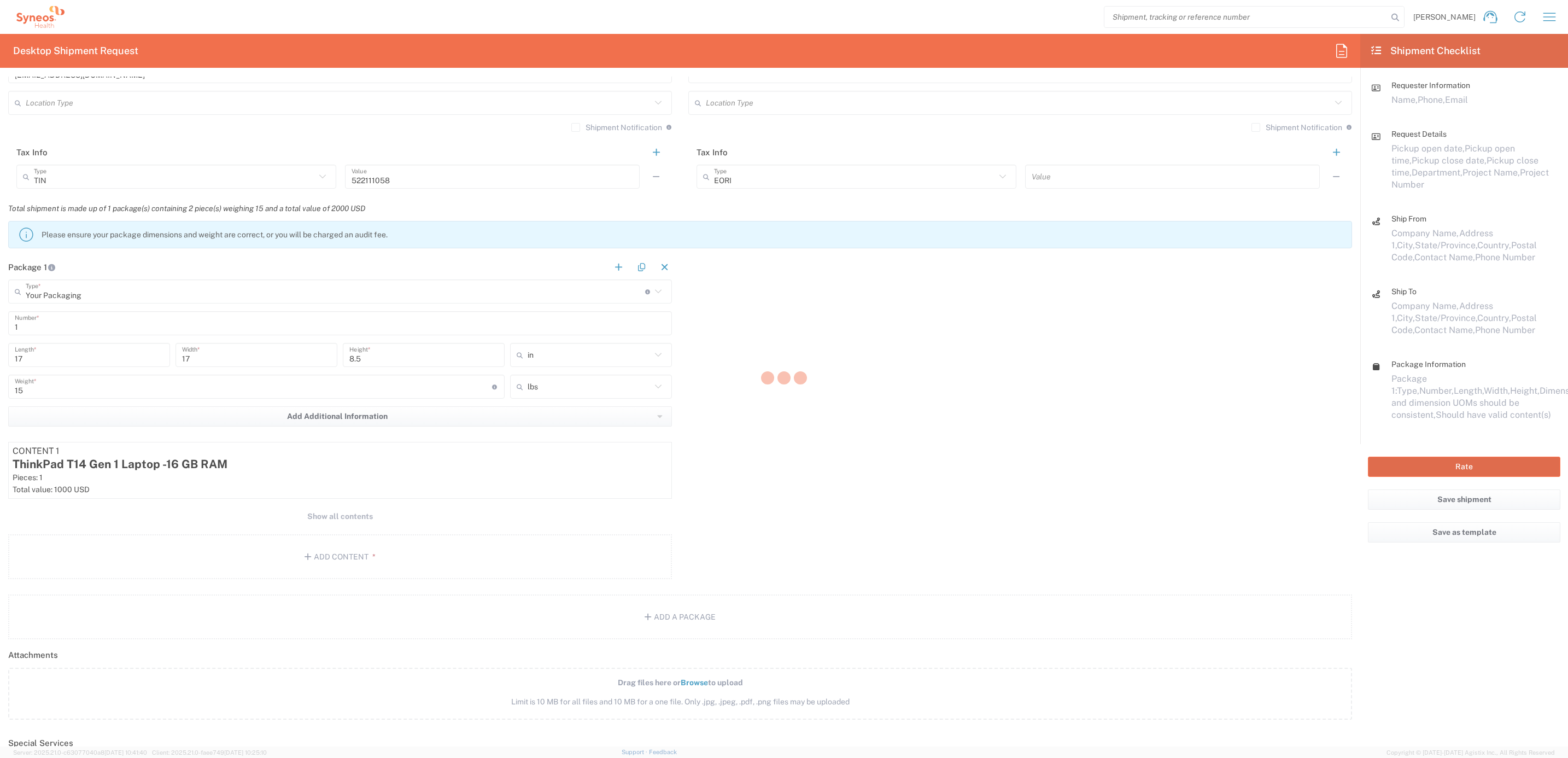
type input "7025"
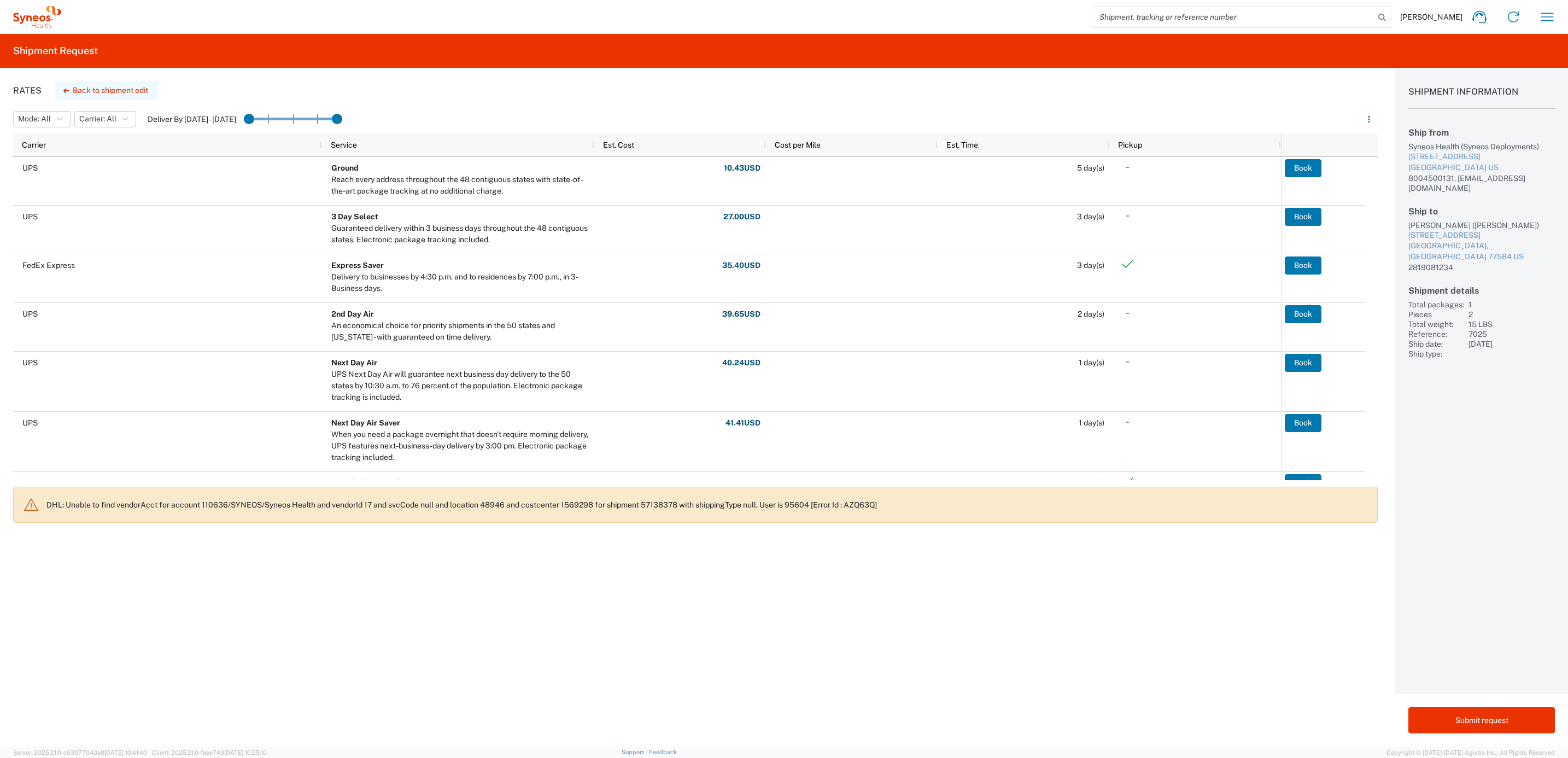
click at [99, 95] on button "Back to shipment edit" at bounding box center [106, 91] width 102 height 19
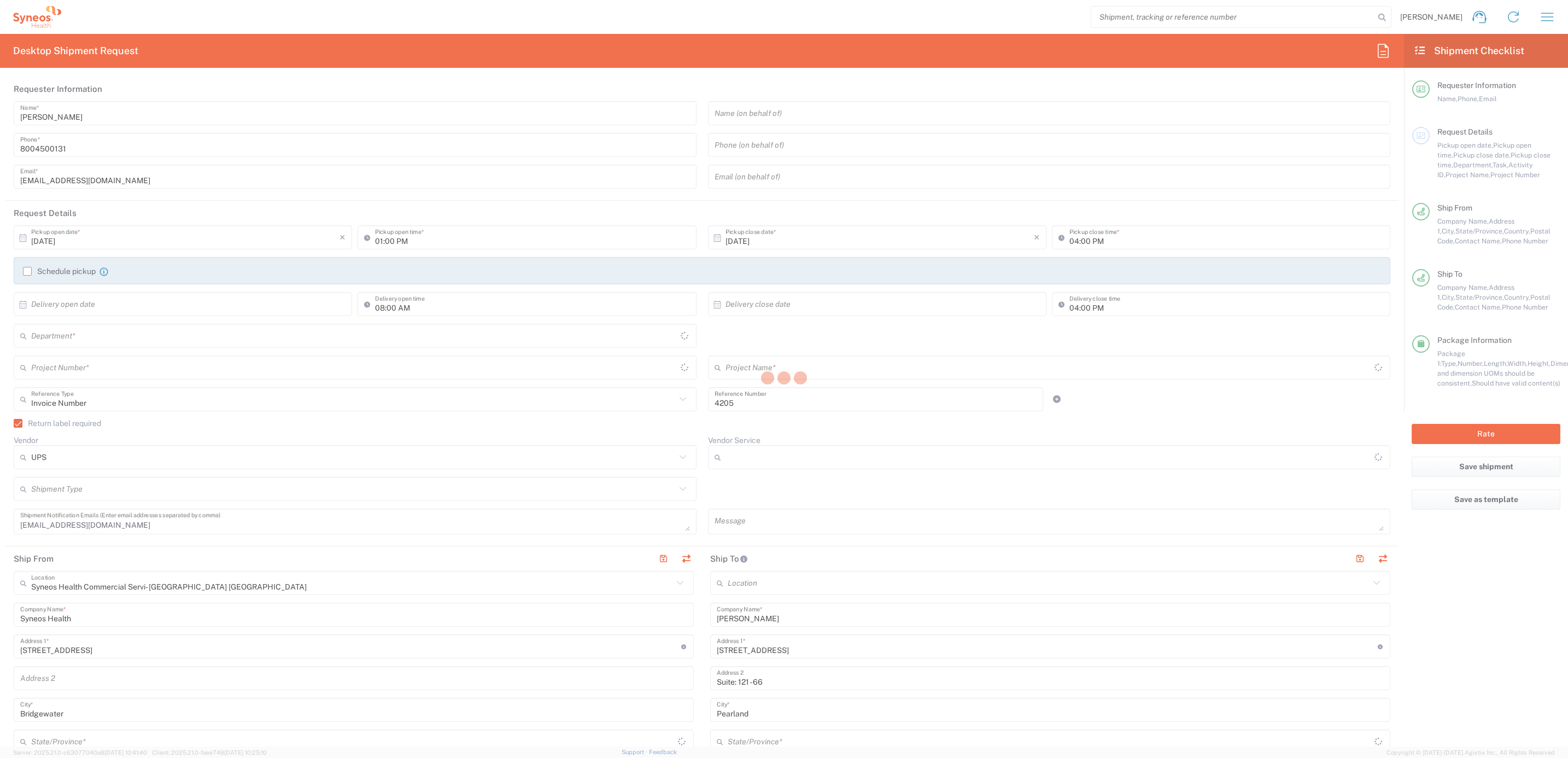
type input "[US_STATE]"
type input "ST-US - GSK VM (0325)"
type input "4205"
type input "7025"
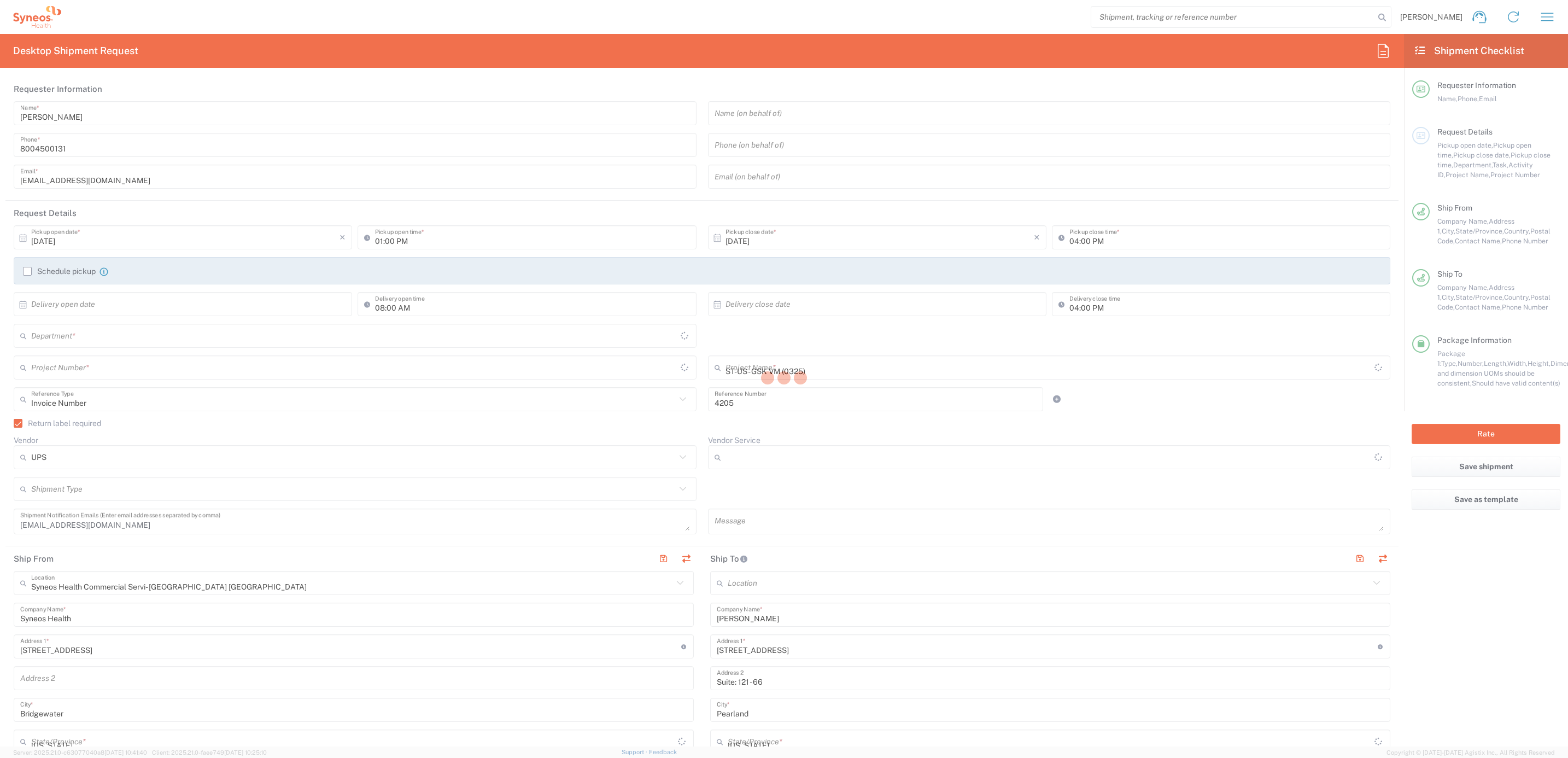
type input "Ground"
type input "Your Packaging"
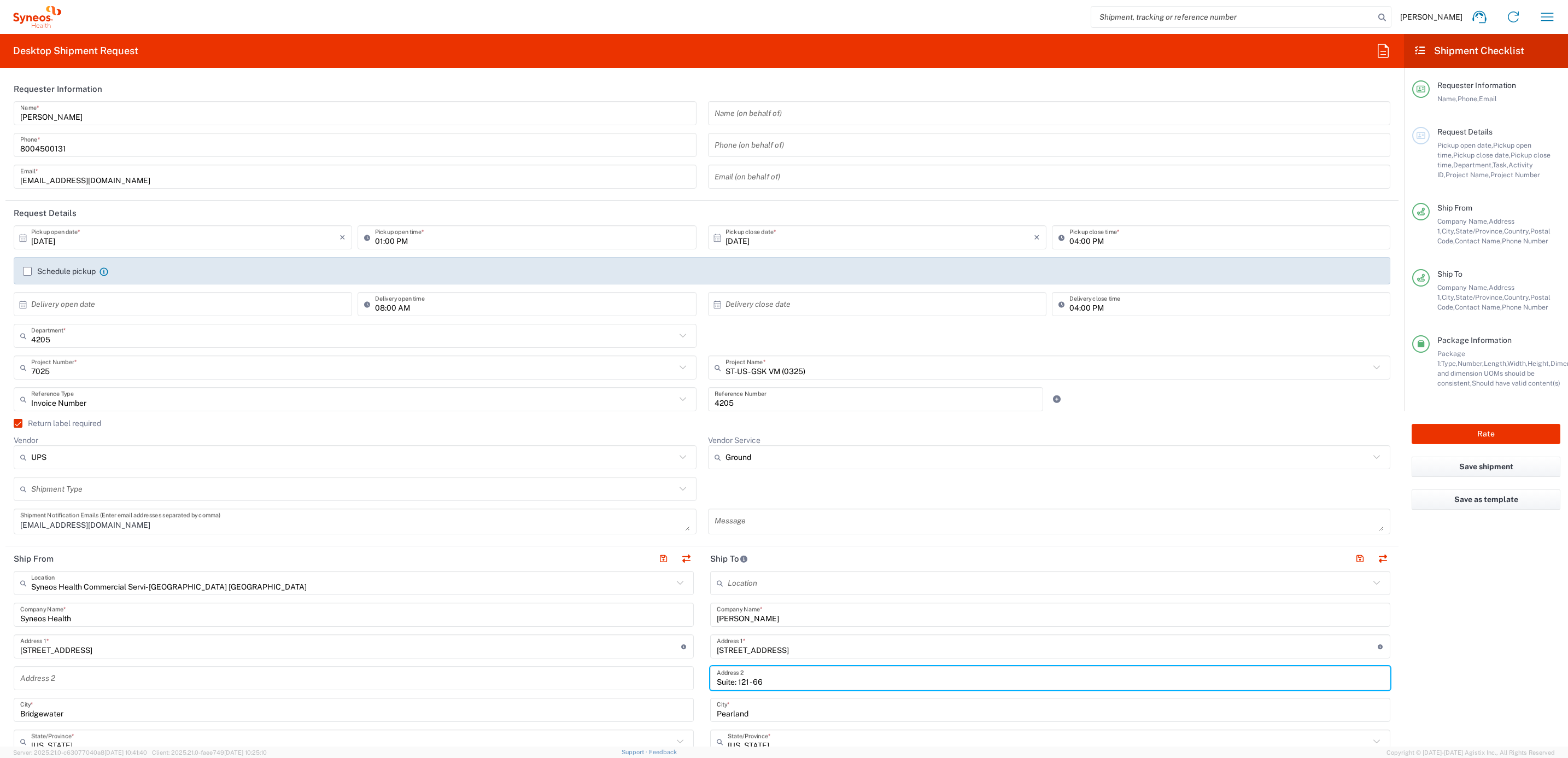
drag, startPoint x: 732, startPoint y: 682, endPoint x: 620, endPoint y: 657, distance: 114.8
type input "#121 - 66"
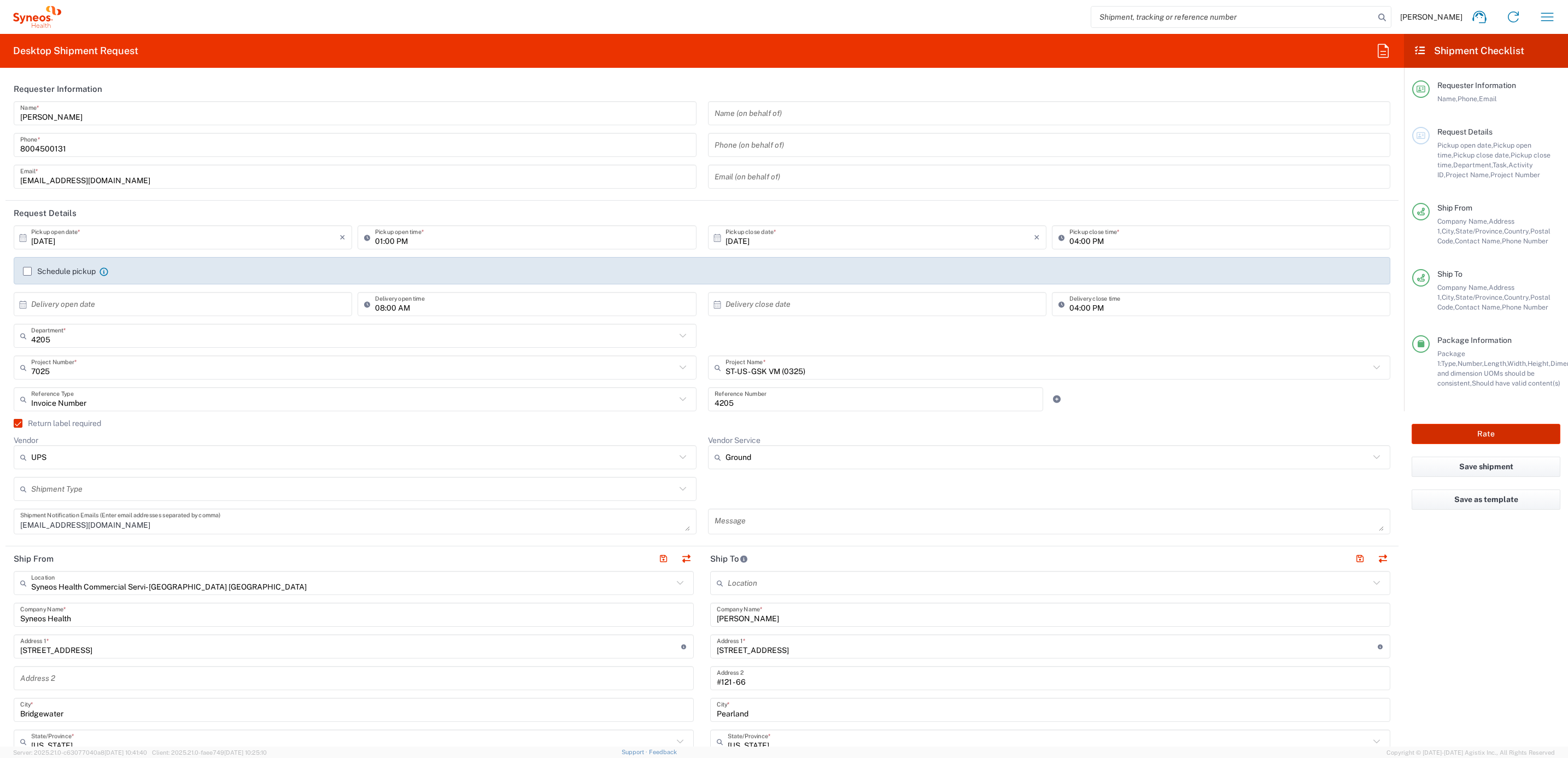
click at [1470, 433] on button "Rate" at bounding box center [1485, 434] width 149 height 20
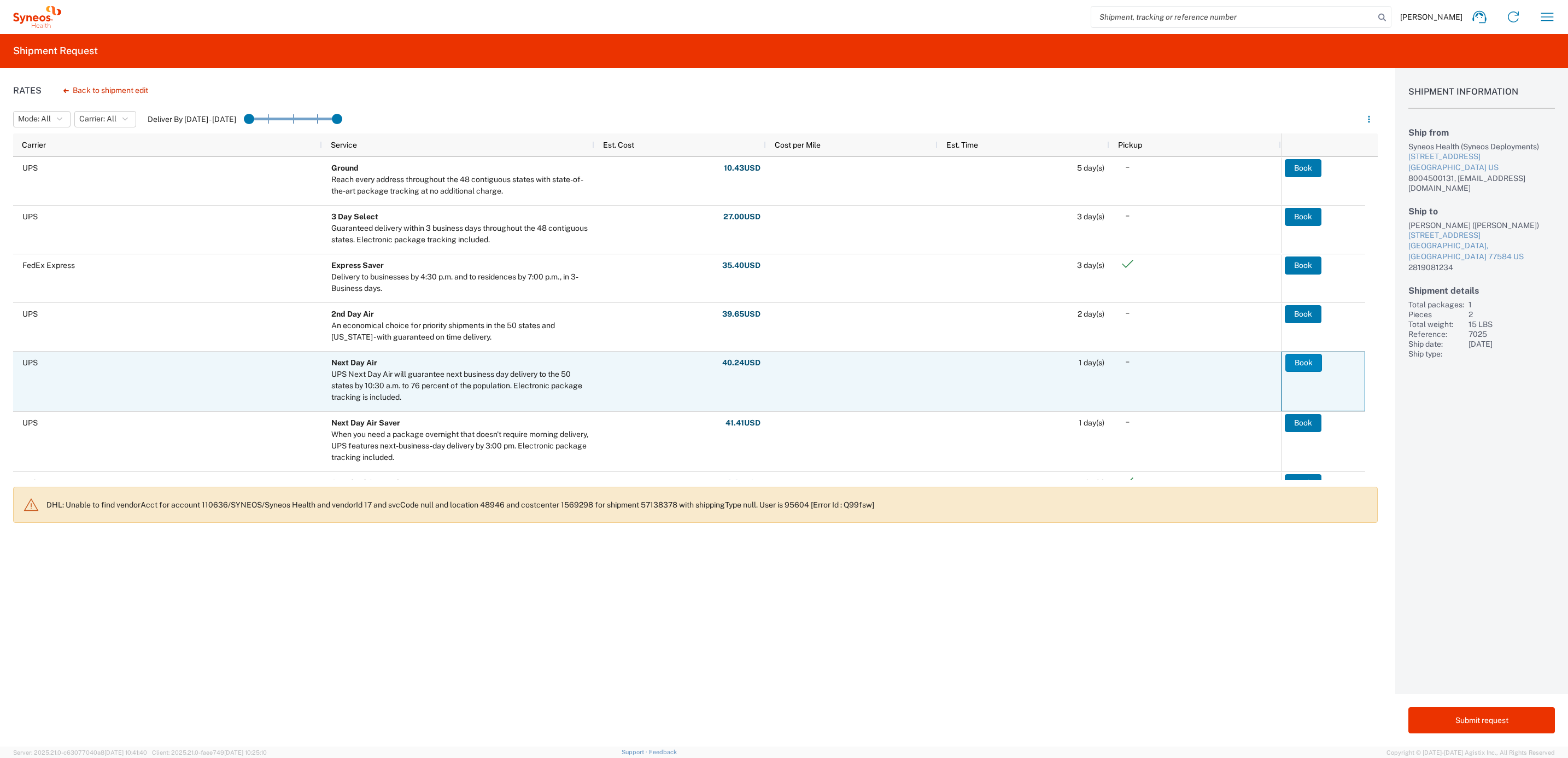
click at [1296, 359] on button "Book" at bounding box center [1303, 362] width 37 height 17
